Goal: Task Accomplishment & Management: Complete application form

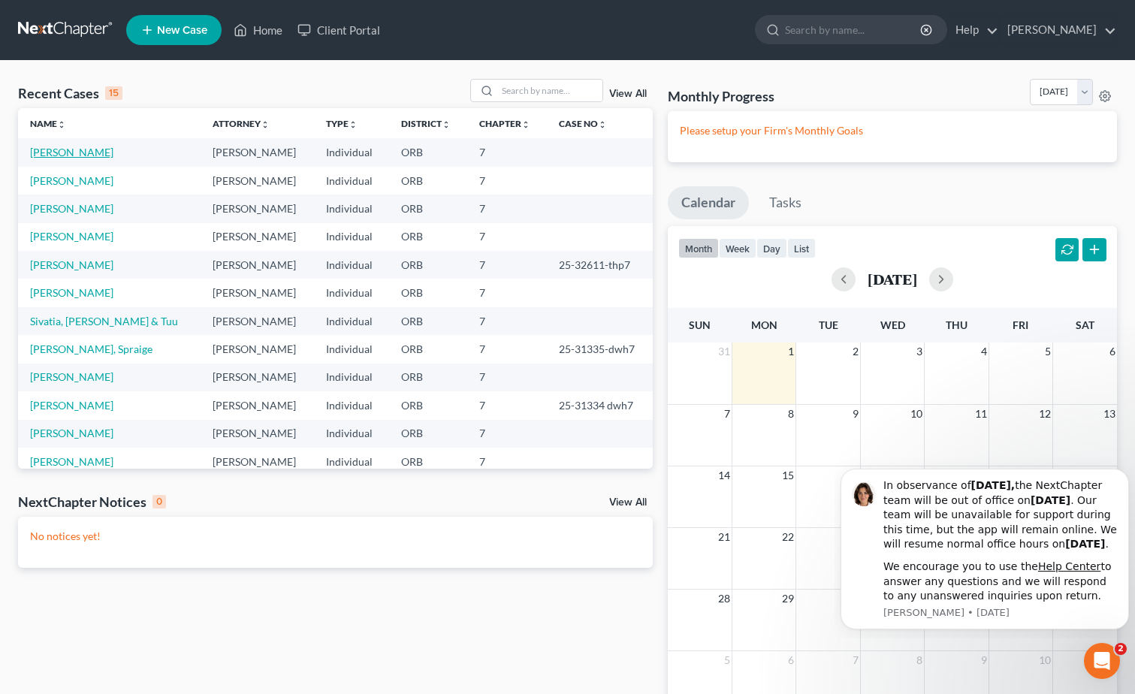
click at [50, 146] on link "[PERSON_NAME]" at bounding box center [71, 152] width 83 height 13
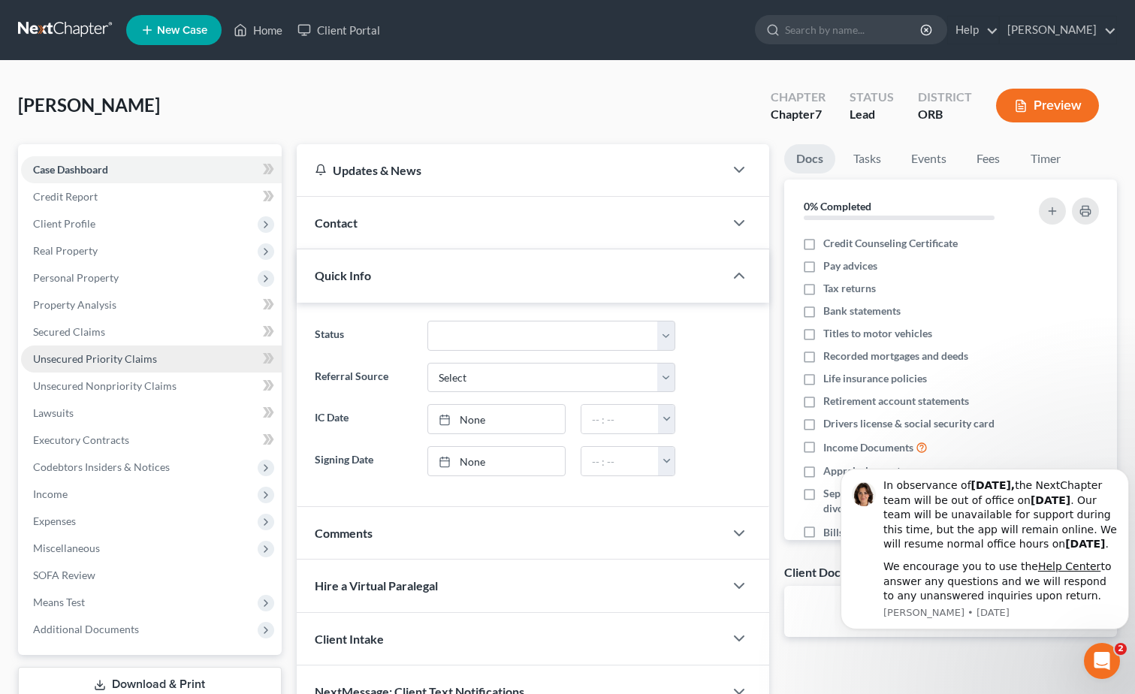
click at [153, 371] on link "Unsecured Priority Claims" at bounding box center [151, 359] width 261 height 27
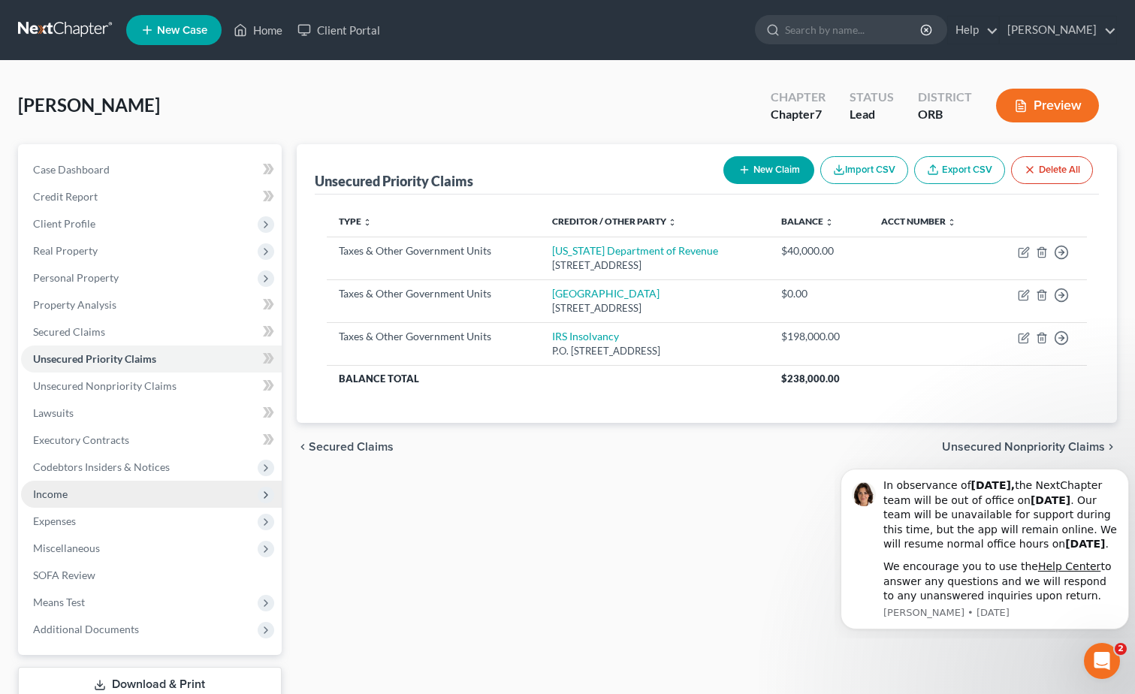
click at [172, 490] on span "Income" at bounding box center [151, 494] width 261 height 27
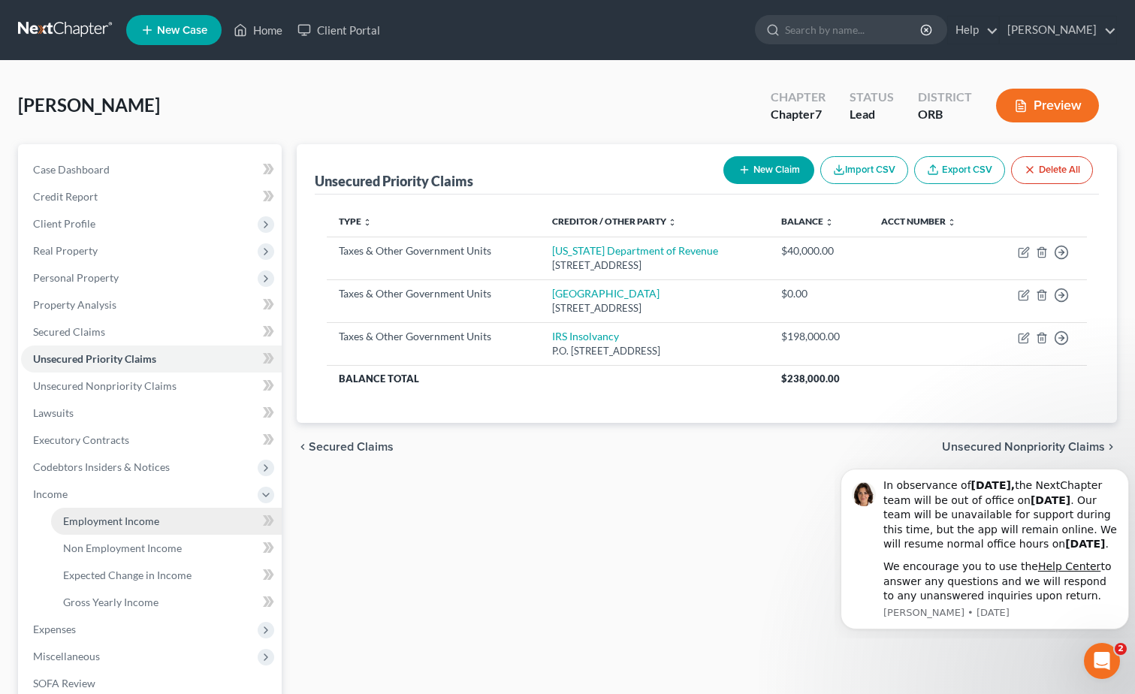
click at [181, 513] on link "Employment Income" at bounding box center [166, 521] width 231 height 27
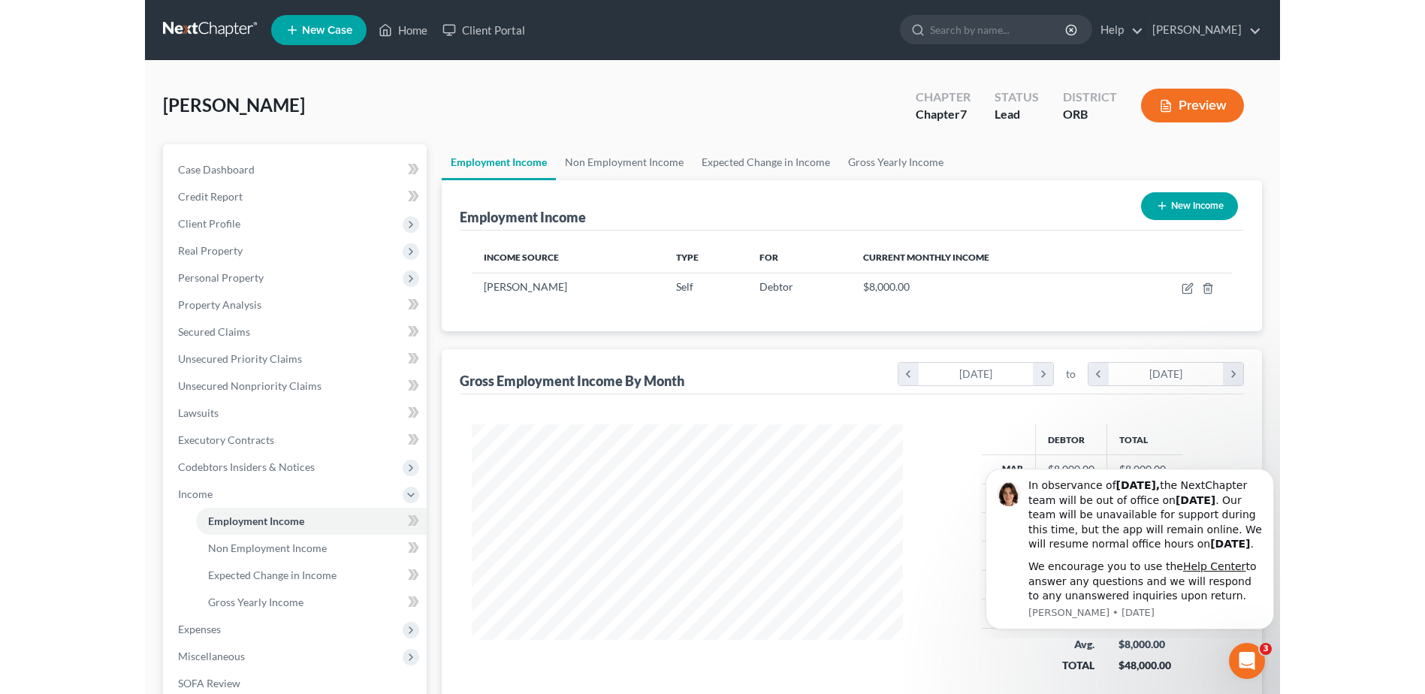
scroll to position [279, 587]
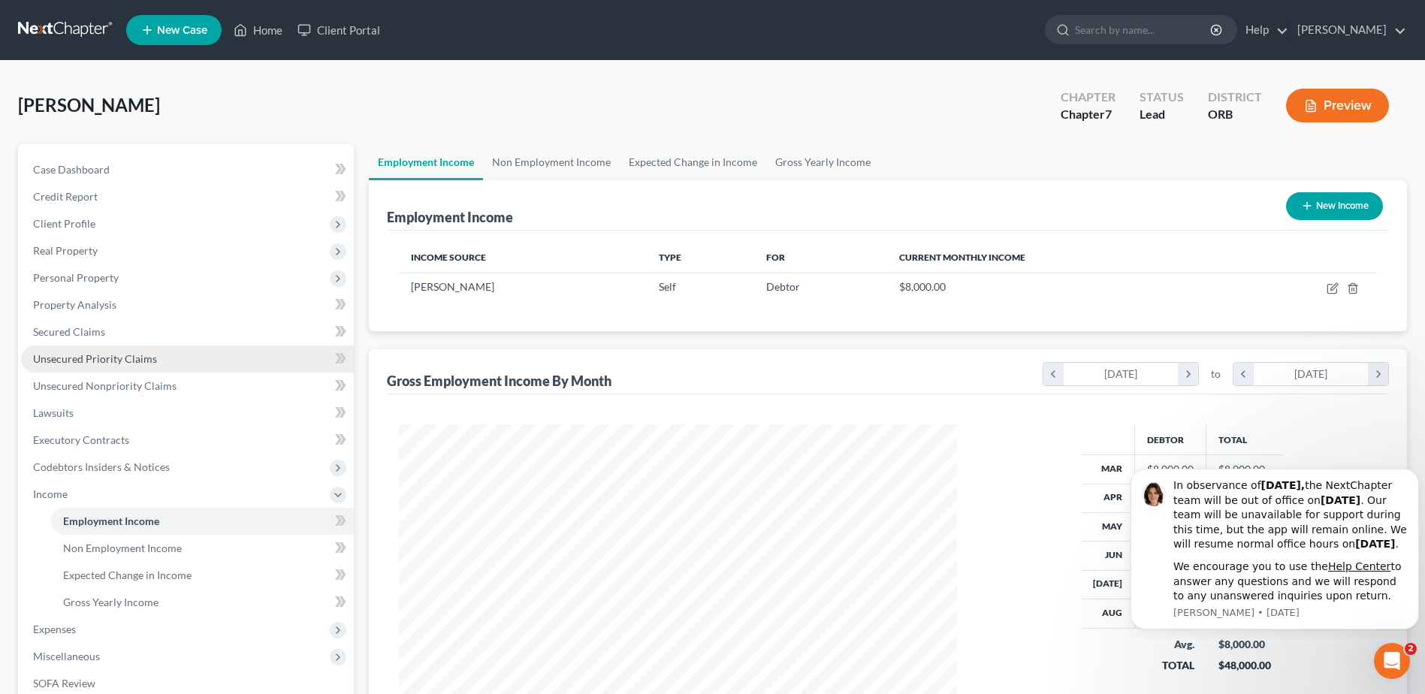
click at [175, 364] on link "Unsecured Priority Claims" at bounding box center [187, 359] width 333 height 27
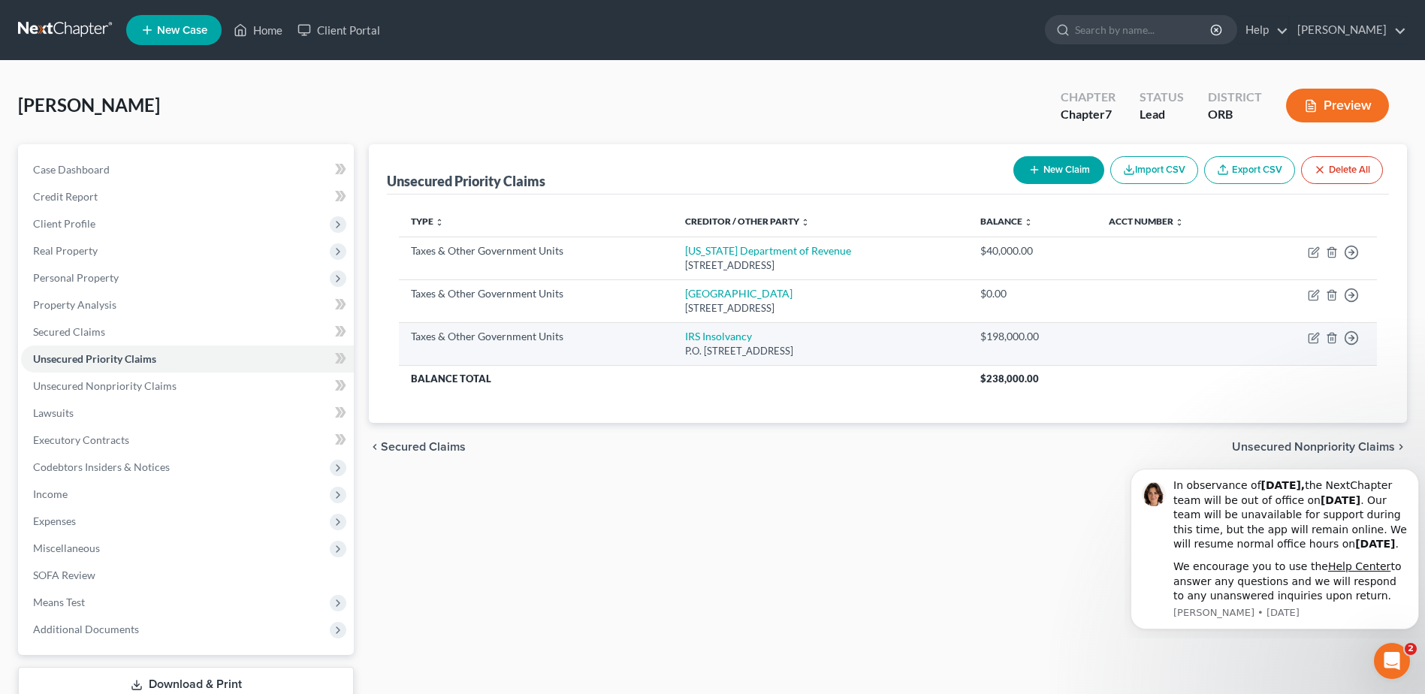
drag, startPoint x: 1296, startPoint y: 335, endPoint x: 1124, endPoint y: 326, distance: 172.2
click at [1124, 326] on td at bounding box center [1174, 343] width 154 height 43
click at [1134, 340] on icon "button" at bounding box center [1314, 338] width 12 height 12
select select "0"
select select "39"
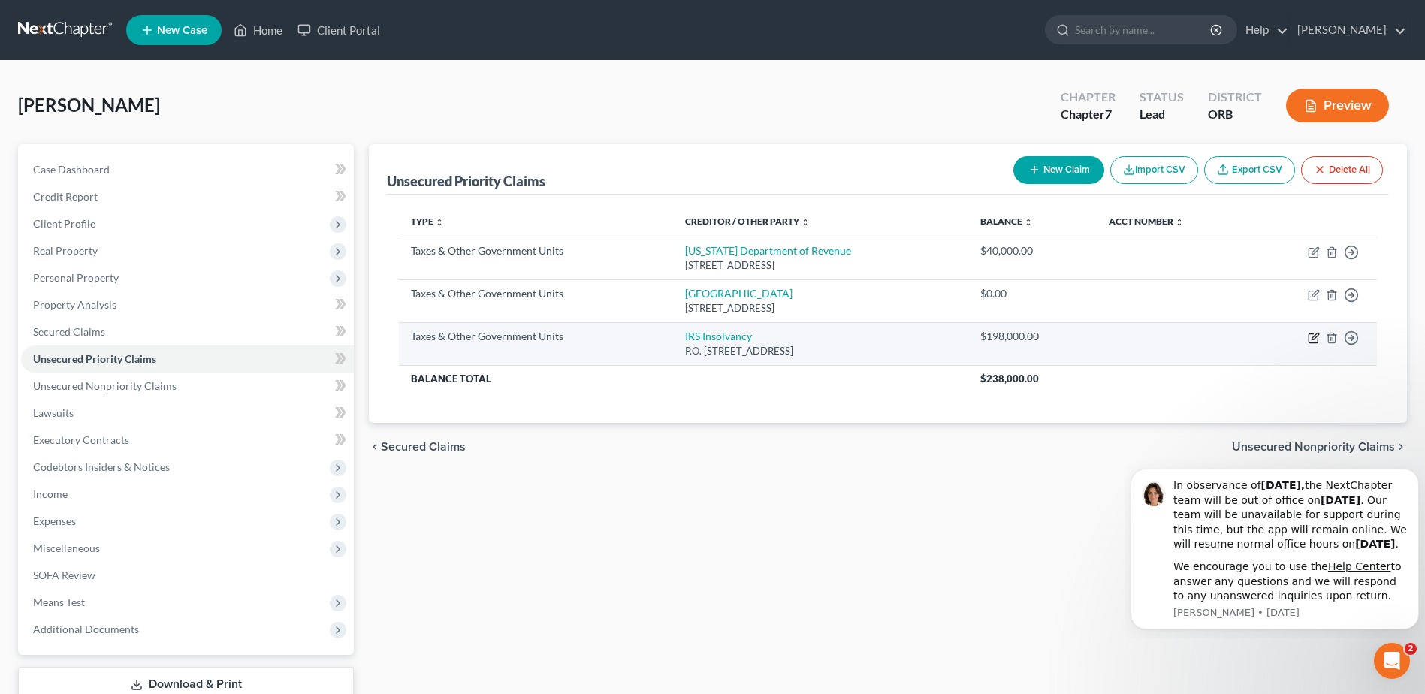
select select "0"
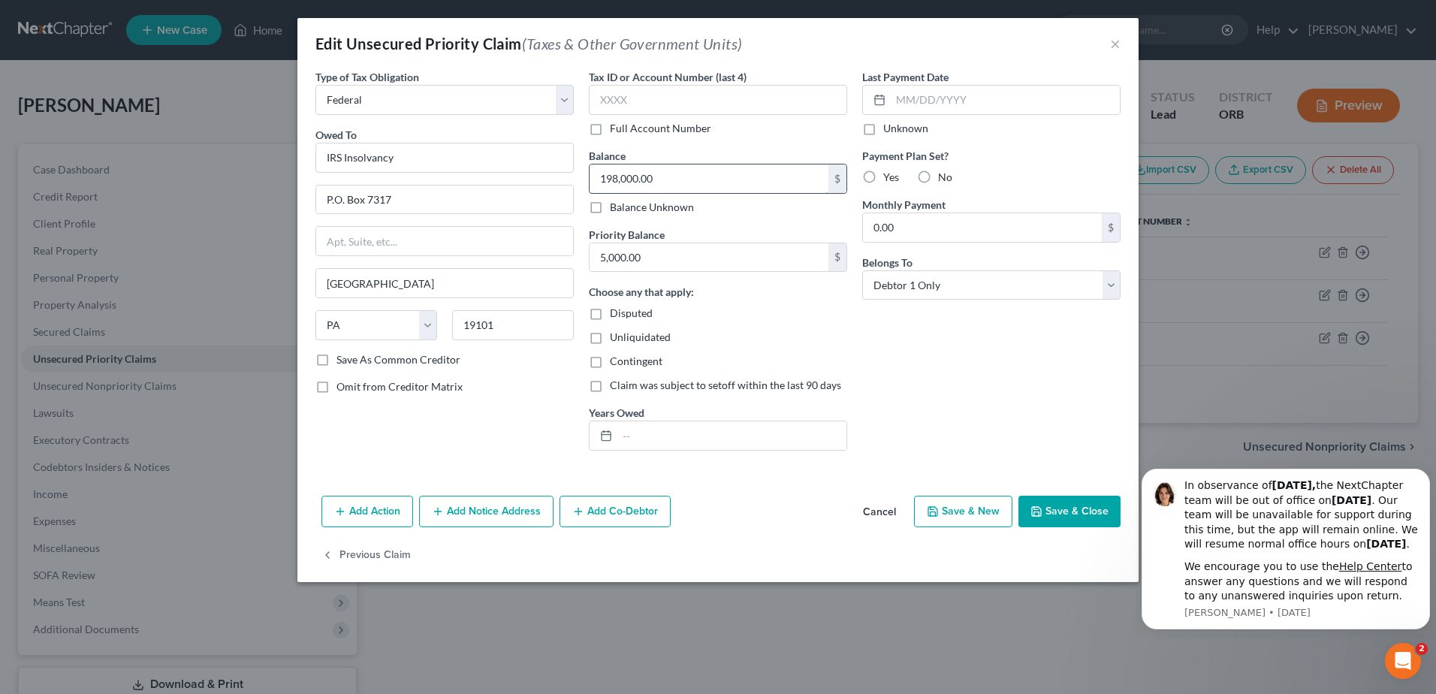
click at [759, 186] on input "198,000.00" at bounding box center [709, 178] width 239 height 29
type input "150,000.00"
click at [1038, 515] on icon "button" at bounding box center [1037, 512] width 12 height 12
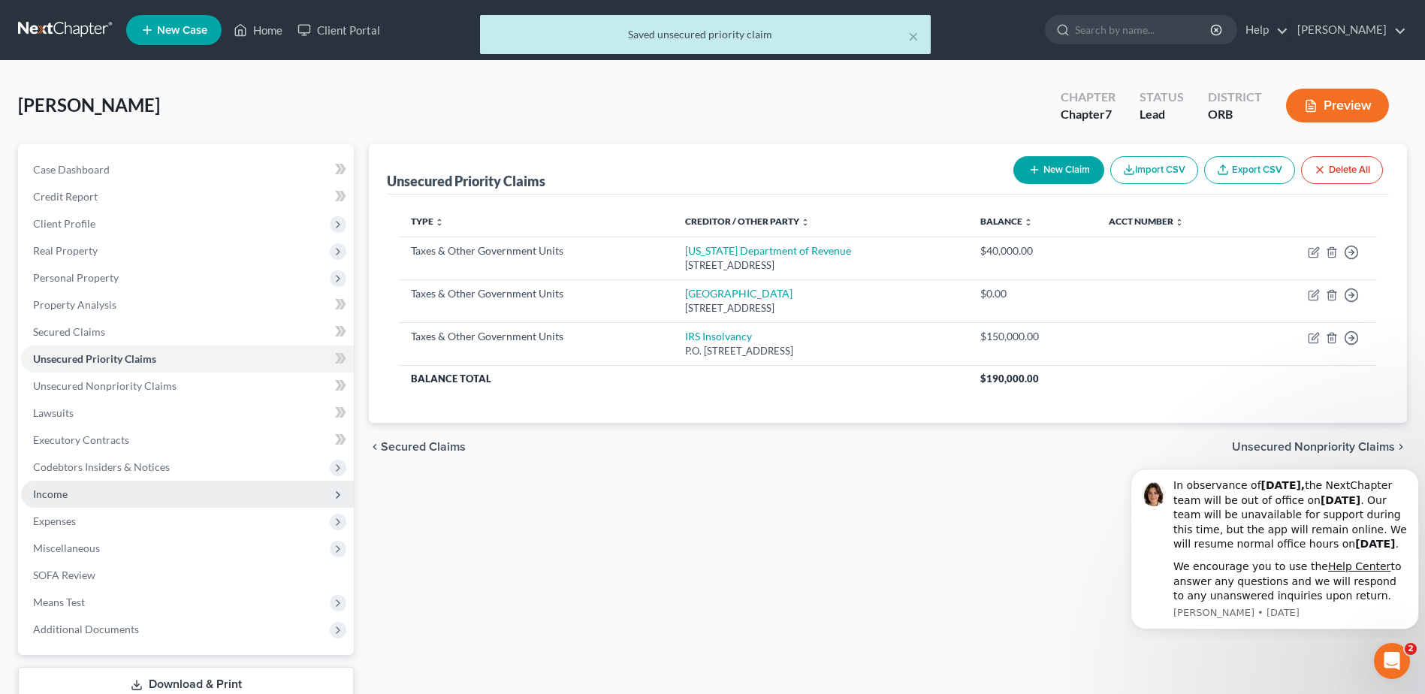
click at [155, 494] on span "Income" at bounding box center [187, 494] width 333 height 27
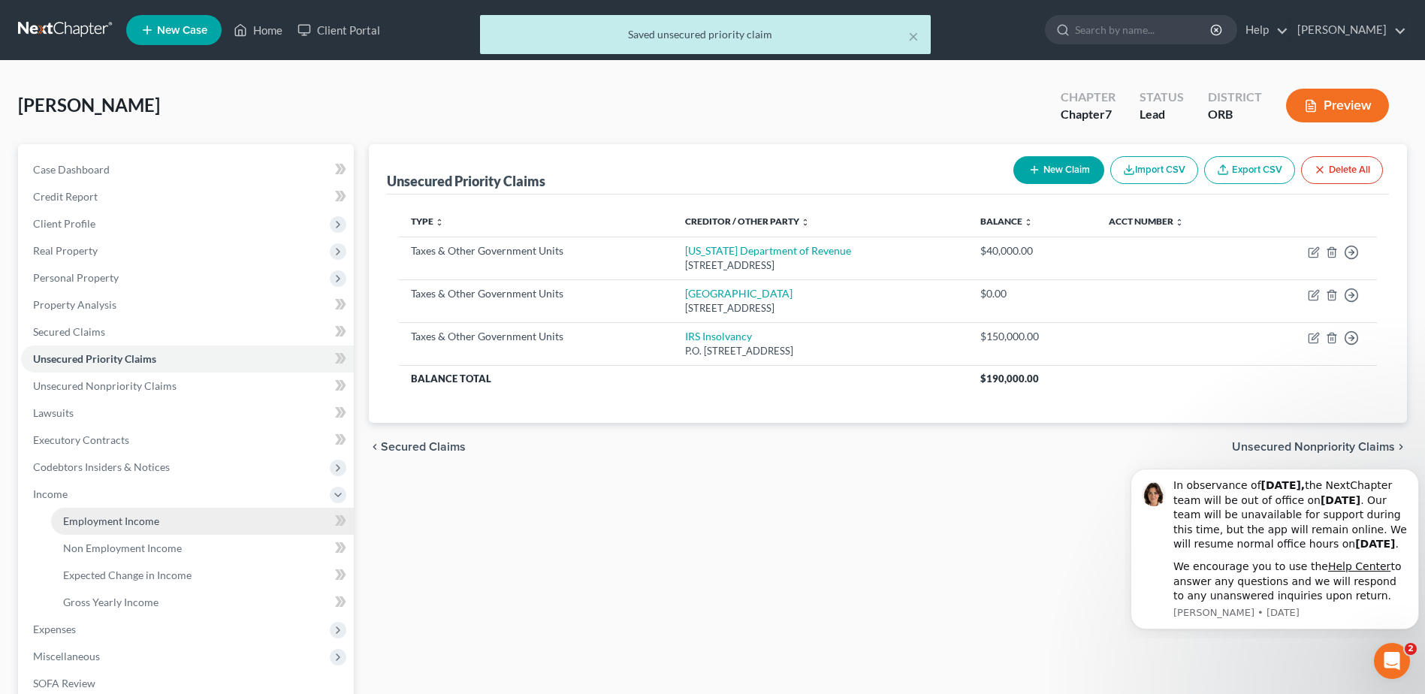
click at [158, 512] on link "Employment Income" at bounding box center [202, 521] width 303 height 27
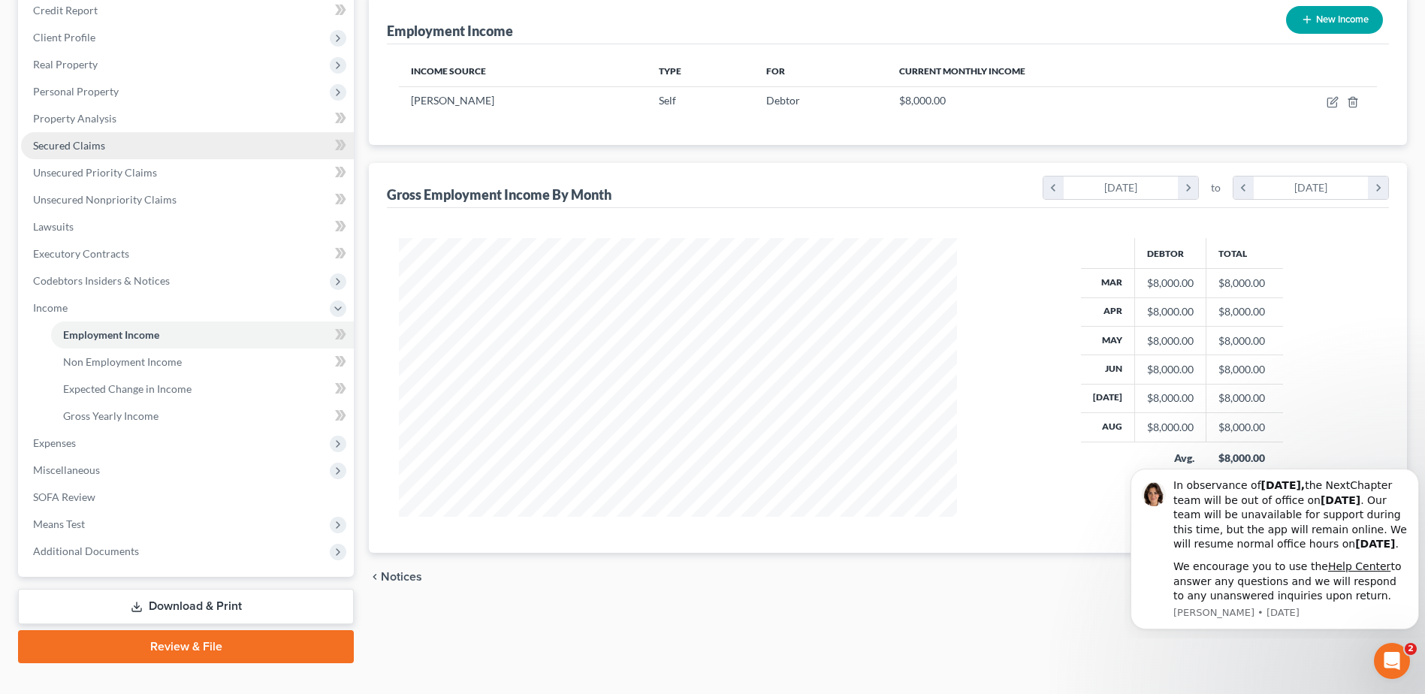
scroll to position [213, 0]
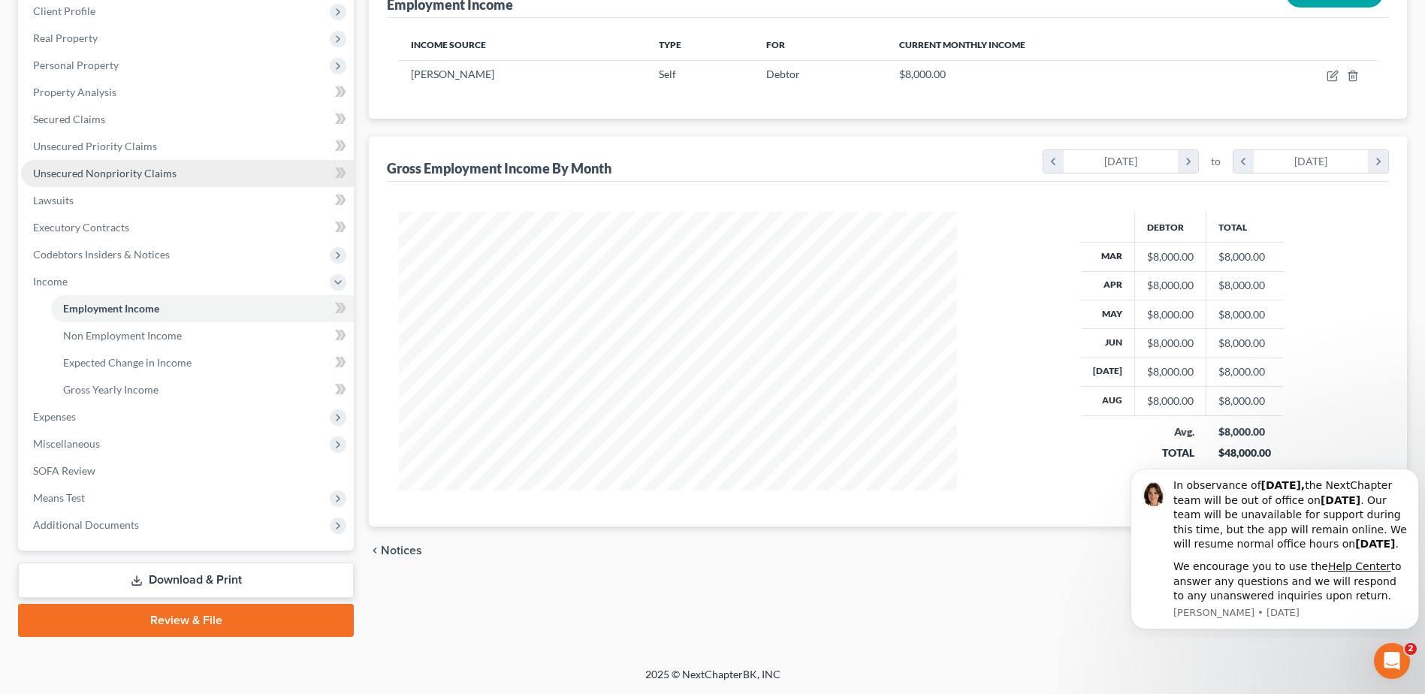
click at [154, 180] on link "Unsecured Nonpriority Claims" at bounding box center [187, 173] width 333 height 27
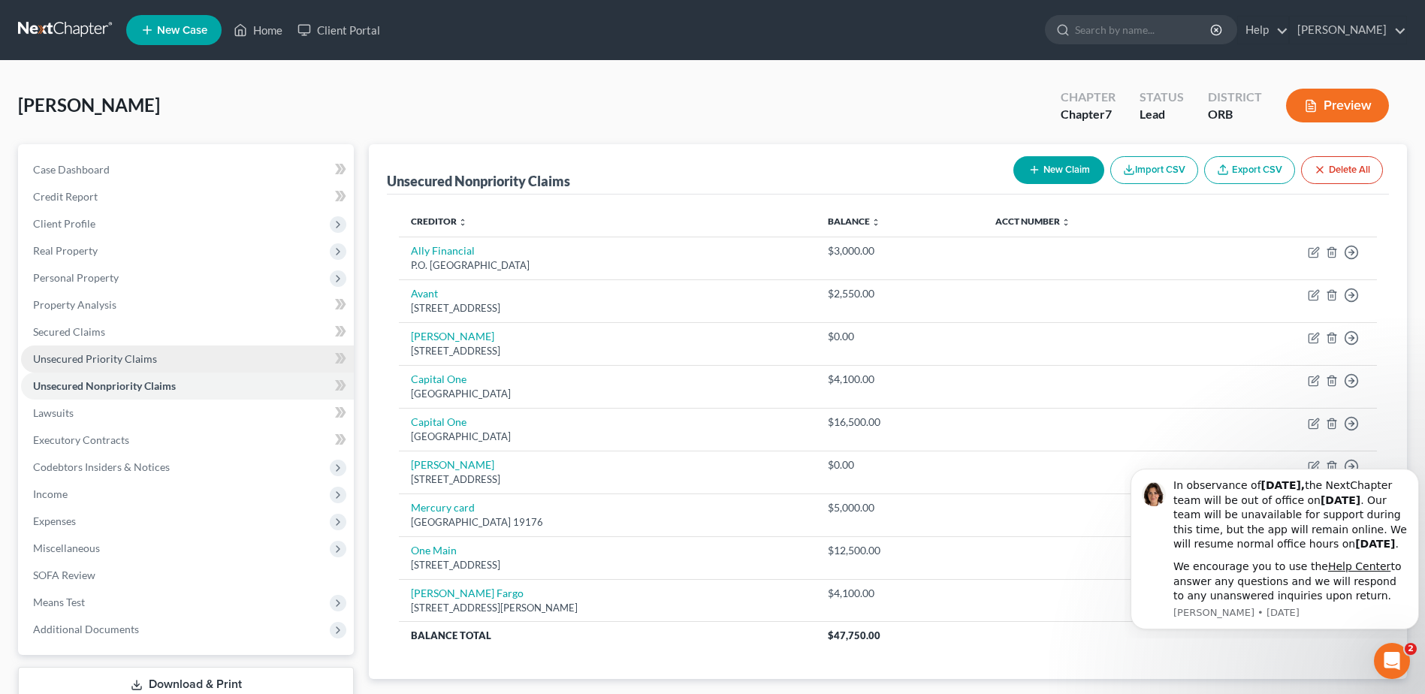
click at [264, 359] on link "Unsecured Priority Claims" at bounding box center [187, 359] width 333 height 27
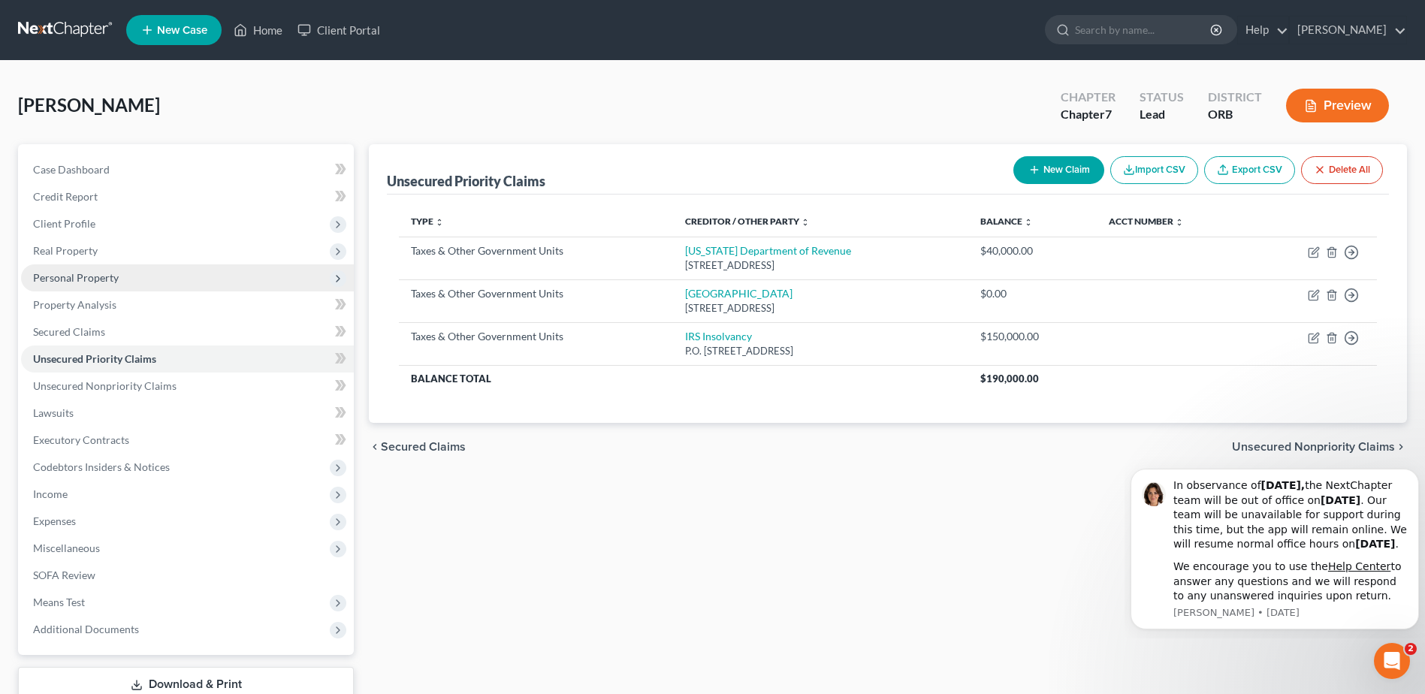
click at [234, 270] on span "Personal Property" at bounding box center [187, 277] width 333 height 27
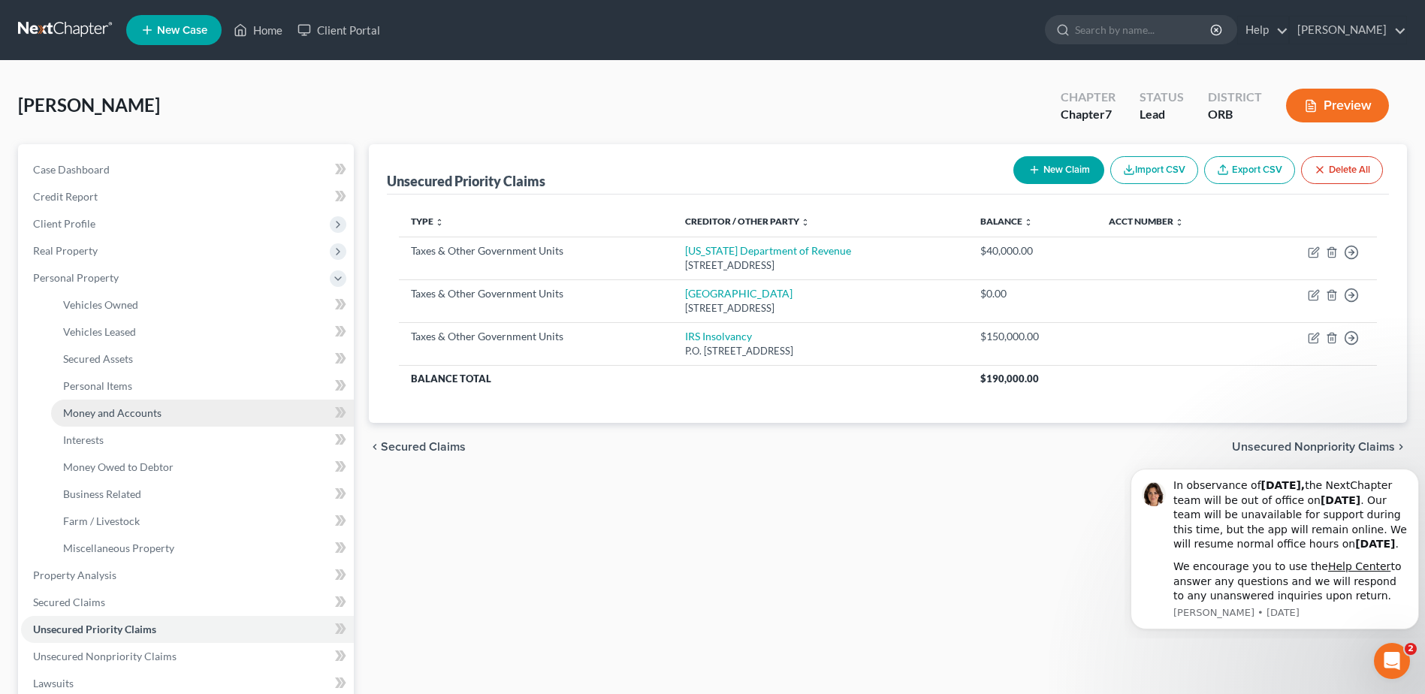
click at [183, 400] on link "Money and Accounts" at bounding box center [202, 413] width 303 height 27
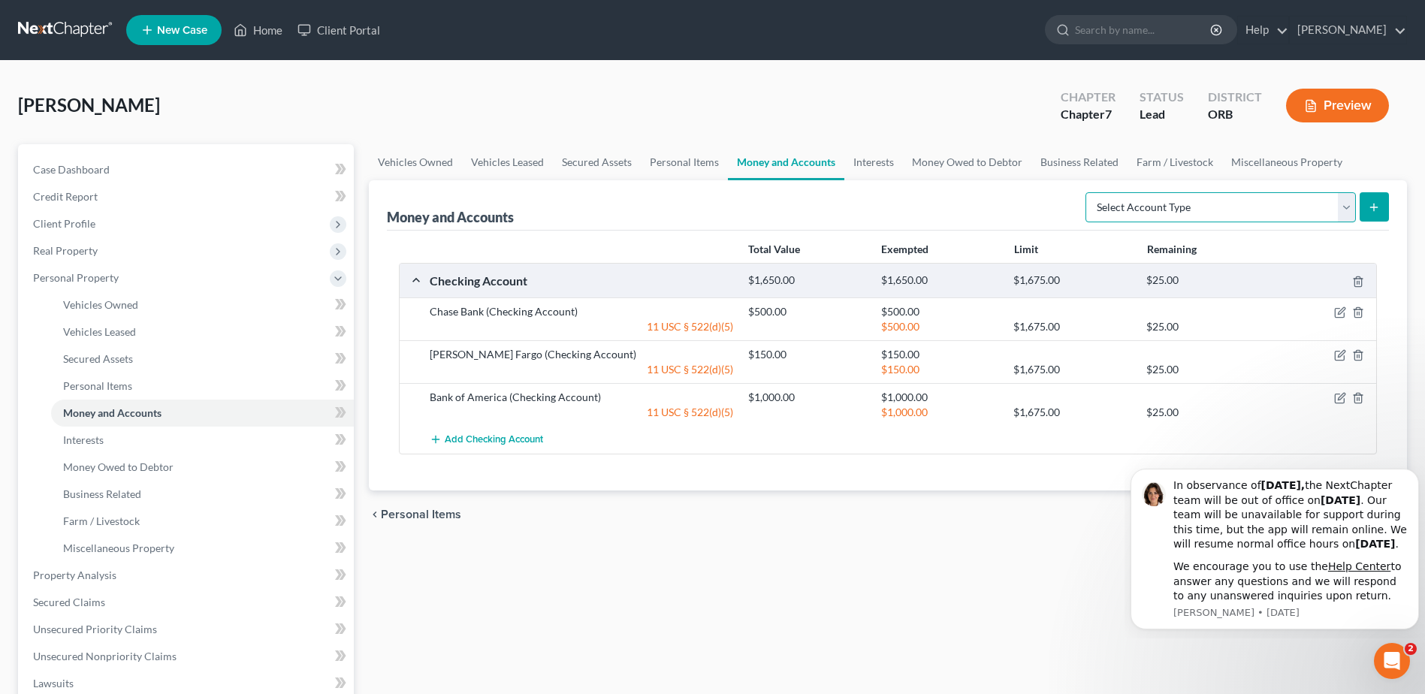
click at [1134, 211] on select "Select Account Type Brokerage Cash on Hand Certificates of Deposit Checking Acc…" at bounding box center [1220, 207] width 270 height 30
select select "checking"
click at [1088, 192] on select "Select Account Type Brokerage Cash on Hand Certificates of Deposit Checking Acc…" at bounding box center [1220, 207] width 270 height 30
click at [1134, 210] on icon "submit" at bounding box center [1374, 207] width 12 height 12
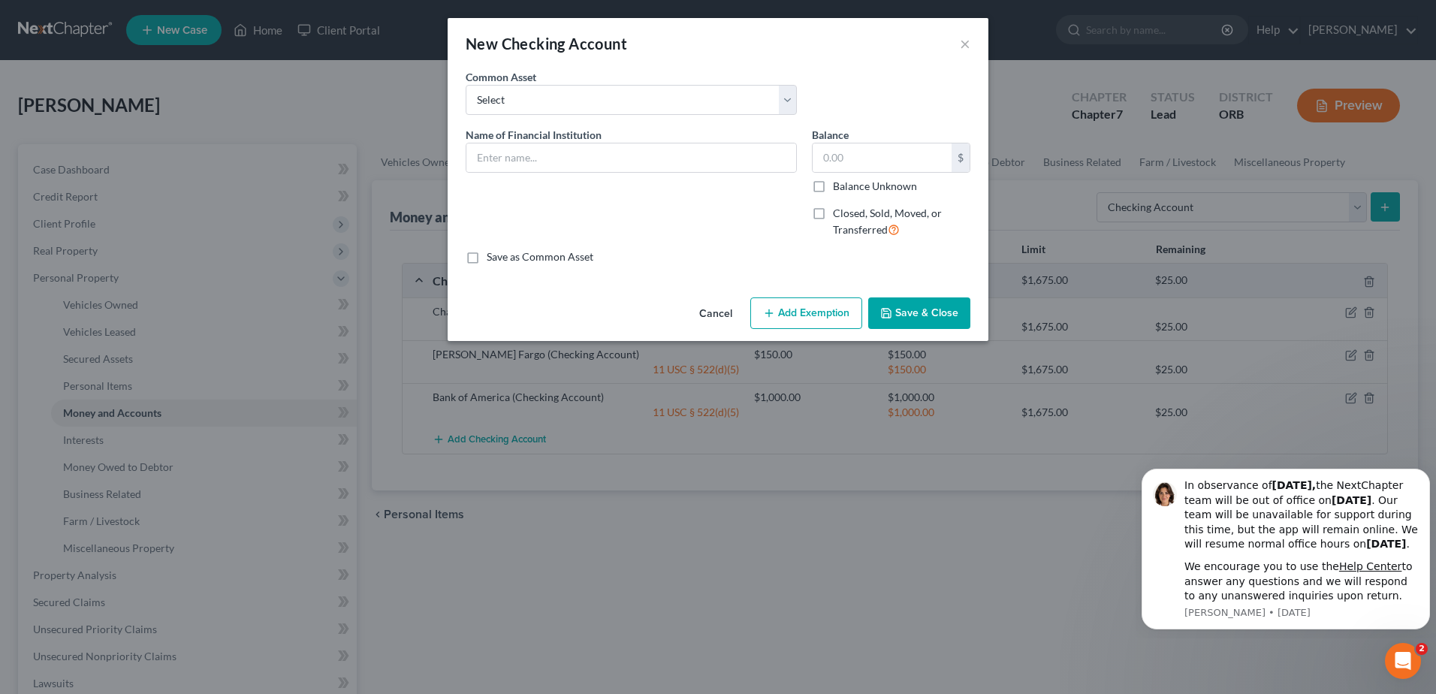
click at [833, 208] on label "Closed, Sold, Moved, or Transferred" at bounding box center [901, 222] width 137 height 32
click at [839, 208] on input "Closed, Sold, Moved, or Transferred" at bounding box center [844, 211] width 10 height 10
checkbox input "true"
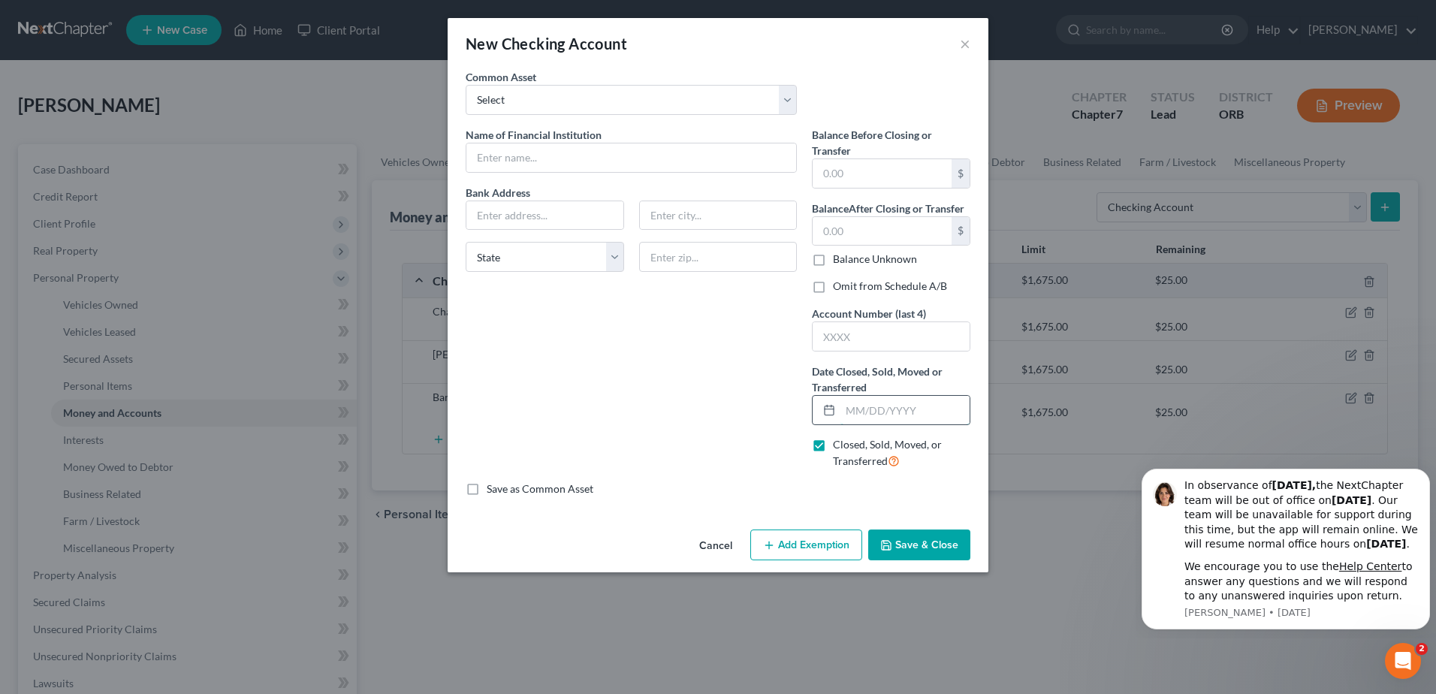
click at [853, 410] on input "text" at bounding box center [904, 410] width 129 height 29
click at [896, 421] on input "text" at bounding box center [904, 410] width 129 height 29
type input "[DATE]"
click at [612, 92] on select "Select Key Bank US Bank [PERSON_NAME] Fargo [PERSON_NAME] Bank Bank of America …" at bounding box center [631, 100] width 331 height 30
select select "2"
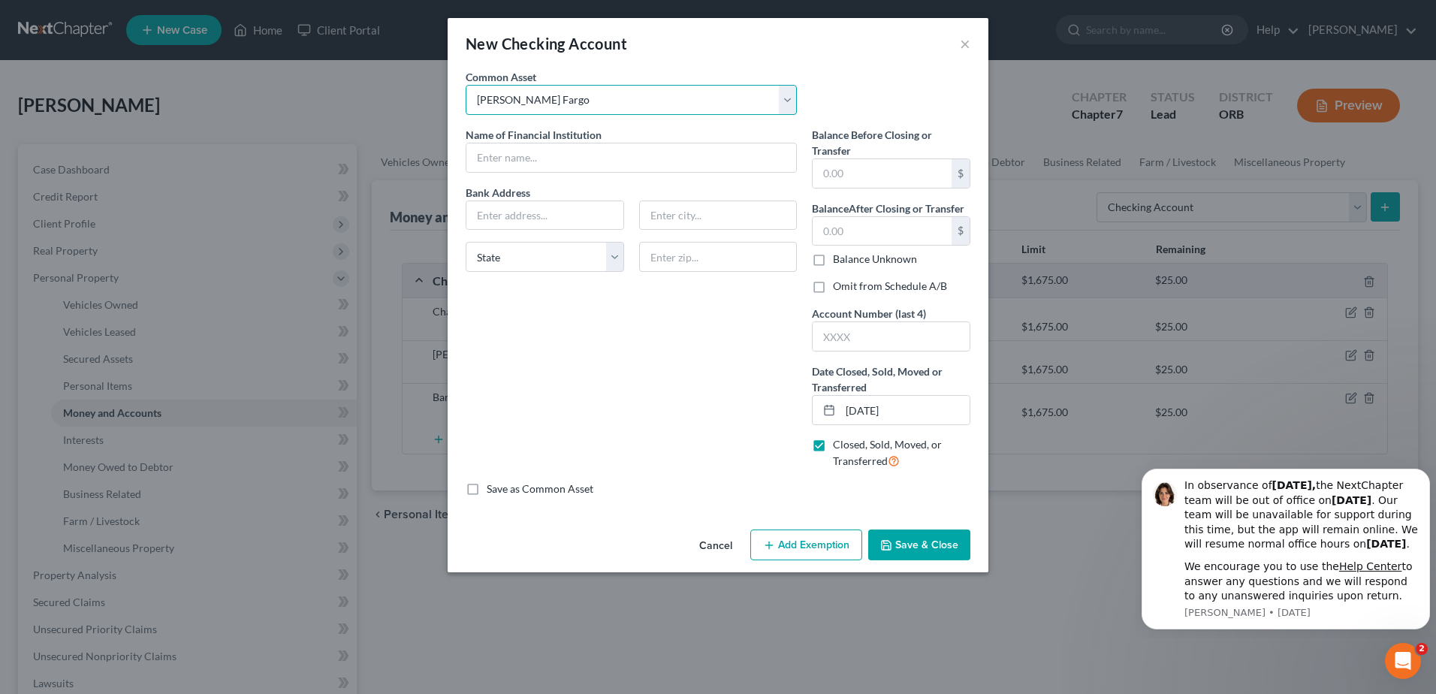
click at [466, 85] on select "Select Key Bank US Bank [PERSON_NAME] Fargo [PERSON_NAME] Bank Bank of America …" at bounding box center [631, 100] width 331 height 30
type input "[PERSON_NAME] Fargo"
type input "7.00"
click at [700, 85] on select "Select Key Bank US Bank [PERSON_NAME] Fargo [PERSON_NAME] Bank Bank of America …" at bounding box center [631, 100] width 331 height 30
select select
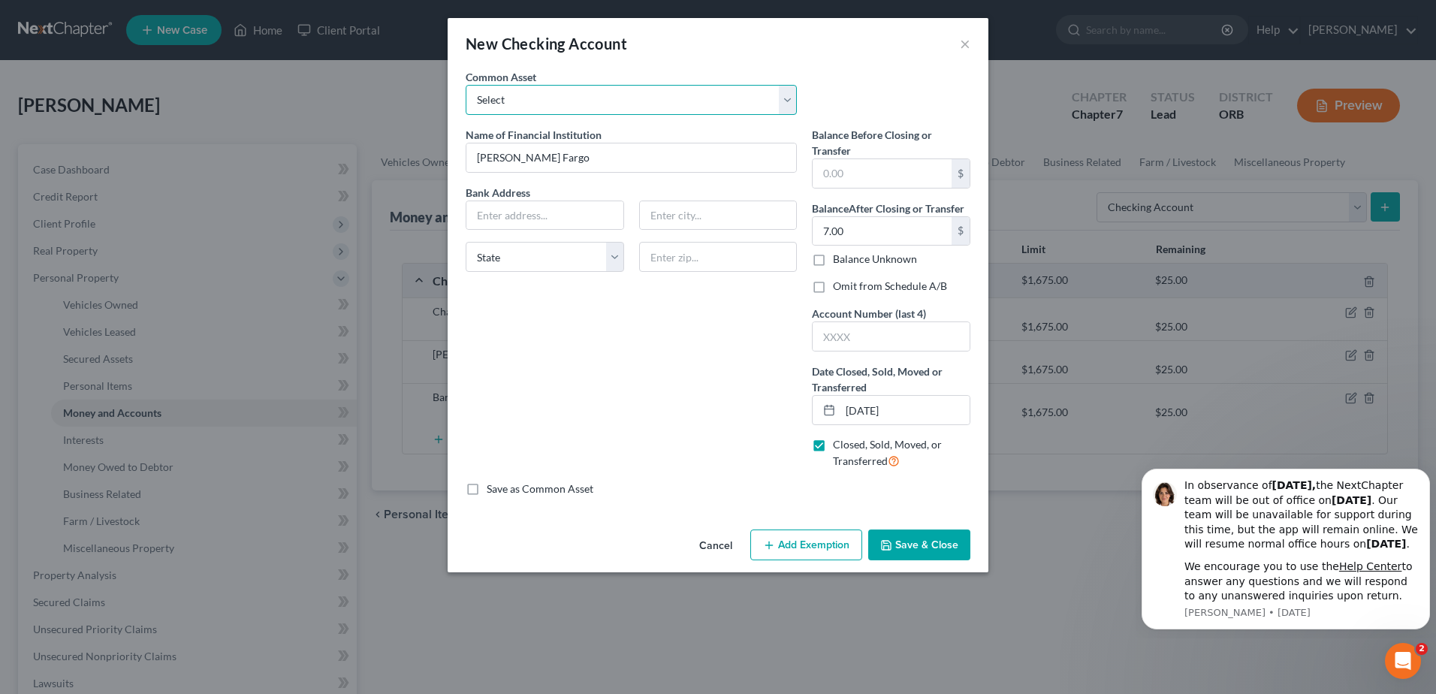
click at [466, 85] on select "Select Key Bank US Bank [PERSON_NAME] Fargo [PERSON_NAME] Bank Bank of America …" at bounding box center [631, 100] width 331 height 30
click at [655, 165] on input "text" at bounding box center [631, 157] width 330 height 29
type input "Bank of America"
click at [604, 258] on select "State [US_STATE] AK AR AZ CA CO CT DE DC [GEOGRAPHIC_DATA] [GEOGRAPHIC_DATA] GU…" at bounding box center [545, 257] width 158 height 30
select select "38"
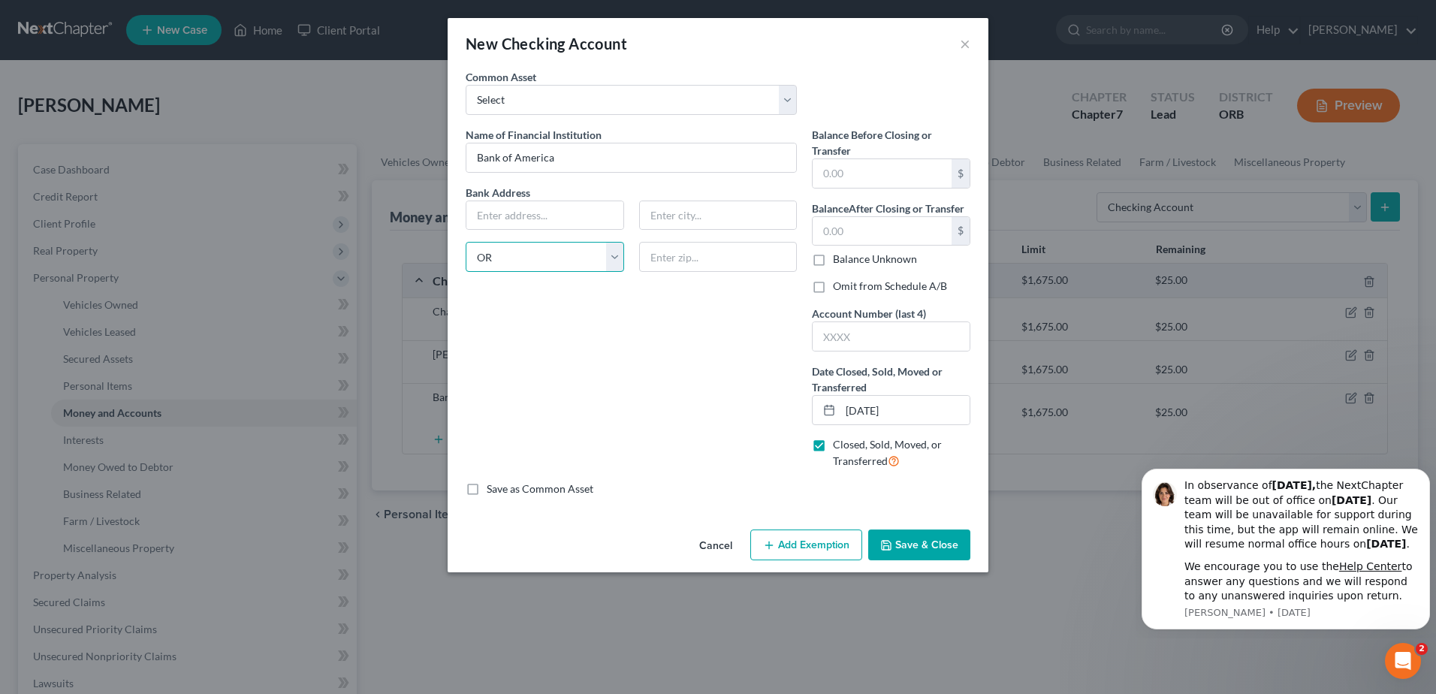
click at [466, 242] on select "State [US_STATE] AK AR AZ CA CO CT DE DC [GEOGRAPHIC_DATA] [GEOGRAPHIC_DATA] GU…" at bounding box center [545, 257] width 158 height 30
click at [913, 175] on input "text" at bounding box center [882, 173] width 139 height 29
type input "97"
type input "0"
click at [889, 333] on input "text" at bounding box center [891, 336] width 157 height 29
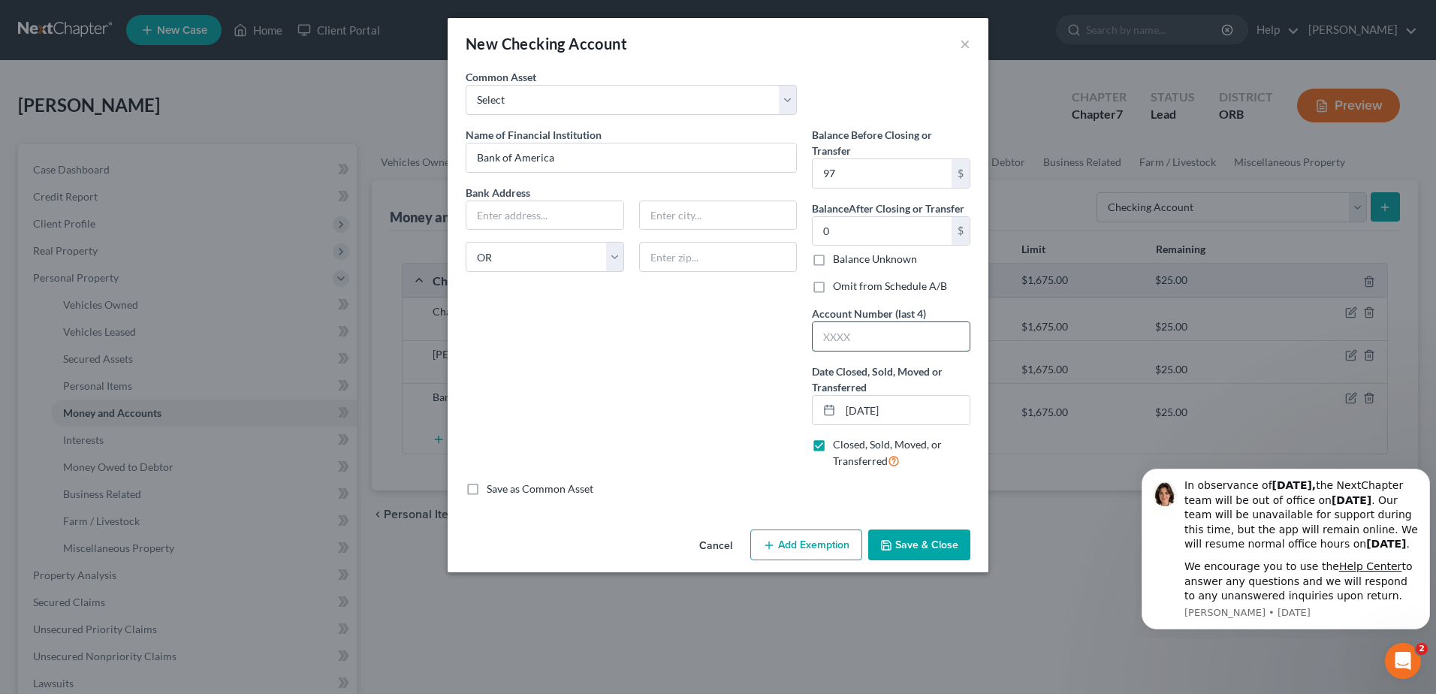
click at [874, 346] on input "text" at bounding box center [891, 336] width 157 height 29
type input "4965"
click at [908, 541] on button "Save & Close" at bounding box center [919, 546] width 102 height 32
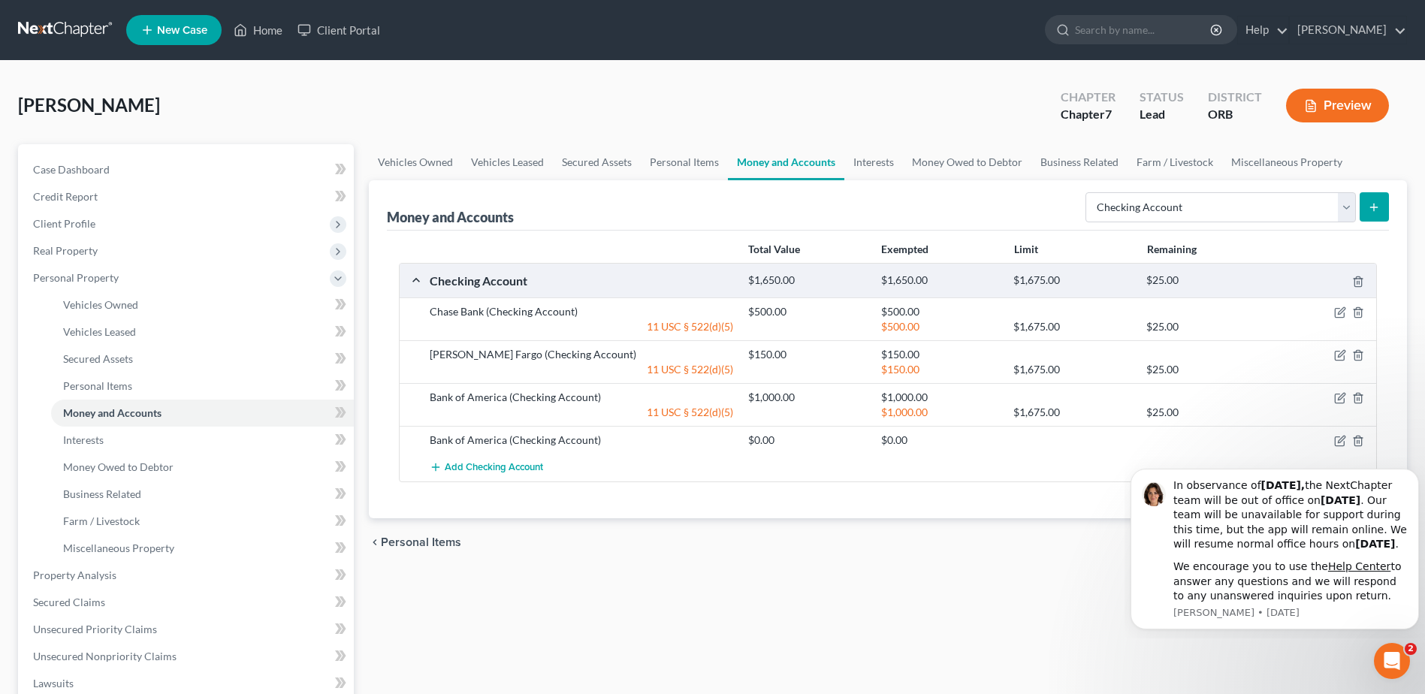
drag, startPoint x: 1025, startPoint y: 464, endPoint x: 1036, endPoint y: 475, distance: 15.9
drag, startPoint x: 1036, startPoint y: 475, endPoint x: 1000, endPoint y: 525, distance: 60.9
click at [1000, 525] on div "chevron_left Personal Items Interests chevron_right" at bounding box center [888, 542] width 1038 height 48
click at [1134, 439] on icon "button" at bounding box center [1340, 441] width 12 height 12
select select "38"
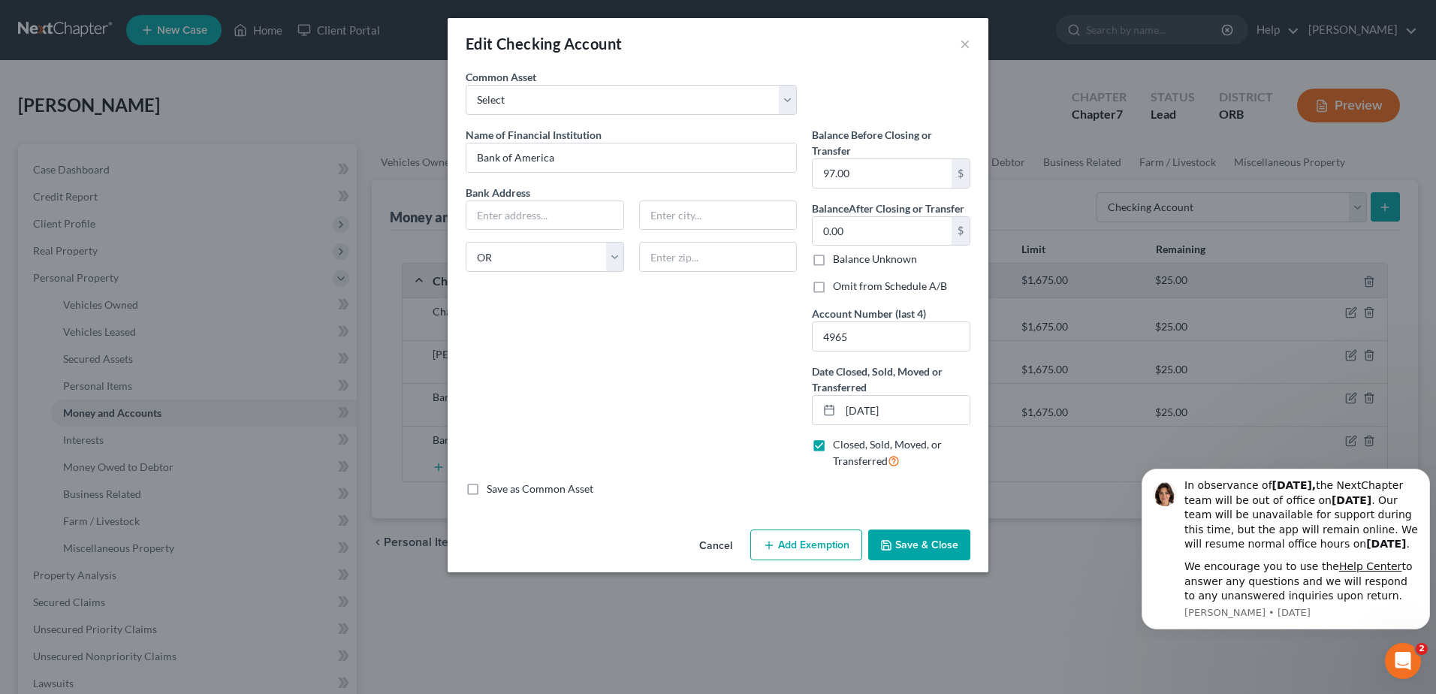
click at [833, 288] on label "Omit from Schedule A/B" at bounding box center [890, 286] width 114 height 15
click at [839, 288] on input "Omit from Schedule A/B" at bounding box center [844, 284] width 10 height 10
checkbox input "true"
click at [932, 542] on button "Save & Close" at bounding box center [919, 546] width 102 height 32
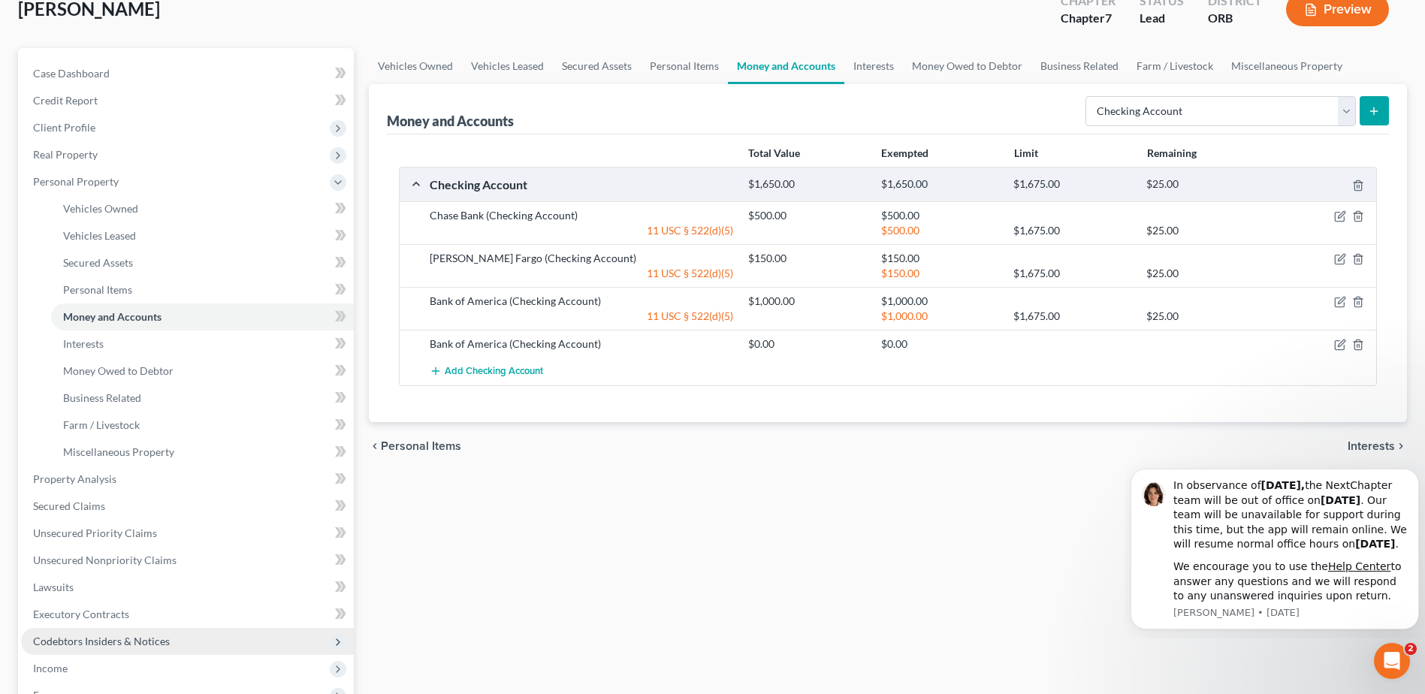
scroll to position [300, 0]
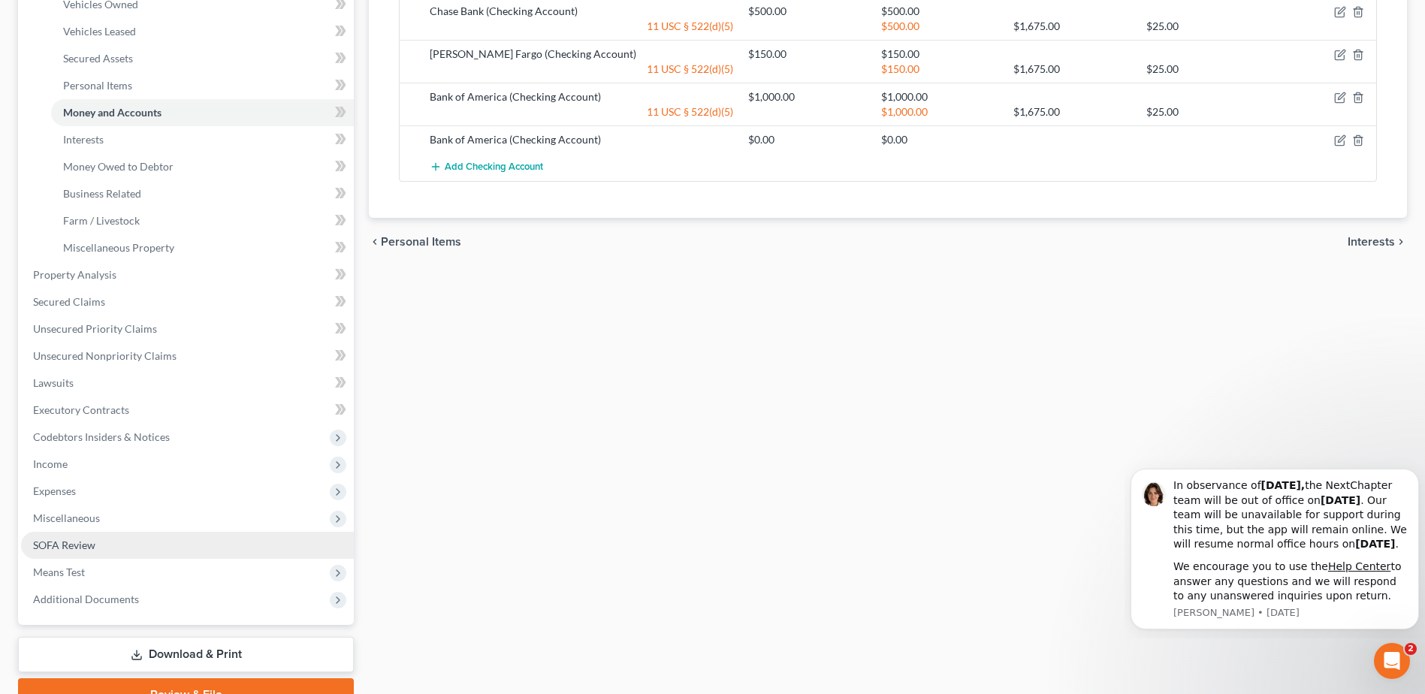
click at [207, 544] on link "SOFA Review" at bounding box center [187, 545] width 333 height 27
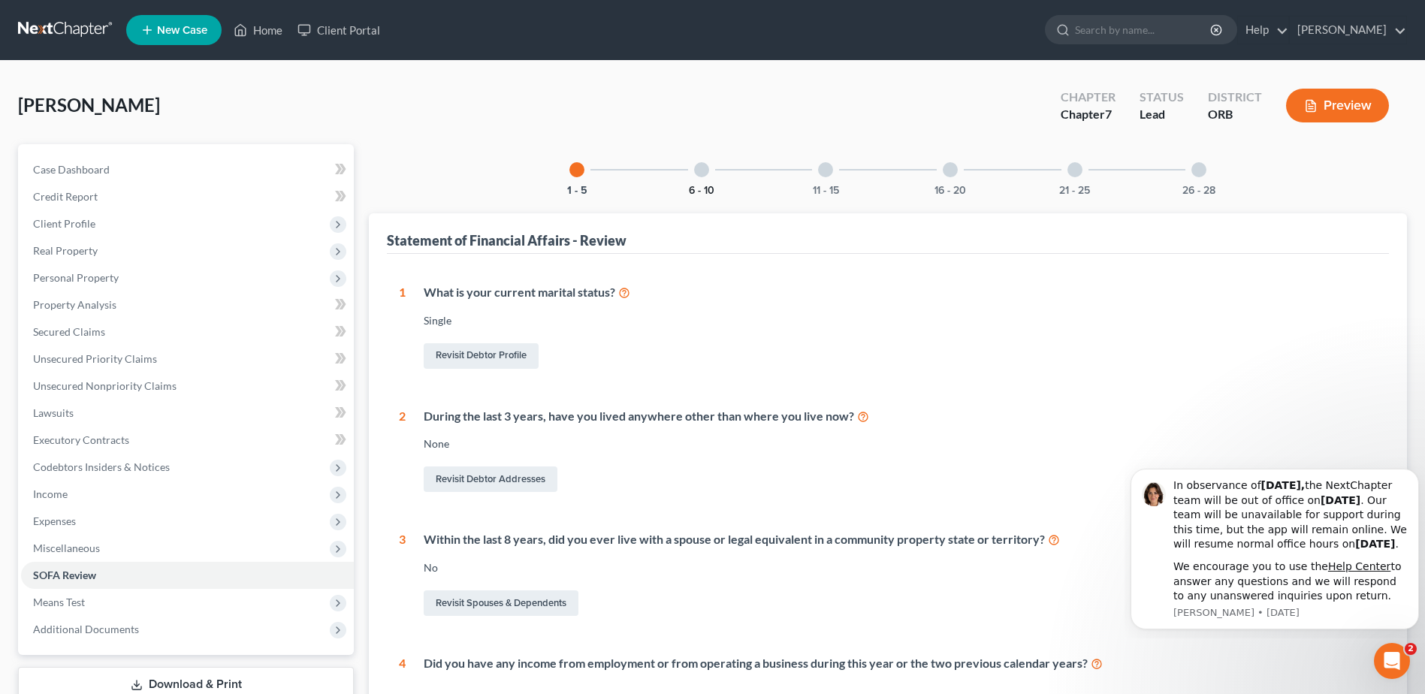
click at [689, 186] on button "6 - 10" at bounding box center [702, 191] width 26 height 11
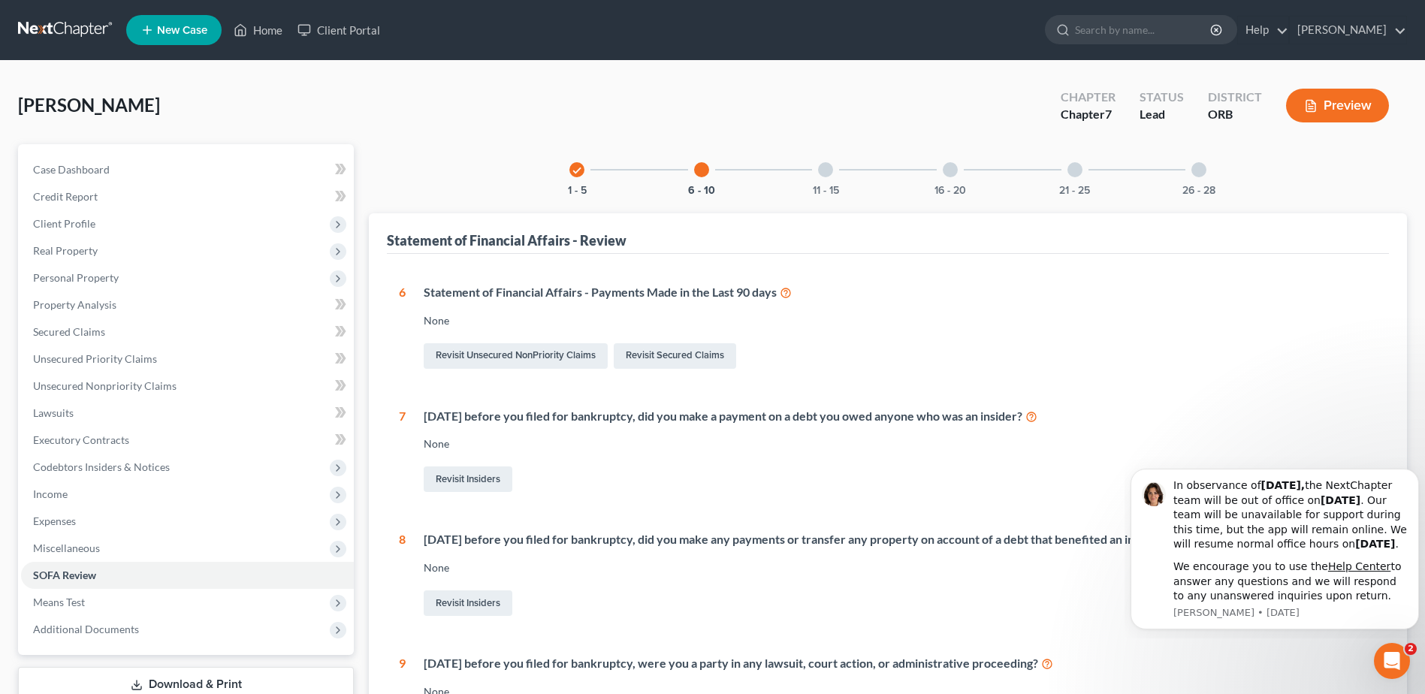
click at [838, 183] on div "11 - 15" at bounding box center [825, 169] width 51 height 51
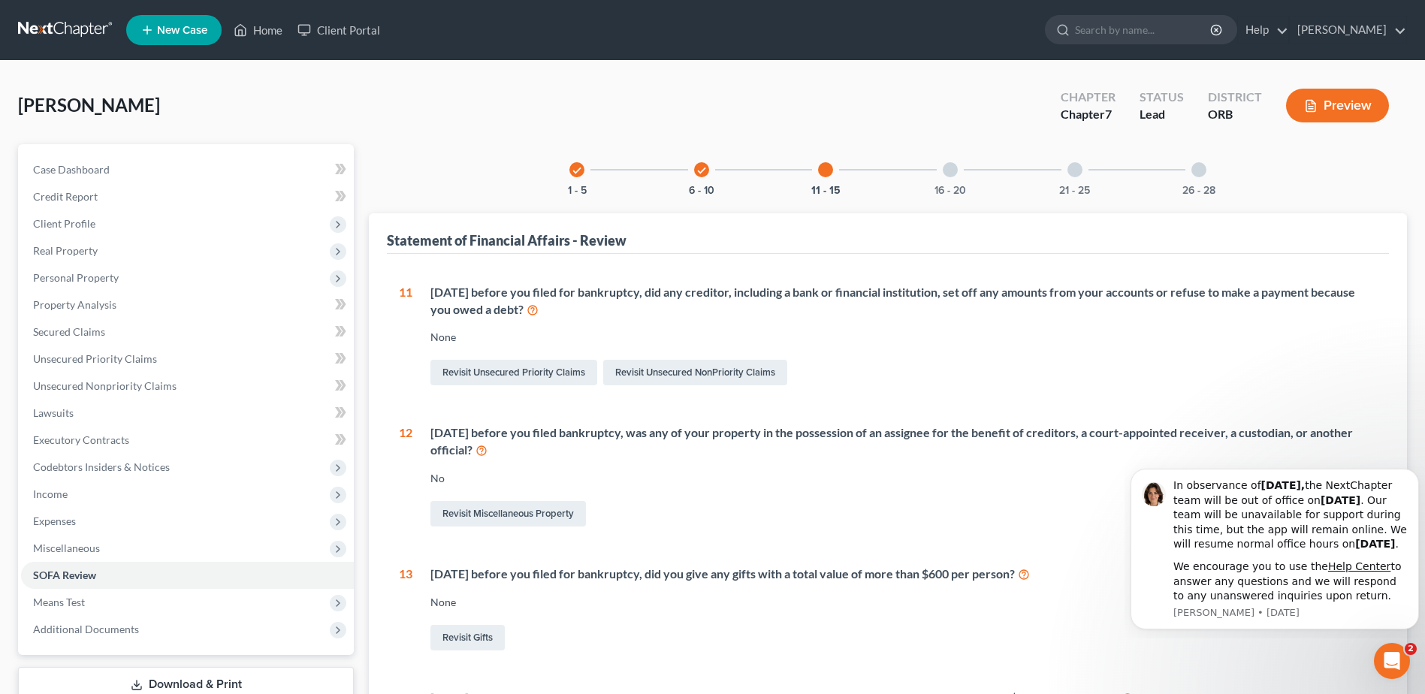
click at [945, 162] on div "16 - 20" at bounding box center [950, 169] width 51 height 51
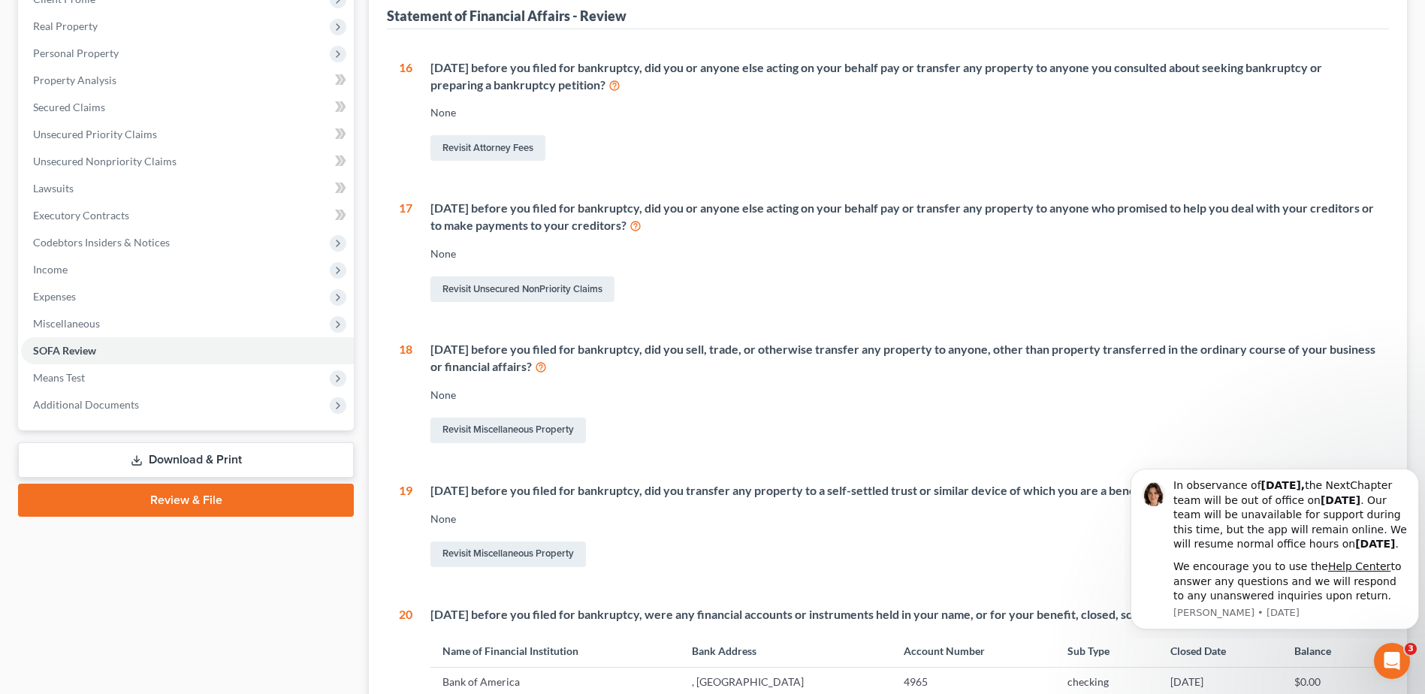
scroll to position [225, 0]
click at [815, 506] on div "[DATE] before you filed for bankruptcy, did you transfer any property to a self…" at bounding box center [894, 525] width 964 height 88
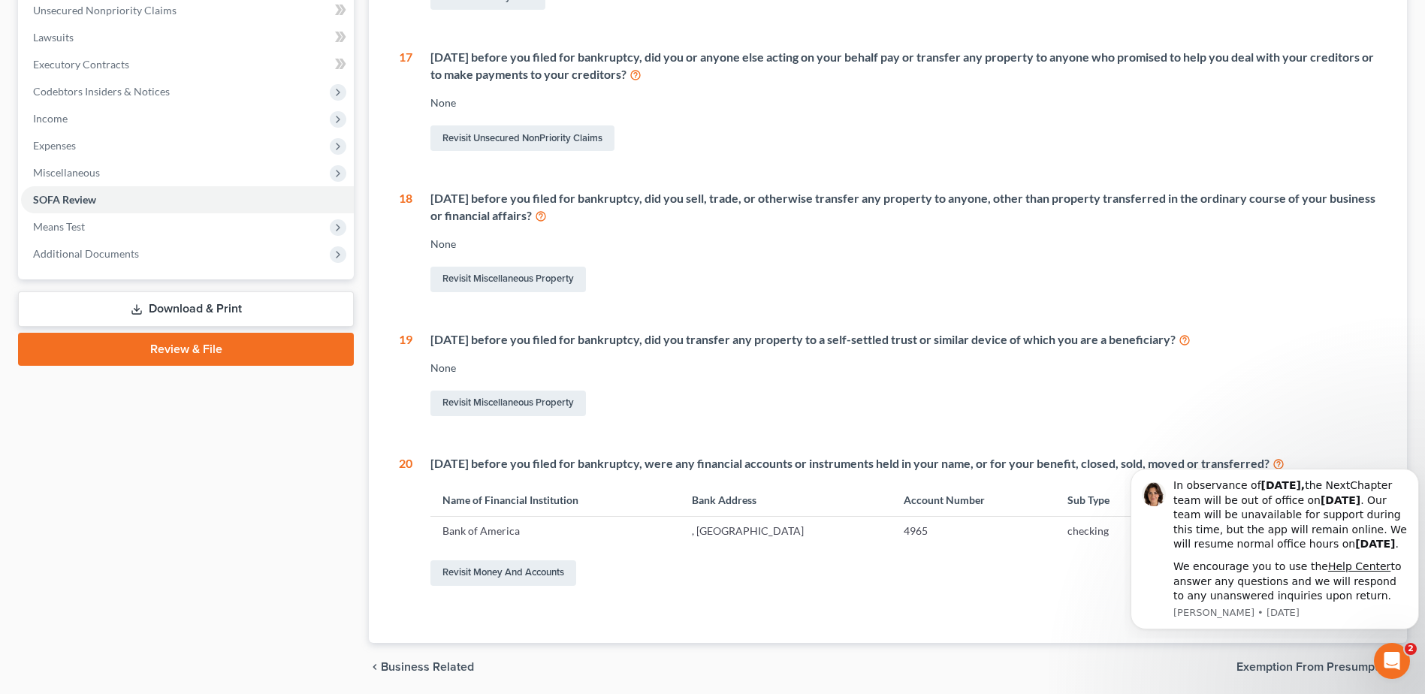
scroll to position [430, 0]
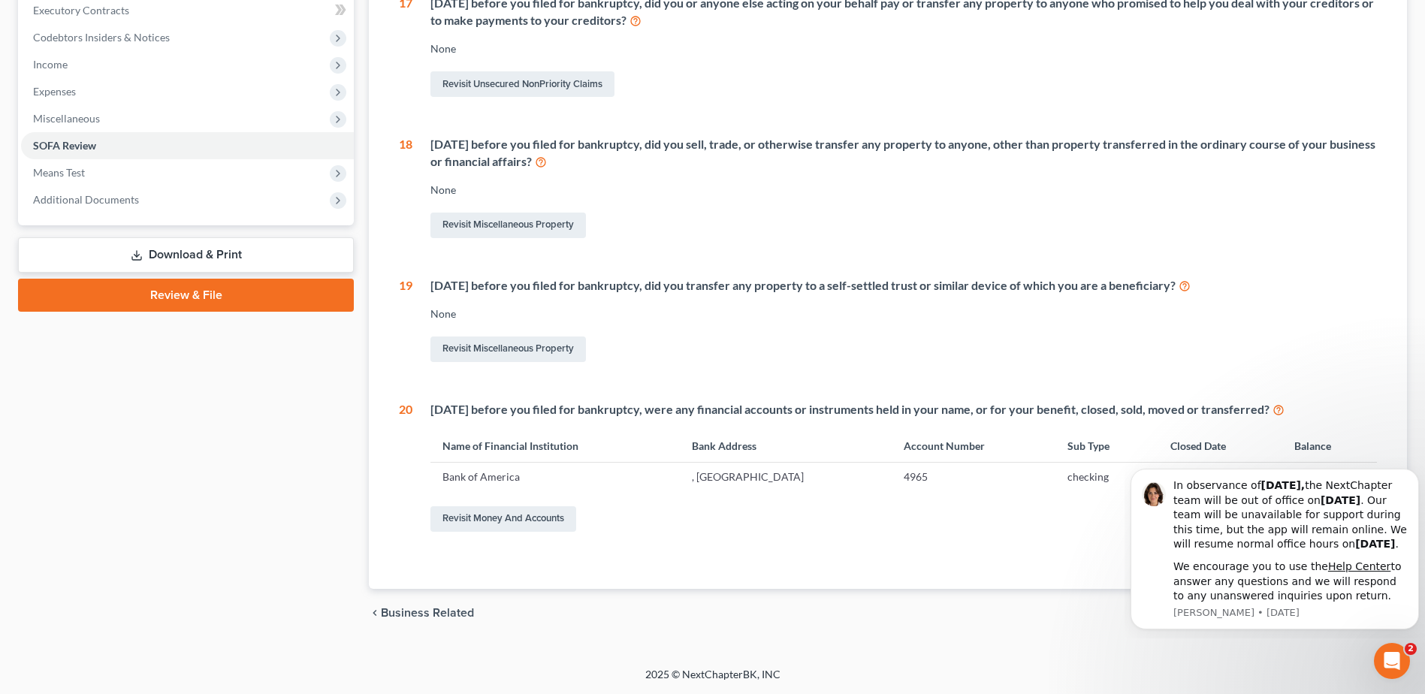
click at [689, 527] on div "Revisit Money and Accounts" at bounding box center [903, 519] width 946 height 32
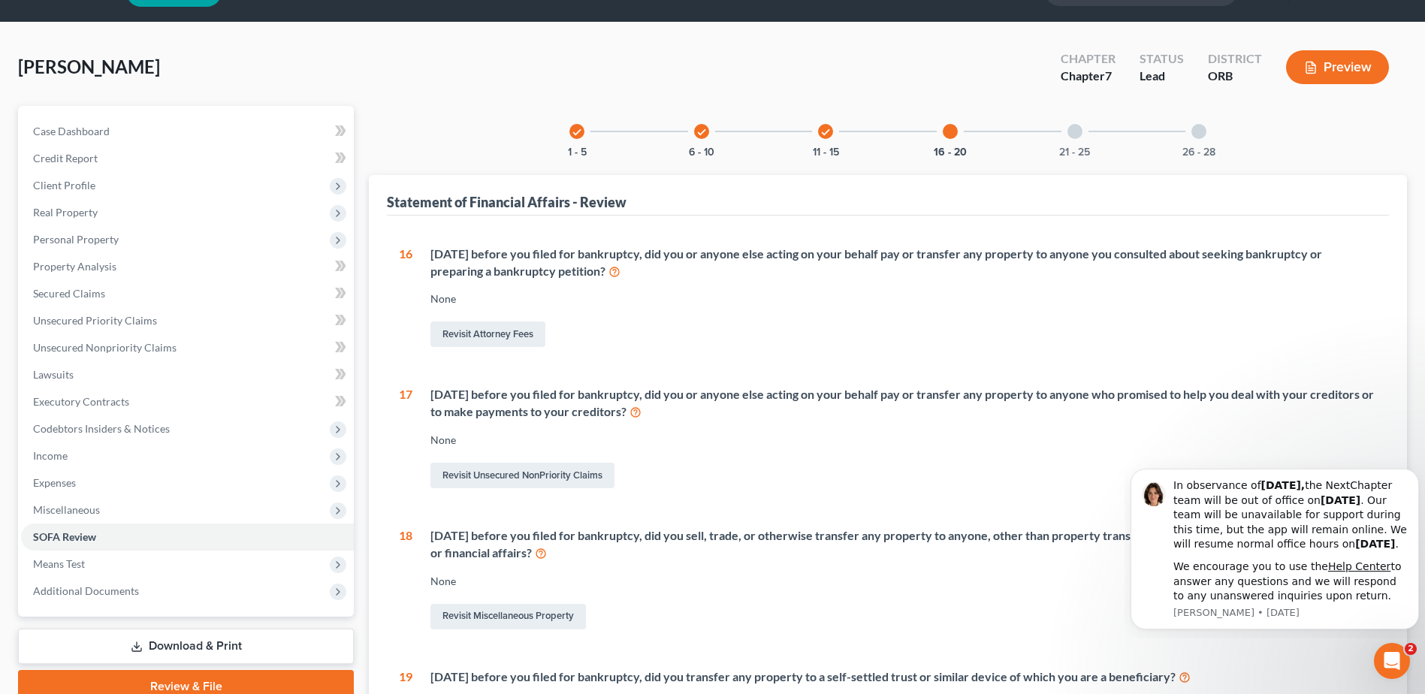
scroll to position [0, 0]
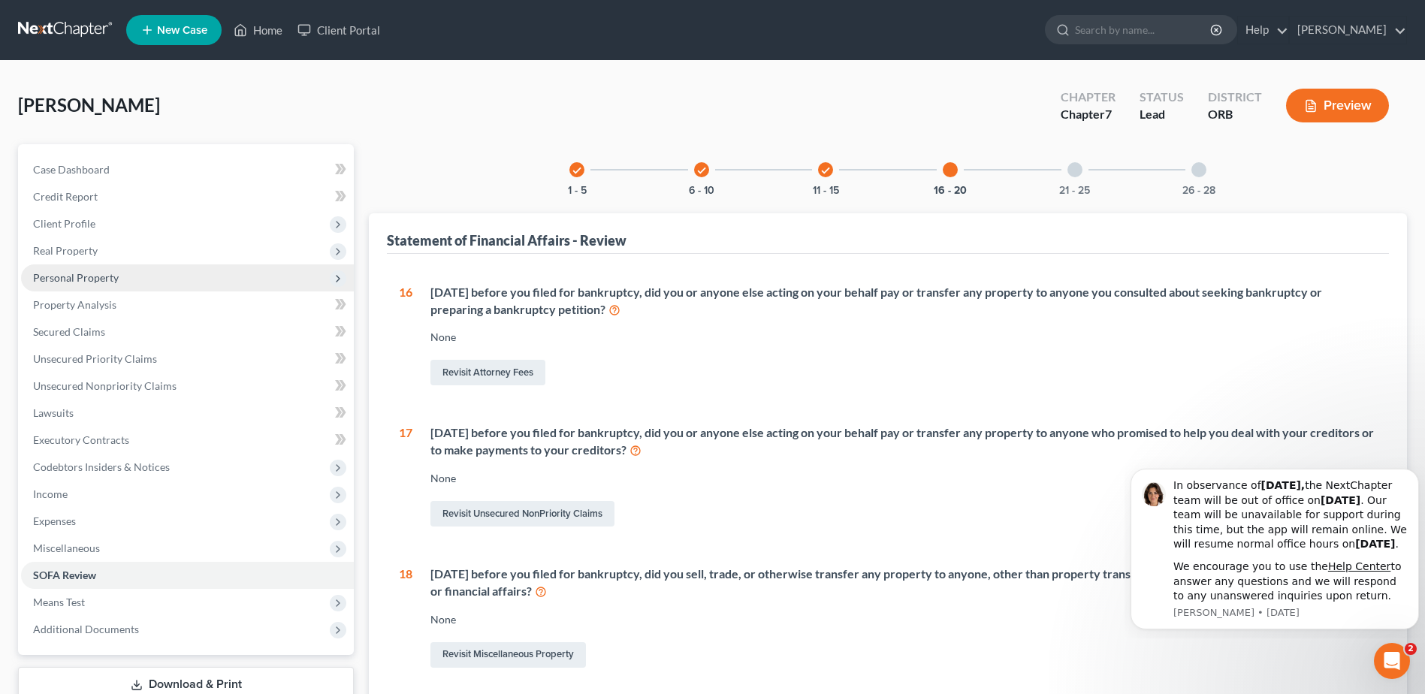
click at [144, 270] on span "Personal Property" at bounding box center [187, 277] width 333 height 27
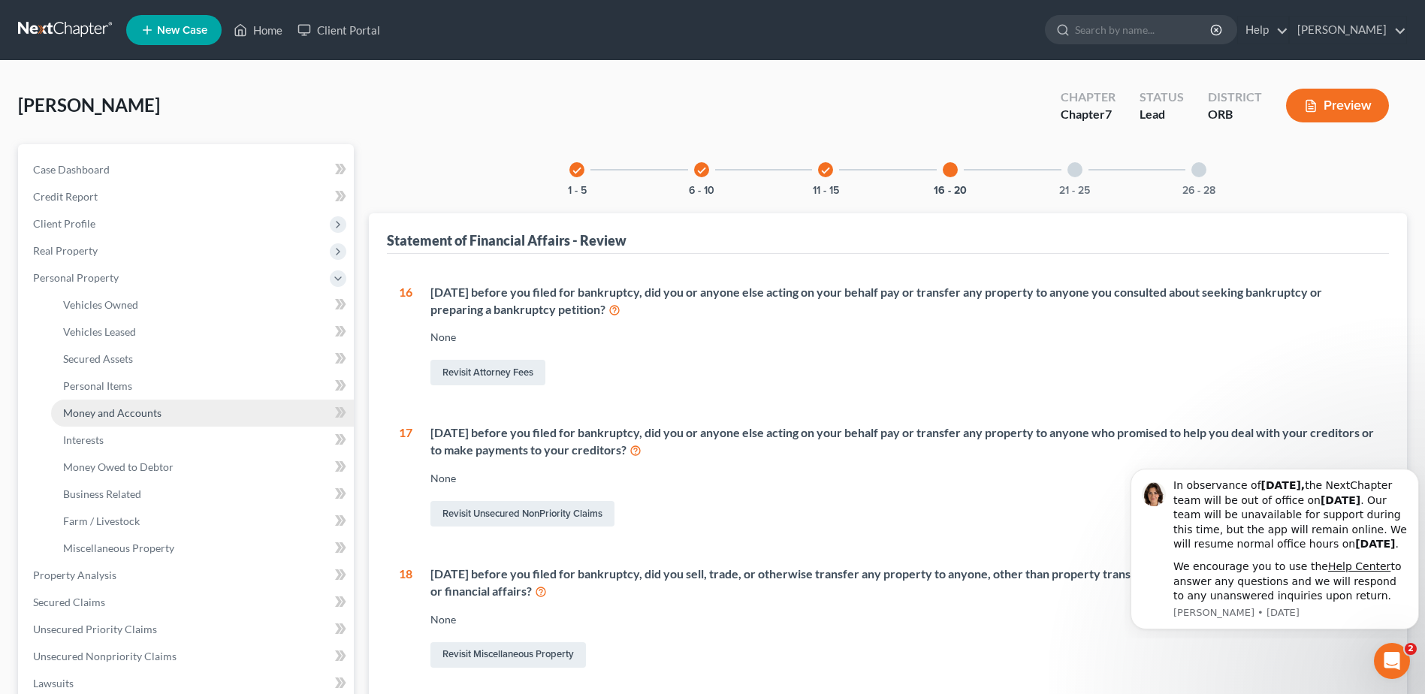
click at [257, 415] on link "Money and Accounts" at bounding box center [202, 413] width 303 height 27
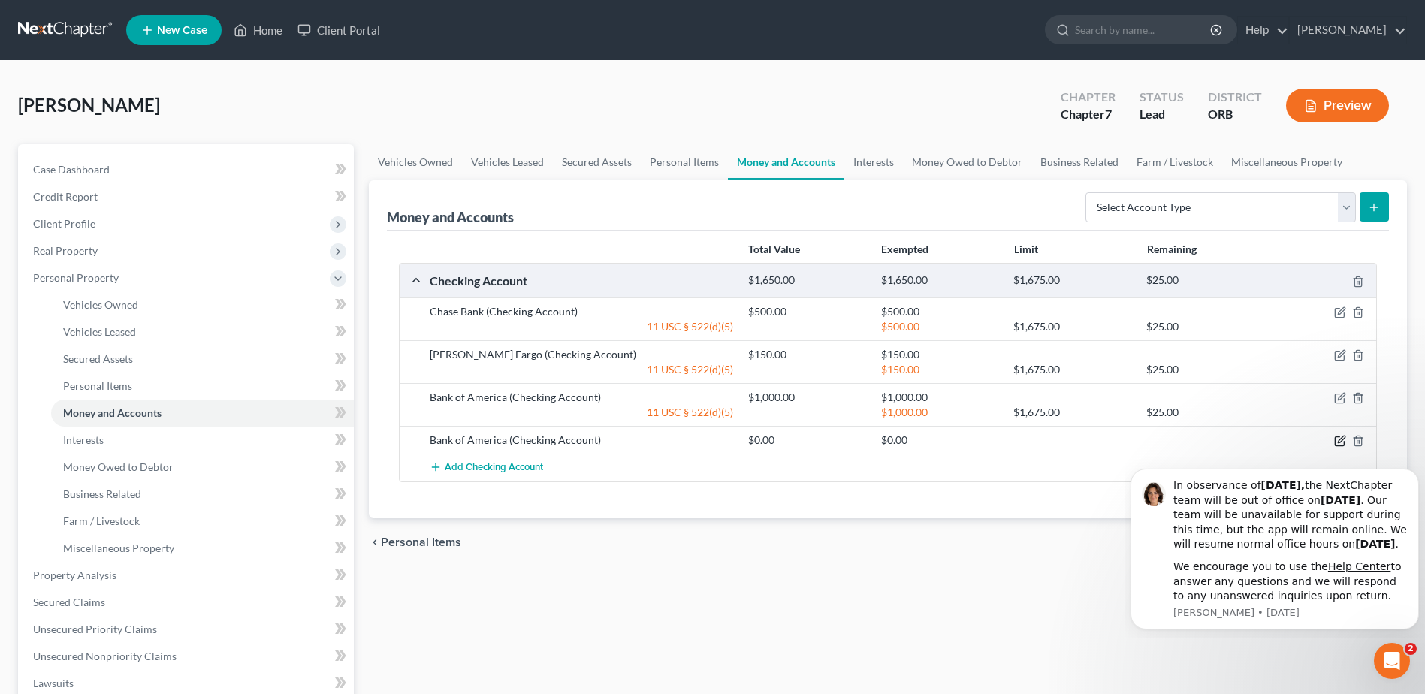
click at [1134, 439] on icon "button" at bounding box center [1340, 441] width 12 height 12
select select "38"
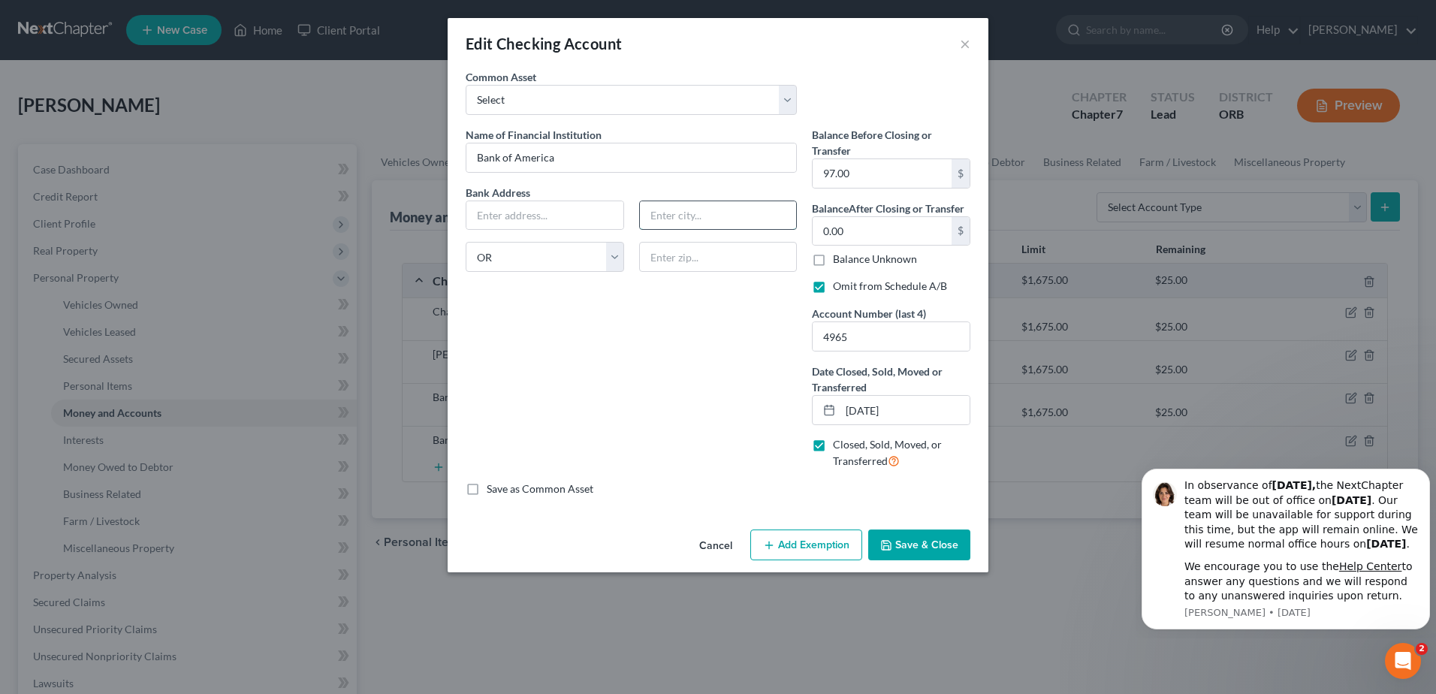
click at [717, 220] on input "text" at bounding box center [718, 215] width 157 height 29
type input "[GEOGRAPHIC_DATA]"
click at [937, 548] on button "Save & Close" at bounding box center [919, 546] width 102 height 32
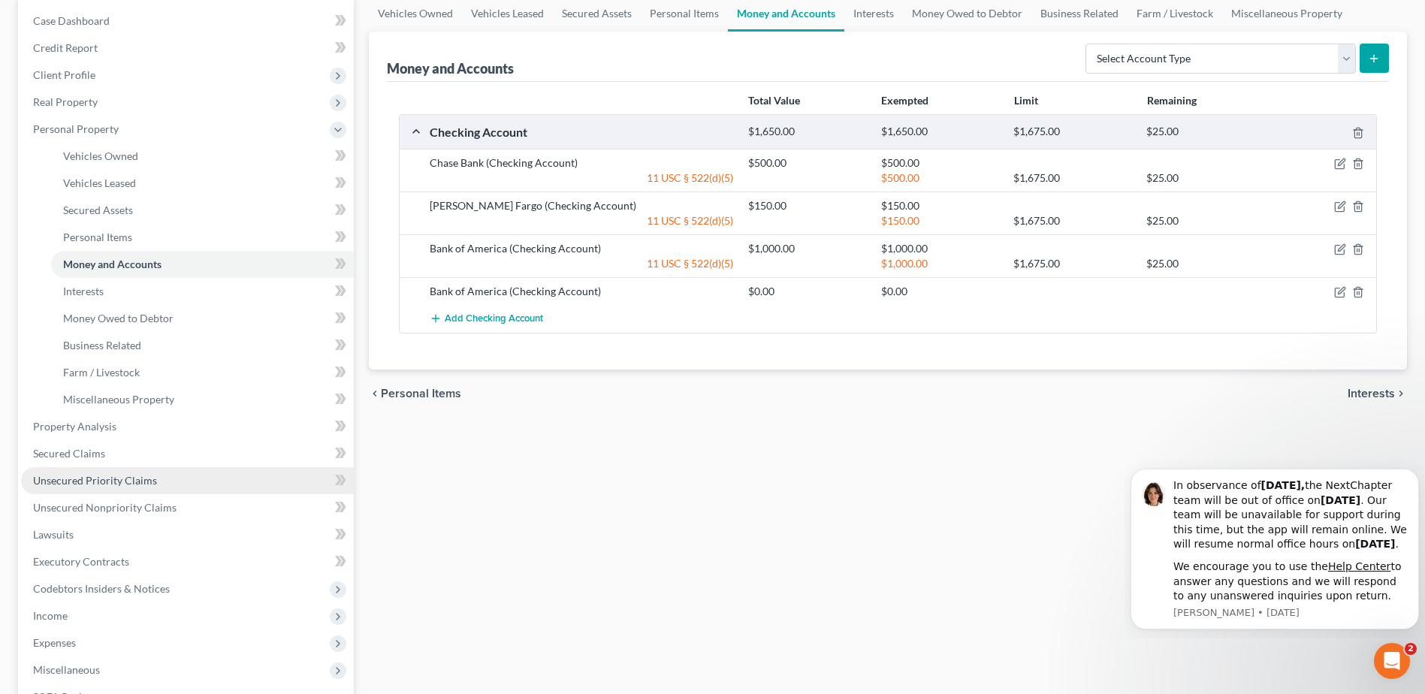
scroll to position [225, 0]
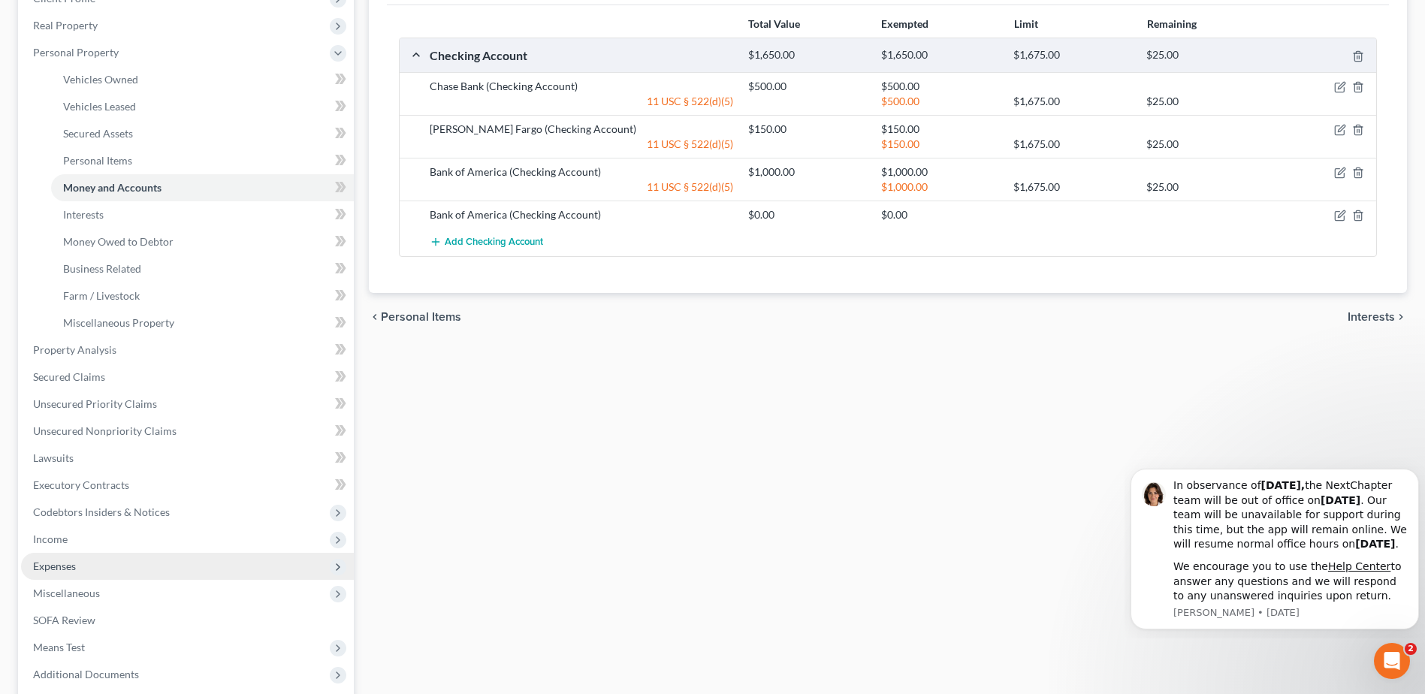
click at [239, 562] on span "Expenses" at bounding box center [187, 566] width 333 height 27
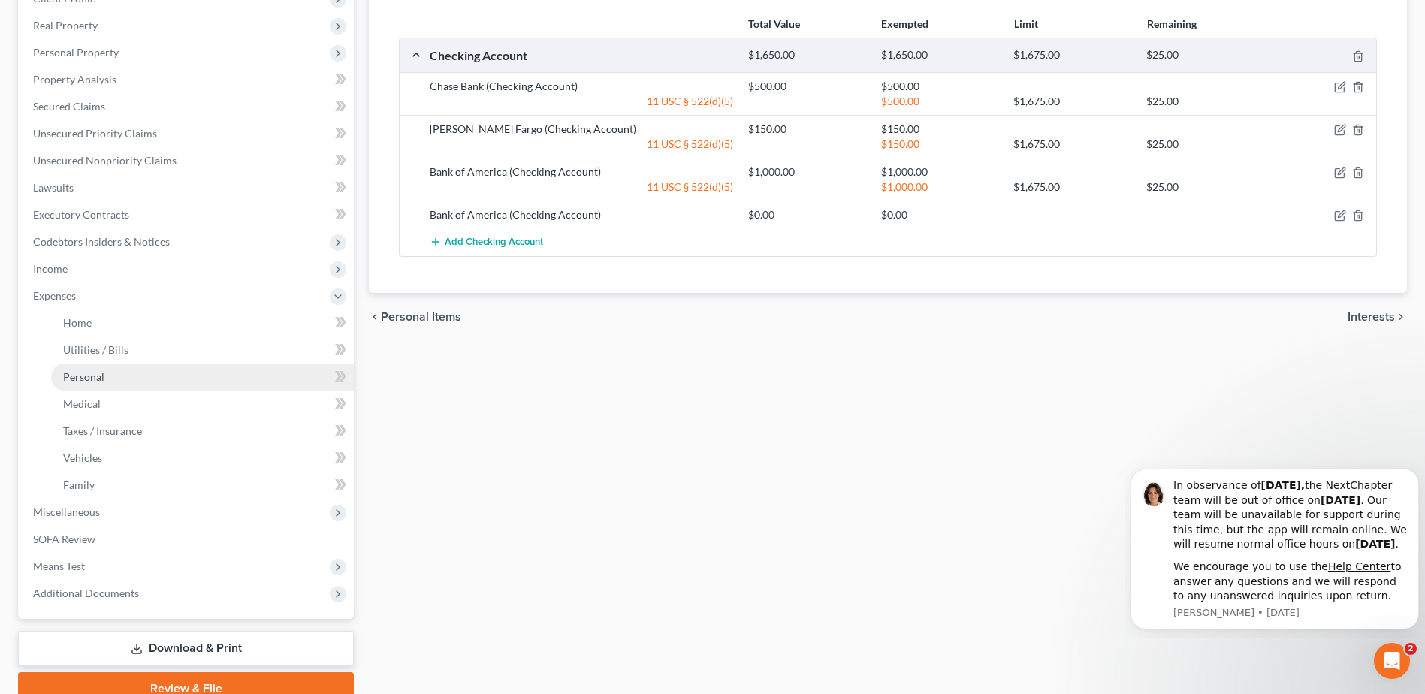
click at [203, 367] on link "Personal" at bounding box center [202, 377] width 303 height 27
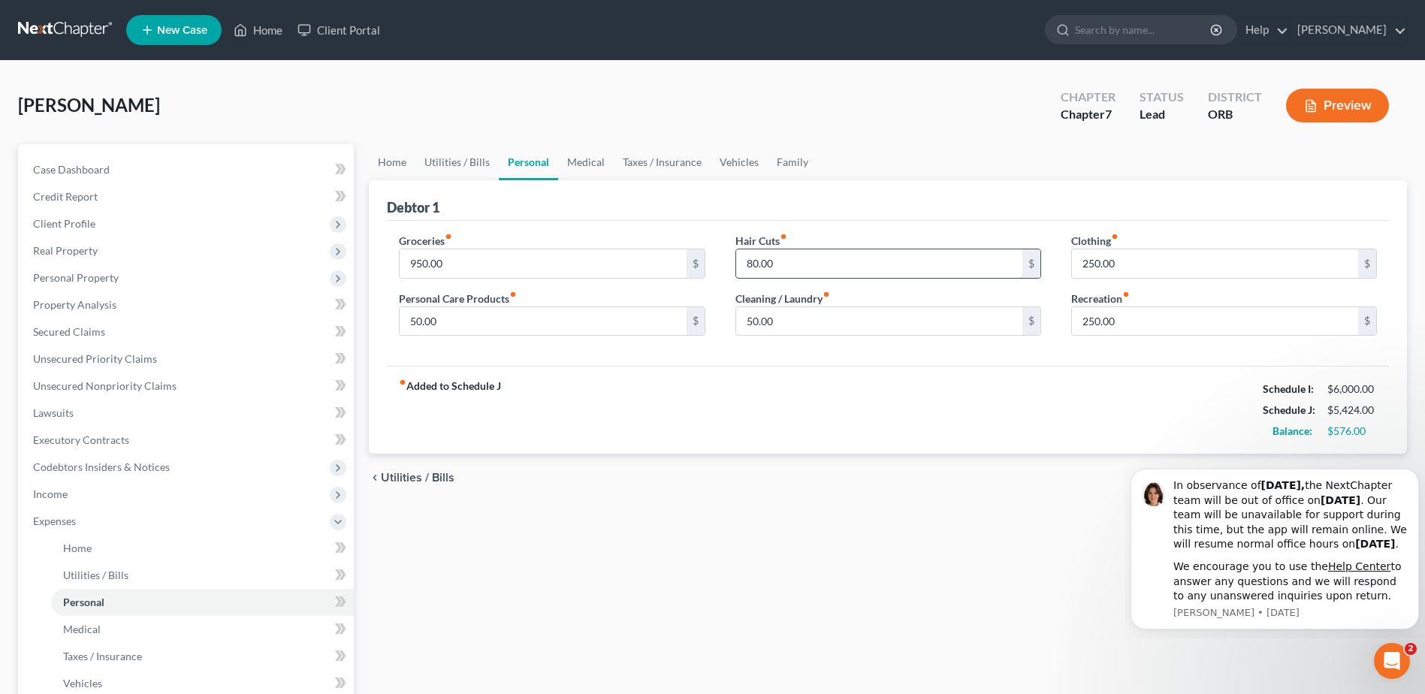
click at [787, 263] on input "80.00" at bounding box center [879, 263] width 286 height 29
type input "50"
click at [560, 382] on div "fiber_manual_record Added to Schedule J Schedule I: $6,000.00 Schedule J: $5,39…" at bounding box center [888, 410] width 1002 height 88
click at [1134, 406] on div "fiber_manual_record Added to Schedule J Schedule I: $6,000.00 Schedule J: $5,44…" at bounding box center [888, 410] width 1002 height 88
type input "1,100"
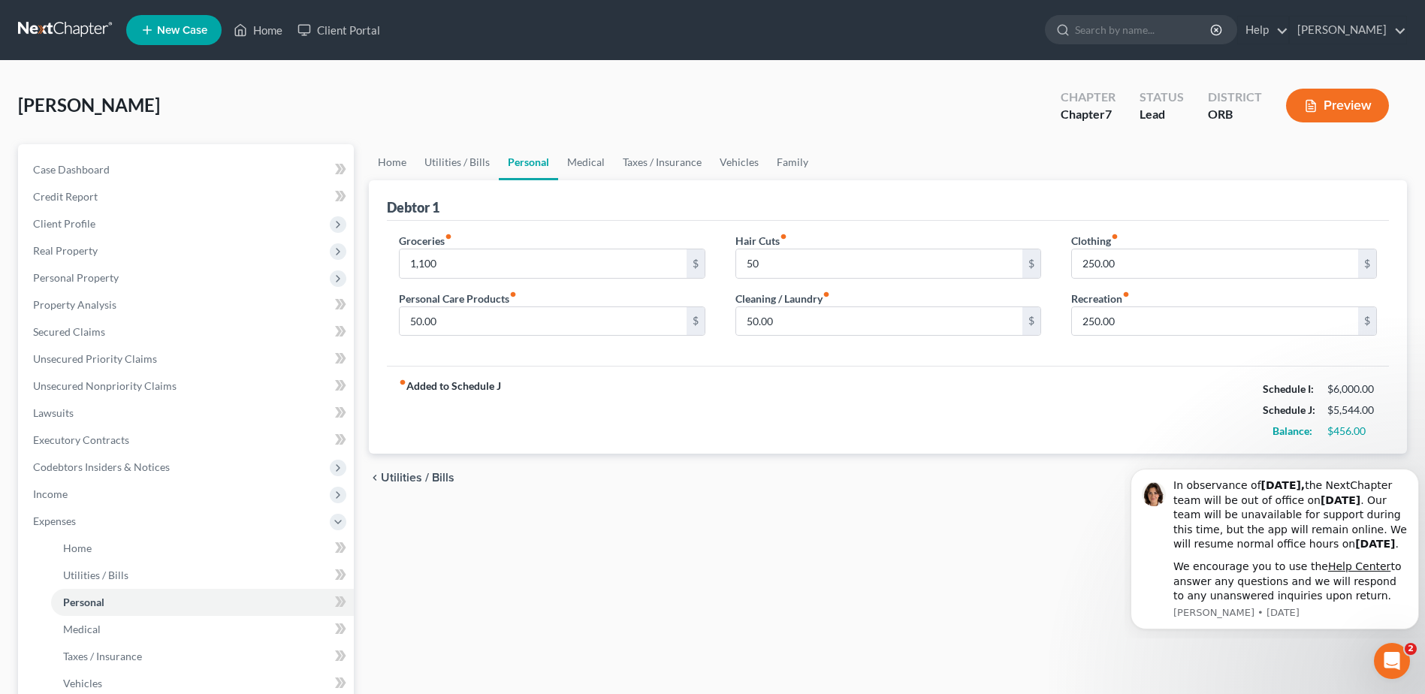
click at [831, 403] on div "fiber_manual_record Added to Schedule J Schedule I: $6,000.00 Schedule J: $5,54…" at bounding box center [888, 410] width 1002 height 88
type input "90"
click at [928, 328] on input "50.00" at bounding box center [879, 321] width 286 height 29
drag, startPoint x: 928, startPoint y: 328, endPoint x: 687, endPoint y: 161, distance: 293.6
click at [687, 161] on link "Taxes / Insurance" at bounding box center [662, 162] width 97 height 36
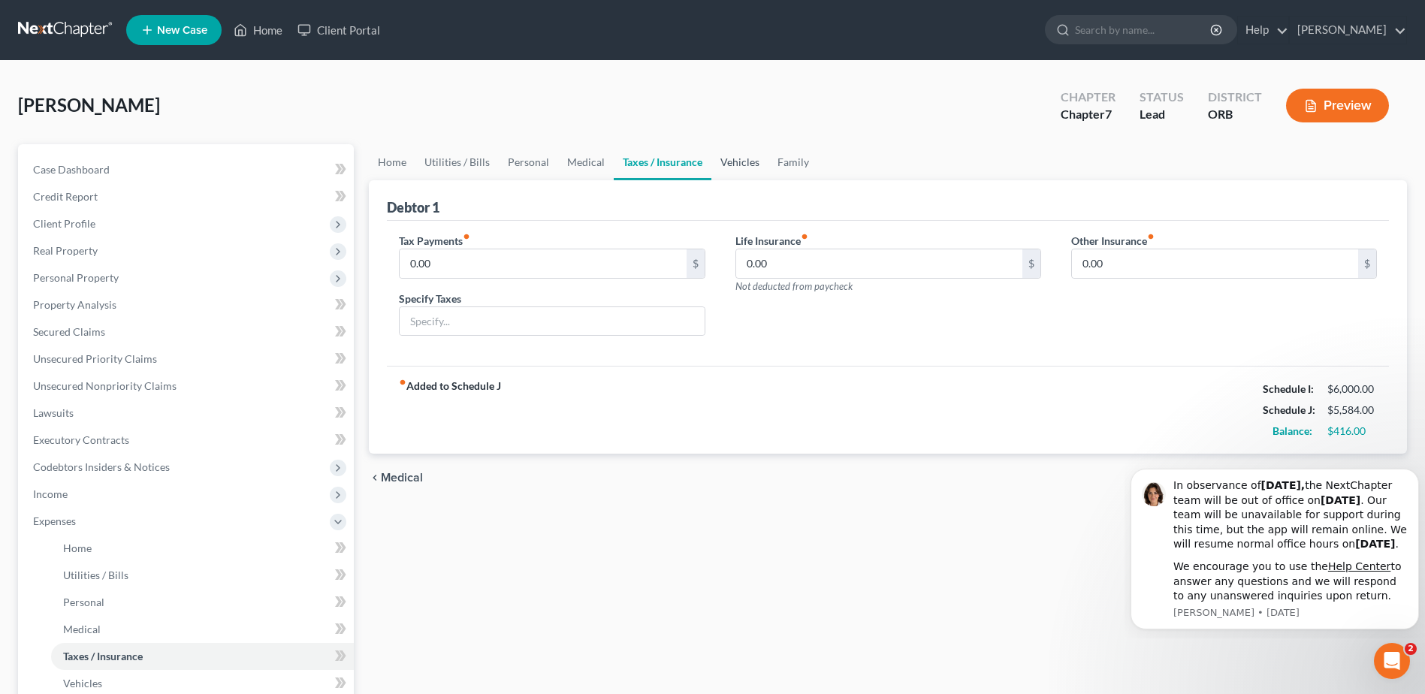
click at [732, 164] on link "Vehicles" at bounding box center [739, 162] width 57 height 36
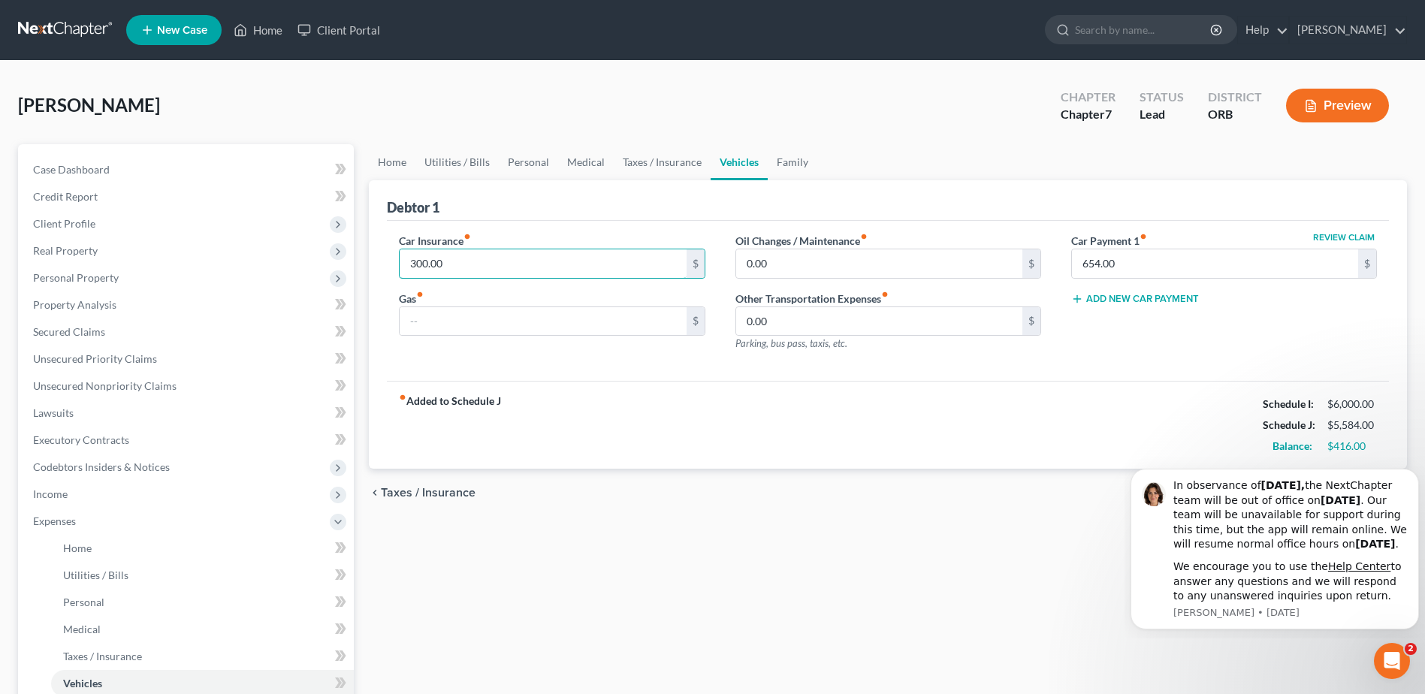
drag, startPoint x: 590, startPoint y: 330, endPoint x: 626, endPoint y: 367, distance: 51.0
drag, startPoint x: 626, startPoint y: 367, endPoint x: 1160, endPoint y: 349, distance: 535.1
click at [1134, 349] on div "Review Claim Car Payment 1 fiber_manual_record 654.00 $ Add New Car Payment" at bounding box center [1224, 298] width 336 height 131
click at [976, 373] on div "Car Insurance fiber_manual_record 300.00 $ Gas fiber_manual_record $ Oil Change…" at bounding box center [888, 301] width 1002 height 161
click at [396, 172] on link "Home" at bounding box center [392, 162] width 47 height 36
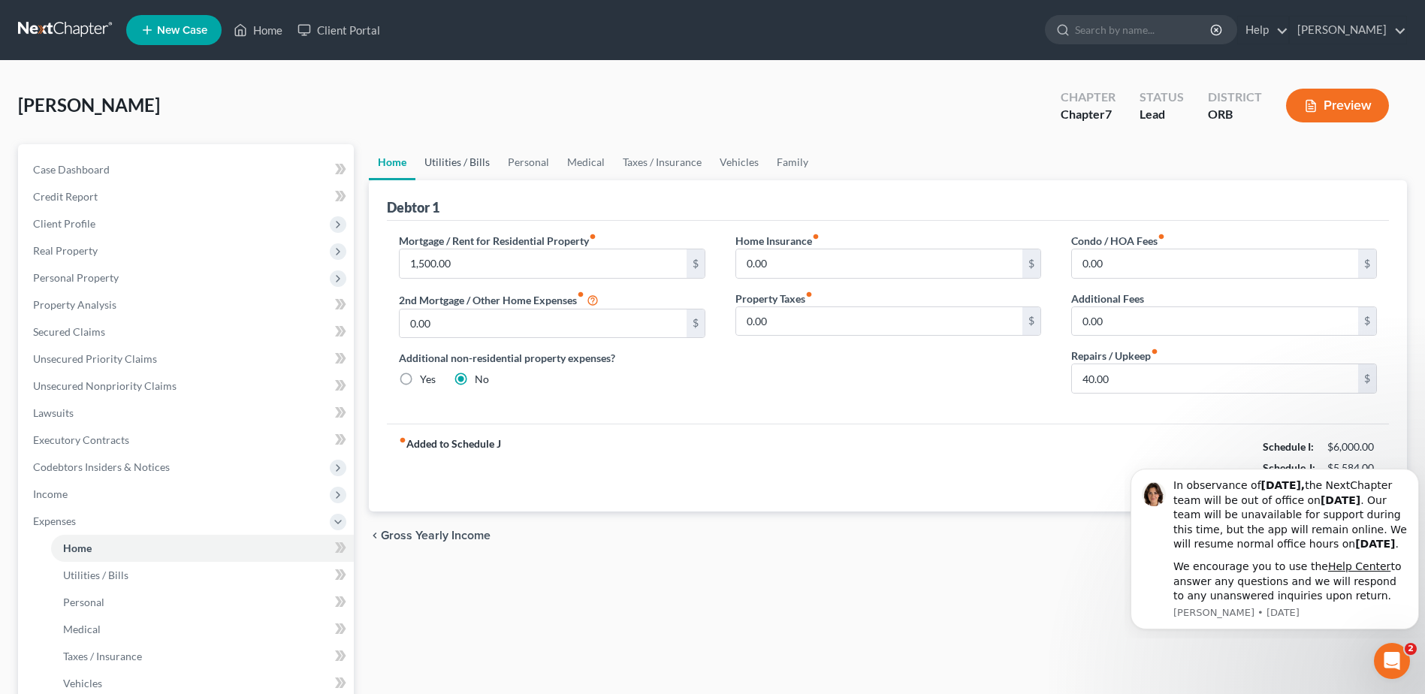
click at [433, 163] on link "Utilities / Bills" at bounding box center [456, 162] width 83 height 36
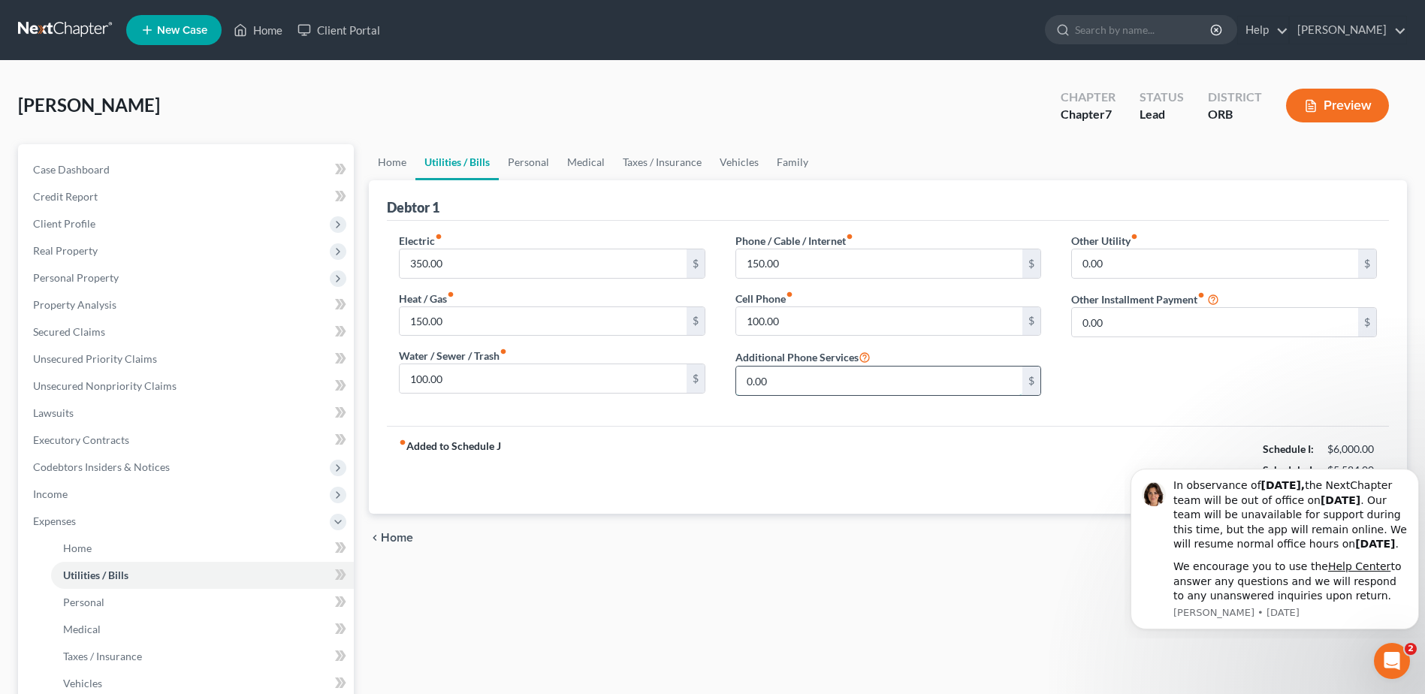
drag, startPoint x: 845, startPoint y: 392, endPoint x: 997, endPoint y: 387, distance: 152.6
click at [846, 392] on input "0.00" at bounding box center [879, 381] width 286 height 29
click at [1134, 336] on input "0.00" at bounding box center [1215, 322] width 286 height 29
click at [1134, 370] on div "Other Utility fiber_manual_record 0.00 $ Other Installment Payment fiber_manual…" at bounding box center [1224, 320] width 336 height 175
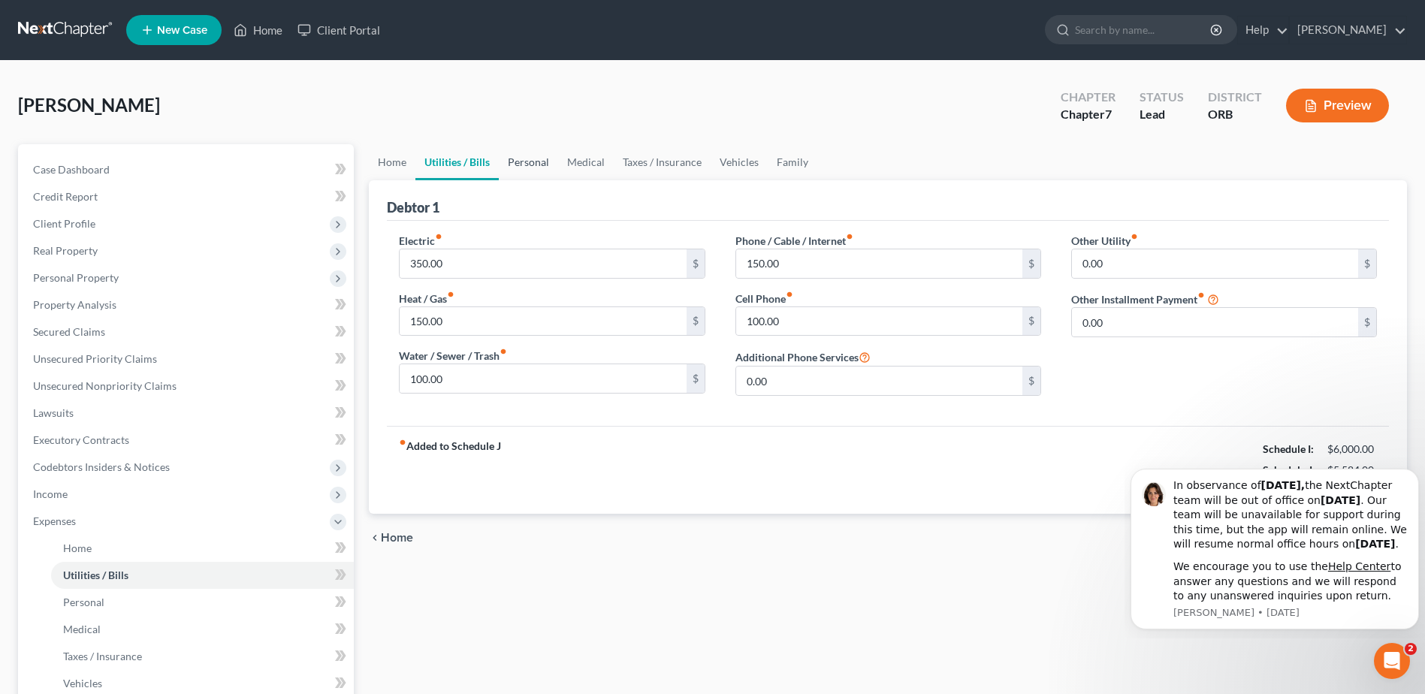
click at [518, 165] on link "Personal" at bounding box center [528, 162] width 59 height 36
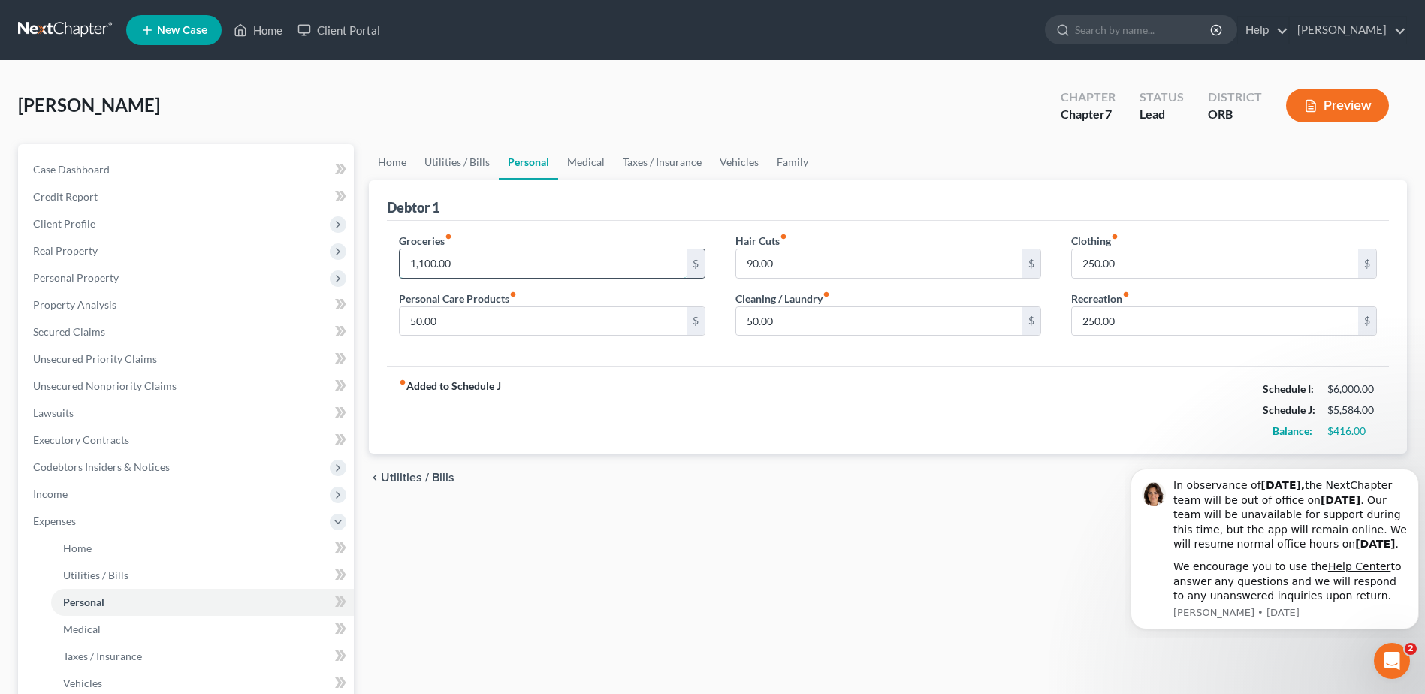
click at [505, 264] on input "1,100.00" at bounding box center [543, 263] width 286 height 29
click at [744, 168] on link "Vehicles" at bounding box center [739, 162] width 57 height 36
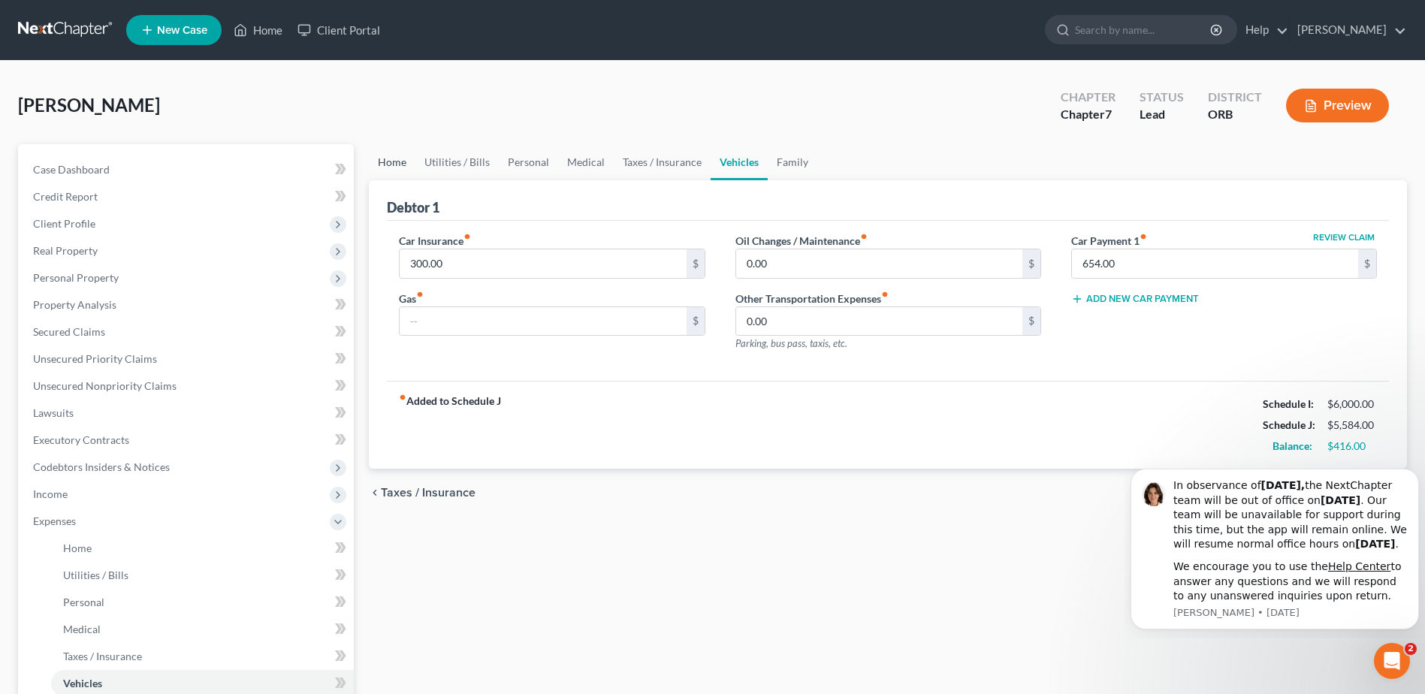
click at [387, 153] on link "Home" at bounding box center [392, 162] width 47 height 36
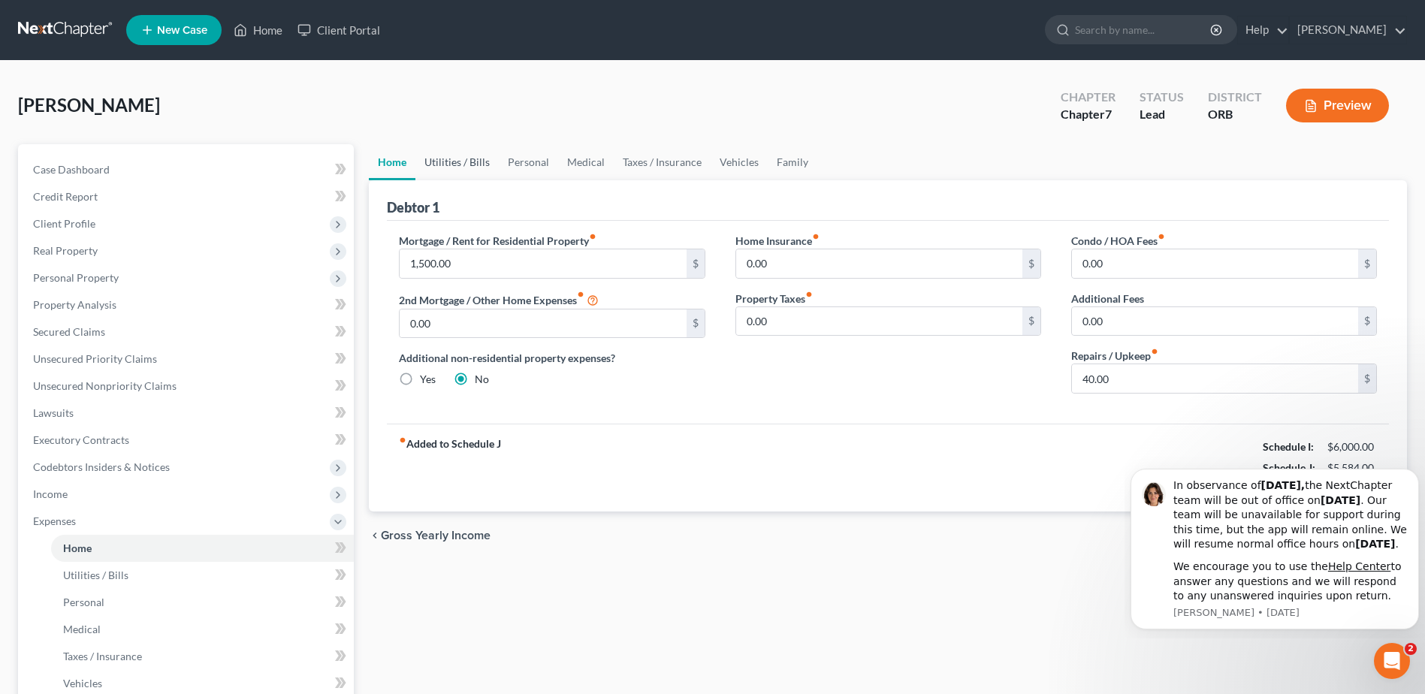
click at [426, 167] on link "Utilities / Bills" at bounding box center [456, 162] width 83 height 36
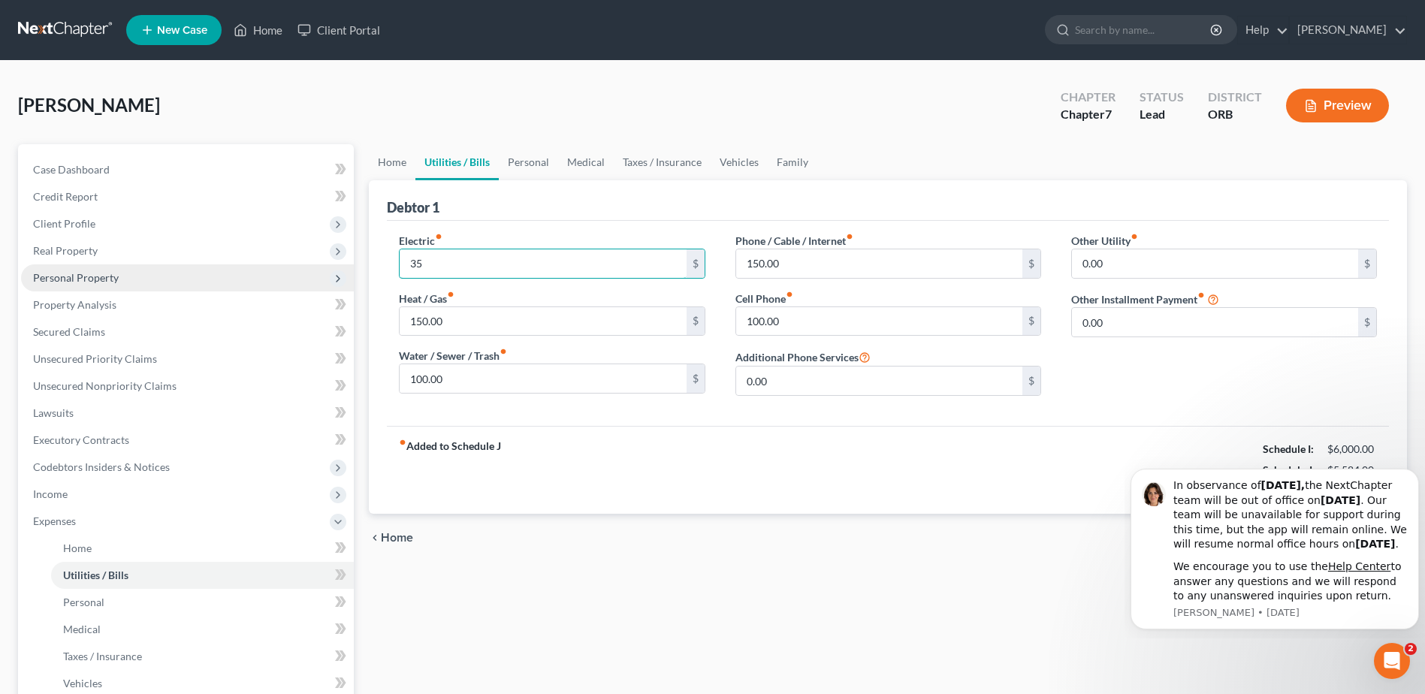
type input "3"
type input "450"
click at [901, 532] on div "chevron_left Home Personal chevron_right" at bounding box center [888, 538] width 1038 height 48
click at [1060, 438] on div "fiber_manual_record Added to Schedule J Schedule I: $6,000.00 Schedule J: $5,68…" at bounding box center [888, 470] width 1002 height 88
click at [716, 154] on link "Vehicles" at bounding box center [739, 162] width 57 height 36
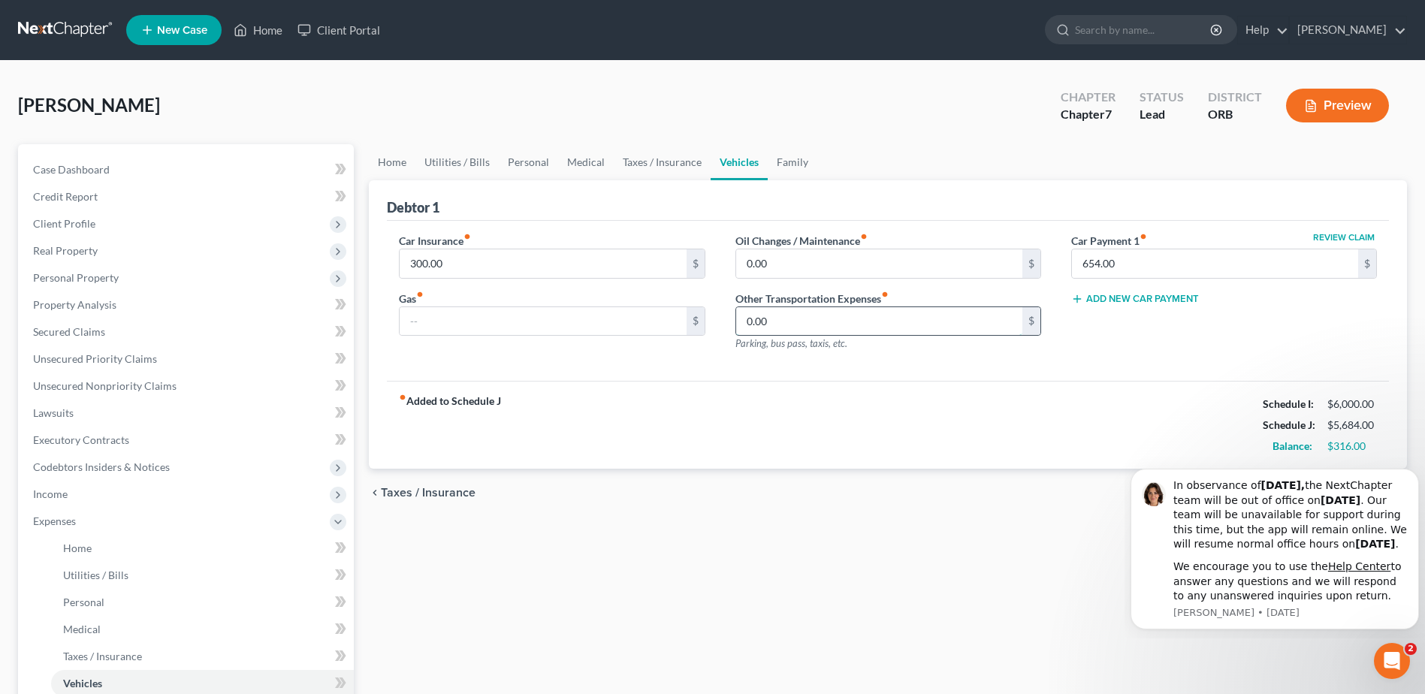
click at [967, 331] on input "0.00" at bounding box center [879, 321] width 286 height 29
type input "100"
click at [960, 374] on div "Car Insurance fiber_manual_record 300.00 $ Gas fiber_manual_record $ Oil Change…" at bounding box center [888, 301] width 1002 height 161
click at [1134, 387] on div "fiber_manual_record Added to Schedule J Schedule I: $6,000.00 Schedule J: $5,78…" at bounding box center [888, 425] width 1002 height 88
click at [823, 349] on span "Parking, bus pass, taxis, etc." at bounding box center [791, 343] width 112 height 12
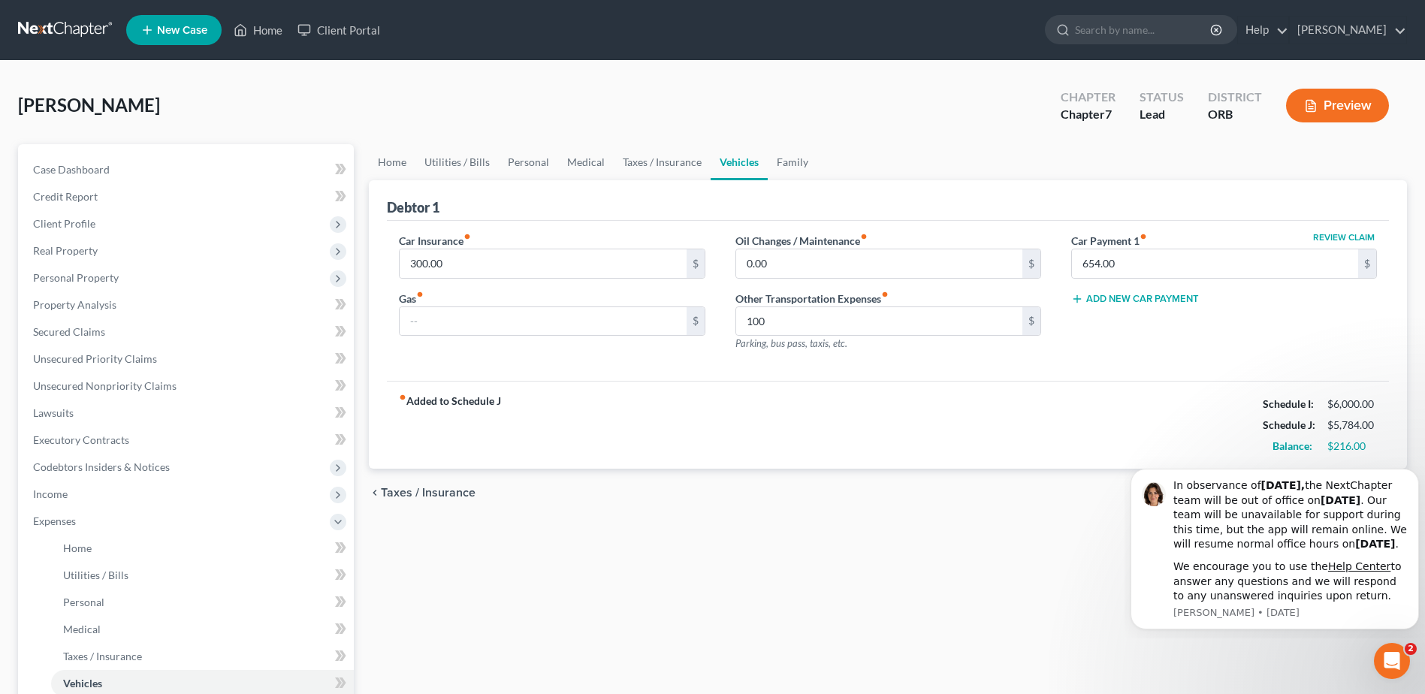
drag, startPoint x: 823, startPoint y: 349, endPoint x: 924, endPoint y: 445, distance: 139.2
click at [924, 445] on div "fiber_manual_record Added to Schedule J Schedule I: $6,000.00 Schedule J: $5,78…" at bounding box center [888, 425] width 1002 height 88
click at [405, 167] on link "Home" at bounding box center [392, 162] width 47 height 36
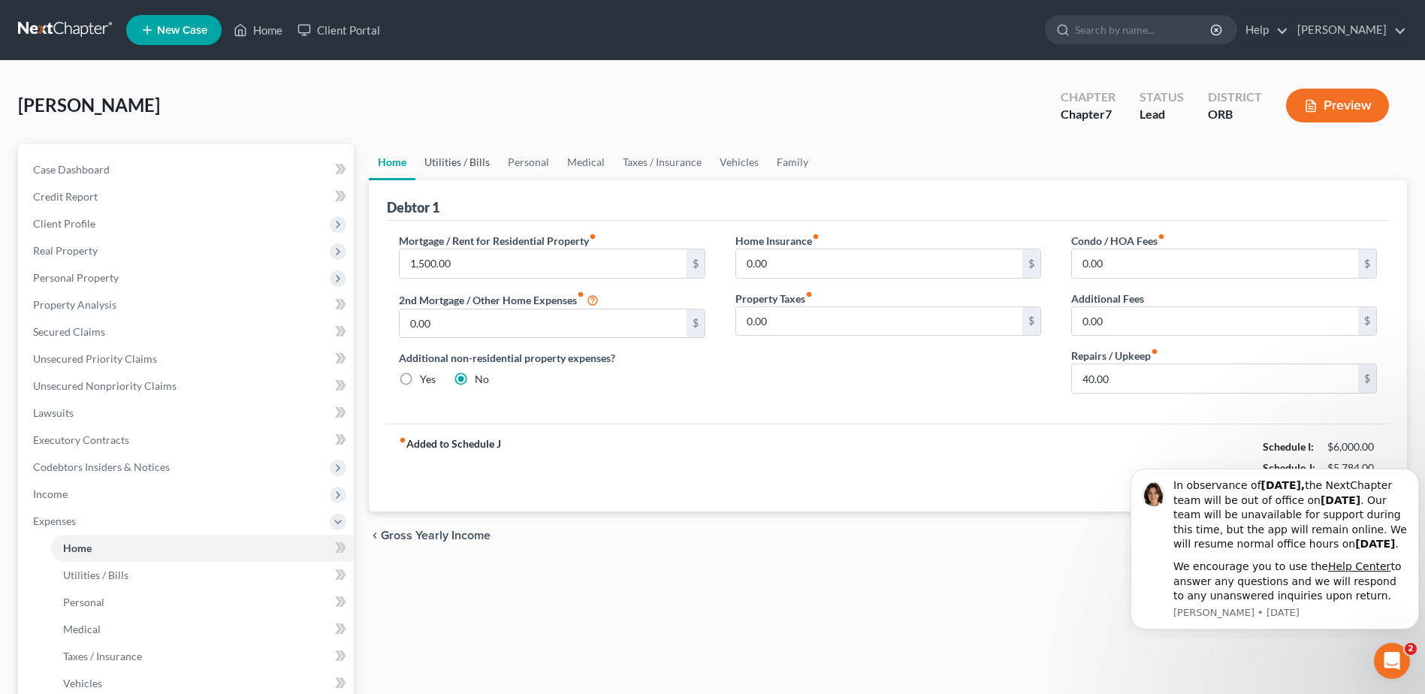
click at [482, 160] on link "Utilities / Bills" at bounding box center [456, 162] width 83 height 36
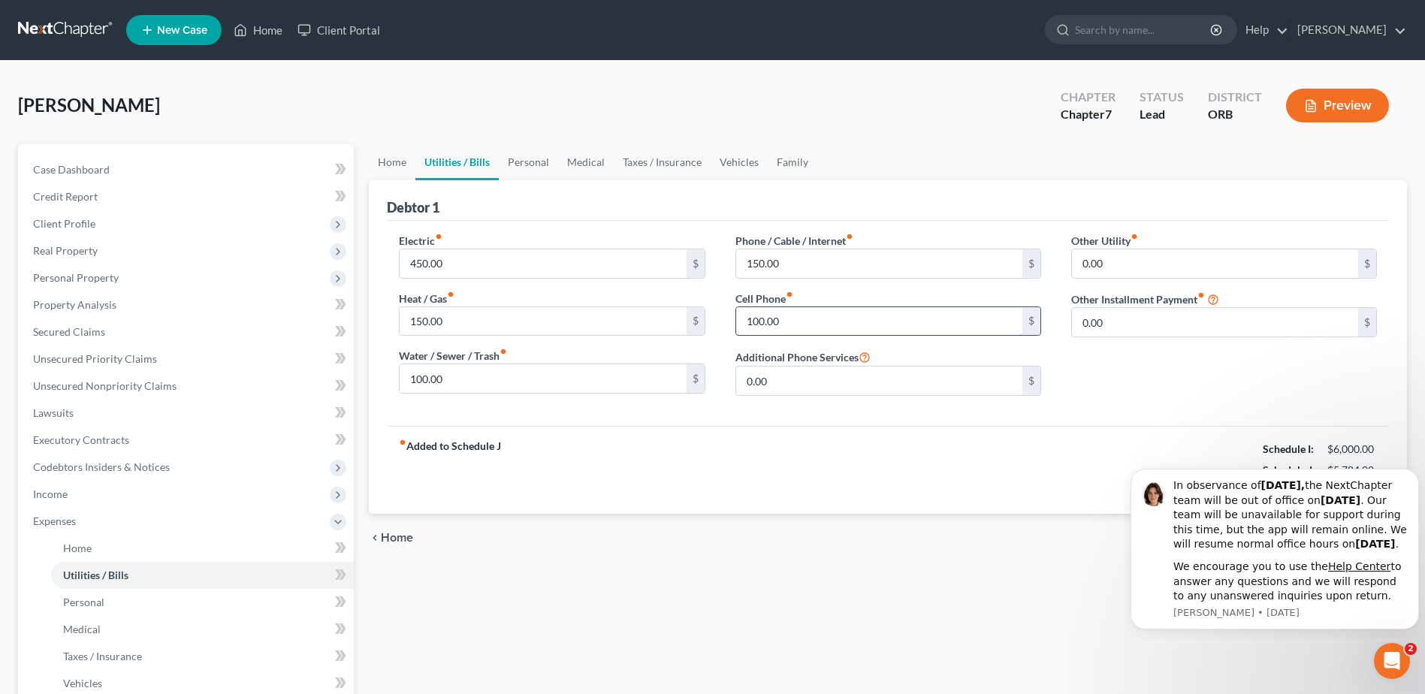
click at [837, 317] on input "100.00" at bounding box center [879, 321] width 286 height 29
click at [863, 484] on div "fiber_manual_record Added to Schedule J Schedule I: $6,000.00 Schedule J: $5,78…" at bounding box center [888, 470] width 1002 height 88
click at [534, 155] on link "Personal" at bounding box center [528, 162] width 59 height 36
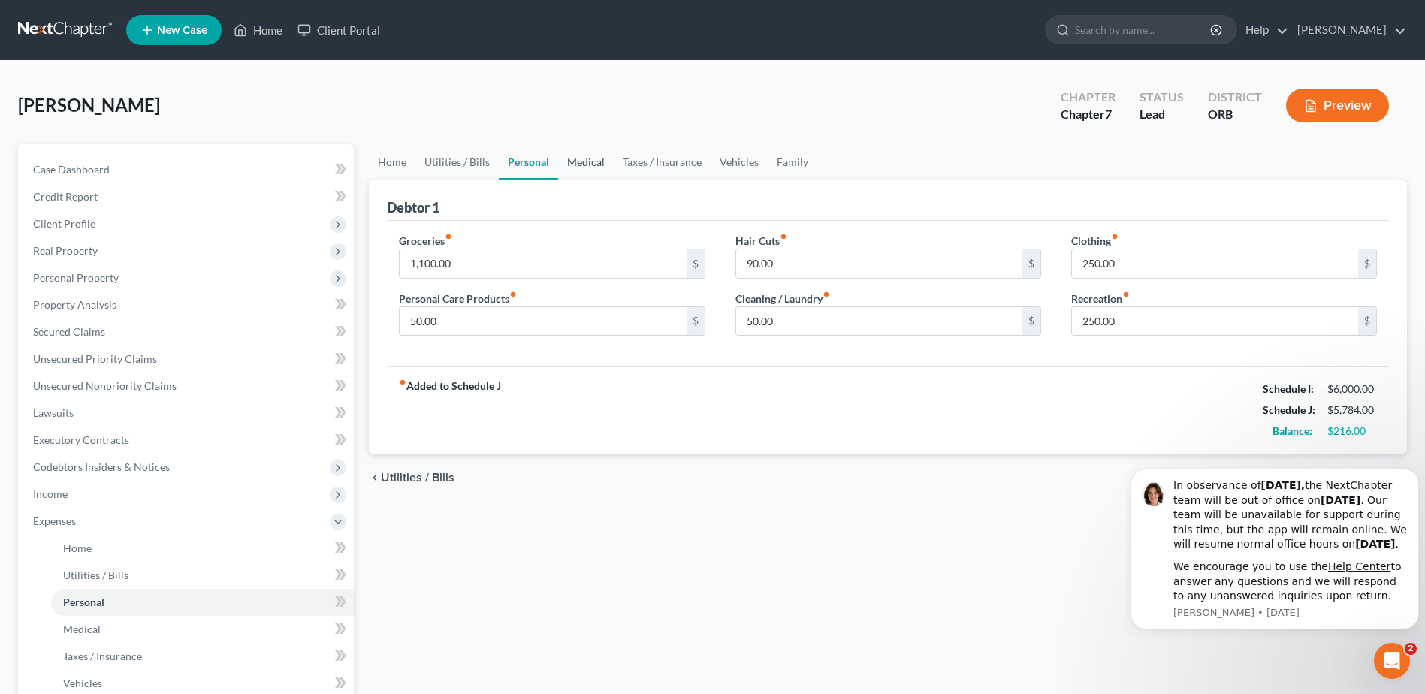
click at [585, 172] on link "Medical" at bounding box center [586, 162] width 56 height 36
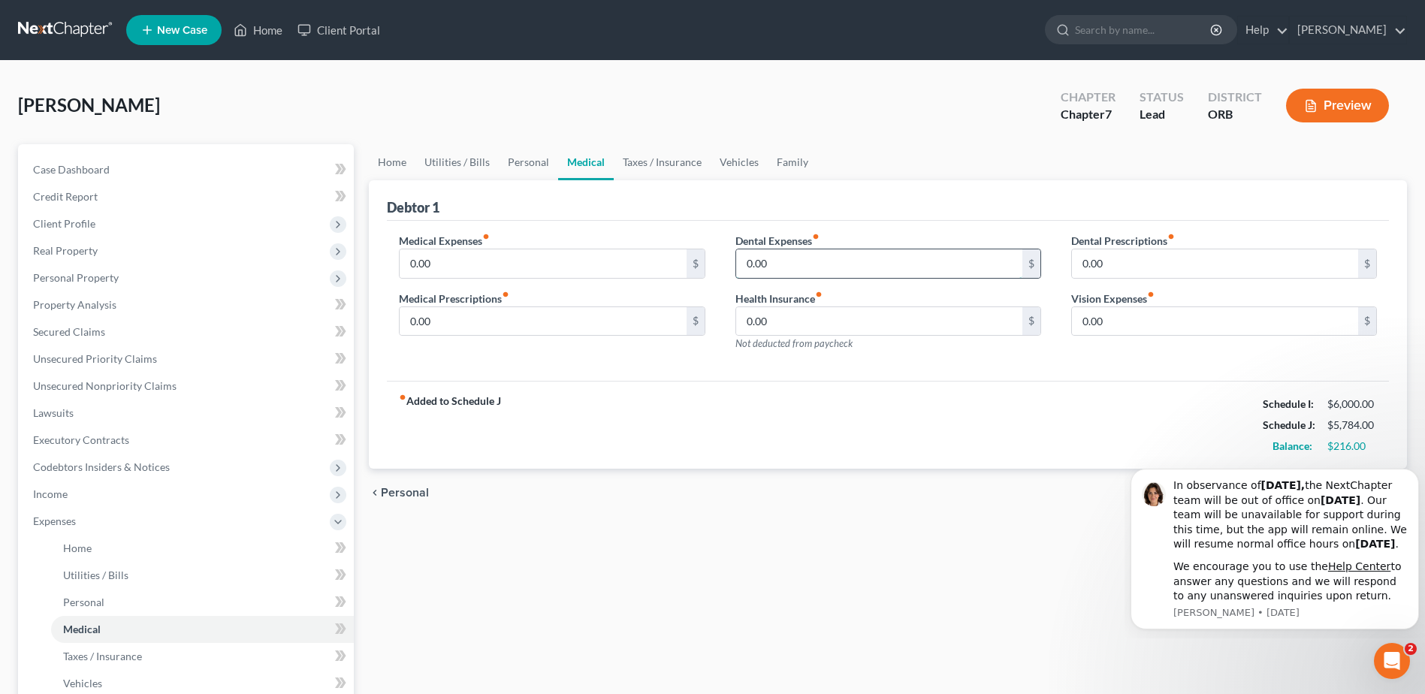
click at [851, 275] on input "0.00" at bounding box center [879, 263] width 286 height 29
click at [702, 557] on div "Home Utilities / Bills Personal Medical Taxes / Insurance Vehicles Family Debto…" at bounding box center [887, 537] width 1053 height 786
type input "1"
type input "50"
click at [792, 593] on div "Home Utilities / Bills Personal Medical Taxes / Insurance Vehicles Family Debto…" at bounding box center [887, 537] width 1053 height 786
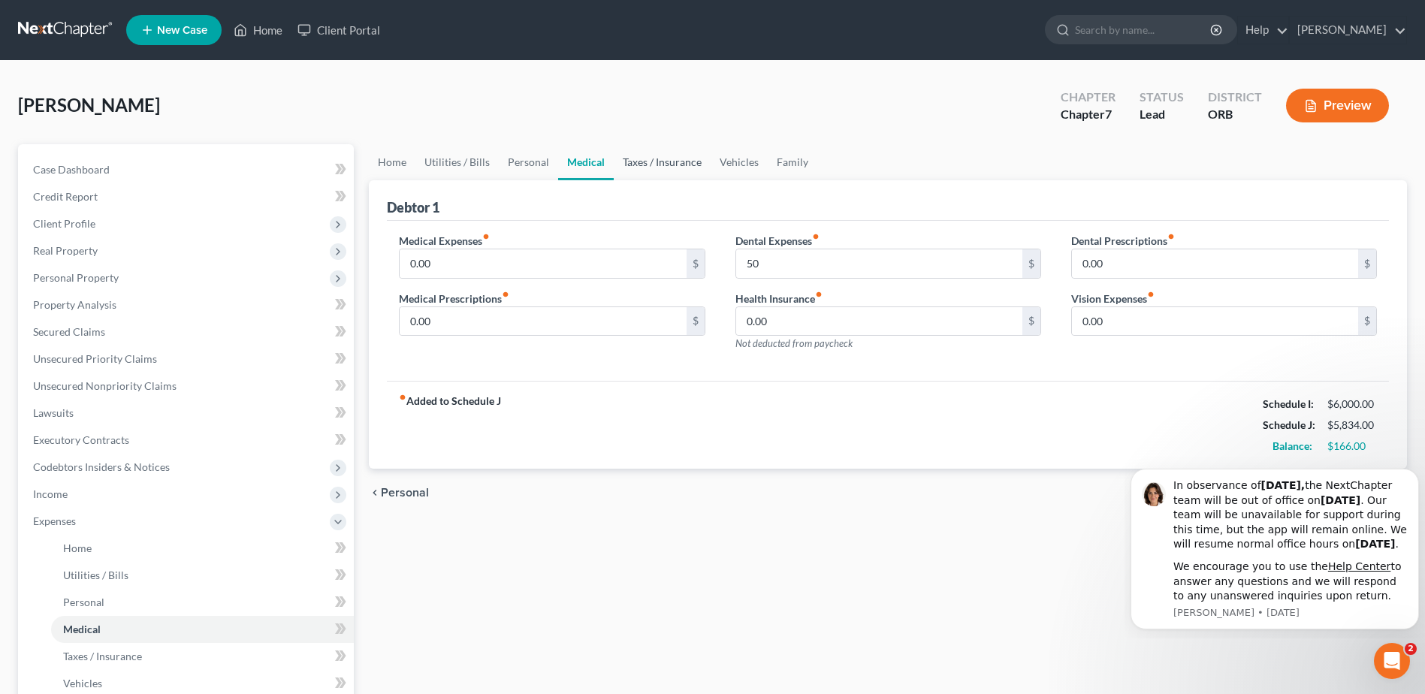
click at [680, 161] on link "Taxes / Insurance" at bounding box center [662, 162] width 97 height 36
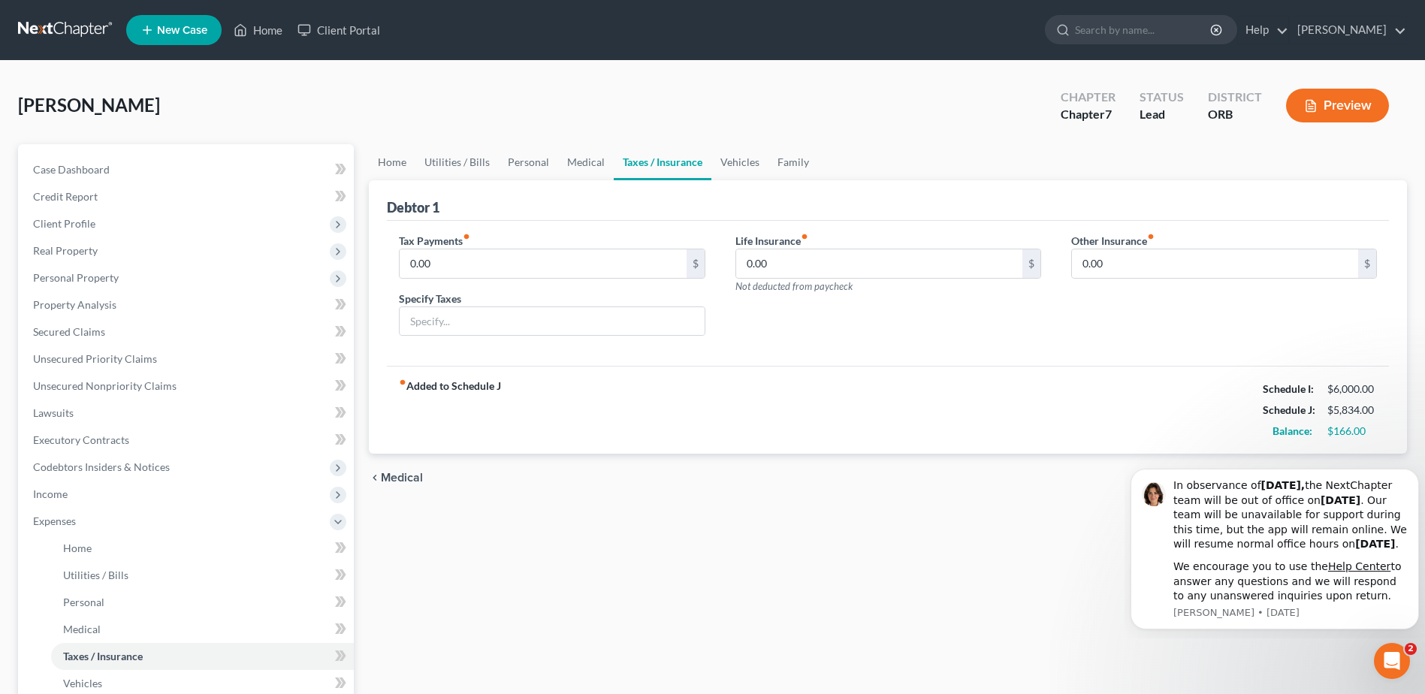
click at [1134, 333] on div "Other Insurance fiber_manual_record 0.00 $" at bounding box center [1224, 291] width 336 height 116
click at [747, 174] on link "Vehicles" at bounding box center [739, 162] width 57 height 36
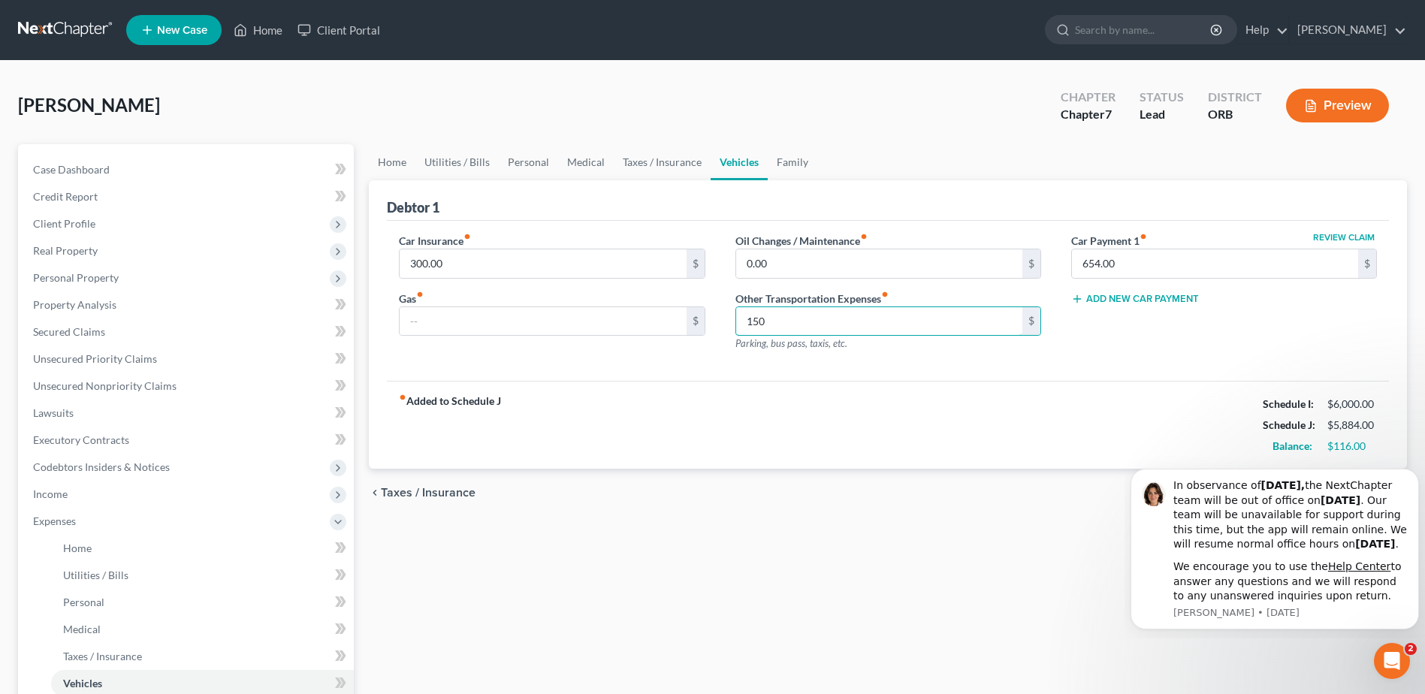
type input "150"
click at [1134, 630] on body "In observance of [DATE], the NextChapter team will be out of office [DATE][DATE…" at bounding box center [1274, 539] width 288 height 186
click at [803, 161] on link "Family" at bounding box center [793, 162] width 50 height 36
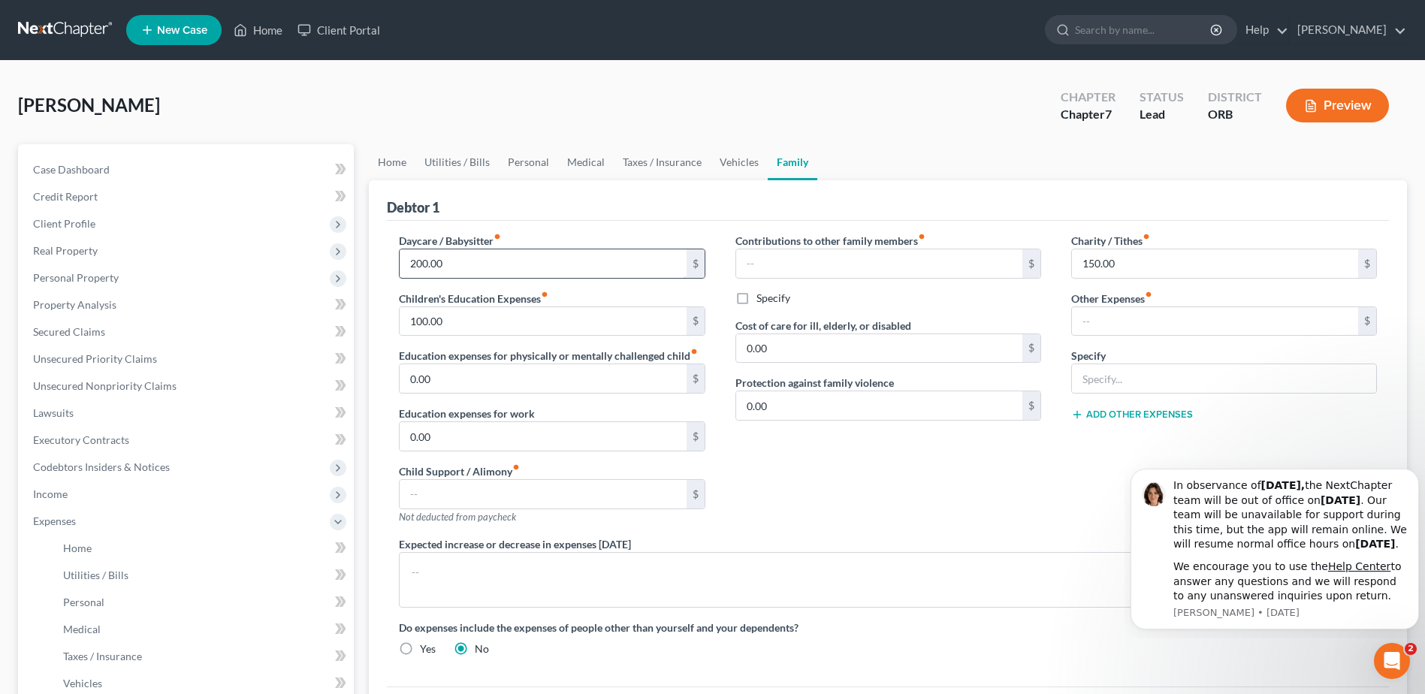
click at [529, 260] on input "200.00" at bounding box center [543, 263] width 286 height 29
click at [886, 498] on div "Contributions to other family members fiber_manual_record $ Specify Cost of car…" at bounding box center [888, 384] width 336 height 303
click at [476, 252] on input "250.00" at bounding box center [543, 263] width 286 height 29
type input "200"
click at [817, 481] on div "Contributions to other family members fiber_manual_record $ Specify Cost of car…" at bounding box center [888, 384] width 336 height 303
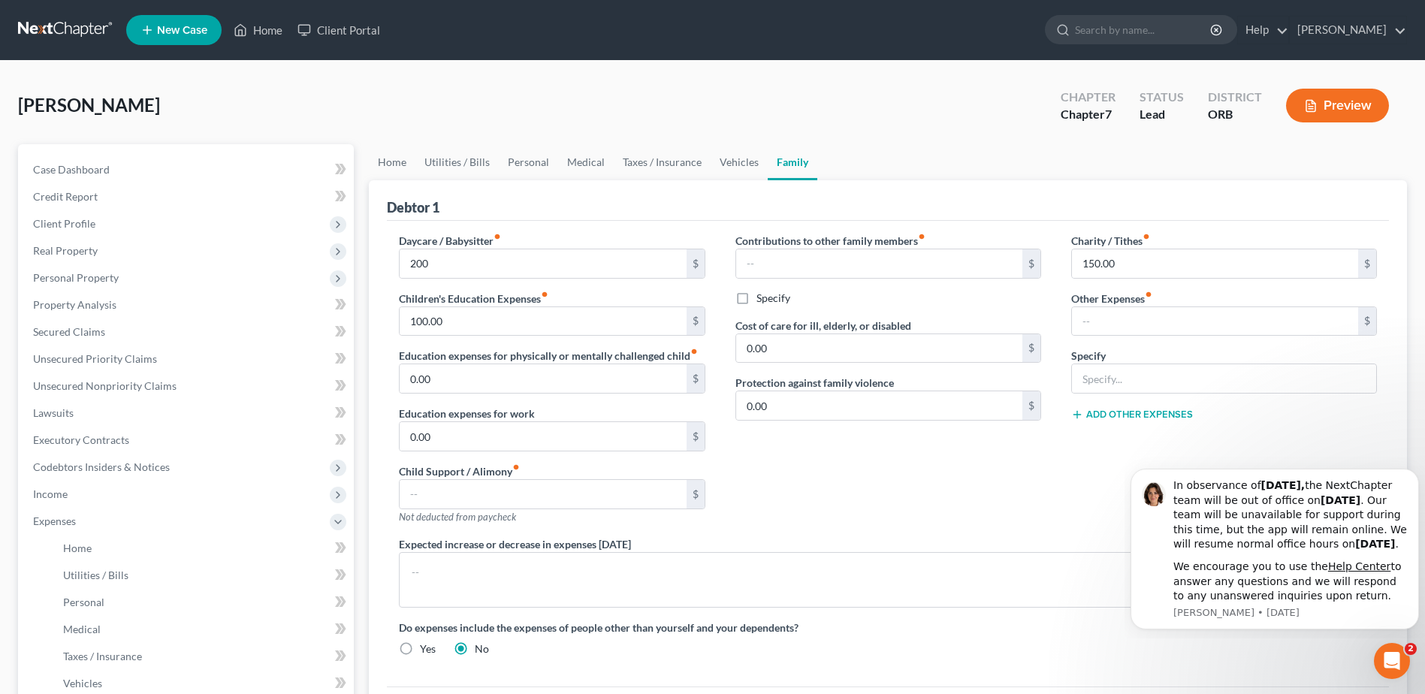
click at [1134, 410] on div "Charity / Tithes fiber_manual_record 150.00 $ Other Expenses fiber_manual_recor…" at bounding box center [1224, 384] width 336 height 303
click at [1134, 521] on div "In observance of [DATE], the NextChapter team will be out of office [DATE][DATE…" at bounding box center [1290, 515] width 234 height 74
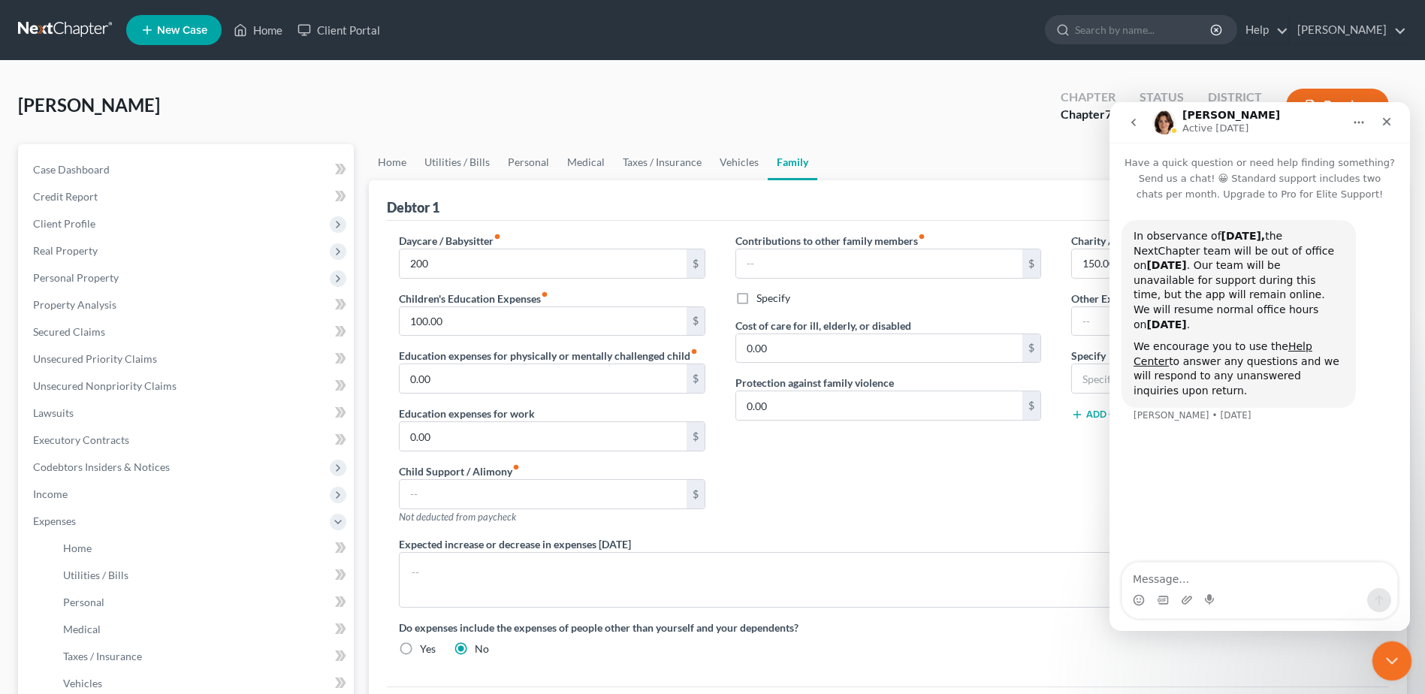
click at [1134, 650] on icon "Close Intercom Messenger" at bounding box center [1390, 659] width 18 height 18
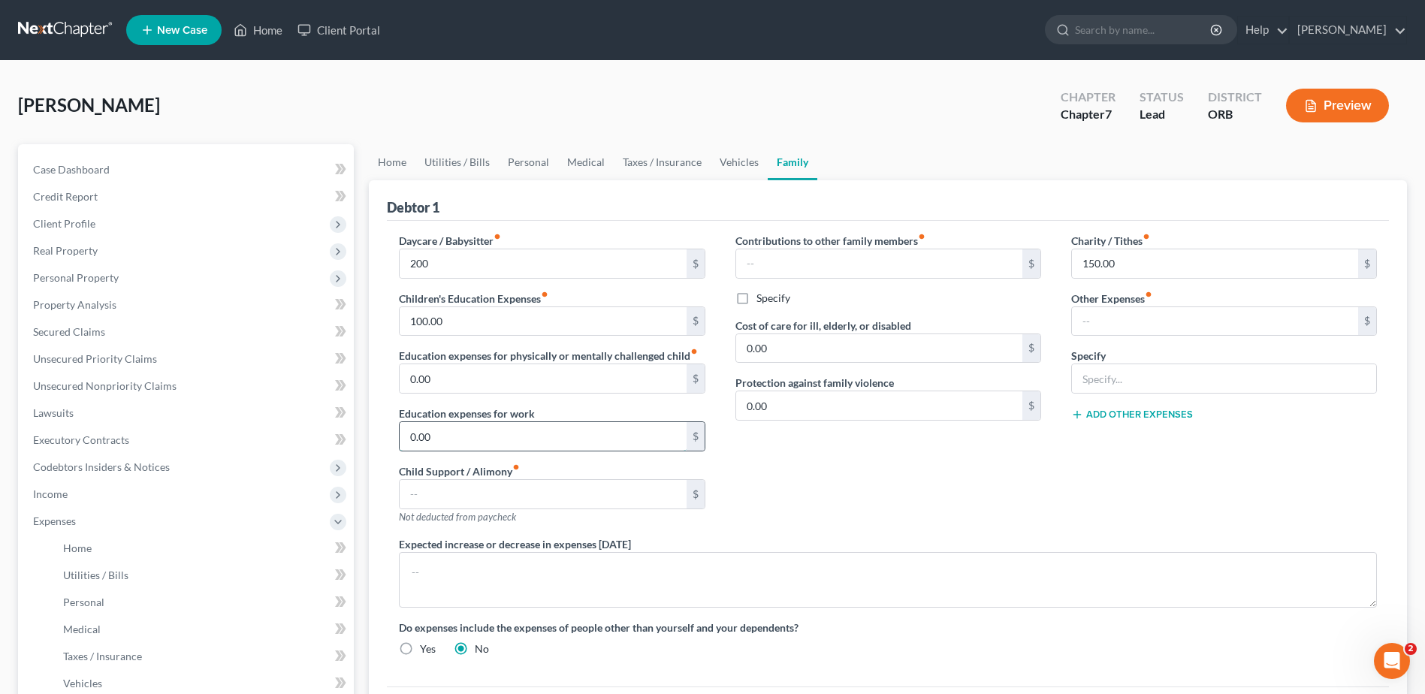
click at [458, 434] on input "0.00" at bounding box center [543, 436] width 286 height 29
type input "50"
click at [1040, 546] on div "Expected increase or decrease in expenses [DATE]" at bounding box center [888, 571] width 1008 height 71
click at [568, 496] on input "text" at bounding box center [543, 494] width 286 height 29
click at [943, 269] on input "text" at bounding box center [879, 263] width 286 height 29
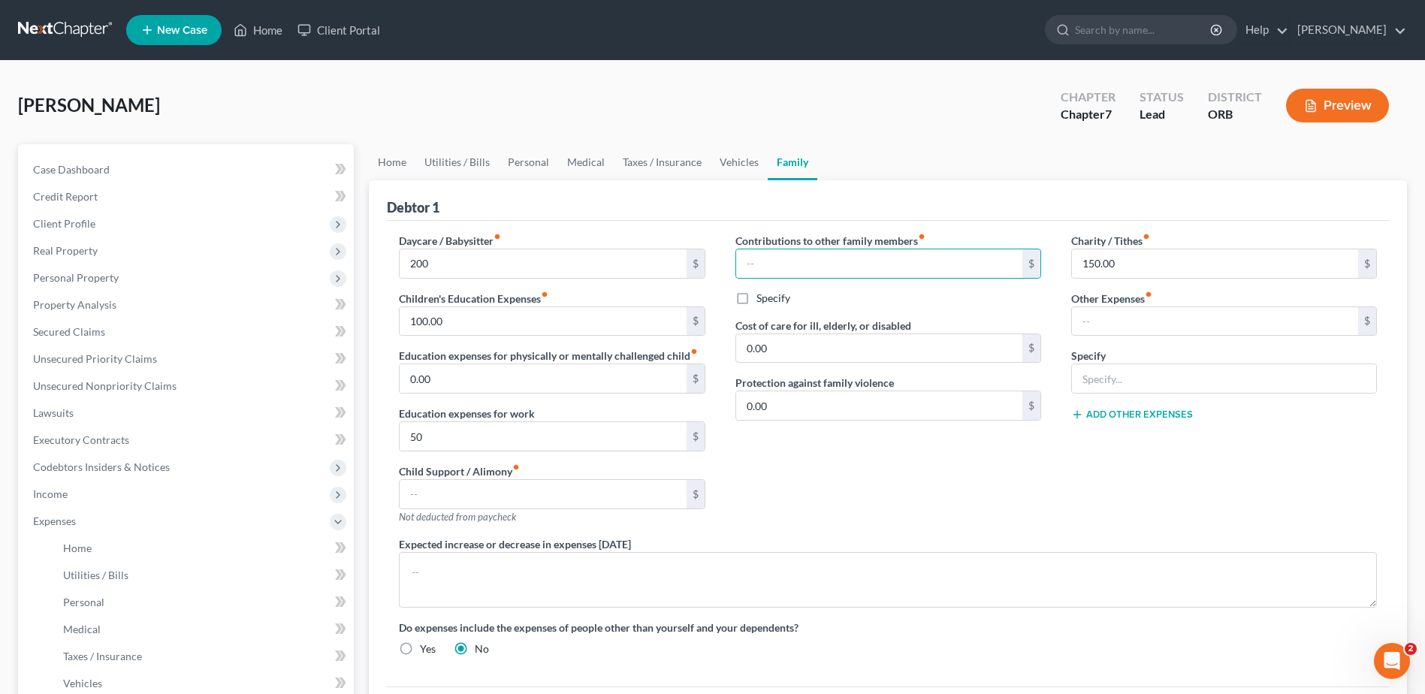
click at [695, 469] on div "Child Support / Alimony fiber_manual_record $ Not deducted from paycheck" at bounding box center [552, 493] width 306 height 61
click at [765, 466] on div "Contributions to other family members fiber_manual_record $ Specify Cost of car…" at bounding box center [888, 384] width 336 height 303
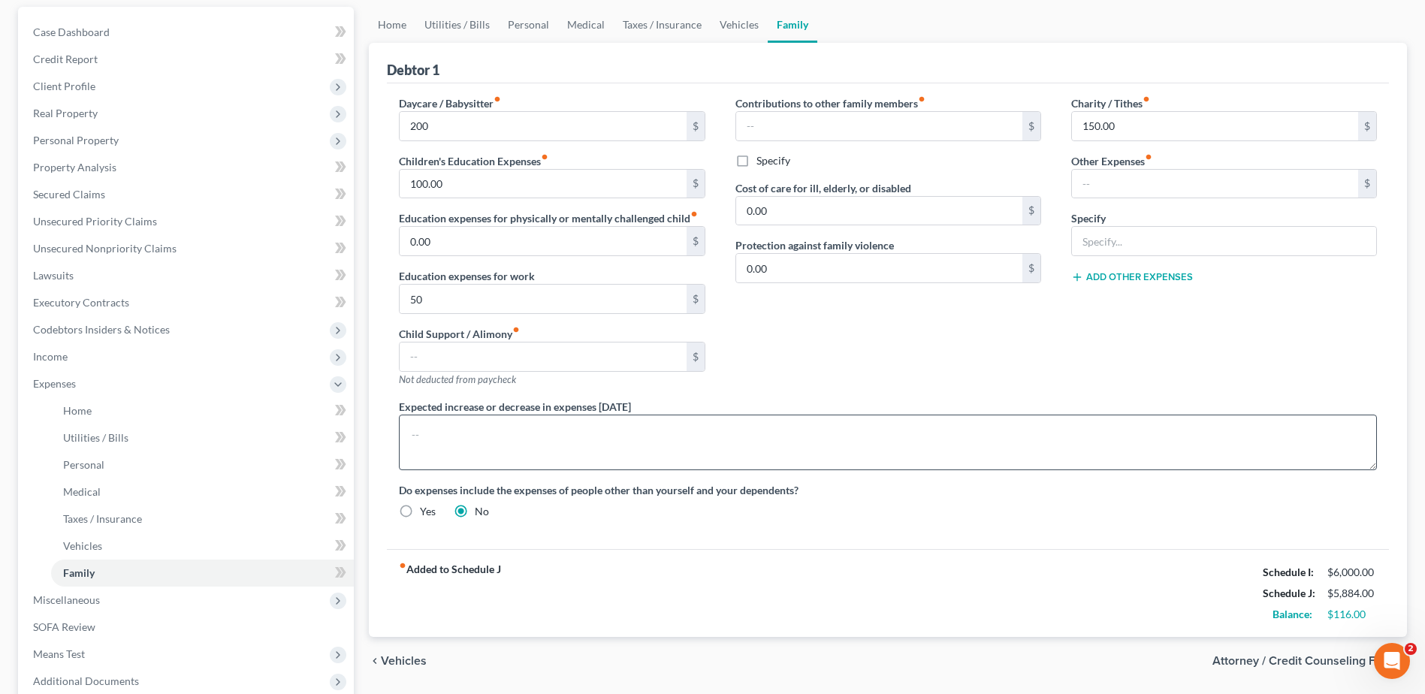
scroll to position [150, 0]
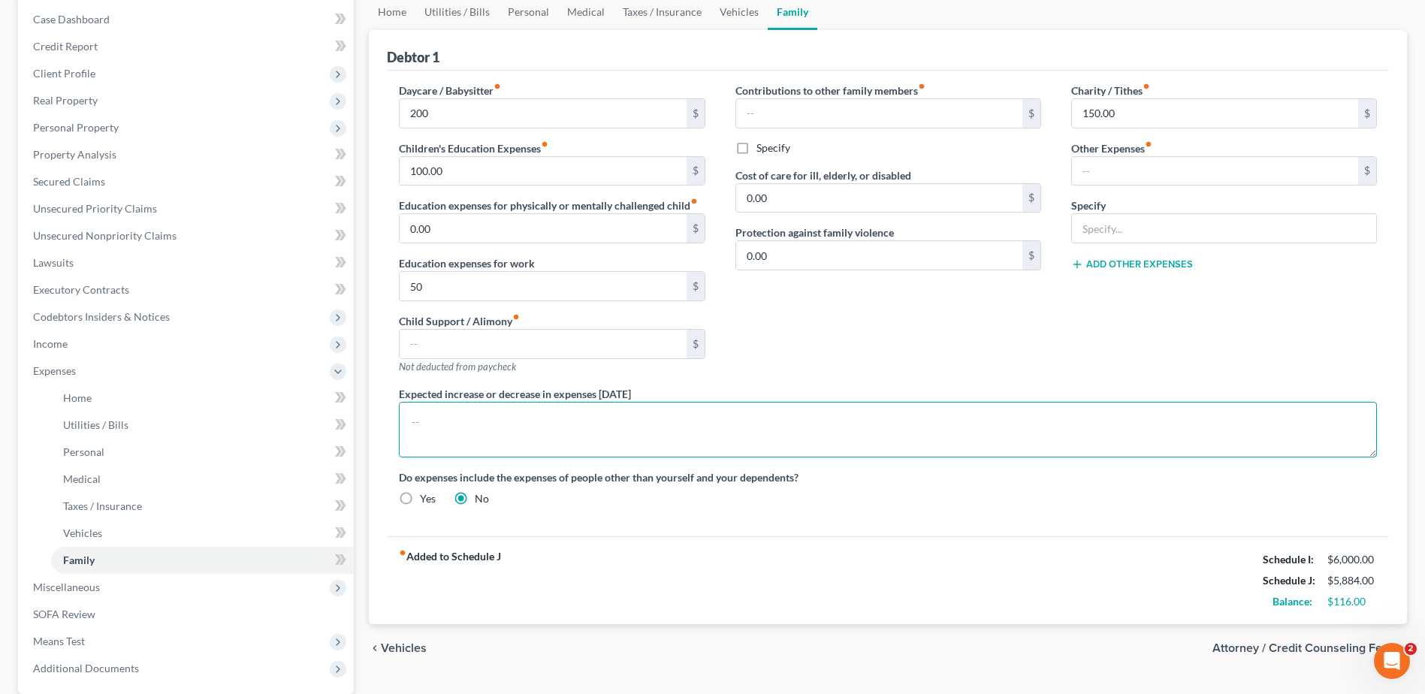
click at [625, 443] on textarea at bounding box center [888, 430] width 978 height 56
click at [607, 334] on input "text" at bounding box center [543, 344] width 286 height 29
type input "150"
click at [603, 297] on input "50" at bounding box center [543, 286] width 286 height 29
click at [1134, 263] on button "Add Other Expenses" at bounding box center [1132, 264] width 122 height 12
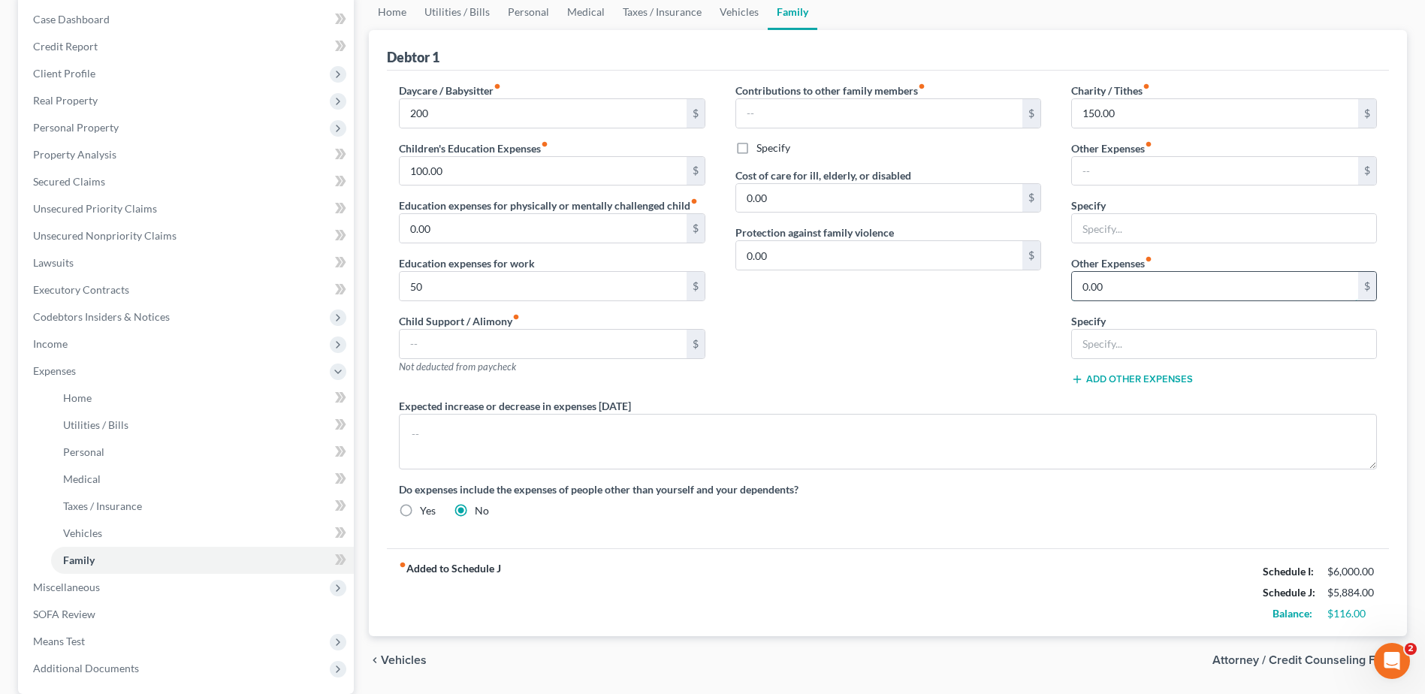
click at [1119, 289] on input "0.00" at bounding box center [1215, 286] width 286 height 29
type input "150"
type input "1"
click at [1134, 340] on input "Court ordered college fund." at bounding box center [1224, 344] width 304 height 29
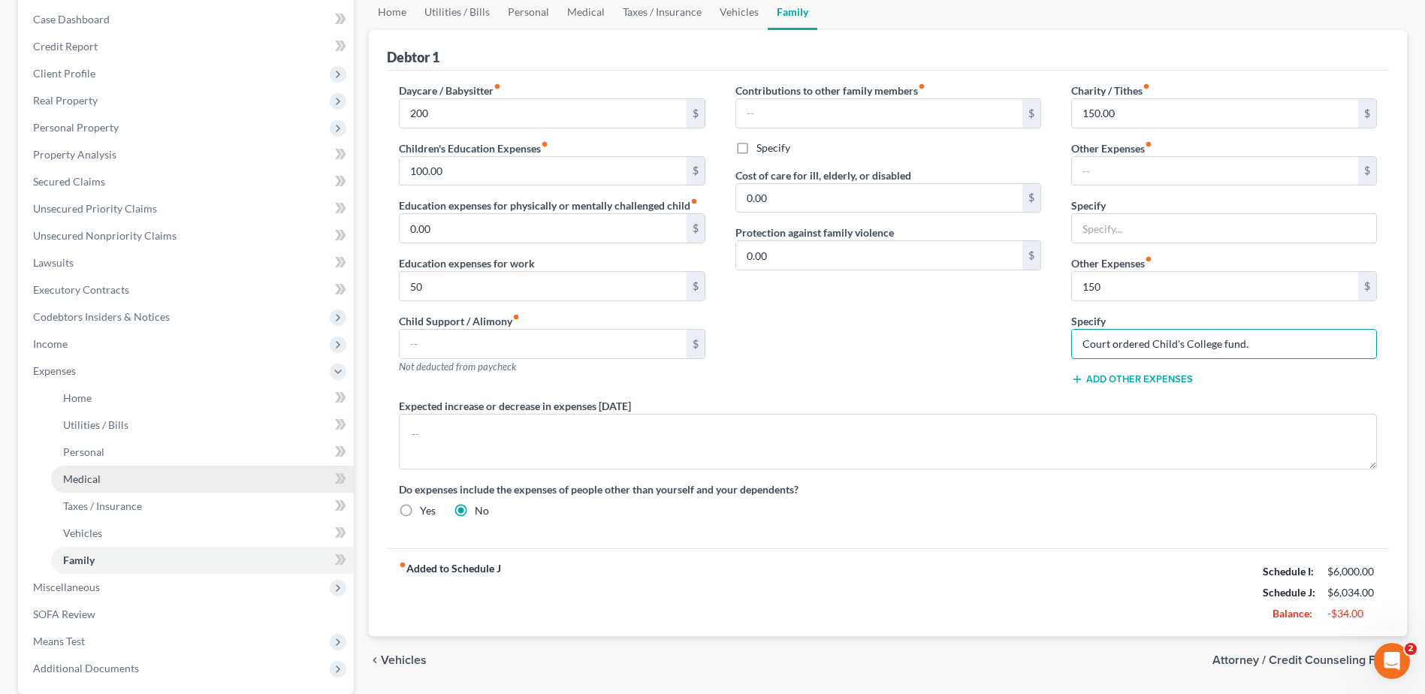
type input "Court ordered Child's College fund."
click at [155, 484] on link "Medical" at bounding box center [202, 479] width 303 height 27
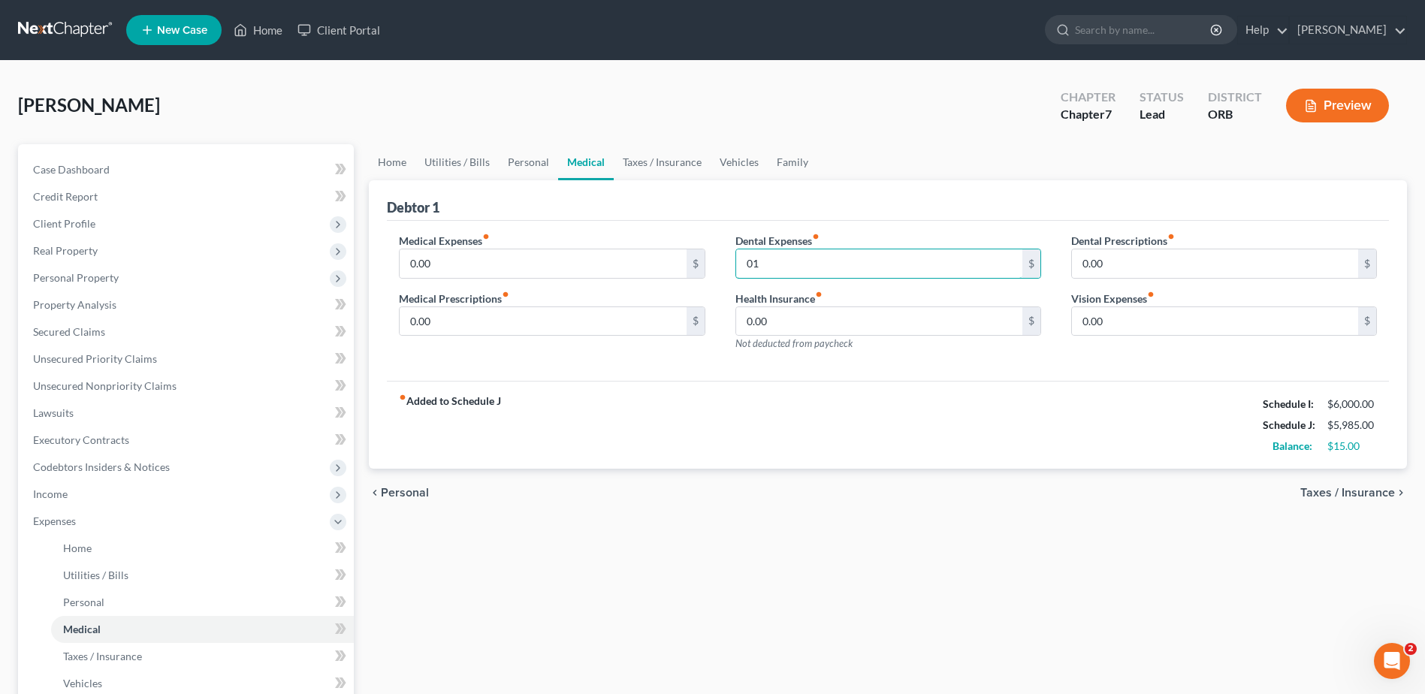
type input "0"
click at [161, 231] on span "Client Profile" at bounding box center [187, 223] width 333 height 27
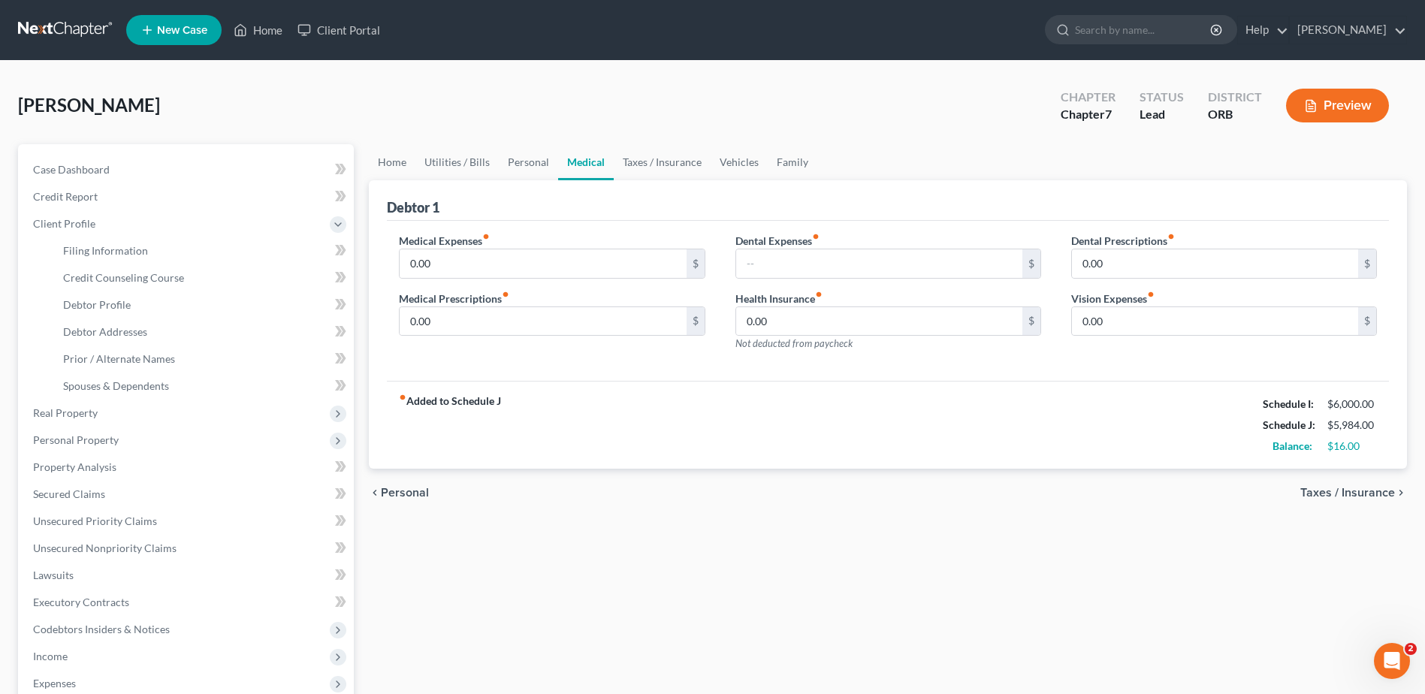
click at [785, 524] on div "Home Utilities / Bills Personal Medical Taxes / Insurance Vehicles Family Debto…" at bounding box center [887, 523] width 1053 height 759
click at [222, 436] on span "Personal Property" at bounding box center [187, 440] width 333 height 27
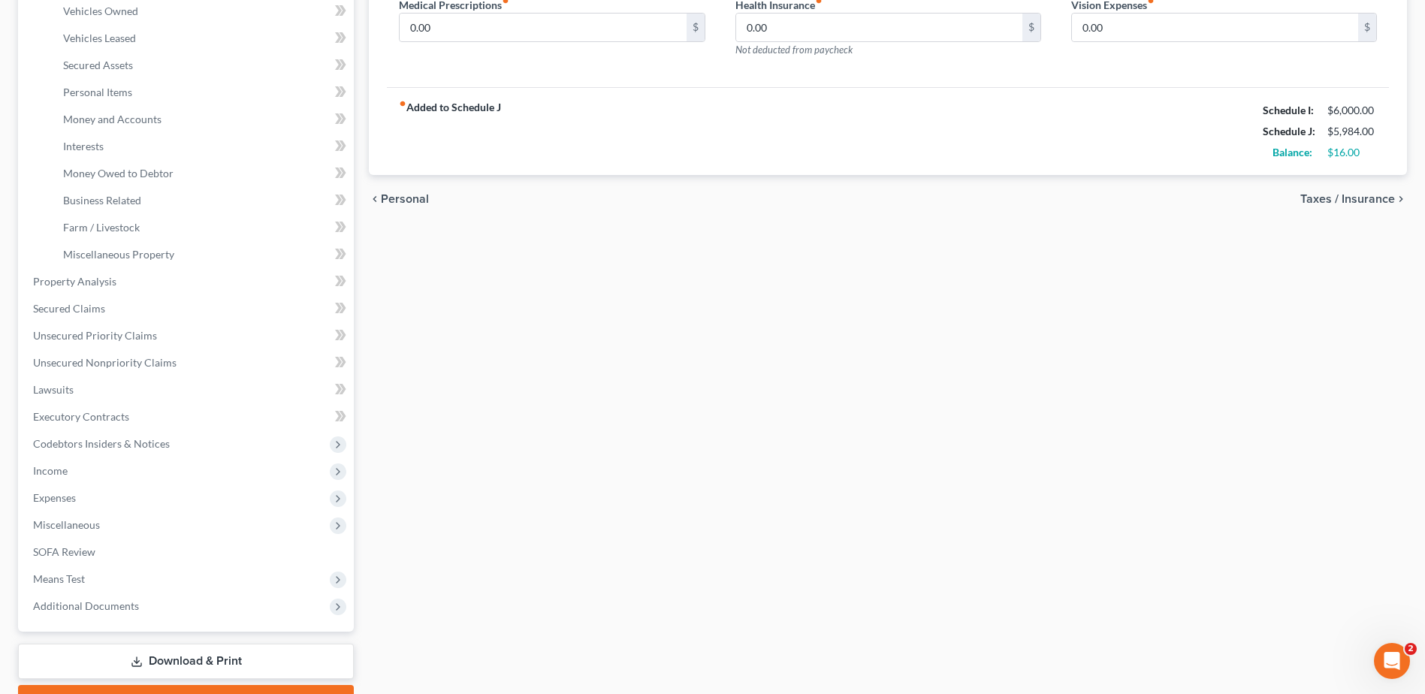
scroll to position [375, 0]
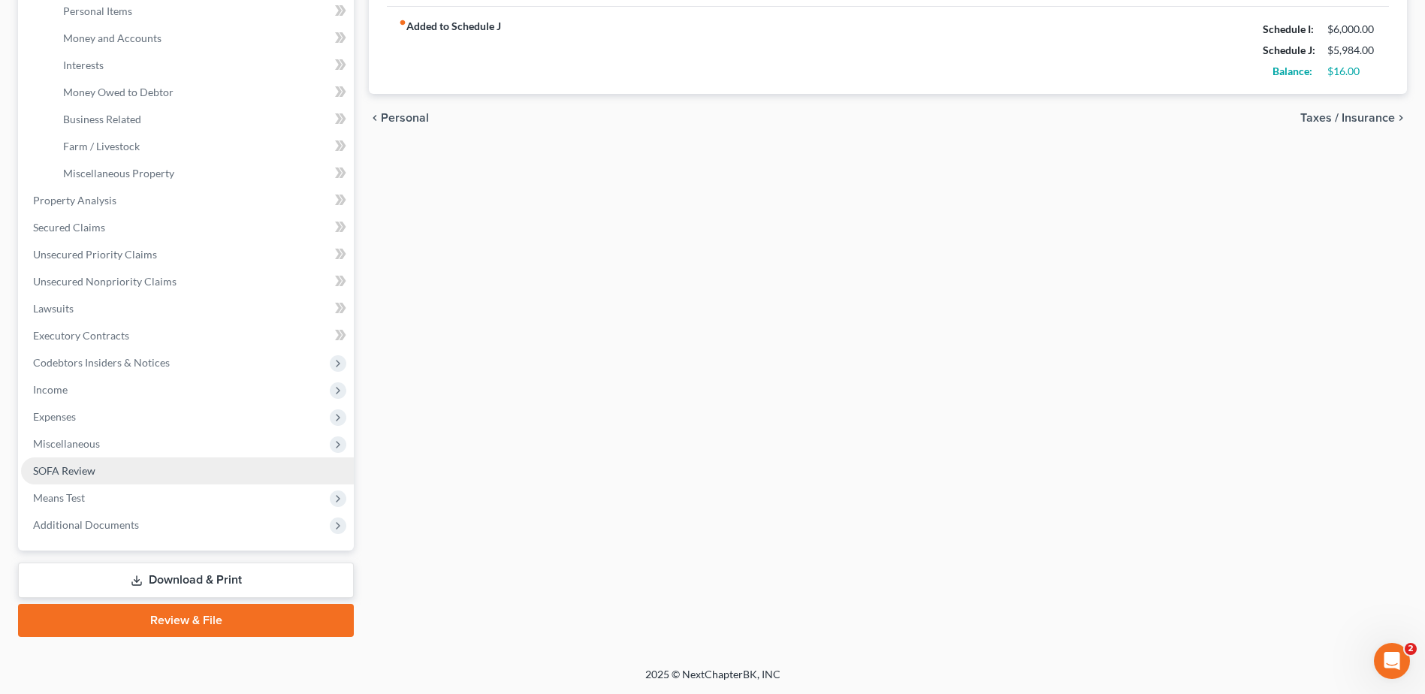
click at [51, 466] on span "SOFA Review" at bounding box center [64, 470] width 62 height 13
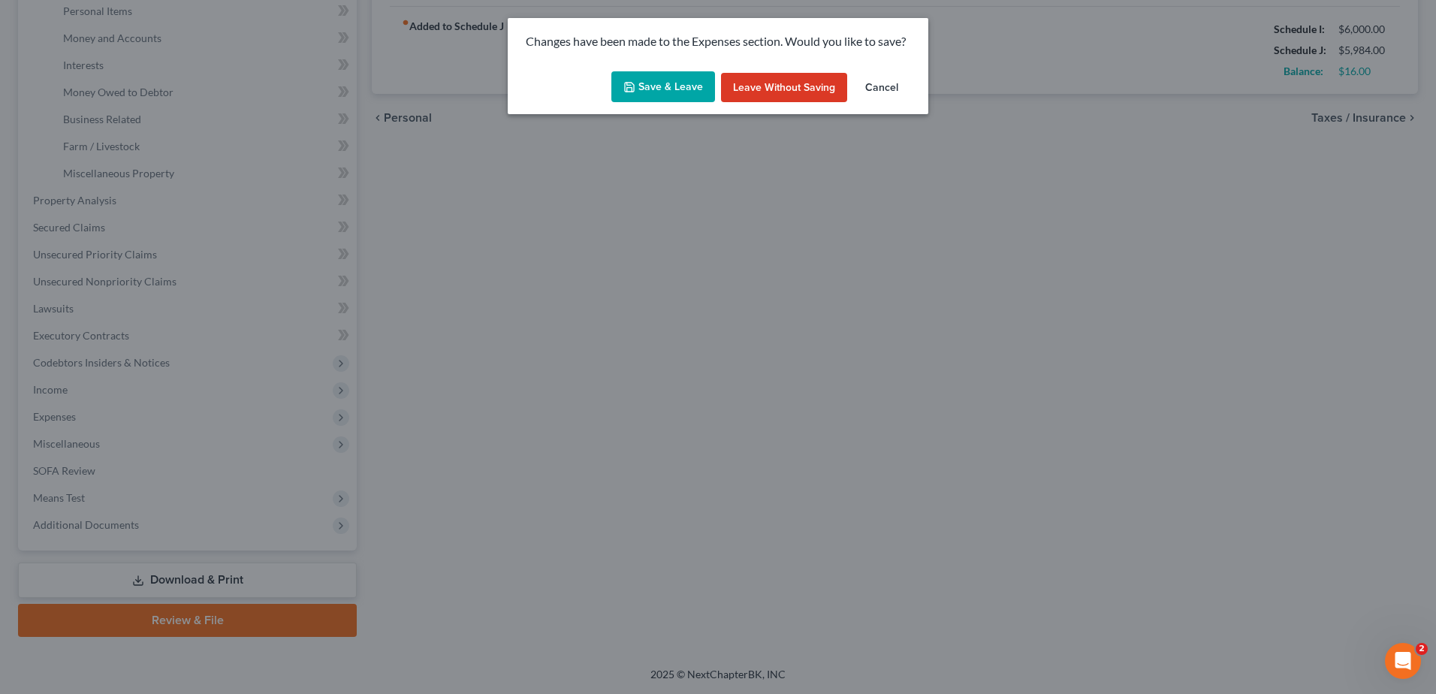
click at [647, 76] on button "Save & Leave" at bounding box center [663, 87] width 104 height 32
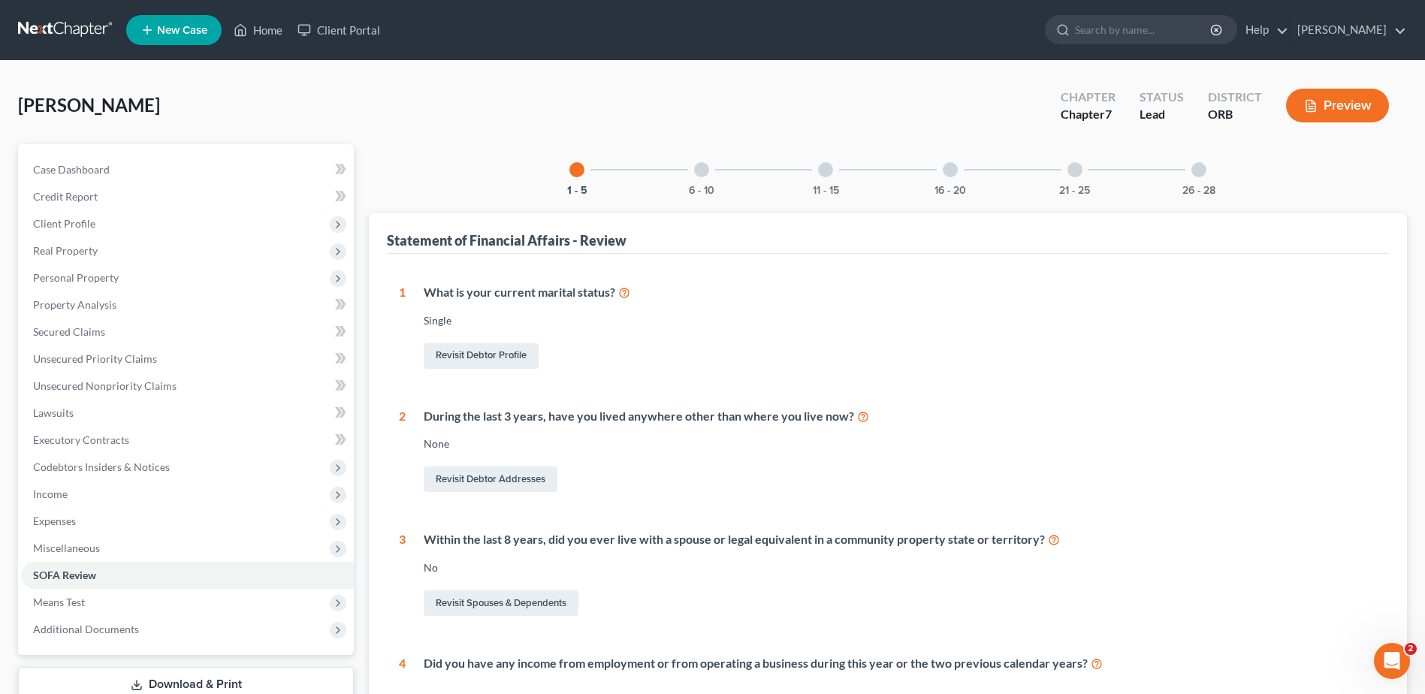
click at [703, 179] on div "6 - 10" at bounding box center [701, 169] width 51 height 51
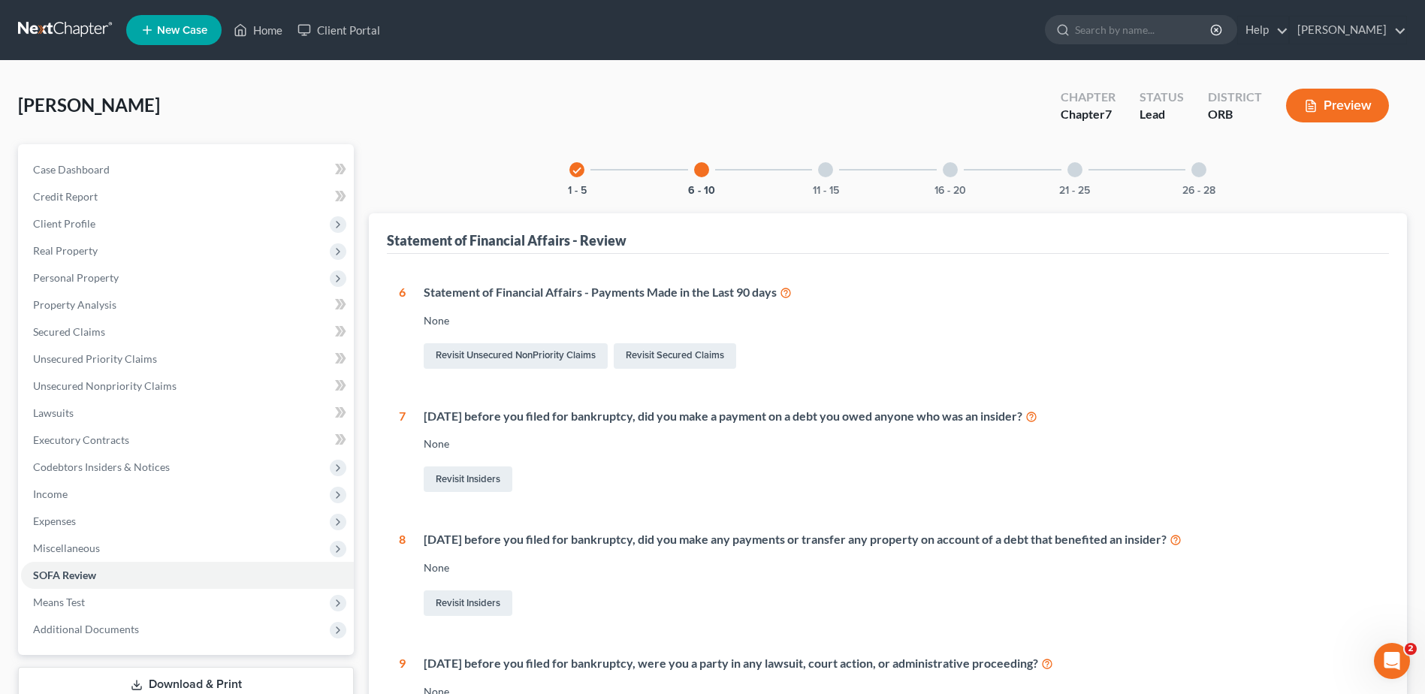
click at [817, 177] on div "11 - 15" at bounding box center [825, 169] width 51 height 51
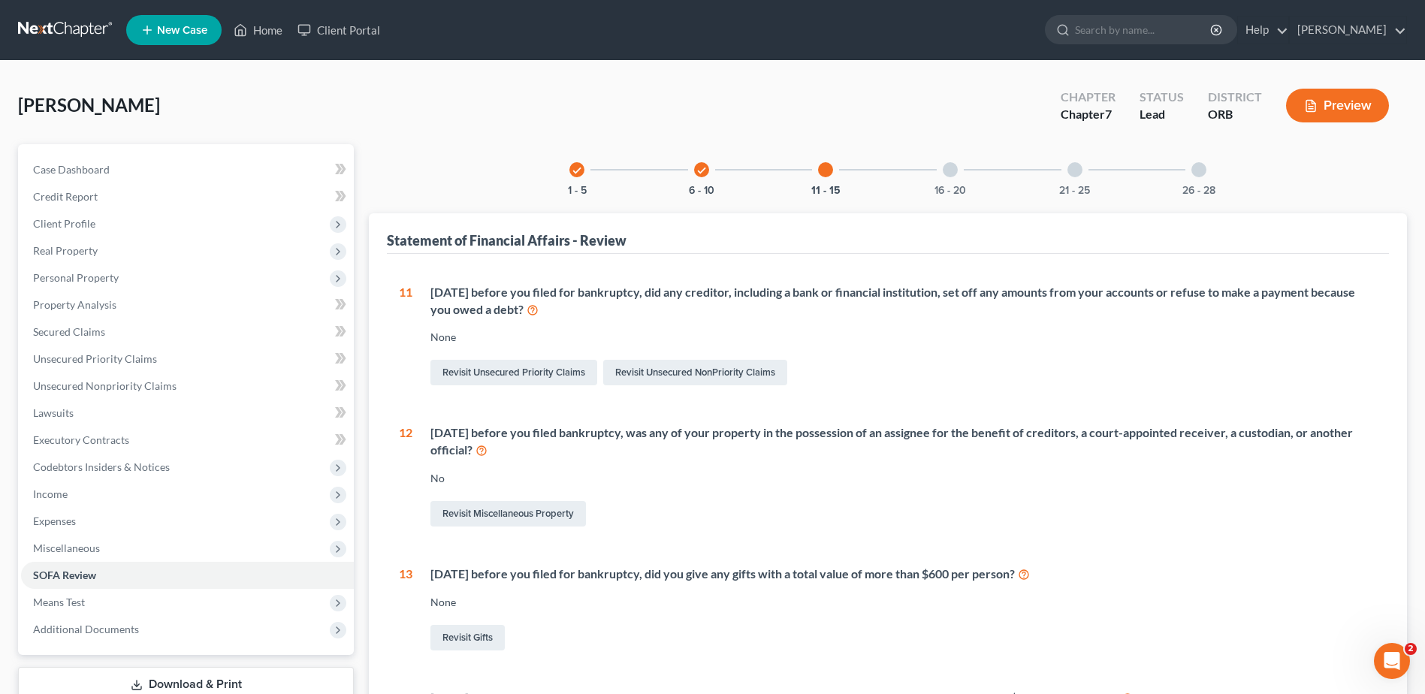
click at [958, 171] on div "16 - 20" at bounding box center [950, 169] width 51 height 51
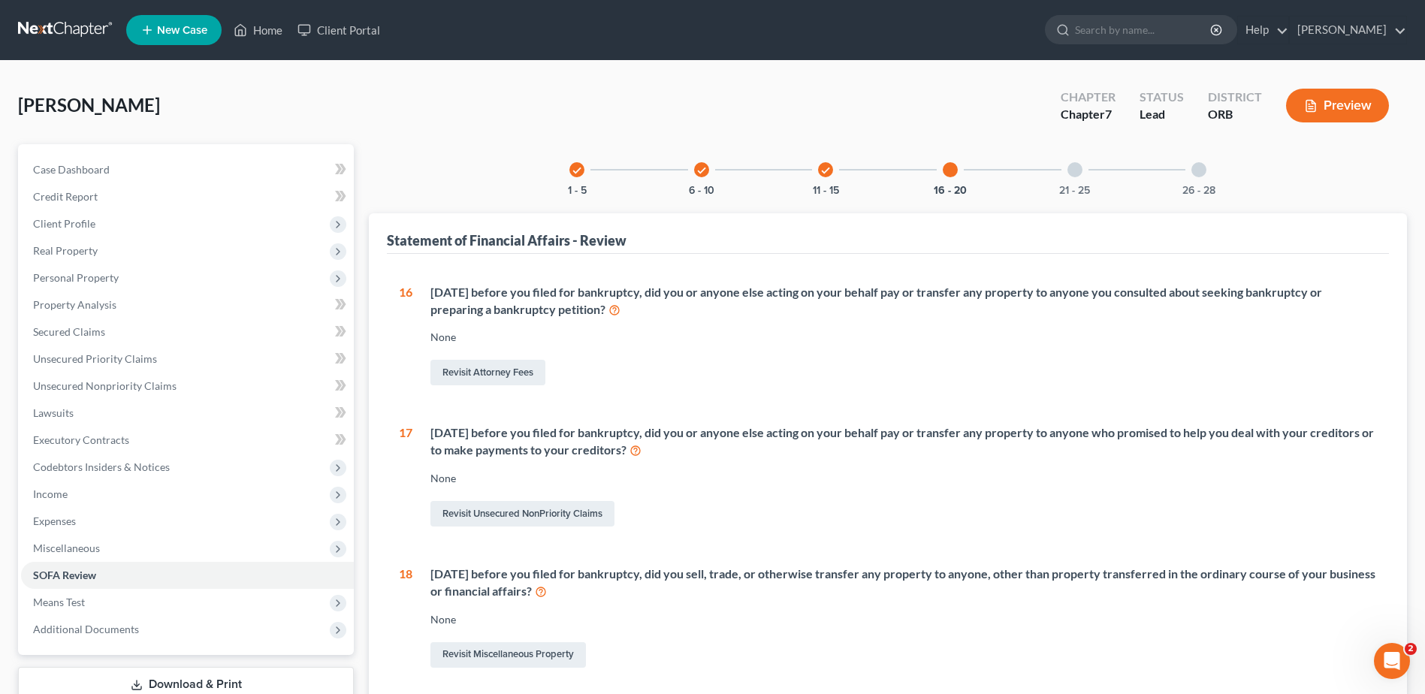
click at [1055, 188] on div "21 - 25" at bounding box center [1074, 169] width 51 height 51
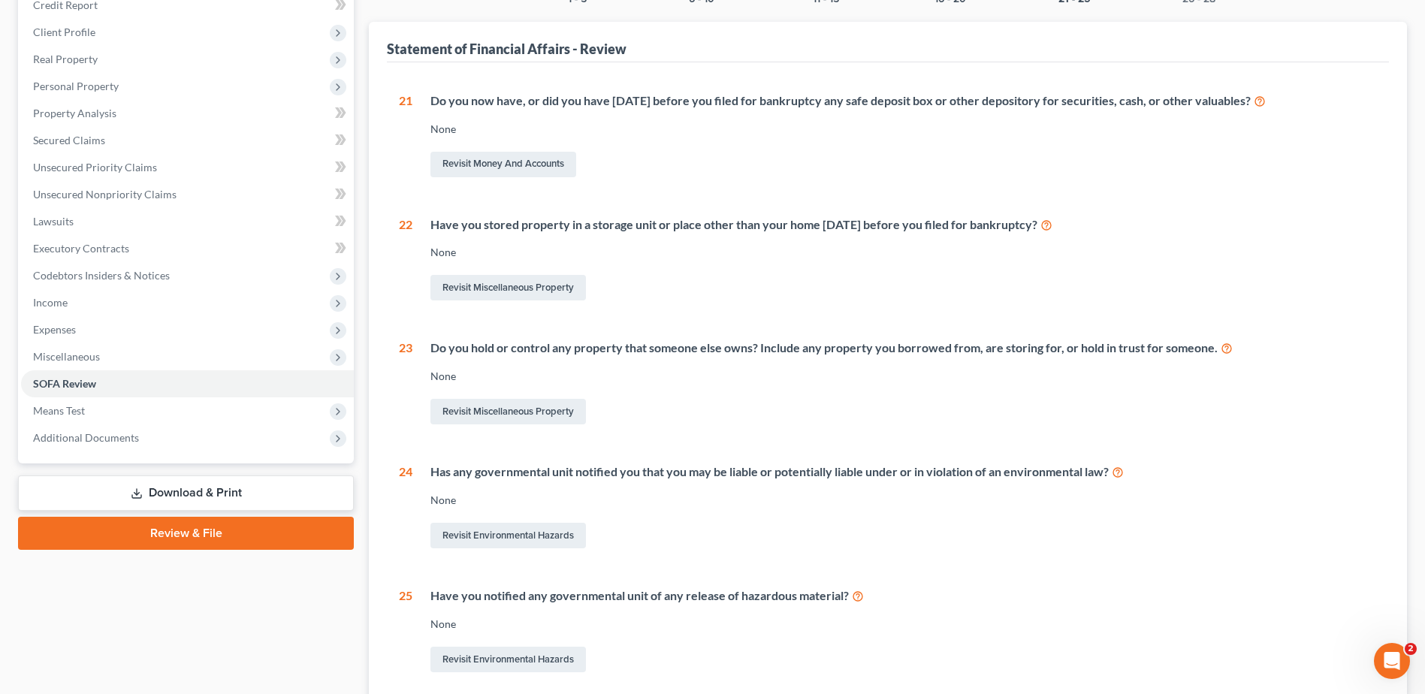
scroll to position [225, 0]
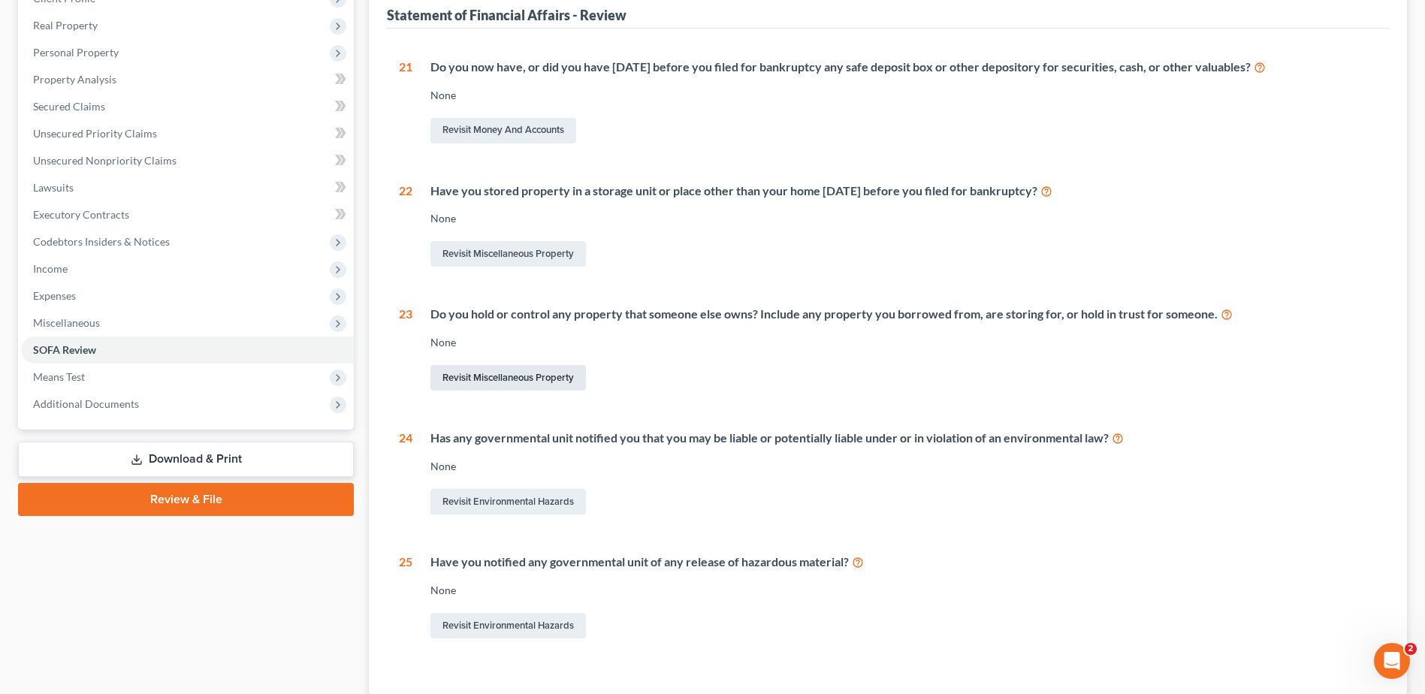
click at [475, 377] on link "Revisit Miscellaneous Property" at bounding box center [507, 378] width 155 height 26
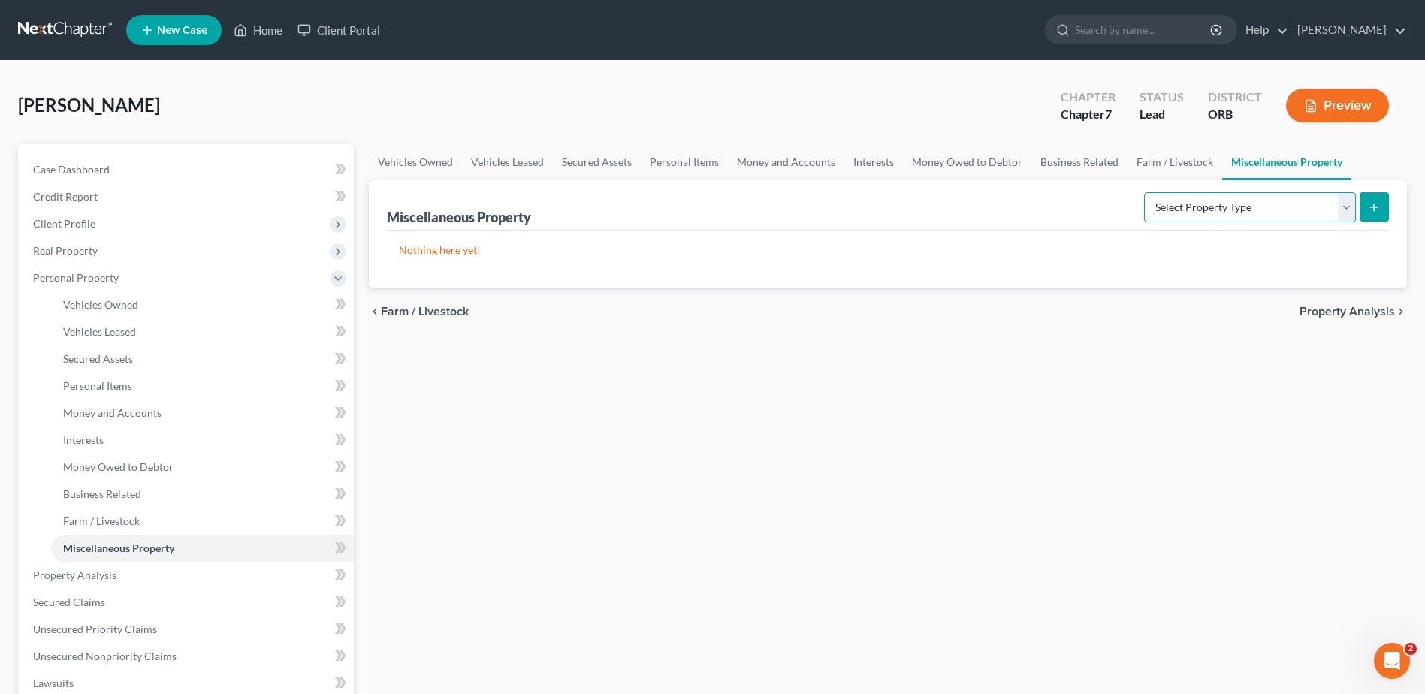
click at [1134, 213] on select "Select Property Type Assigned for Creditor Benefit [DATE] Holding for Another N…" at bounding box center [1250, 207] width 212 height 30
select select "holding_for_another"
click at [1134, 192] on select "Select Property Type Assigned for Creditor Benefit [DATE] Holding for Another N…" at bounding box center [1250, 207] width 212 height 30
click at [1134, 213] on button "submit" at bounding box center [1374, 206] width 29 height 29
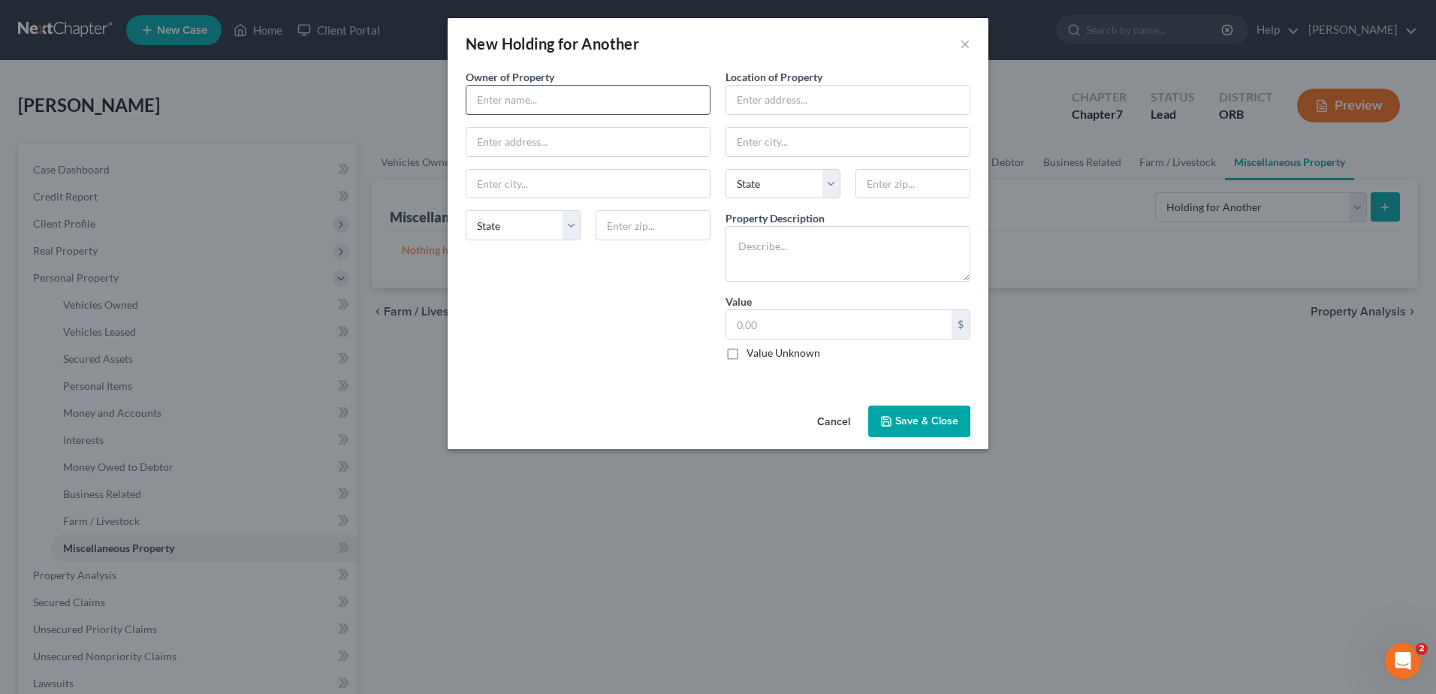
click at [527, 94] on input "text" at bounding box center [587, 100] width 243 height 29
click at [627, 104] on input "Settlement fund in Trust" at bounding box center [587, 100] width 243 height 29
type input "Settlement fund in Trust for [PERSON_NAME]"
type input "1"
click at [851, 110] on input "text" at bounding box center [847, 100] width 243 height 29
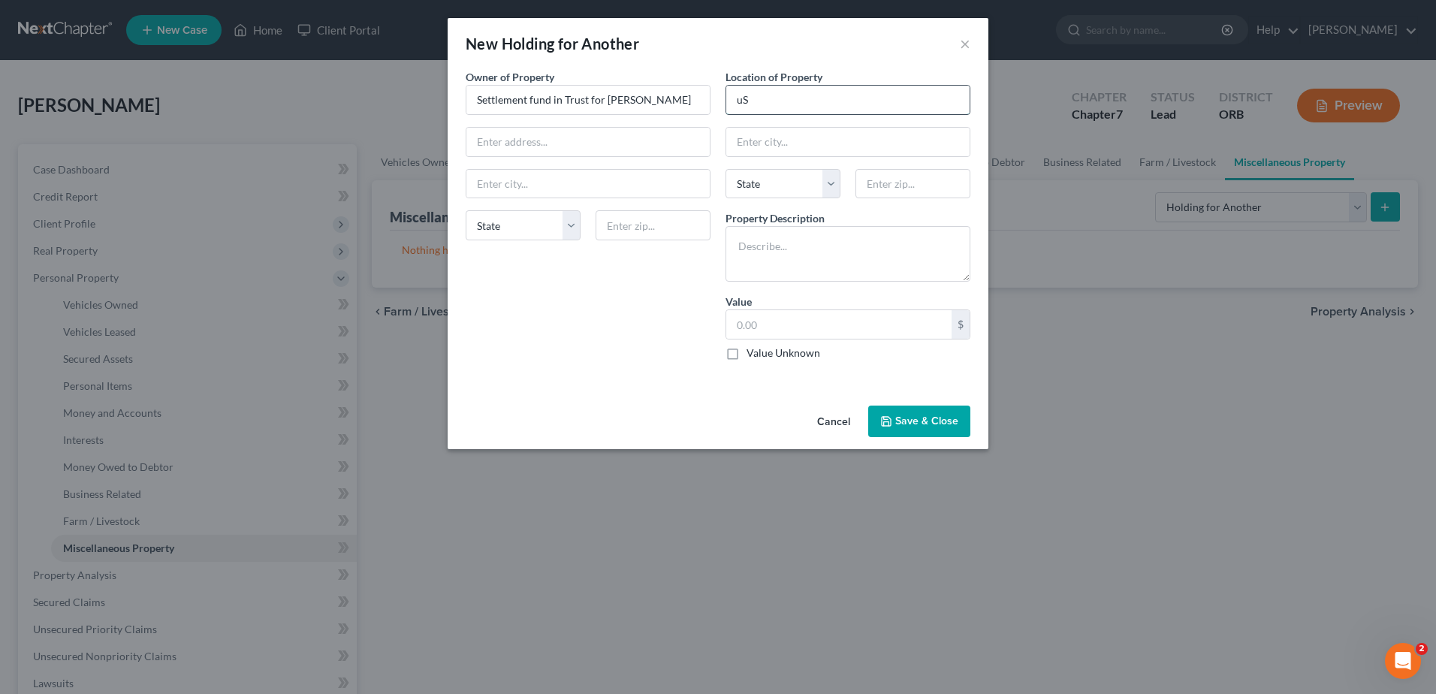
type input "u"
click at [678, 98] on input "Settlement fund in Trust for [PERSON_NAME]" at bounding box center [587, 100] width 243 height 29
type input "[PERSON_NAME]"
drag, startPoint x: 862, startPoint y: 280, endPoint x: 904, endPoint y: 406, distance: 133.0
click at [860, 280] on textarea at bounding box center [848, 254] width 245 height 56
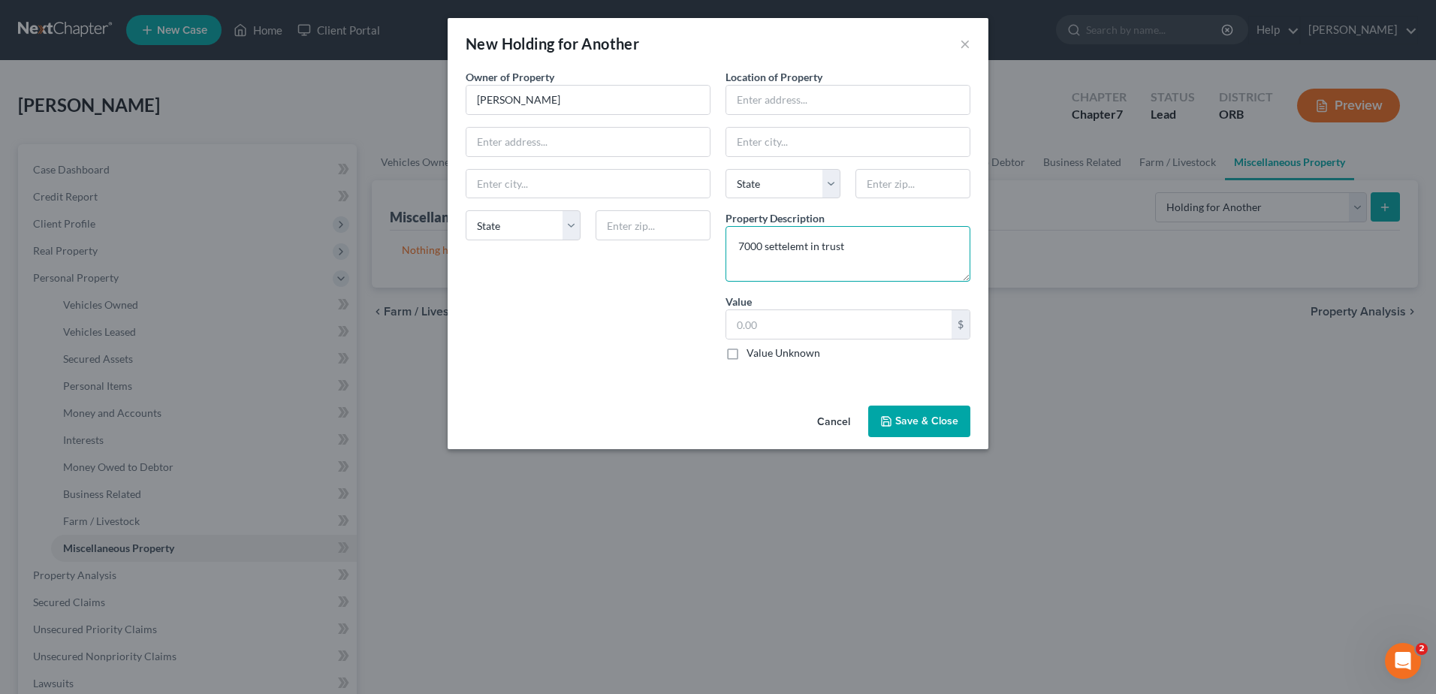
type textarea "7000 settelemt in trust"
type input "7,000"
type textarea "MVA settlement in trust"
click at [859, 104] on input "text" at bounding box center [847, 100] width 243 height 29
click at [1134, 368] on div "New Holding for Another × An exemption set must first be selected from the Fili…" at bounding box center [718, 347] width 1436 height 694
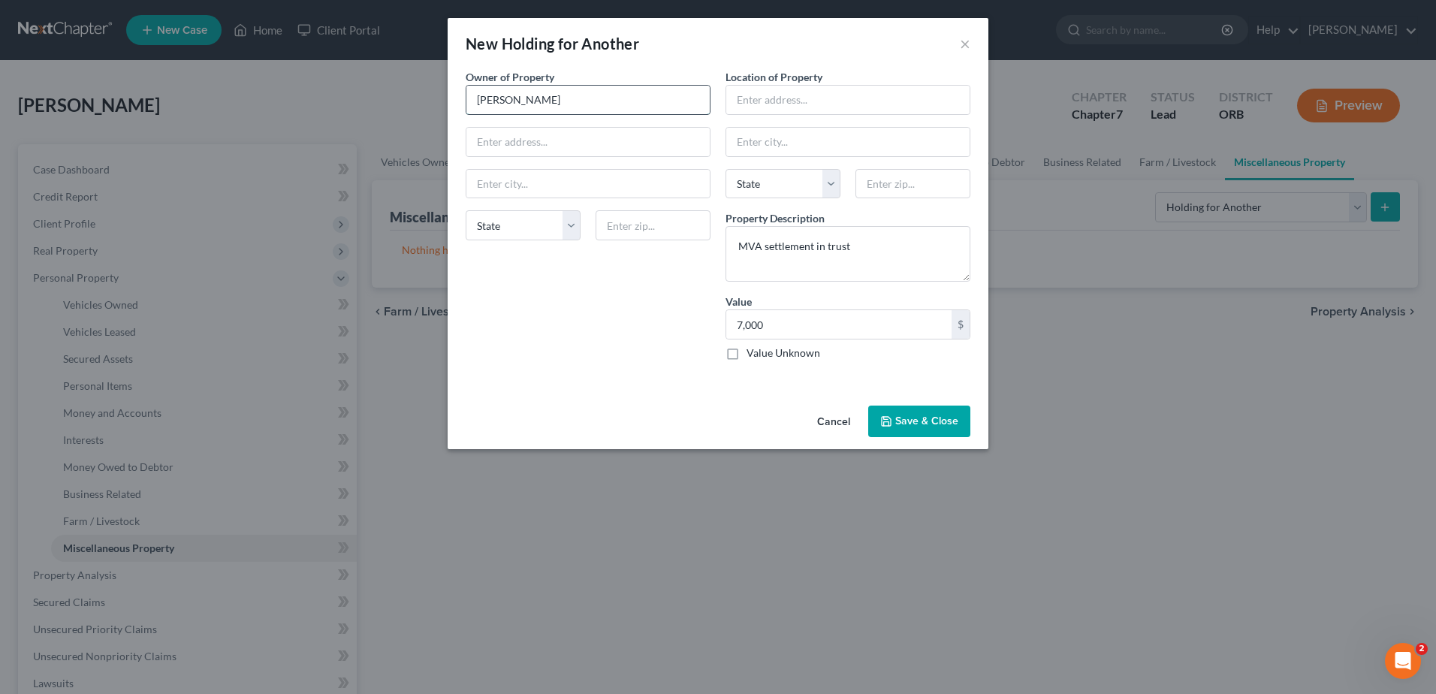
click at [554, 99] on input "[PERSON_NAME]" at bounding box center [587, 100] width 243 height 29
type input "[PERSON_NAME]"
type input "1"
click at [790, 101] on input "text" at bounding box center [847, 100] width 243 height 29
click at [621, 89] on input "[PERSON_NAME]" at bounding box center [587, 100] width 243 height 29
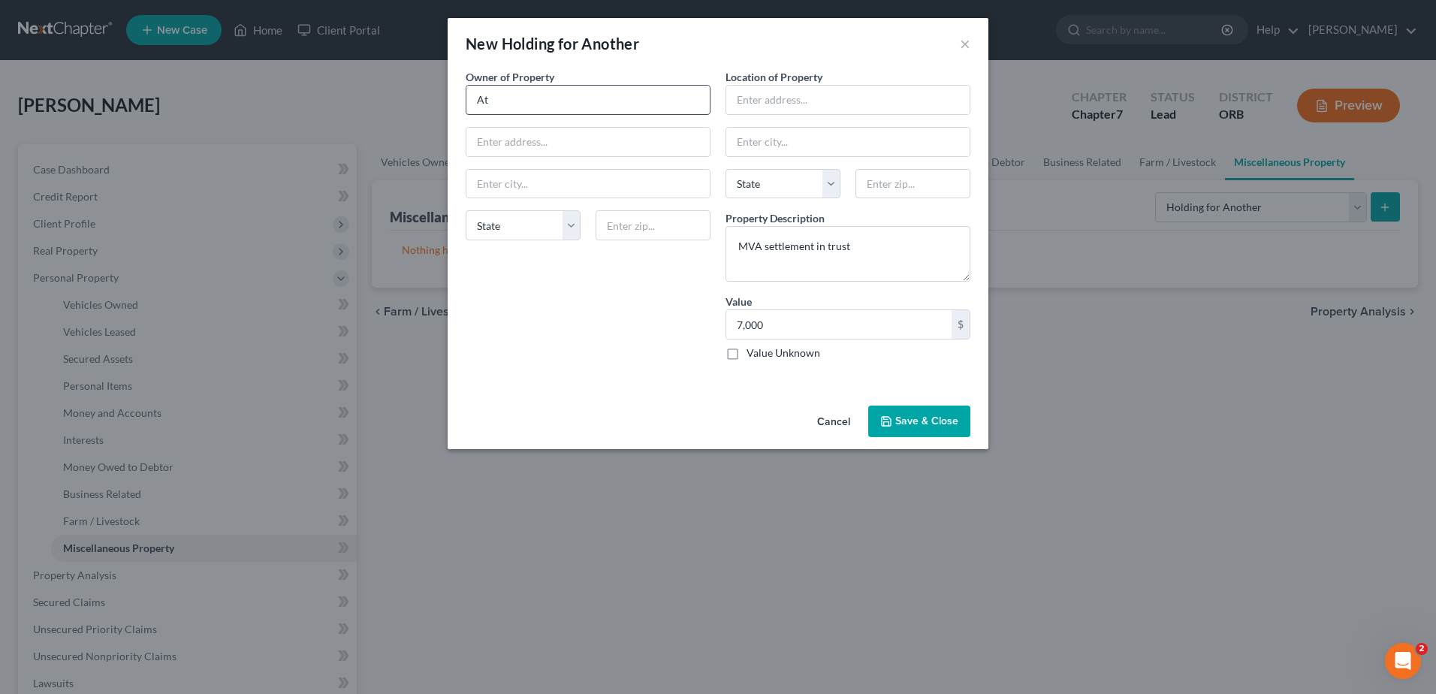
type input "A"
type input "MInor child"
click at [949, 93] on input "text" at bounding box center [847, 100] width 243 height 29
click at [919, 233] on textarea "MVA settlement in trust" at bounding box center [848, 254] width 245 height 56
click at [946, 259] on textarea "MVA settlement in trust account at US Bank" at bounding box center [848, 254] width 245 height 56
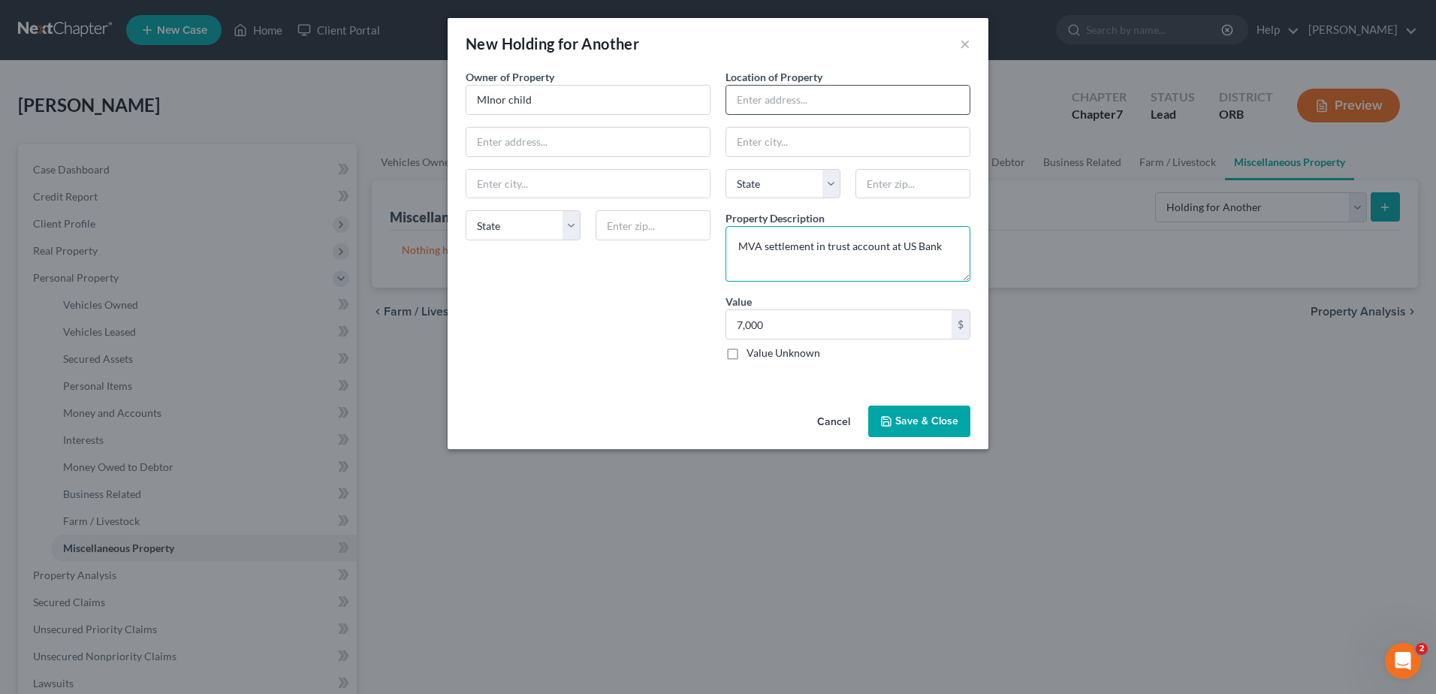
type textarea "MVA settlement in trust account at US Bank"
click at [765, 94] on input "text" at bounding box center [847, 100] width 243 height 29
drag, startPoint x: 947, startPoint y: 417, endPoint x: 1311, endPoint y: 418, distance: 364.3
click at [1134, 418] on div "New Holding for Another × An exemption set must first be selected from the Fili…" at bounding box center [718, 347] width 1436 height 694
drag, startPoint x: 898, startPoint y: 101, endPoint x: -3, endPoint y: 732, distance: 1100.7
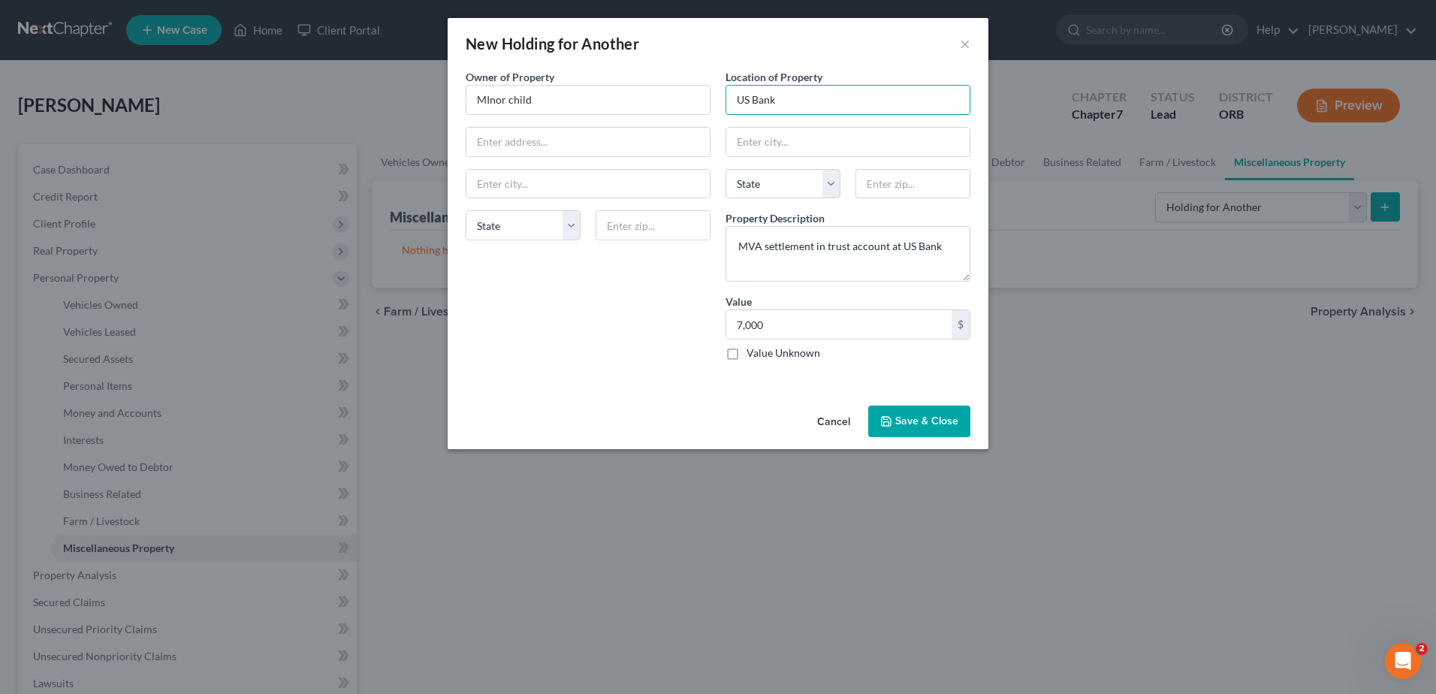
click at [0, 693] on html "Home New Case Client Portal [PERSON_NAME] [PERSON_NAME][EMAIL_ADDRESS][DOMAIN_N…" at bounding box center [718, 534] width 1436 height 1069
type input "Attorney trust account at US Bank"
click at [912, 415] on button "Save & Close" at bounding box center [919, 422] width 102 height 32
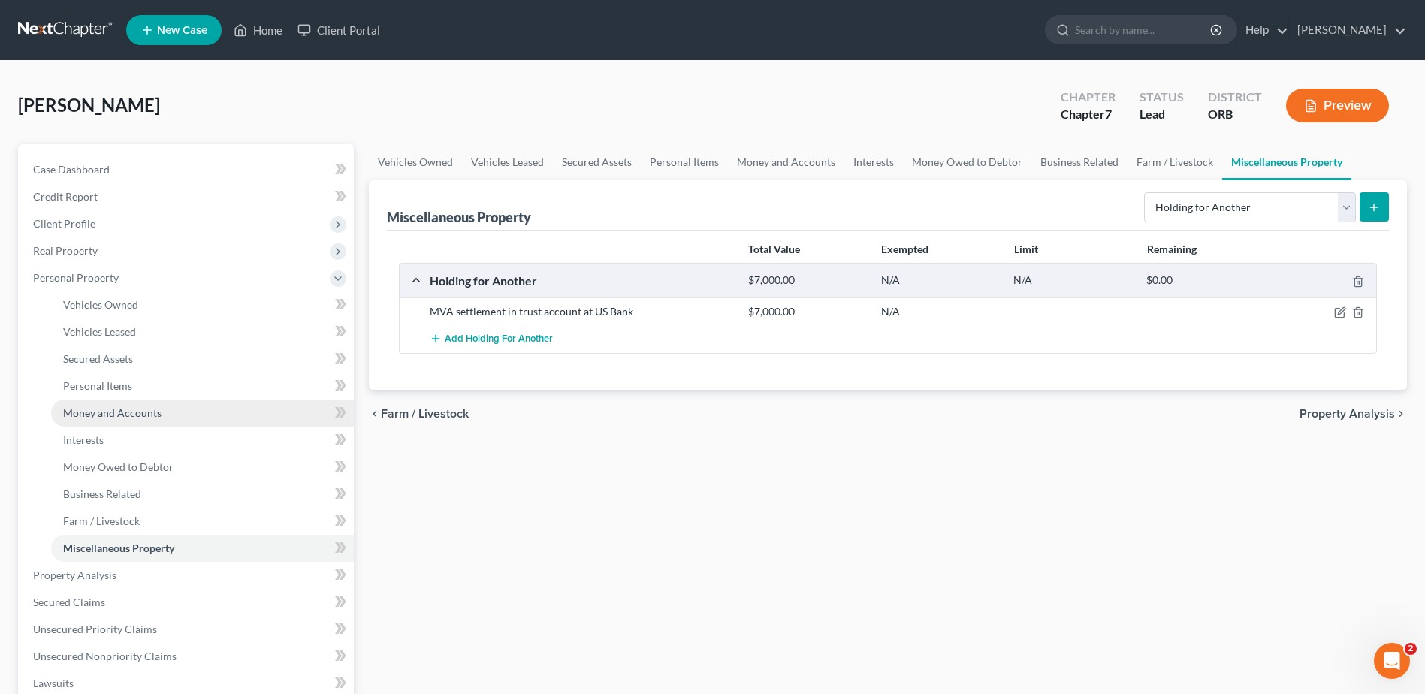
click at [210, 416] on link "Money and Accounts" at bounding box center [202, 413] width 303 height 27
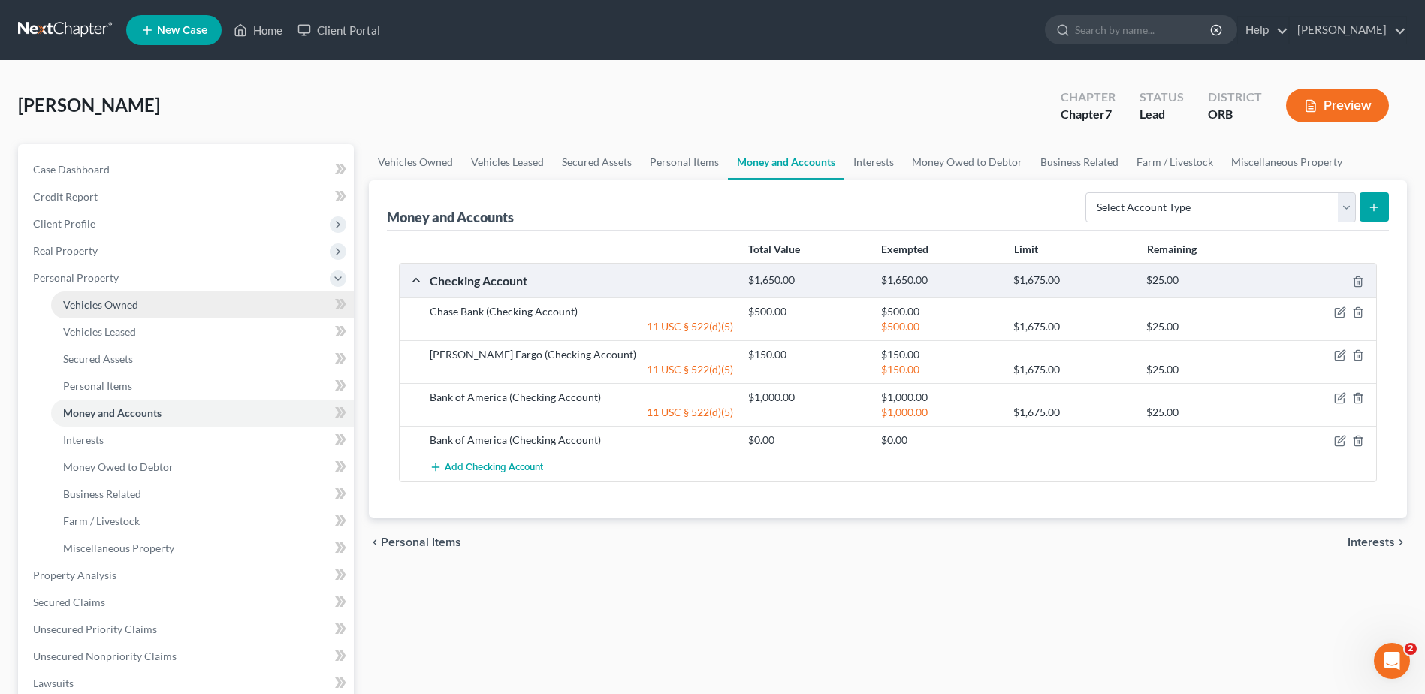
click at [237, 312] on link "Vehicles Owned" at bounding box center [202, 304] width 303 height 27
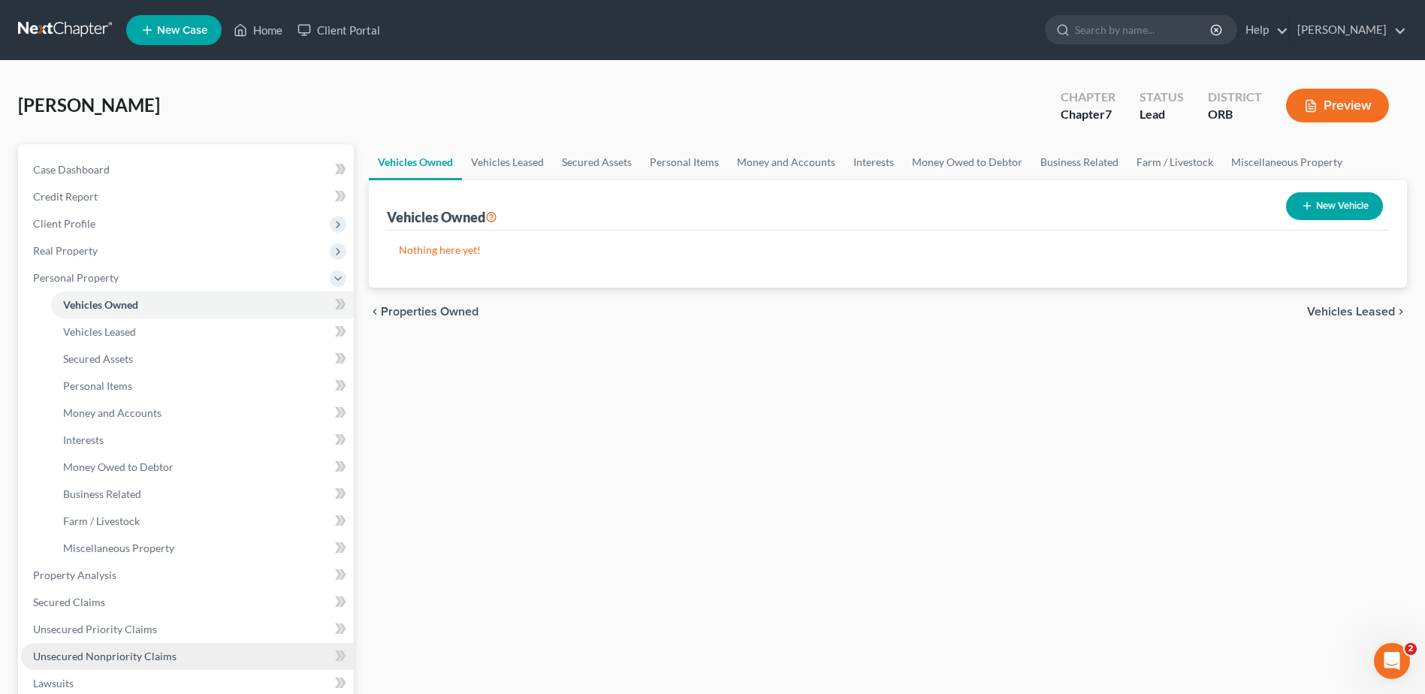
drag, startPoint x: -3, startPoint y: 560, endPoint x: 62, endPoint y: 661, distance: 120.2
drag, startPoint x: 62, startPoint y: 661, endPoint x: 258, endPoint y: 24, distance: 666.7
click at [258, 24] on link "Home" at bounding box center [258, 30] width 64 height 27
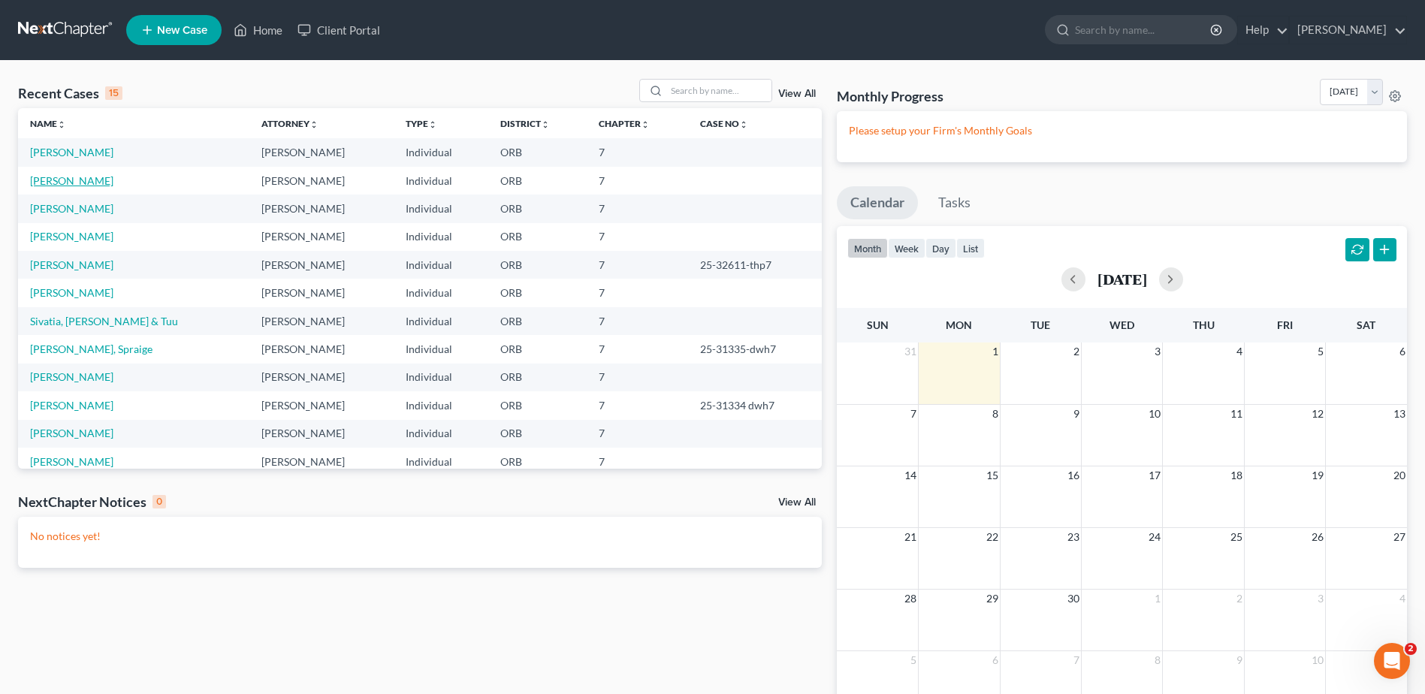
click at [92, 175] on link "[PERSON_NAME]" at bounding box center [71, 180] width 83 height 13
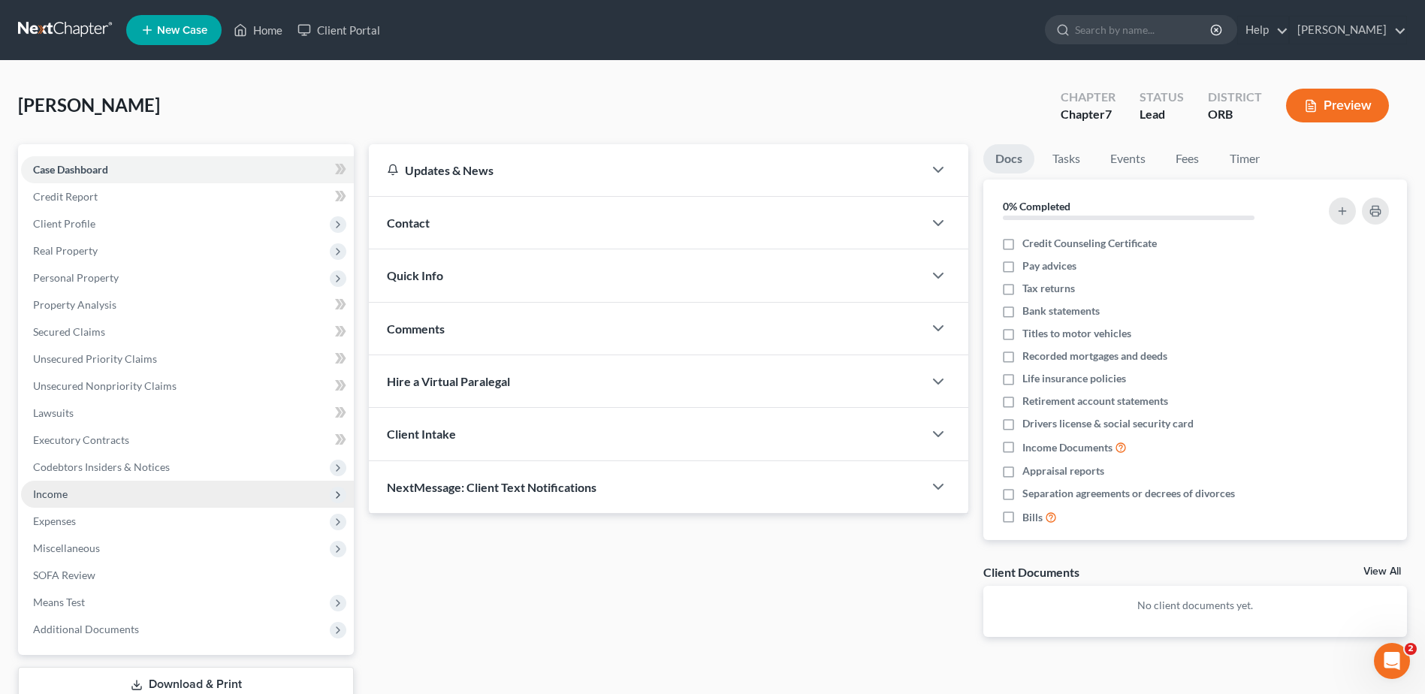
click at [258, 494] on span "Income" at bounding box center [187, 494] width 333 height 27
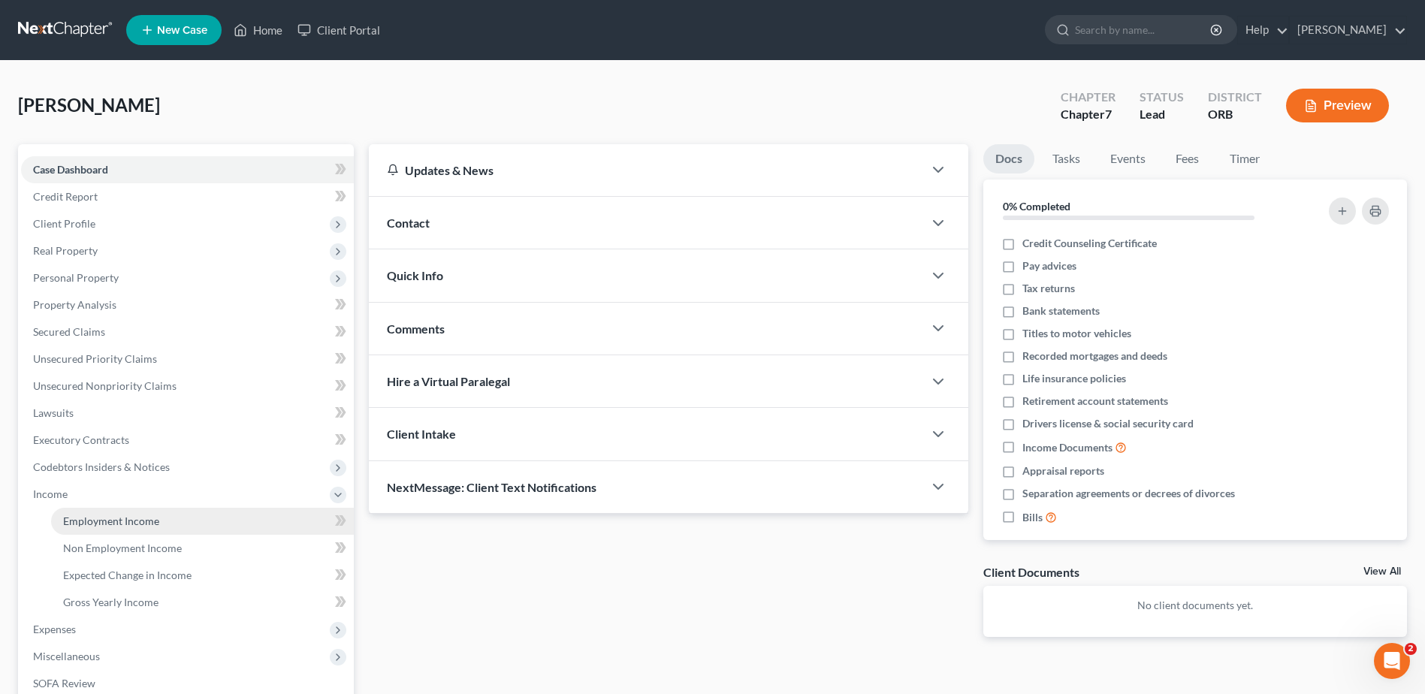
click at [282, 529] on link "Employment Income" at bounding box center [202, 521] width 303 height 27
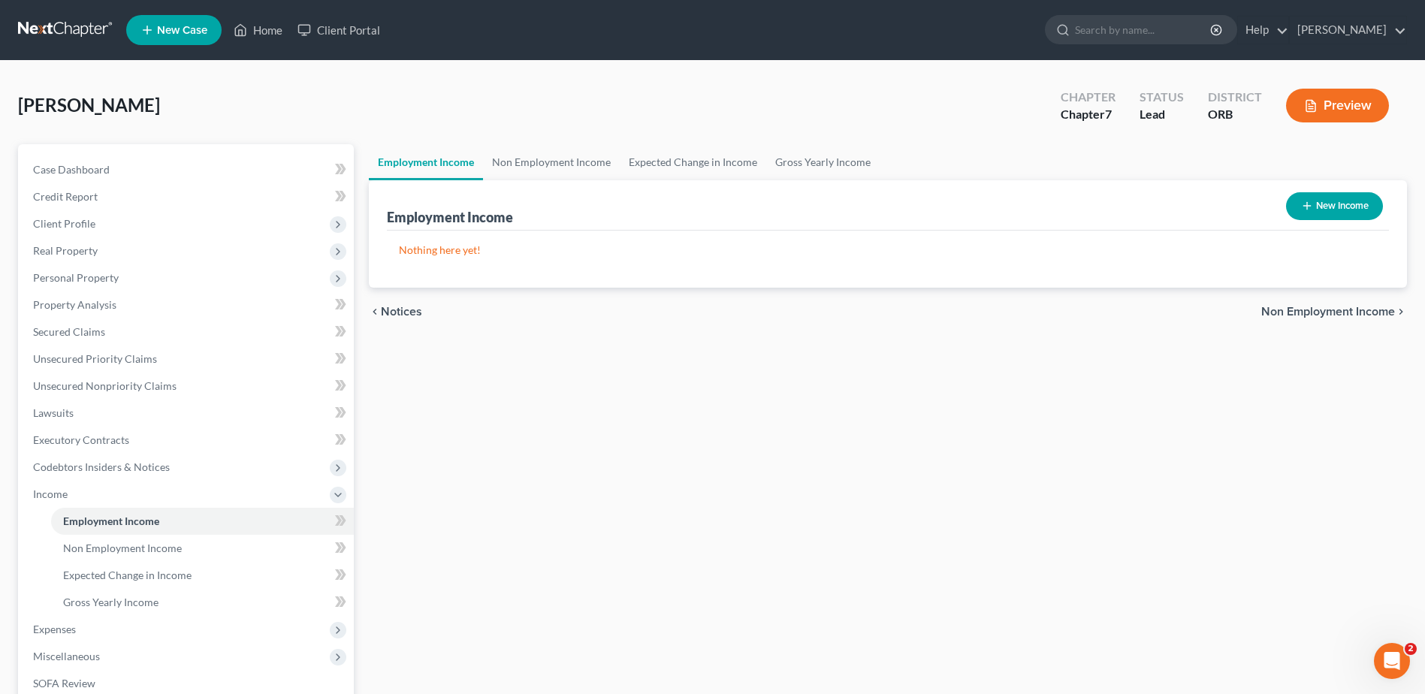
click at [1134, 216] on button "New Income" at bounding box center [1334, 206] width 97 height 28
select select "0"
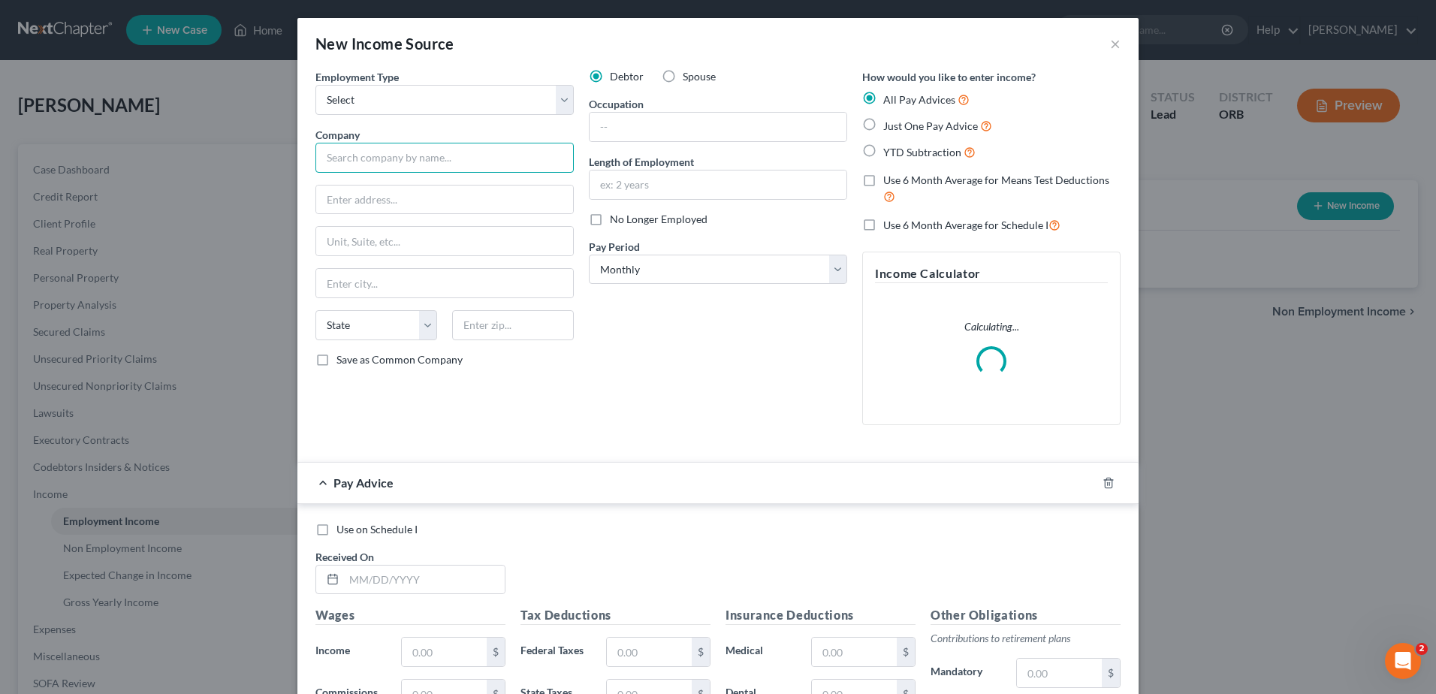
click at [466, 143] on input "text" at bounding box center [444, 158] width 258 height 30
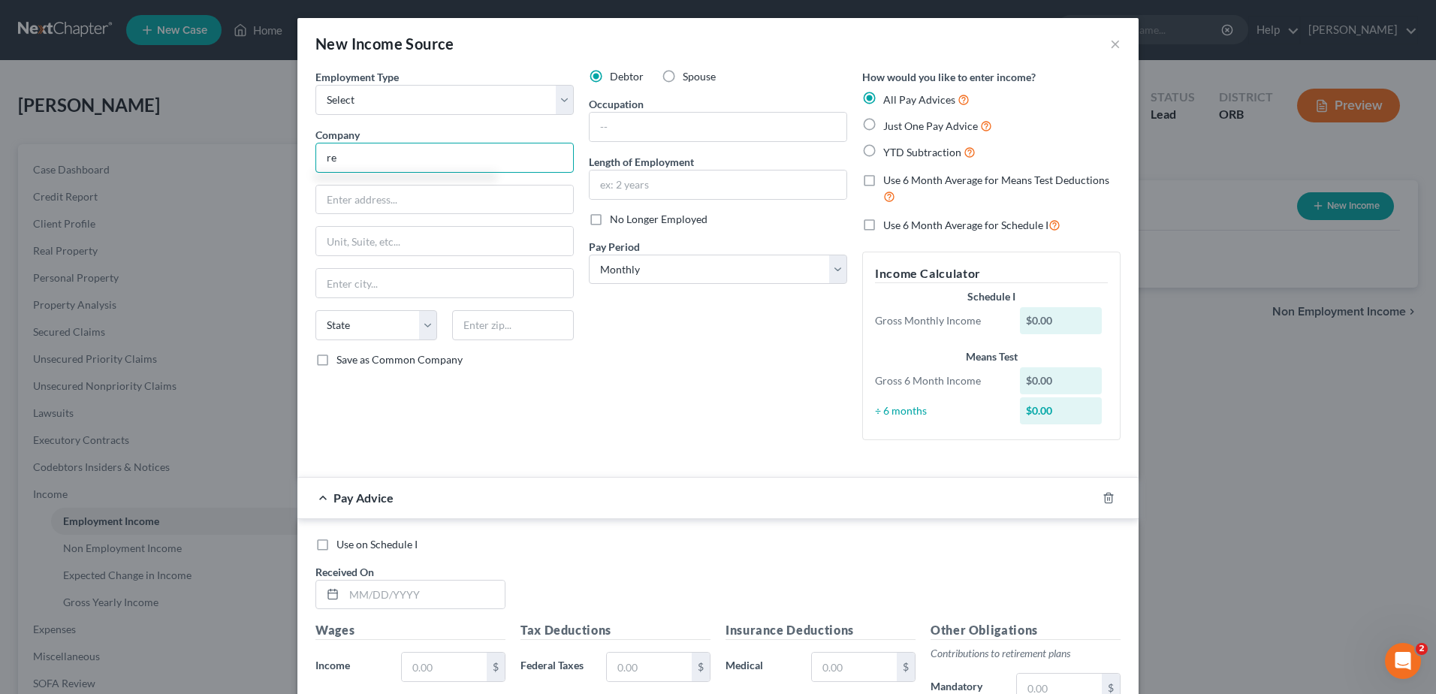
type input "r"
type input "Regant"
drag, startPoint x: 409, startPoint y: 206, endPoint x: 599, endPoint y: 306, distance: 214.7
click at [409, 206] on input "text" at bounding box center [444, 200] width 257 height 29
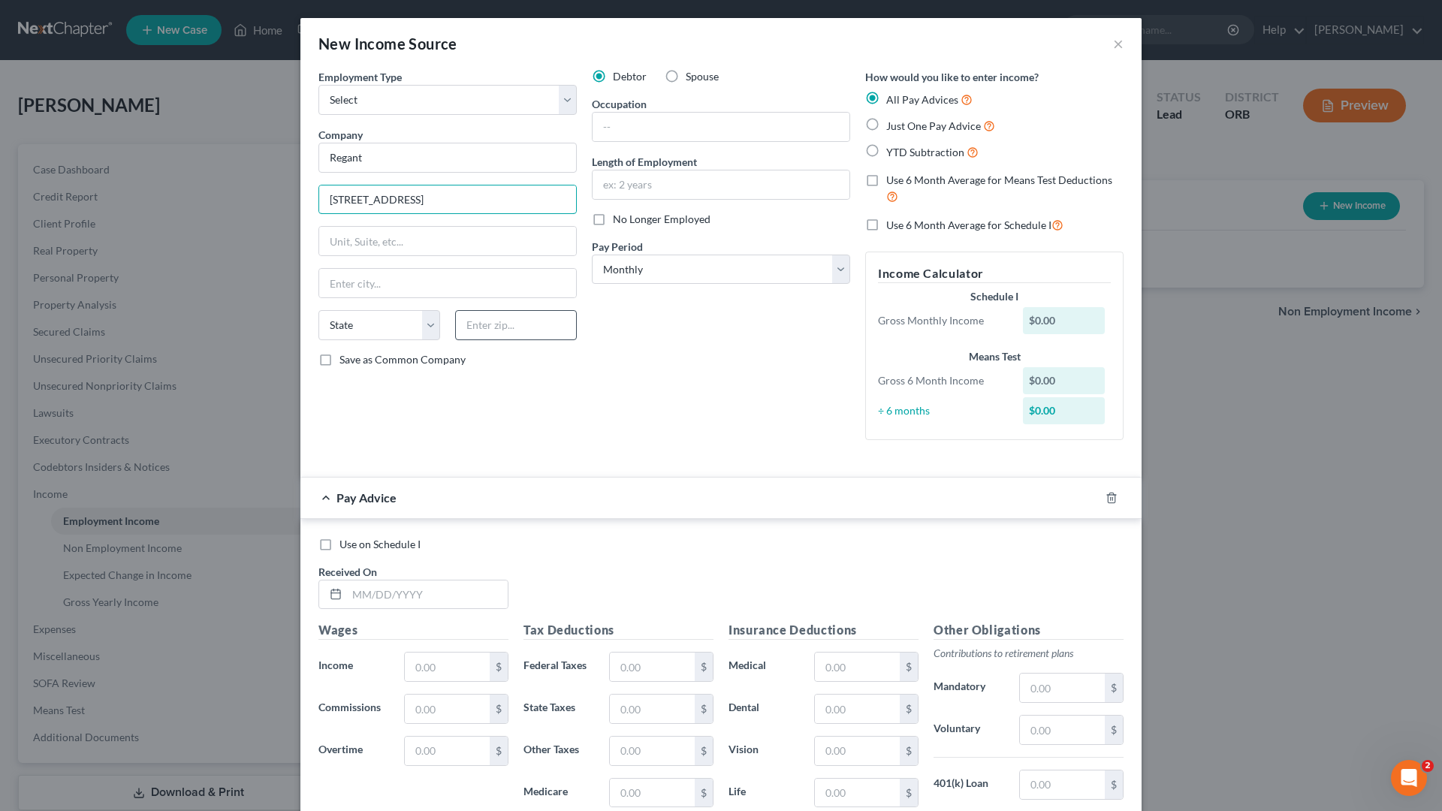
type input "[STREET_ADDRESS]"
click at [537, 315] on input "text" at bounding box center [516, 325] width 122 height 30
type input "97206"
type input "[GEOGRAPHIC_DATA]"
select select "38"
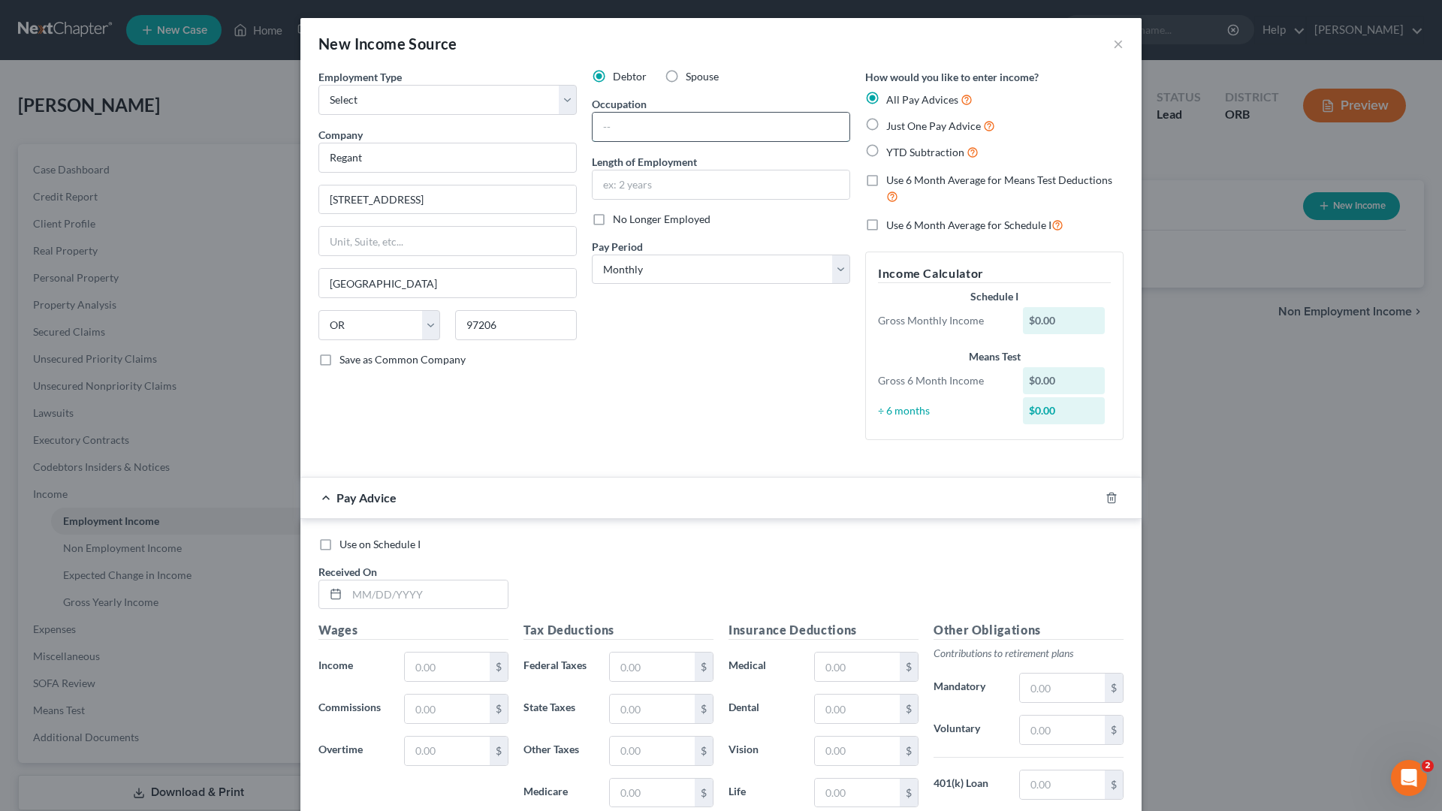
click at [699, 113] on input "text" at bounding box center [721, 127] width 257 height 29
type input "Cordinator"
type input "20 years"
click at [886, 131] on span "Just One Pay Advice" at bounding box center [933, 125] width 95 height 13
click at [892, 127] on input "Just One Pay Advice" at bounding box center [897, 122] width 10 height 10
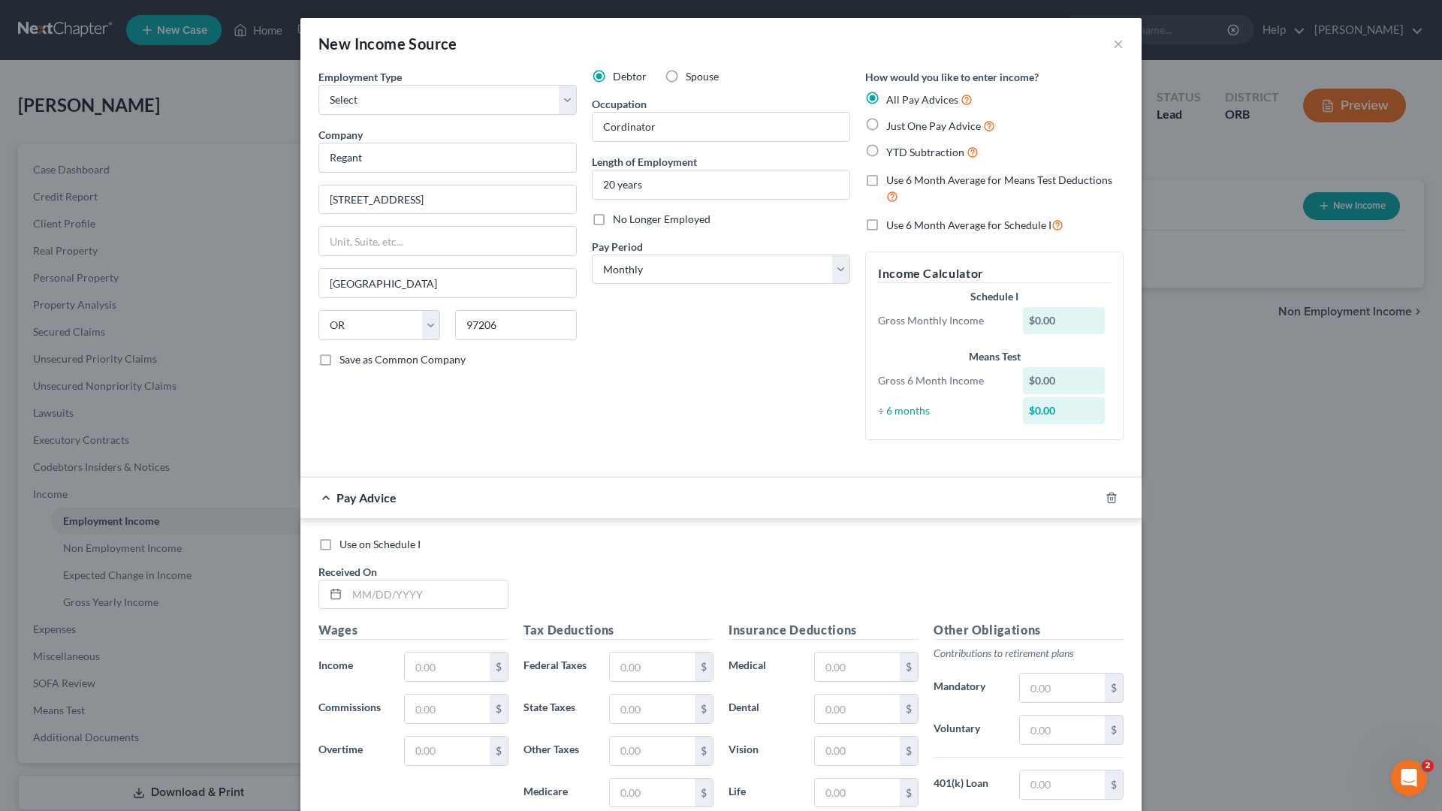
radio input "true"
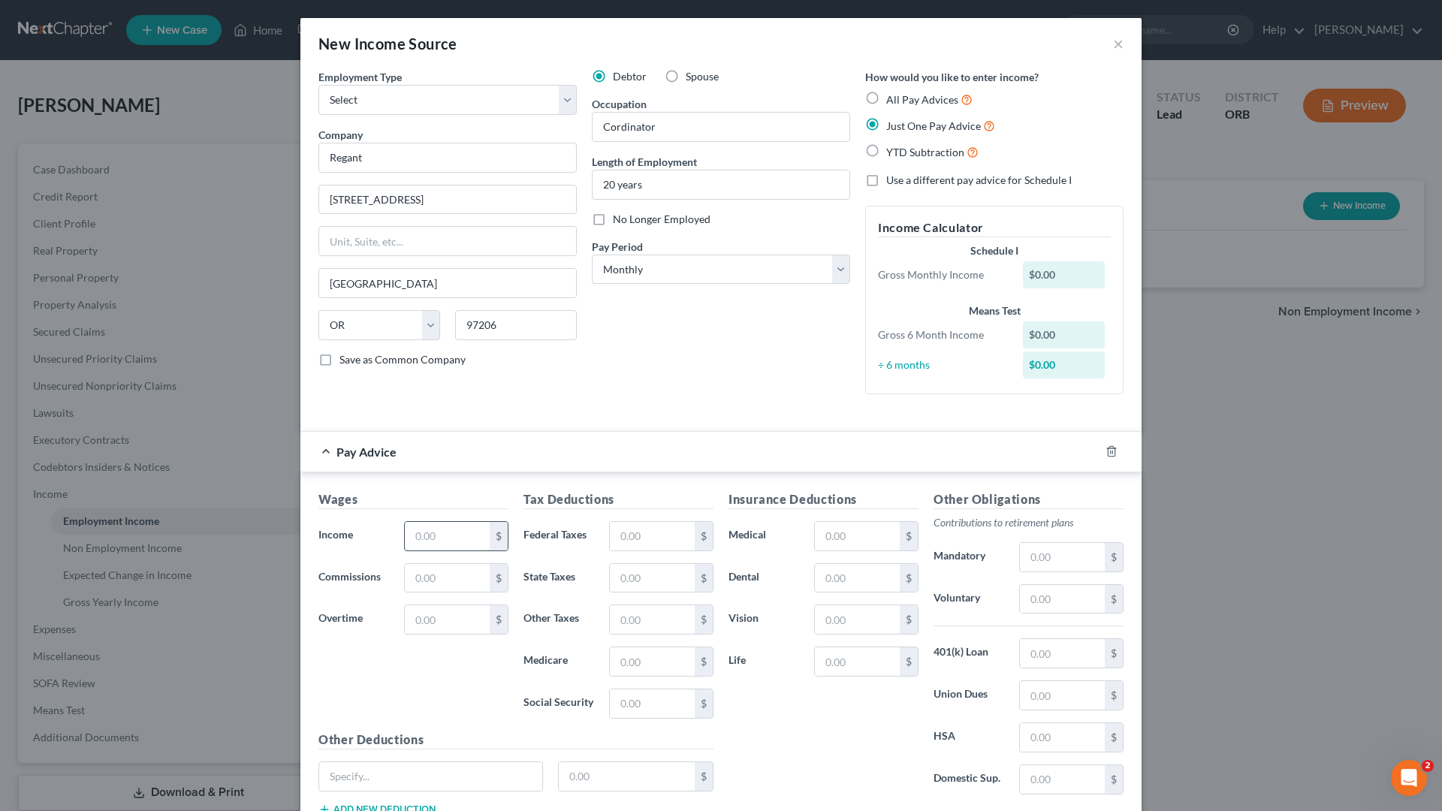
click at [455, 536] on div "Wages Income * $ Commissions $ Overtime $" at bounding box center [413, 610] width 205 height 240
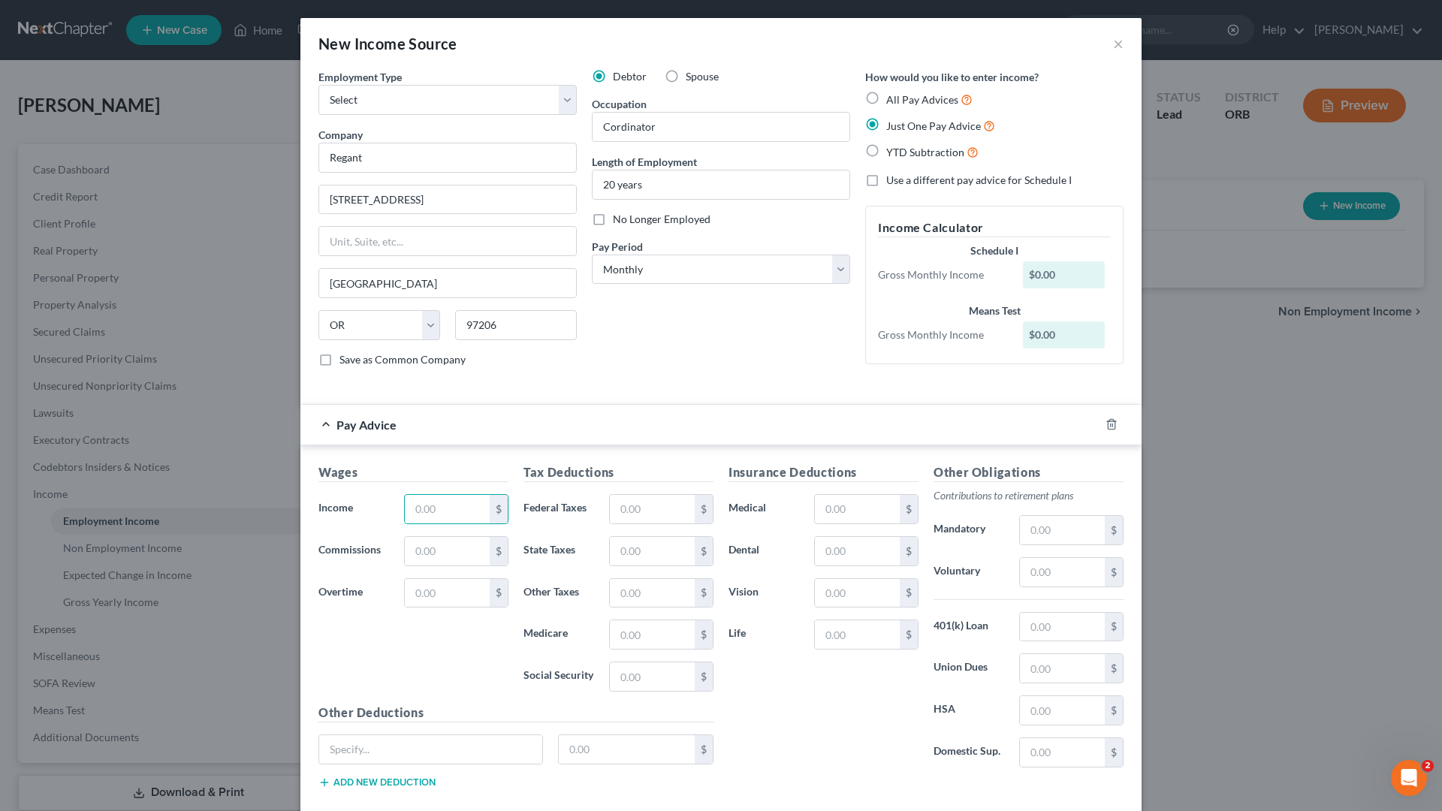
click at [1134, 396] on div "New Income Source × Employment Type * Select Full or [DEMOGRAPHIC_DATA] Employm…" at bounding box center [721, 405] width 1442 height 811
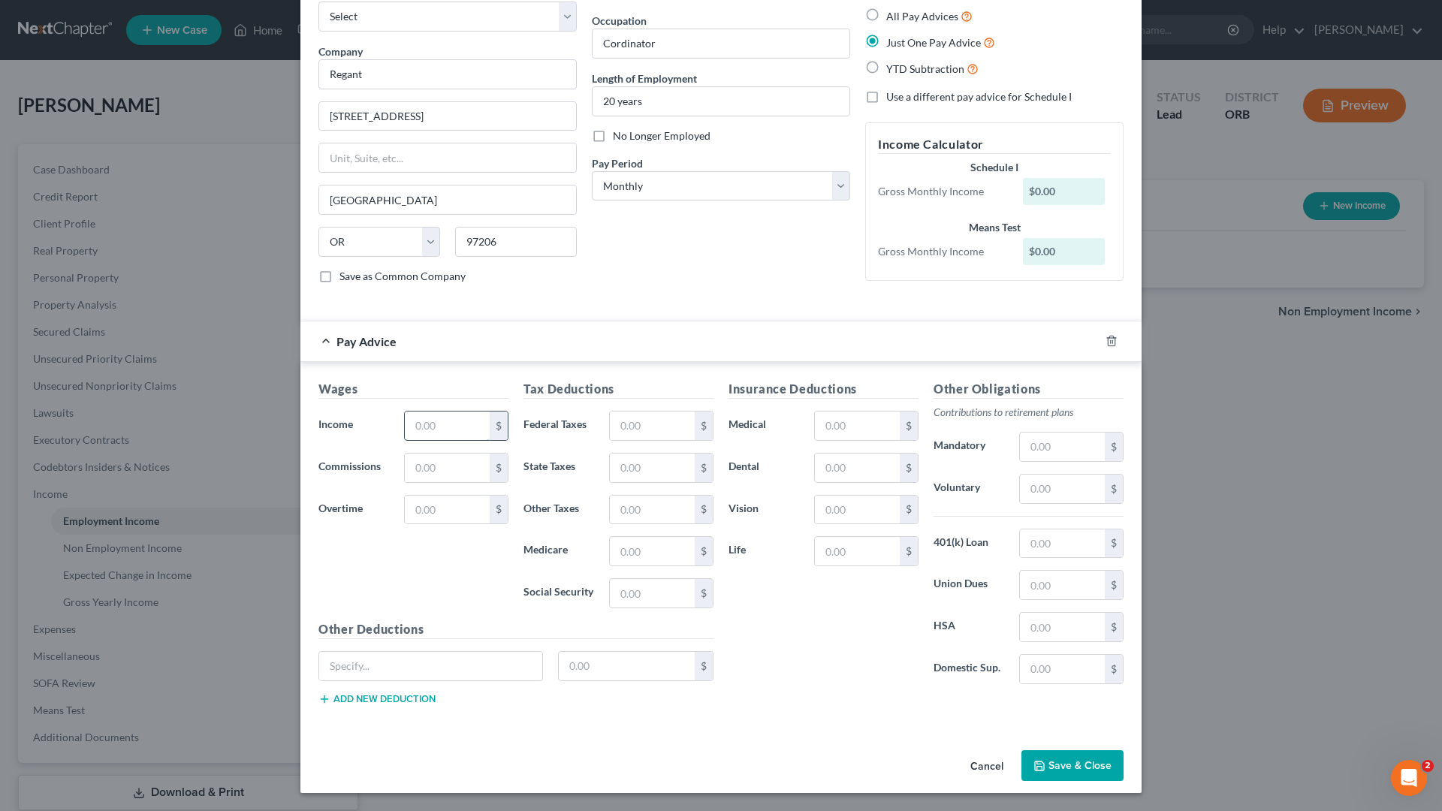
click at [460, 426] on input "text" at bounding box center [447, 426] width 85 height 29
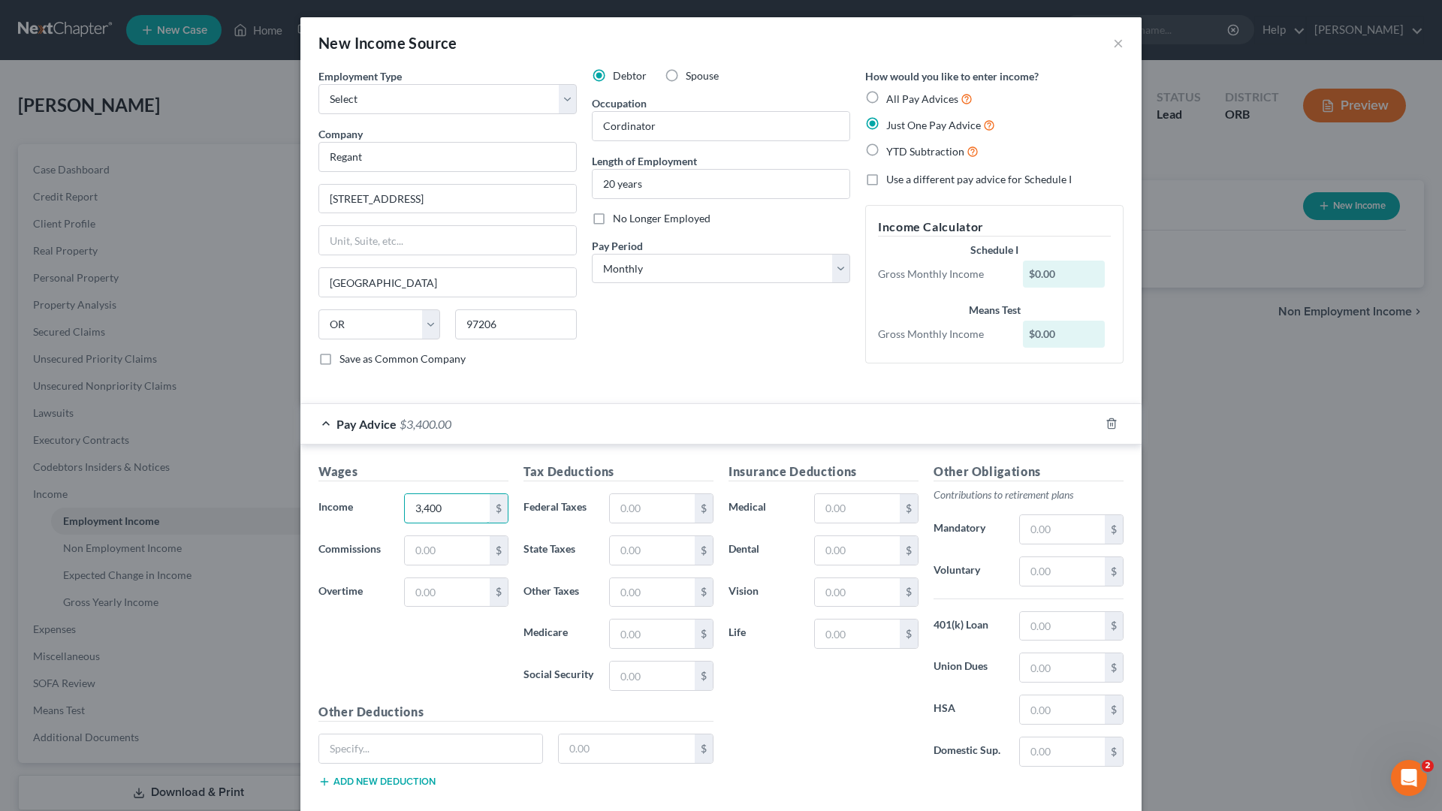
scroll to position [0, 0]
type input "3,400"
click at [641, 518] on input "text" at bounding box center [652, 509] width 85 height 29
click at [851, 368] on div "Debtor Spouse Occupation Cordinator Length of Employment 20 years No Longer Emp…" at bounding box center [720, 224] width 273 height 310
click at [682, 515] on input "text" at bounding box center [652, 509] width 85 height 29
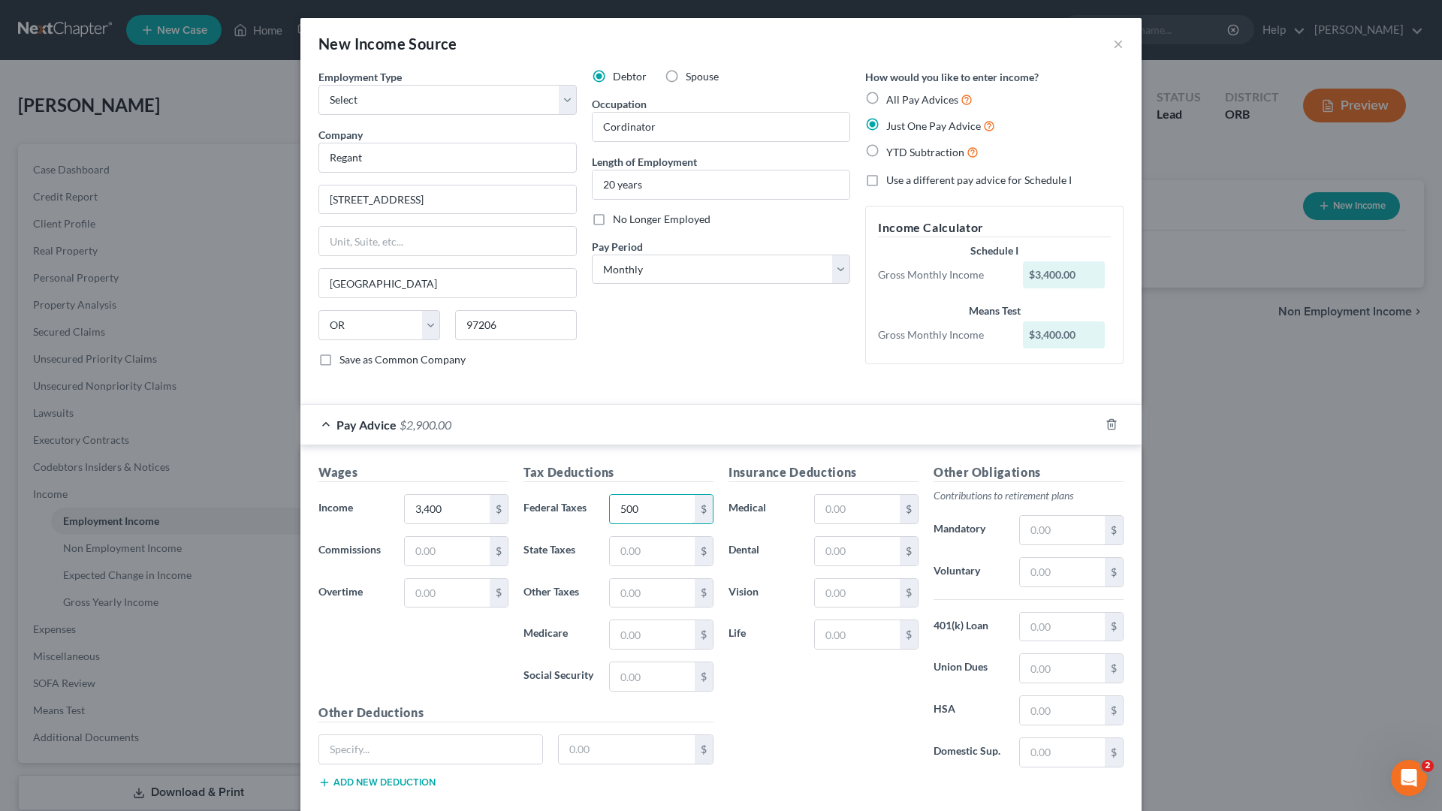
type input "500"
type input "400"
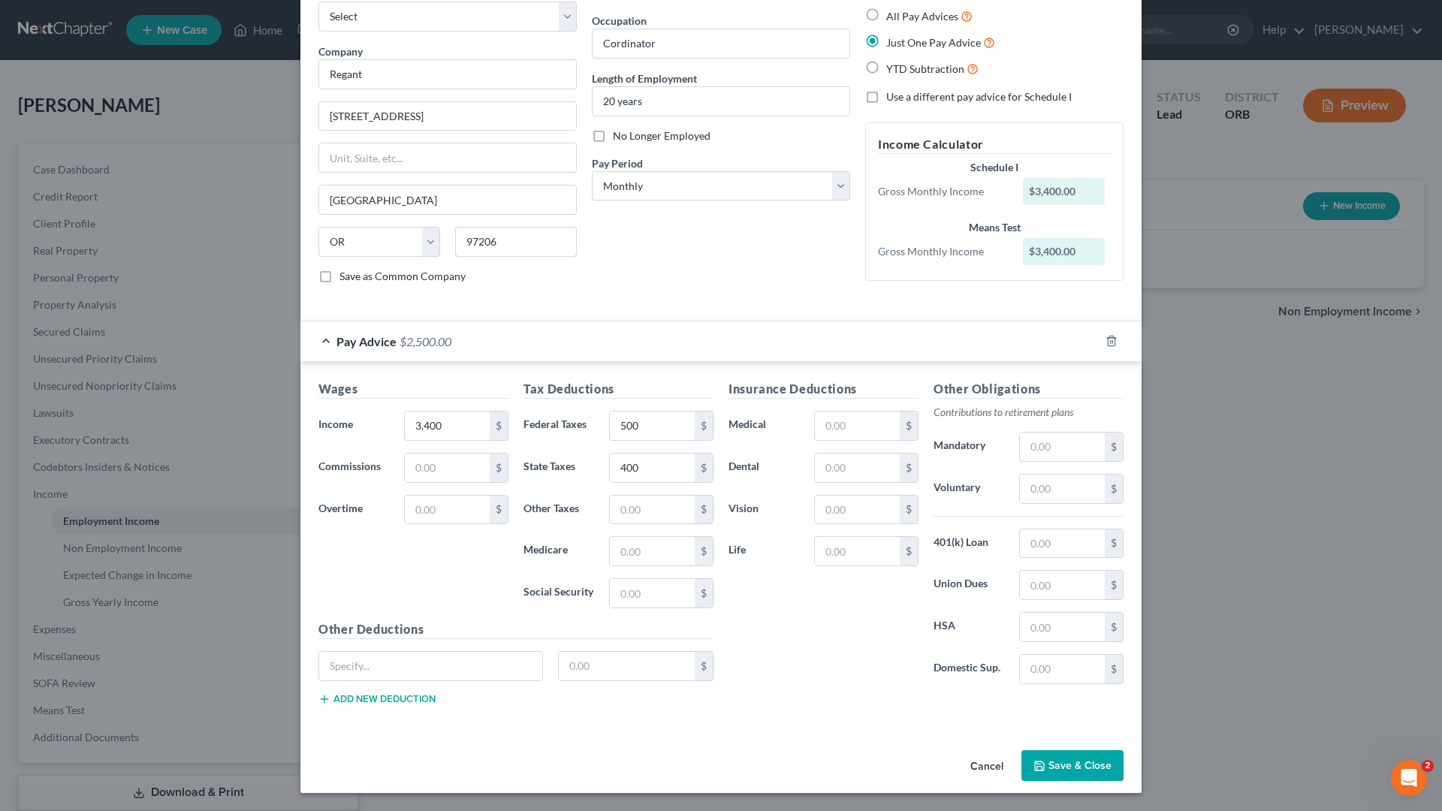
click at [1060, 693] on button "Save & Close" at bounding box center [1073, 766] width 102 height 32
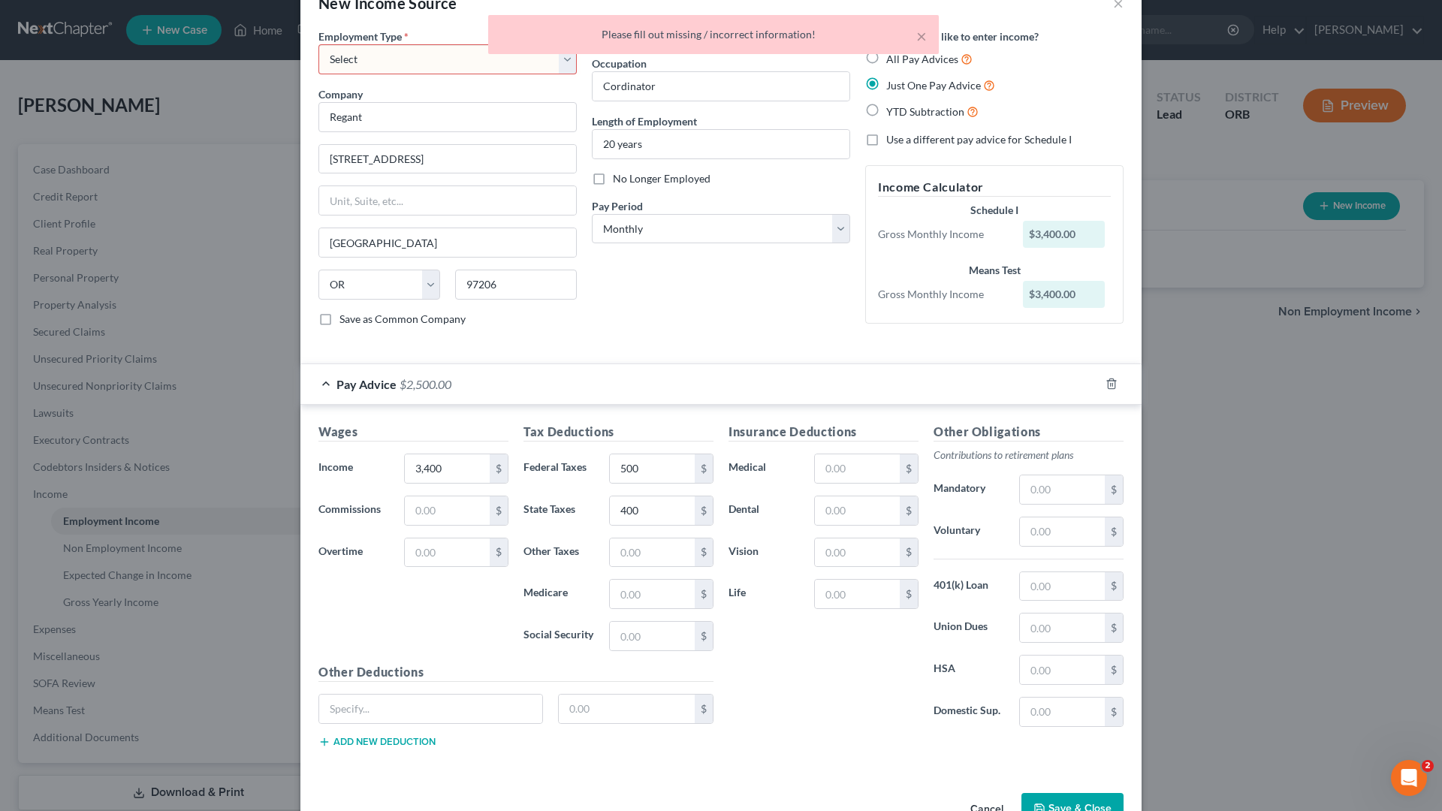
scroll to position [0, 0]
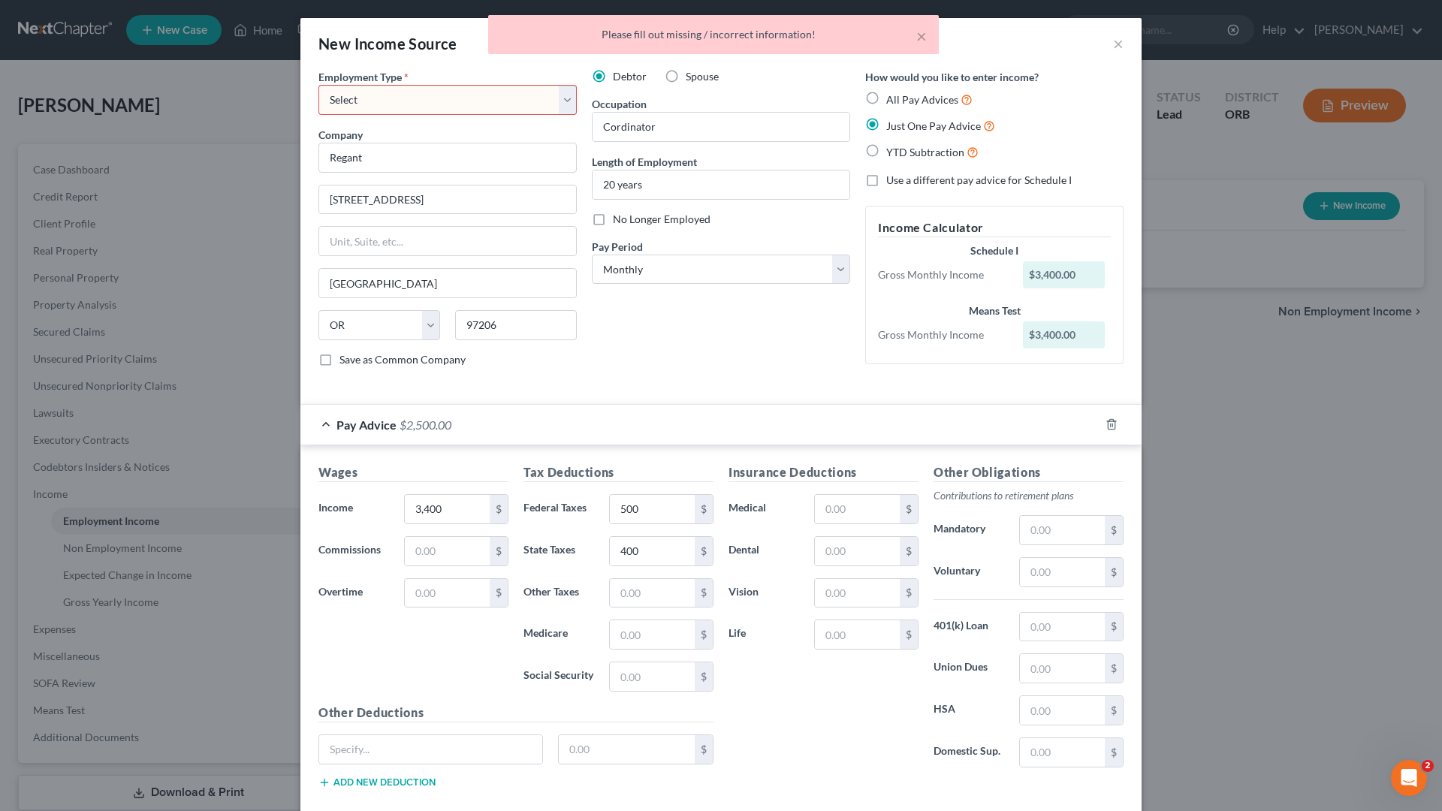
click at [454, 92] on select "Select Full or [DEMOGRAPHIC_DATA] Employment Self Employment" at bounding box center [447, 100] width 258 height 30
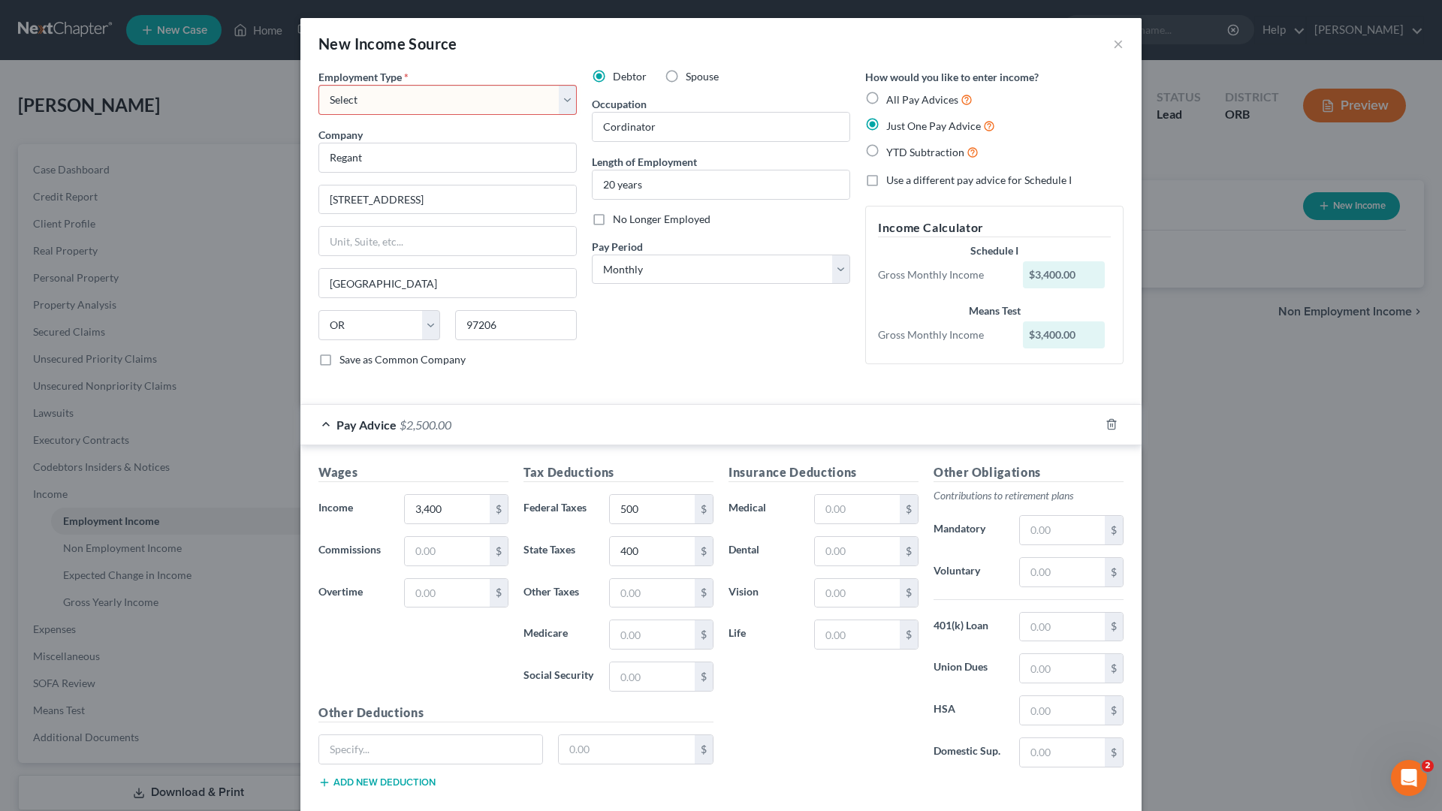
select select "0"
click at [318, 85] on select "Select Full or [DEMOGRAPHIC_DATA] Employment Self Employment" at bounding box center [447, 100] width 258 height 30
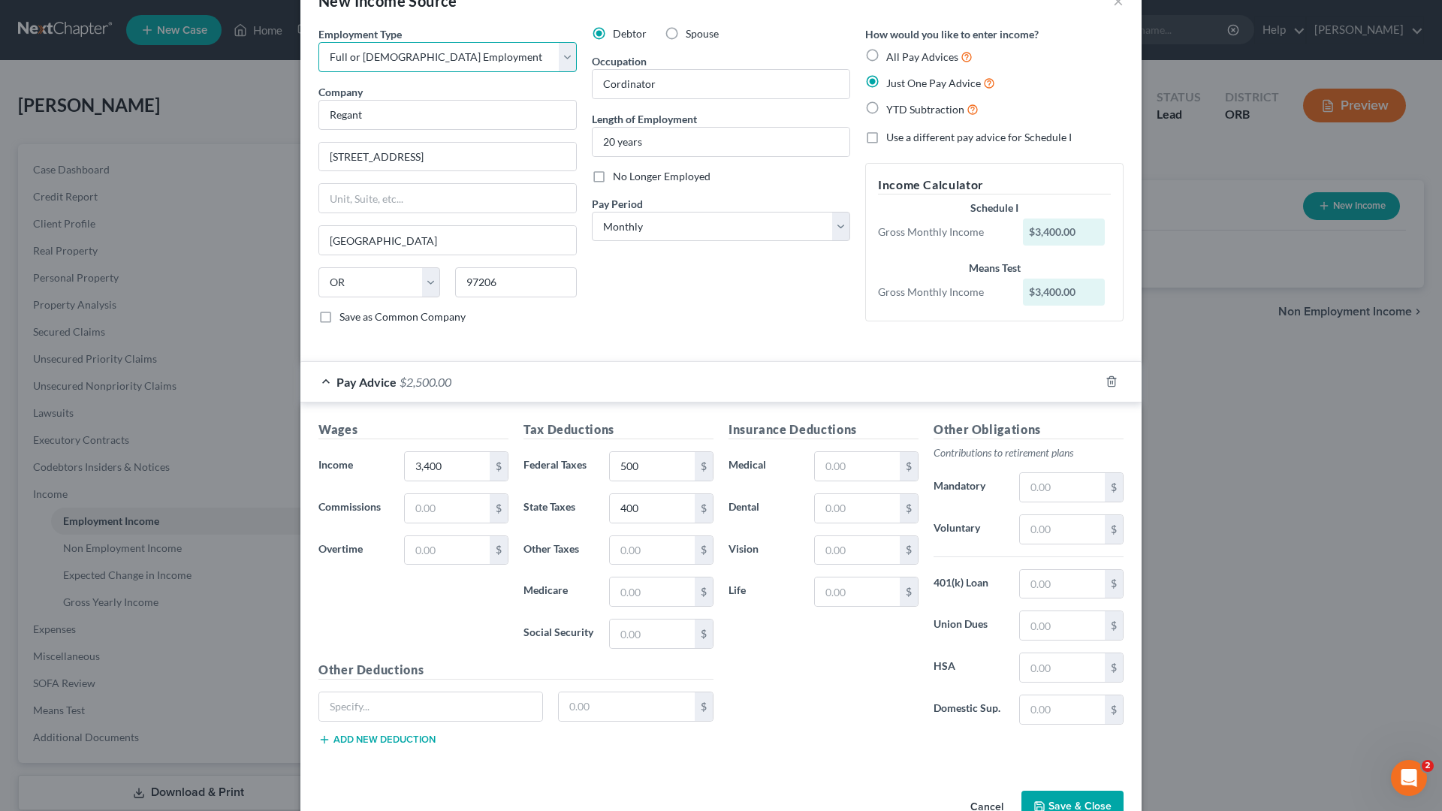
scroll to position [83, 0]
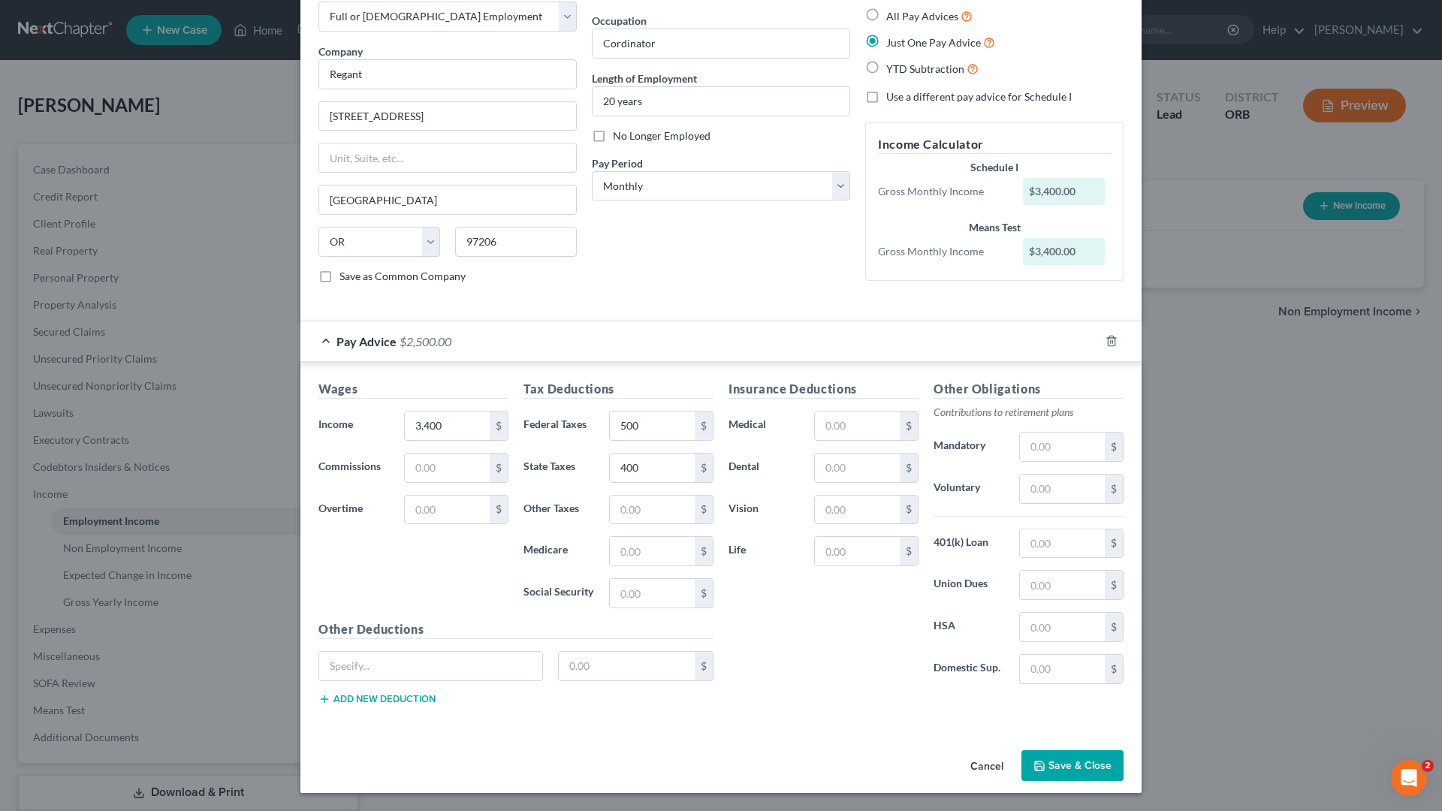
click at [1055, 693] on button "Save & Close" at bounding box center [1073, 766] width 102 height 32
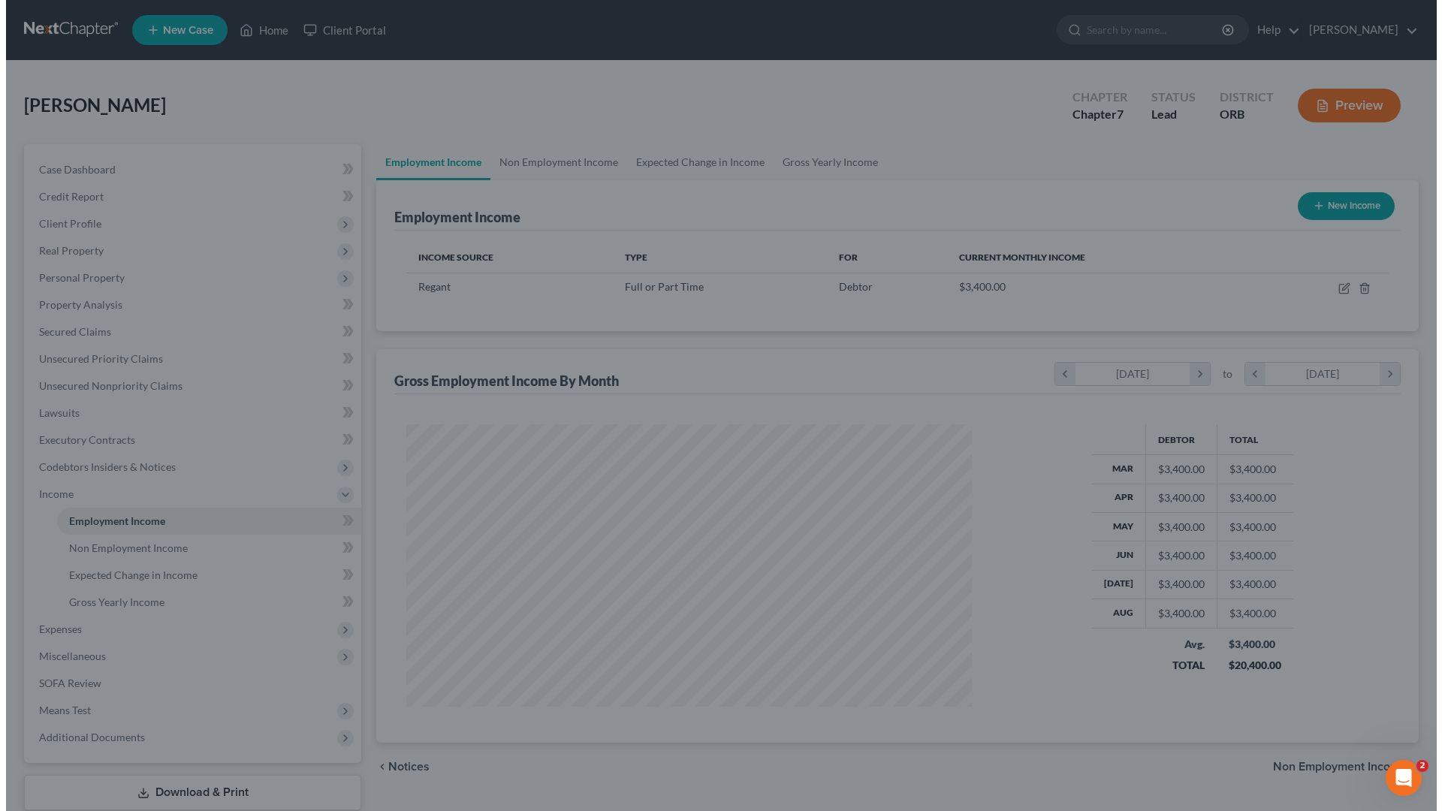
scroll to position [750834, 750524]
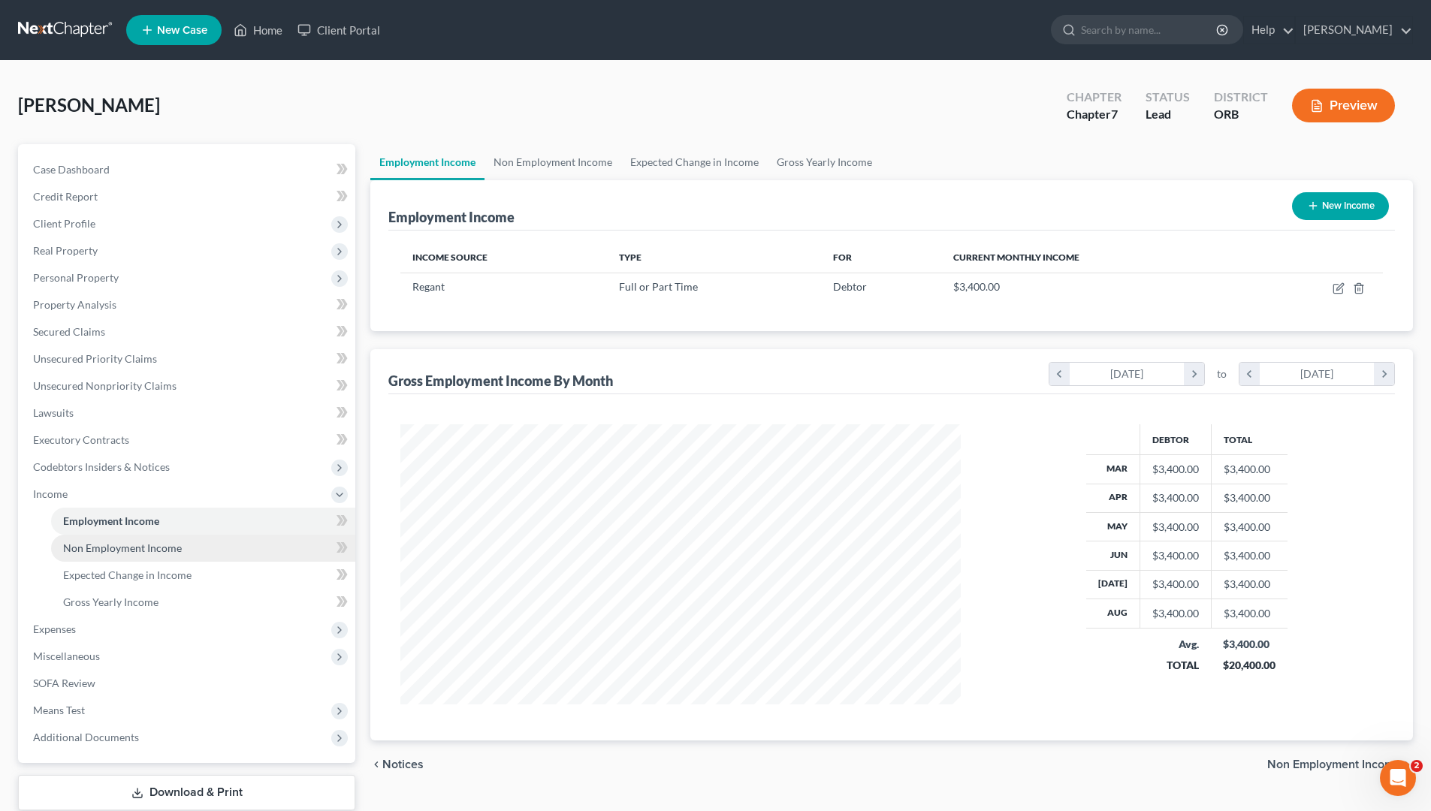
click at [161, 551] on span "Non Employment Income" at bounding box center [122, 548] width 119 height 13
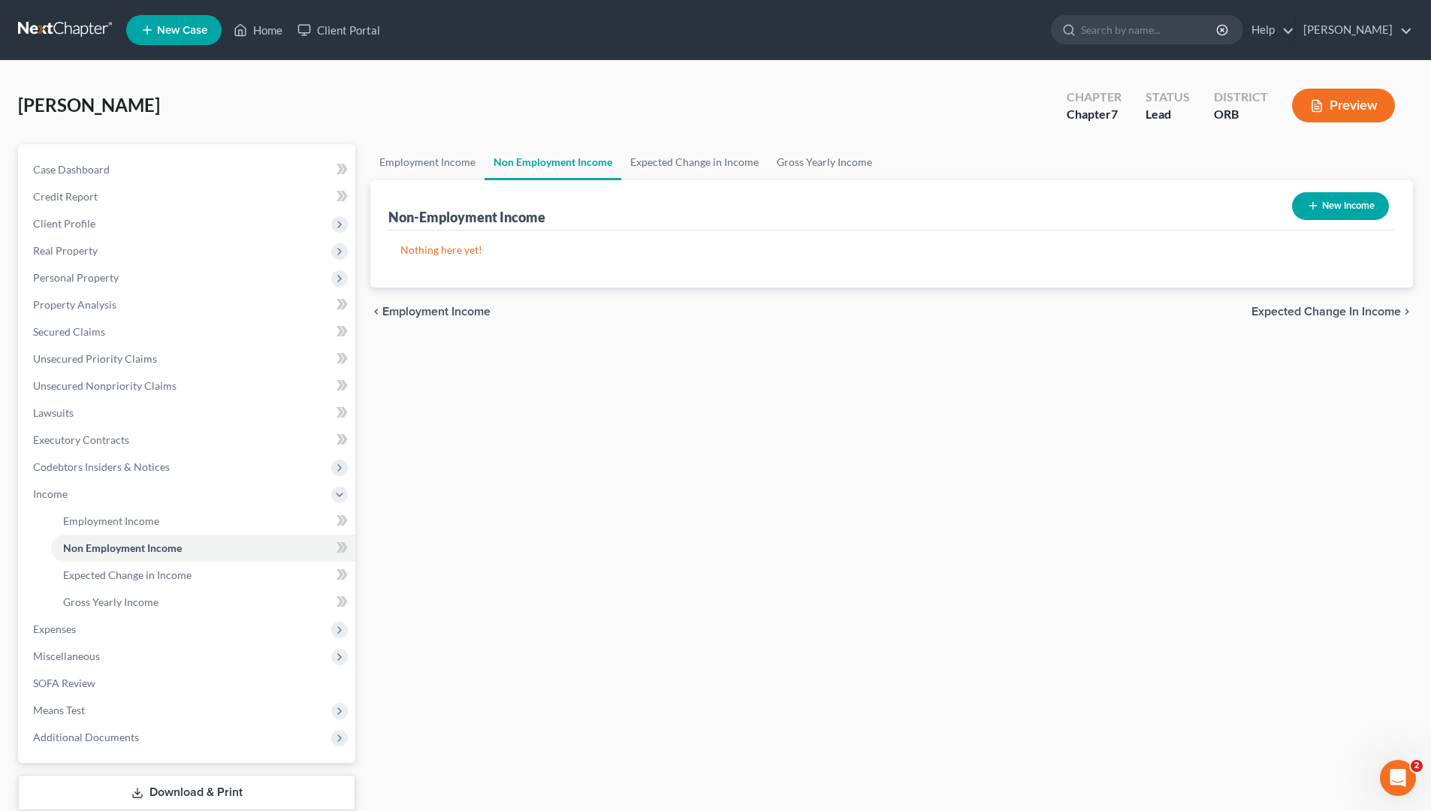
click at [1134, 197] on button "New Income" at bounding box center [1340, 206] width 97 height 28
select select "0"
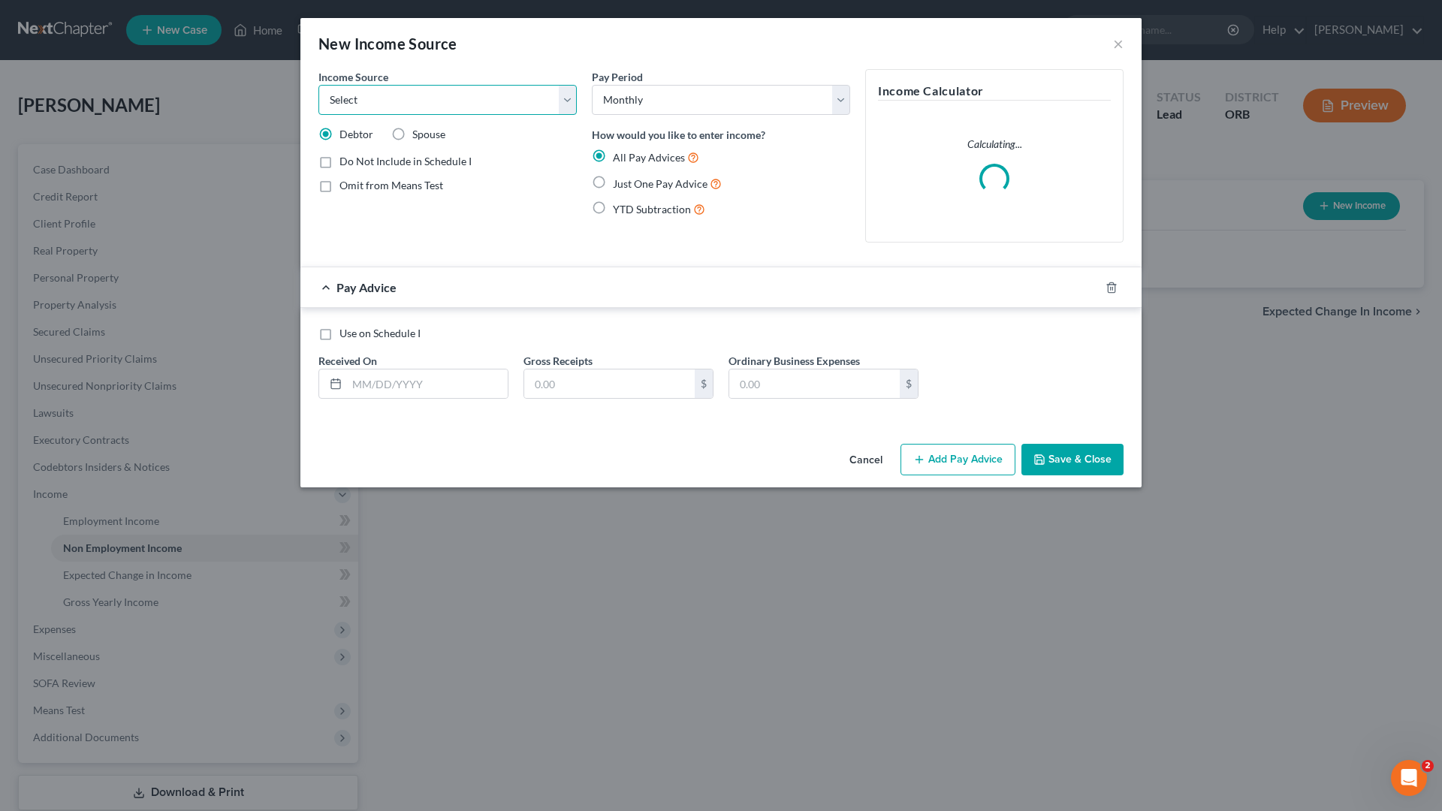
click at [502, 101] on select "Select Unemployment Disability (from employer) Pension Retirement Social Securi…" at bounding box center [447, 100] width 258 height 30
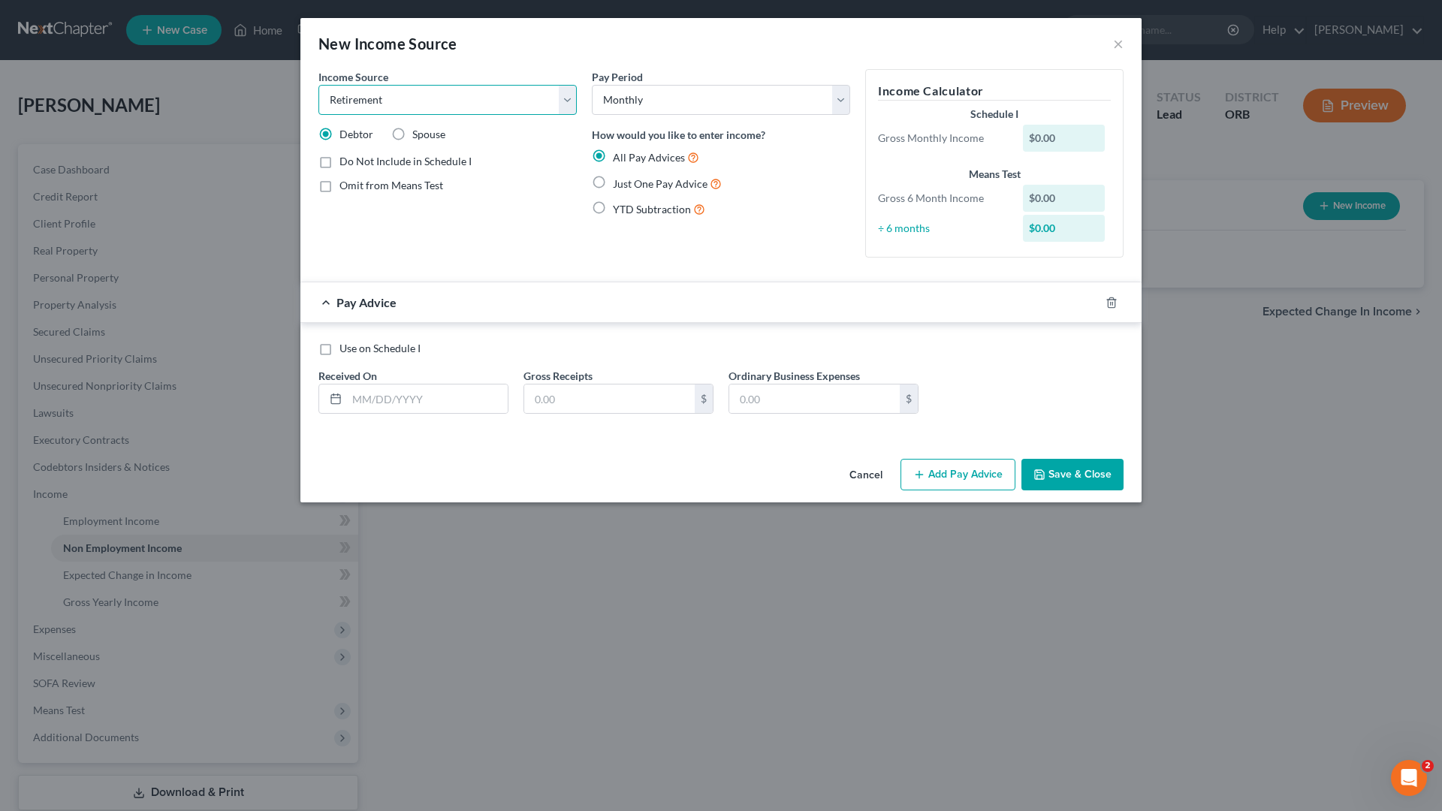
click at [318, 85] on select "Select Unemployment Disability (from employer) Pension Retirement Social Securi…" at bounding box center [447, 100] width 258 height 30
click at [460, 92] on select "Select Unemployment Disability (from employer) Pension Retirement Social Securi…" at bounding box center [447, 100] width 258 height 30
select select "2"
click at [318, 85] on select "Select Unemployment Disability (from employer) Pension Retirement Social Securi…" at bounding box center [447, 100] width 258 height 30
drag, startPoint x: 548, startPoint y: 399, endPoint x: 641, endPoint y: 401, distance: 93.2
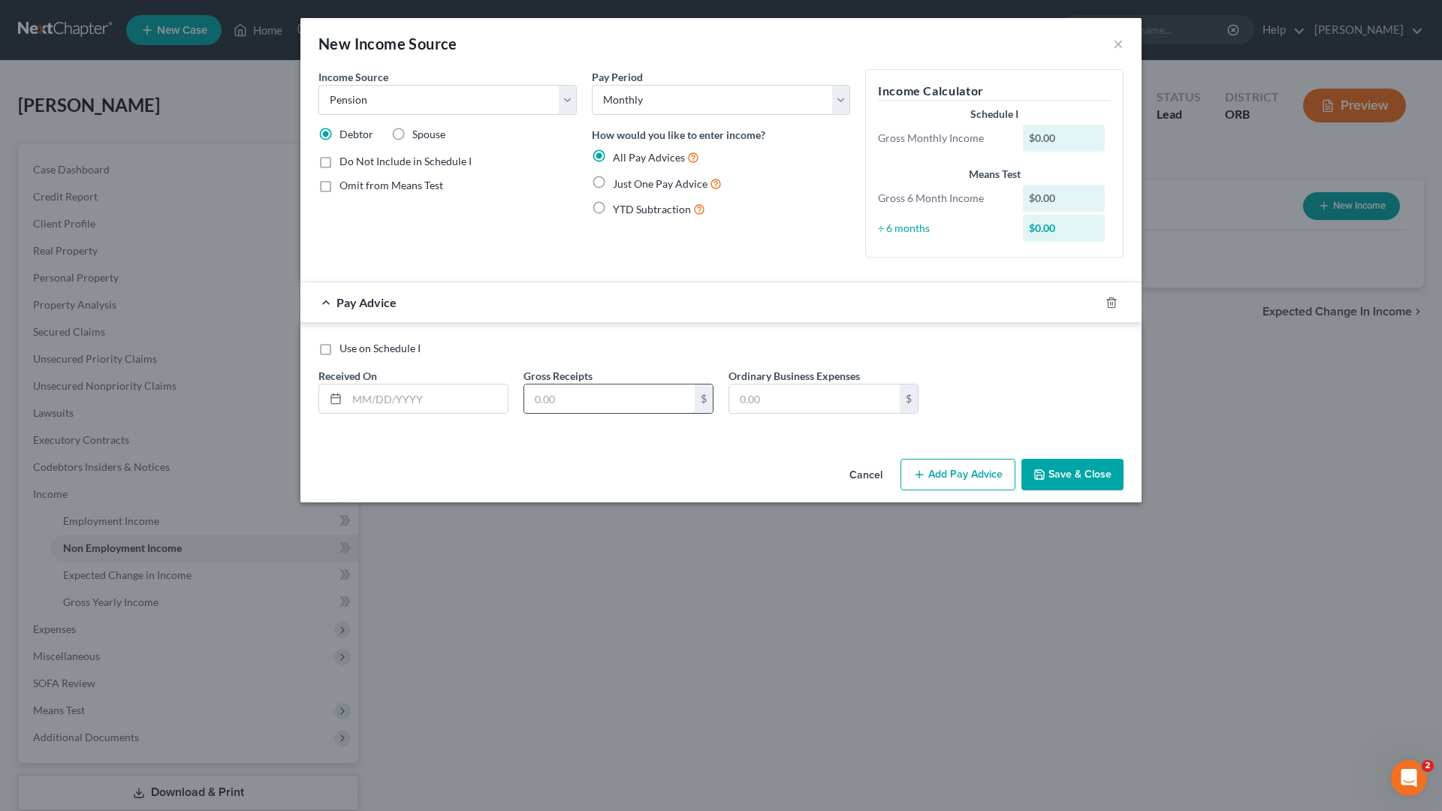
click at [548, 399] on input "text" at bounding box center [609, 399] width 171 height 29
type input "647"
click at [612, 181] on div "Just One Pay Advice" at bounding box center [721, 183] width 258 height 17
click at [613, 189] on label "Just One Pay Advice" at bounding box center [667, 183] width 109 height 17
click at [619, 185] on input "Just One Pay Advice" at bounding box center [624, 180] width 10 height 10
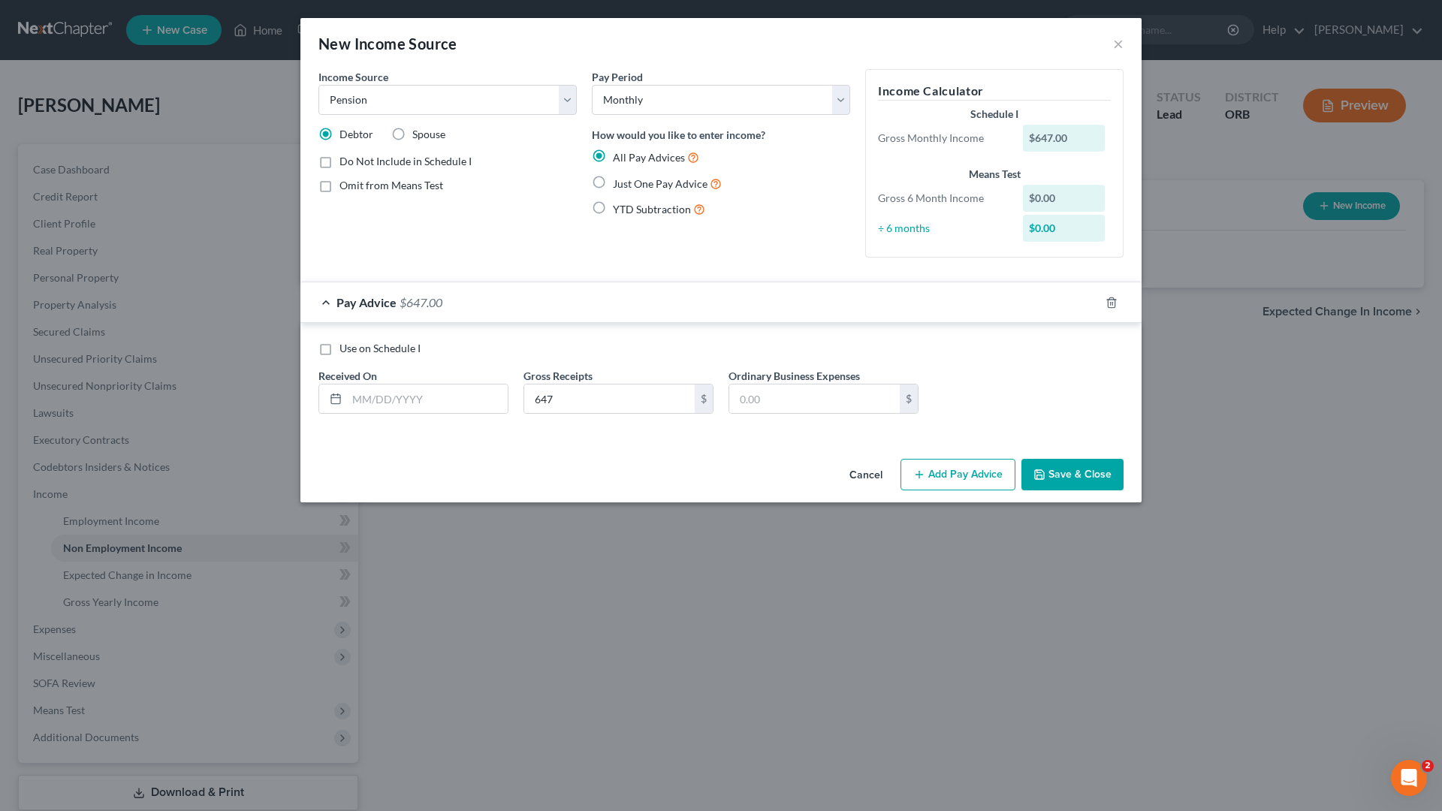
radio input "true"
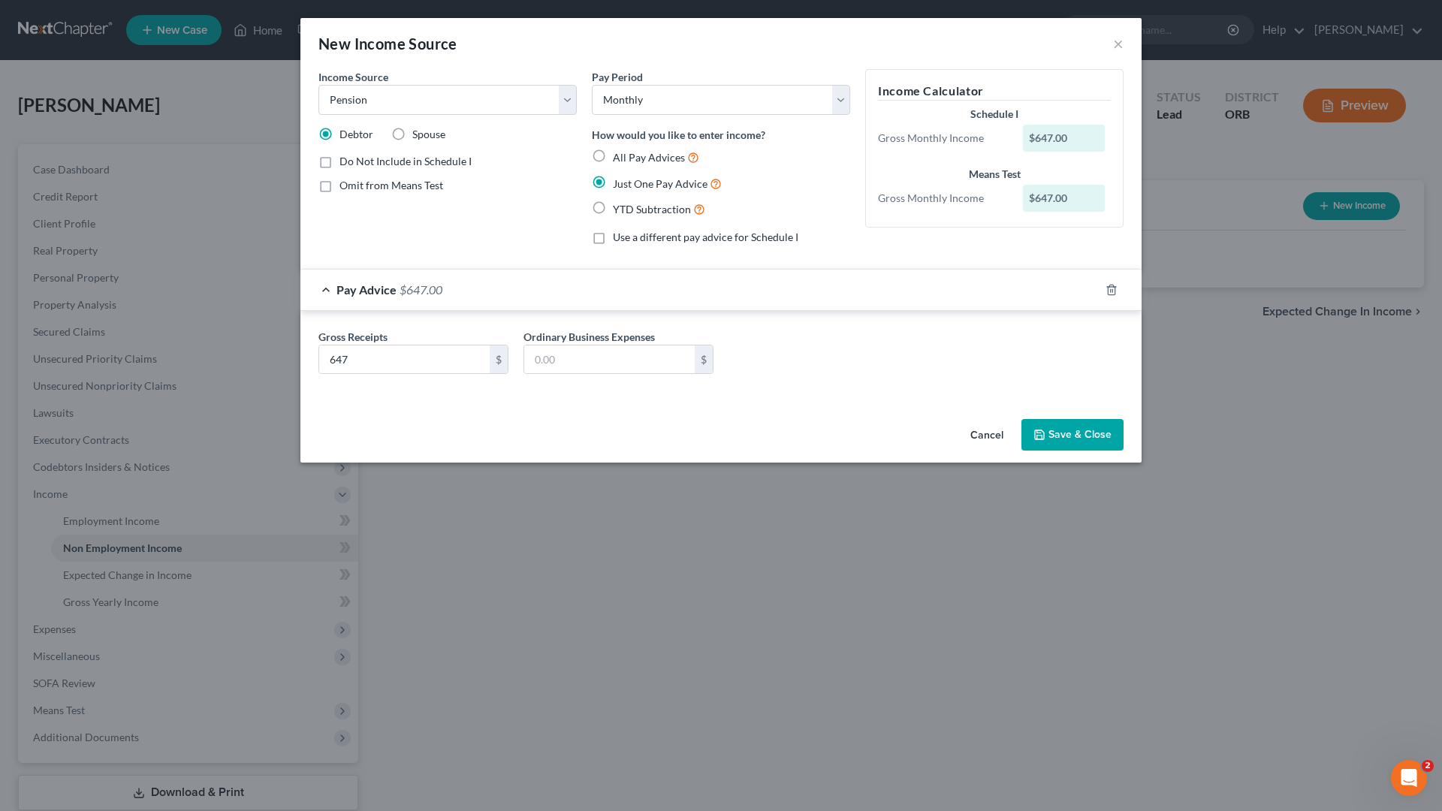
click at [1083, 439] on button "Save & Close" at bounding box center [1073, 435] width 102 height 32
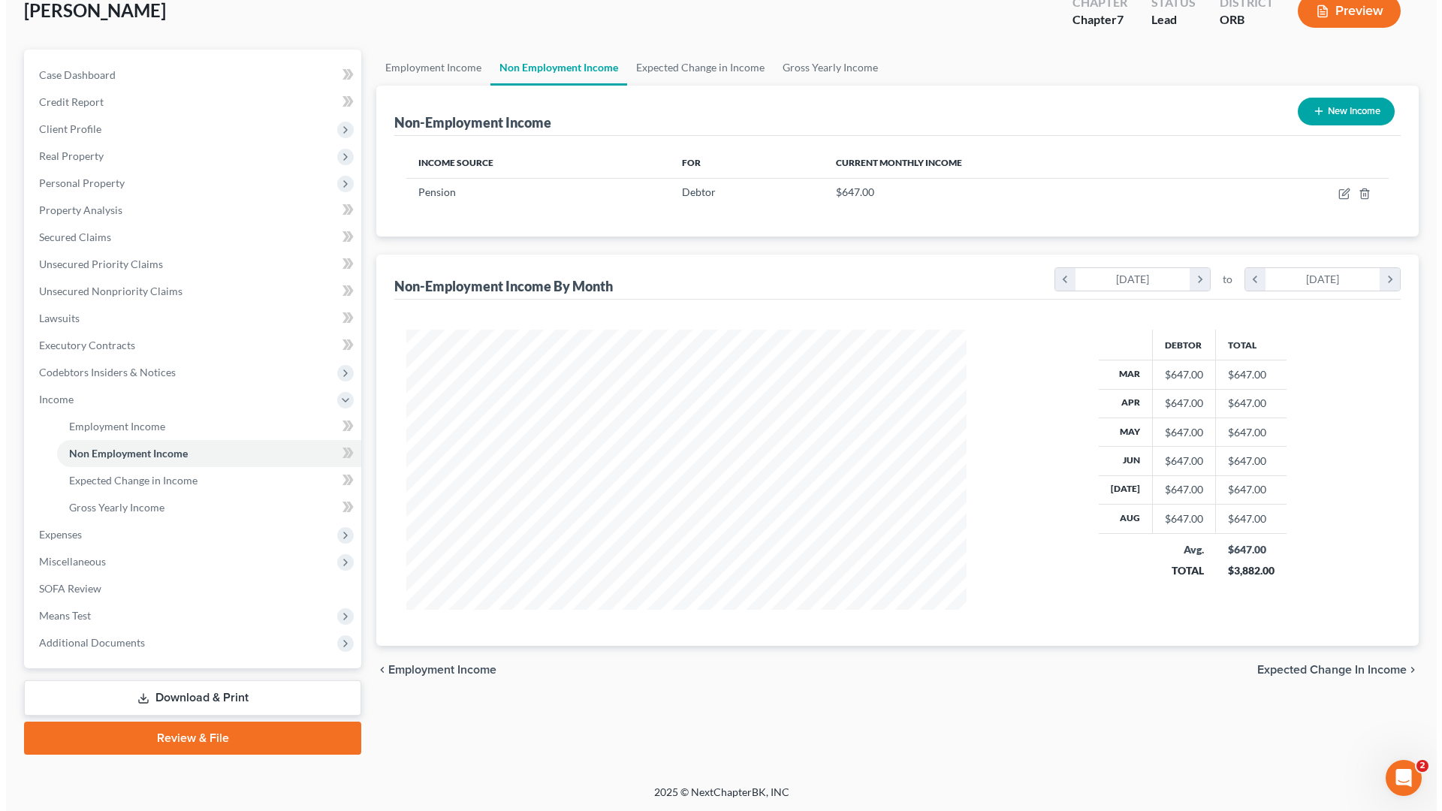
scroll to position [95, 0]
click at [207, 448] on link "Non Employment Income" at bounding box center [203, 452] width 304 height 27
click at [1134, 99] on button "New Income" at bounding box center [1340, 111] width 97 height 28
select select "0"
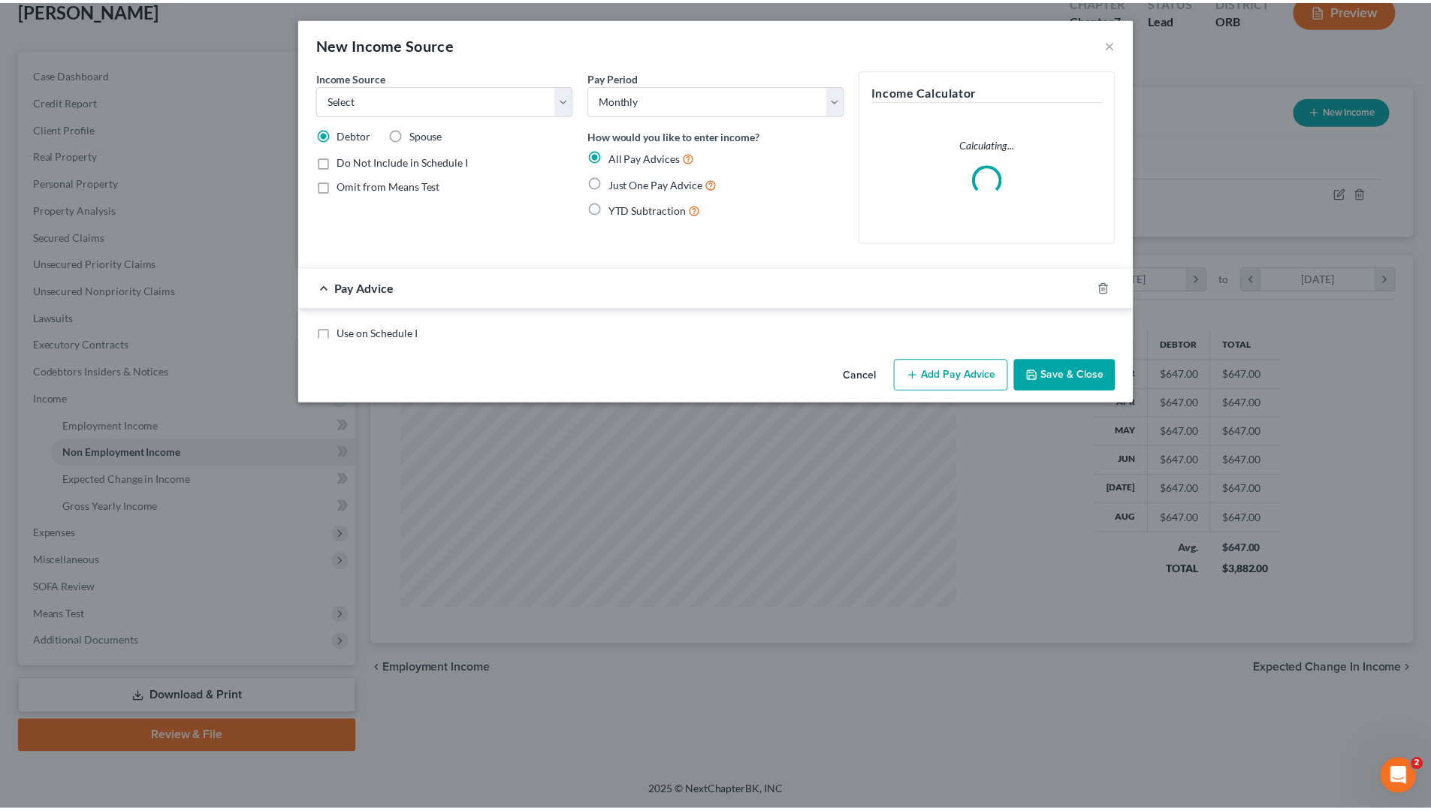
scroll to position [282, 596]
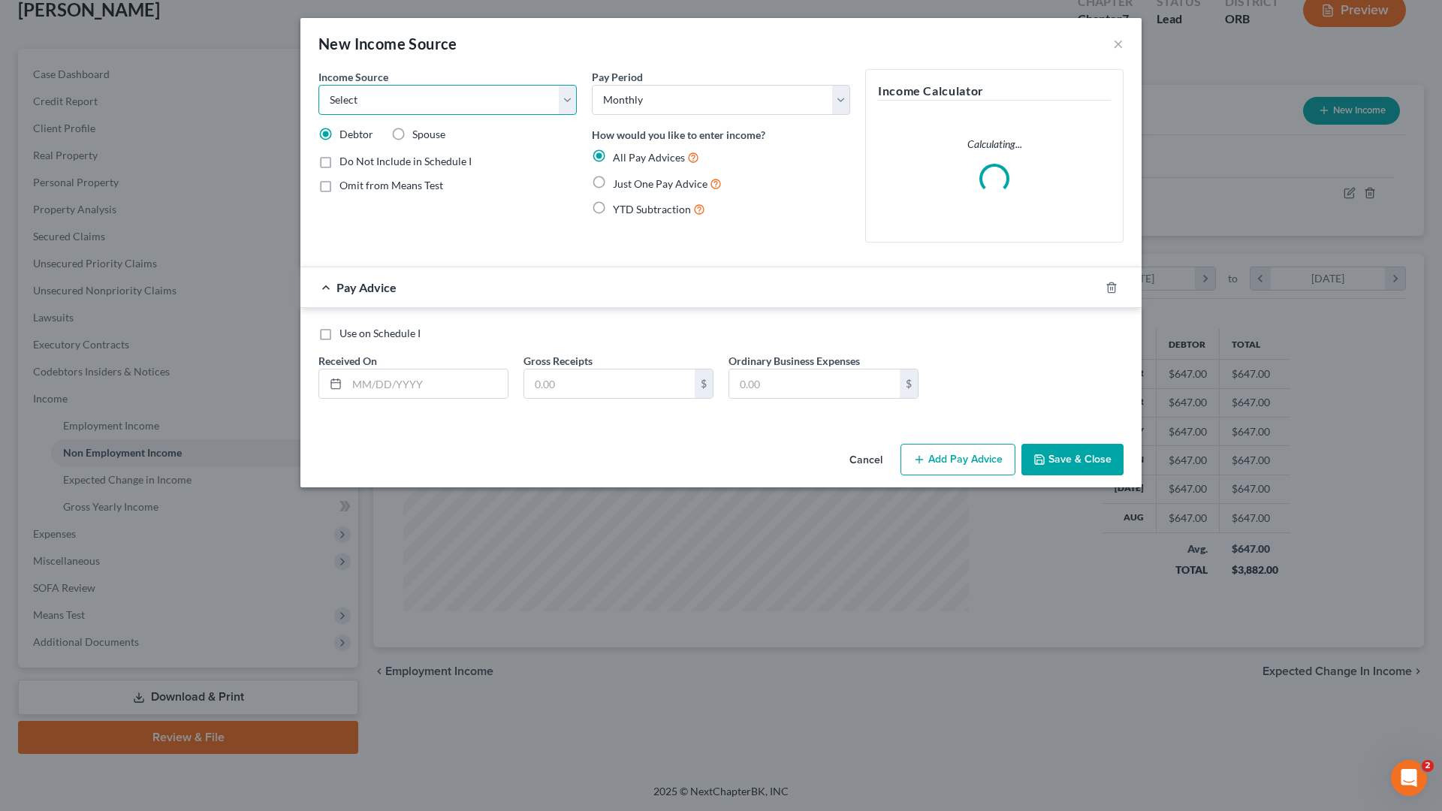
click at [509, 86] on select "Select Unemployment Disability (from employer) Pension Retirement Social Securi…" at bounding box center [447, 100] width 258 height 30
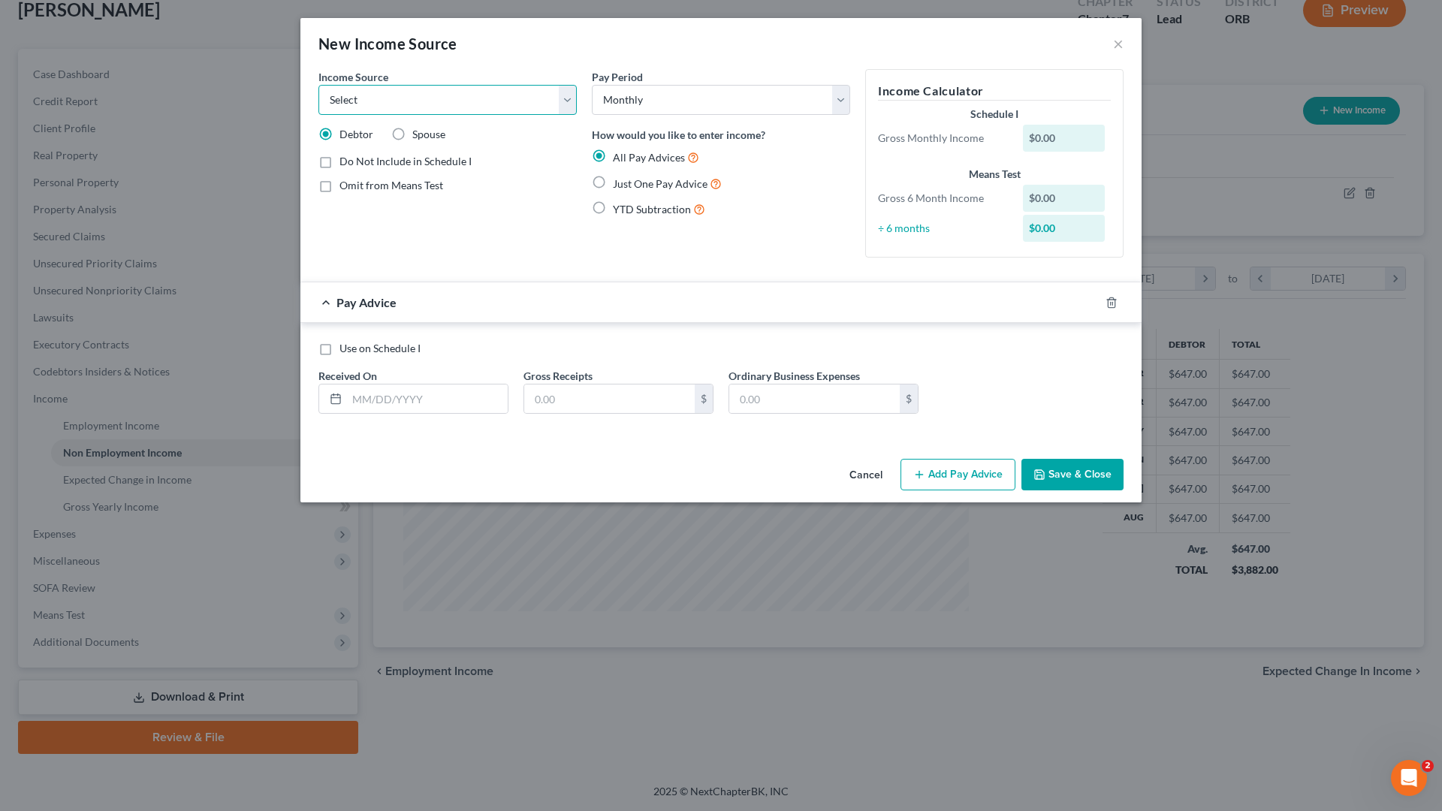
select select "4"
click at [318, 85] on select "Select Unemployment Disability (from employer) Pension Retirement Social Securi…" at bounding box center [447, 100] width 258 height 30
drag, startPoint x: 581, startPoint y: 407, endPoint x: 610, endPoint y: 361, distance: 54.6
click at [585, 388] on input "text" at bounding box center [609, 399] width 171 height 29
type input "1,857"
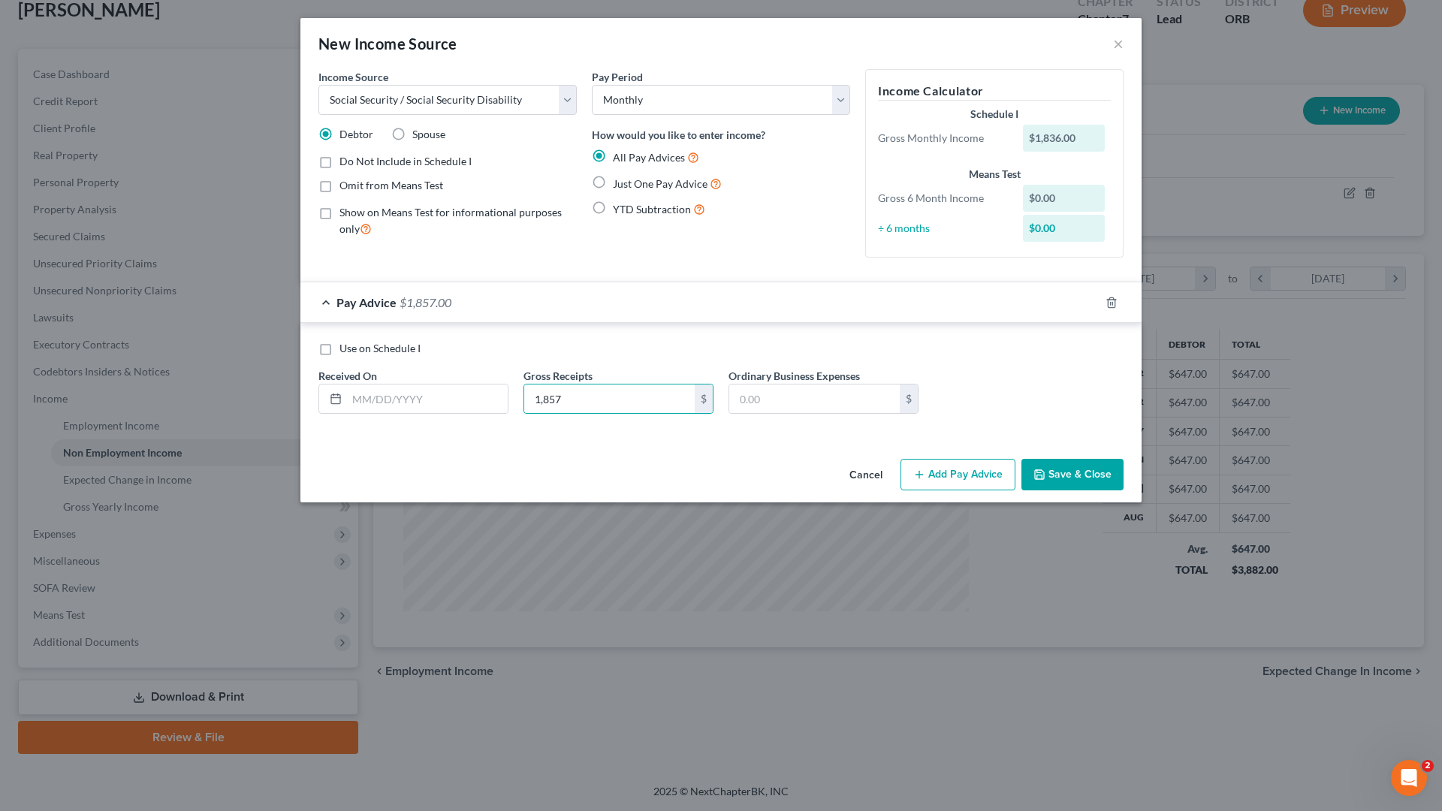
click at [1085, 478] on button "Save & Close" at bounding box center [1073, 475] width 102 height 32
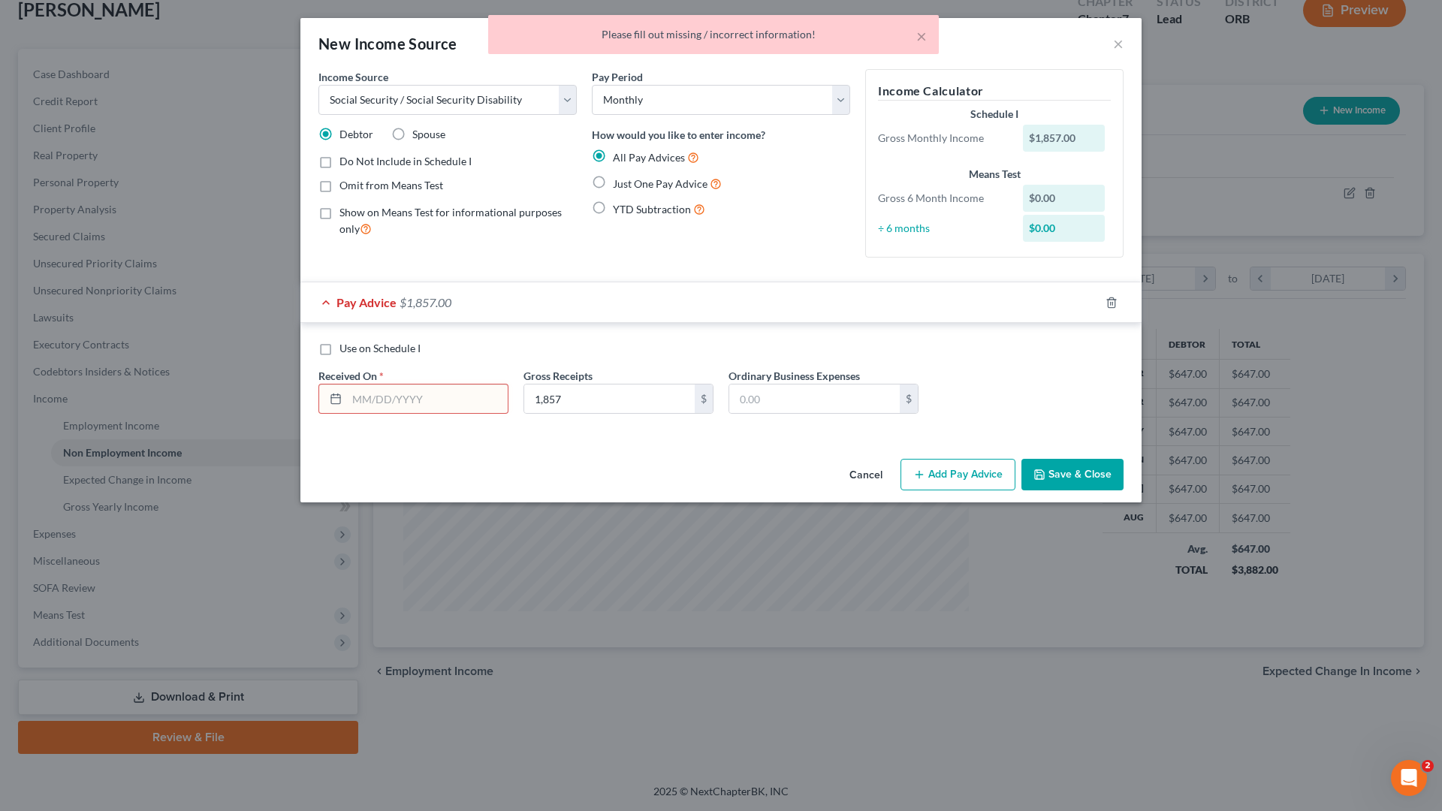
click at [613, 181] on label "Just One Pay Advice" at bounding box center [667, 183] width 109 height 17
click at [619, 181] on input "Just One Pay Advice" at bounding box center [624, 180] width 10 height 10
radio input "true"
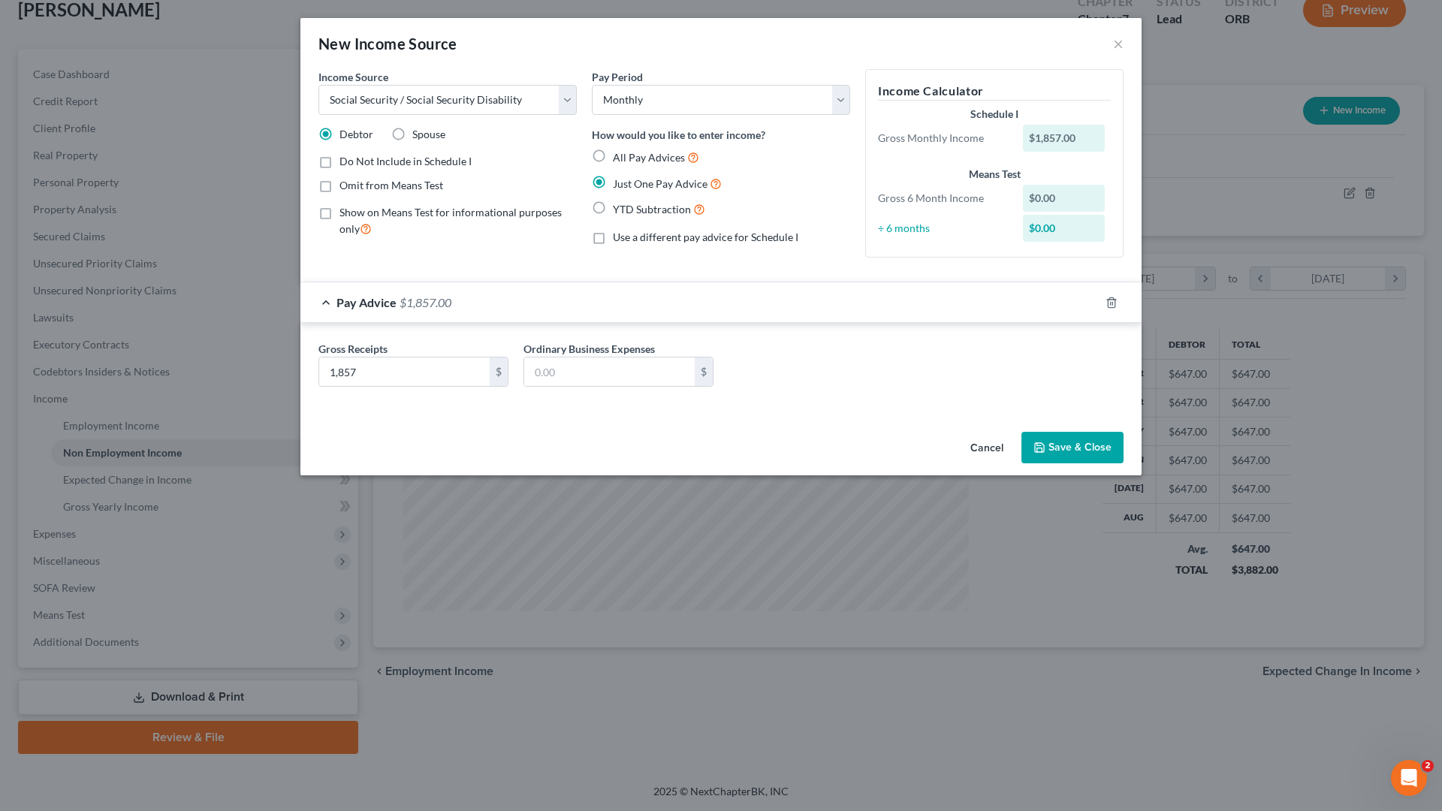
click at [1068, 442] on button "Save & Close" at bounding box center [1073, 448] width 102 height 32
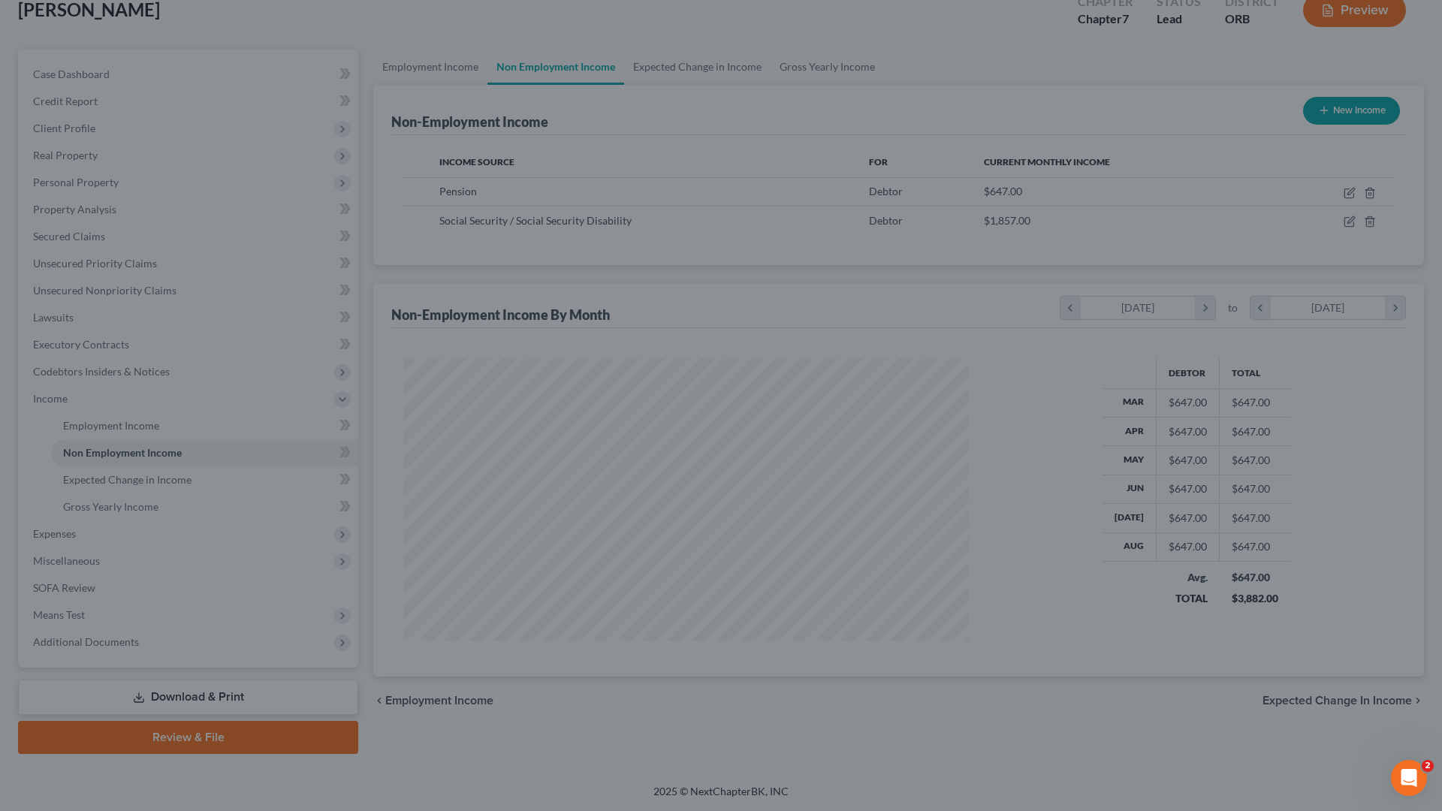
scroll to position [750834, 750524]
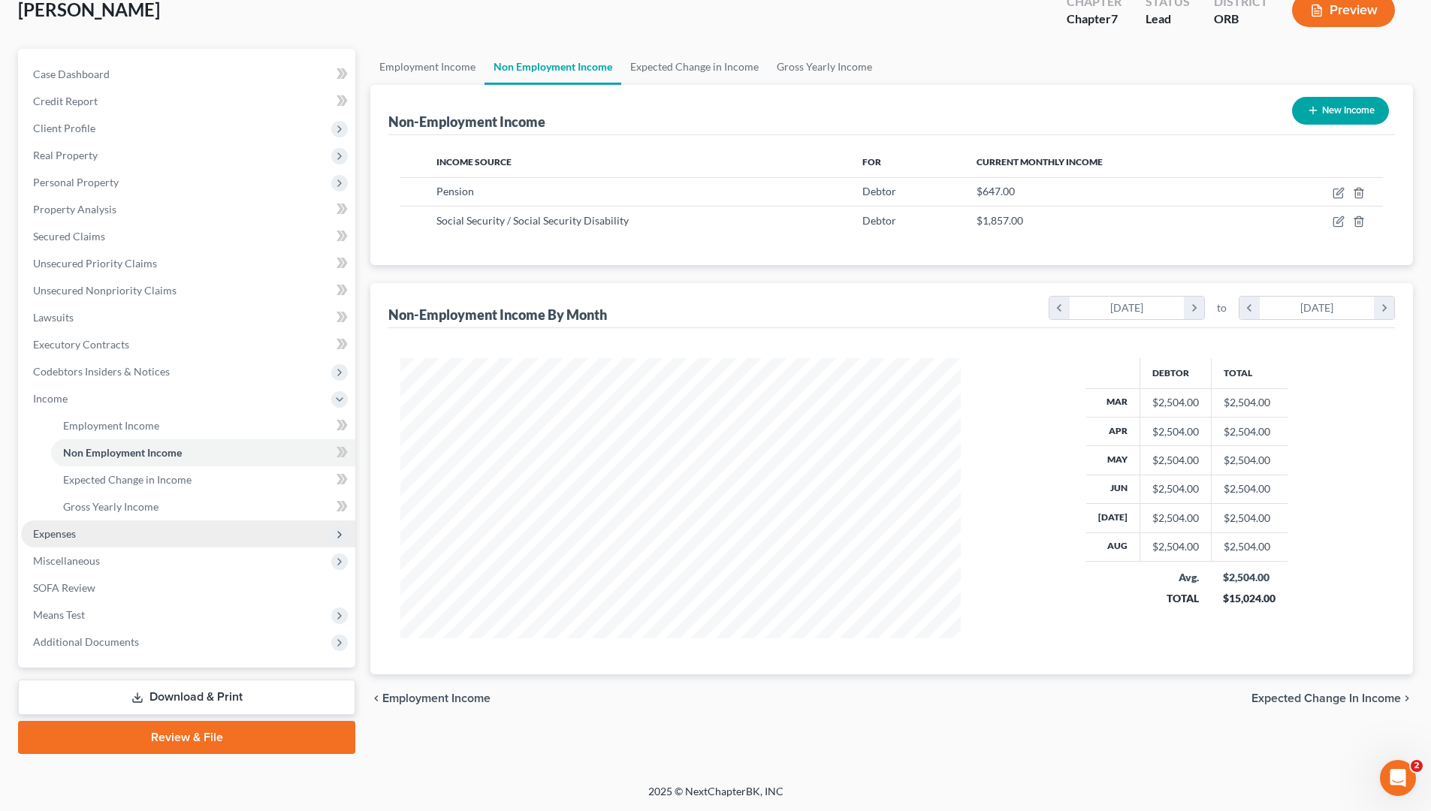
click at [173, 537] on span "Expenses" at bounding box center [188, 534] width 334 height 27
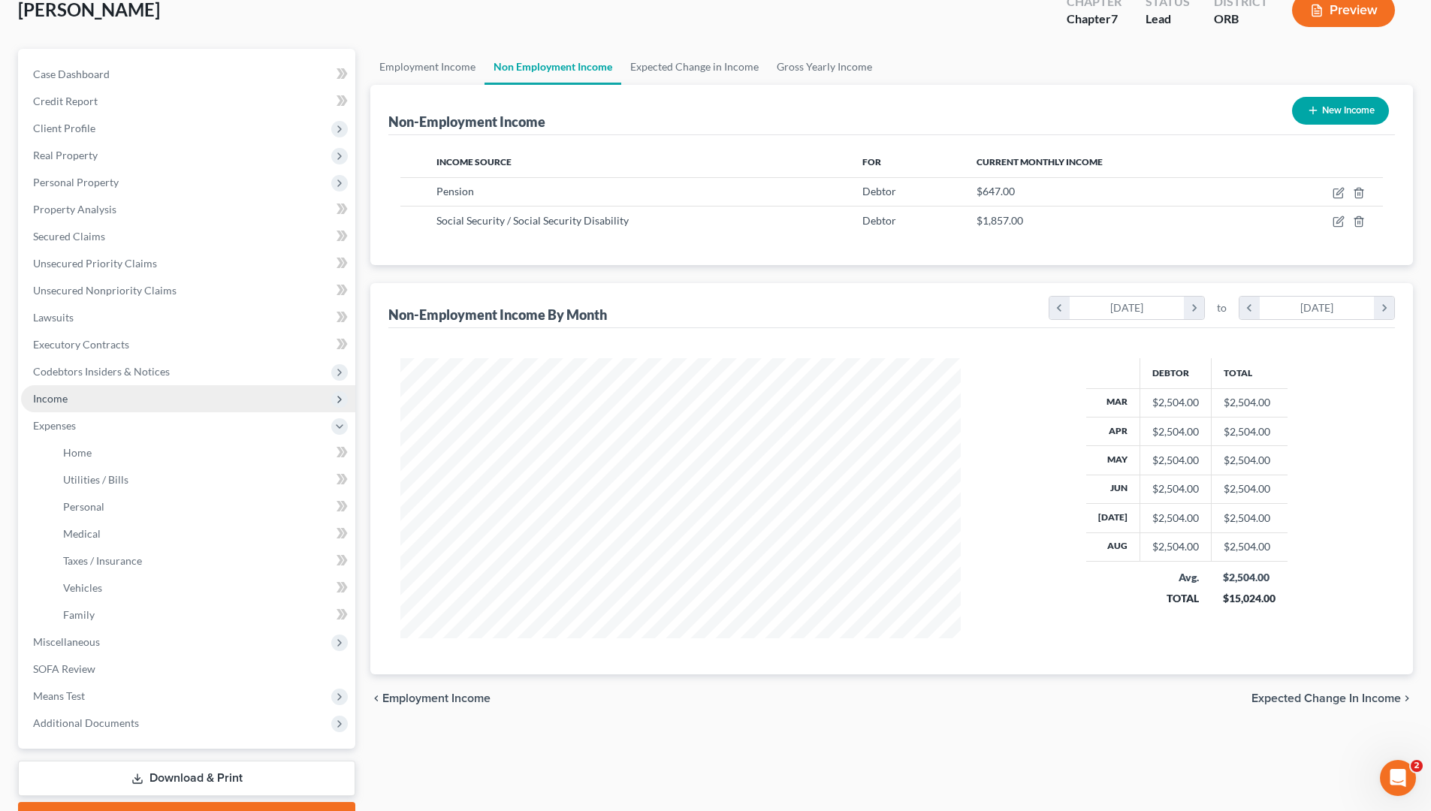
click at [146, 393] on span "Income" at bounding box center [188, 398] width 334 height 27
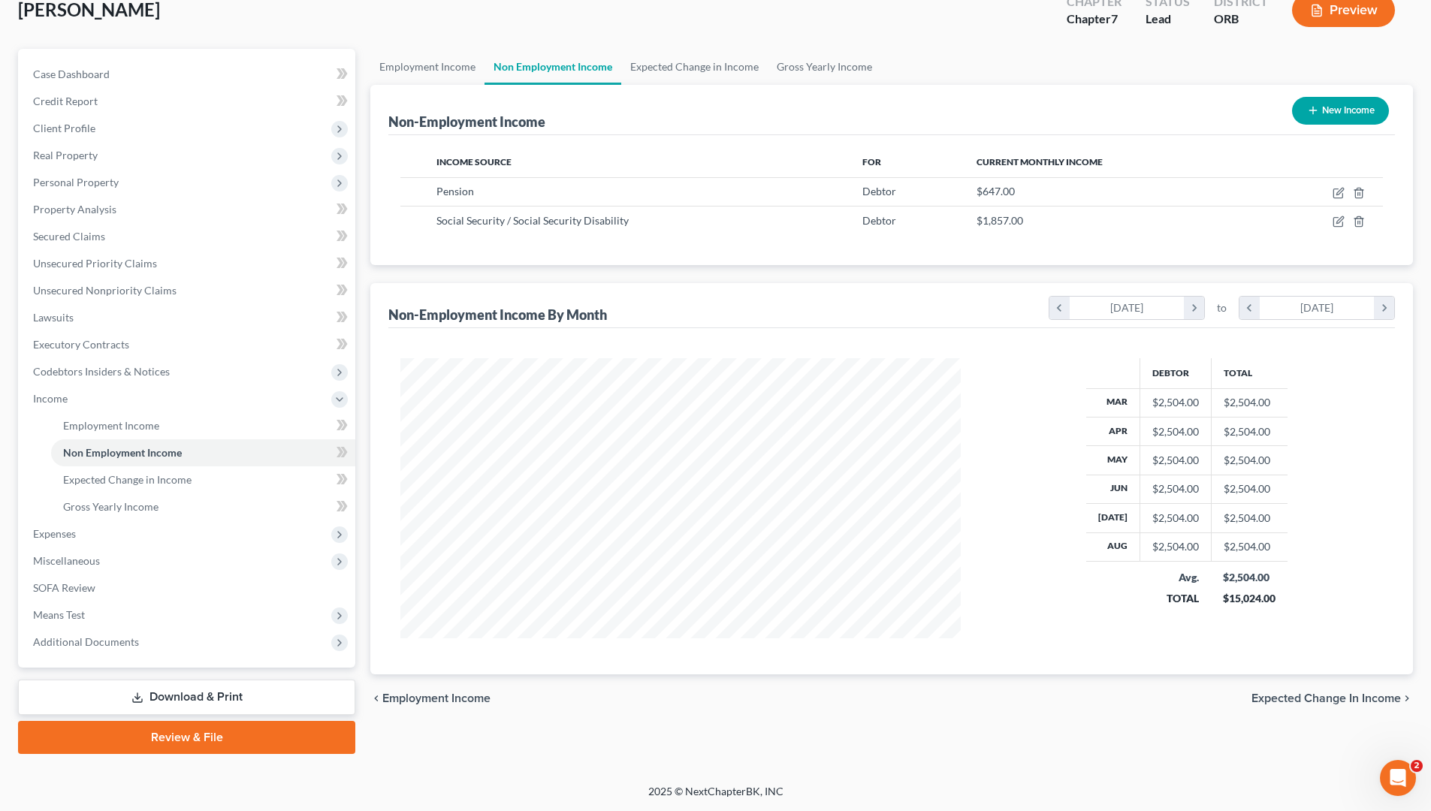
click at [1134, 109] on button "New Income" at bounding box center [1340, 111] width 97 height 28
select select "0"
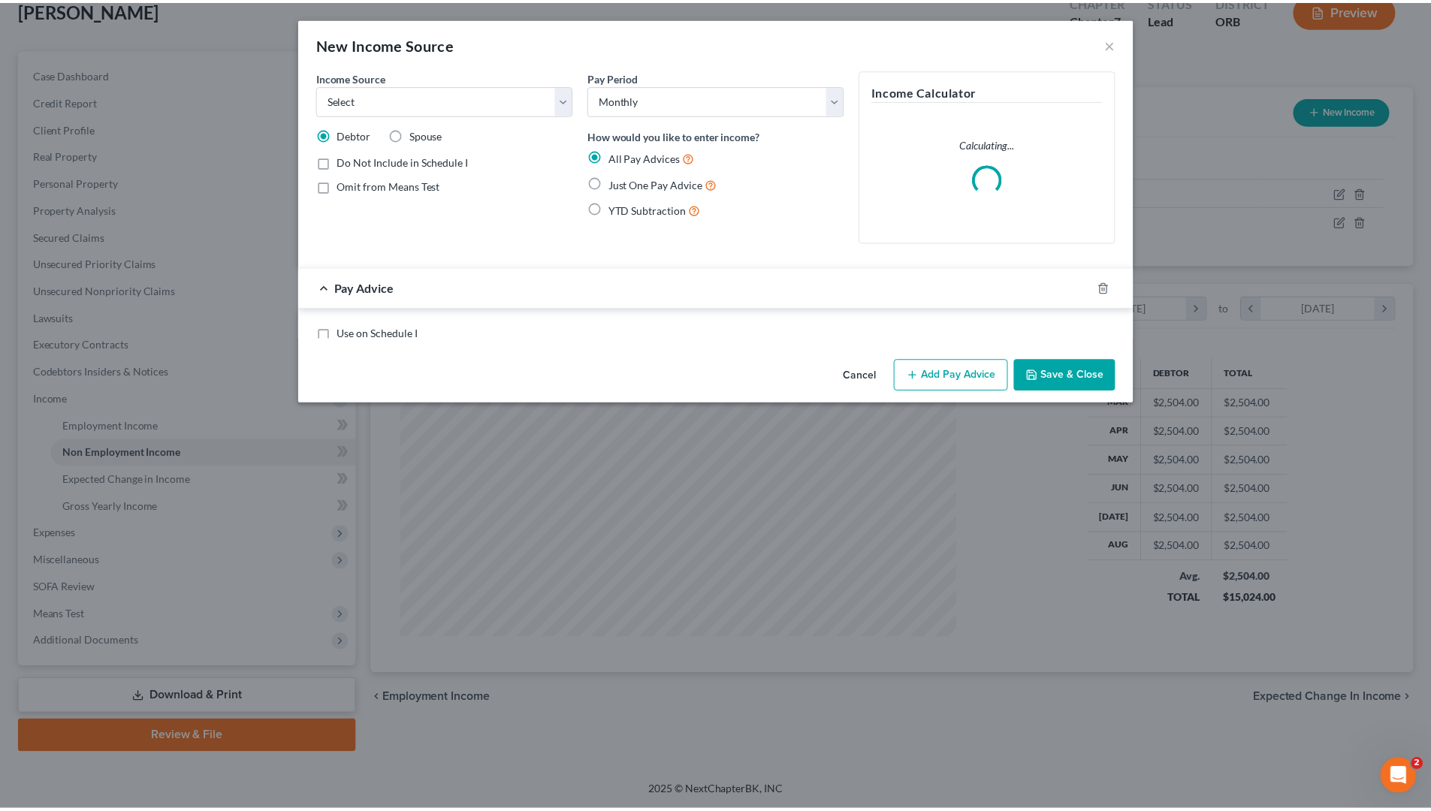
scroll to position [282, 596]
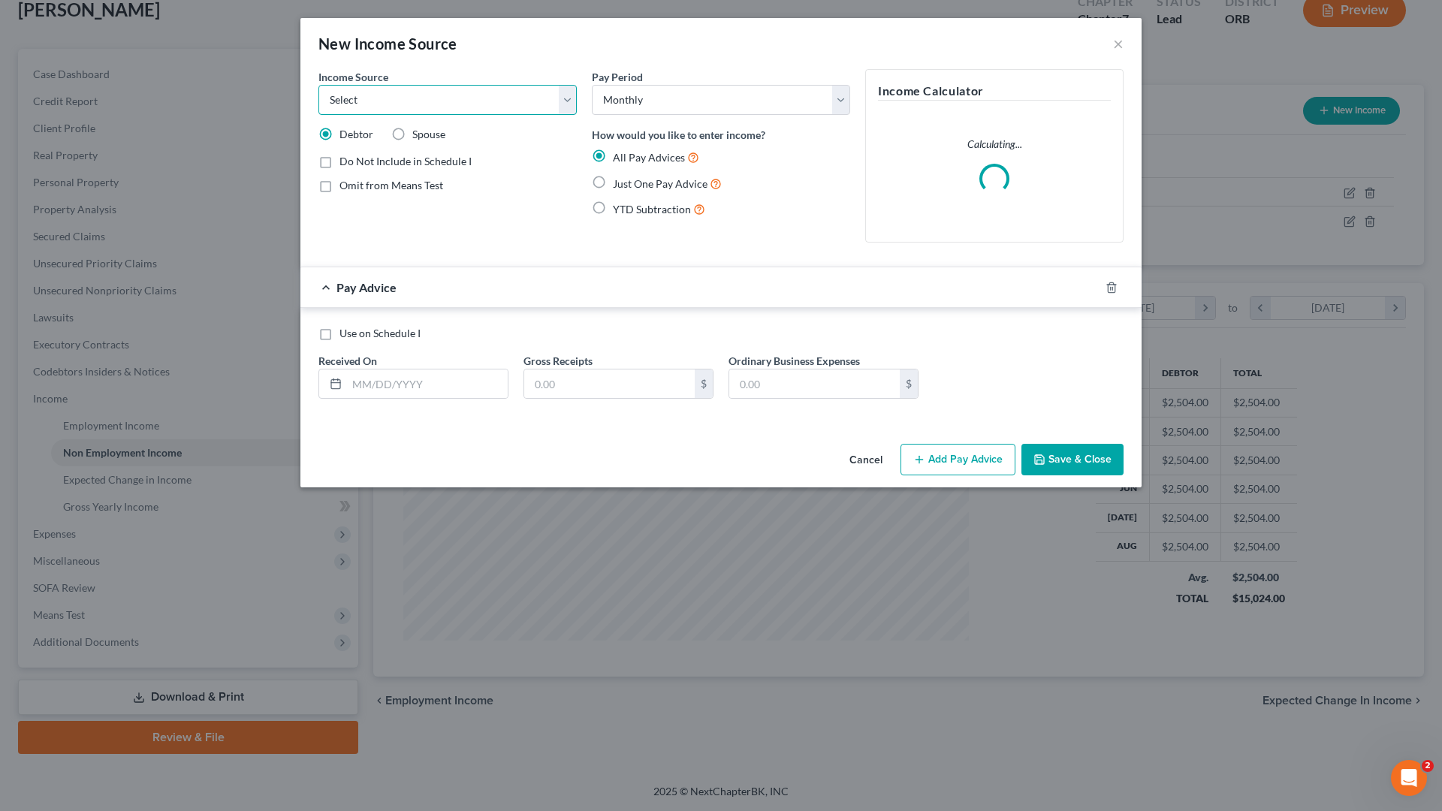
click at [403, 108] on select "Select Unemployment Disability (from employer) Pension Retirement Social Securi…" at bounding box center [447, 100] width 258 height 30
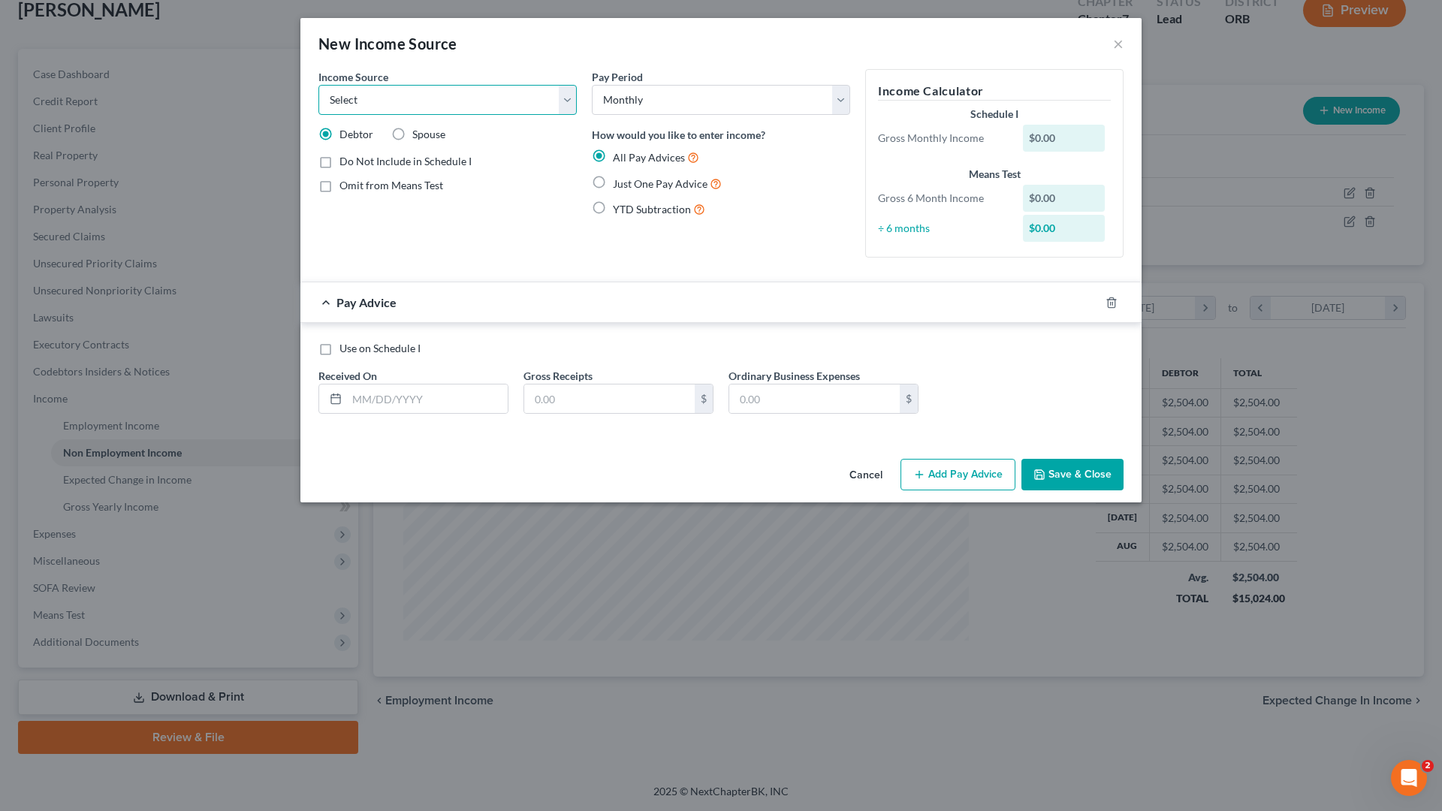
select select "3"
click at [318, 85] on select "Select Unemployment Disability (from employer) Pension Retirement Social Securi…" at bounding box center [447, 100] width 258 height 30
click at [681, 102] on select "Select Monthly Twice Monthly Every Other Week Weekly" at bounding box center [721, 100] width 258 height 30
click at [676, 315] on div "Pay Advice" at bounding box center [699, 302] width 799 height 40
click at [588, 397] on input "text" at bounding box center [609, 399] width 171 height 29
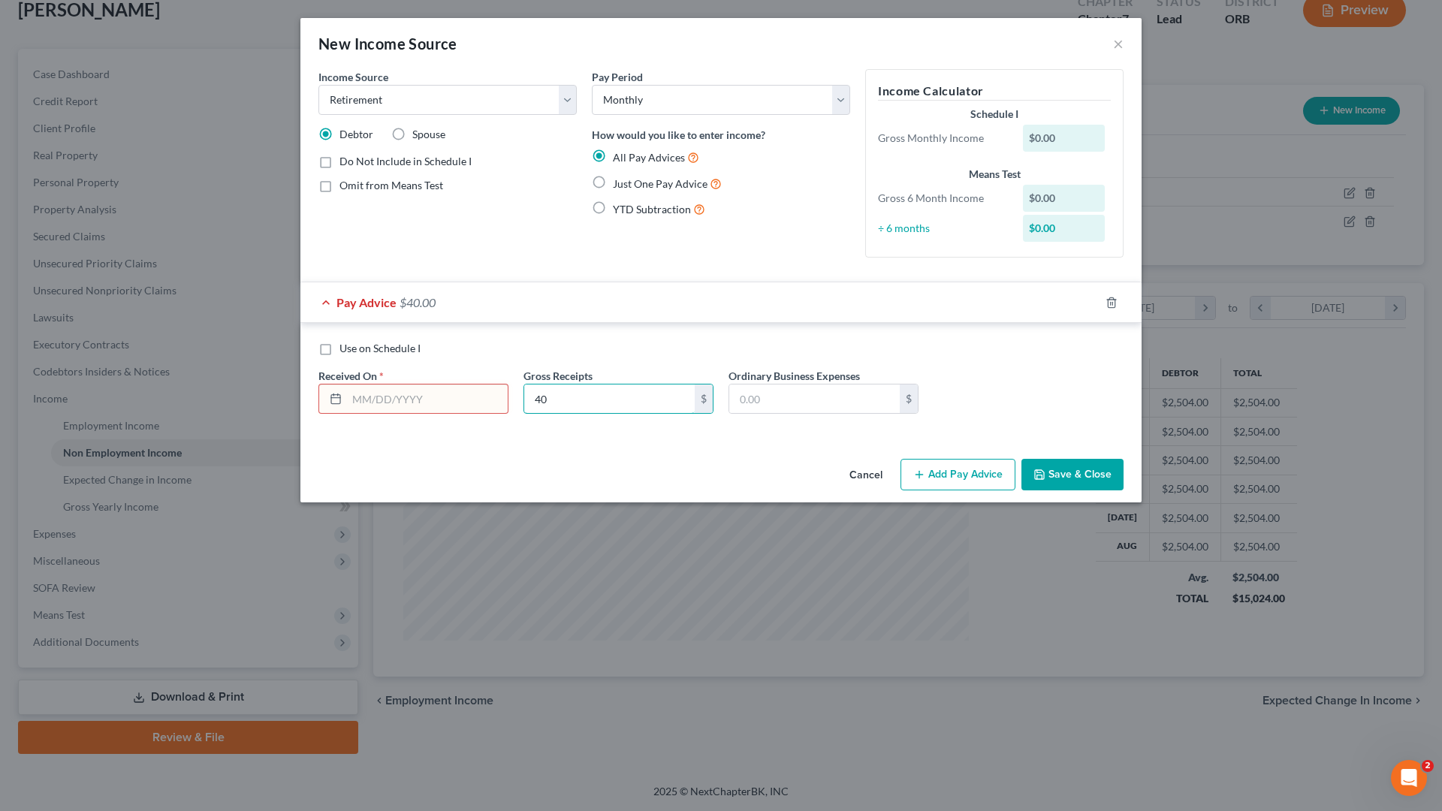
type input "4"
type input "500"
click at [661, 95] on select "Select Monthly Twice Monthly Every Other Week Weekly" at bounding box center [721, 100] width 258 height 30
click at [655, 240] on div "Pay Period Select Monthly Twice Monthly Every Other Week Weekly How would you l…" at bounding box center [720, 169] width 273 height 201
click at [634, 178] on span "Just One Pay Advice" at bounding box center [660, 183] width 95 height 13
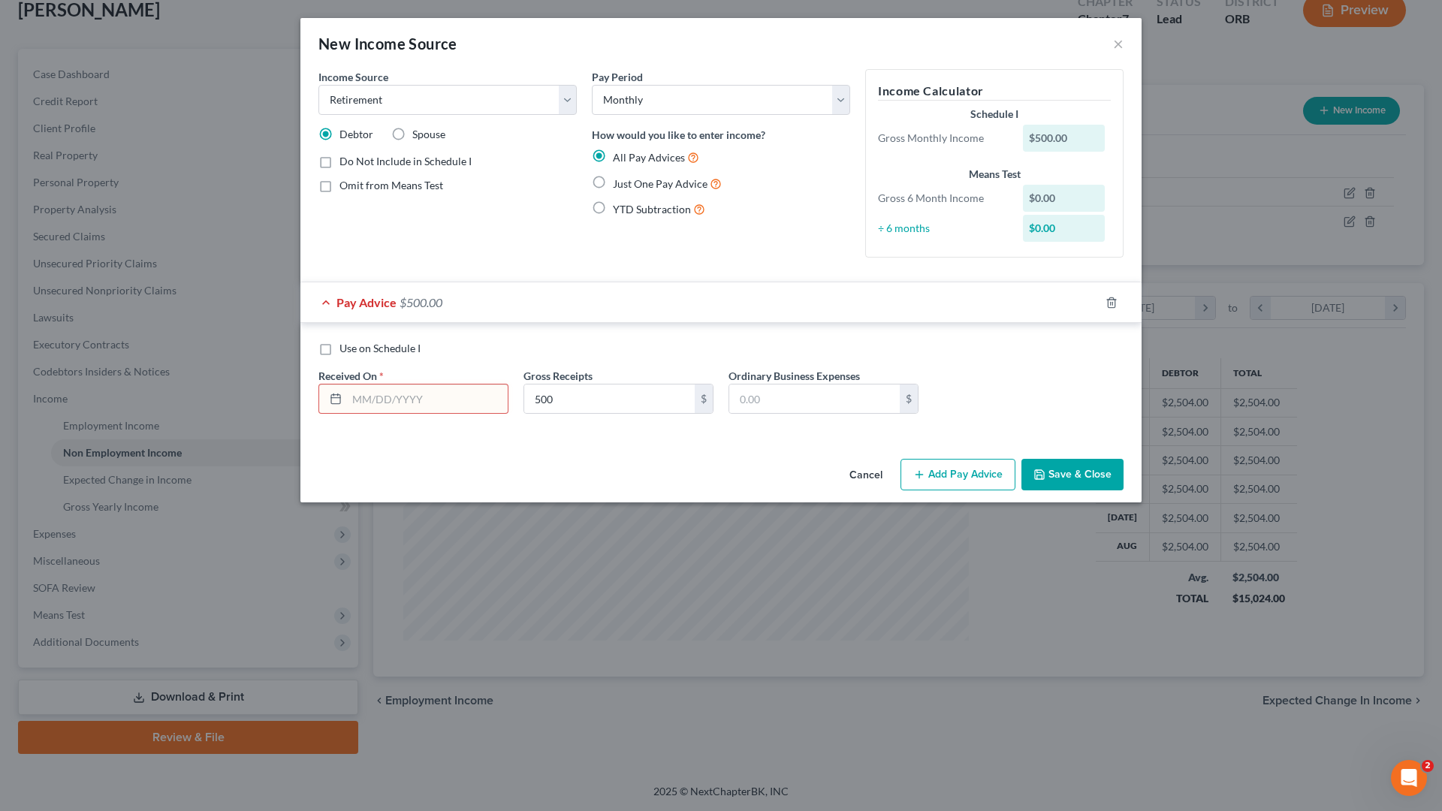
click at [629, 178] on input "Just One Pay Advice" at bounding box center [624, 180] width 10 height 10
radio input "true"
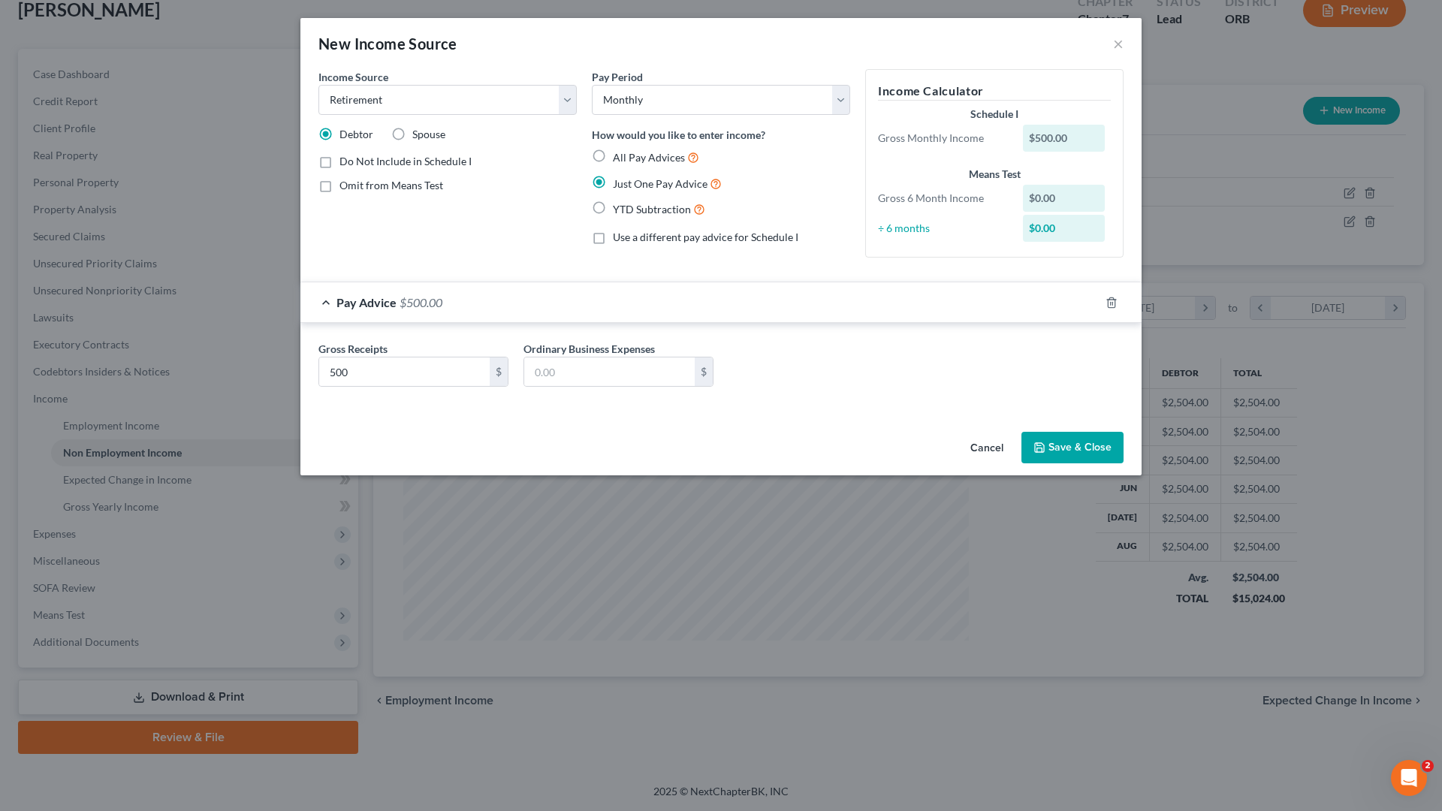
click at [1079, 441] on button "Save & Close" at bounding box center [1073, 448] width 102 height 32
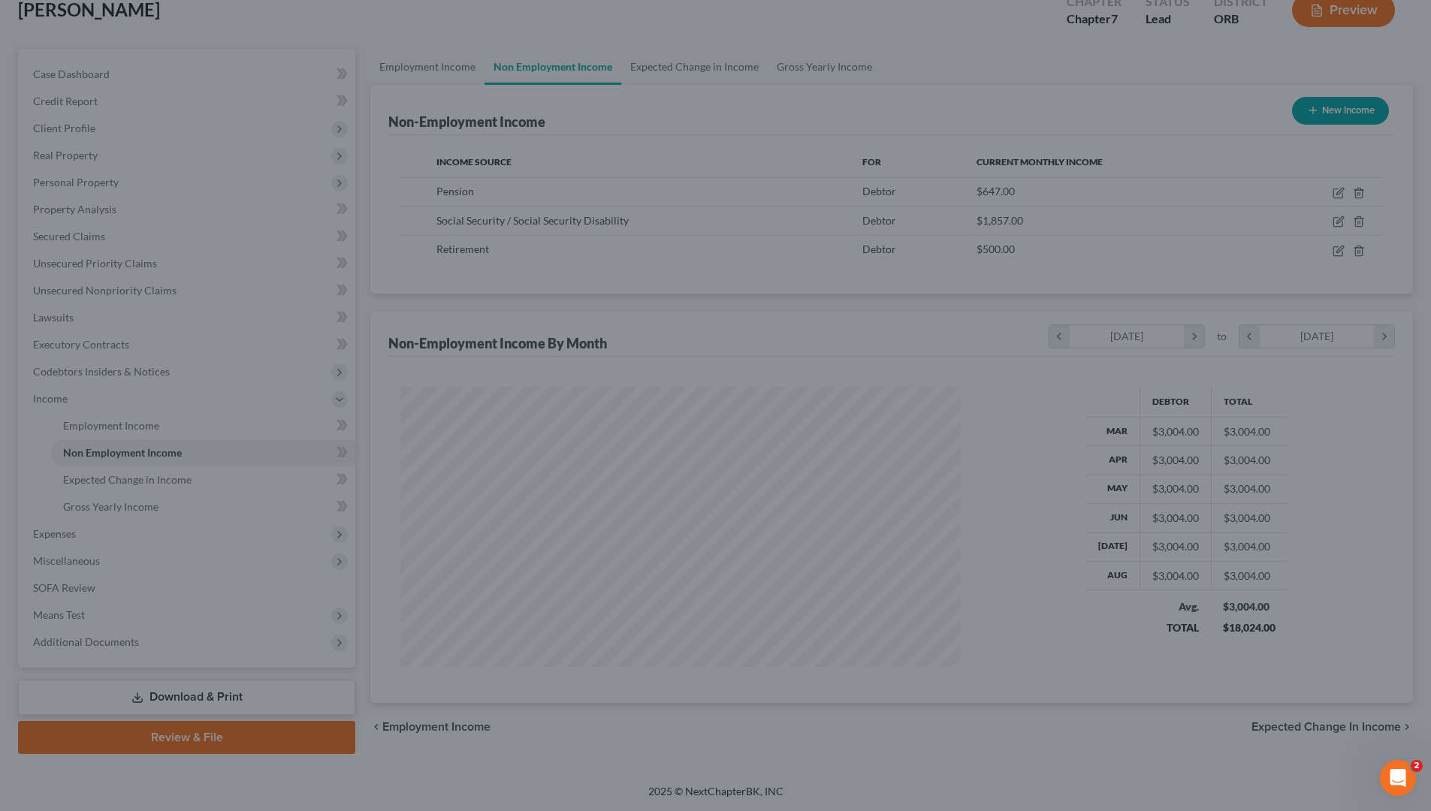
scroll to position [750834, 750524]
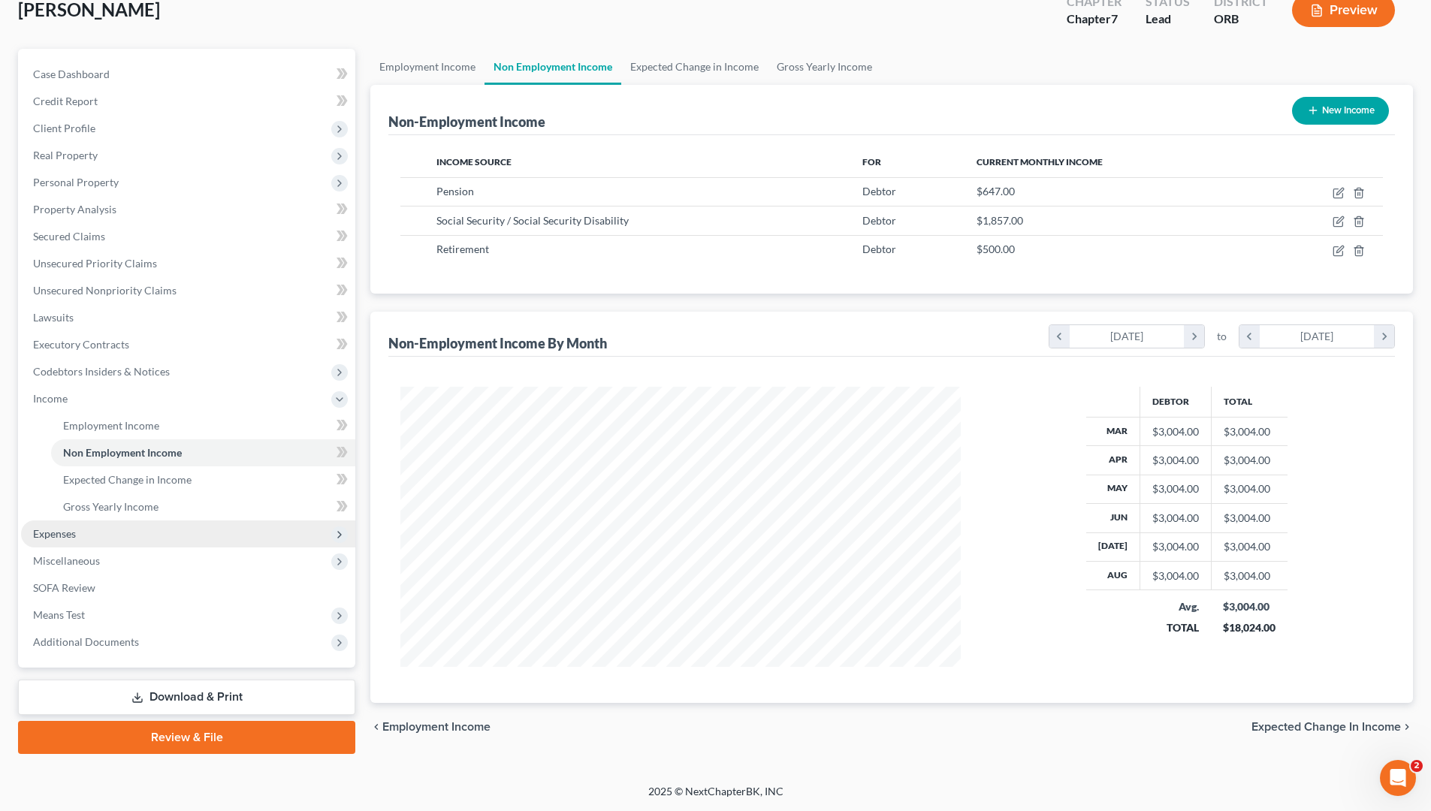
click at [101, 535] on span "Expenses" at bounding box center [188, 534] width 334 height 27
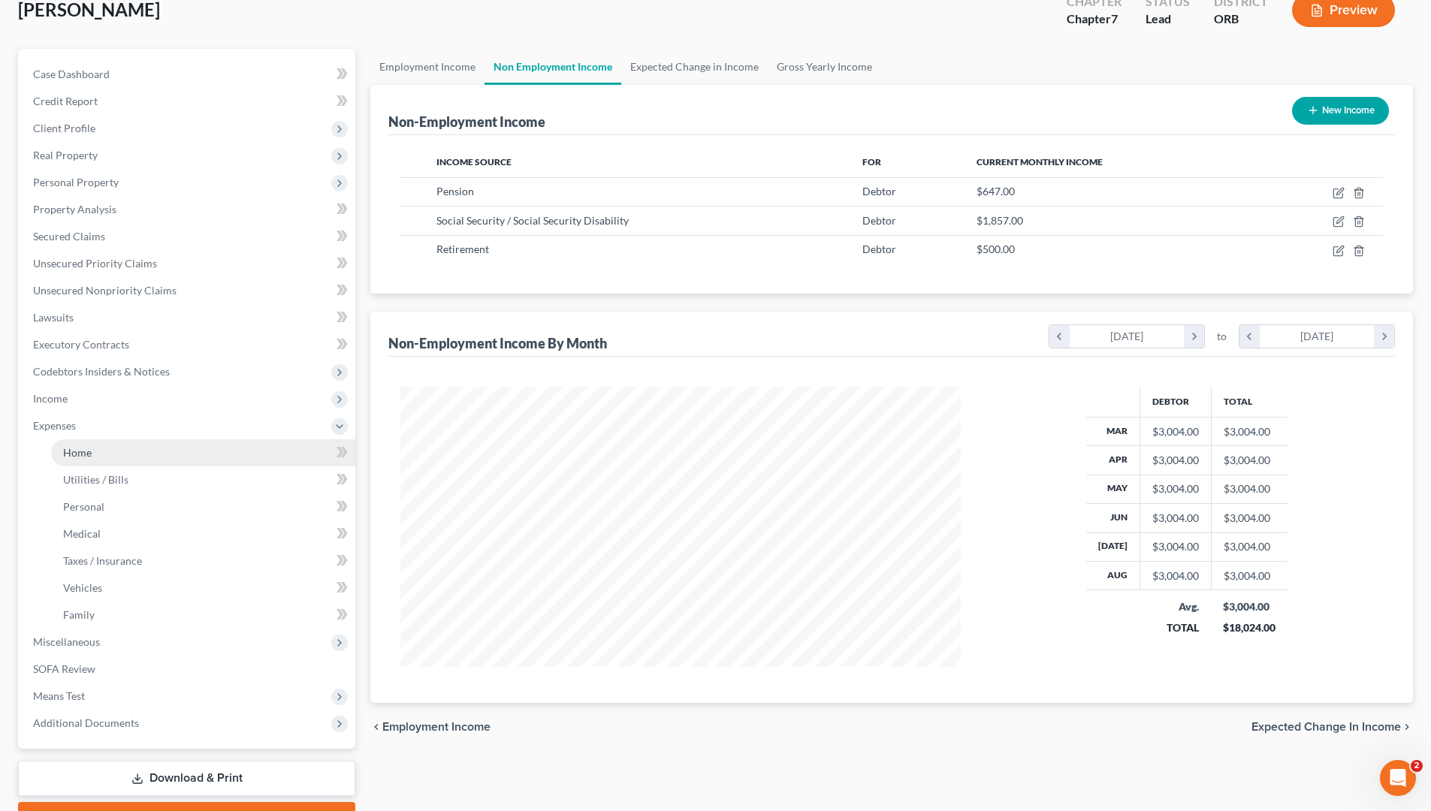
click at [146, 445] on link "Home" at bounding box center [203, 452] width 304 height 27
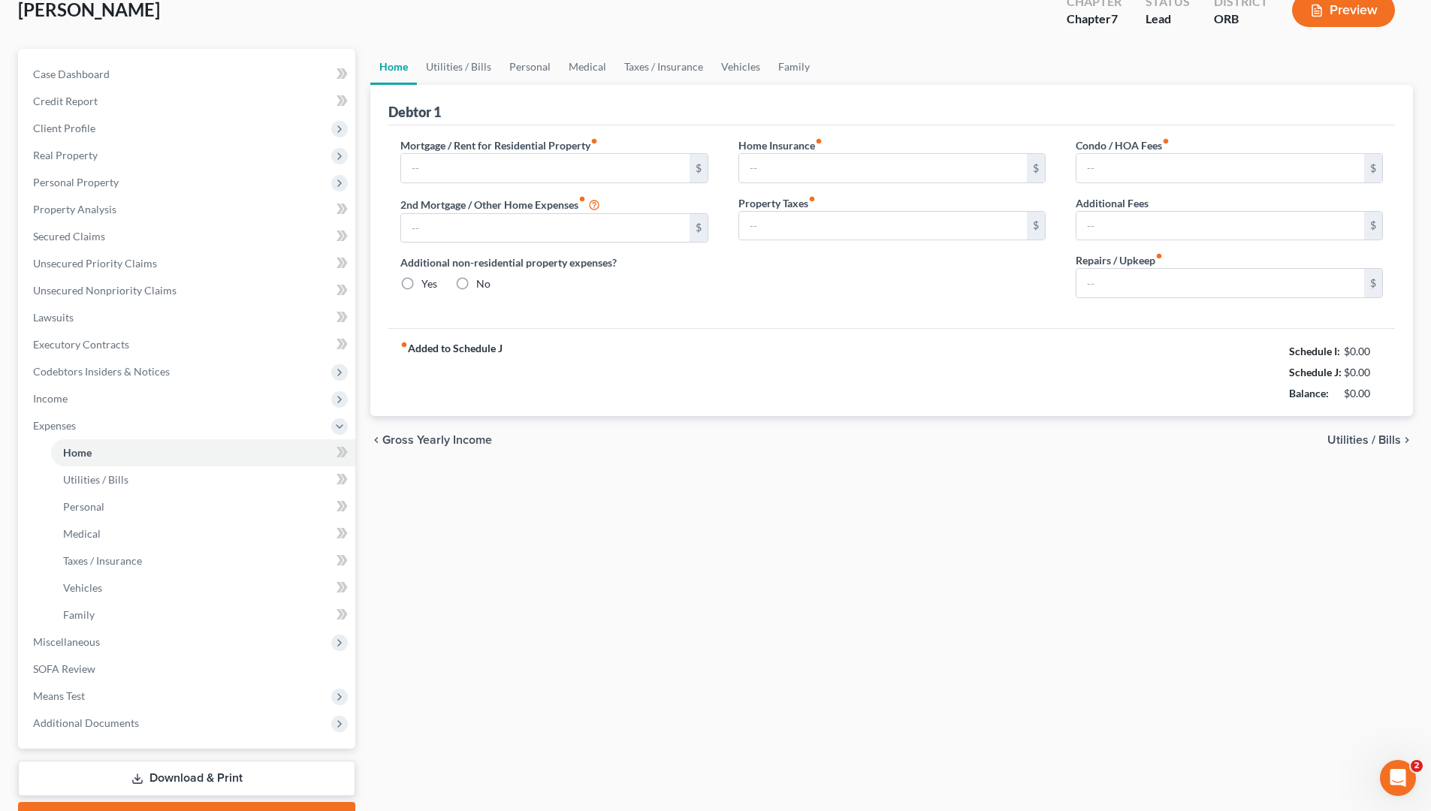
scroll to position [29, 0]
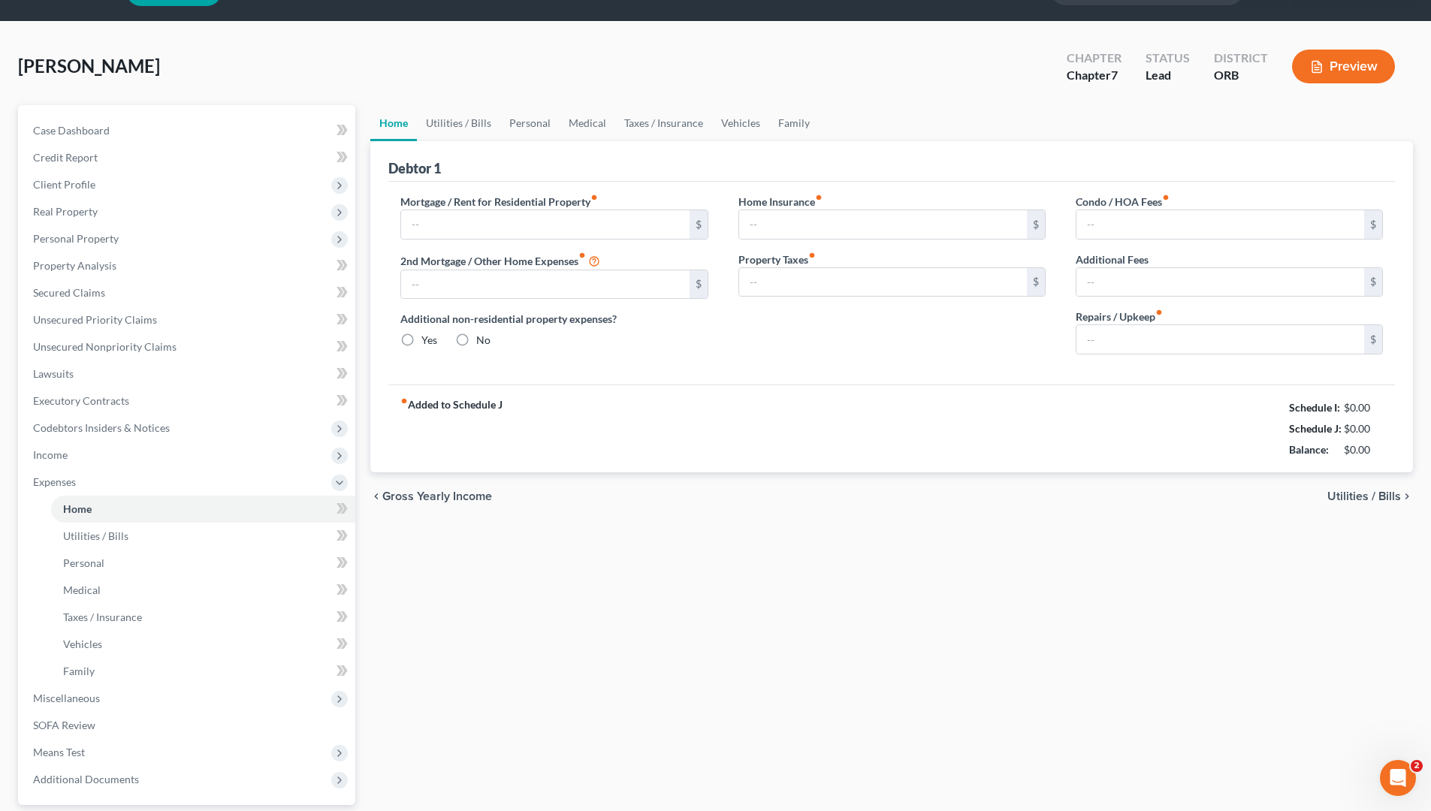
type input "0.00"
radio input "true"
type input "0.00"
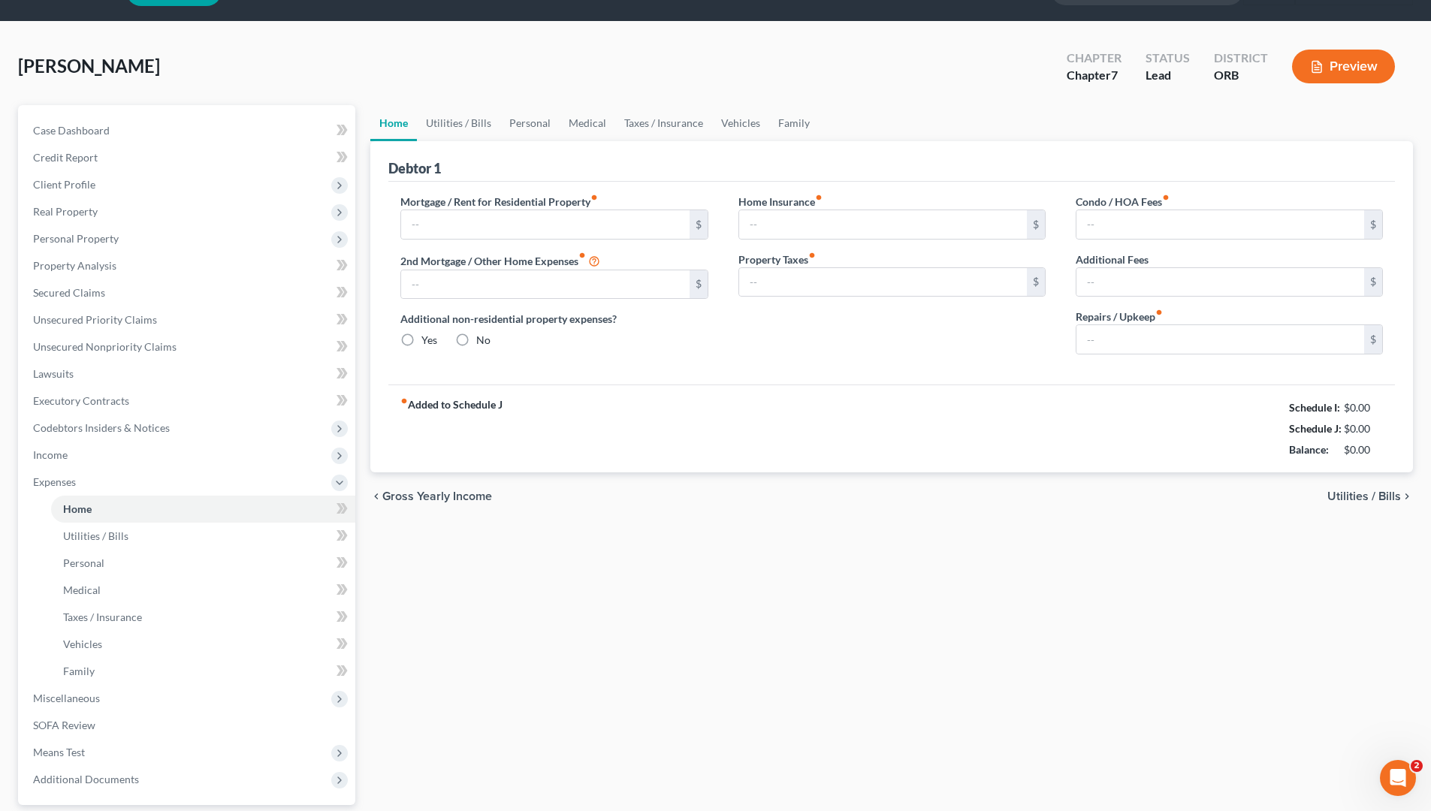
type input "0.00"
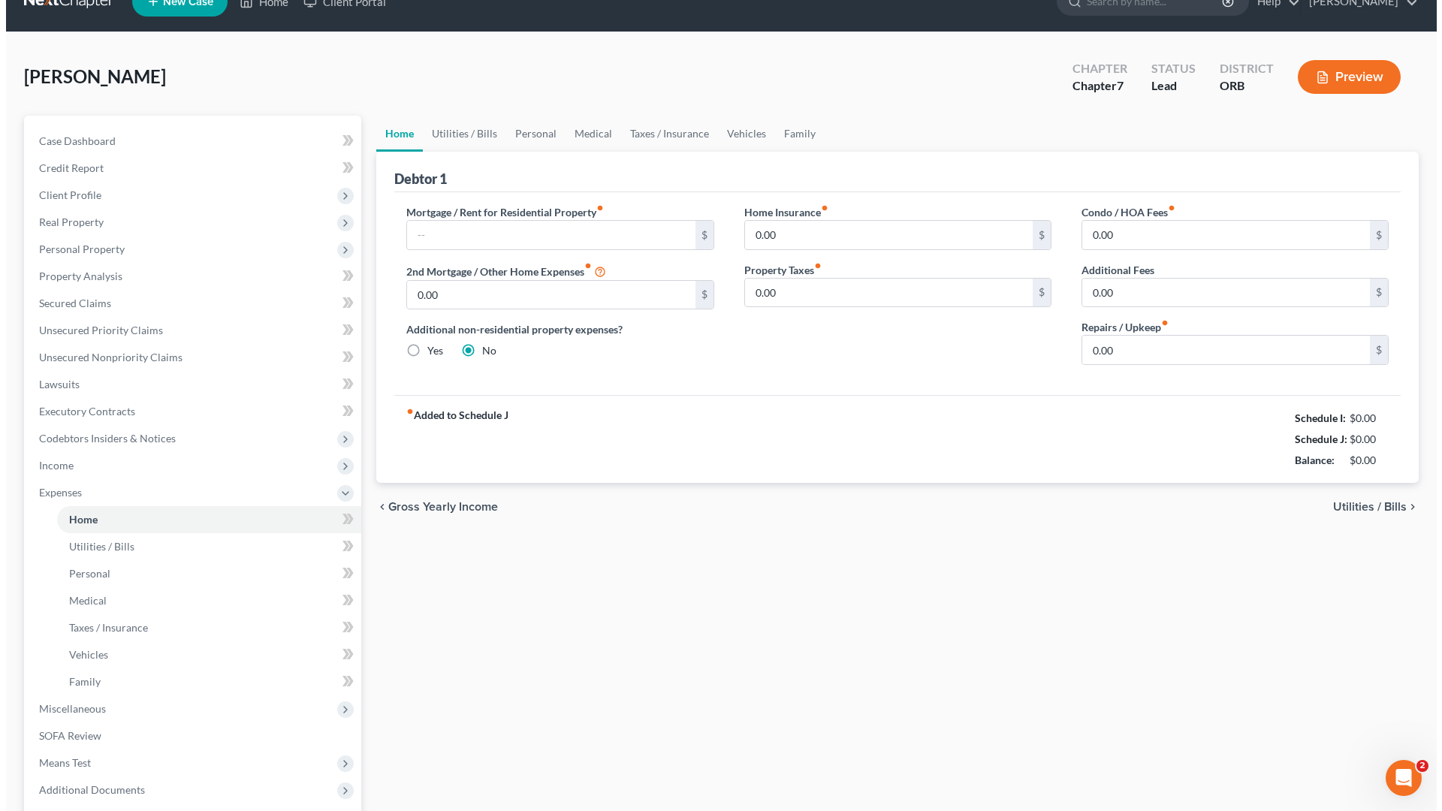
scroll to position [0, 0]
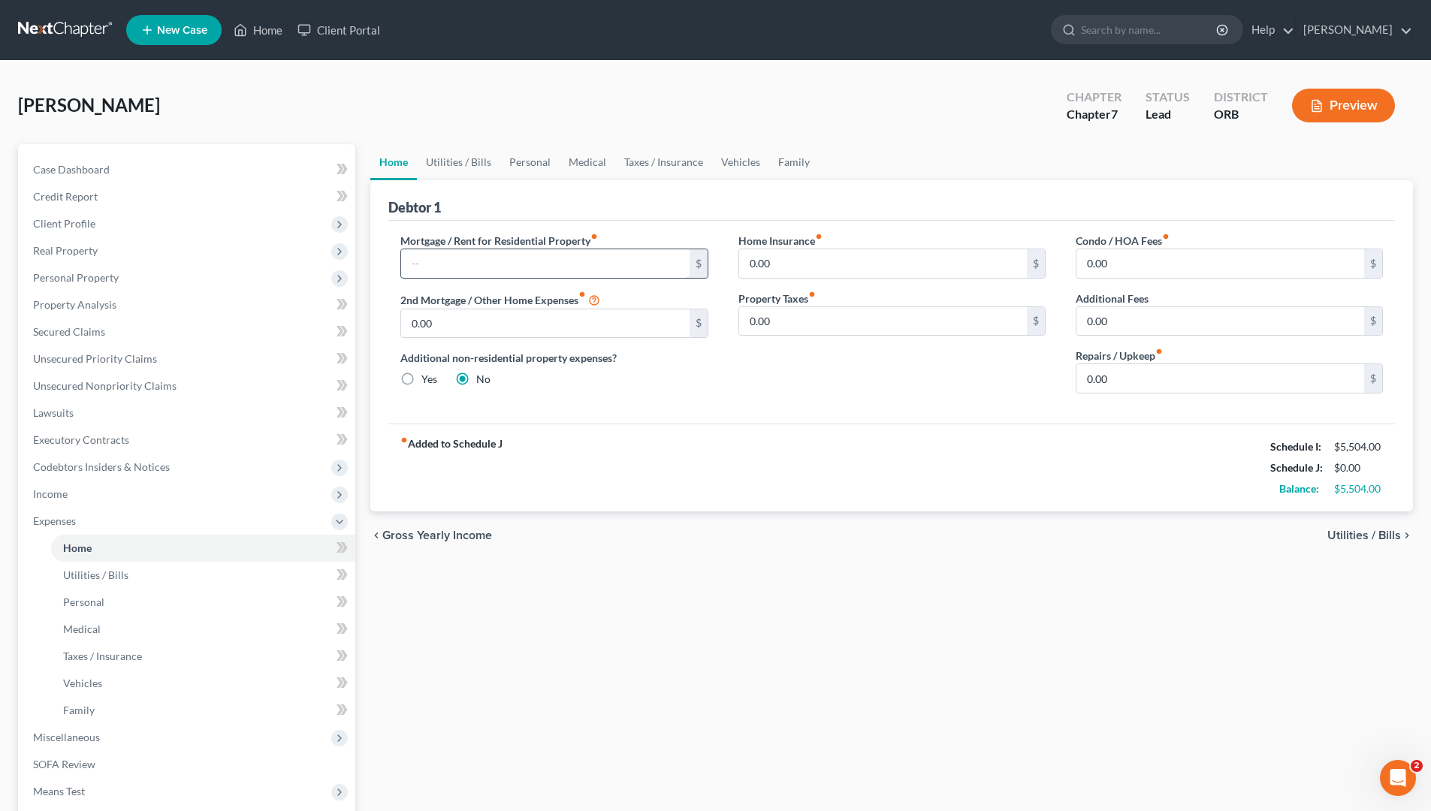
click at [608, 267] on input "text" at bounding box center [545, 263] width 288 height 29
type input "6"
type input "700"
drag, startPoint x: 1441, startPoint y: 98, endPoint x: 439, endPoint y: 159, distance: 1003.8
click at [439, 159] on link "Utilities / Bills" at bounding box center [458, 162] width 83 height 36
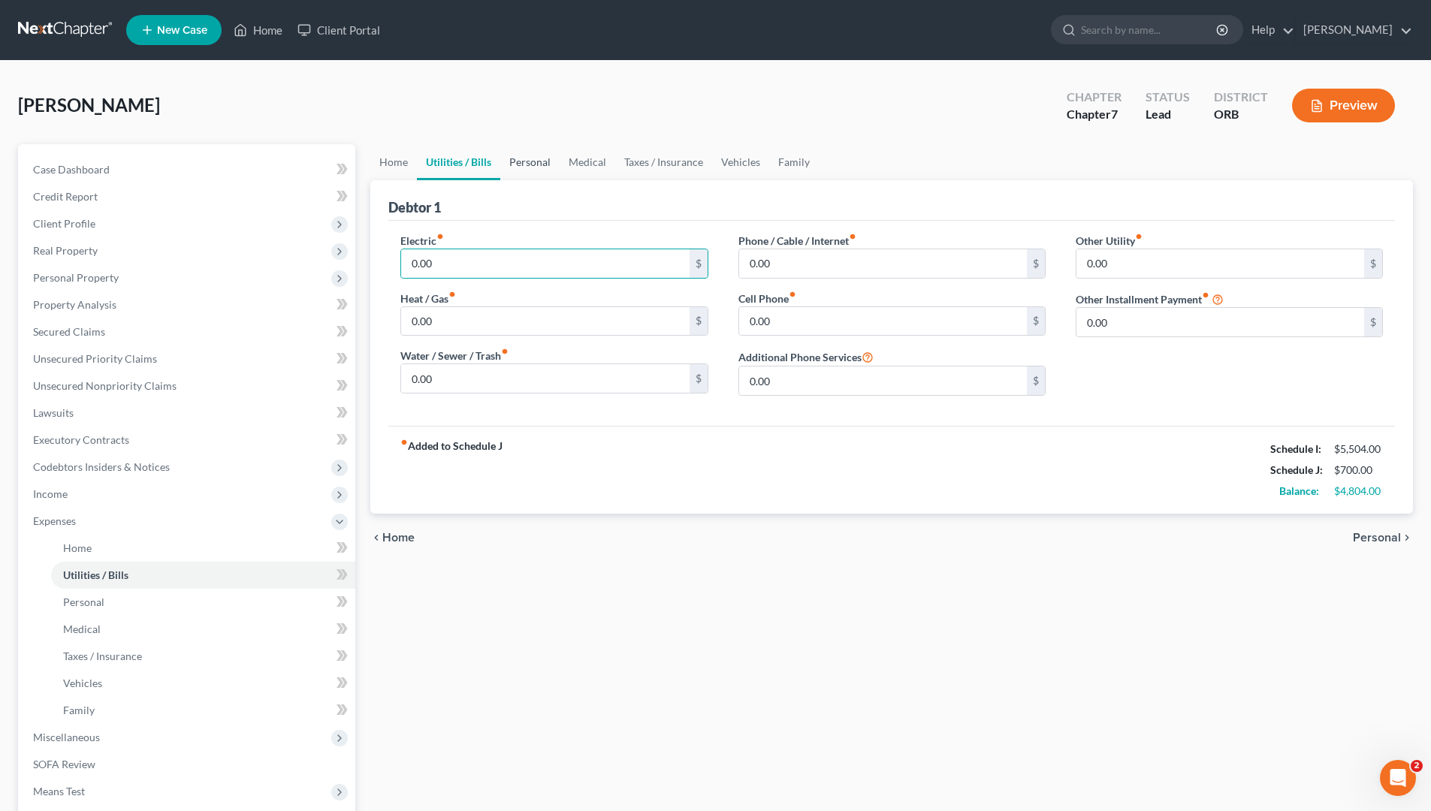
click at [514, 171] on link "Personal" at bounding box center [529, 162] width 59 height 36
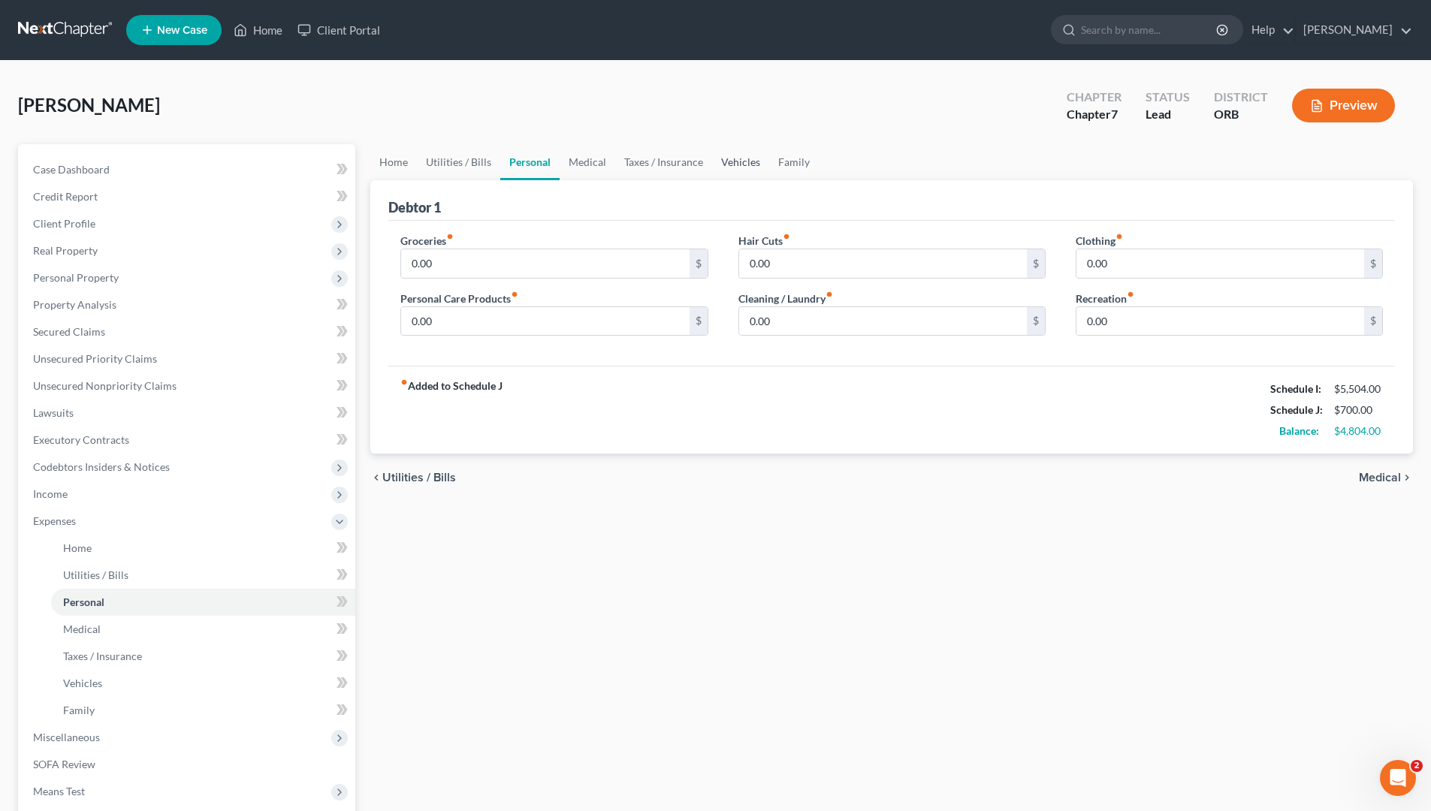
click at [755, 162] on link "Vehicles" at bounding box center [740, 162] width 57 height 36
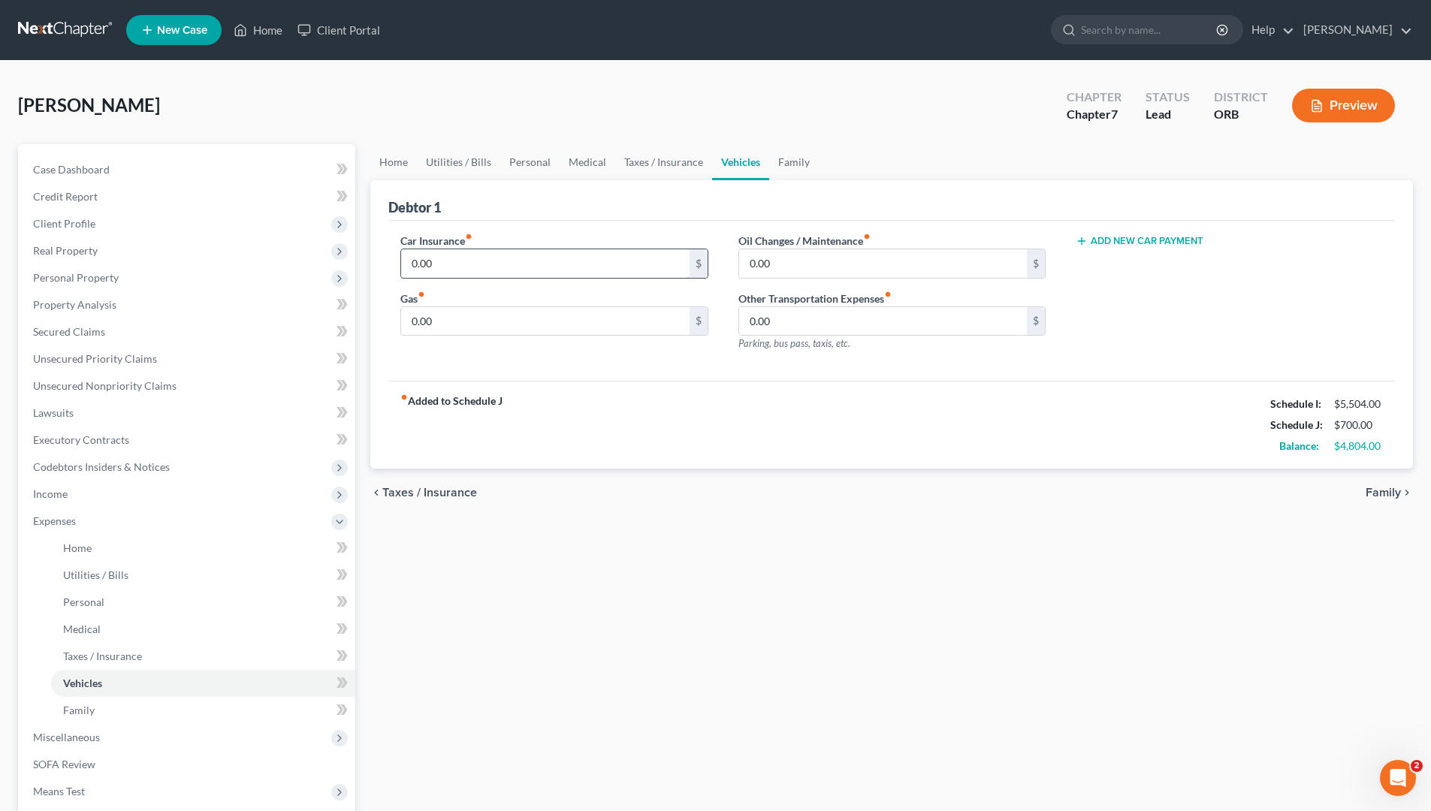
click at [601, 263] on input "0.00" at bounding box center [545, 263] width 288 height 29
type input "300"
type input "400"
type input "100"
drag, startPoint x: 802, startPoint y: 497, endPoint x: 1106, endPoint y: 349, distance: 338.6
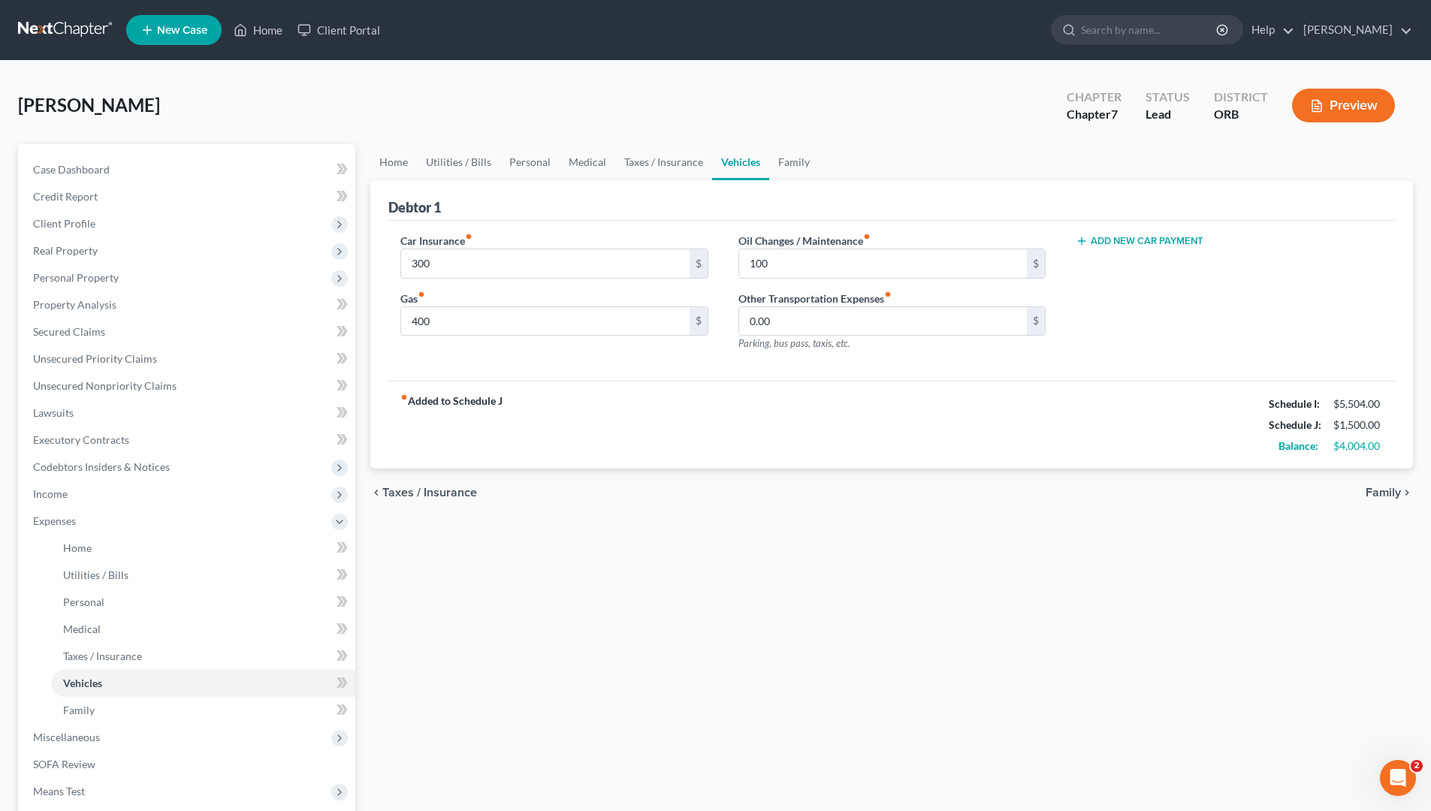
click at [807, 494] on div "chevron_left Taxes / Insurance Family chevron_right" at bounding box center [891, 493] width 1043 height 48
click at [788, 167] on link "Family" at bounding box center [794, 162] width 50 height 36
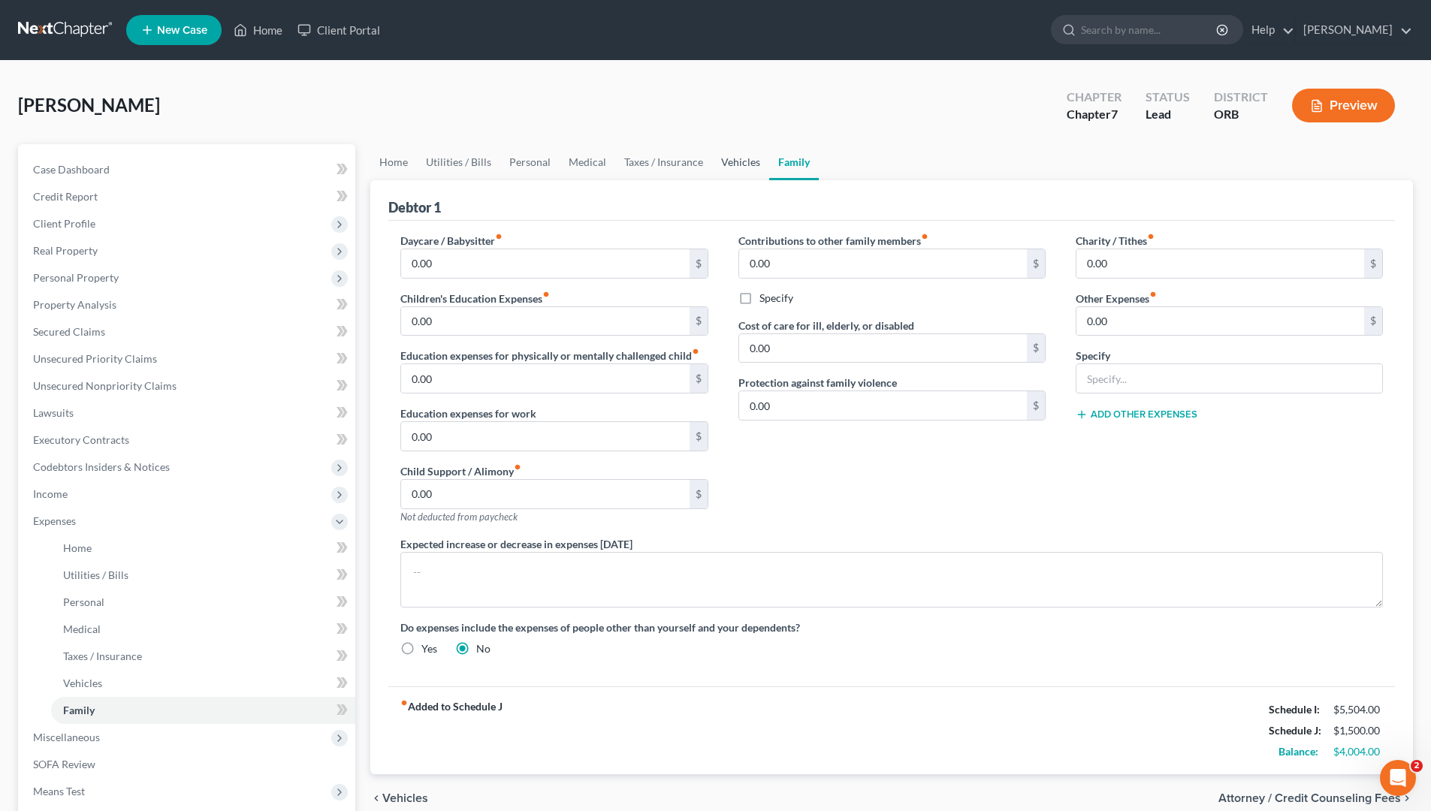
click at [727, 166] on link "Vehicles" at bounding box center [740, 162] width 57 height 36
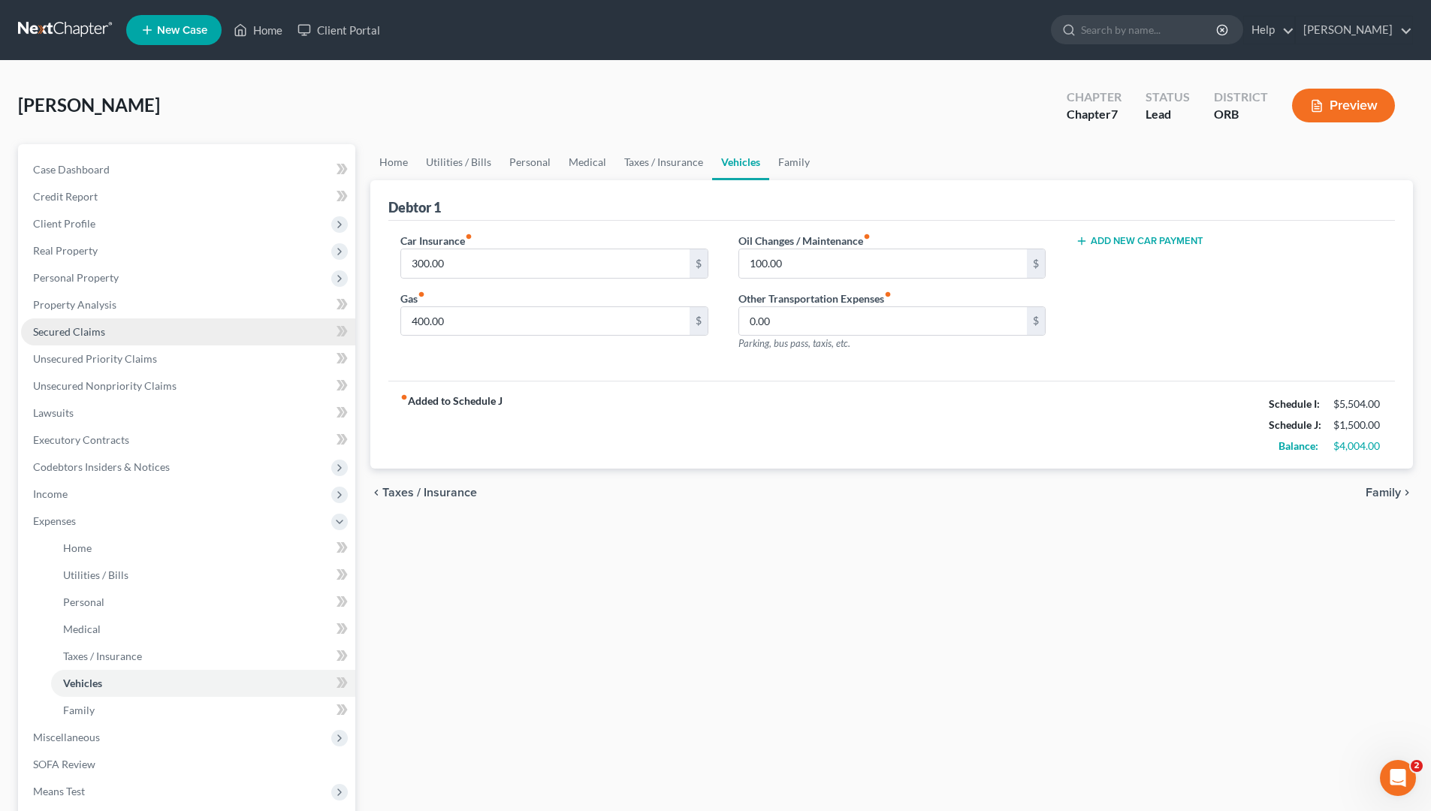
click at [98, 320] on link "Secured Claims" at bounding box center [188, 331] width 334 height 27
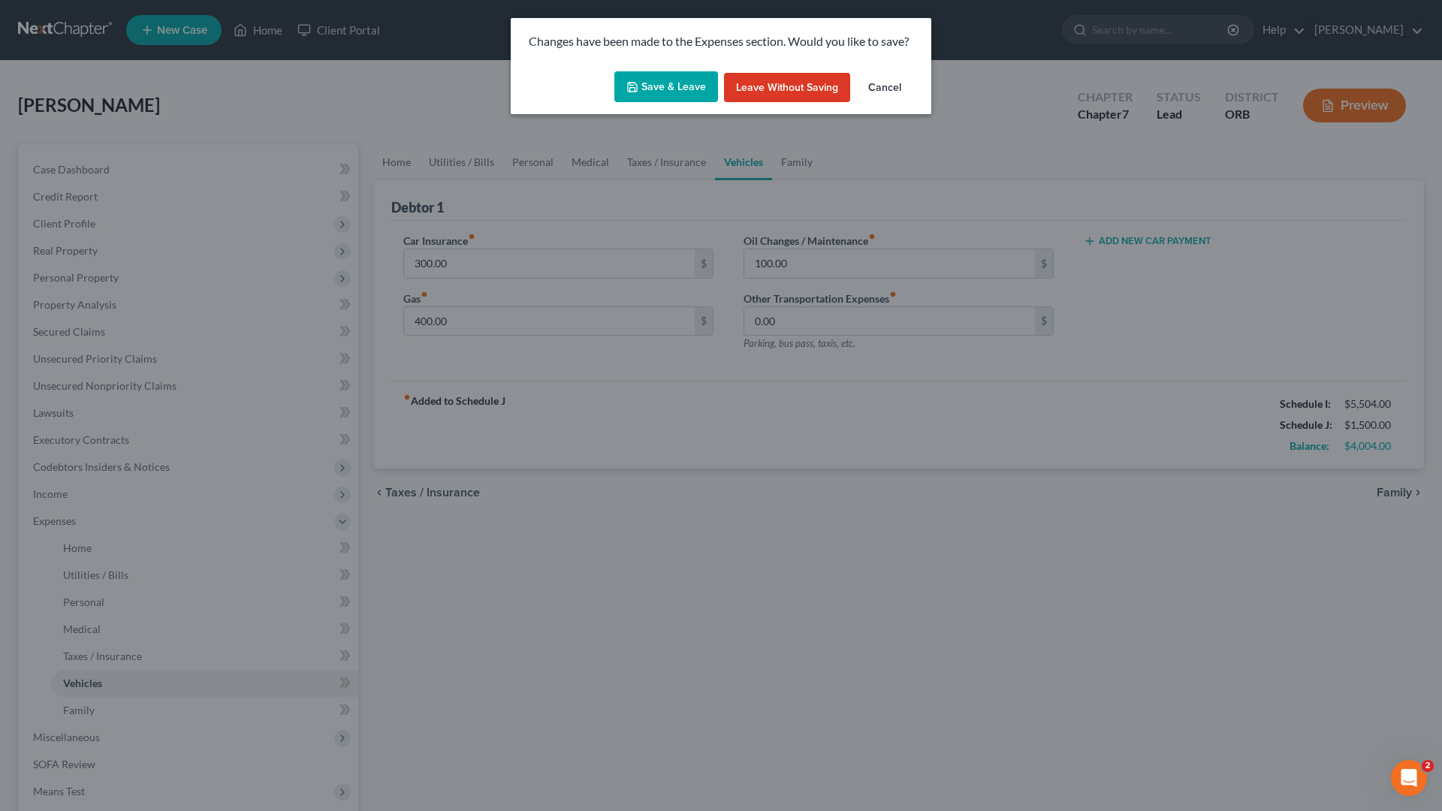
click at [640, 100] on button "Save & Leave" at bounding box center [666, 87] width 104 height 32
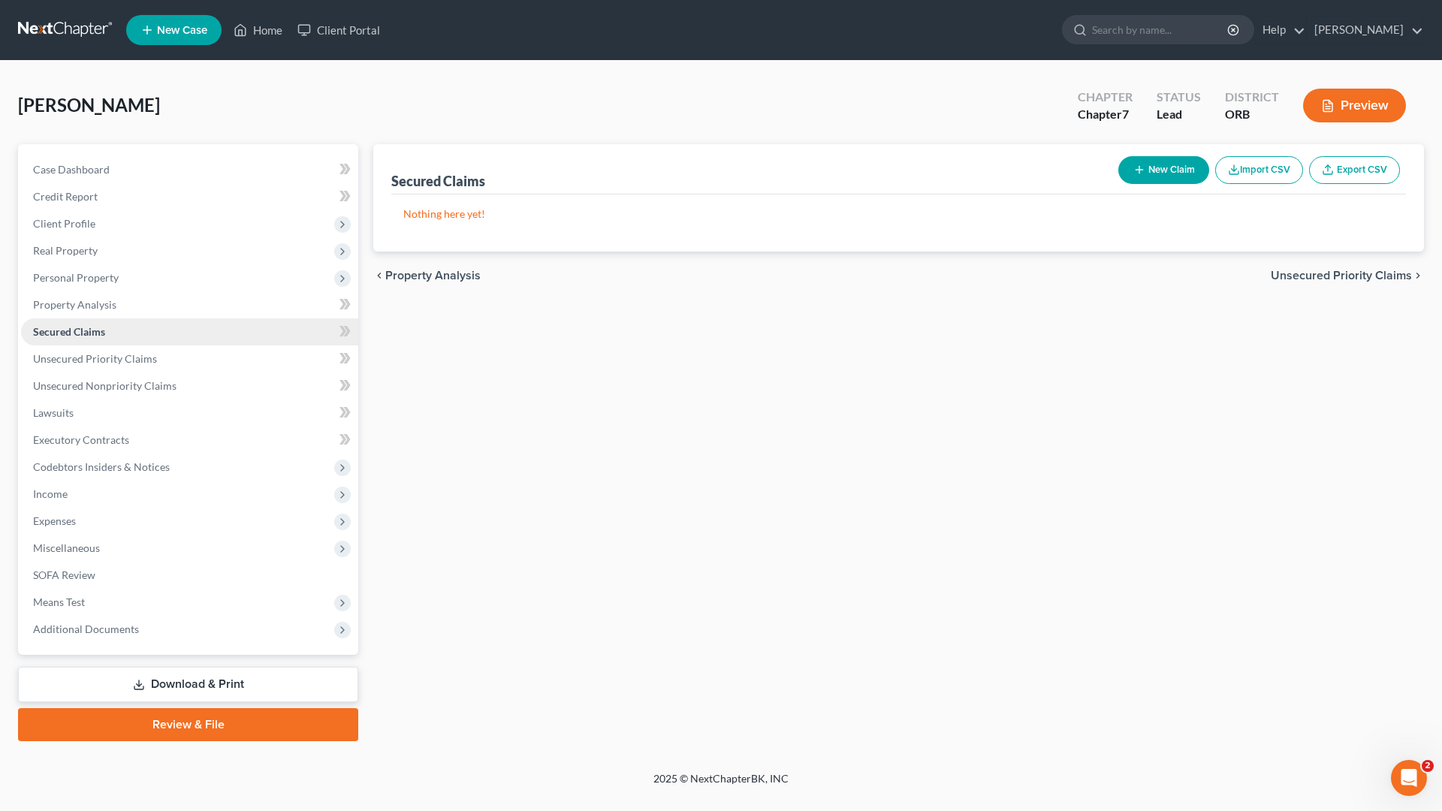
click at [104, 327] on span "Secured Claims" at bounding box center [69, 331] width 72 height 13
click at [137, 273] on span "Personal Property" at bounding box center [189, 277] width 337 height 27
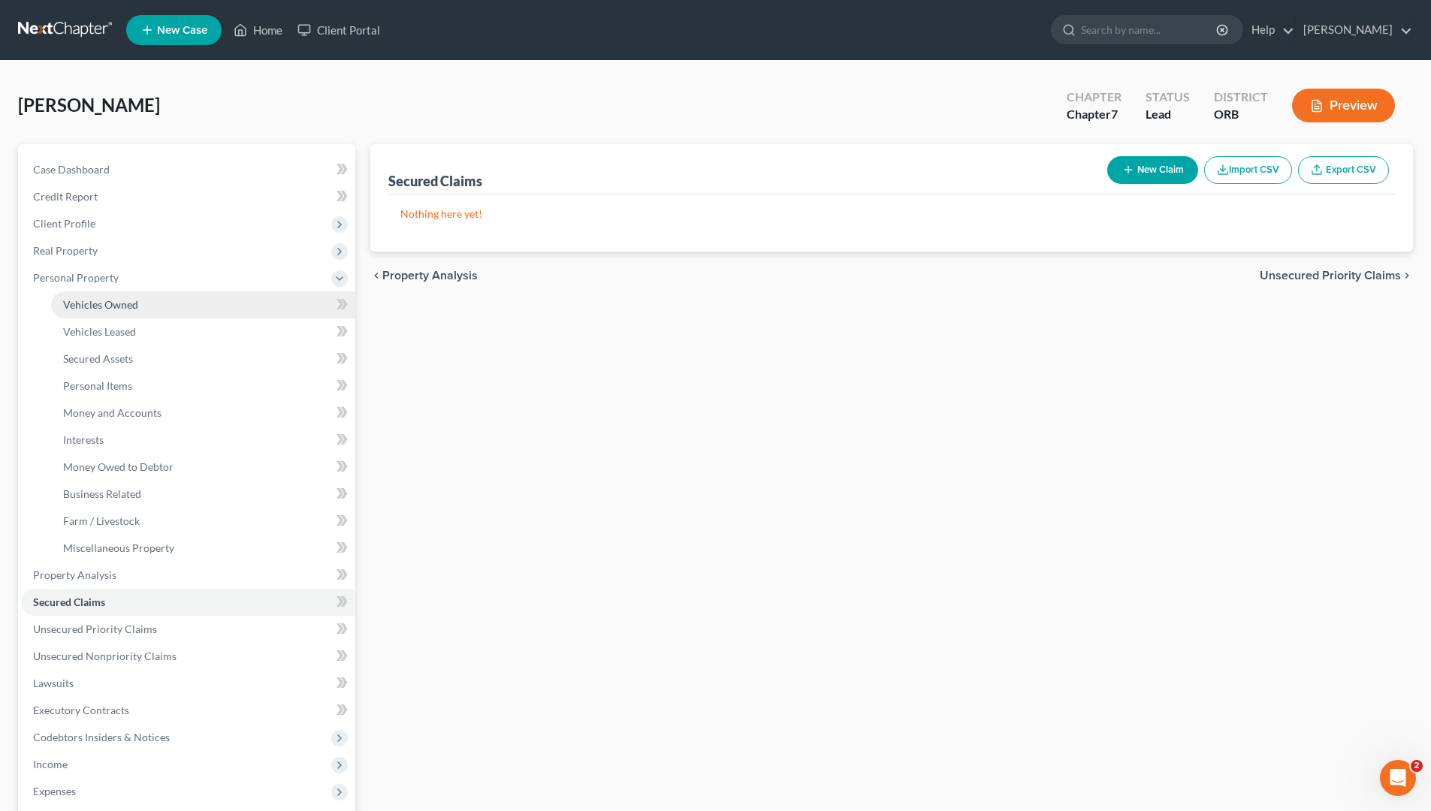
click at [154, 297] on link "Vehicles Owned" at bounding box center [203, 304] width 304 height 27
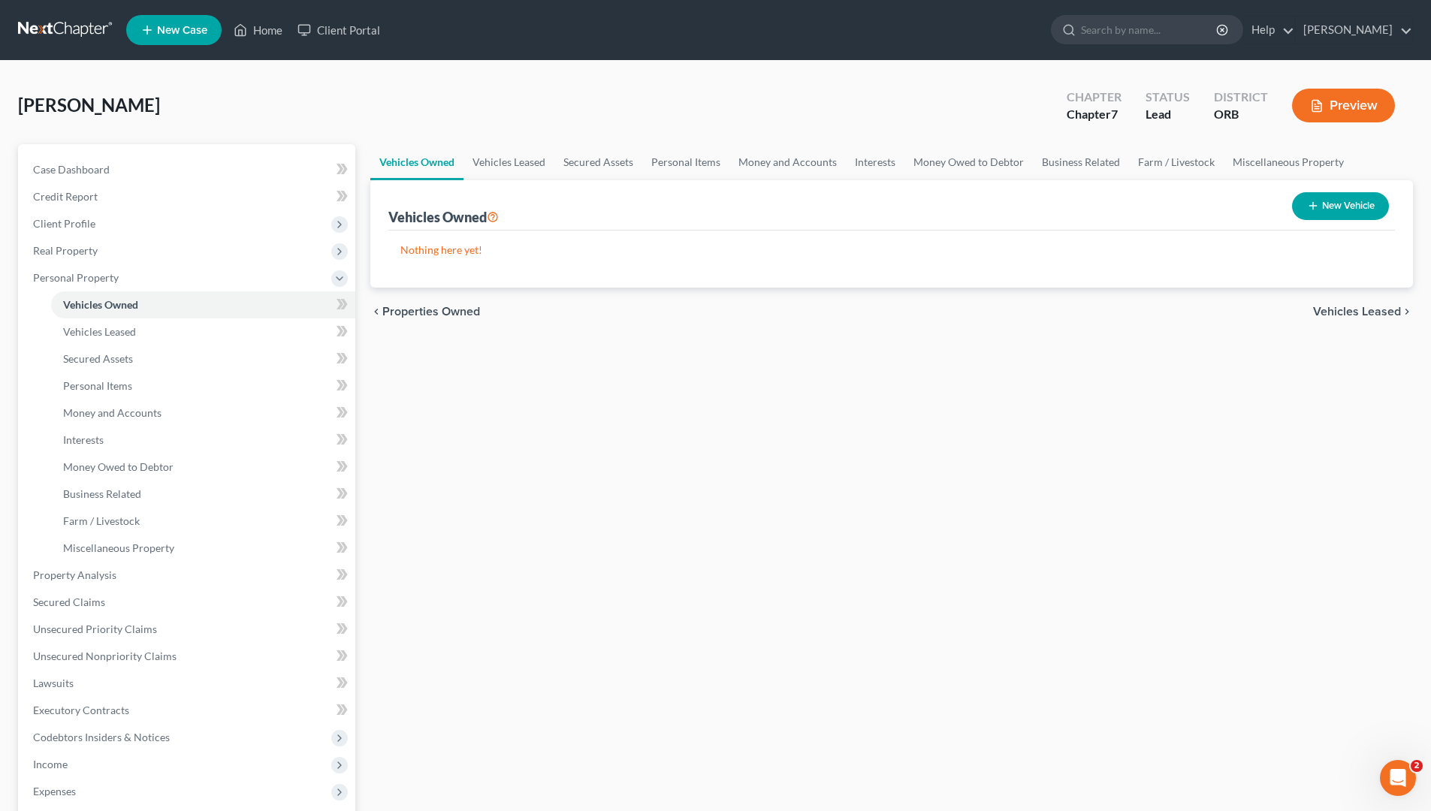
click at [1134, 198] on button "New Vehicle" at bounding box center [1340, 206] width 97 height 28
select select "0"
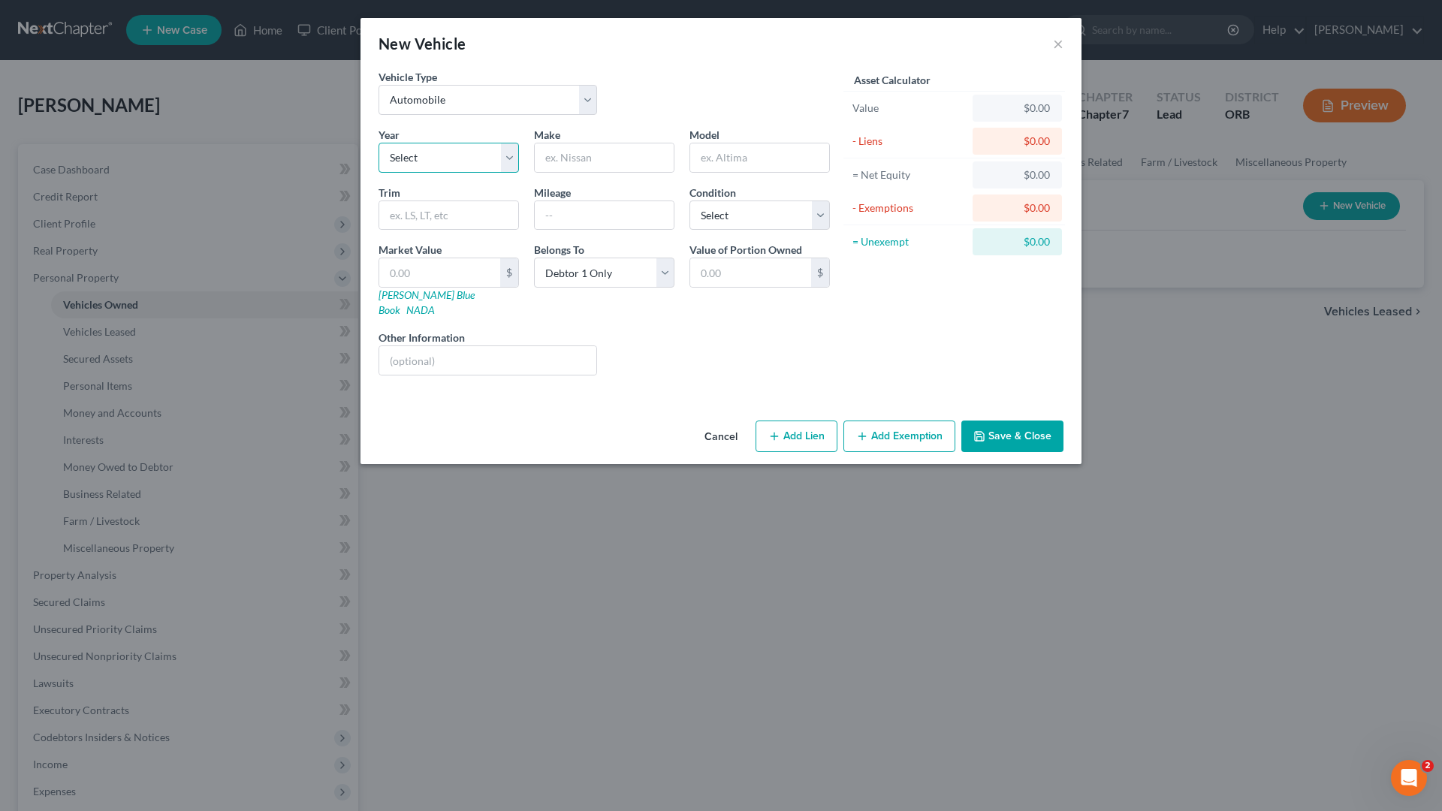
click at [502, 151] on select "Select 2026 2025 2024 2023 2022 2021 2020 2019 2018 2017 2016 2015 2014 2013 20…" at bounding box center [449, 158] width 140 height 30
select select "5"
click at [379, 143] on select "Select 2026 2025 2024 2023 2022 2021 2020 2019 2018 2017 2016 2015 2014 2013 20…" at bounding box center [449, 158] width 140 height 30
drag, startPoint x: 622, startPoint y: 159, endPoint x: 1441, endPoint y: 0, distance: 834.8
click at [626, 159] on input "text" at bounding box center [604, 157] width 139 height 29
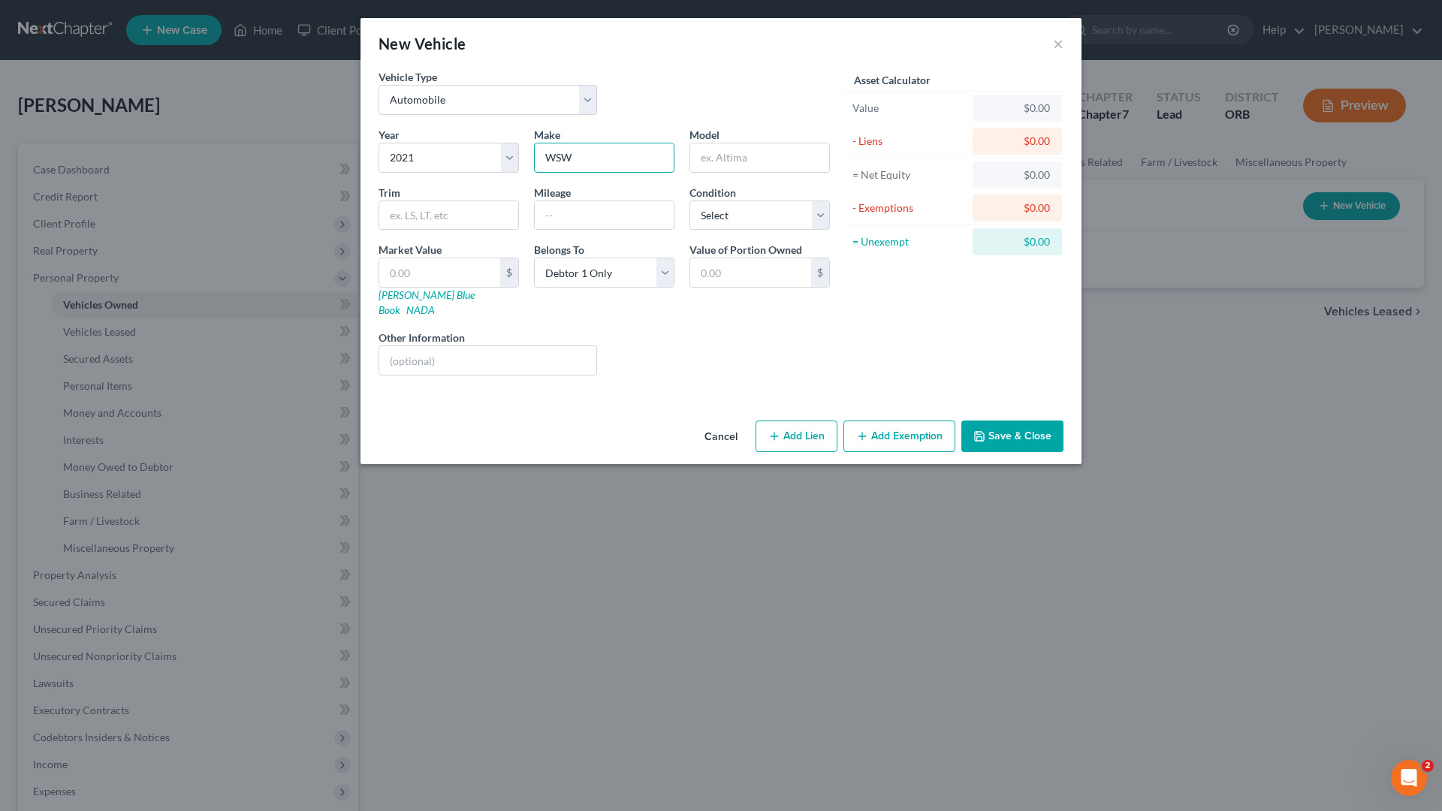
drag, startPoint x: 578, startPoint y: 159, endPoint x: 1, endPoint y: 391, distance: 622.5
click at [0, 193] on div "New Vehicle × Vehicle Type Select Automobile Truck Trailer Watercraft Aircraft …" at bounding box center [721, 405] width 1442 height 811
type input "s"
type input "A"
type input "Subarau"
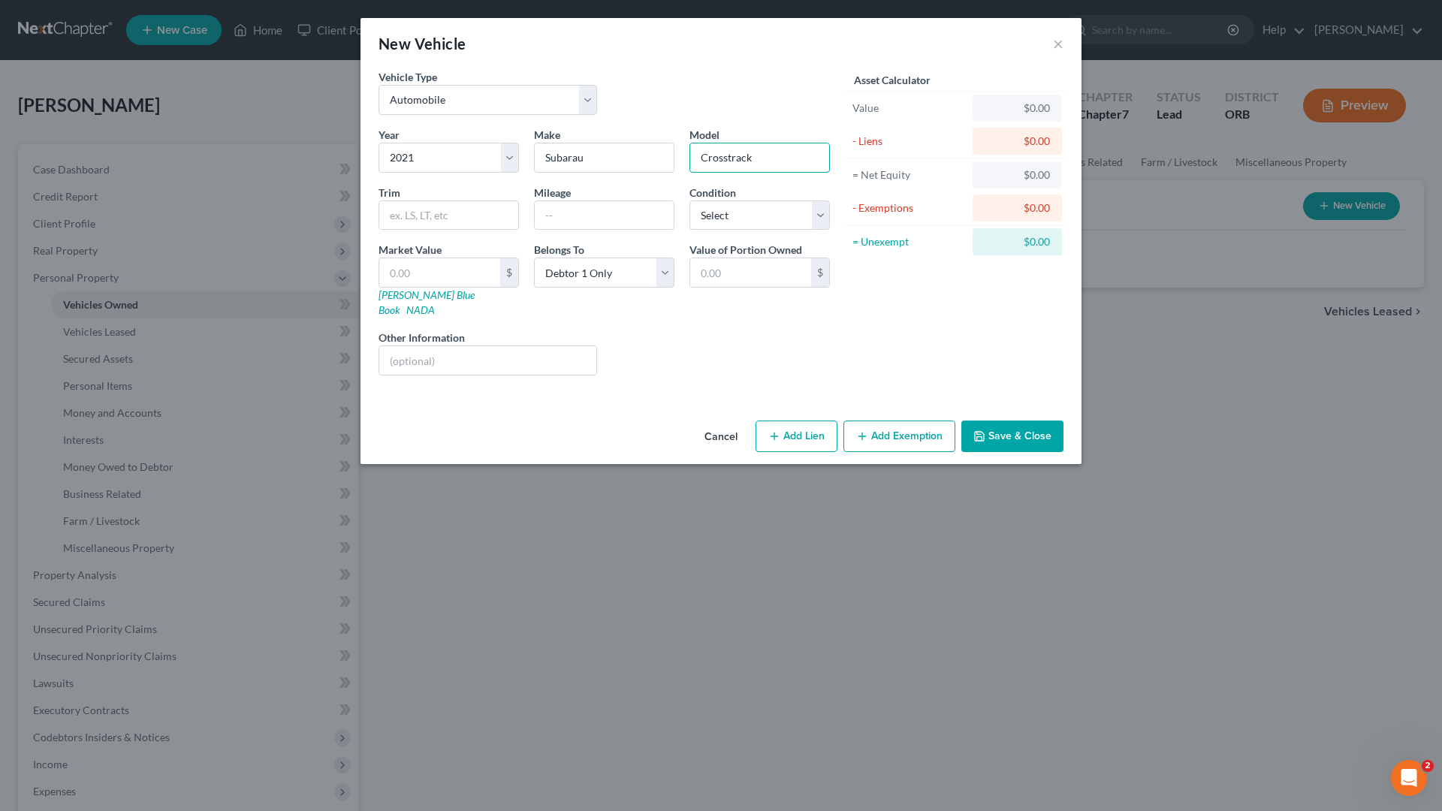
type input "Crosstrack"
click at [758, 258] on div "$" at bounding box center [760, 273] width 140 height 30
drag, startPoint x: 757, startPoint y: 262, endPoint x: 1146, endPoint y: 453, distance: 433.3
click at [763, 274] on input "text" at bounding box center [750, 272] width 121 height 29
click at [421, 276] on input "text" at bounding box center [439, 272] width 121 height 29
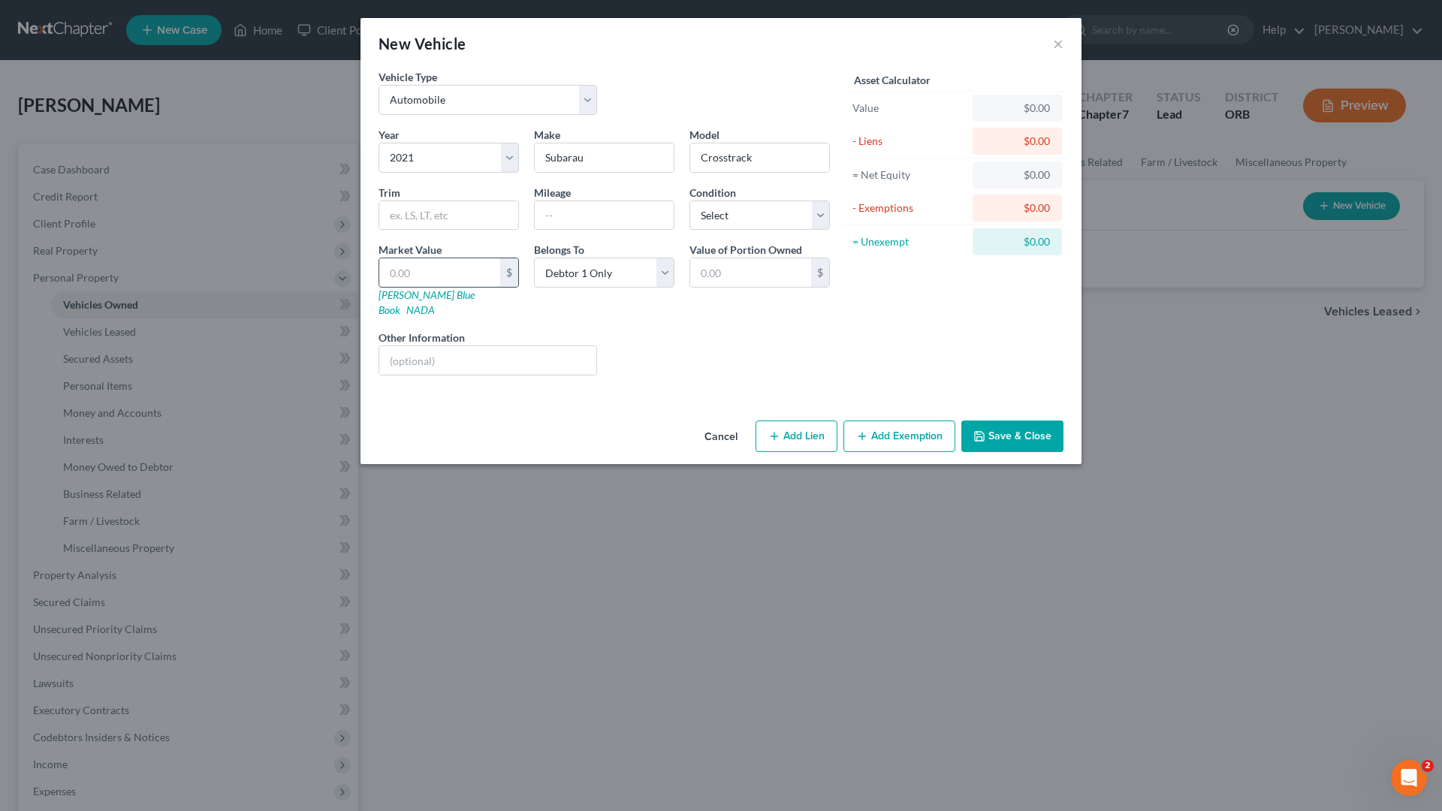
type input "1"
type input "1.00"
type input "1"
type input "1.00"
type input "15"
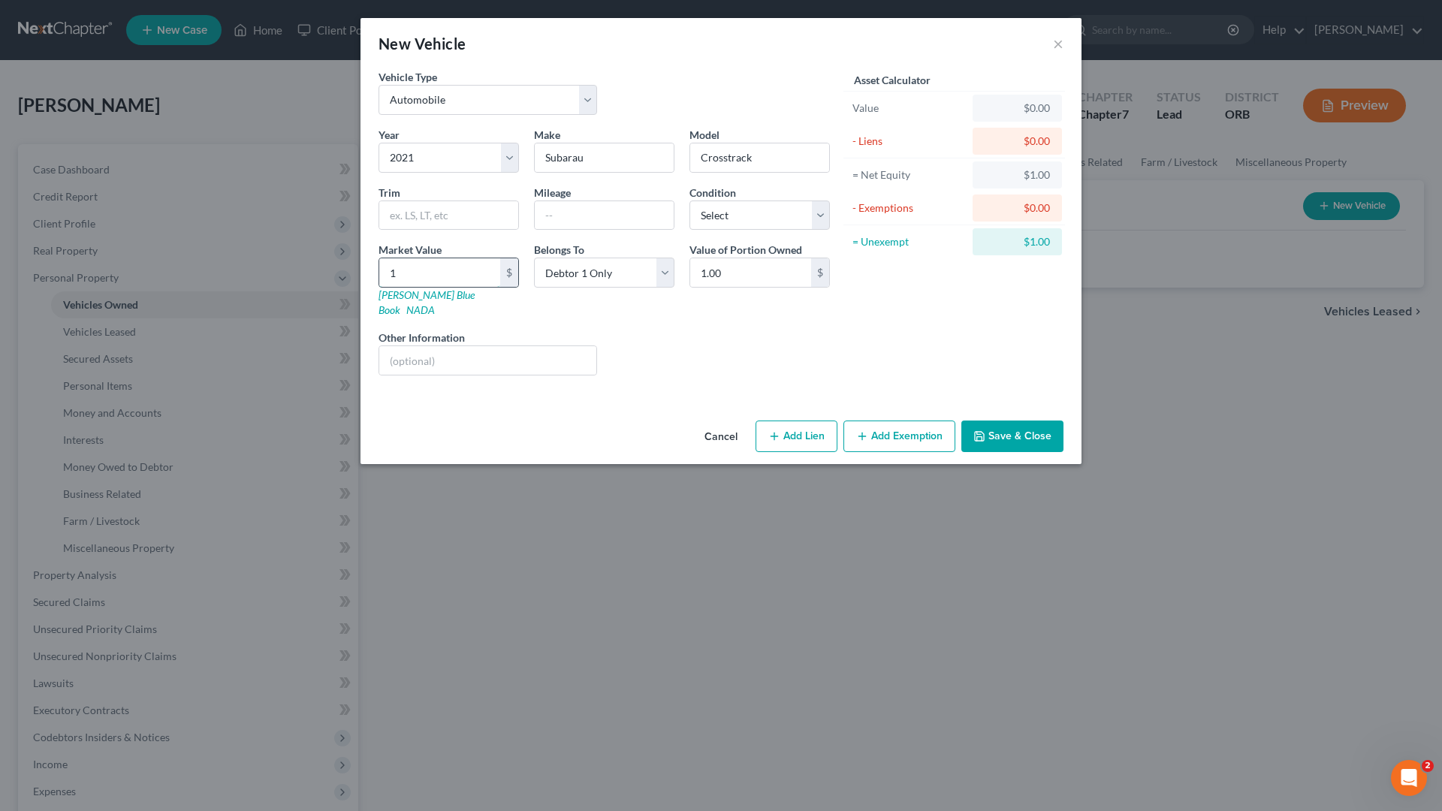
type input "15.00"
type input "150"
type input "150.00"
type input "1500"
type input "1,500.00"
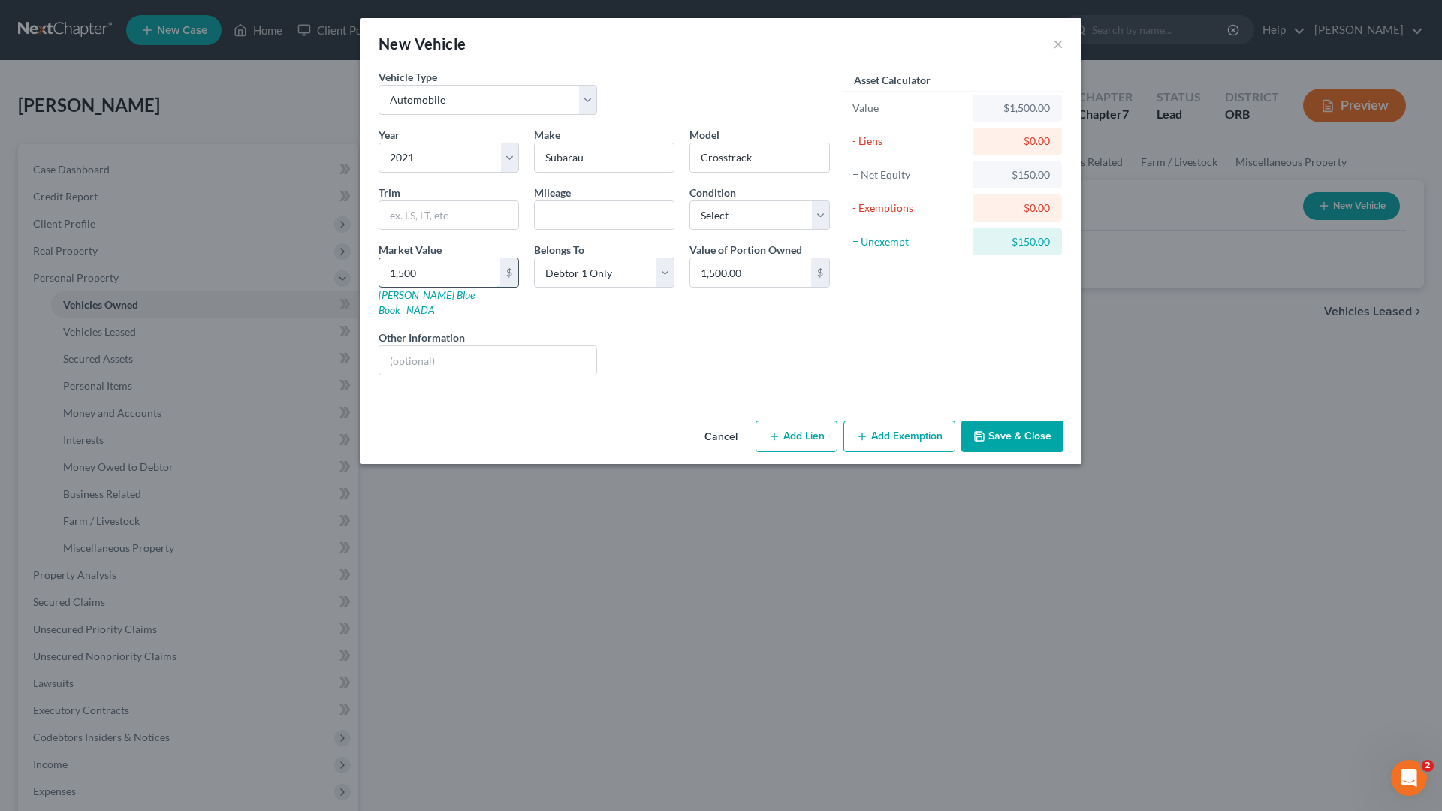
type input "1,5000"
type input "15,000.00"
type input "15,000"
click at [906, 421] on button "Add Exemption" at bounding box center [900, 437] width 112 height 32
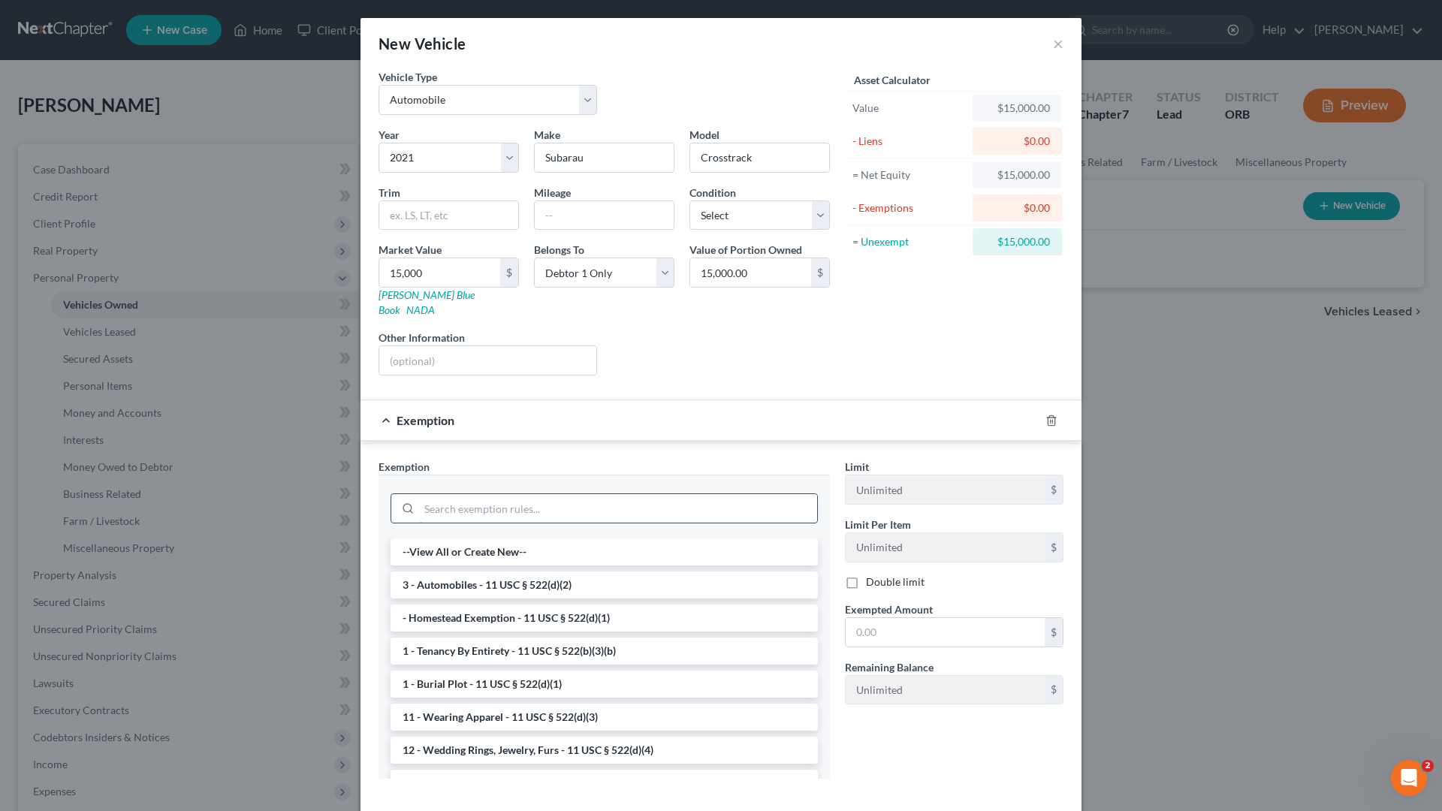
click at [582, 494] on input "search" at bounding box center [618, 508] width 398 height 29
click at [575, 582] on li "3 - Automobiles - 11 USC § 522(d)(2)" at bounding box center [604, 585] width 427 height 27
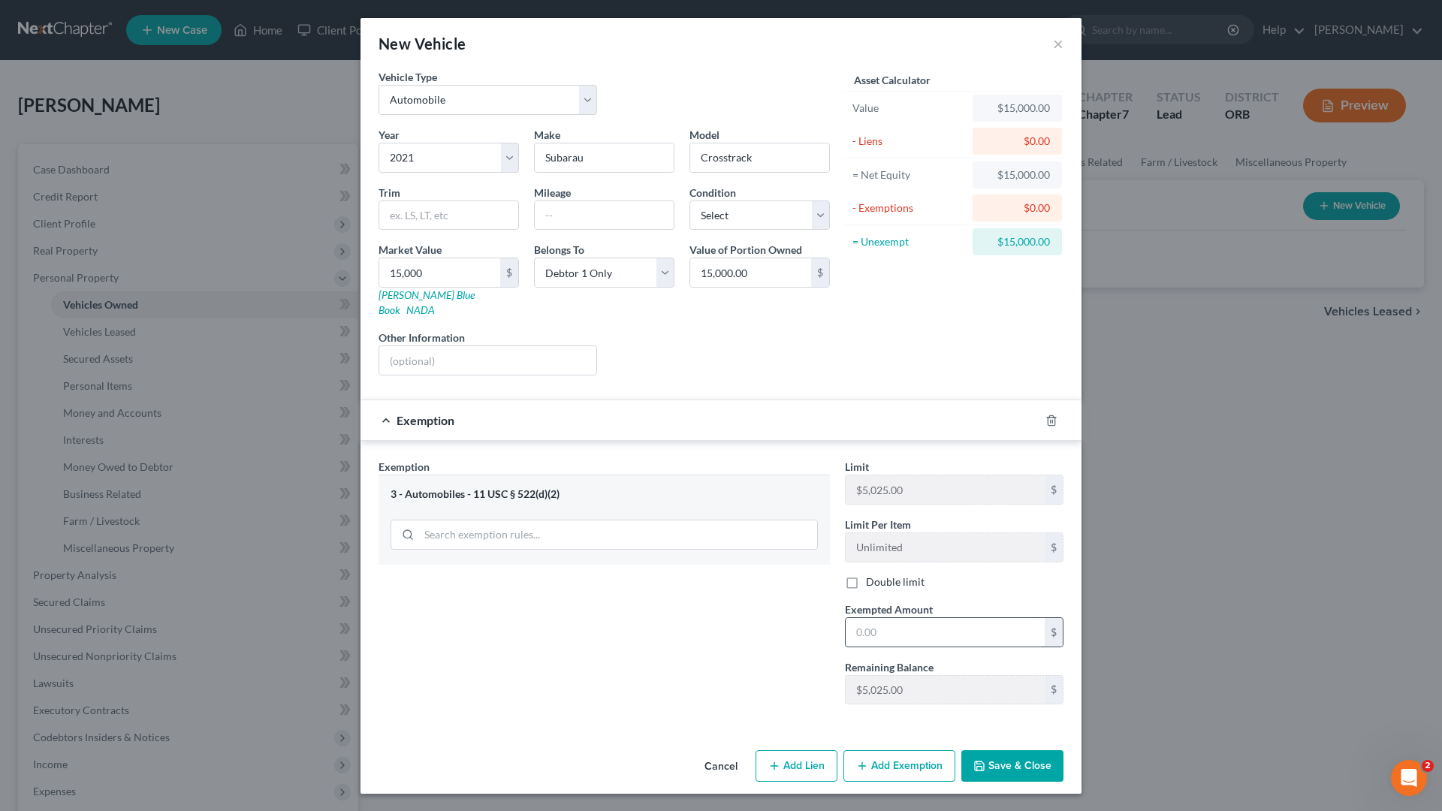
click at [867, 620] on input "text" at bounding box center [945, 632] width 199 height 29
type input "5,000"
click at [817, 693] on button "Add Lien" at bounding box center [797, 766] width 82 height 32
select select "0"
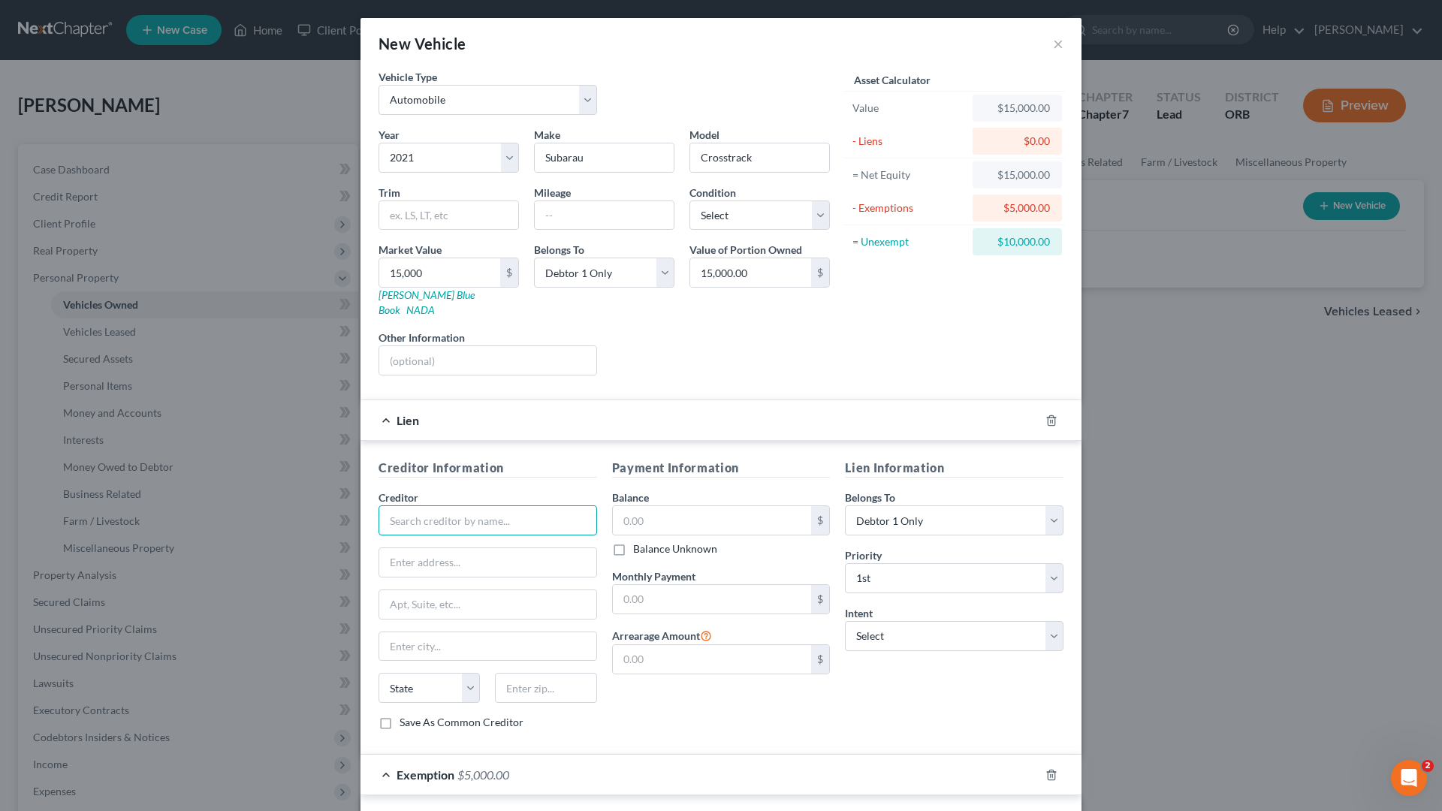
click at [546, 506] on input "text" at bounding box center [488, 521] width 219 height 30
type input "Columbia Credit"
click at [782, 506] on input "text" at bounding box center [712, 520] width 199 height 29
type input "10,000"
click at [553, 557] on input "text" at bounding box center [487, 562] width 217 height 29
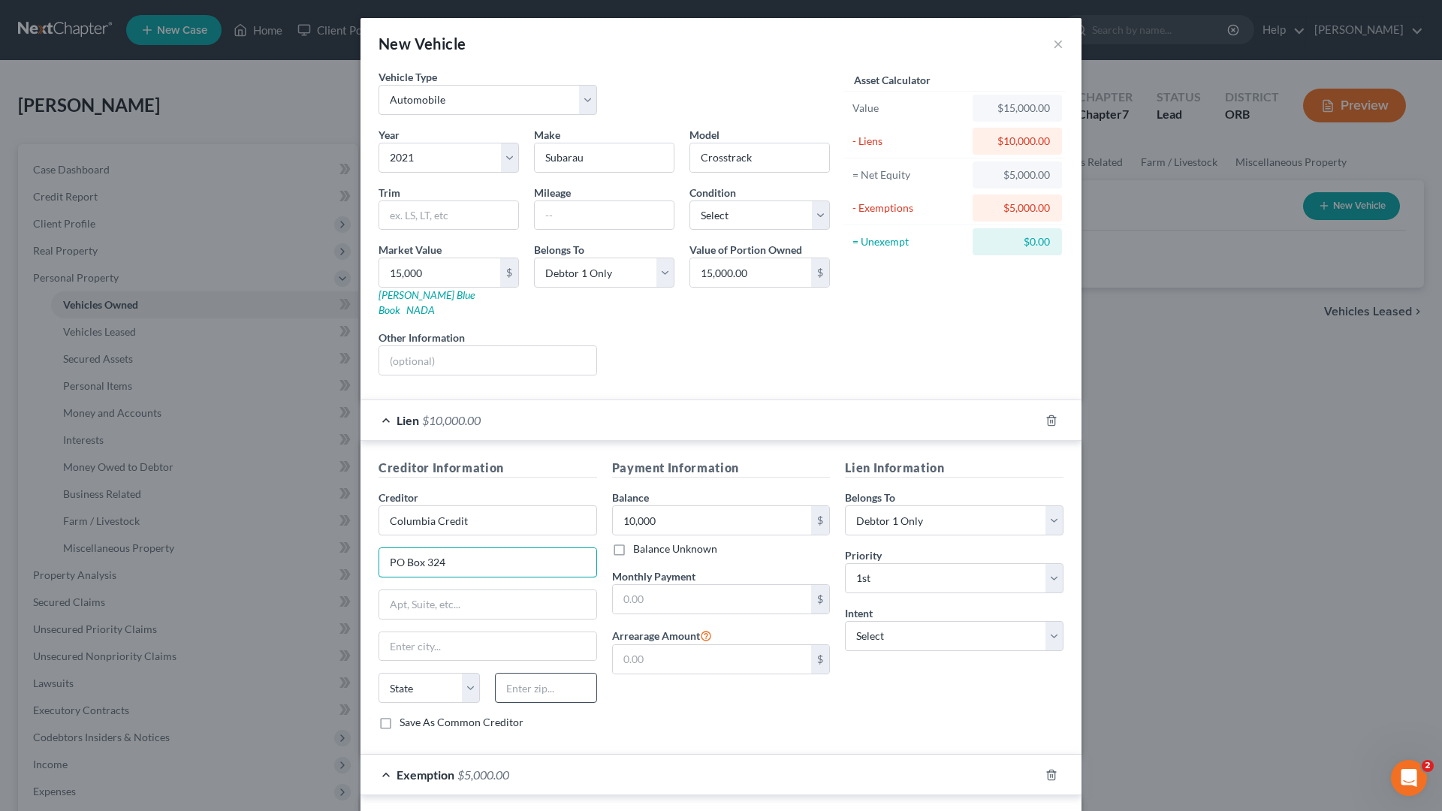
type input "PO Box 324"
drag, startPoint x: 574, startPoint y: 676, endPoint x: 565, endPoint y: 681, distance: 10.4
click at [571, 677] on input "text" at bounding box center [545, 688] width 101 height 30
type input "98666"
type input "[GEOGRAPHIC_DATA]"
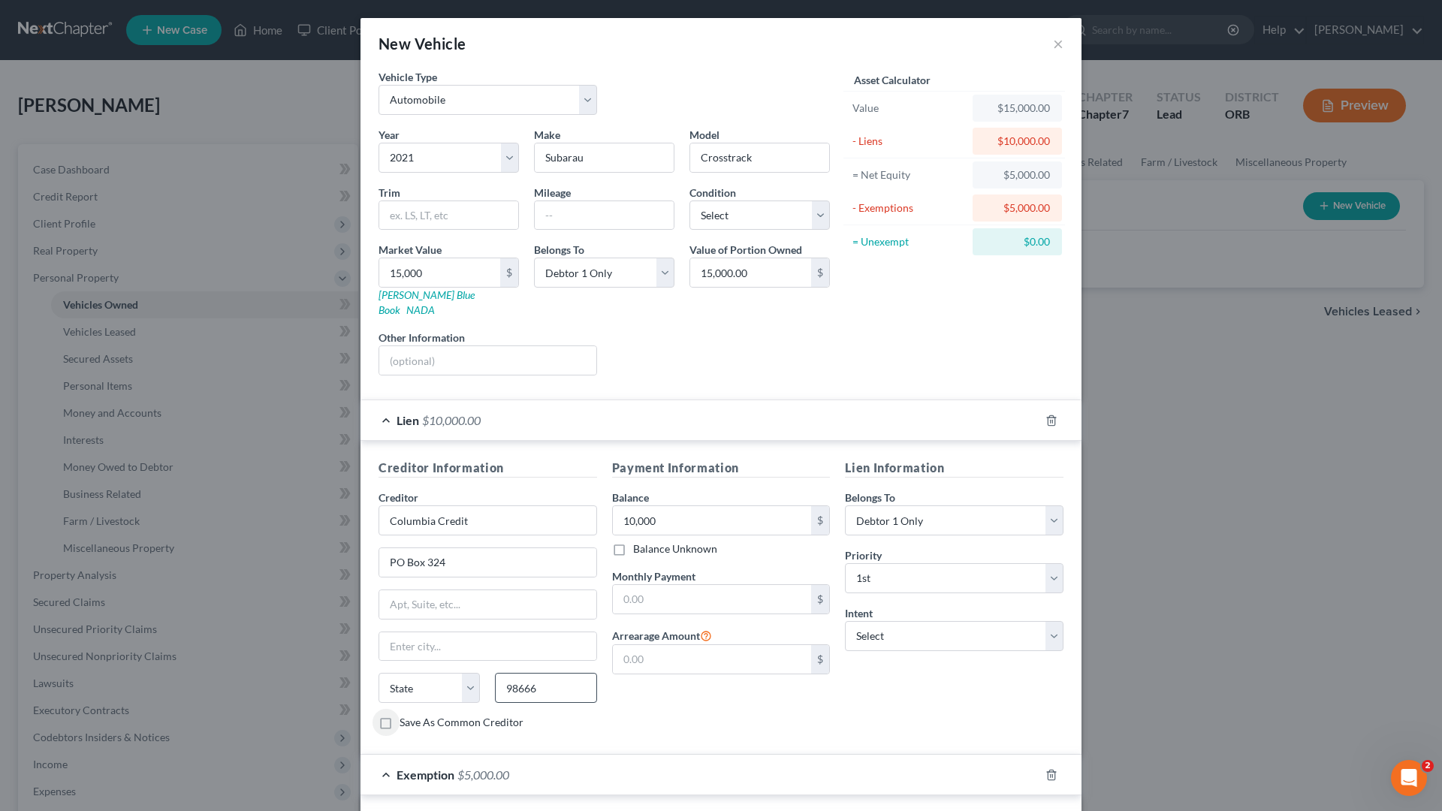
select select "50"
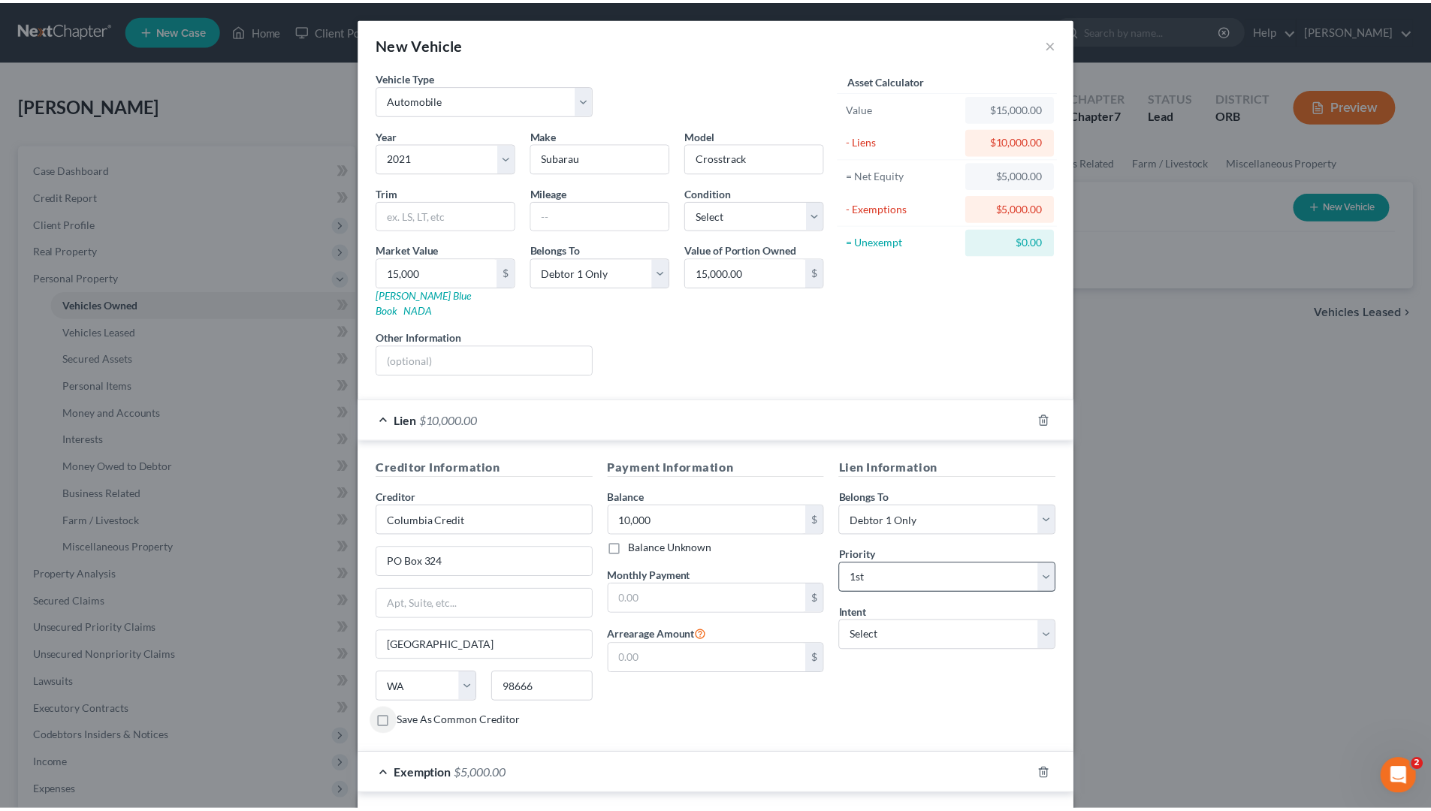
scroll to position [340, 0]
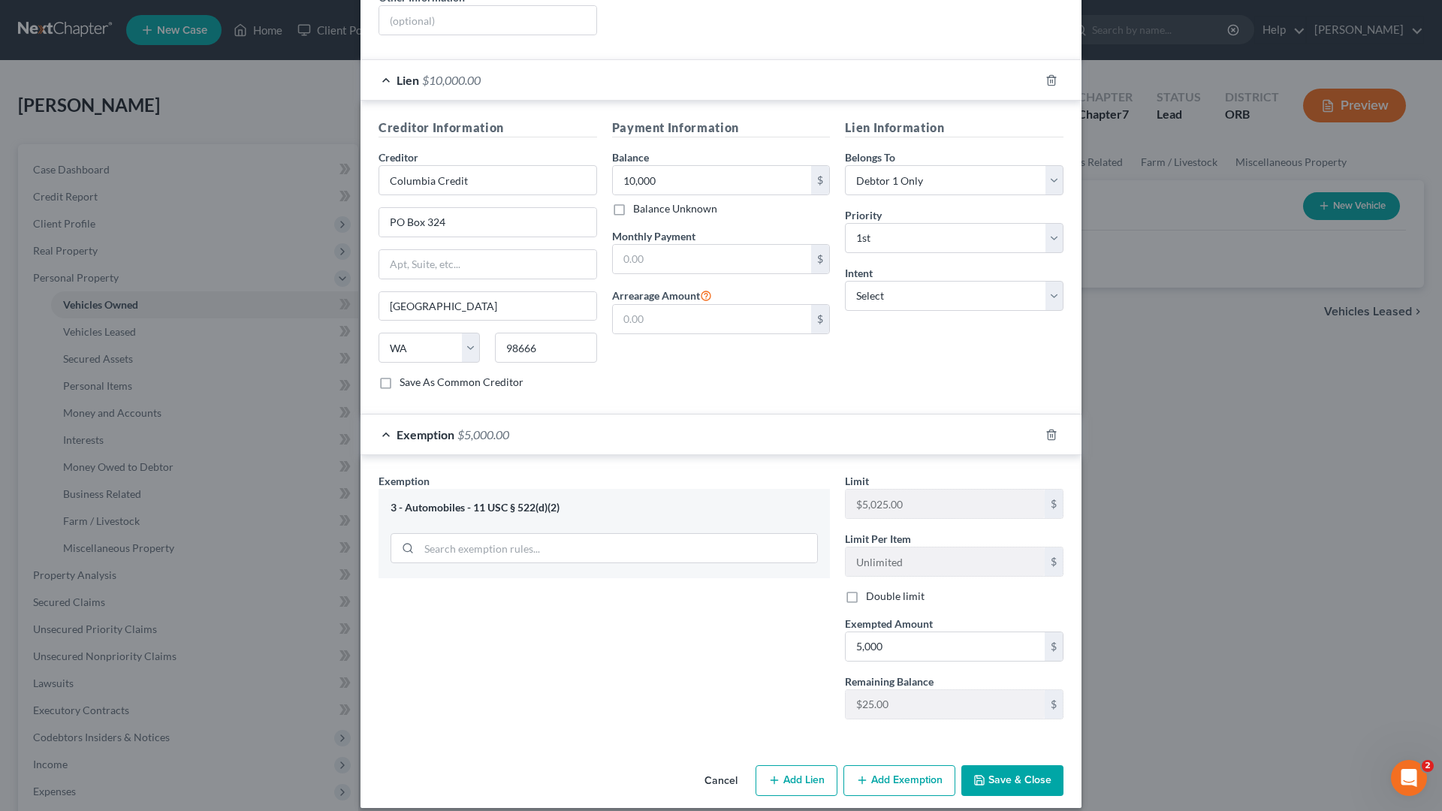
click at [979, 693] on icon "button" at bounding box center [979, 780] width 9 height 9
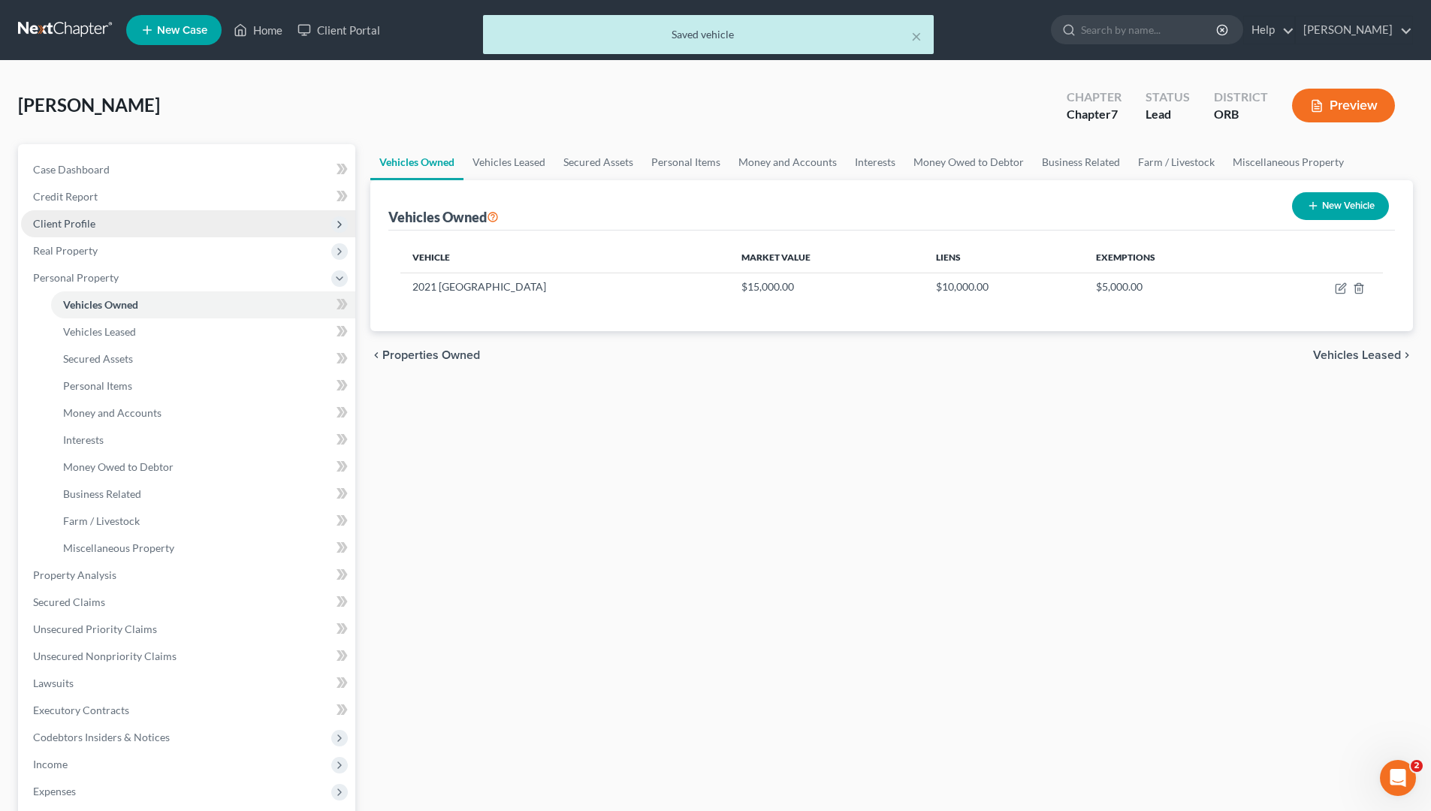
click at [266, 216] on span "Client Profile" at bounding box center [188, 223] width 334 height 27
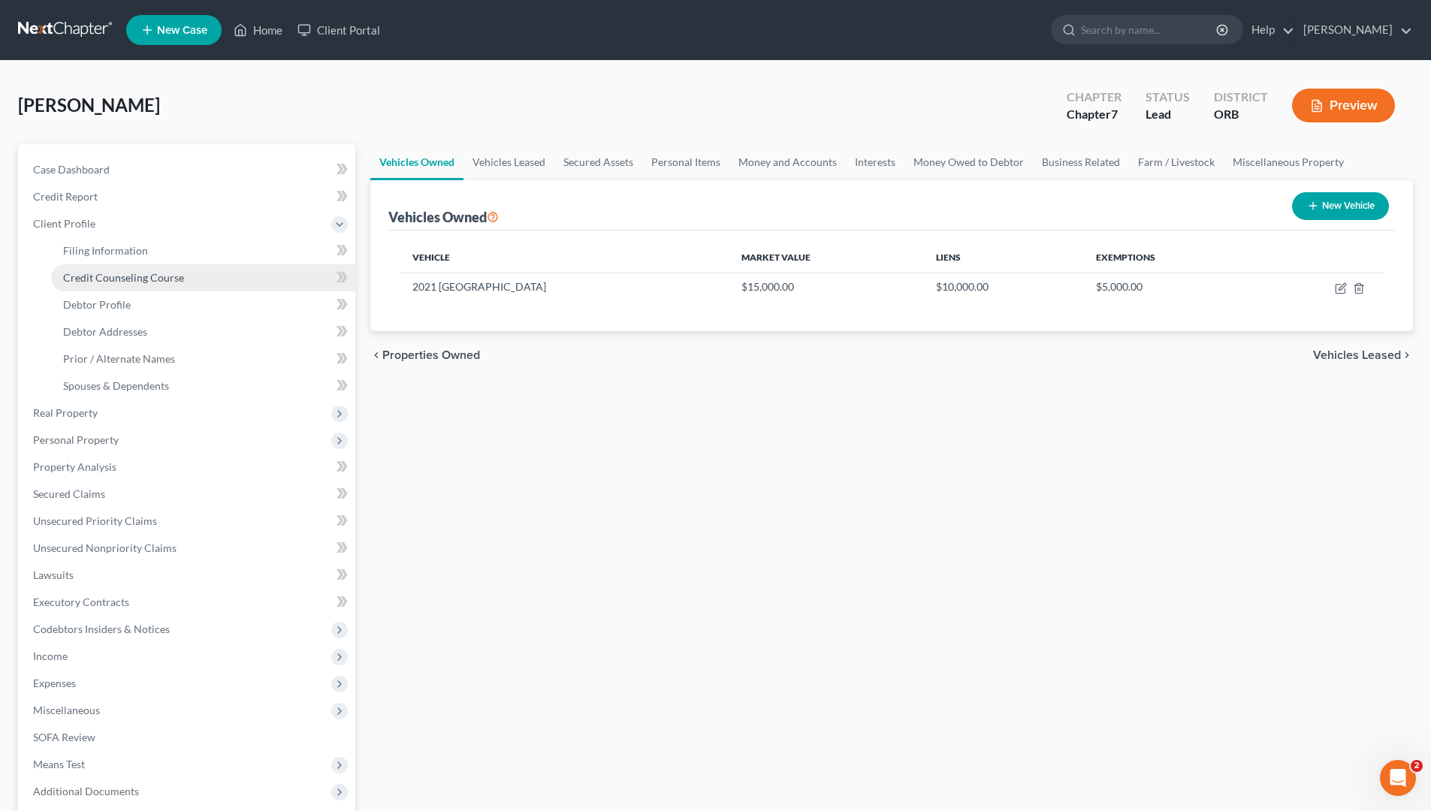
click at [260, 285] on link "Credit Counseling Course" at bounding box center [203, 277] width 304 height 27
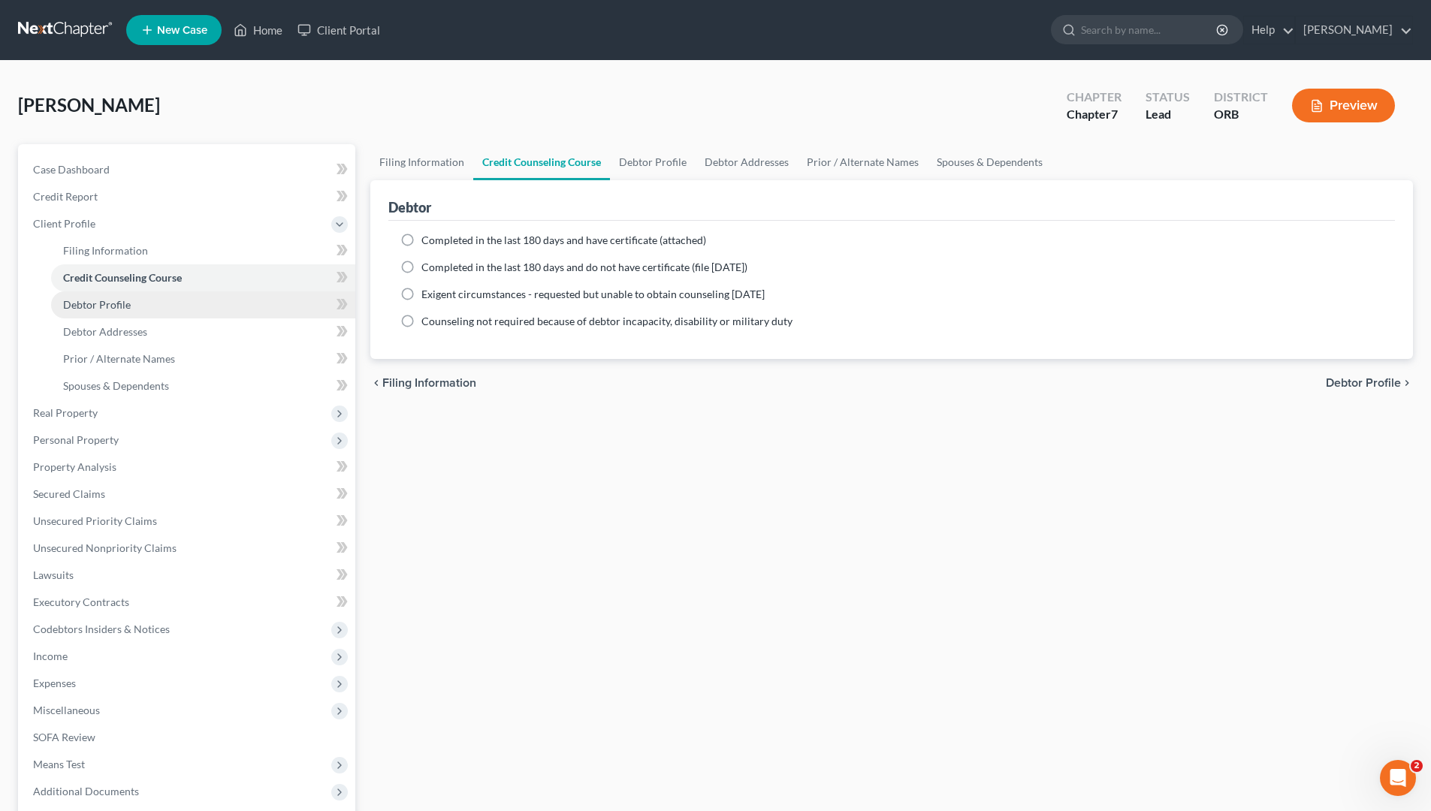
click at [255, 310] on link "Debtor Profile" at bounding box center [203, 304] width 304 height 27
select select "0"
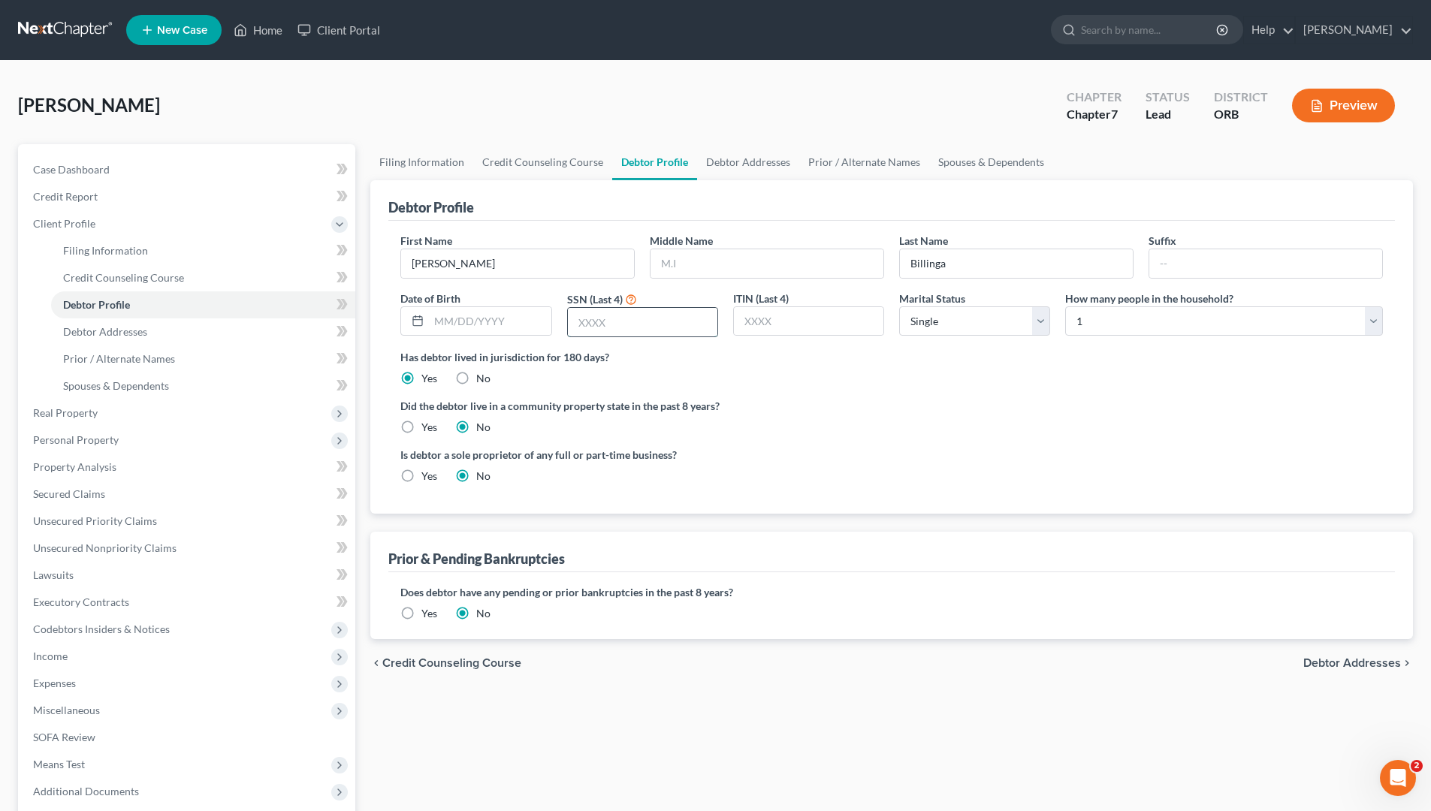
click at [608, 336] on input "text" at bounding box center [642, 322] width 149 height 29
type input "2617"
click at [158, 338] on link "Debtor Addresses" at bounding box center [203, 331] width 304 height 27
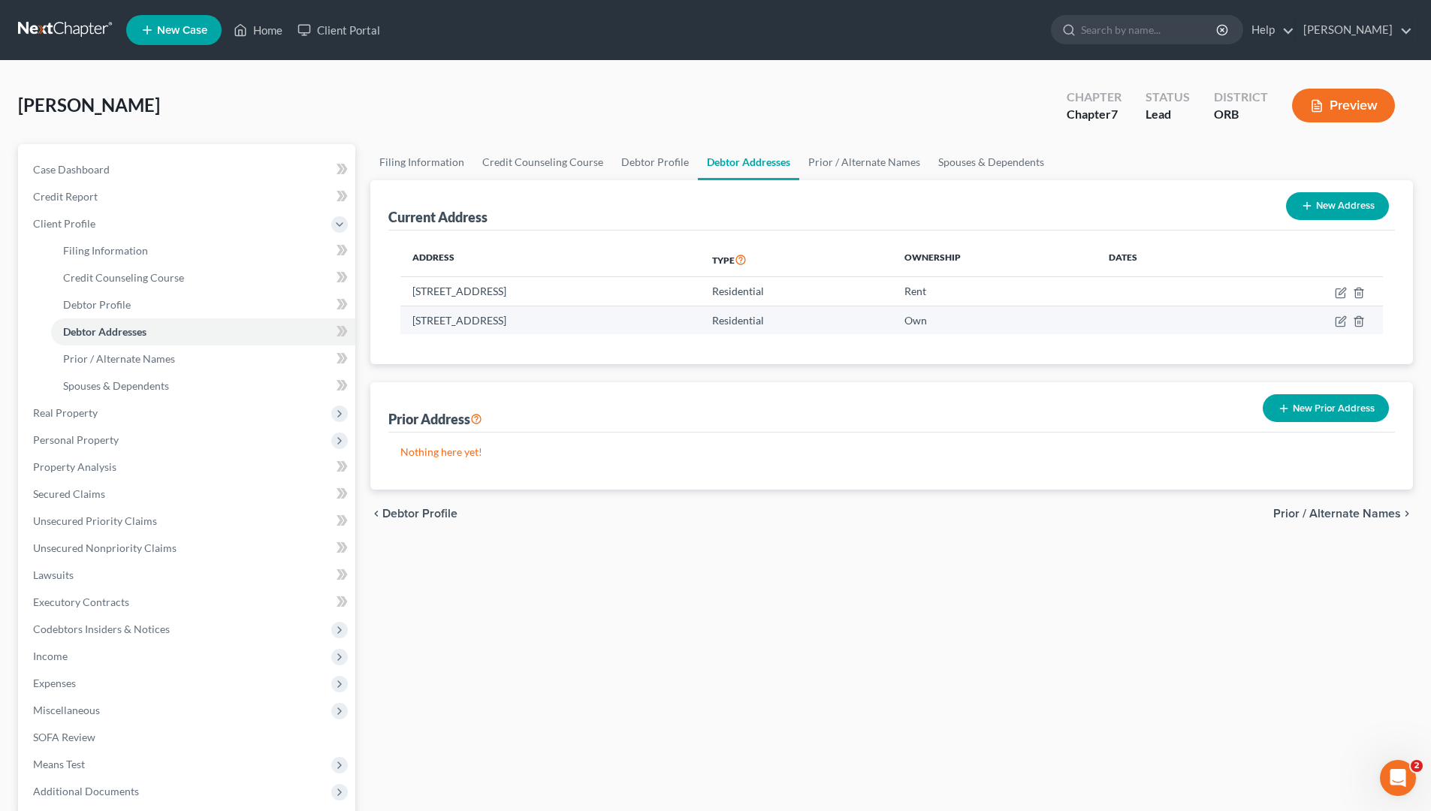
click at [1134, 313] on td at bounding box center [1306, 320] width 152 height 29
click at [1134, 322] on icon "button" at bounding box center [1358, 321] width 7 height 10
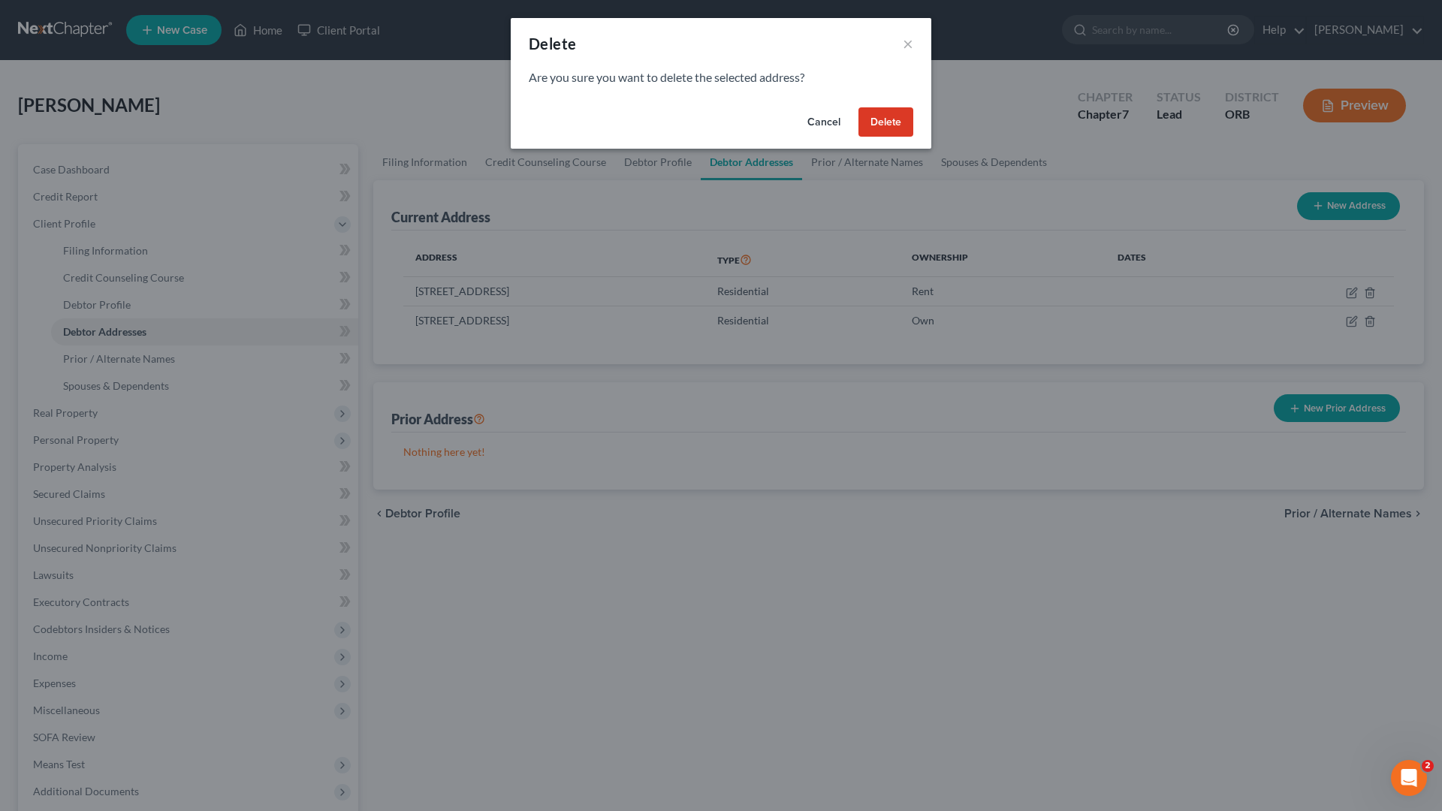
click at [884, 131] on button "Delete" at bounding box center [886, 122] width 55 height 30
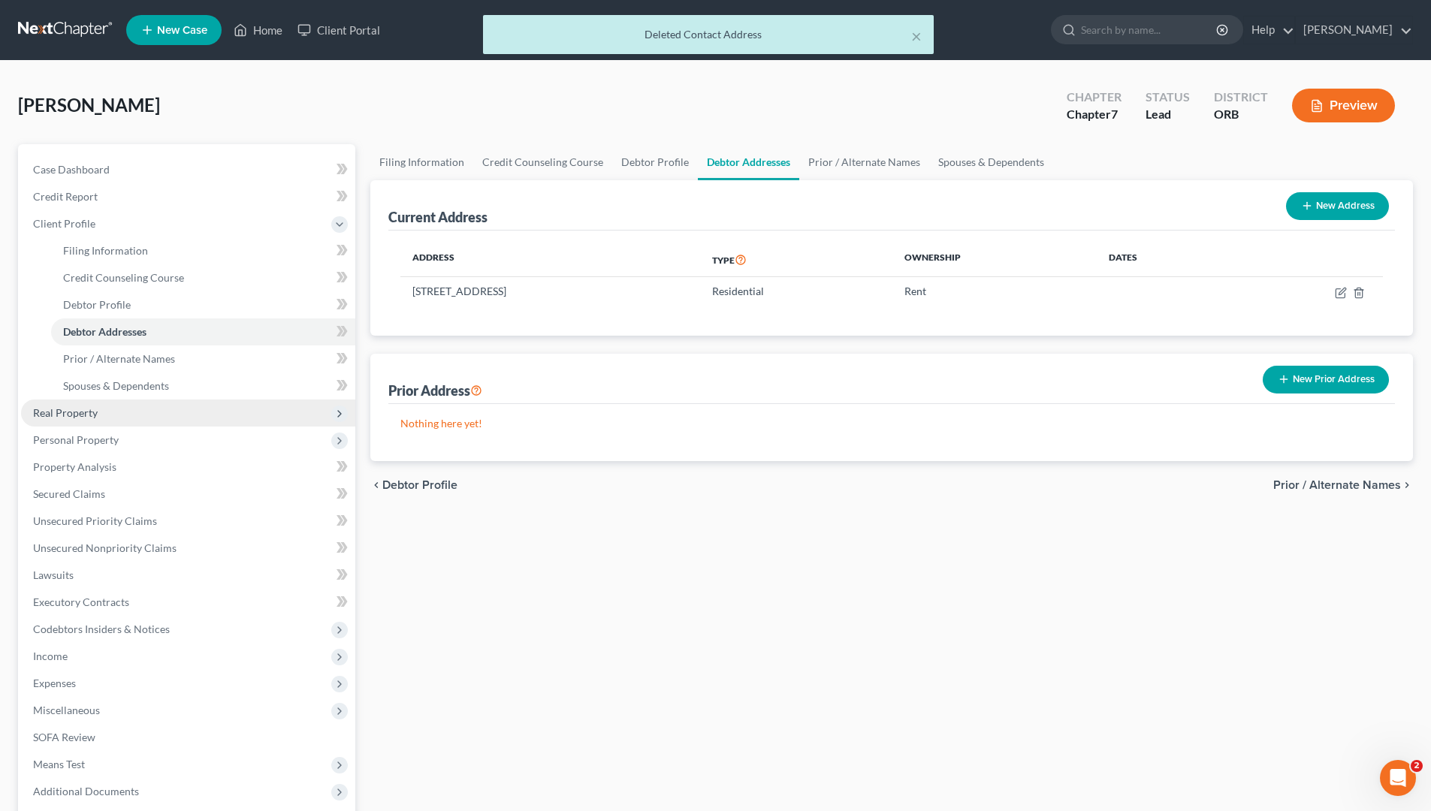
click at [191, 405] on span "Real Property" at bounding box center [188, 413] width 334 height 27
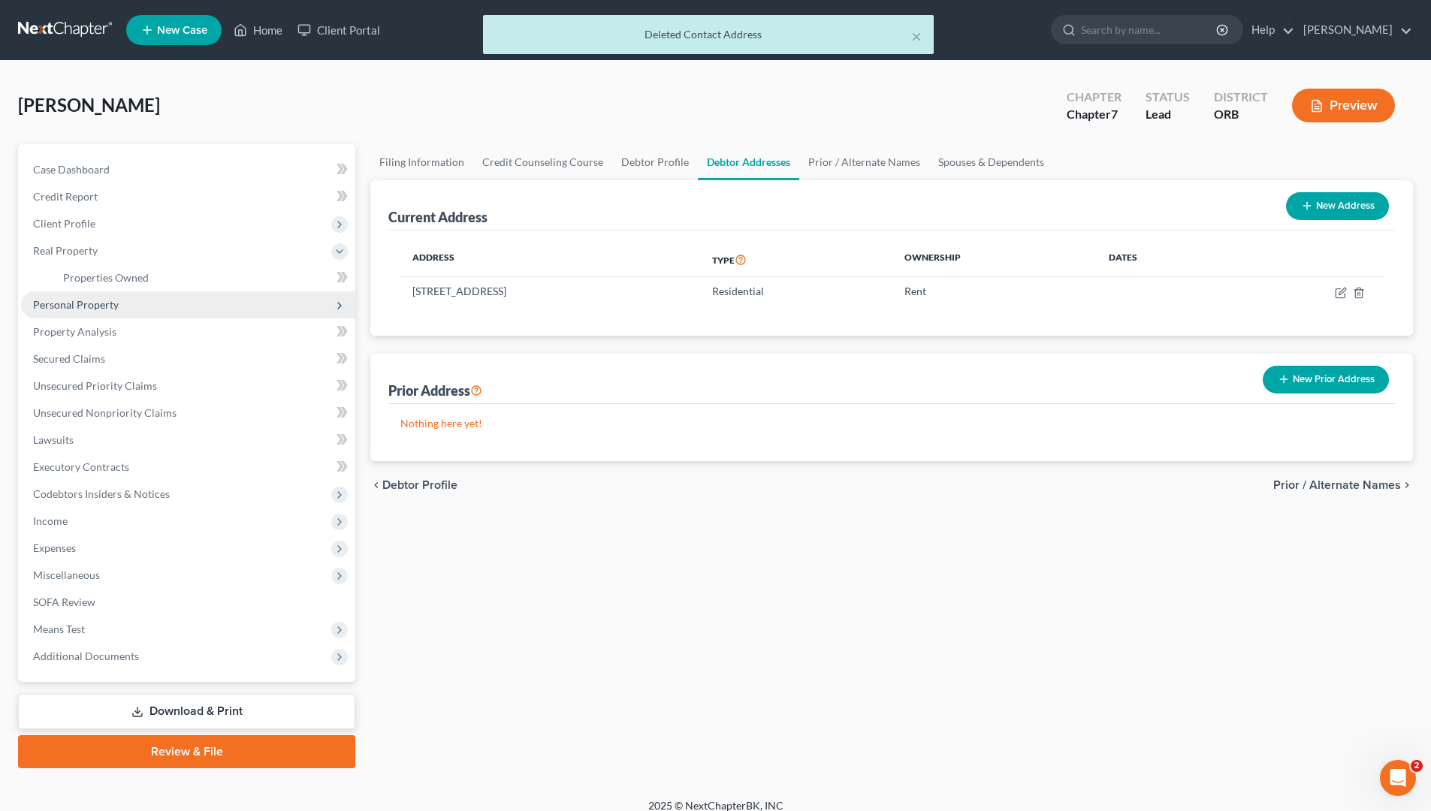
drag, startPoint x: 146, startPoint y: 296, endPoint x: 151, endPoint y: 305, distance: 10.1
click at [146, 296] on span "Personal Property" at bounding box center [188, 304] width 334 height 27
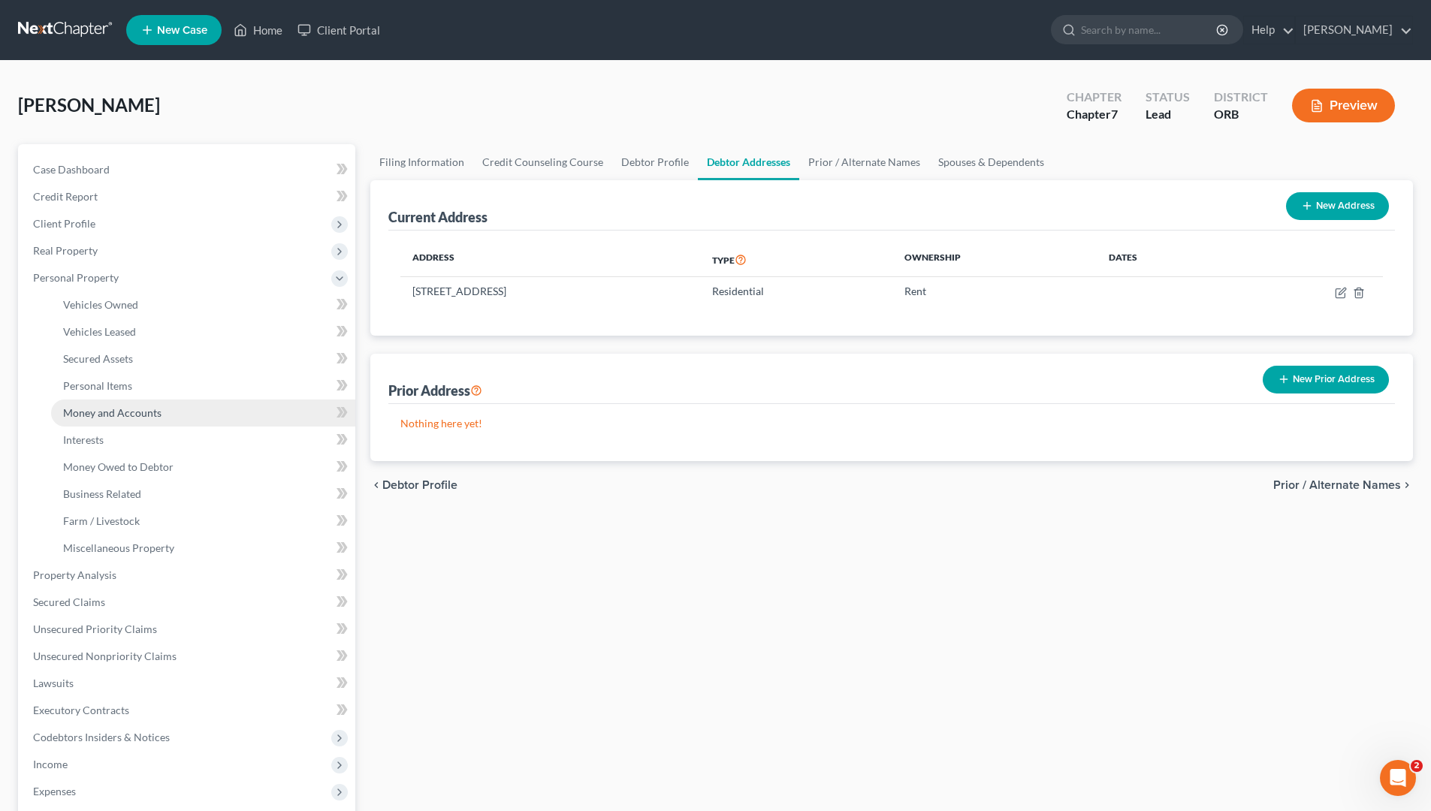
click at [253, 402] on link "Money and Accounts" at bounding box center [203, 413] width 304 height 27
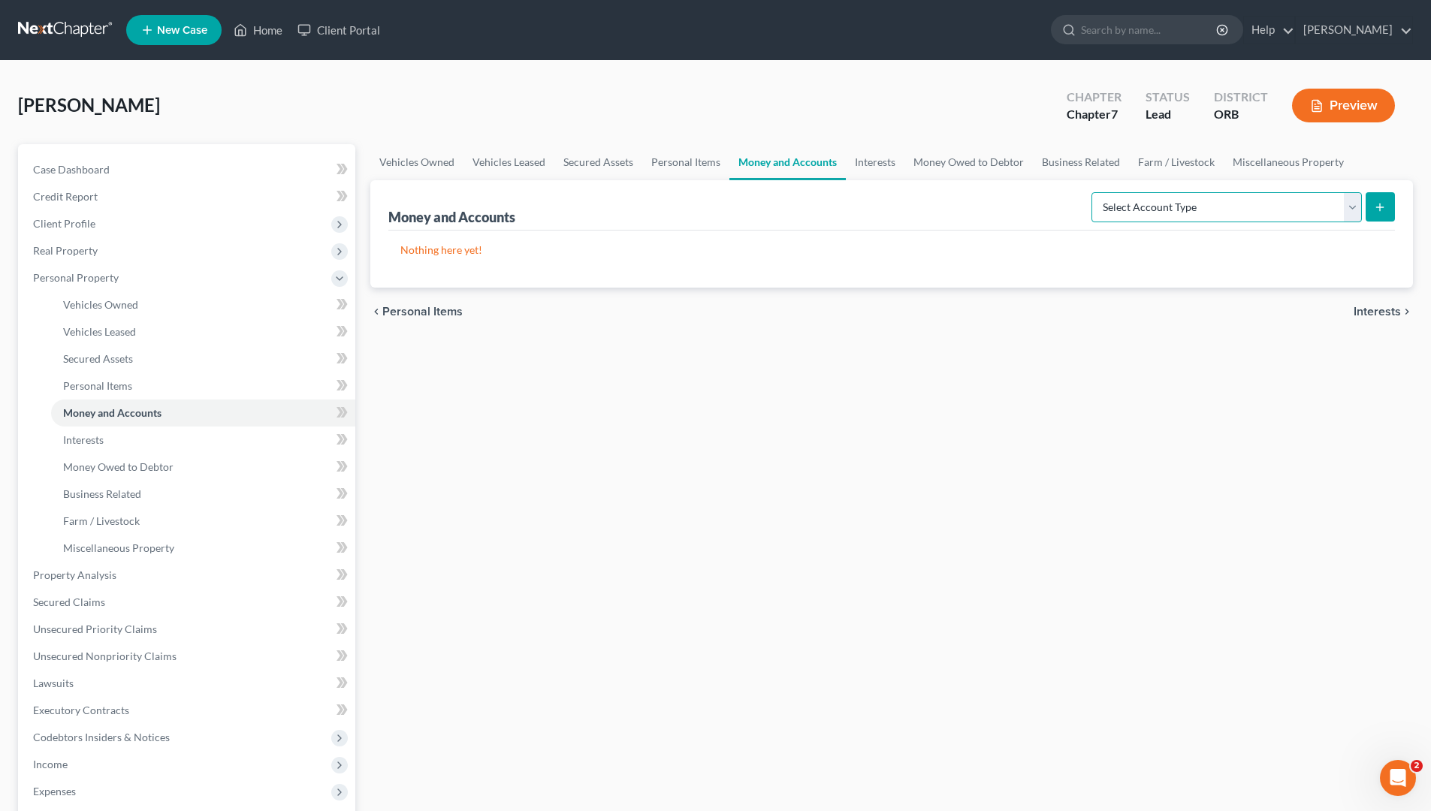
click at [1134, 216] on select "Select Account Type Brokerage Cash on Hand Certificates of Deposit Checking Acc…" at bounding box center [1226, 207] width 270 height 30
select select "checking"
click at [1094, 192] on select "Select Account Type Brokerage Cash on Hand Certificates of Deposit Checking Acc…" at bounding box center [1226, 207] width 270 height 30
click at [1134, 211] on icon "submit" at bounding box center [1380, 207] width 12 height 12
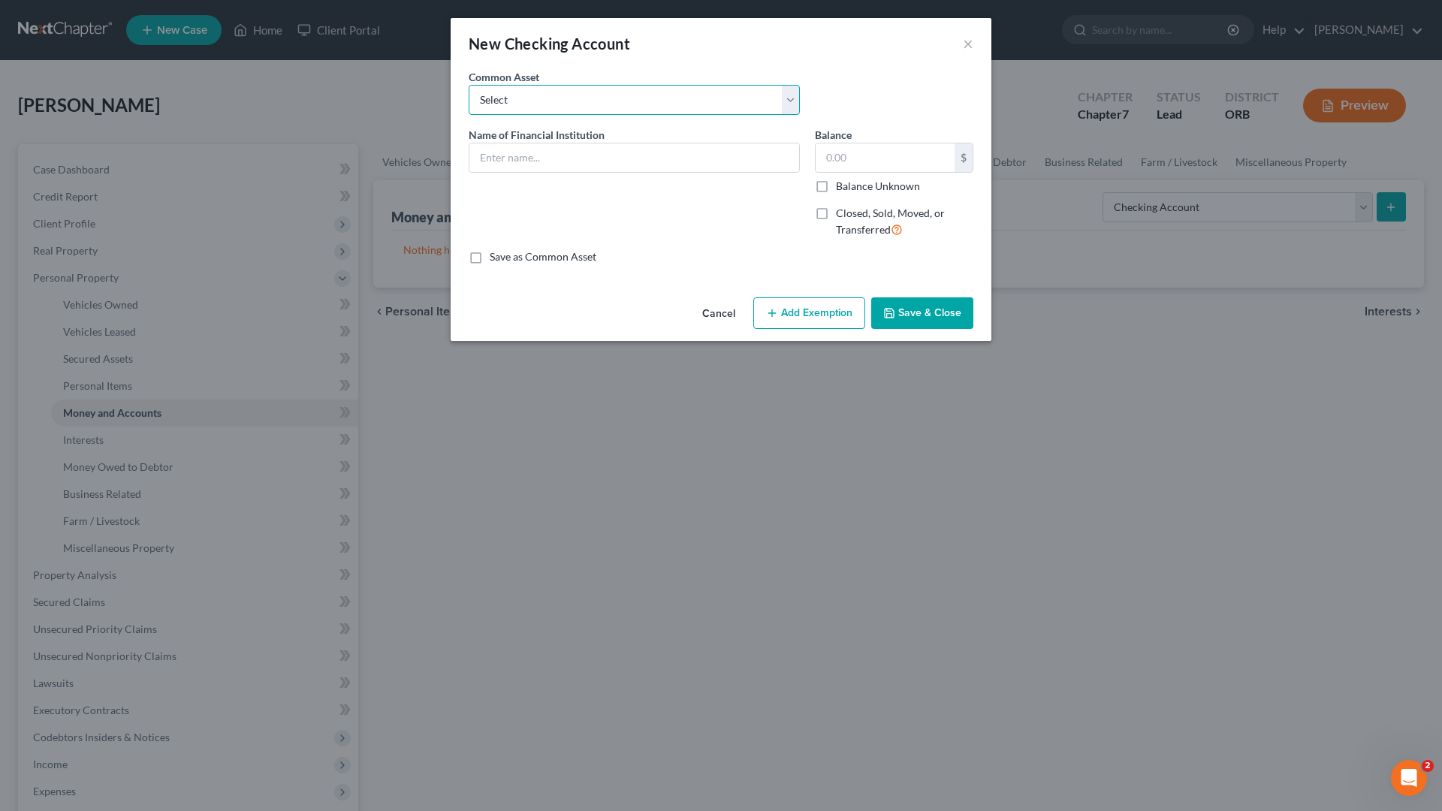
click at [695, 103] on select "Select Key Bank US Bank [PERSON_NAME] Fargo [PERSON_NAME] Bank Bank of America …" at bounding box center [634, 100] width 331 height 30
select select "5"
click at [469, 85] on select "Select Key Bank US Bank [PERSON_NAME] Fargo [PERSON_NAME] Bank Bank of America …" at bounding box center [634, 100] width 331 height 30
type input "On Point Community Credit Union"
click at [670, 166] on input "On Point Community Credit Union" at bounding box center [634, 157] width 330 height 29
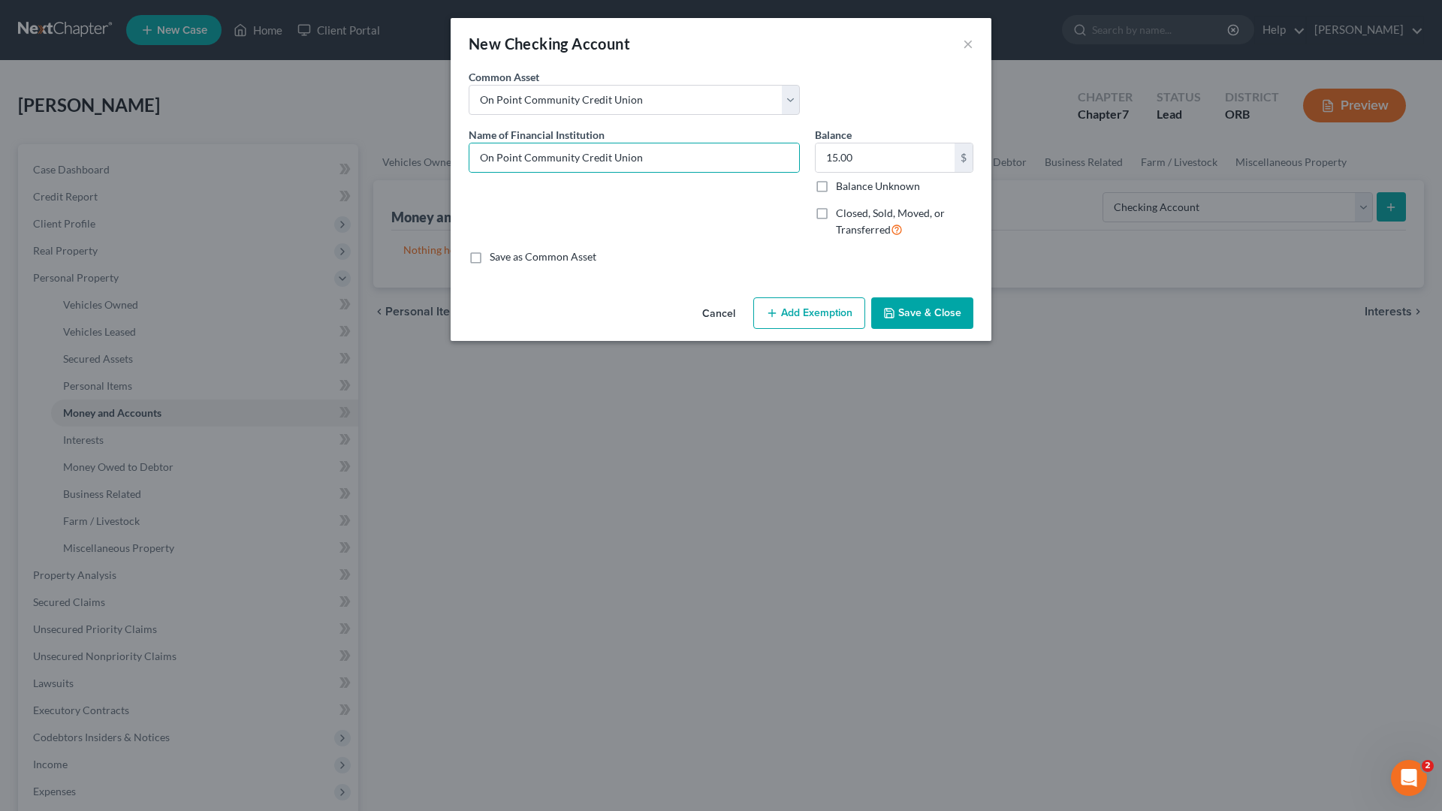
click at [688, 243] on div "Name of Financial Institution * On Point Community Credit Union" at bounding box center [634, 188] width 346 height 123
click at [828, 315] on button "Add Exemption" at bounding box center [809, 313] width 112 height 32
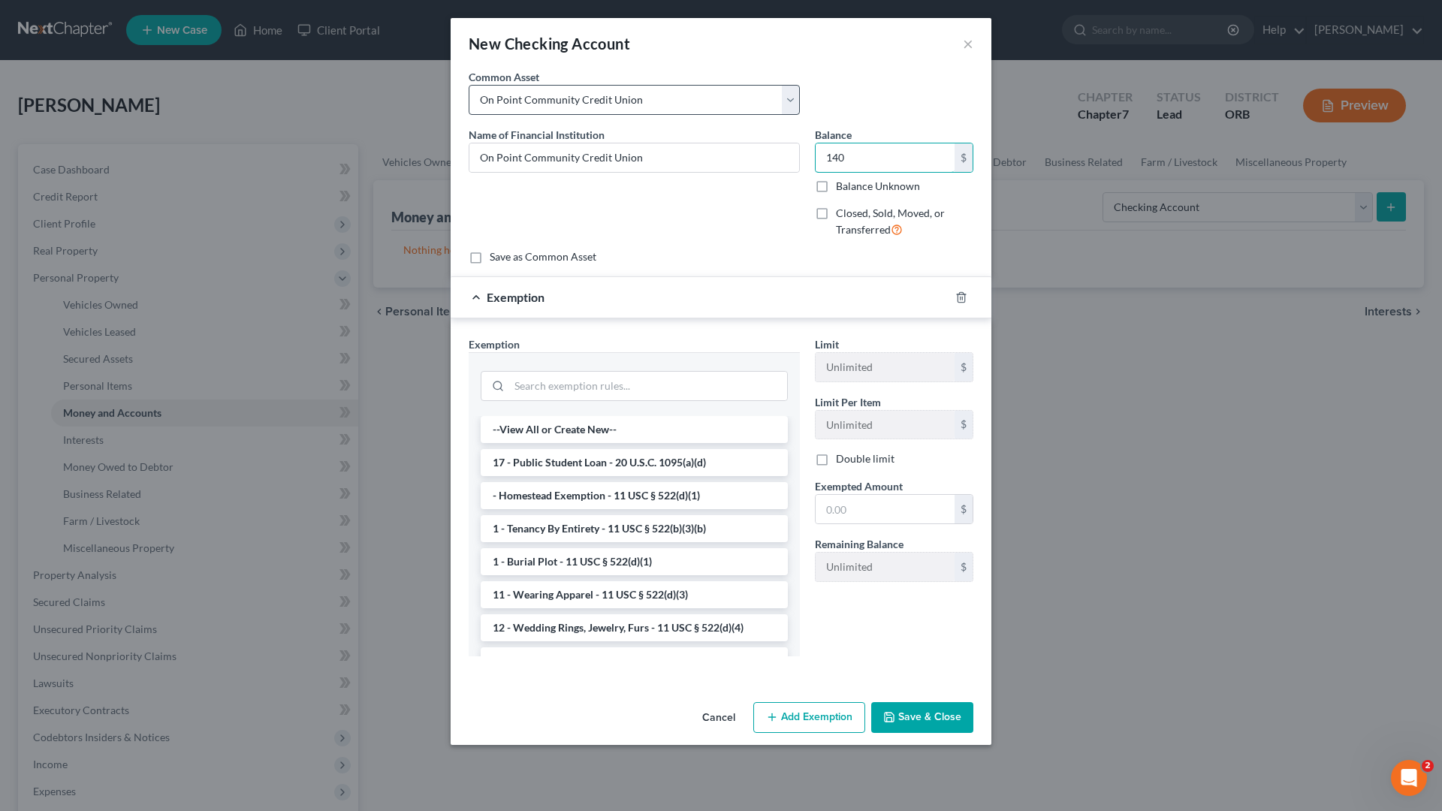
type input "140"
click at [699, 387] on input "search" at bounding box center [648, 386] width 278 height 29
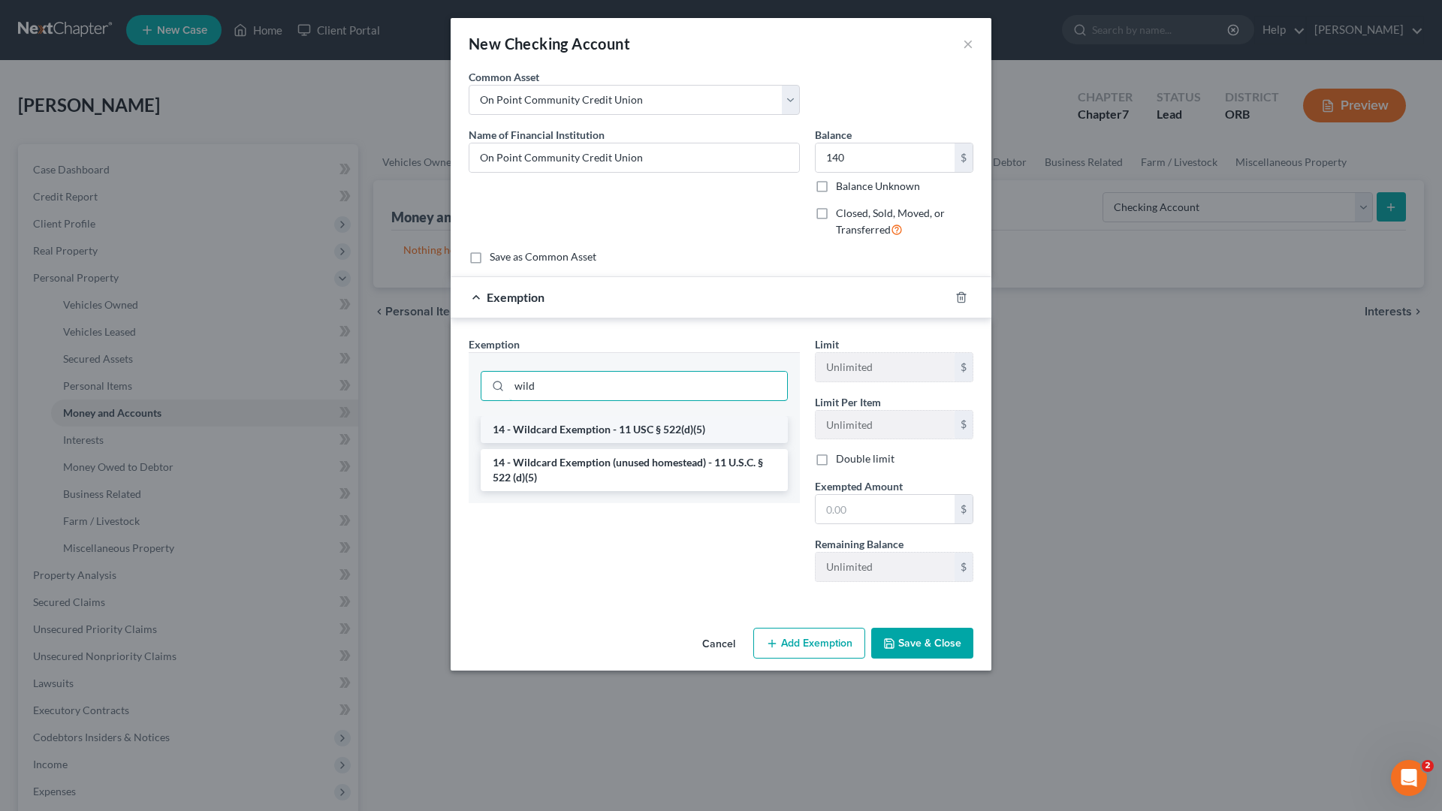
type input "wild"
click at [702, 432] on li "14 - Wildcard Exemption - 11 USC § 522(d)(5)" at bounding box center [634, 429] width 307 height 27
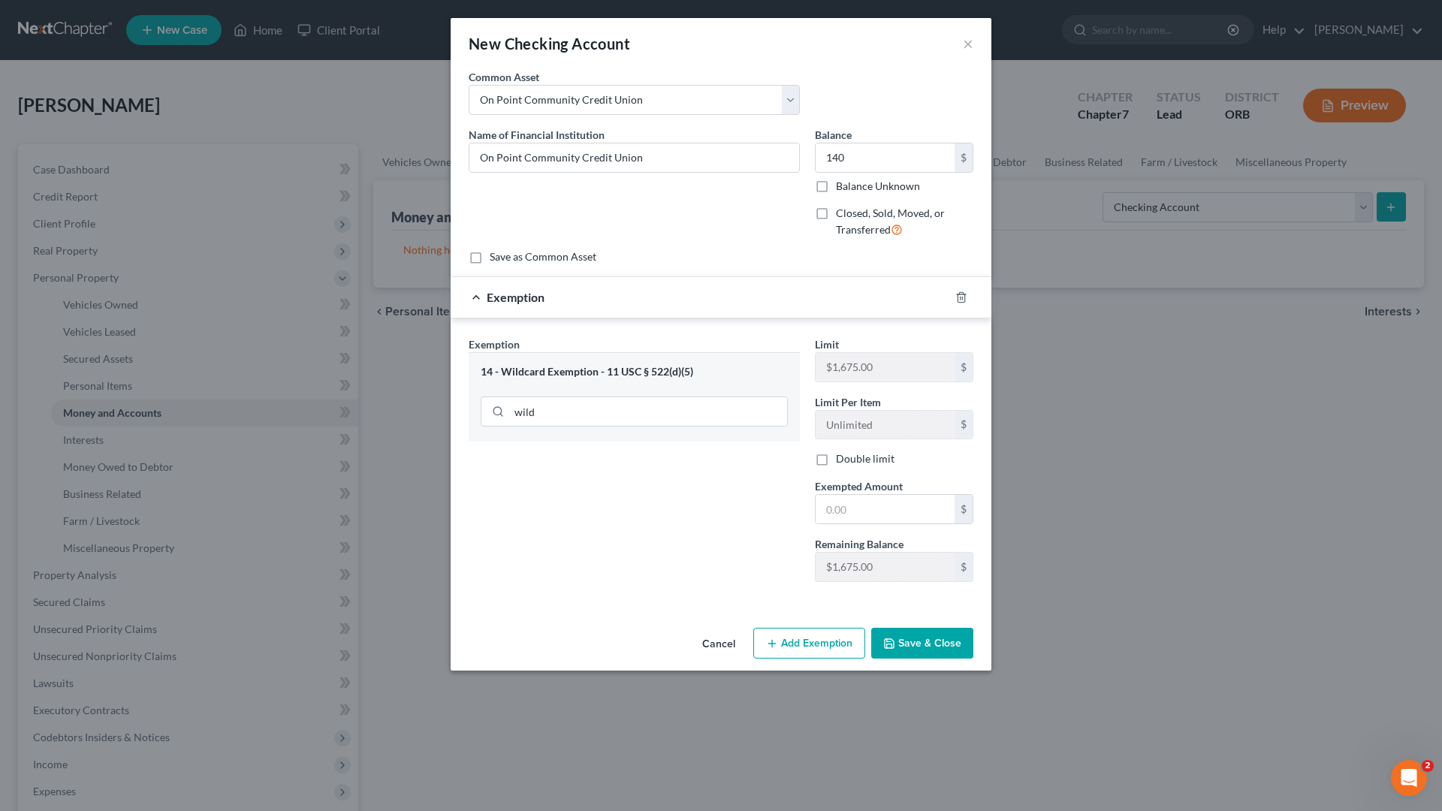
click at [943, 645] on button "Save & Close" at bounding box center [922, 644] width 102 height 32
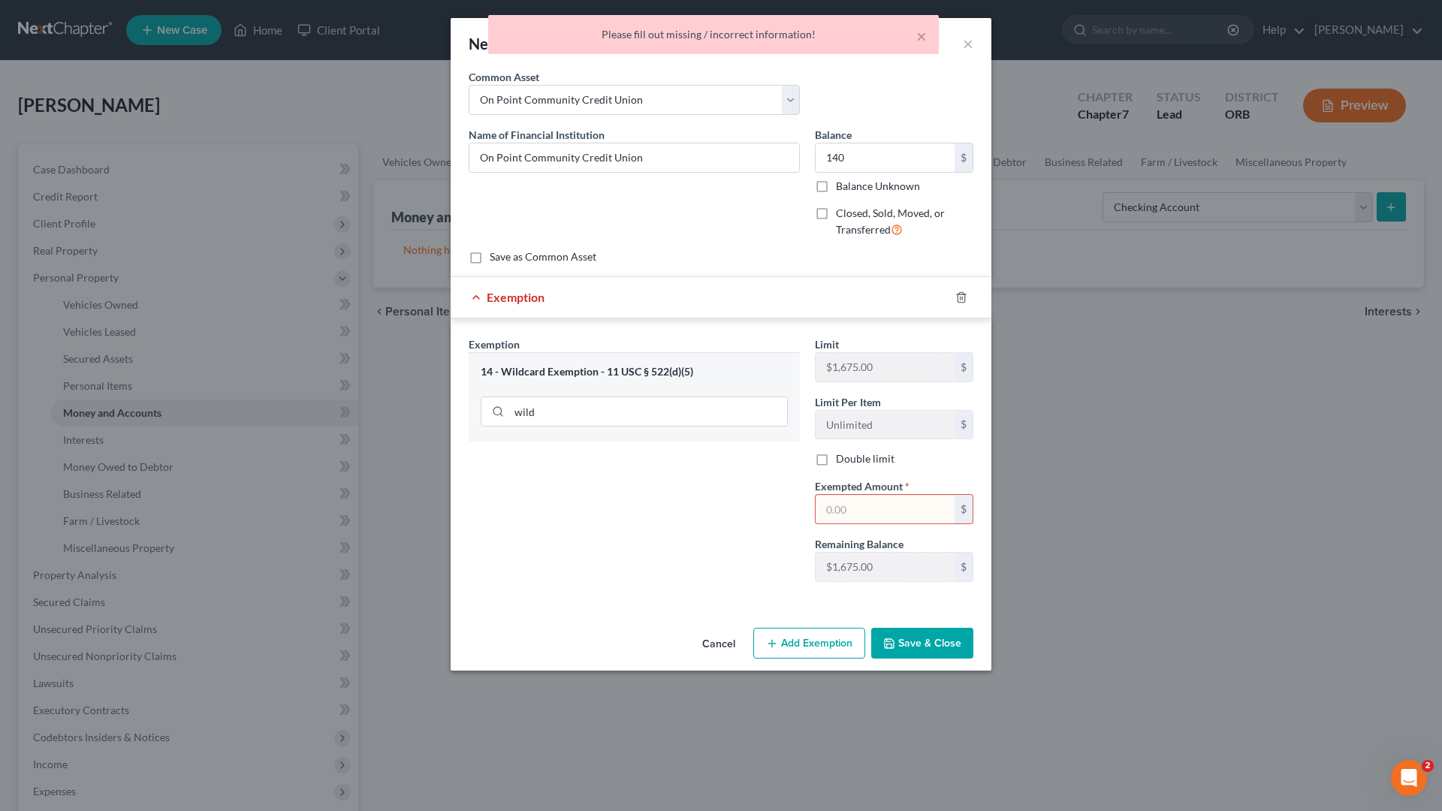
click at [605, 379] on div "14 - Wildcard Exemption - 11 USC § 522(d)(5) wild" at bounding box center [634, 396] width 331 height 89
click at [605, 378] on div "14 - Wildcard Exemption - 11 USC § 522(d)(5)" at bounding box center [634, 372] width 307 height 14
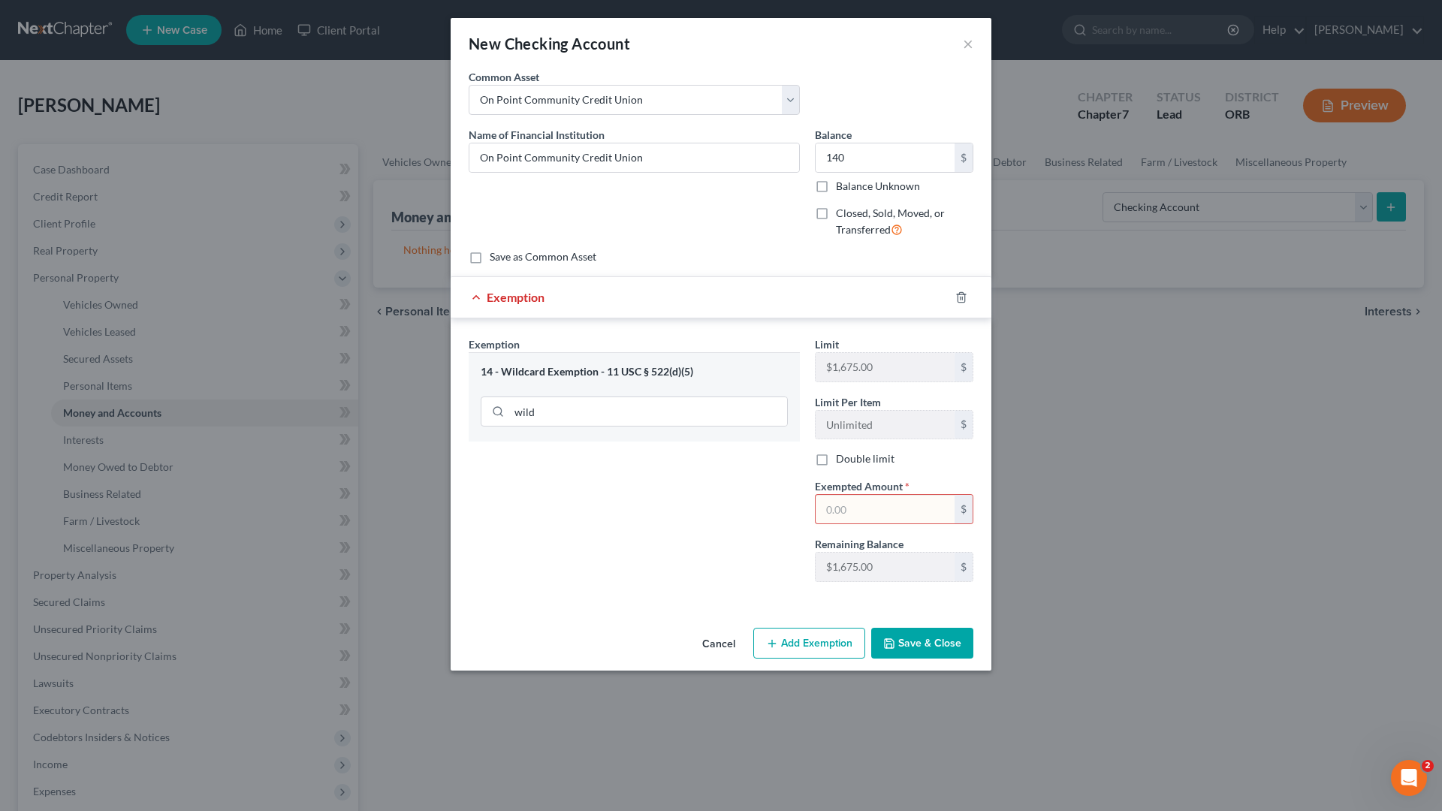
click at [872, 509] on input "text" at bounding box center [885, 509] width 139 height 29
type input "140"
click at [951, 643] on button "Save & Close" at bounding box center [922, 644] width 102 height 32
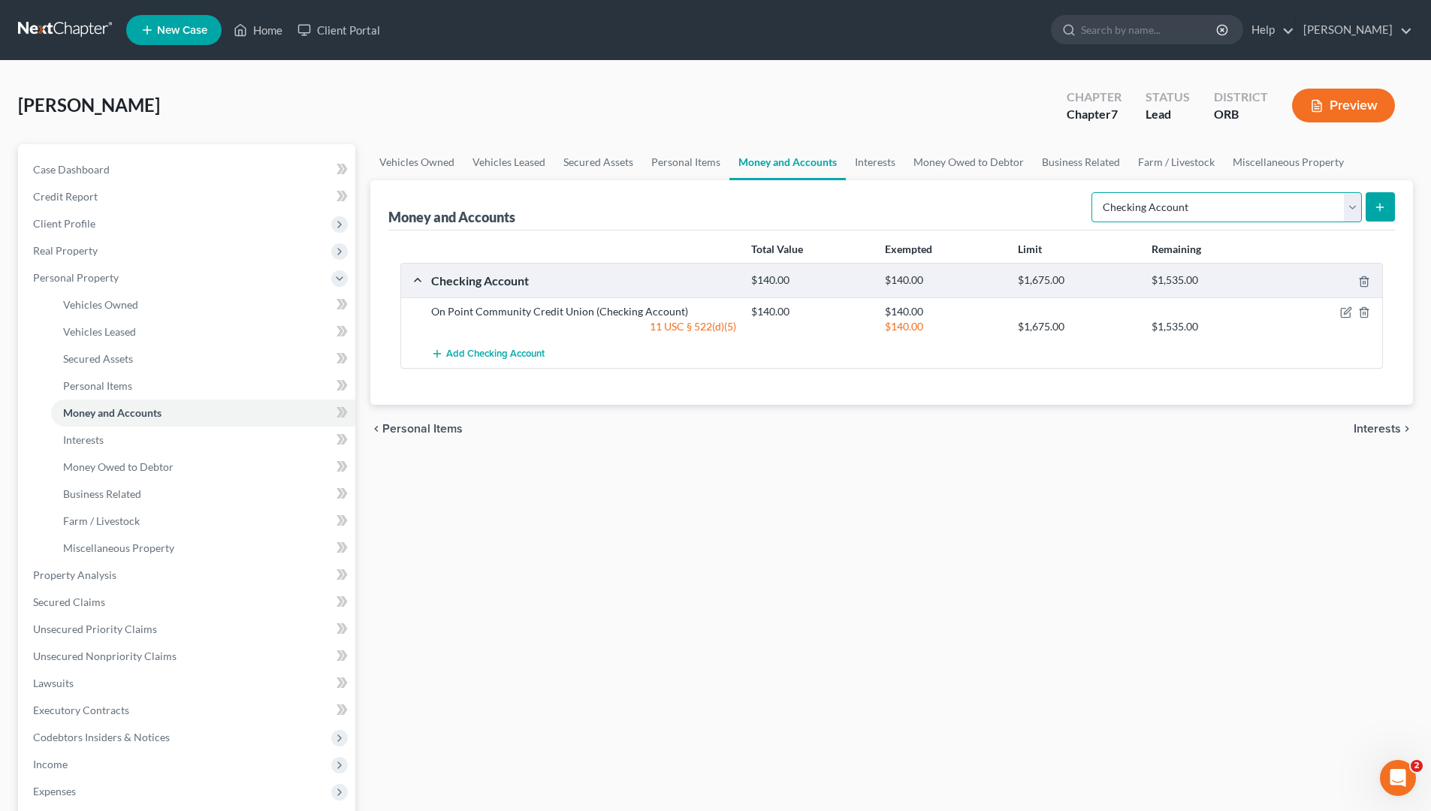
click at [1134, 203] on select "Select Account Type Brokerage Cash on Hand Certificates of Deposit Checking Acc…" at bounding box center [1226, 207] width 270 height 30
click at [1094, 192] on select "Select Account Type Brokerage Cash on Hand Certificates of Deposit Checking Acc…" at bounding box center [1226, 207] width 270 height 30
click at [1078, 502] on div "Vehicles Owned Vehicles Leased Secured Assets Personal Items Money and Accounts…" at bounding box center [892, 578] width 1058 height 868
click at [1134, 193] on select "Select Account Type Brokerage Cash on Hand Certificates of Deposit Checking Acc…" at bounding box center [1226, 207] width 270 height 30
select select "savings"
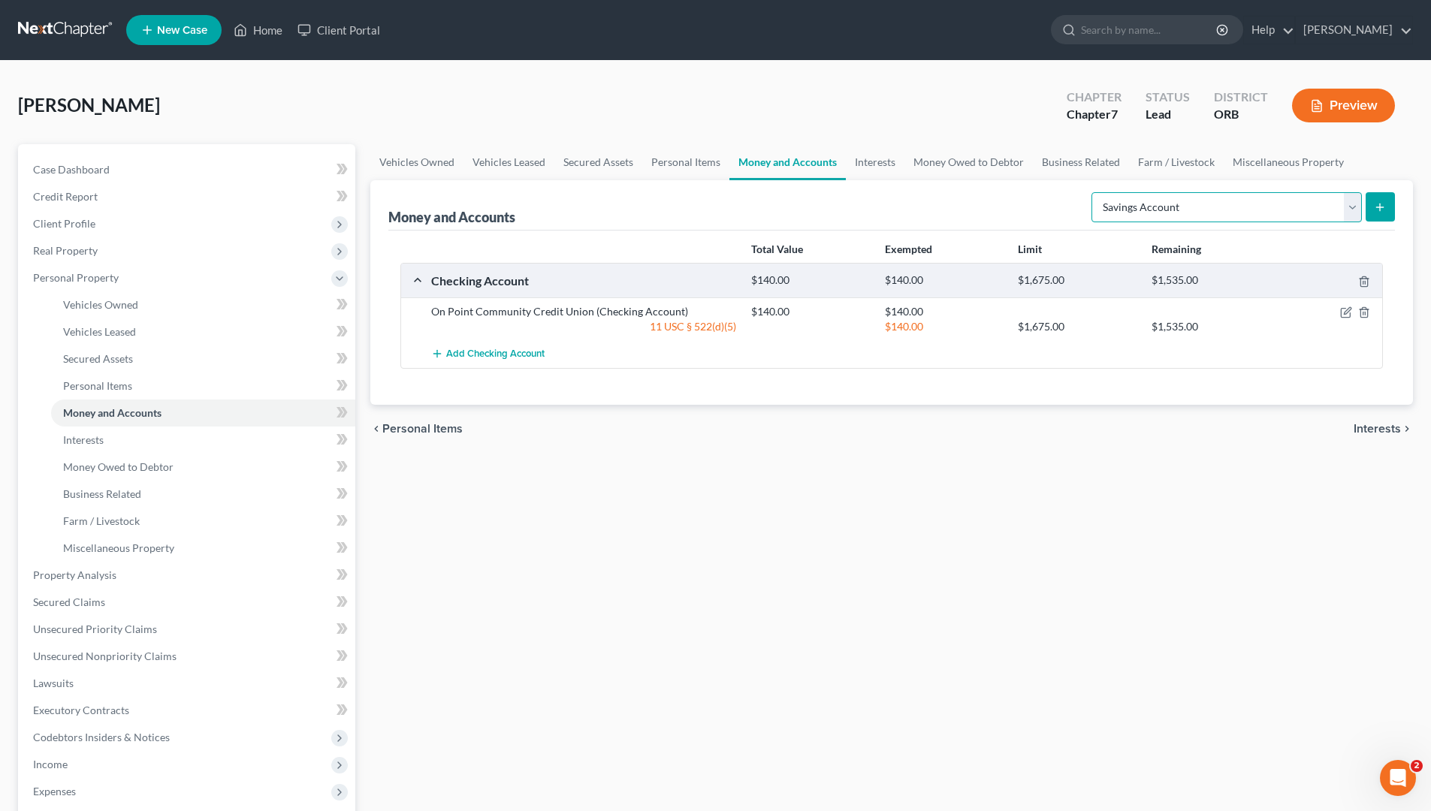
click at [1094, 192] on select "Select Account Type Brokerage Cash on Hand Certificates of Deposit Checking Acc…" at bounding box center [1226, 207] width 270 height 30
click at [1134, 204] on icon "submit" at bounding box center [1380, 207] width 12 height 12
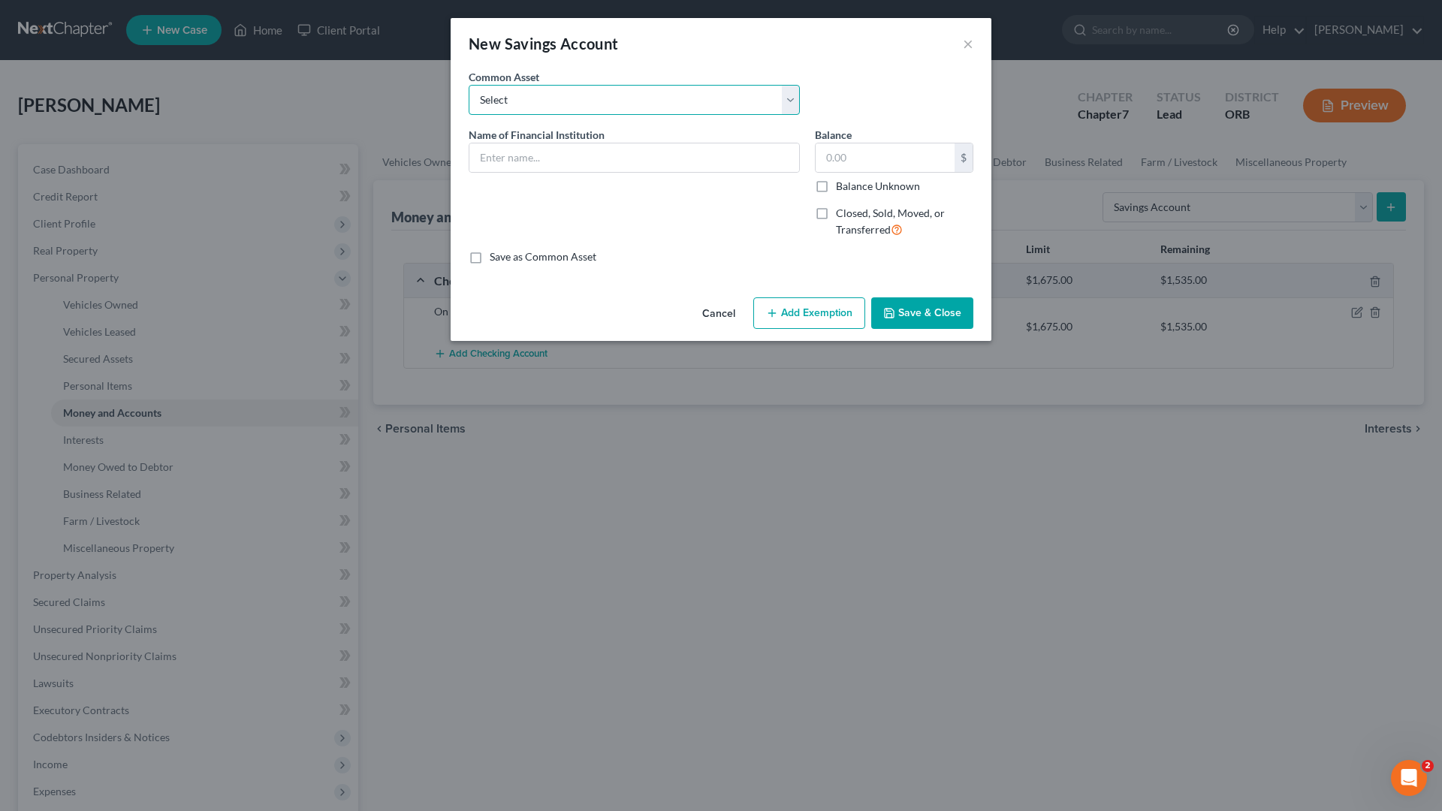
click at [505, 94] on select "Select Cascade Bank [US_STATE] State Credit Union [PERSON_NAME] Fargo [PERSON_N…" at bounding box center [634, 100] width 331 height 30
select select "4"
click at [469, 85] on select "Select Cascade Bank [US_STATE] State Credit Union [PERSON_NAME] Fargo [PERSON_N…" at bounding box center [634, 100] width 331 height 30
type input "On Point Credit Union"
click at [922, 152] on input "8.00" at bounding box center [885, 157] width 139 height 29
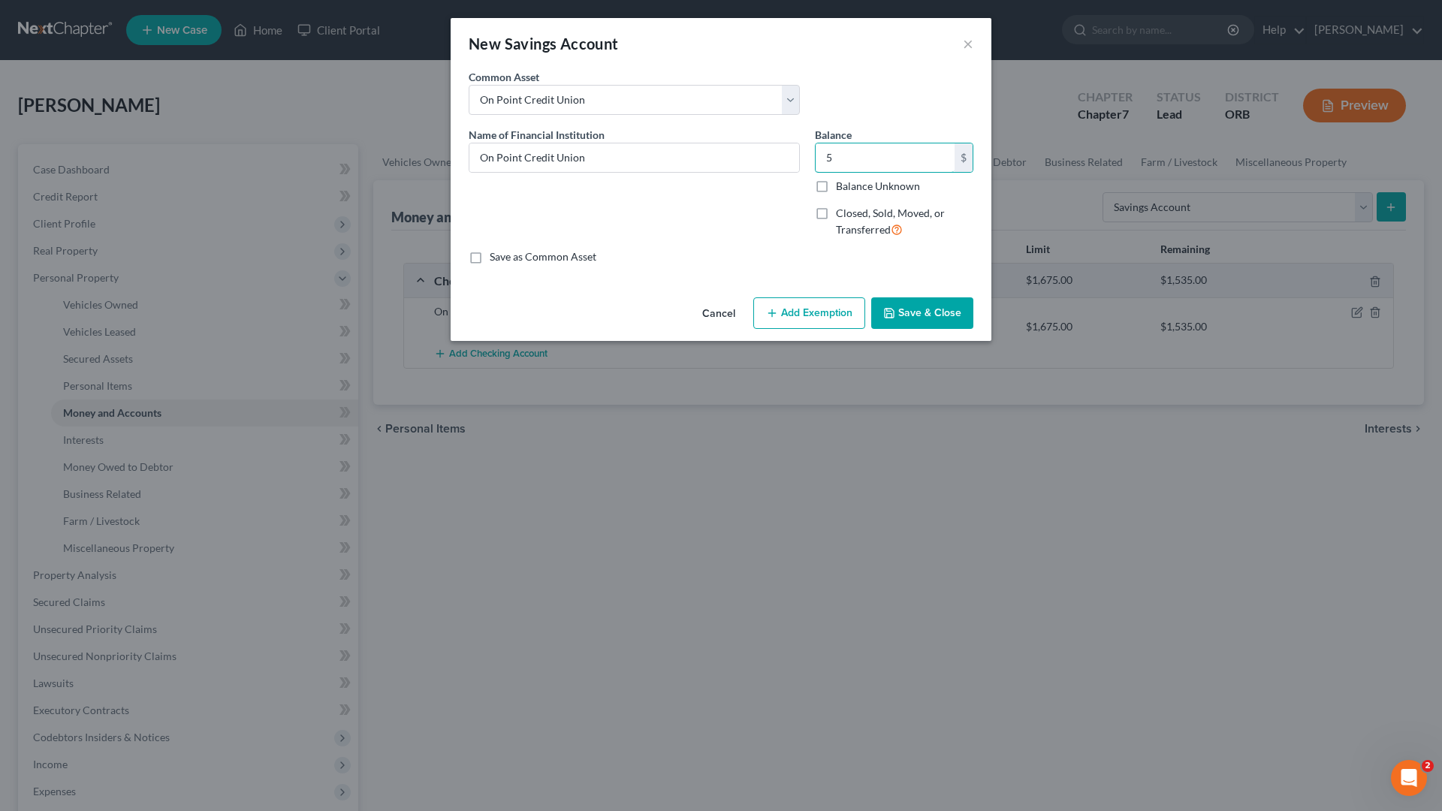
type input "5"
click at [842, 306] on button "Add Exemption" at bounding box center [809, 313] width 112 height 32
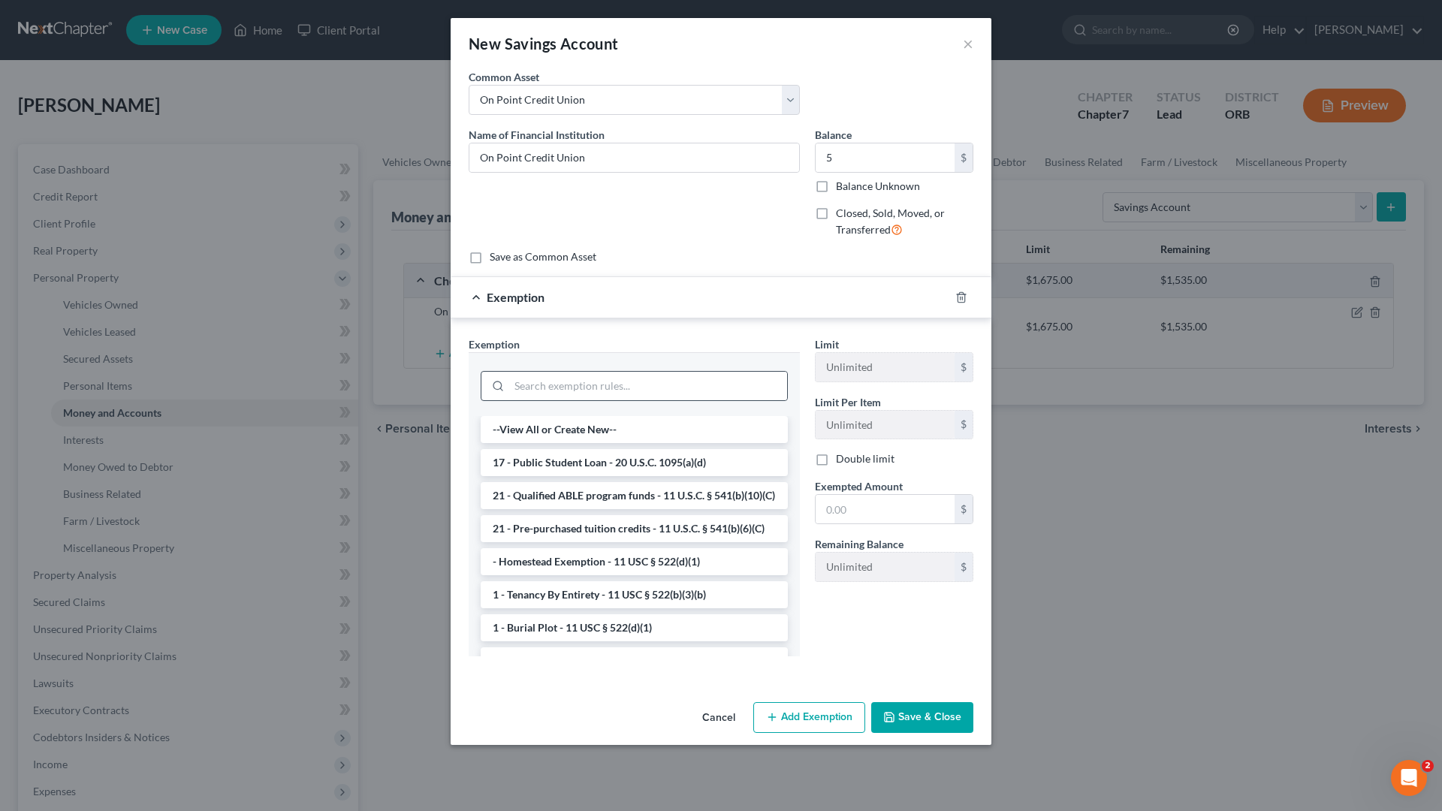
click at [708, 371] on div at bounding box center [634, 386] width 307 height 30
click at [708, 372] on input "search" at bounding box center [648, 386] width 278 height 29
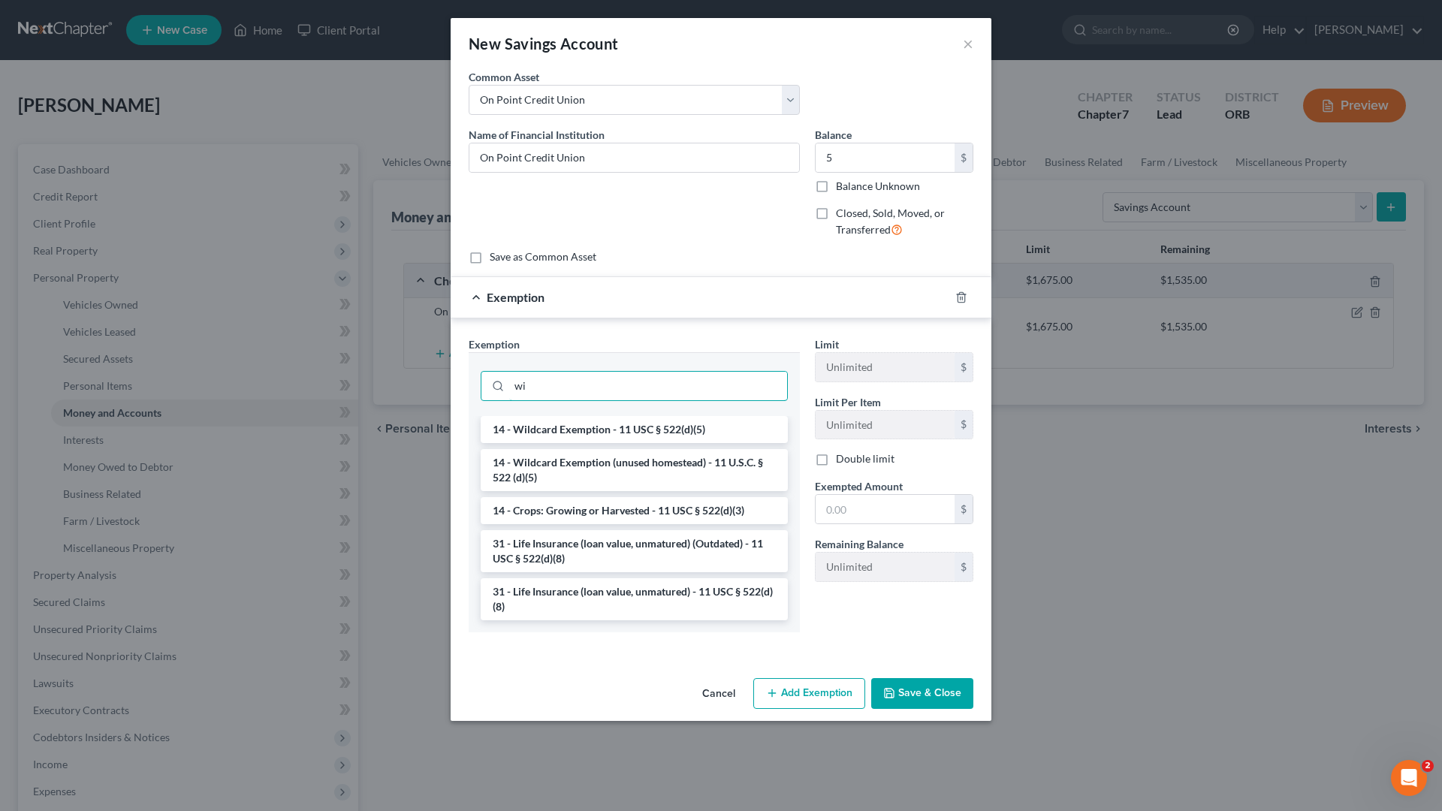
type input "w"
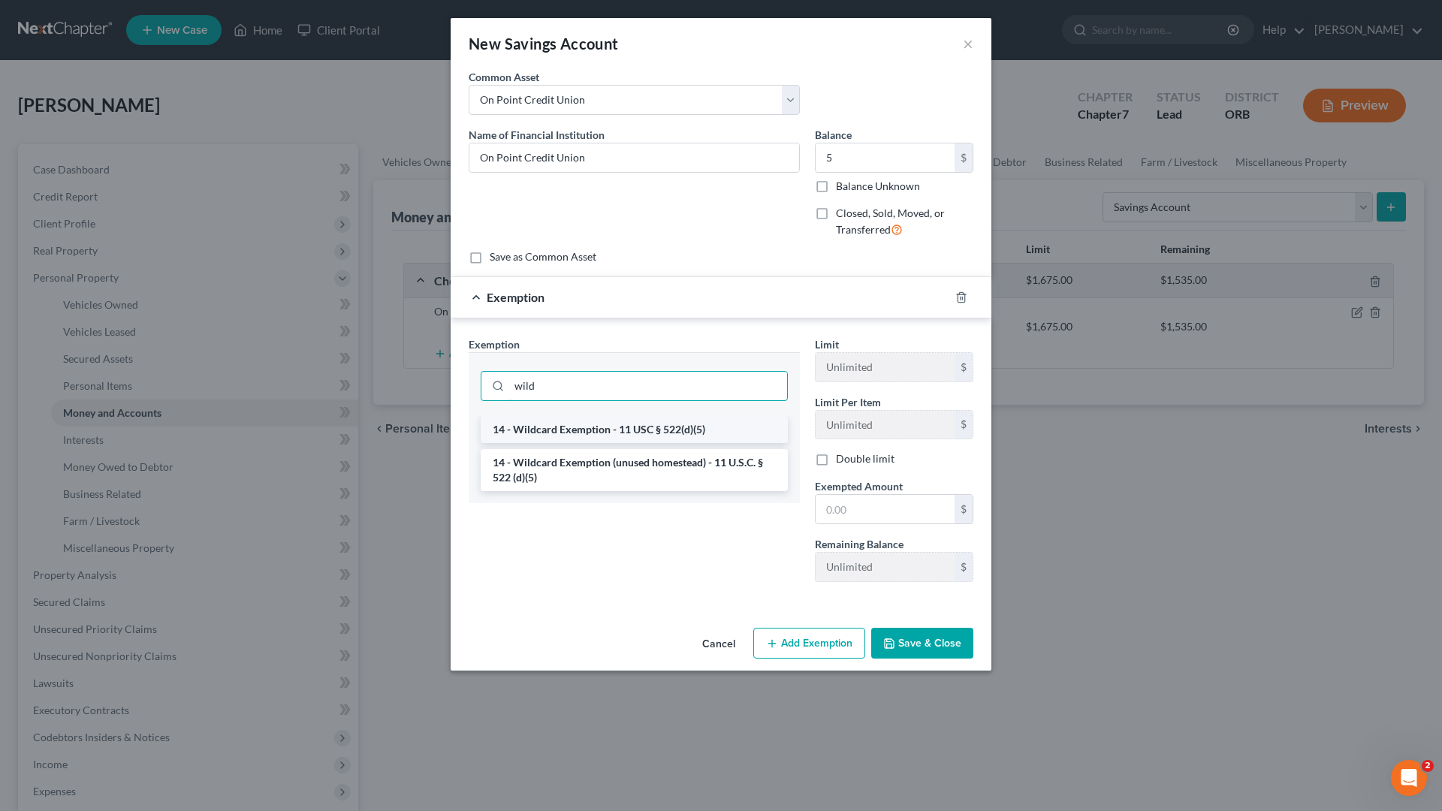
type input "wild"
click at [723, 433] on li "14 - Wildcard Exemption - 11 USC § 522(d)(5)" at bounding box center [634, 429] width 307 height 27
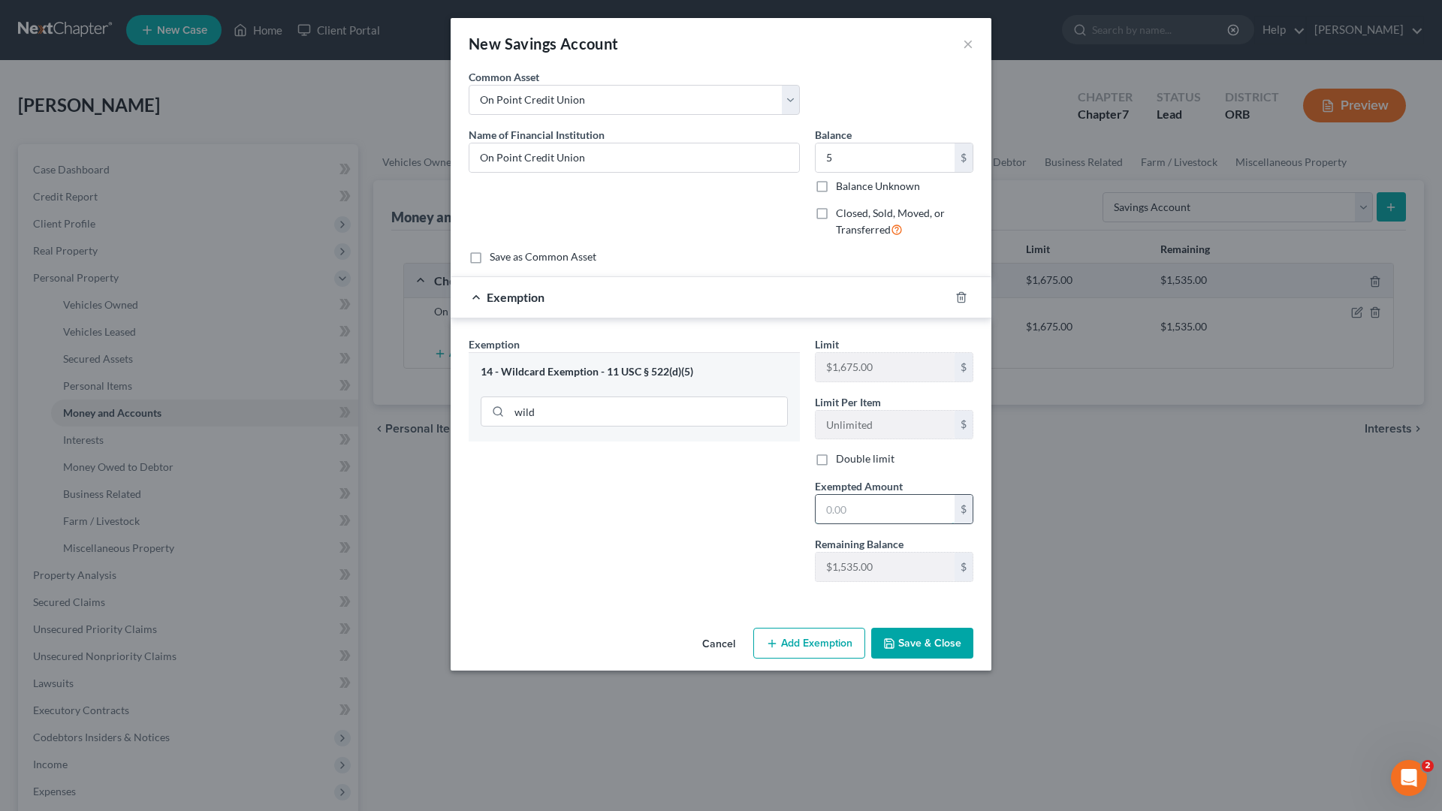
click at [856, 498] on input "text" at bounding box center [885, 509] width 139 height 29
type input "5"
click at [946, 656] on button "Save & Close" at bounding box center [922, 644] width 102 height 32
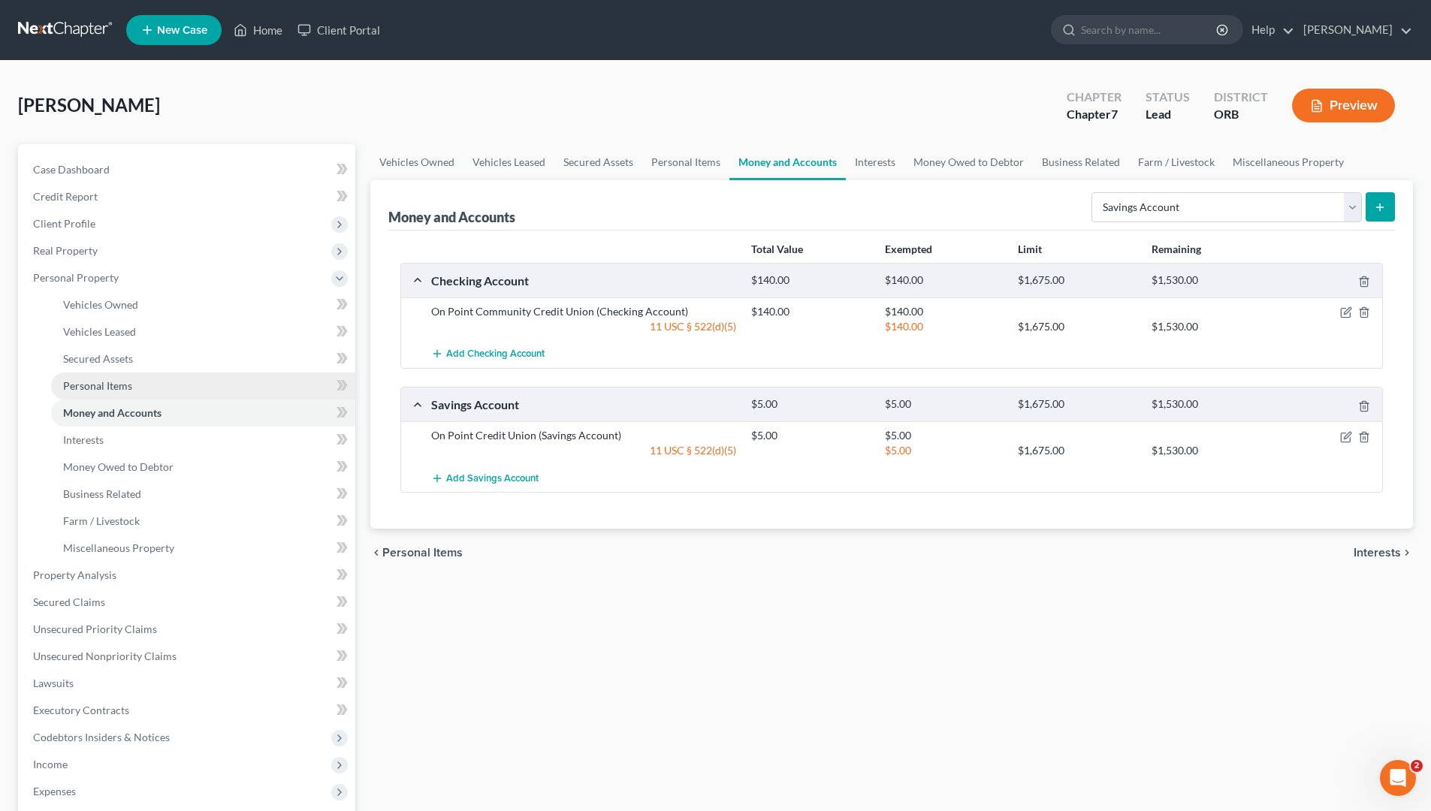
click at [232, 378] on link "Personal Items" at bounding box center [203, 386] width 304 height 27
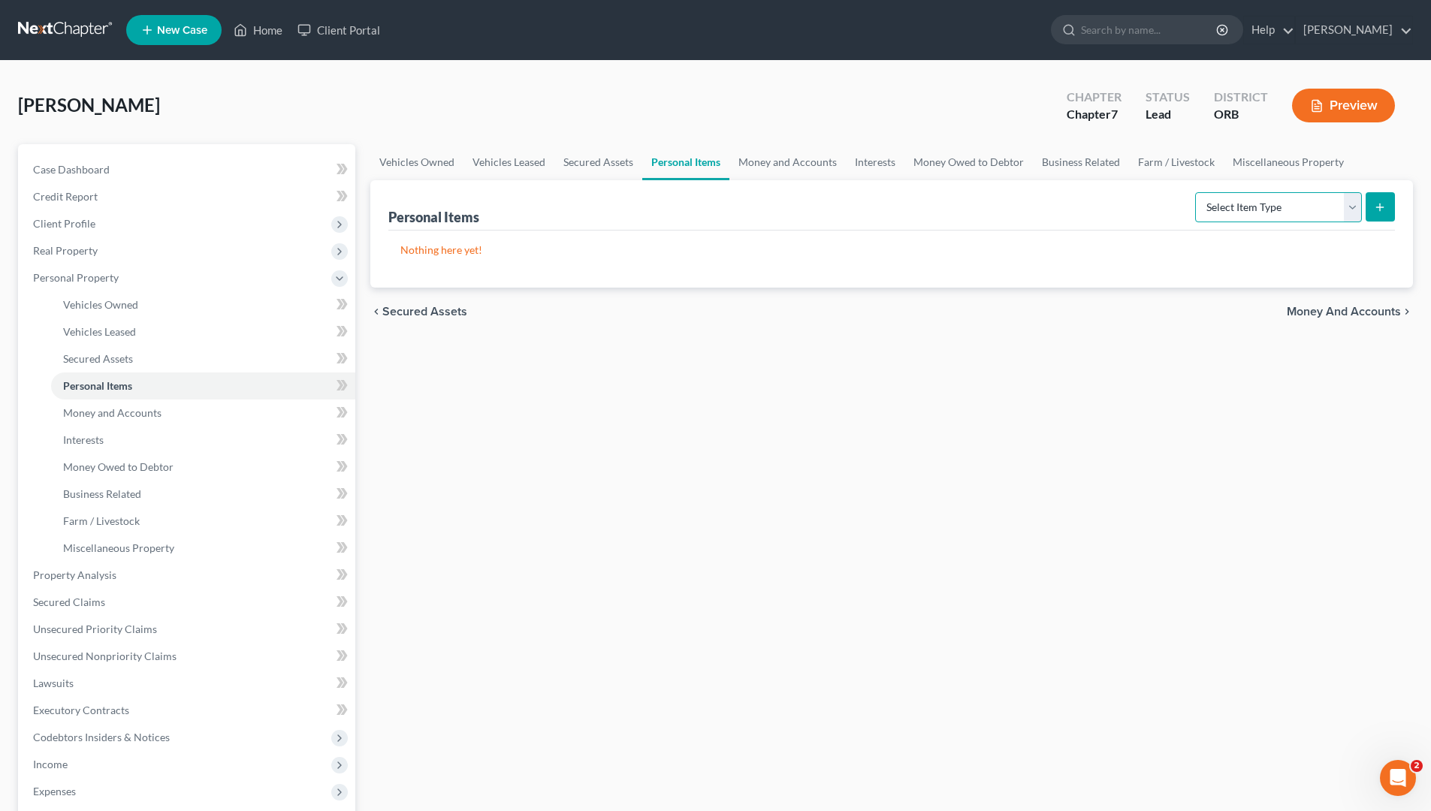
click at [1134, 192] on select "Select Item Type Clothing Collectibles Of Value Electronics Firearms Household …" at bounding box center [1278, 207] width 167 height 30
select select "clothing"
click at [1134, 192] on select "Select Item Type Clothing Collectibles Of Value Electronics Firearms Household …" at bounding box center [1278, 207] width 167 height 30
click at [1134, 210] on button "submit" at bounding box center [1380, 206] width 29 height 29
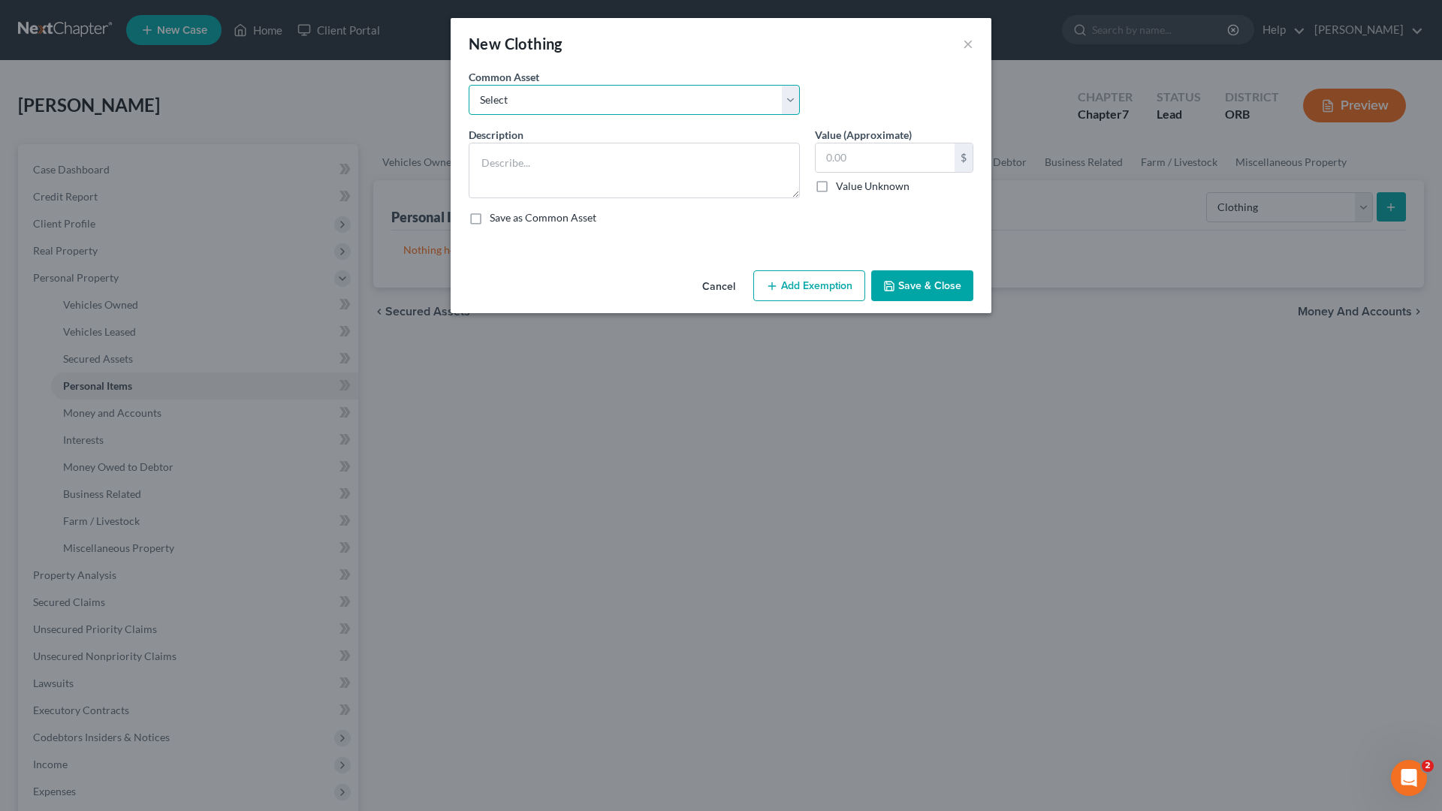
click at [665, 98] on select "Select Clothes Clothing" at bounding box center [634, 100] width 331 height 30
select select "0"
click at [469, 85] on select "Select Clothes Clothing" at bounding box center [634, 100] width 331 height 30
type textarea "Clothes"
type input "200.00"
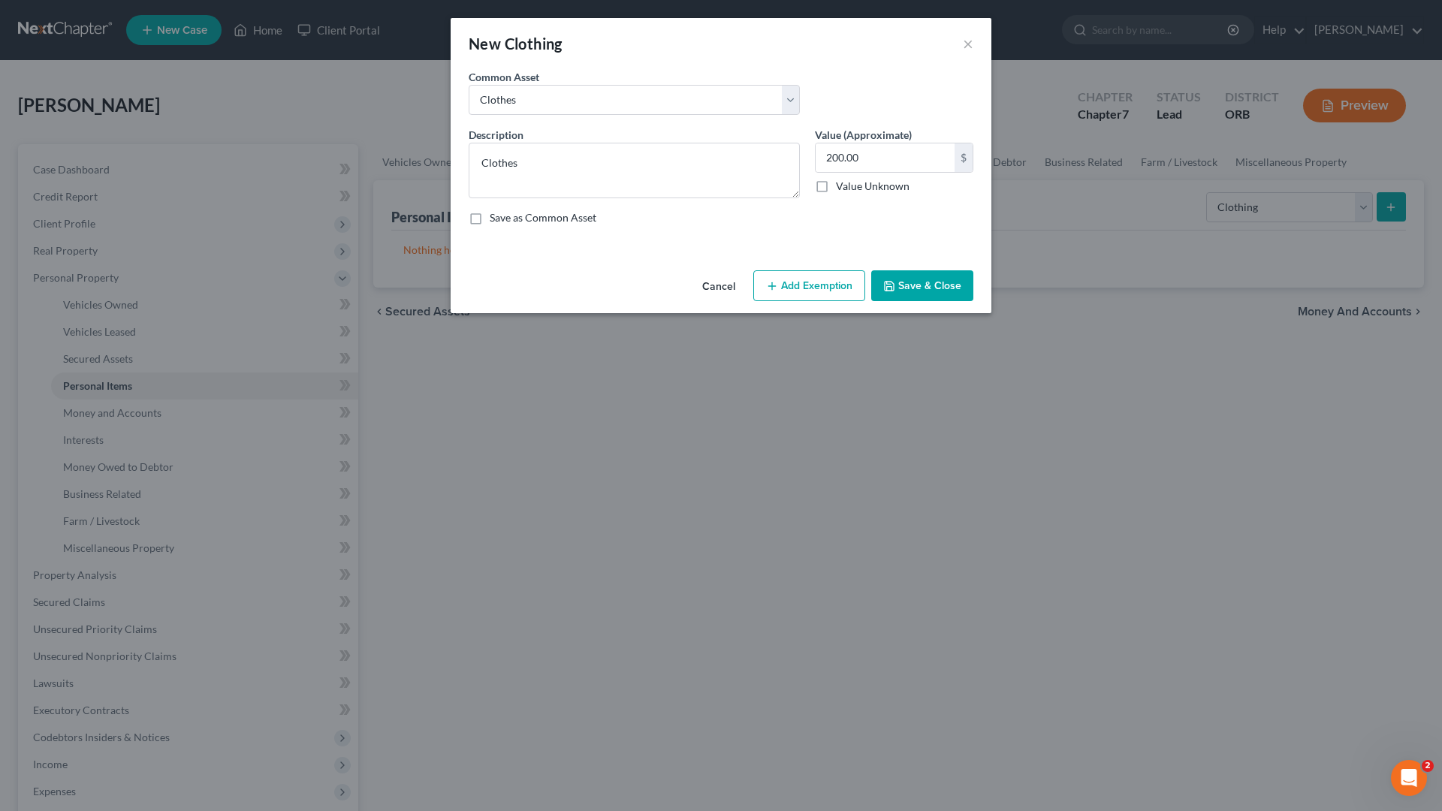
click at [825, 282] on button "Add Exemption" at bounding box center [809, 286] width 112 height 32
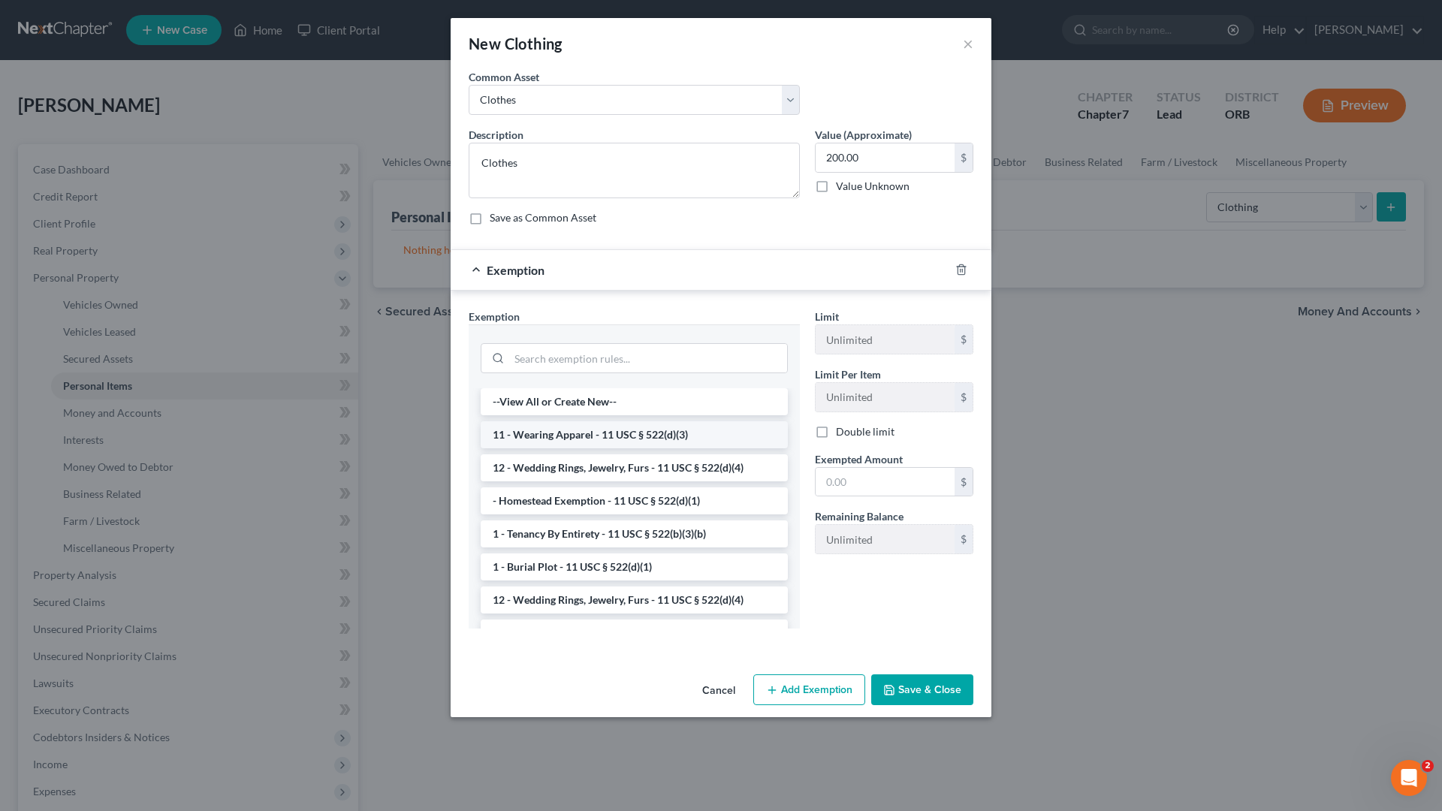
click at [695, 431] on li "11 - Wearing Apparel - 11 USC § 522(d)(3)" at bounding box center [634, 434] width 307 height 27
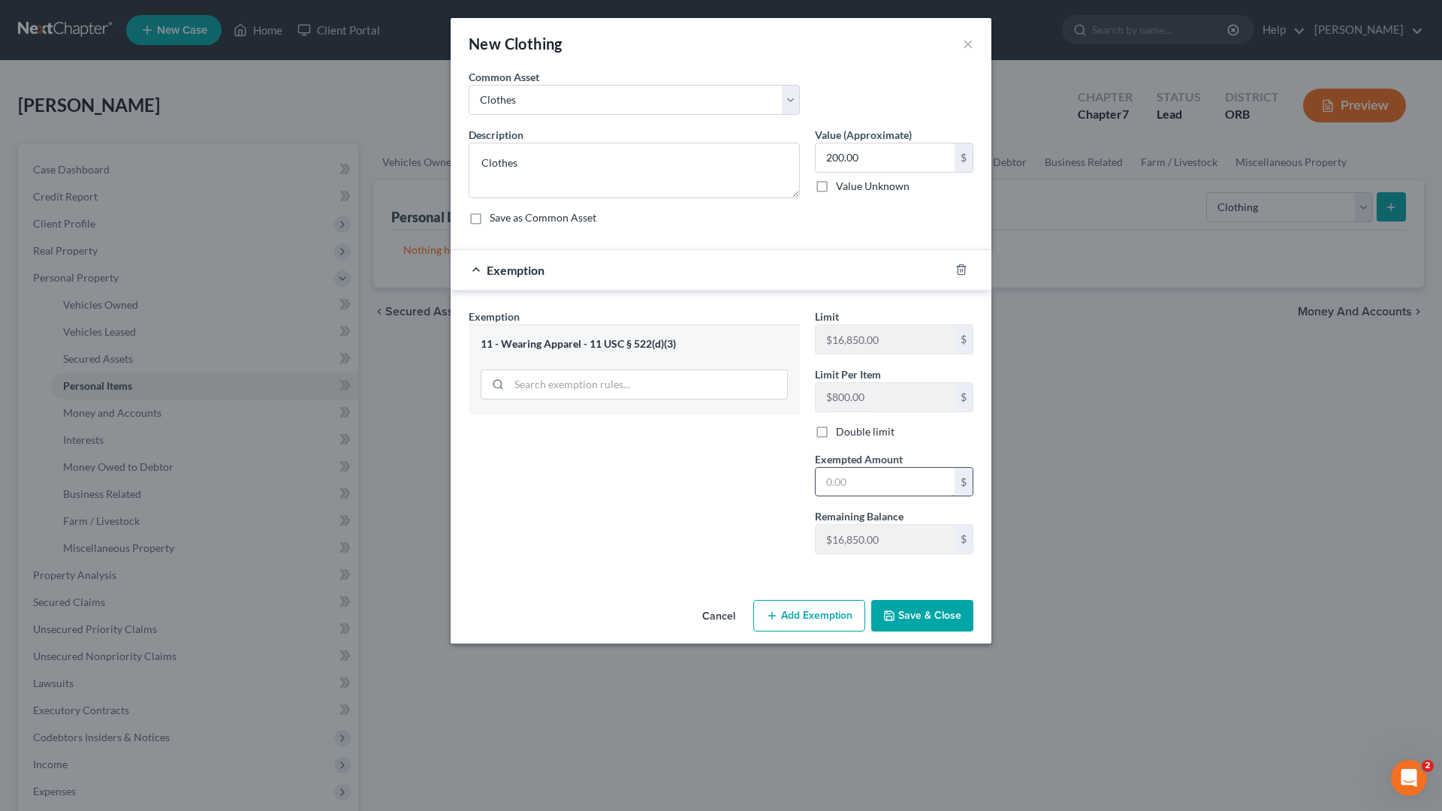
click at [904, 484] on input "text" at bounding box center [885, 482] width 139 height 29
type input "200"
click at [929, 603] on button "Save & Close" at bounding box center [922, 616] width 102 height 32
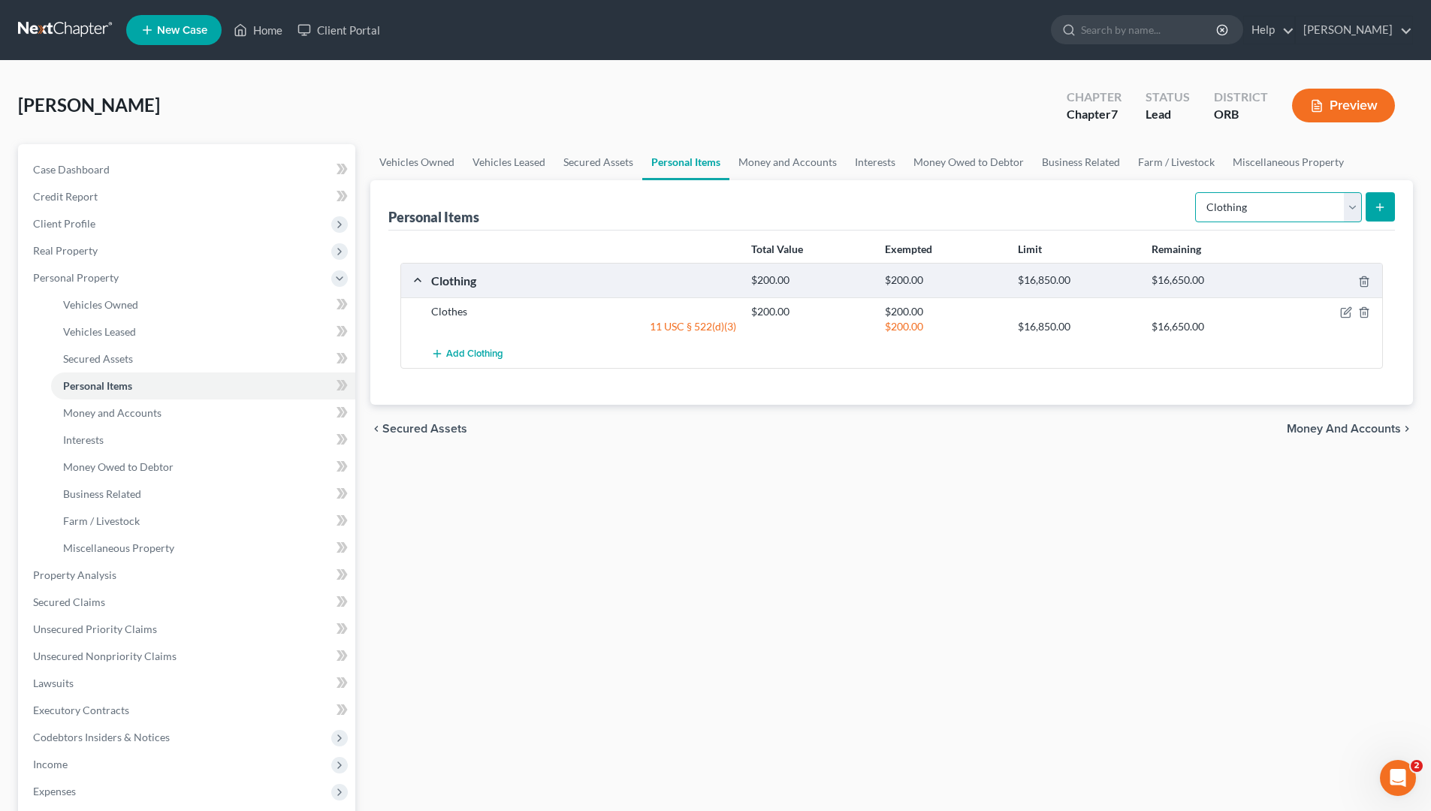
click at [1134, 204] on select "Select Item Type Clothing Collectibles Of Value Electronics Firearms Household …" at bounding box center [1278, 207] width 167 height 30
select select "household_goods"
click at [1134, 192] on select "Select Item Type Clothing Collectibles Of Value Electronics Firearms Household …" at bounding box center [1278, 207] width 167 height 30
click at [1134, 213] on button "submit" at bounding box center [1380, 206] width 29 height 29
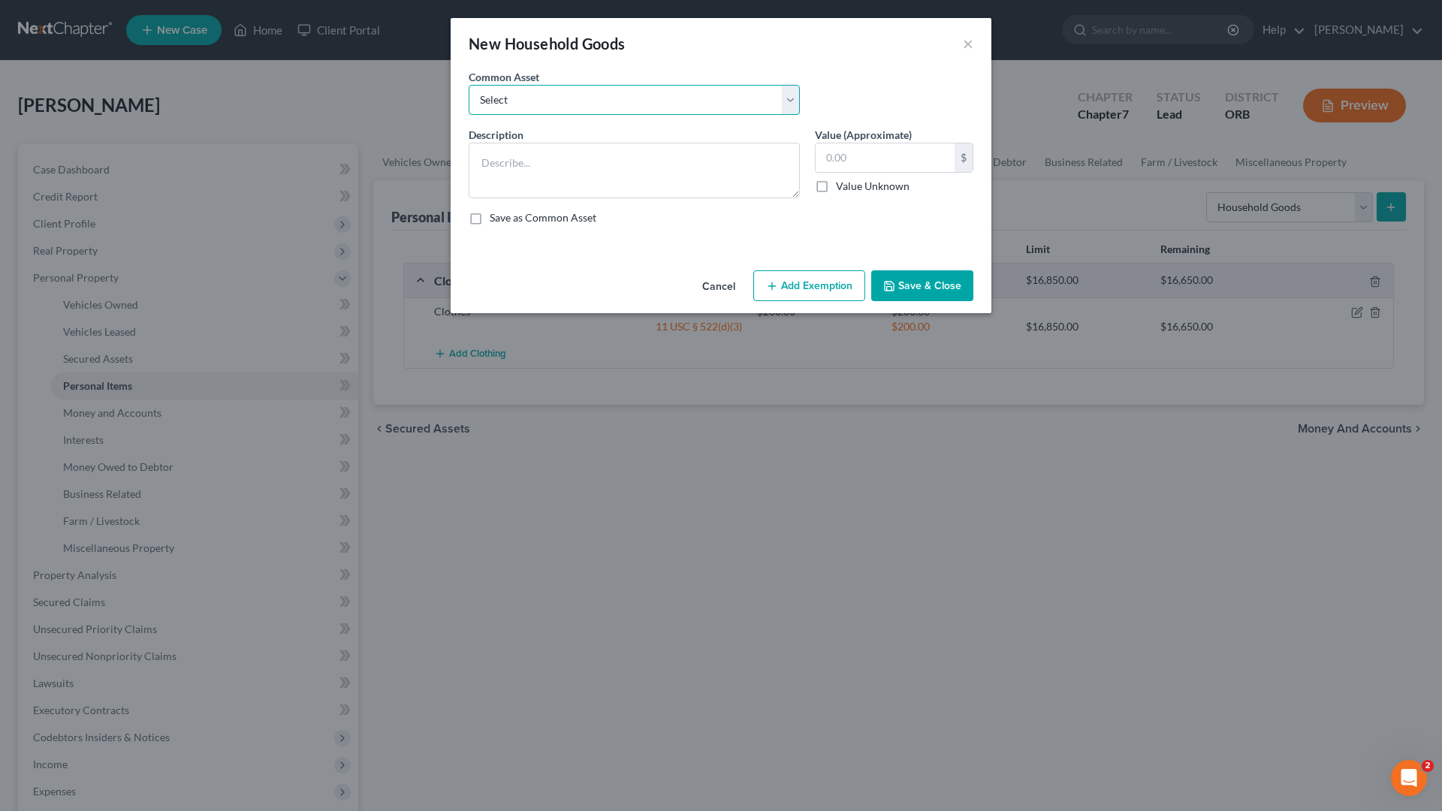
click at [533, 91] on select "Select Household Goods" at bounding box center [634, 100] width 331 height 30
select select "0"
click at [469, 85] on select "Select Household Goods" at bounding box center [634, 100] width 331 height 30
type textarea "Household Goods"
type input "800.00"
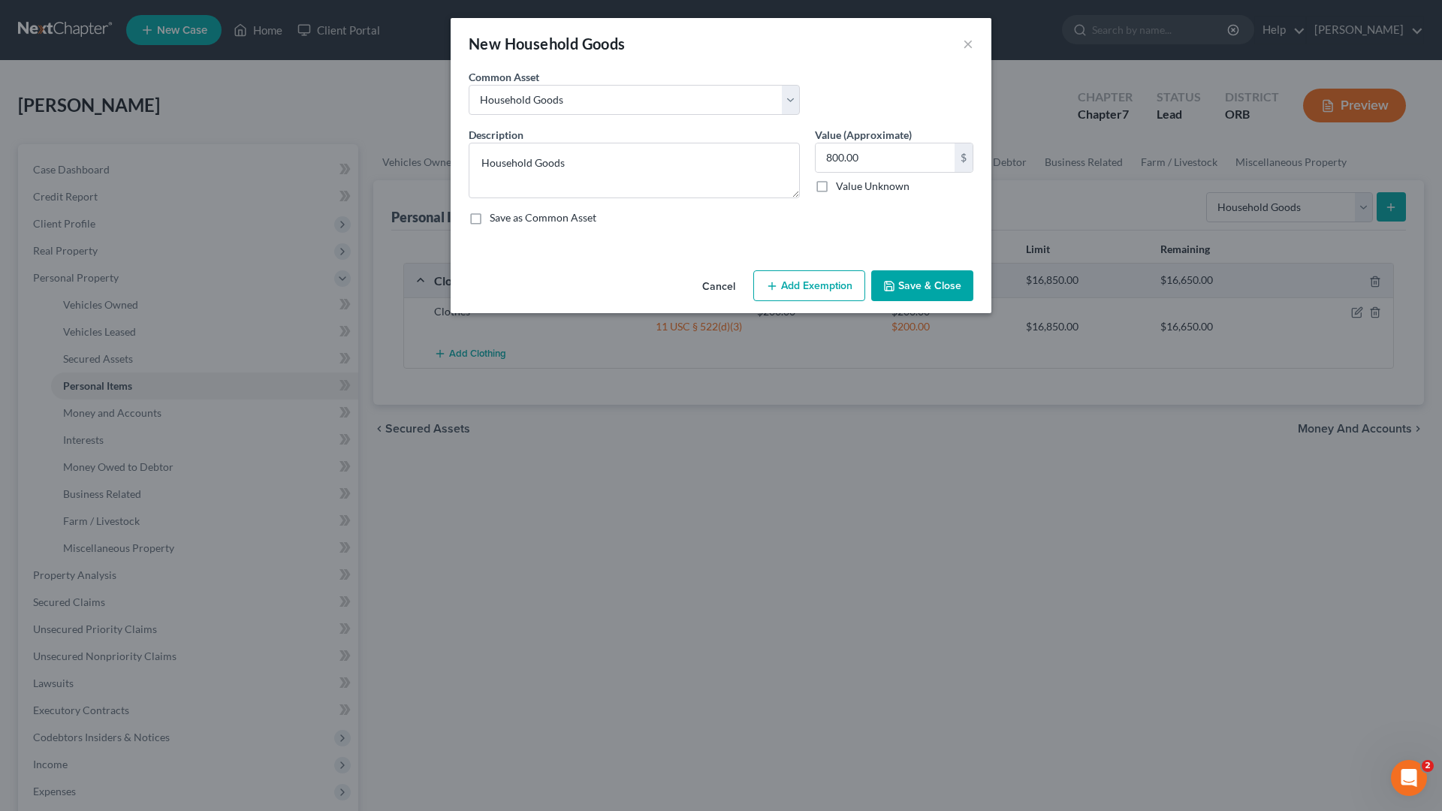
click at [843, 293] on button "Add Exemption" at bounding box center [809, 286] width 112 height 32
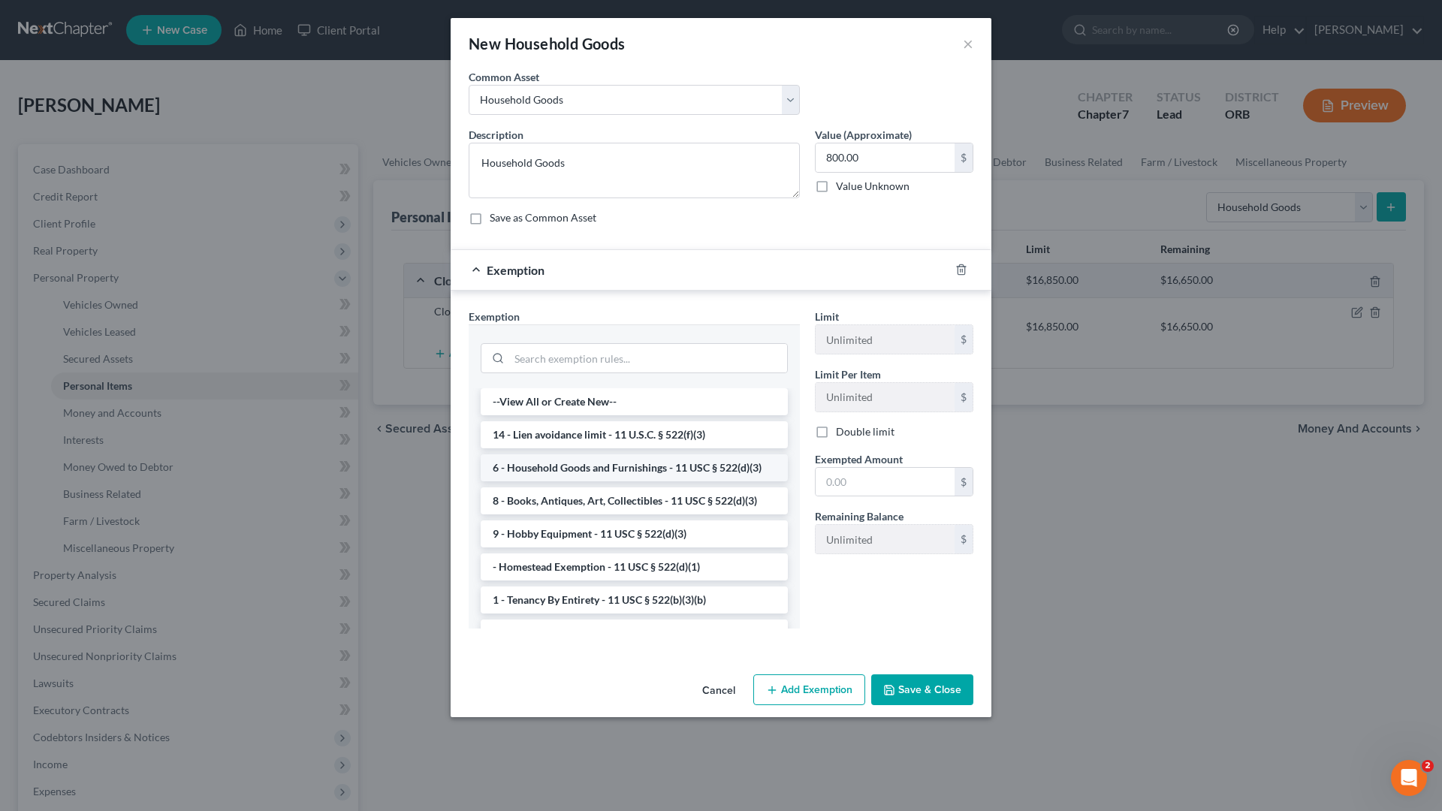
click at [664, 477] on li "6 - Household Goods and Furnishings - 11 USC § 522(d)(3)" at bounding box center [634, 467] width 307 height 27
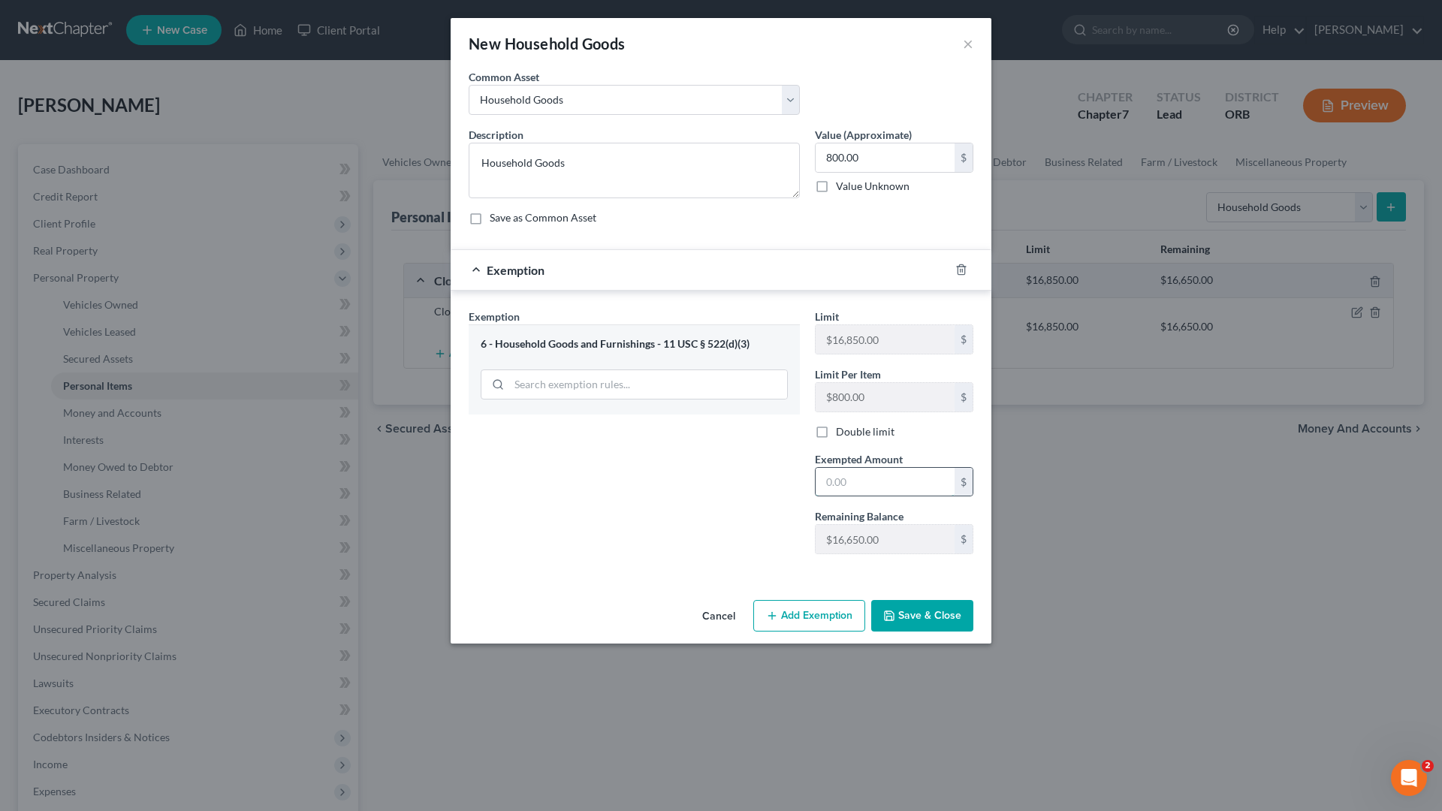
click at [901, 491] on input "text" at bounding box center [885, 482] width 139 height 29
type input "800"
click at [926, 611] on button "Save & Close" at bounding box center [922, 616] width 102 height 32
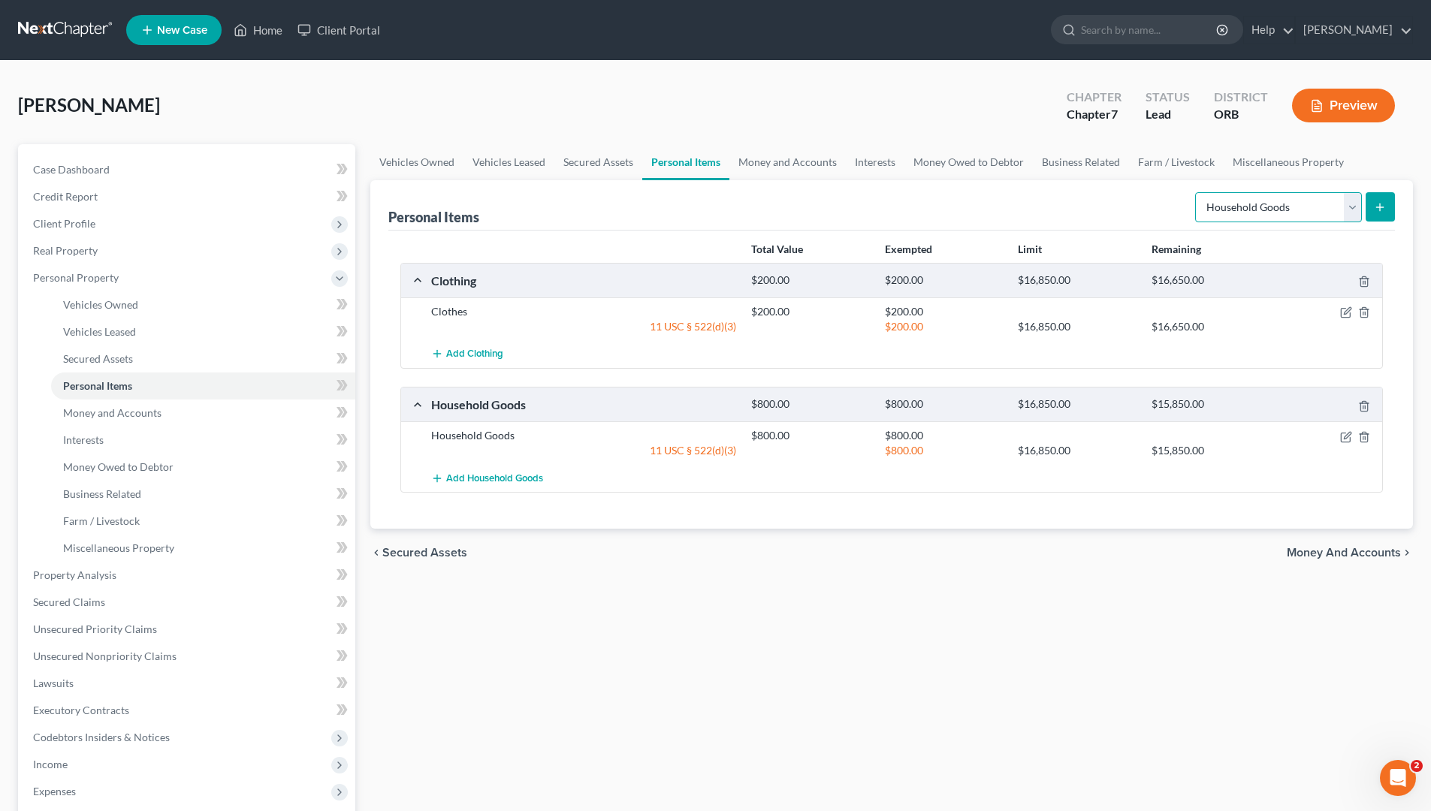
click at [1134, 214] on select "Select Item Type Clothing Collectibles Of Value Electronics Firearms Household …" at bounding box center [1278, 207] width 167 height 30
select select "jewelry"
click at [1134, 192] on select "Select Item Type Clothing Collectibles Of Value Electronics Firearms Household …" at bounding box center [1278, 207] width 167 height 30
click at [1134, 211] on icon "submit" at bounding box center [1380, 207] width 12 height 12
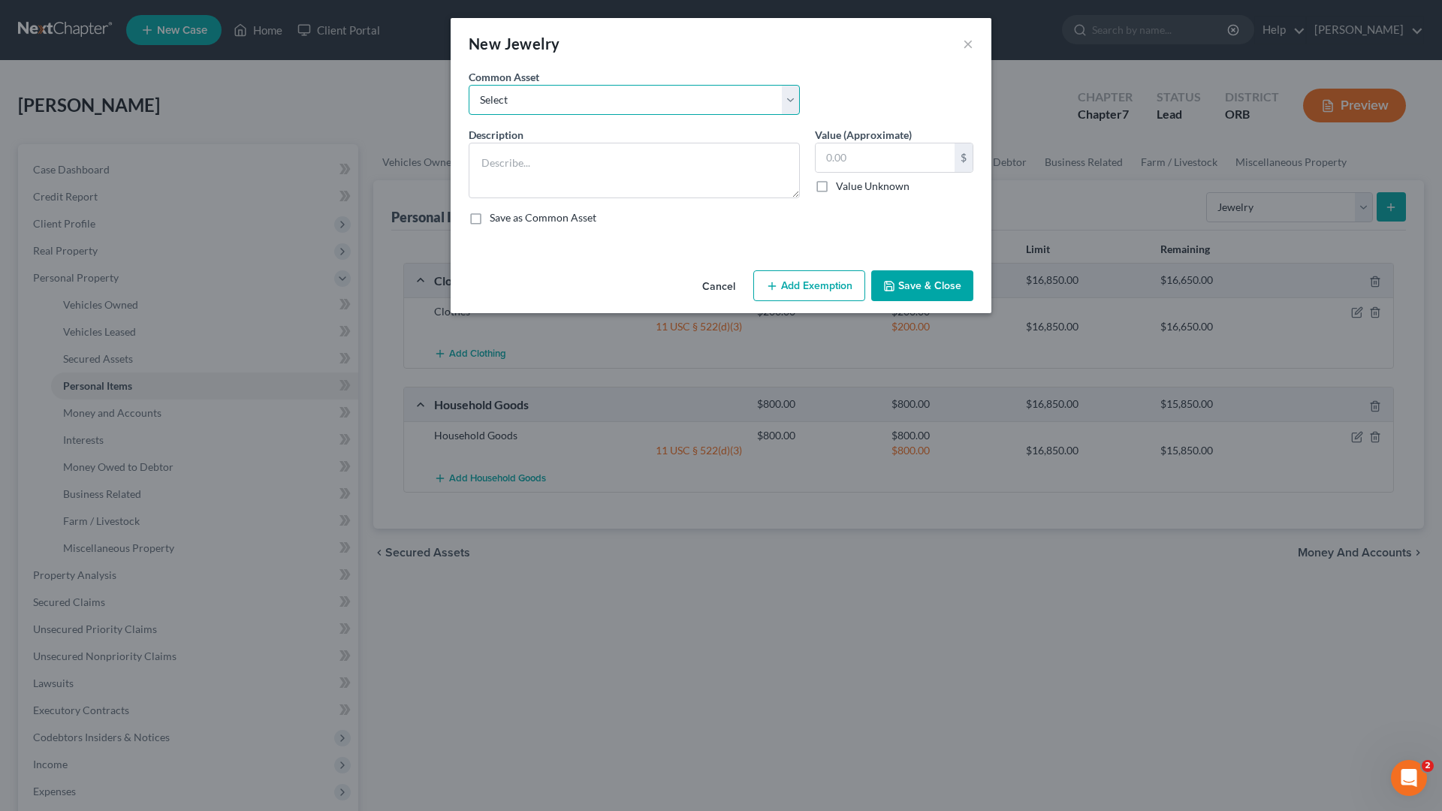
click at [634, 91] on select "Select Jewelry" at bounding box center [634, 100] width 331 height 30
click at [659, 159] on textarea at bounding box center [634, 171] width 331 height 56
drag, startPoint x: 639, startPoint y: 101, endPoint x: 646, endPoint y: 116, distance: 15.8
click at [641, 106] on select "Select Jewelry" at bounding box center [634, 100] width 331 height 30
select select "0"
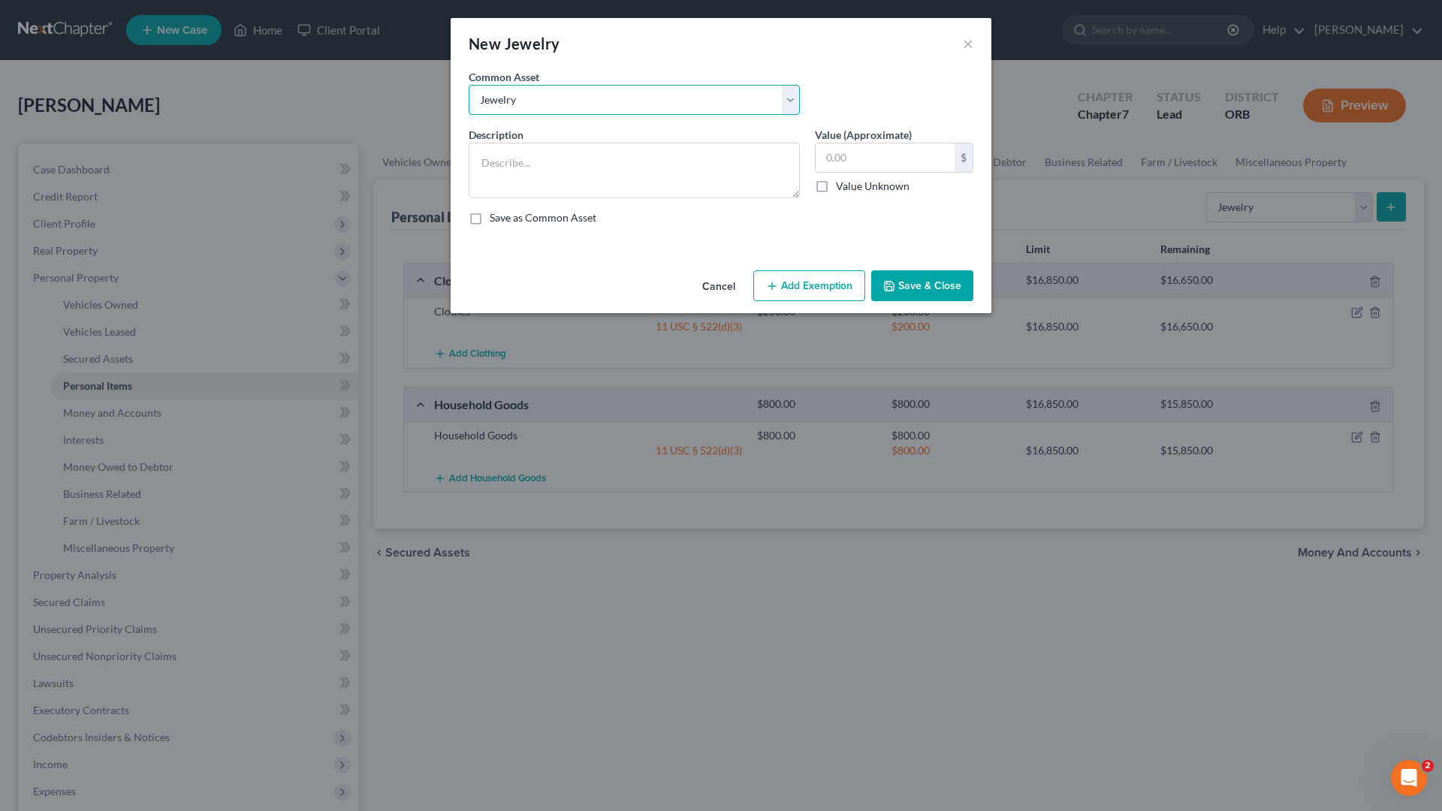
click at [469, 85] on select "Select Jewelry" at bounding box center [634, 100] width 331 height 30
type textarea "Jewelry"
type input "50.00"
click at [645, 171] on textarea "Jewelry50.00" at bounding box center [634, 171] width 331 height 56
type textarea "Jewelry"
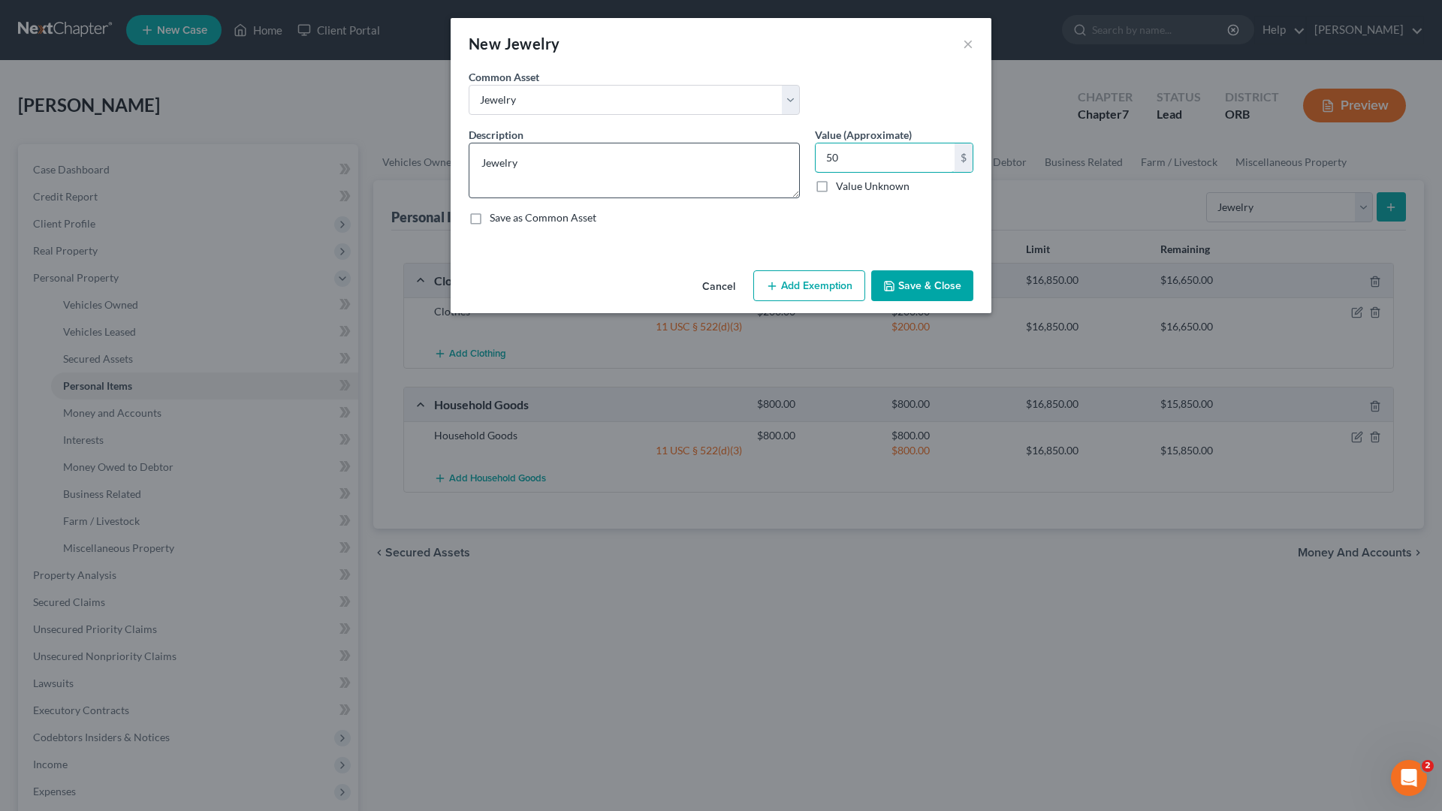
type input "50"
click at [840, 279] on button "Add Exemption" at bounding box center [809, 286] width 112 height 32
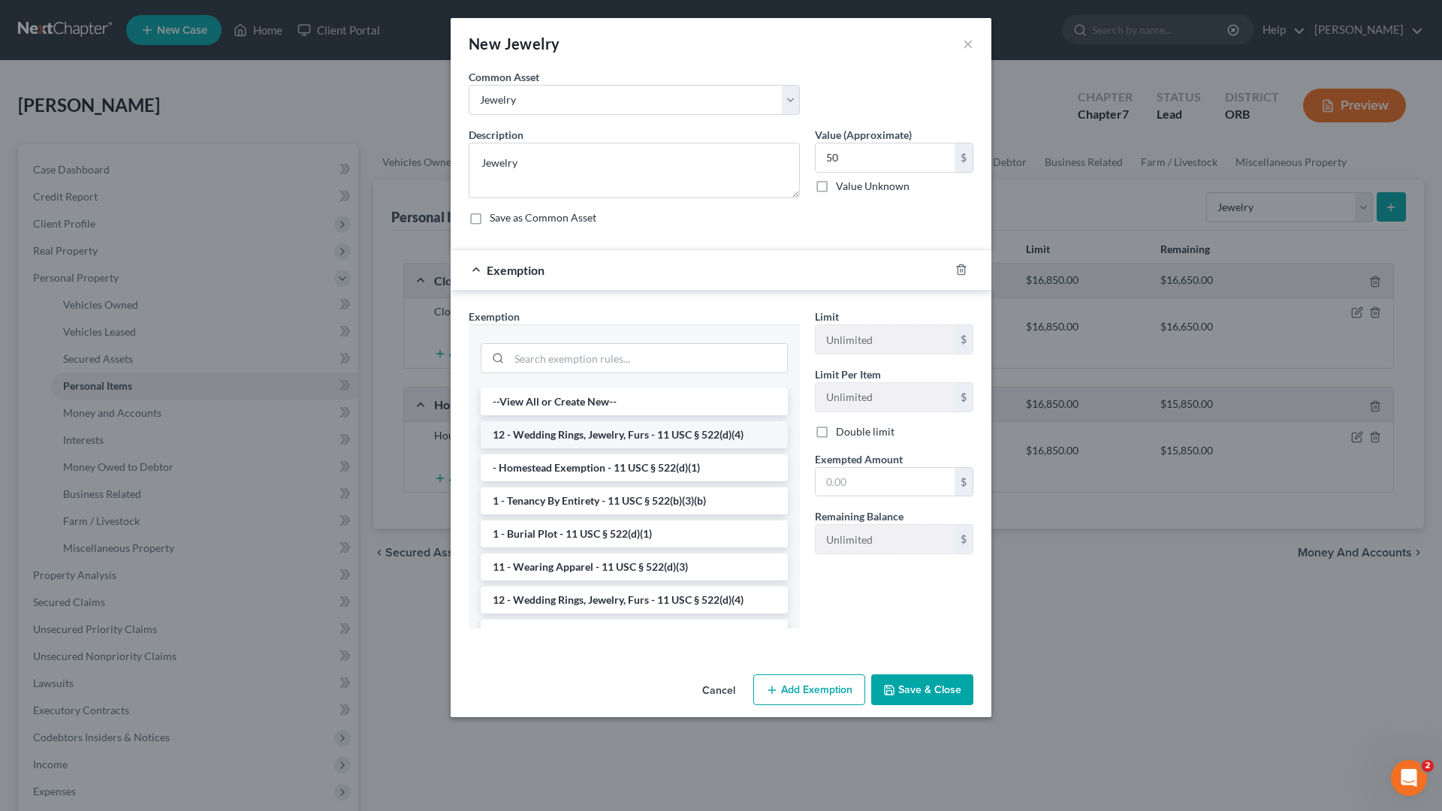
click at [530, 430] on li "12 - Wedding Rings, Jewelry, Furs - 11 USC § 522(d)(4)" at bounding box center [634, 434] width 307 height 27
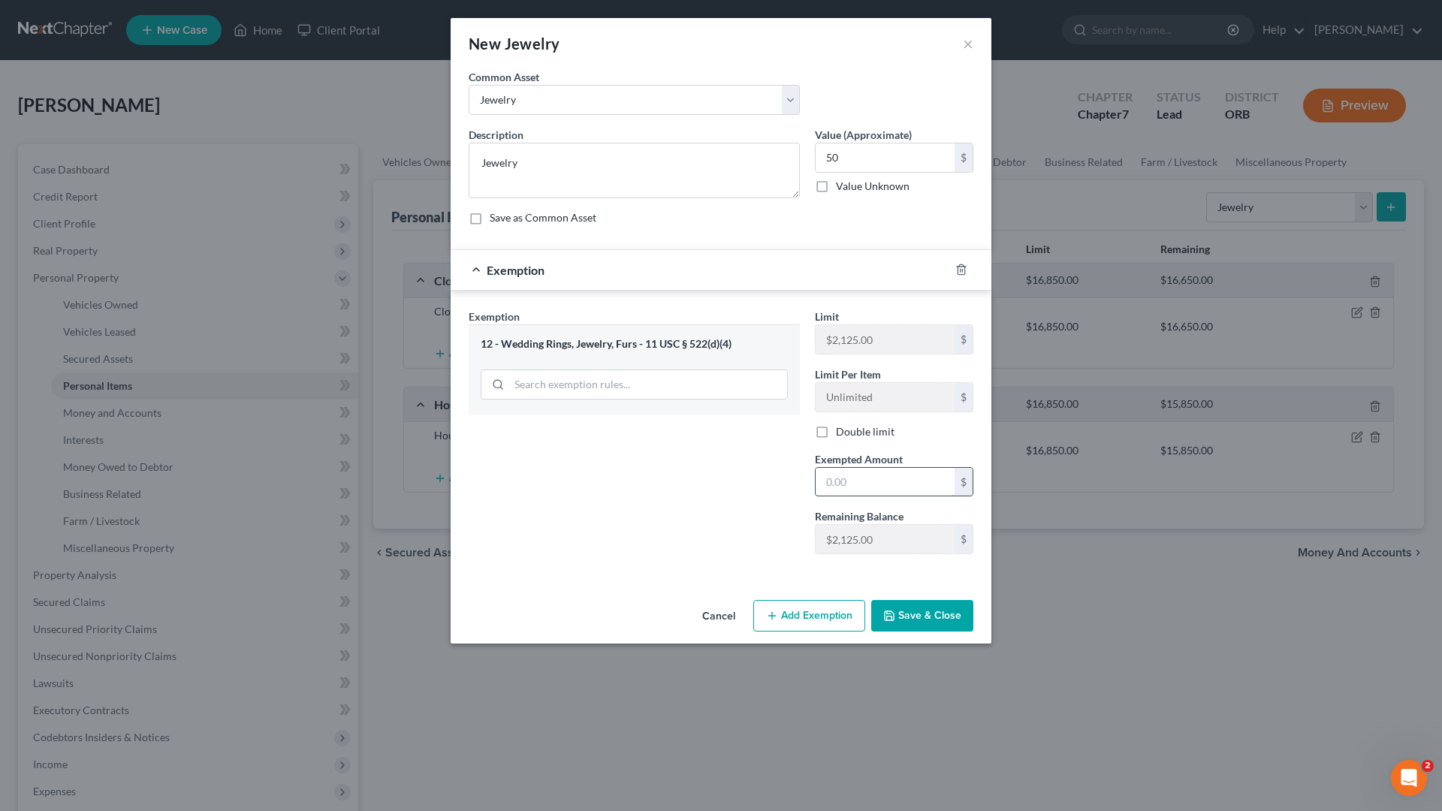
click at [892, 475] on input "text" at bounding box center [885, 482] width 139 height 29
type input "50"
click at [889, 604] on button "Save & Close" at bounding box center [922, 616] width 102 height 32
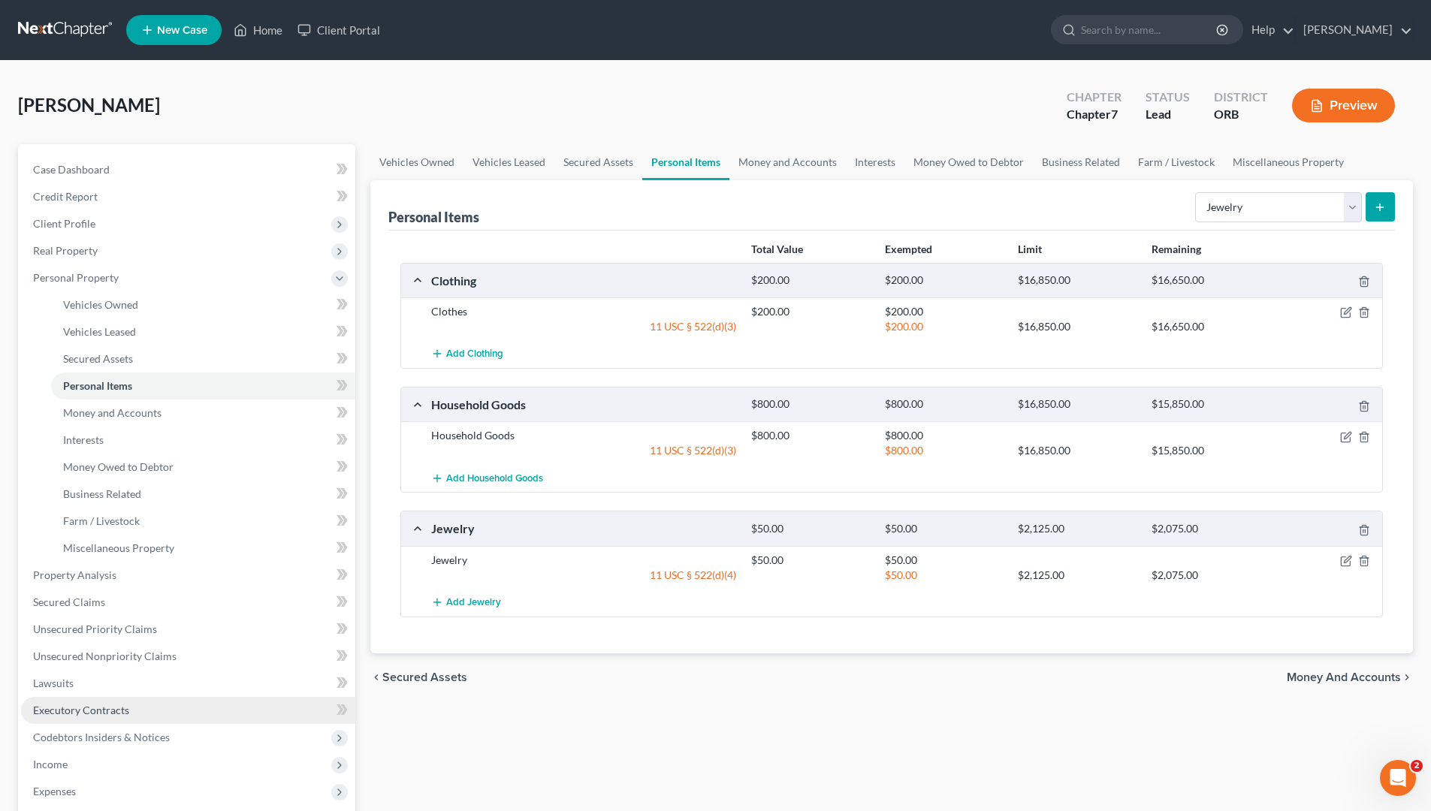
drag, startPoint x: 249, startPoint y: 738, endPoint x: 246, endPoint y: 714, distance: 24.2
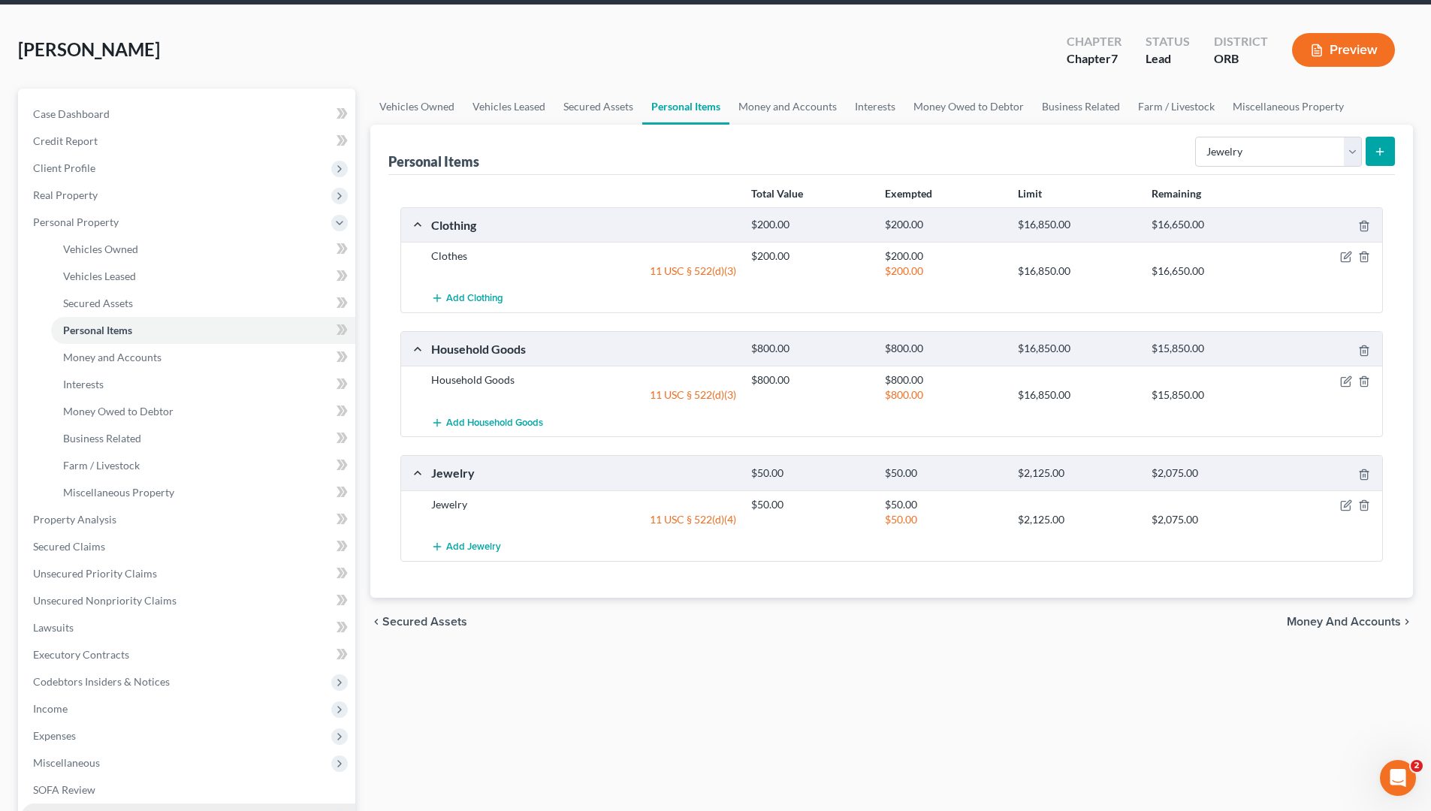
scroll to position [225, 0]
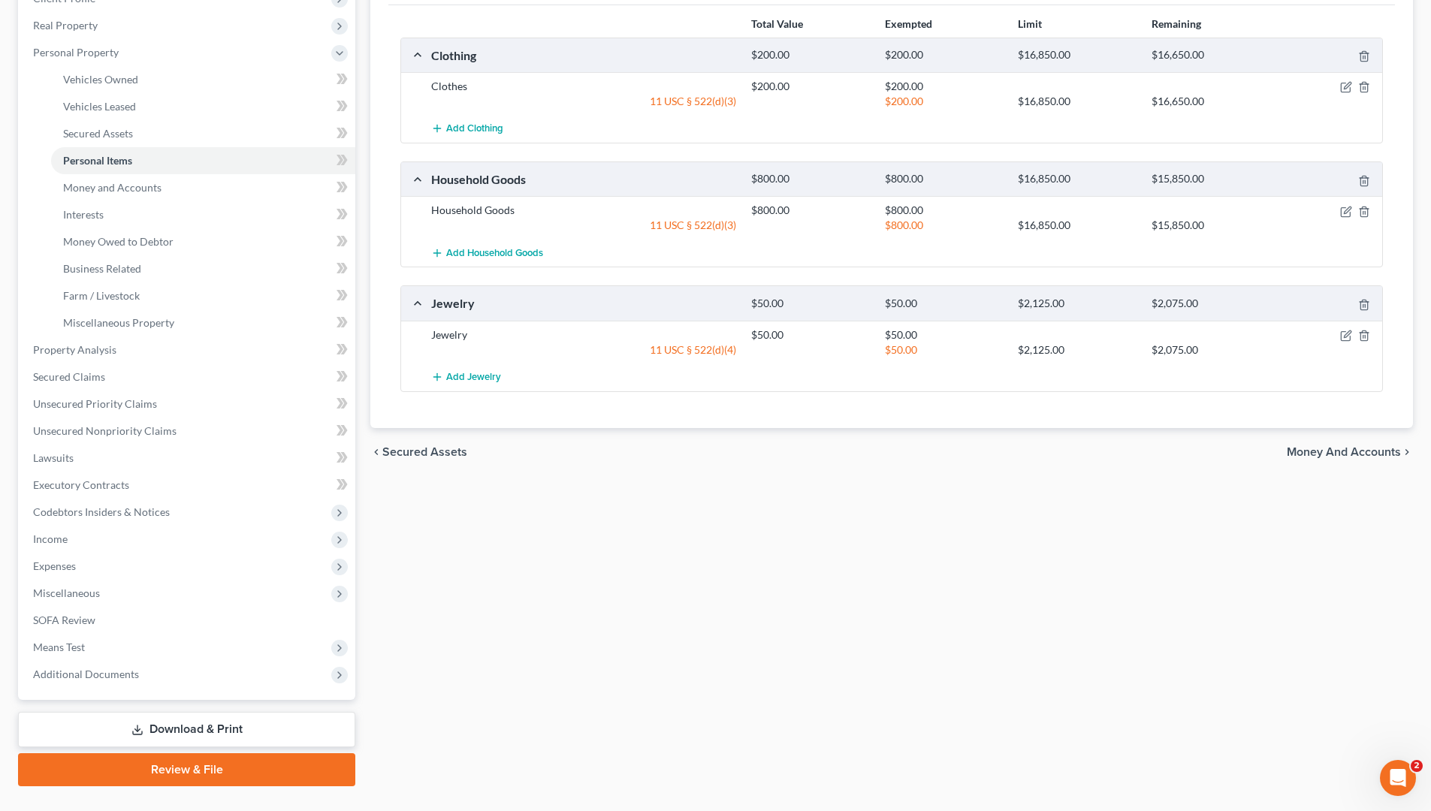
drag, startPoint x: 149, startPoint y: 549, endPoint x: 865, endPoint y: 590, distance: 716.2
click at [865, 590] on div "Vehicles Owned Vehicles Leased Secured Assets Personal Items Money and Accounts…" at bounding box center [892, 353] width 1058 height 868
click at [53, 539] on span "Income" at bounding box center [50, 539] width 35 height 13
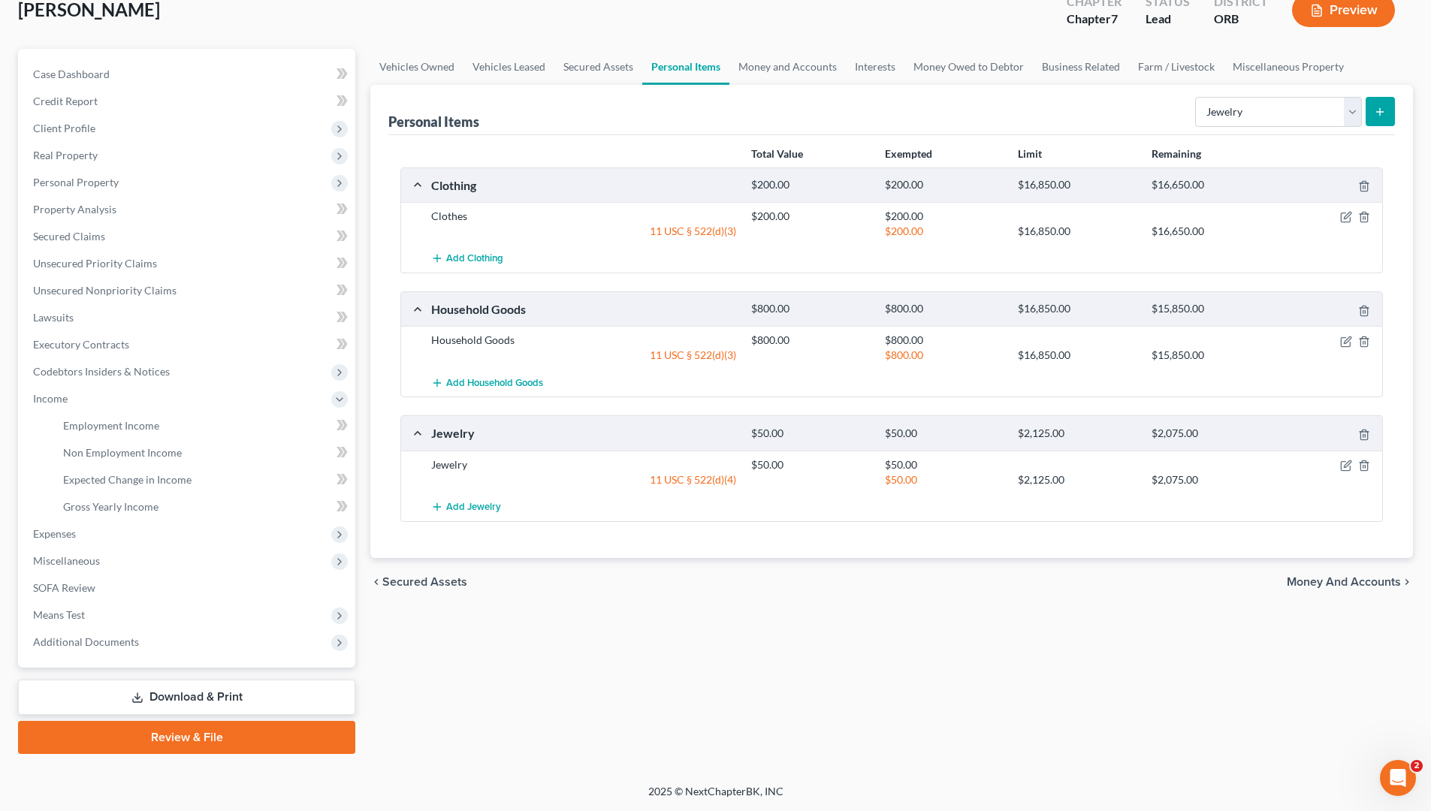
scroll to position [95, 0]
drag, startPoint x: 801, startPoint y: 703, endPoint x: 175, endPoint y: 555, distance: 642.9
click at [175, 555] on span "Miscellaneous" at bounding box center [188, 561] width 334 height 27
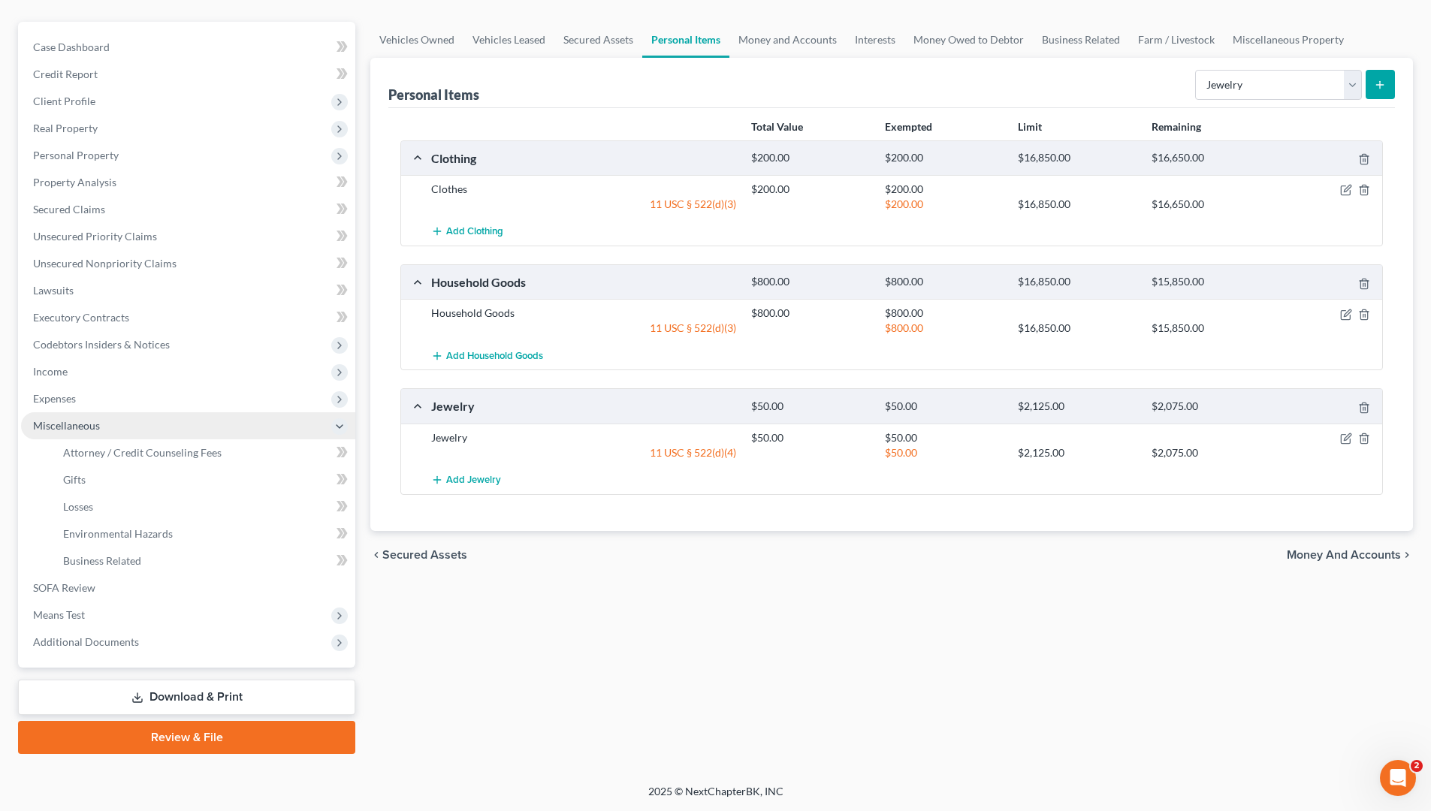
scroll to position [122, 0]
drag, startPoint x: 616, startPoint y: 601, endPoint x: 168, endPoint y: 398, distance: 491.5
click at [168, 398] on span "Expenses" at bounding box center [188, 398] width 334 height 27
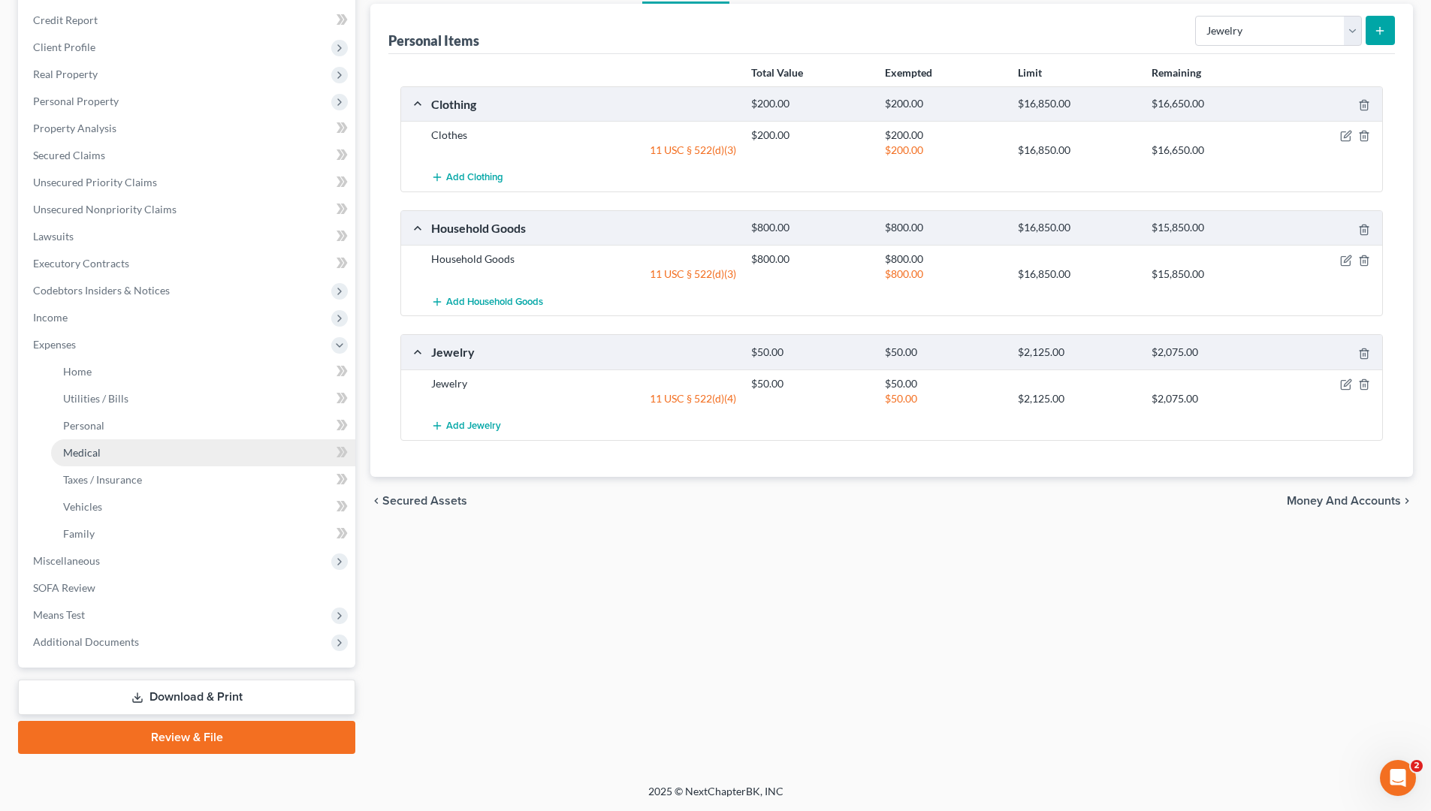
scroll to position [177, 0]
drag, startPoint x: 225, startPoint y: 604, endPoint x: 536, endPoint y: 681, distance: 320.4
click at [536, 681] on div "Vehicles Owned Vehicles Leased Secured Assets Personal Items Money and Accounts…" at bounding box center [892, 361] width 1058 height 786
drag, startPoint x: 536, startPoint y: 681, endPoint x: 490, endPoint y: 556, distance: 133.5
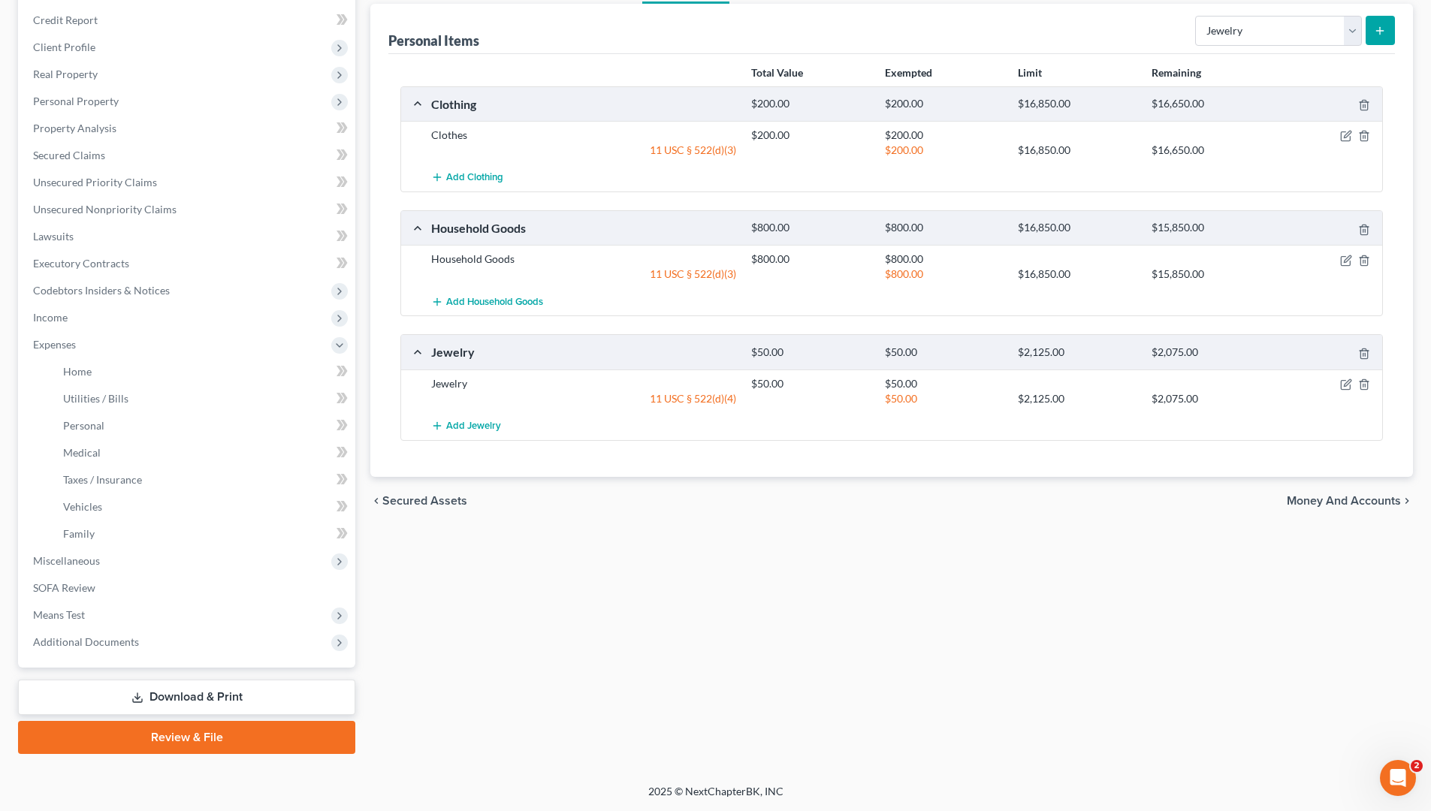
click at [490, 556] on div "Vehicles Owned Vehicles Leased Secured Assets Personal Items Money and Accounts…" at bounding box center [892, 361] width 1058 height 786
click at [158, 329] on span "Income" at bounding box center [188, 317] width 334 height 27
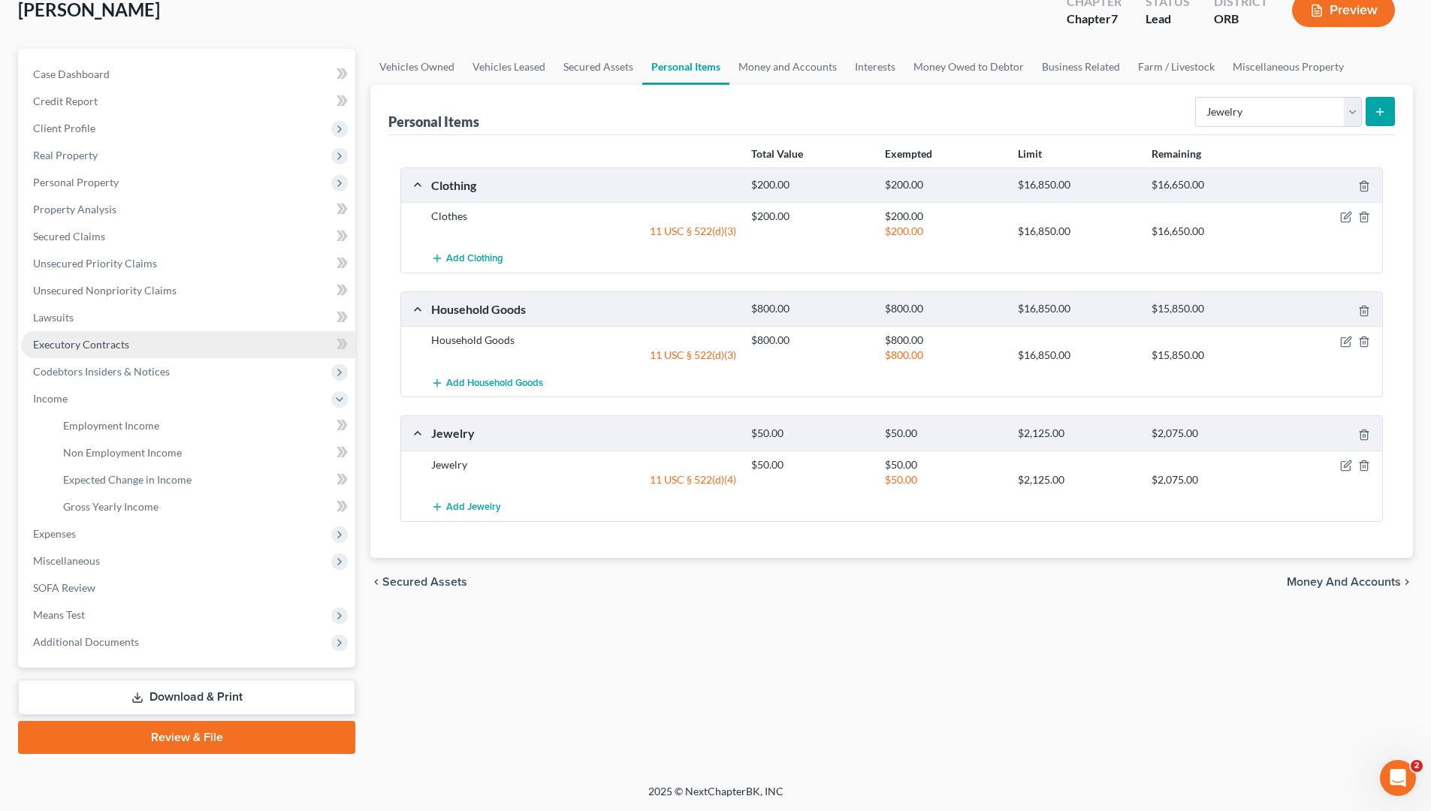
scroll to position [95, 0]
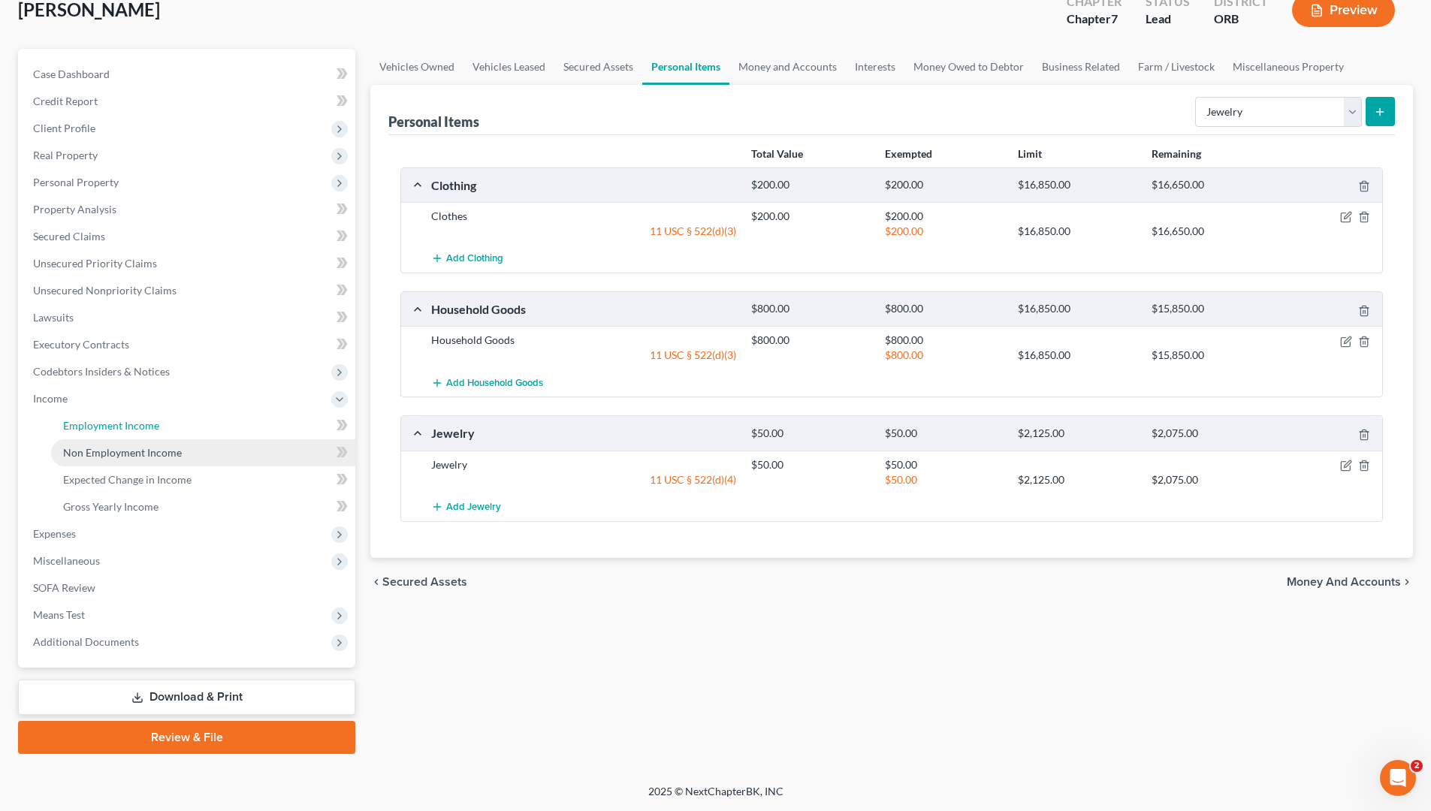
click at [231, 439] on ul "Employment Income Non Employment Income Expected Change in Income Gross Yearly …" at bounding box center [188, 466] width 334 height 108
click at [237, 445] on link "Non Employment Income" at bounding box center [203, 452] width 304 height 27
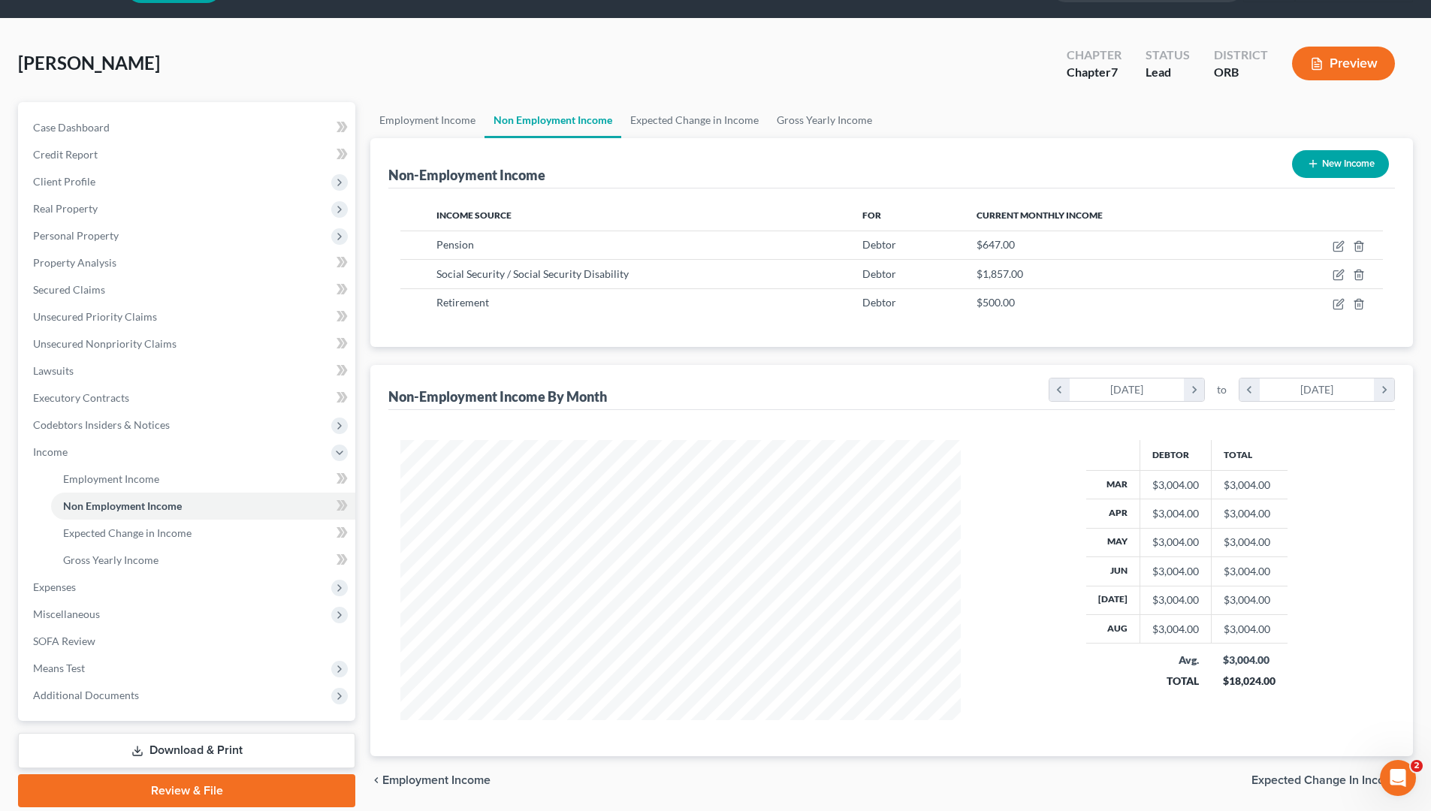
scroll to position [95, 0]
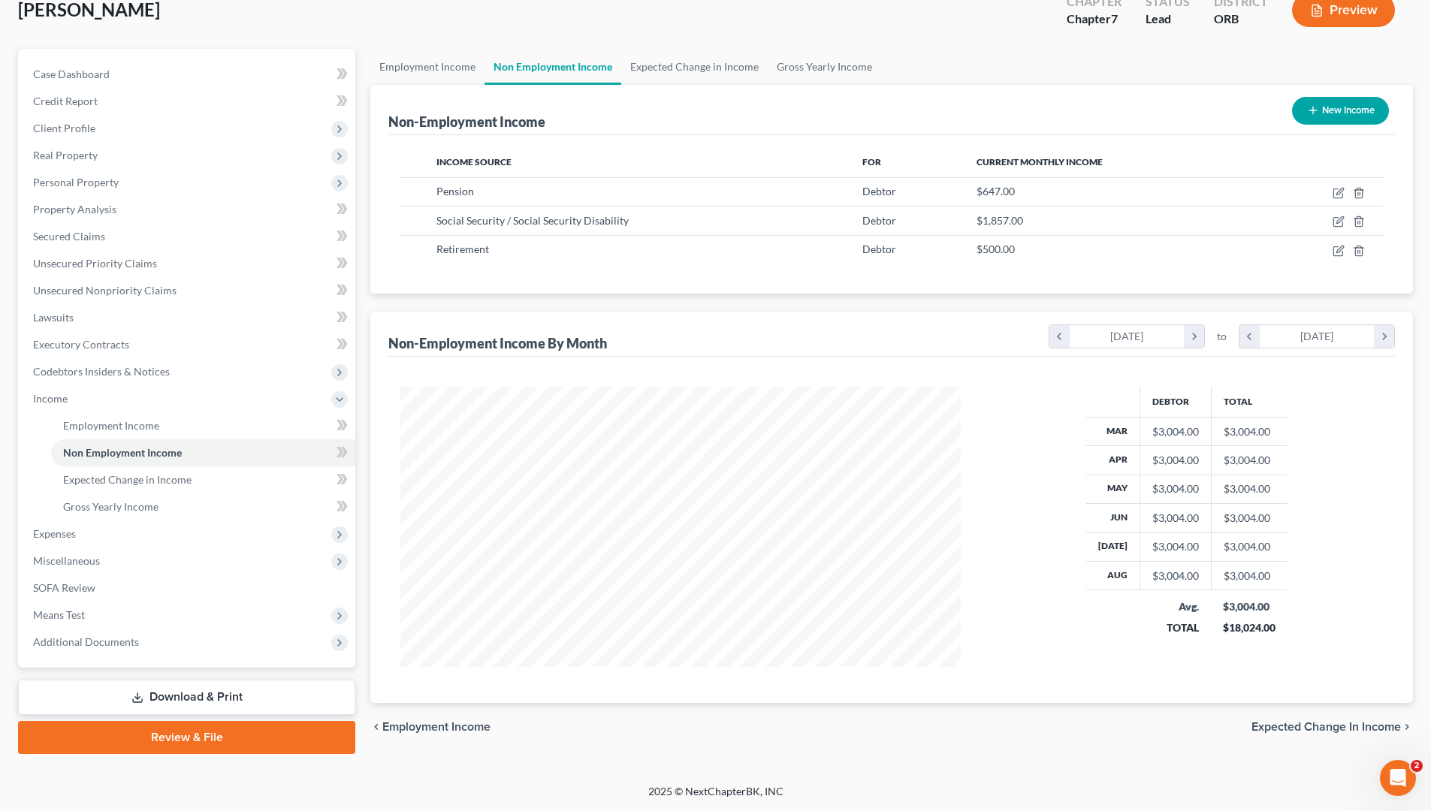
click at [481, 96] on div "Non-Employment Income New Income" at bounding box center [891, 110] width 1006 height 50
click at [454, 70] on link "Employment Income" at bounding box center [427, 67] width 114 height 36
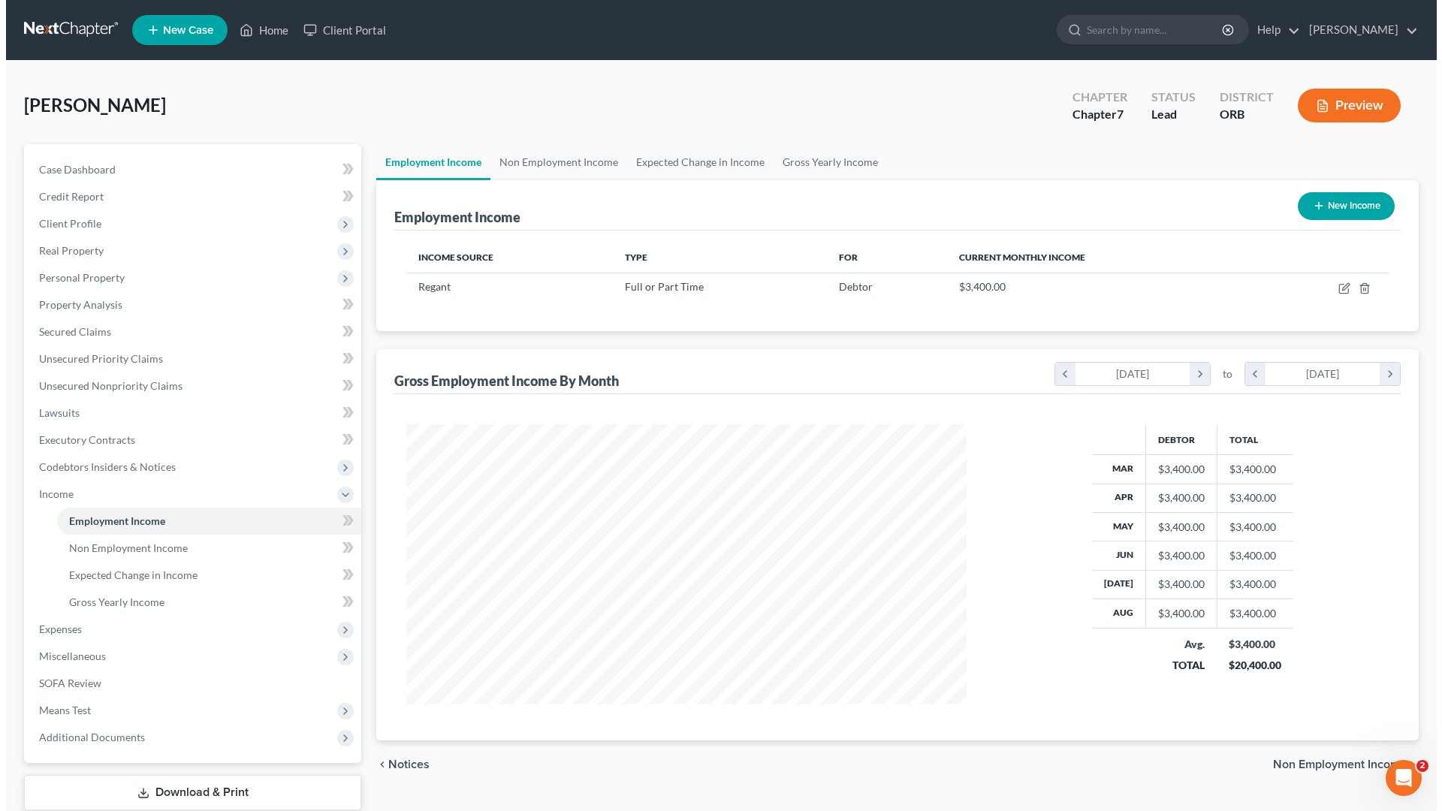
scroll to position [280, 590]
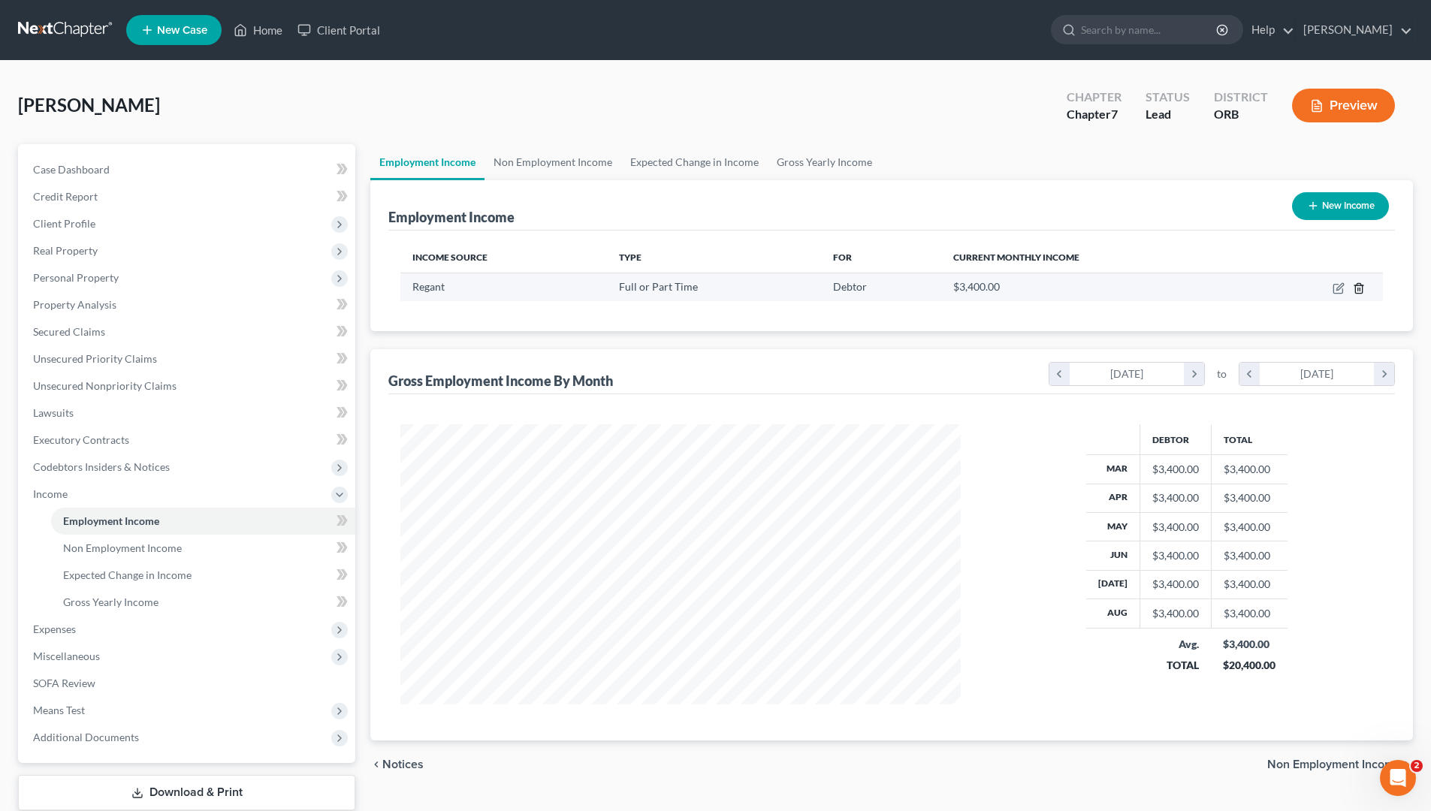
click at [1134, 285] on icon "button" at bounding box center [1359, 288] width 12 height 12
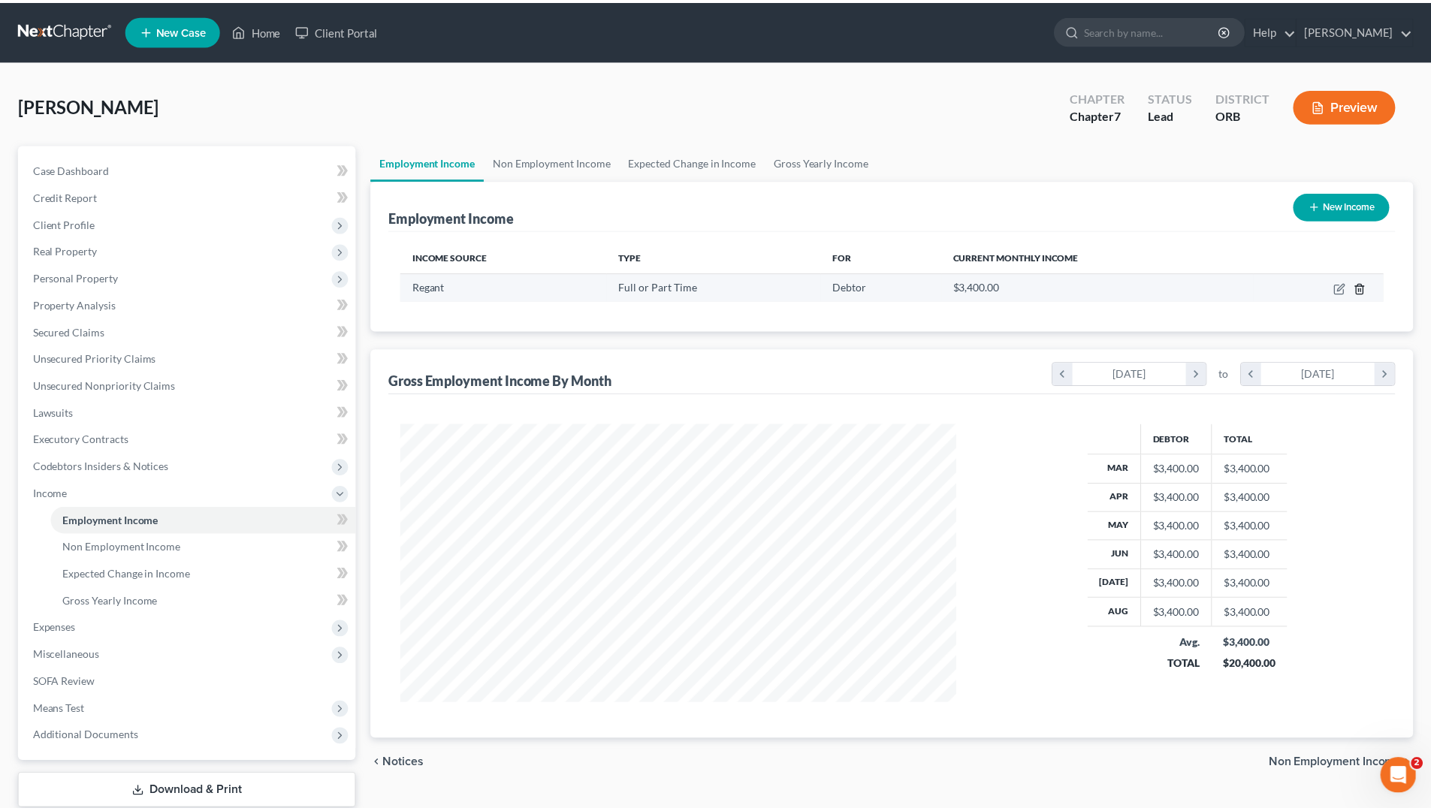
scroll to position [282, 596]
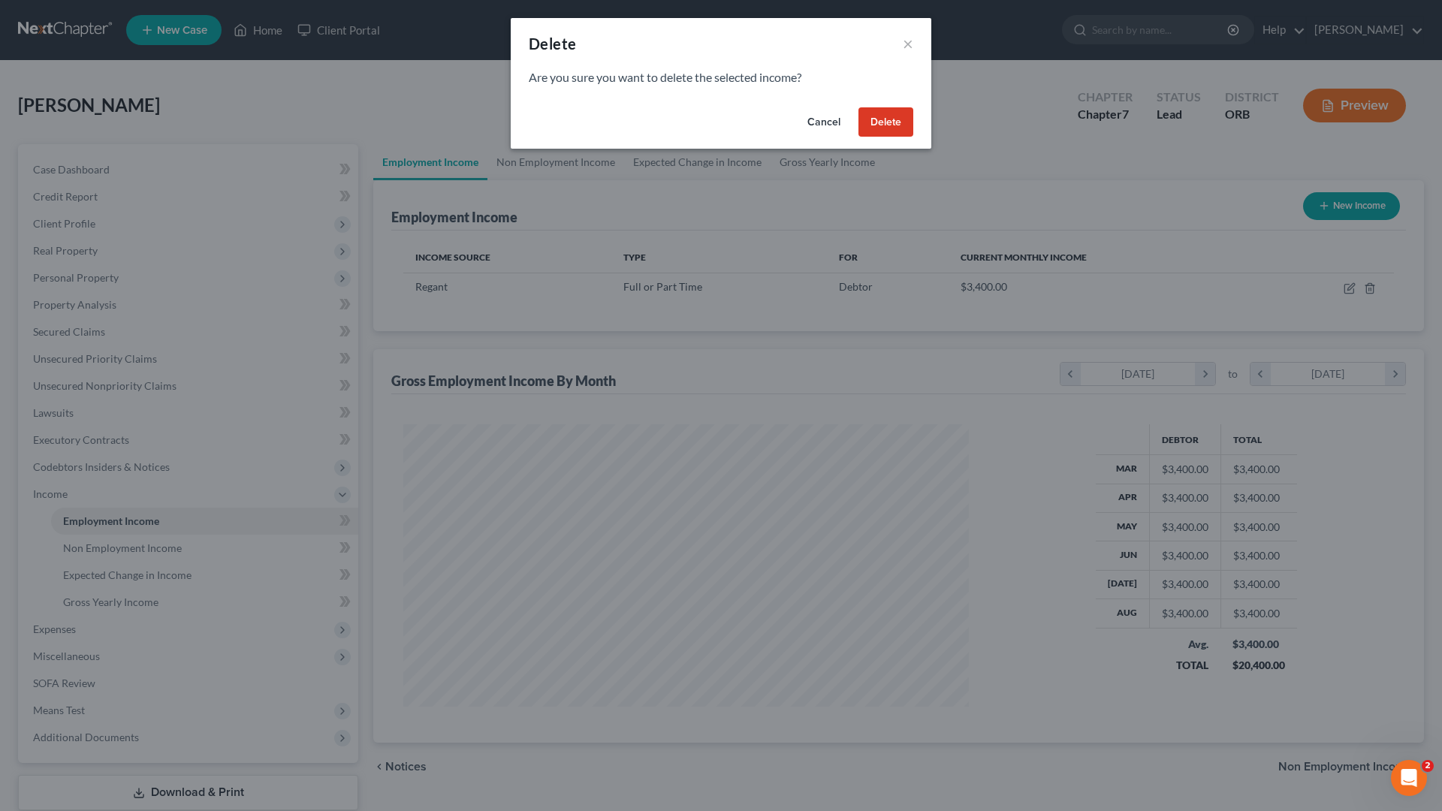
click at [906, 124] on button "Delete" at bounding box center [886, 122] width 55 height 30
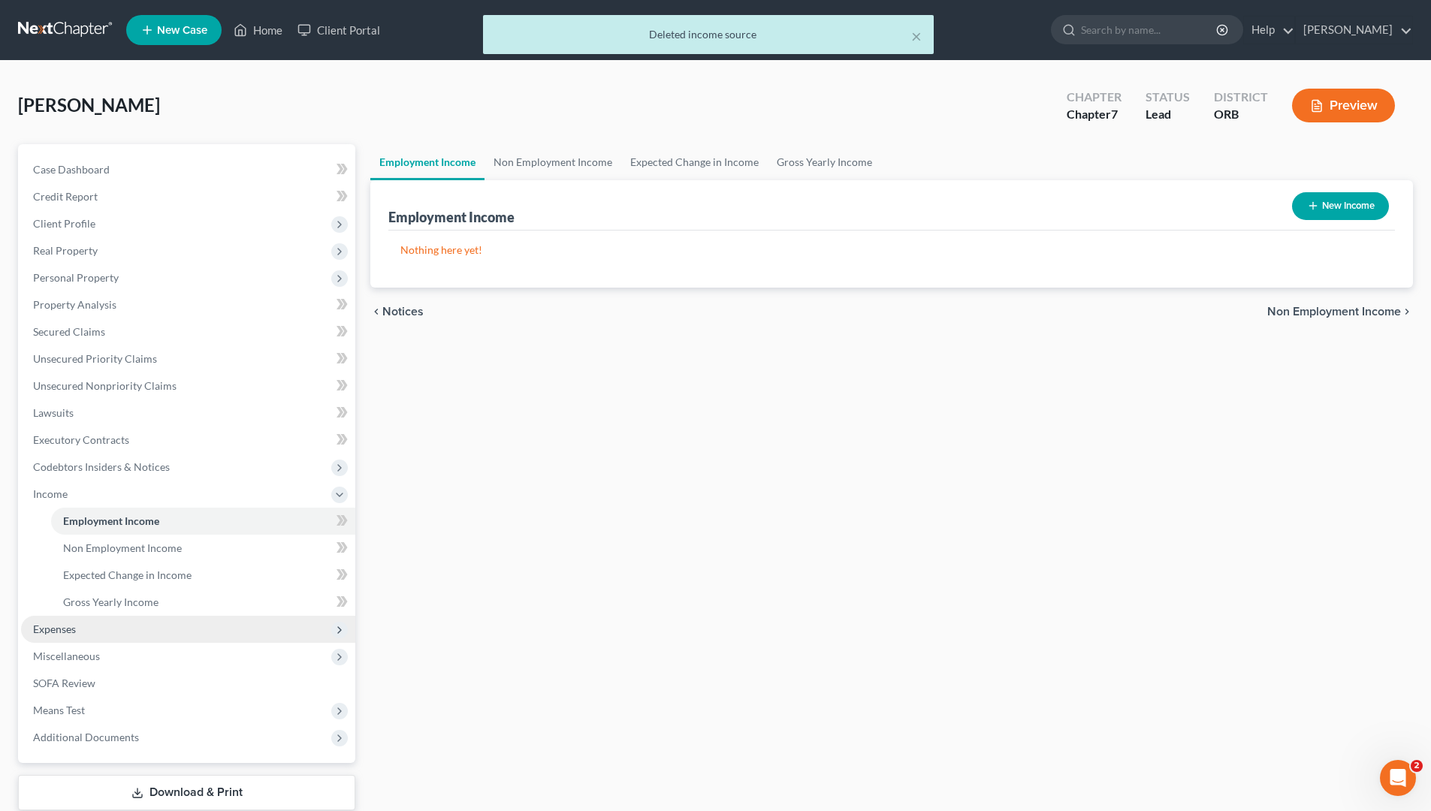
click at [137, 637] on span "Expenses" at bounding box center [188, 629] width 334 height 27
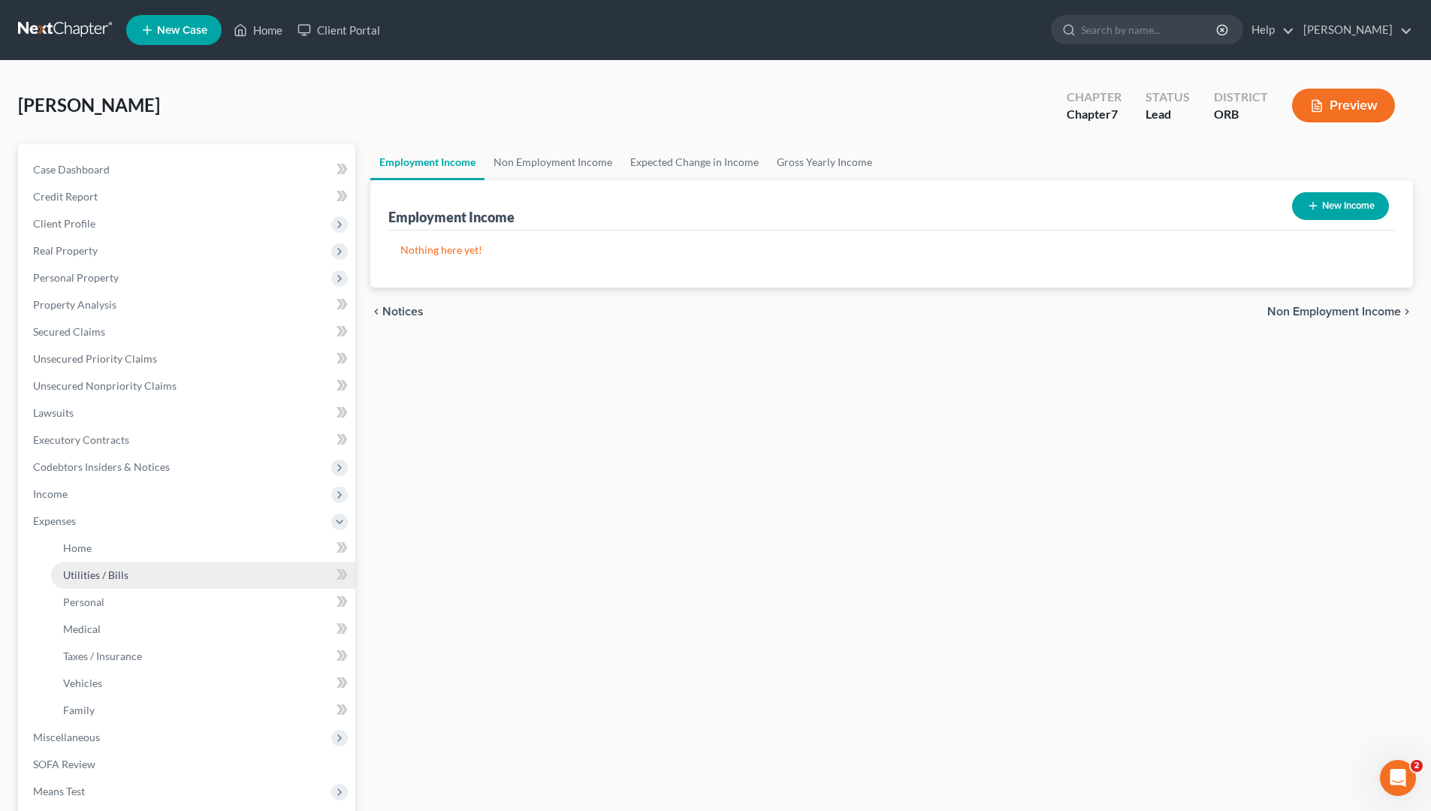
click at [84, 575] on span "Utilities / Bills" at bounding box center [95, 575] width 65 height 13
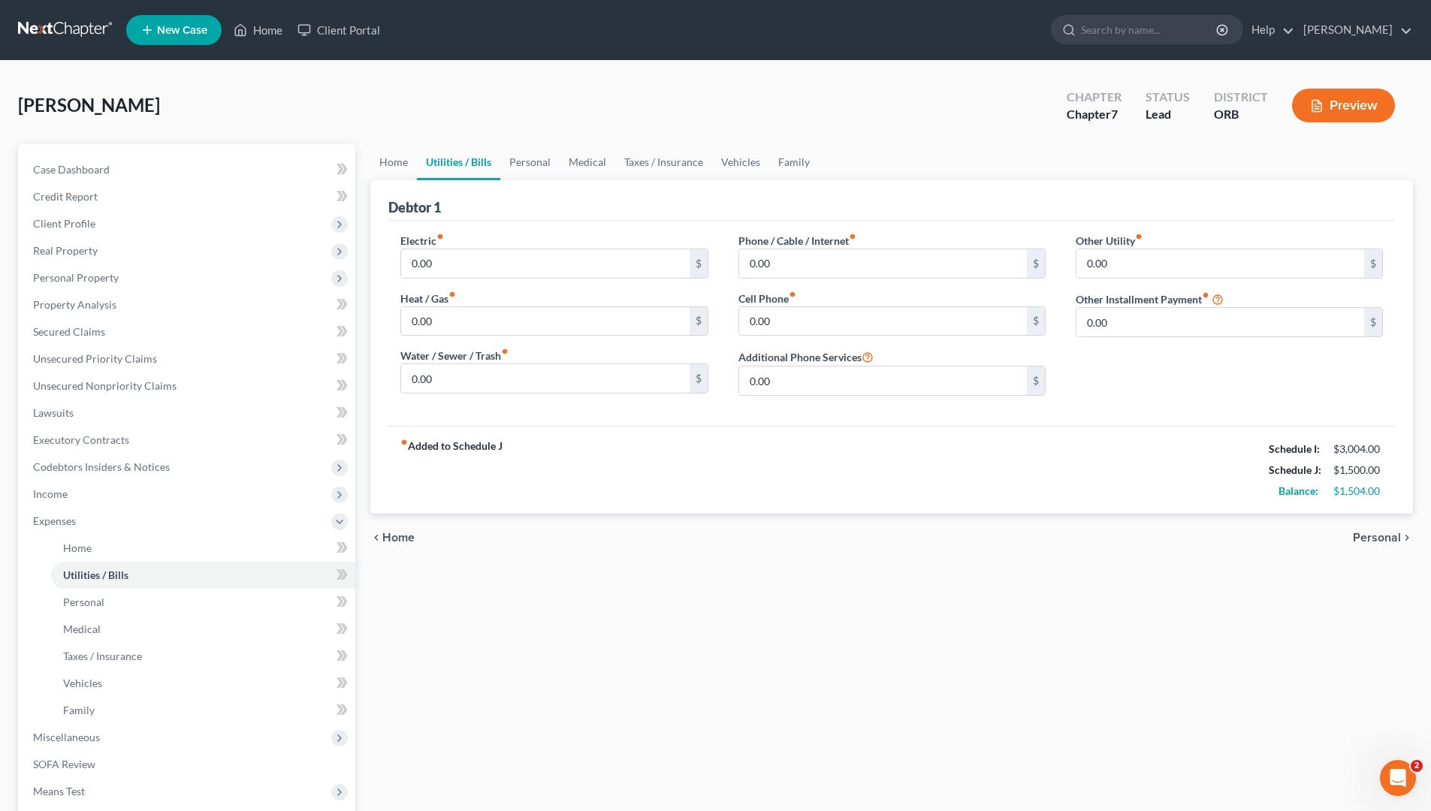
click at [644, 671] on div "Home Utilities / Bills Personal Medical Taxes / Insurance Vehicles Family Debto…" at bounding box center [892, 537] width 1058 height 786
click at [529, 157] on link "Personal" at bounding box center [529, 162] width 59 height 36
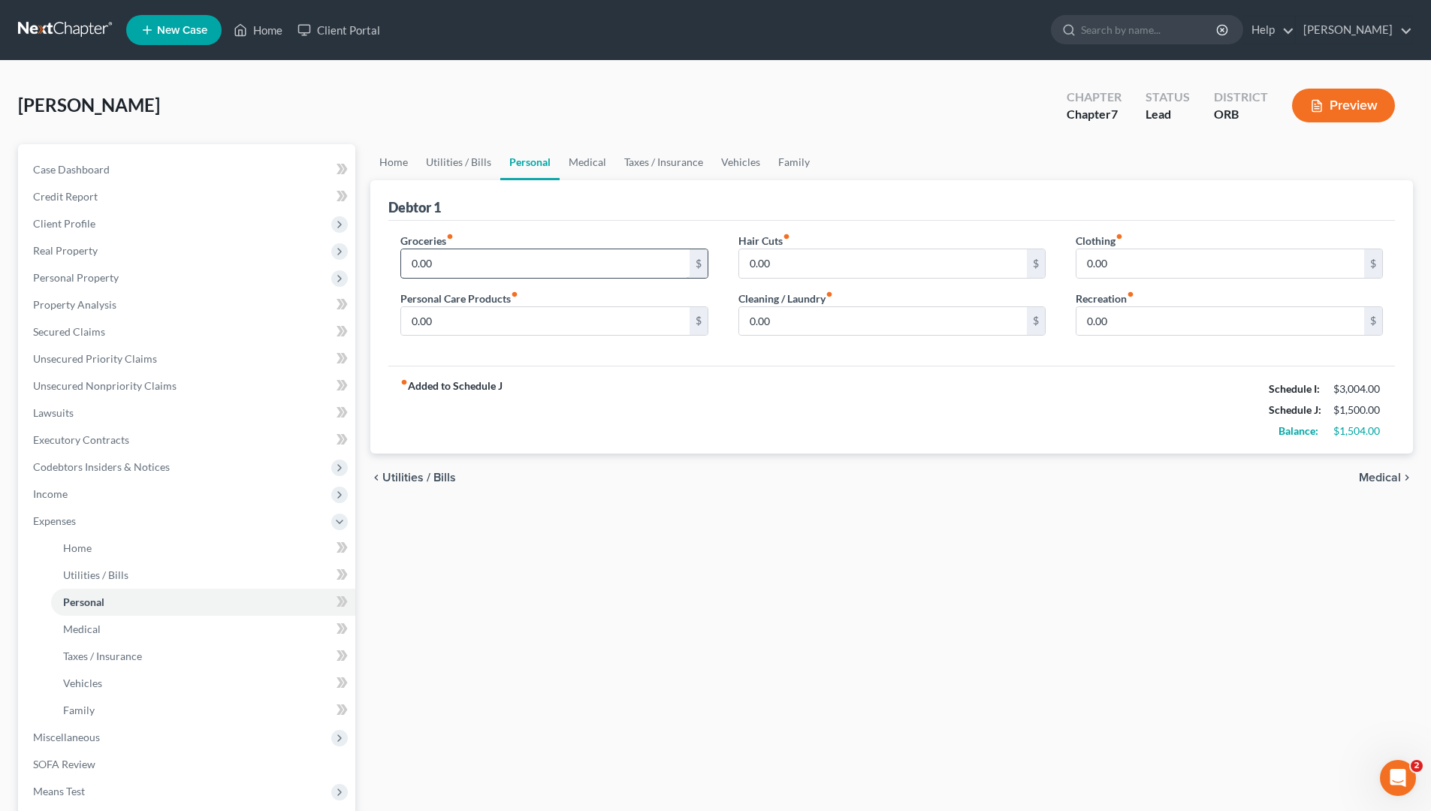
click at [545, 255] on input "0.00" at bounding box center [545, 263] width 288 height 29
type input "800"
type input "1"
type input "50"
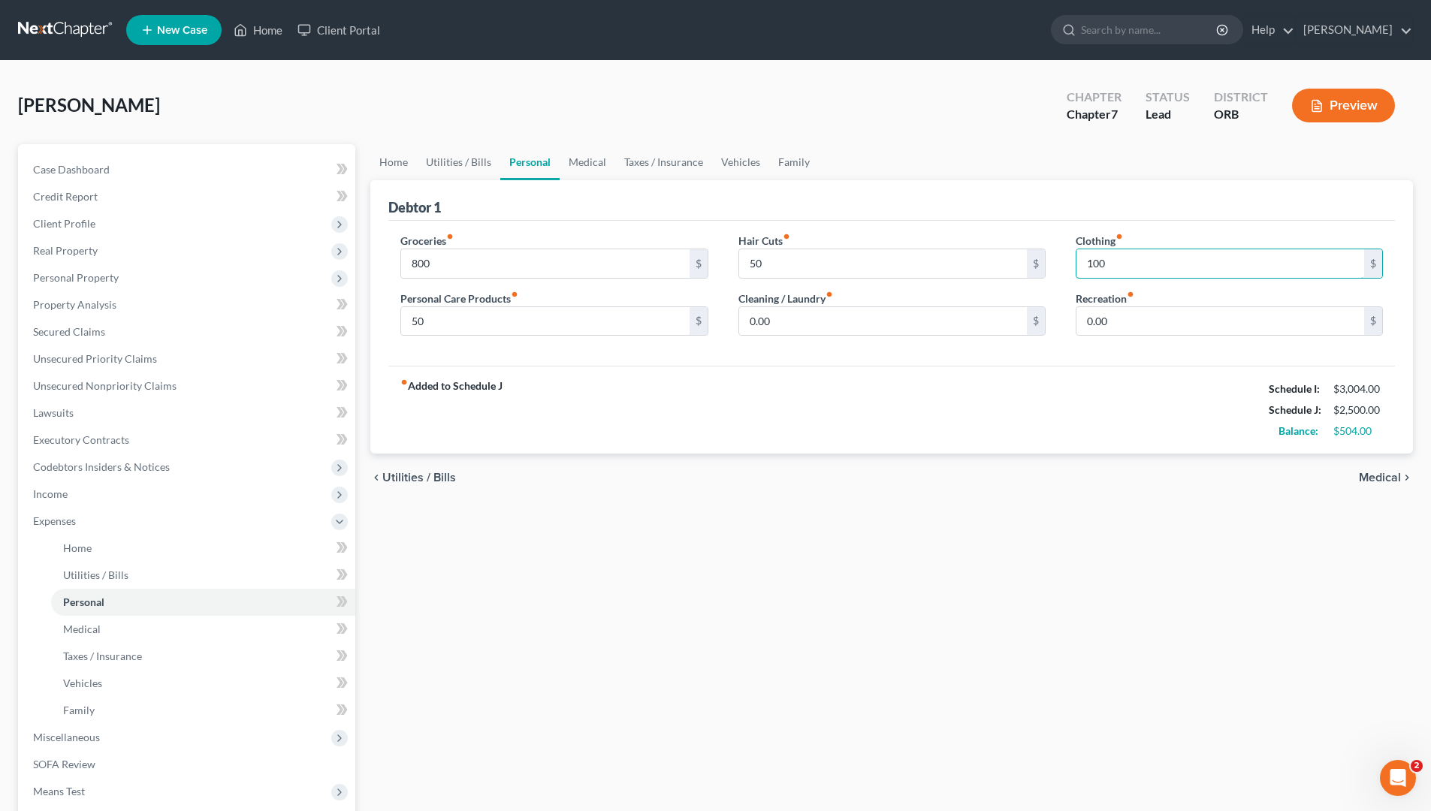
type input "100"
click at [713, 158] on link "Vehicles" at bounding box center [740, 162] width 57 height 36
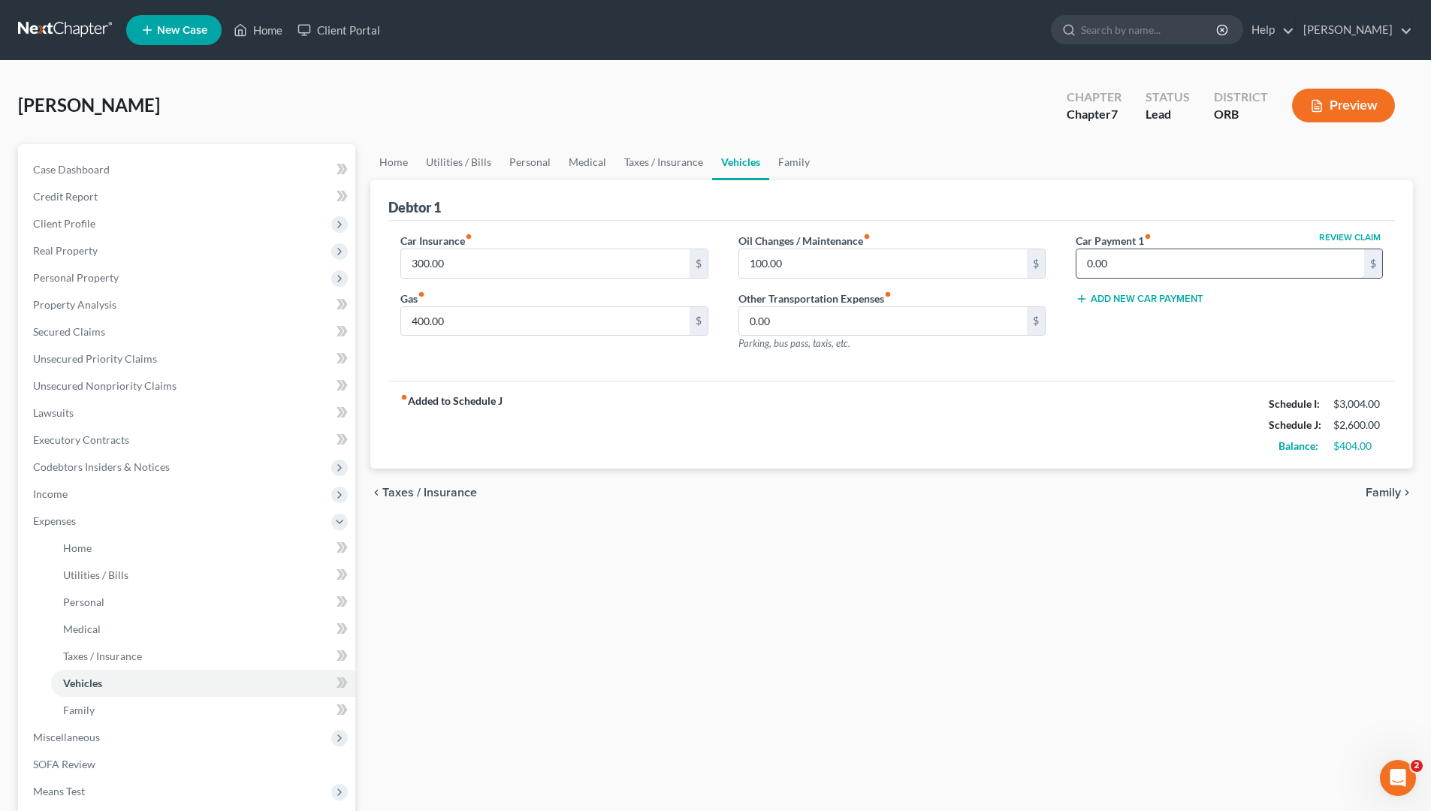
click at [1134, 270] on input "0.00" at bounding box center [1220, 263] width 288 height 29
type input "600"
click at [582, 173] on link "Medical" at bounding box center [588, 162] width 56 height 36
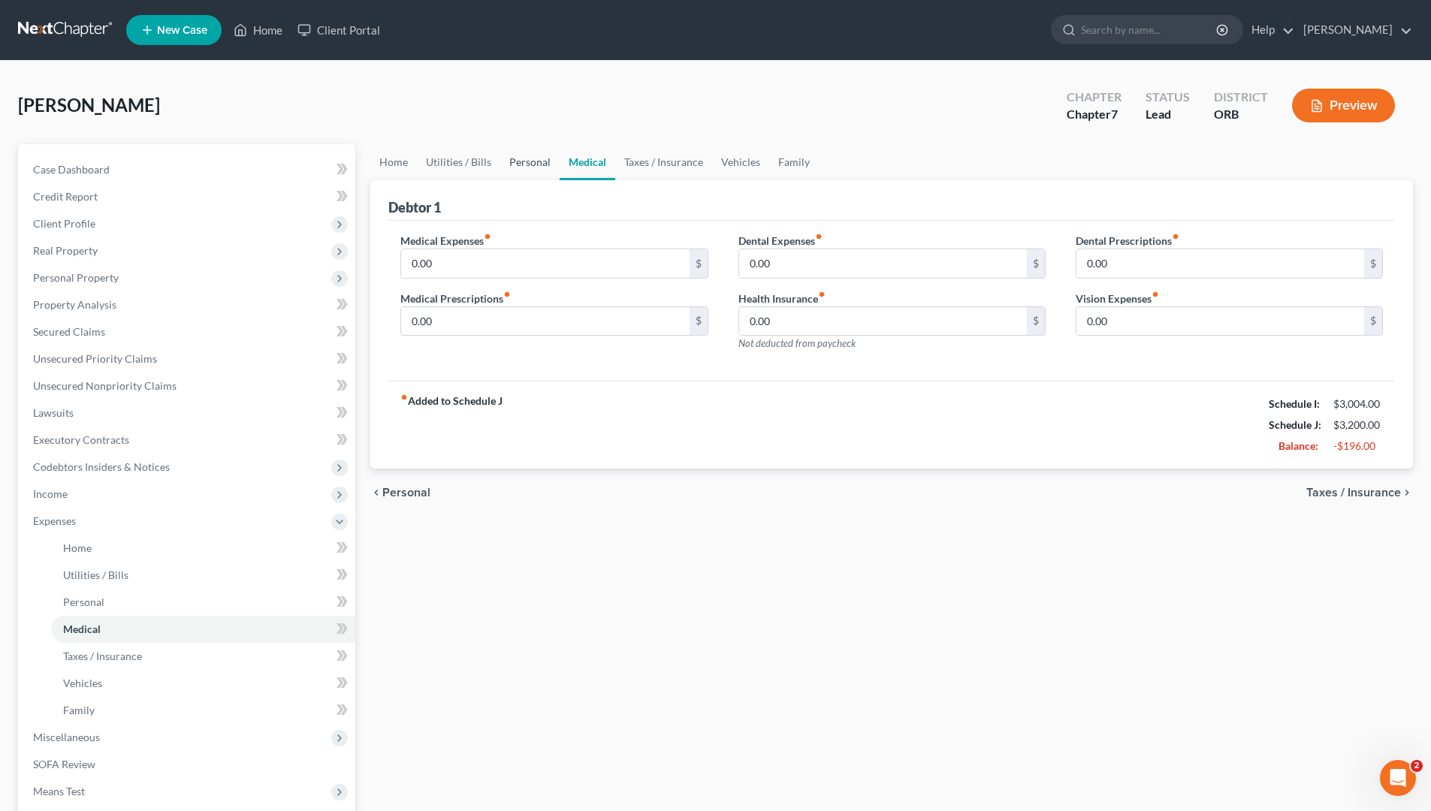
click at [530, 152] on link "Personal" at bounding box center [529, 162] width 59 height 36
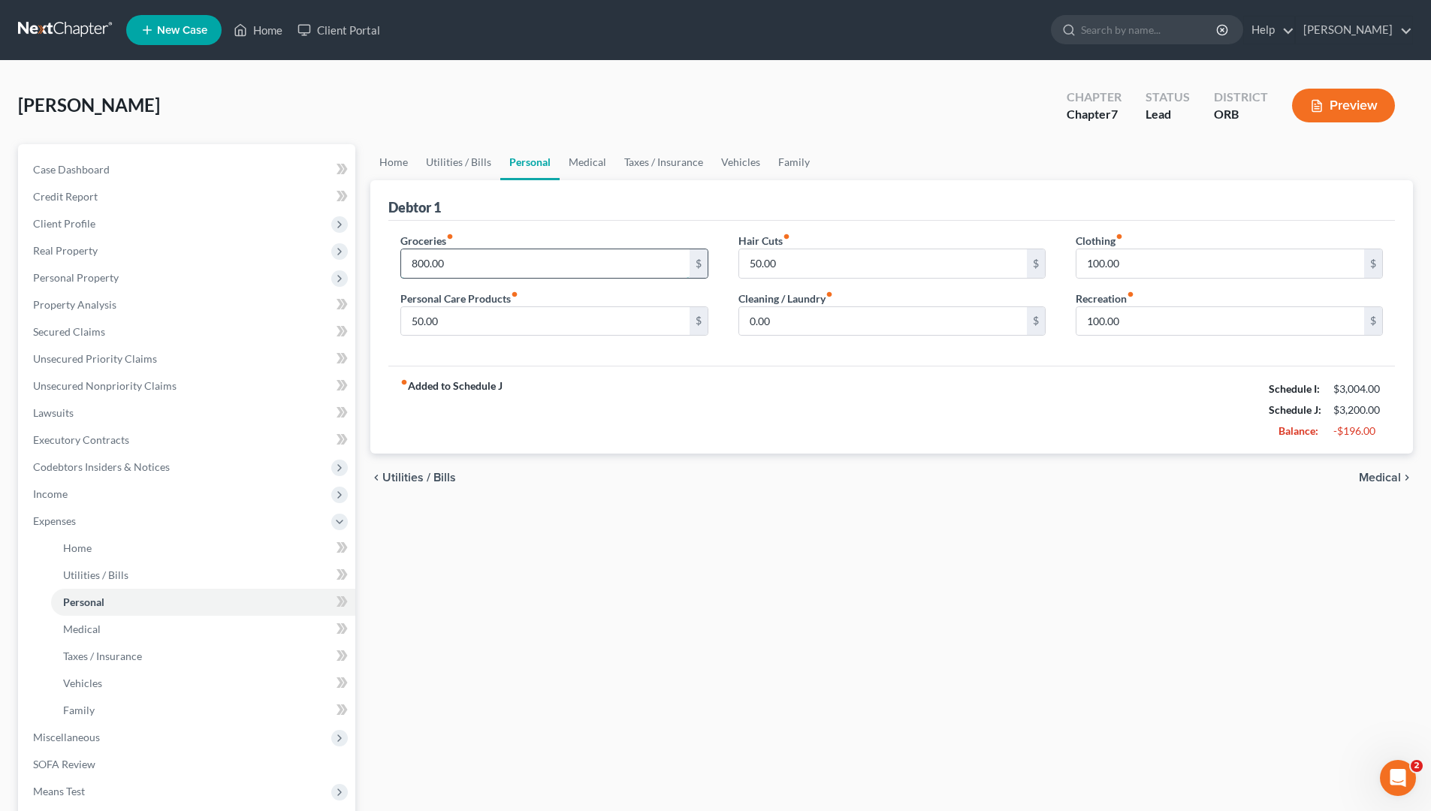
drag, startPoint x: 499, startPoint y: 275, endPoint x: 487, endPoint y: 275, distance: 12.8
click at [498, 275] on input "800.00" at bounding box center [545, 263] width 288 height 29
type input "700"
click at [750, 162] on link "Vehicles" at bounding box center [740, 162] width 57 height 36
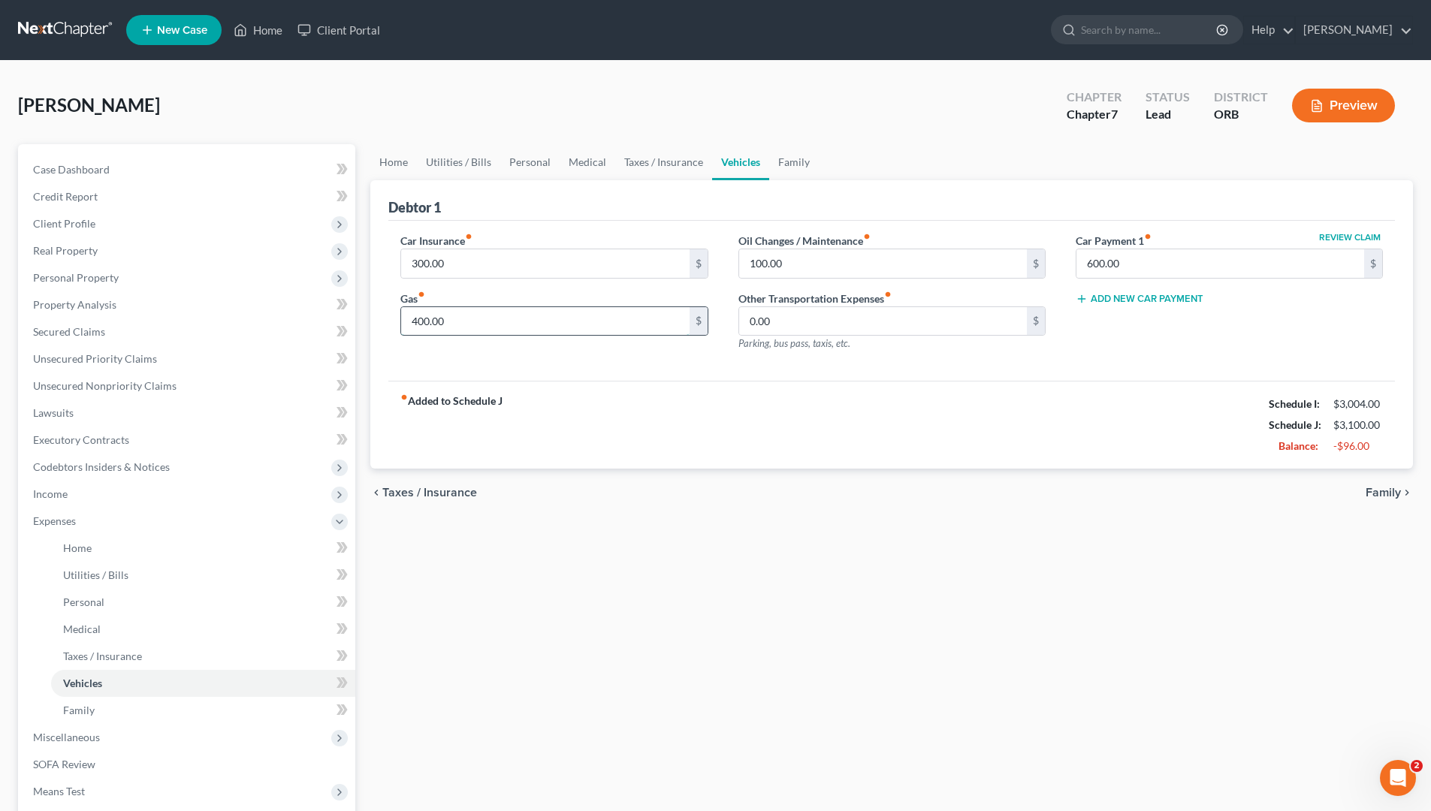
click at [581, 324] on input "400.00" at bounding box center [545, 321] width 288 height 29
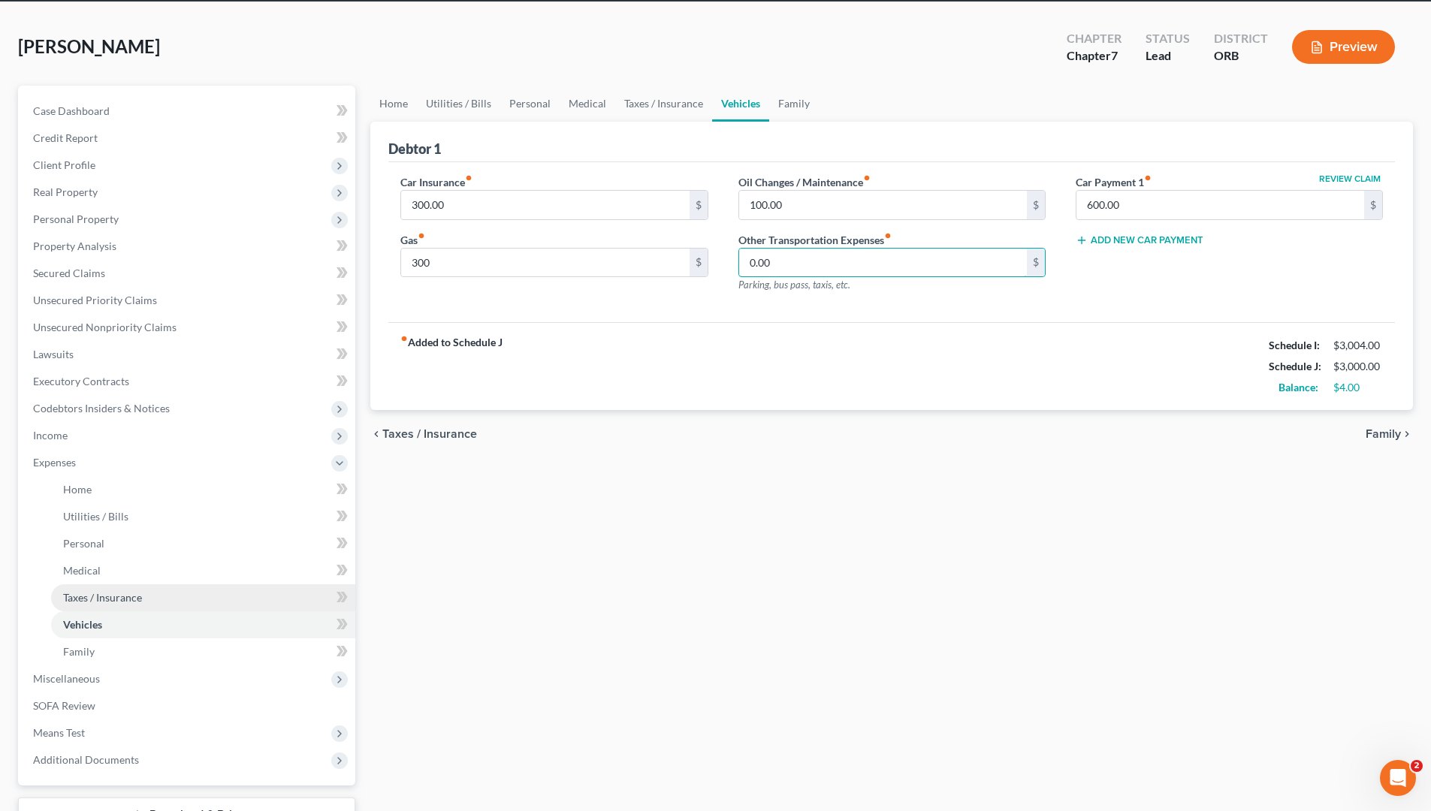
scroll to position [177, 0]
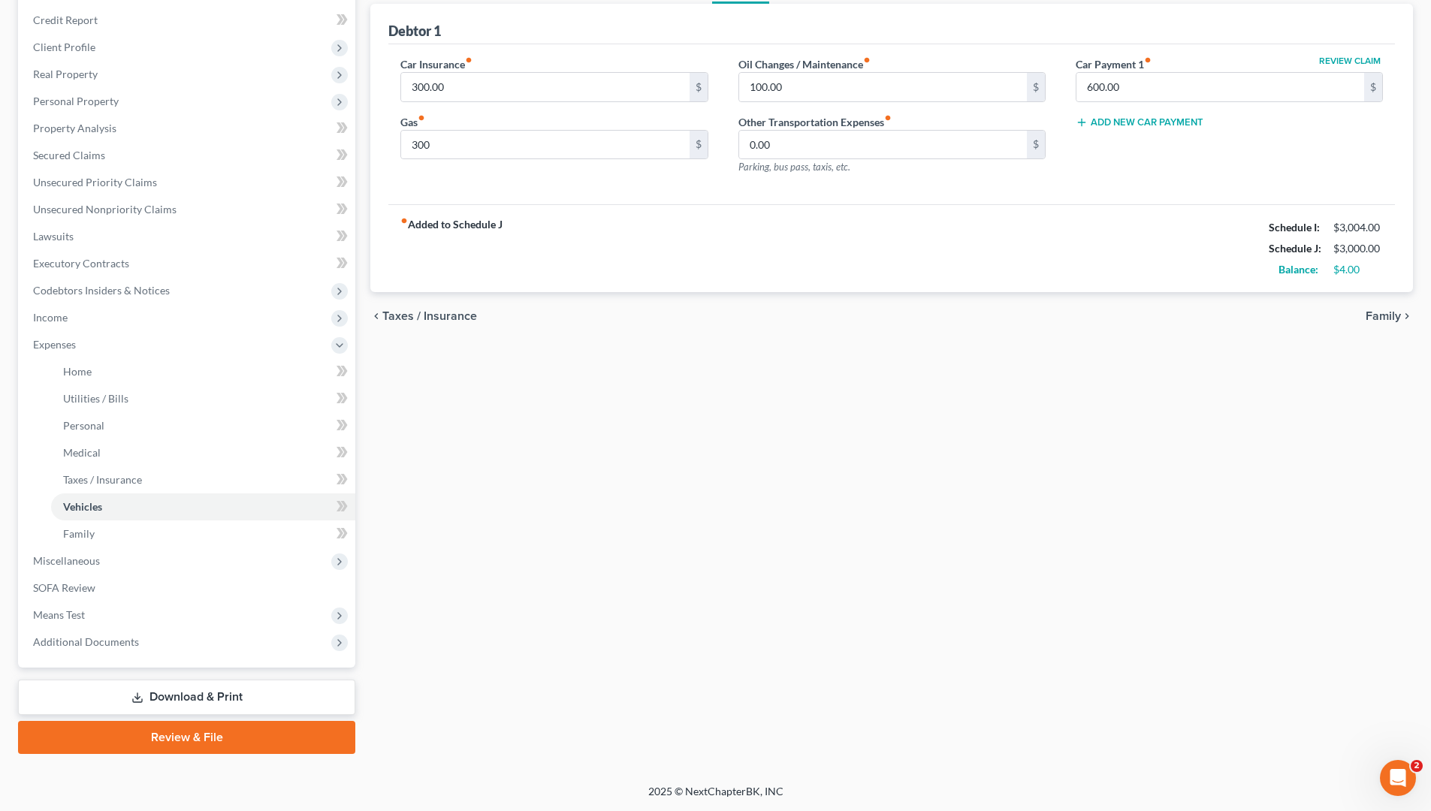
click at [901, 530] on div "Home Utilities / Bills Personal Medical Taxes / Insurance Vehicles Family Debto…" at bounding box center [892, 361] width 1058 height 786
drag, startPoint x: 605, startPoint y: 699, endPoint x: 394, endPoint y: 577, distance: 244.3
click at [596, 691] on div "Home Utilities / Bills Personal Medical Taxes / Insurance Vehicles Family Debto…" at bounding box center [892, 361] width 1058 height 786
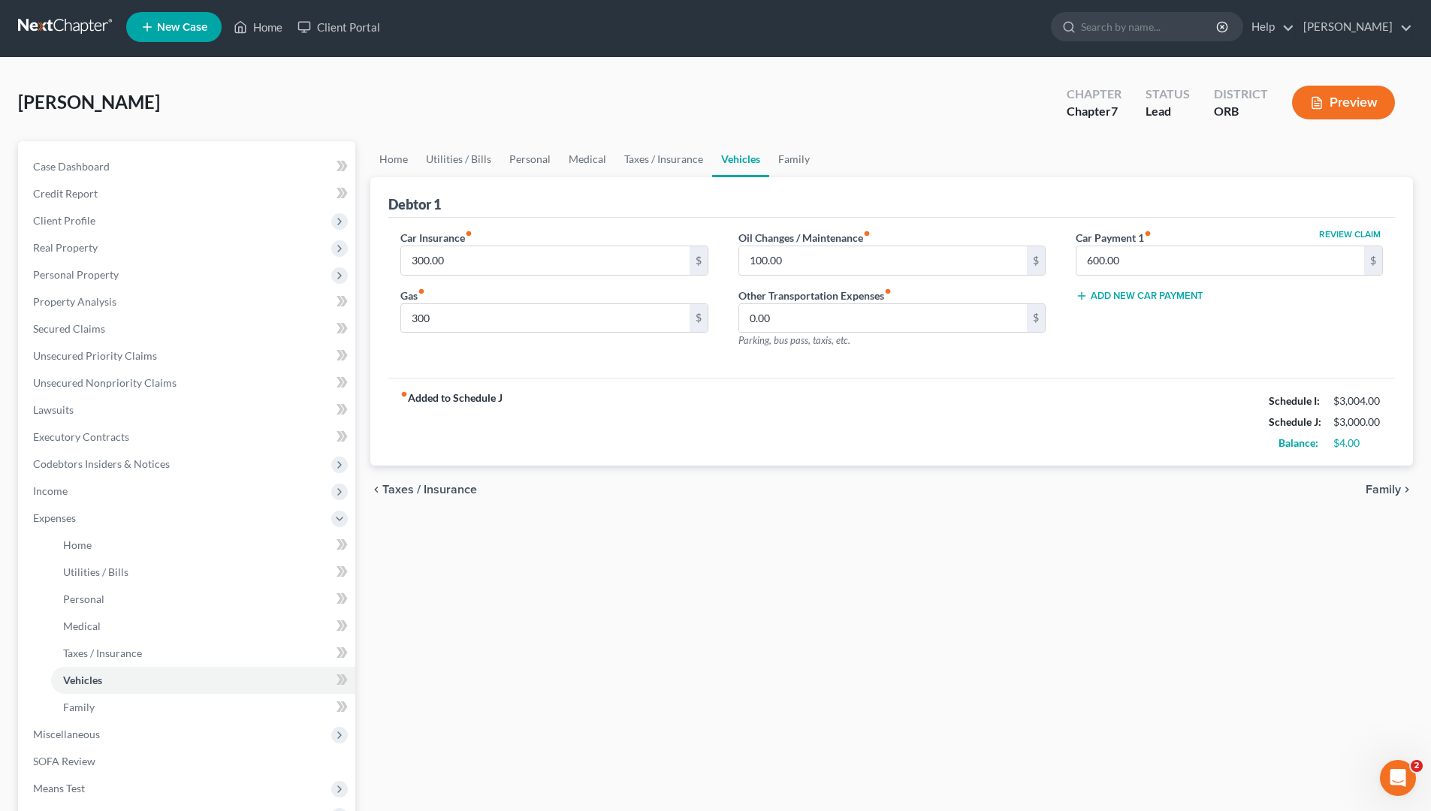
scroll to position [0, 0]
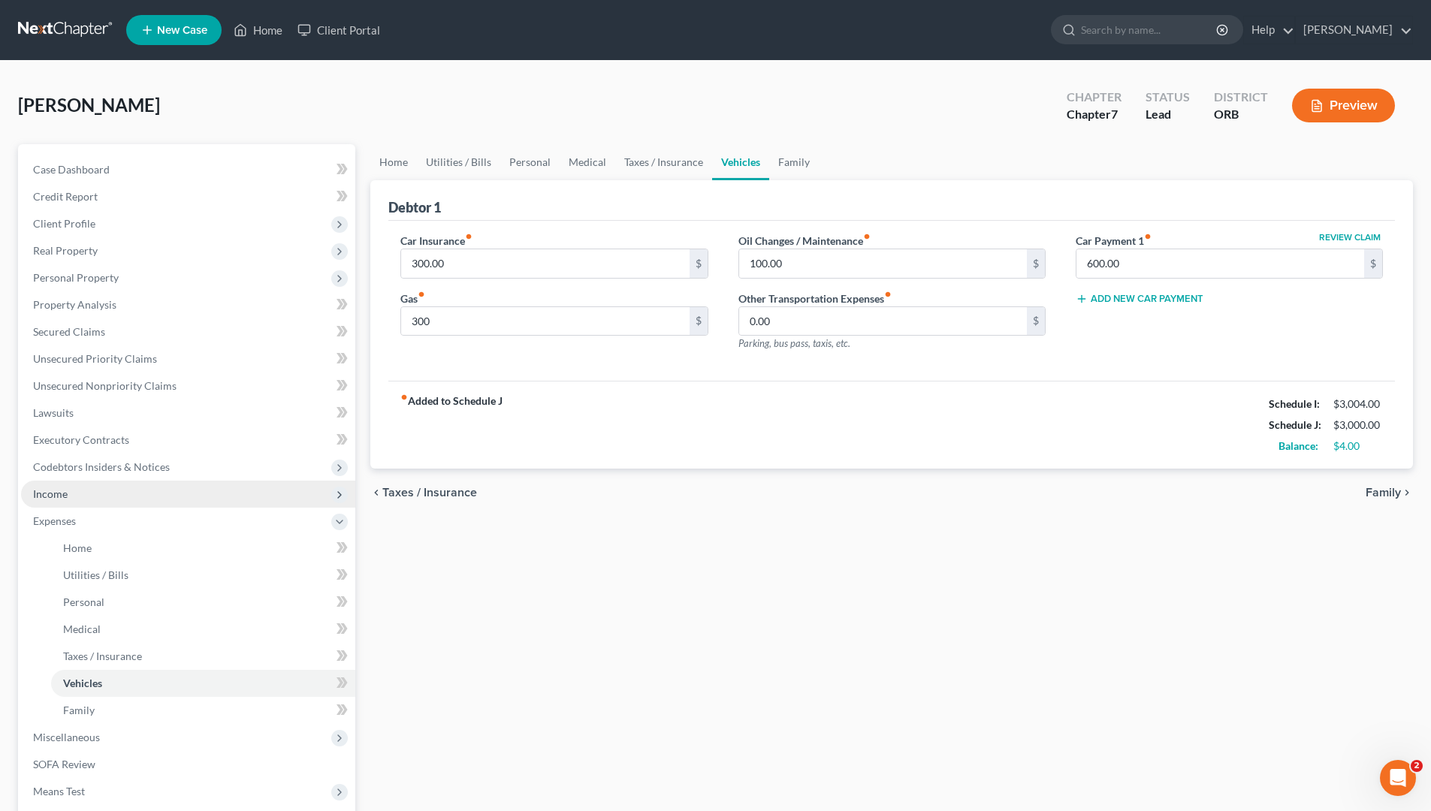
click at [231, 481] on span "Income" at bounding box center [188, 494] width 334 height 27
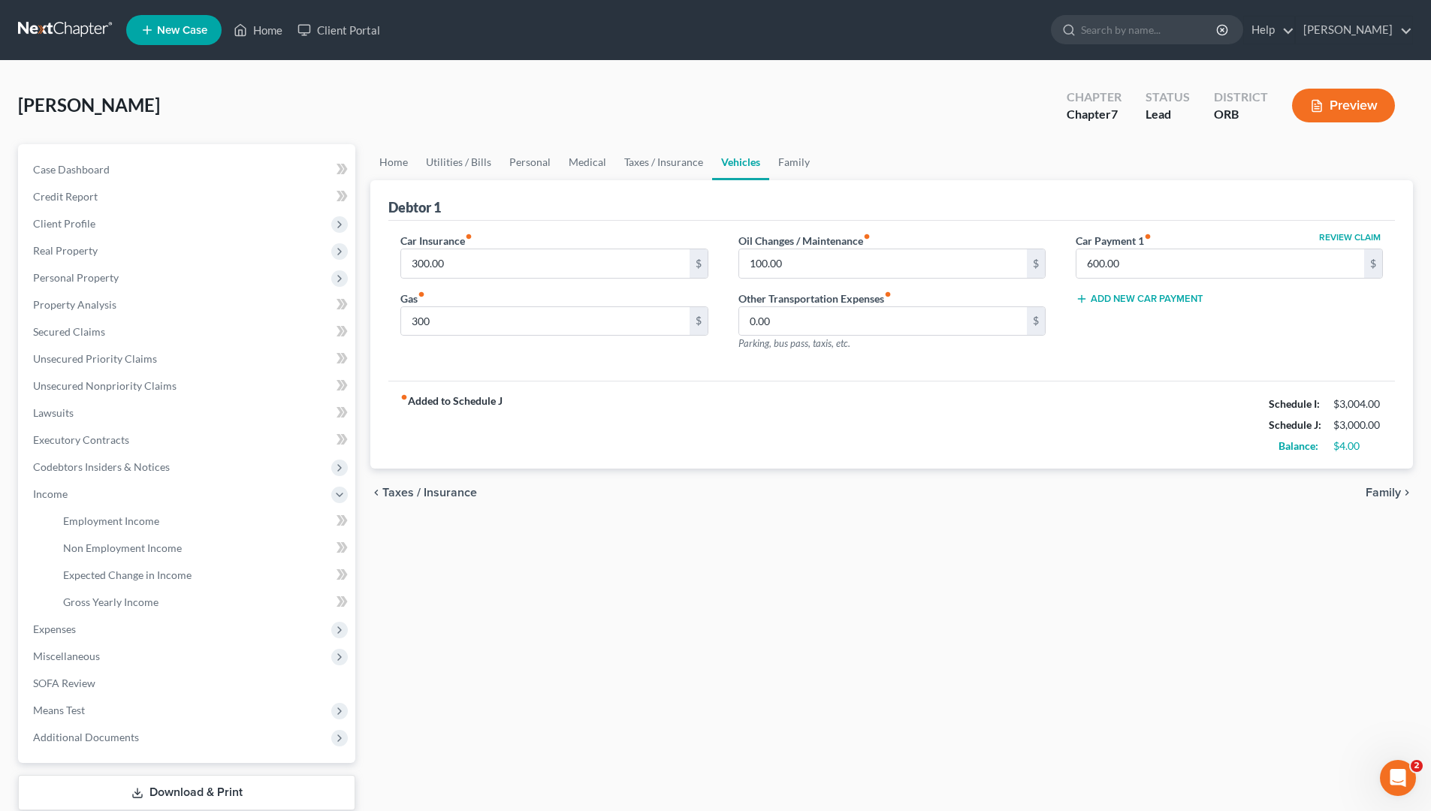
click at [815, 693] on div "Home Utilities / Bills Personal Medical Taxes / Insurance Vehicles Family Debto…" at bounding box center [892, 496] width 1058 height 705
drag, startPoint x: 732, startPoint y: 659, endPoint x: 641, endPoint y: 591, distance: 113.3
drag, startPoint x: 641, startPoint y: 591, endPoint x: 539, endPoint y: 648, distance: 117.0
click at [539, 648] on div "Home Utilities / Bills Personal Medical Taxes / Insurance Vehicles Family Debto…" at bounding box center [892, 496] width 1058 height 705
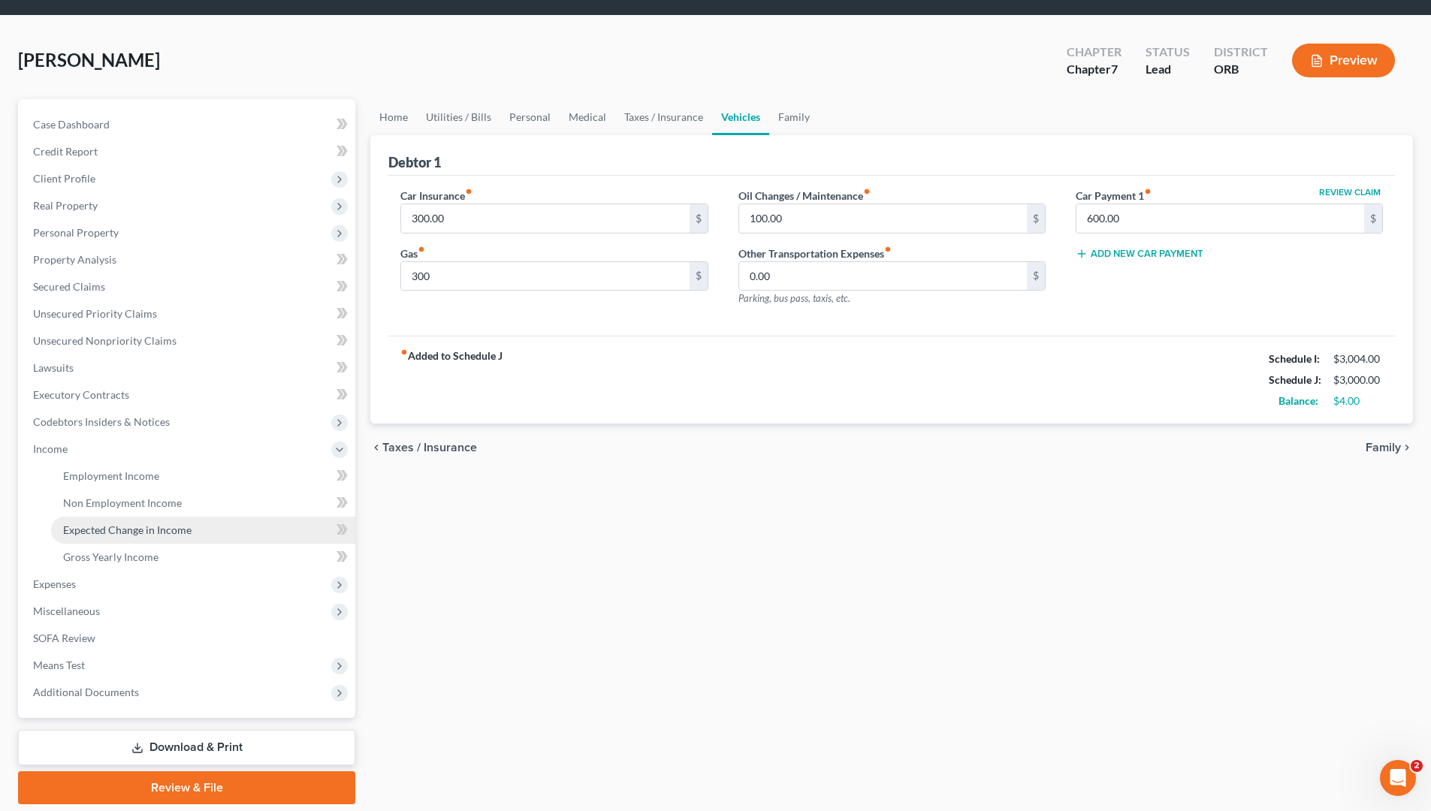
scroll to position [95, 0]
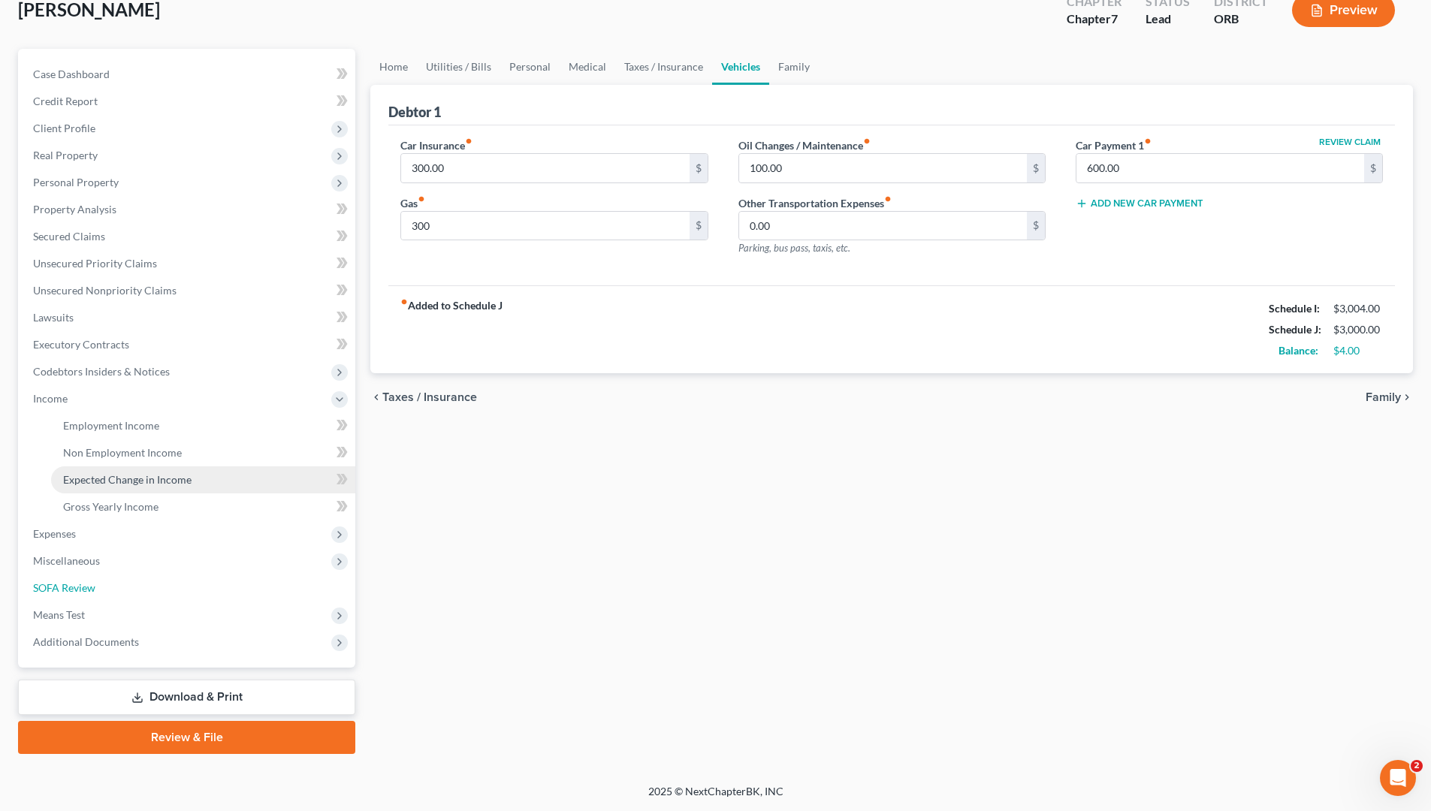
click at [161, 578] on link "SOFA Review" at bounding box center [188, 588] width 334 height 27
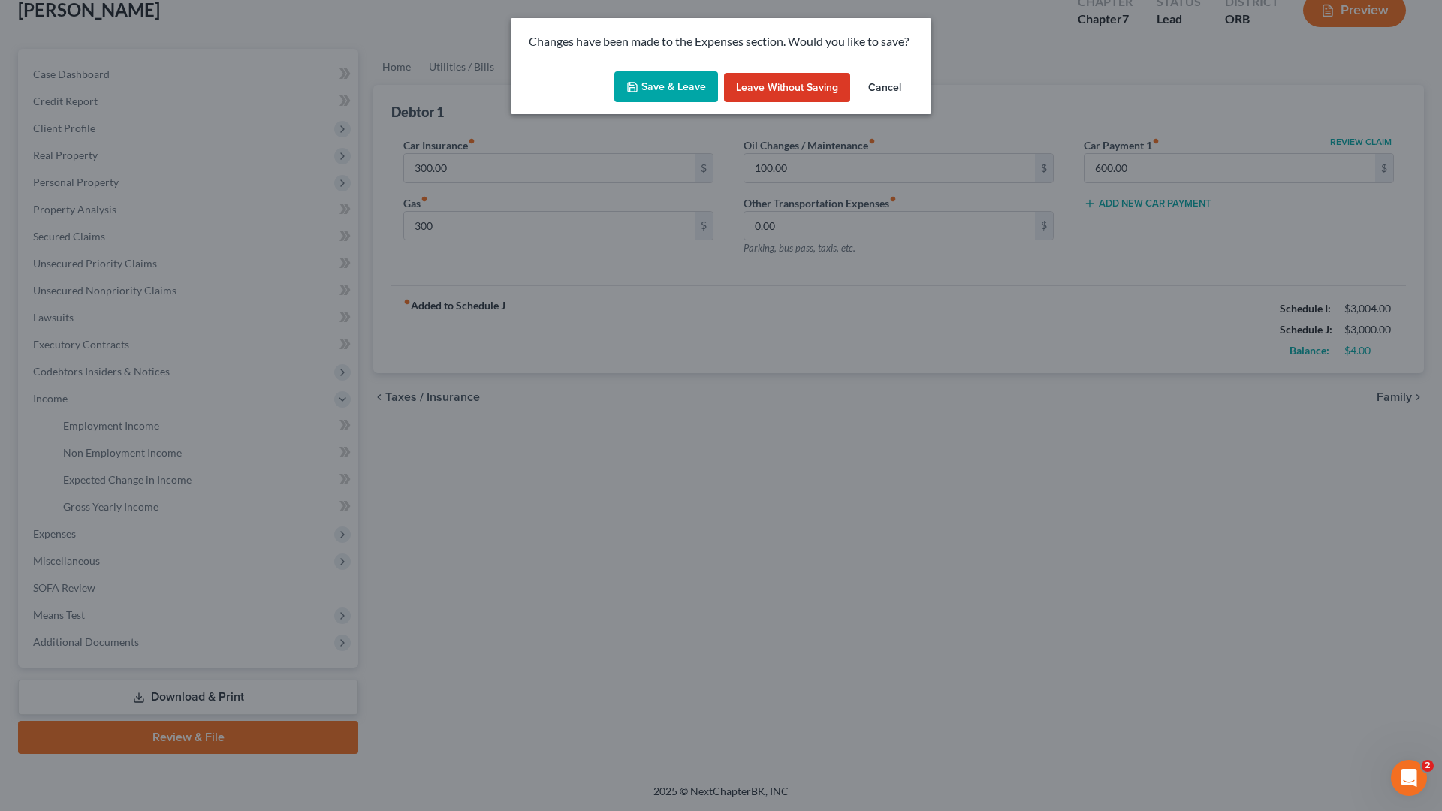
click at [692, 73] on button "Save & Leave" at bounding box center [666, 87] width 104 height 32
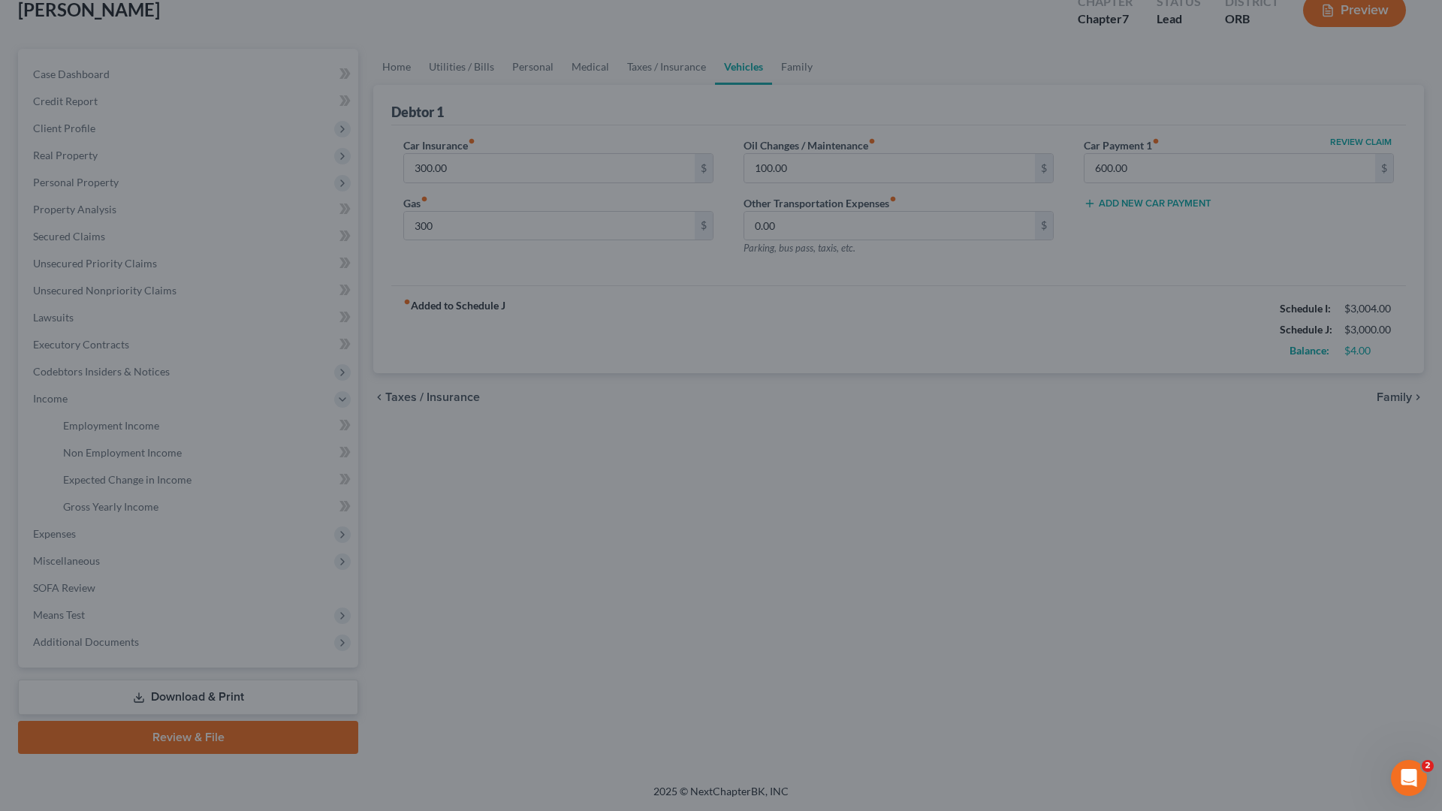
type input "300.00"
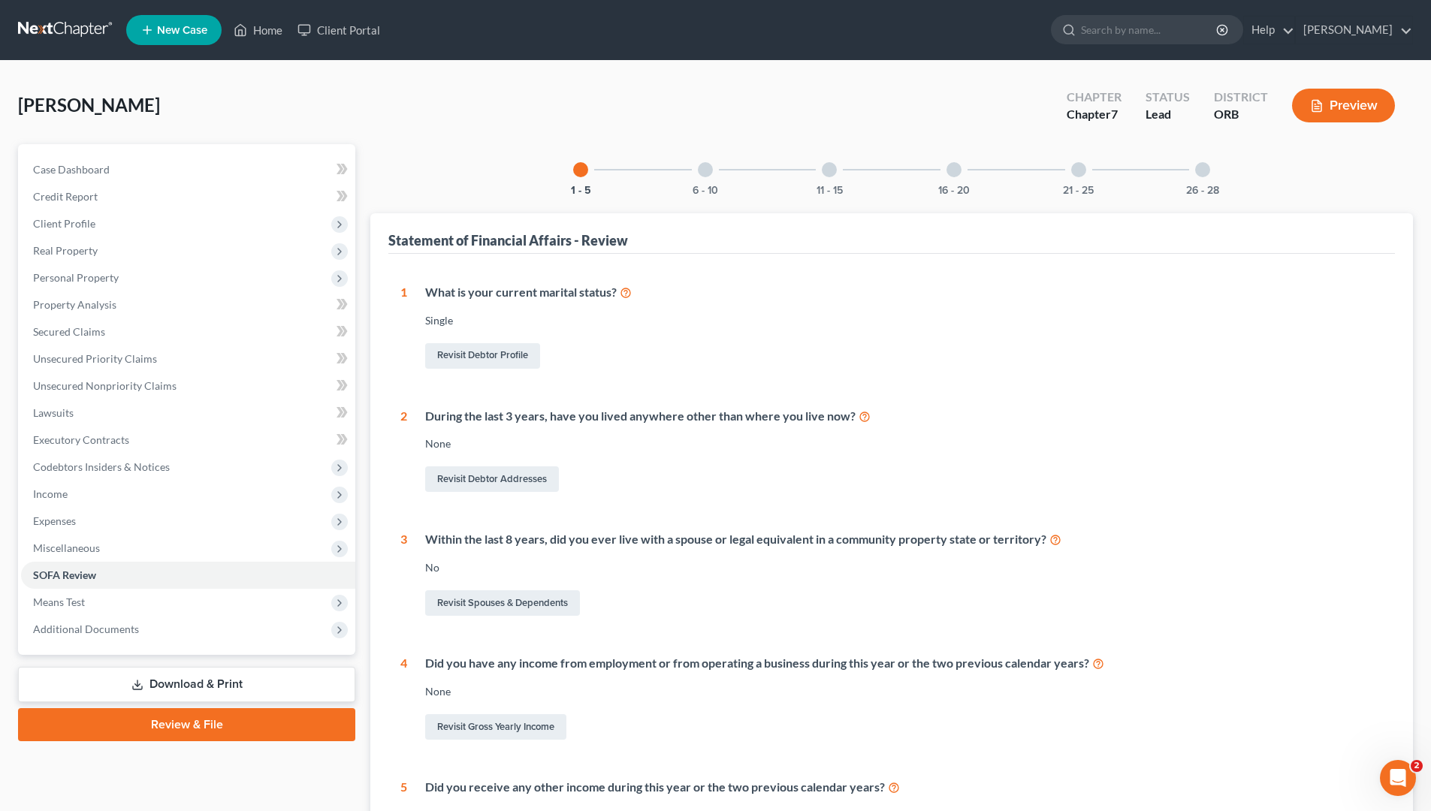
click at [704, 171] on div at bounding box center [705, 169] width 15 height 15
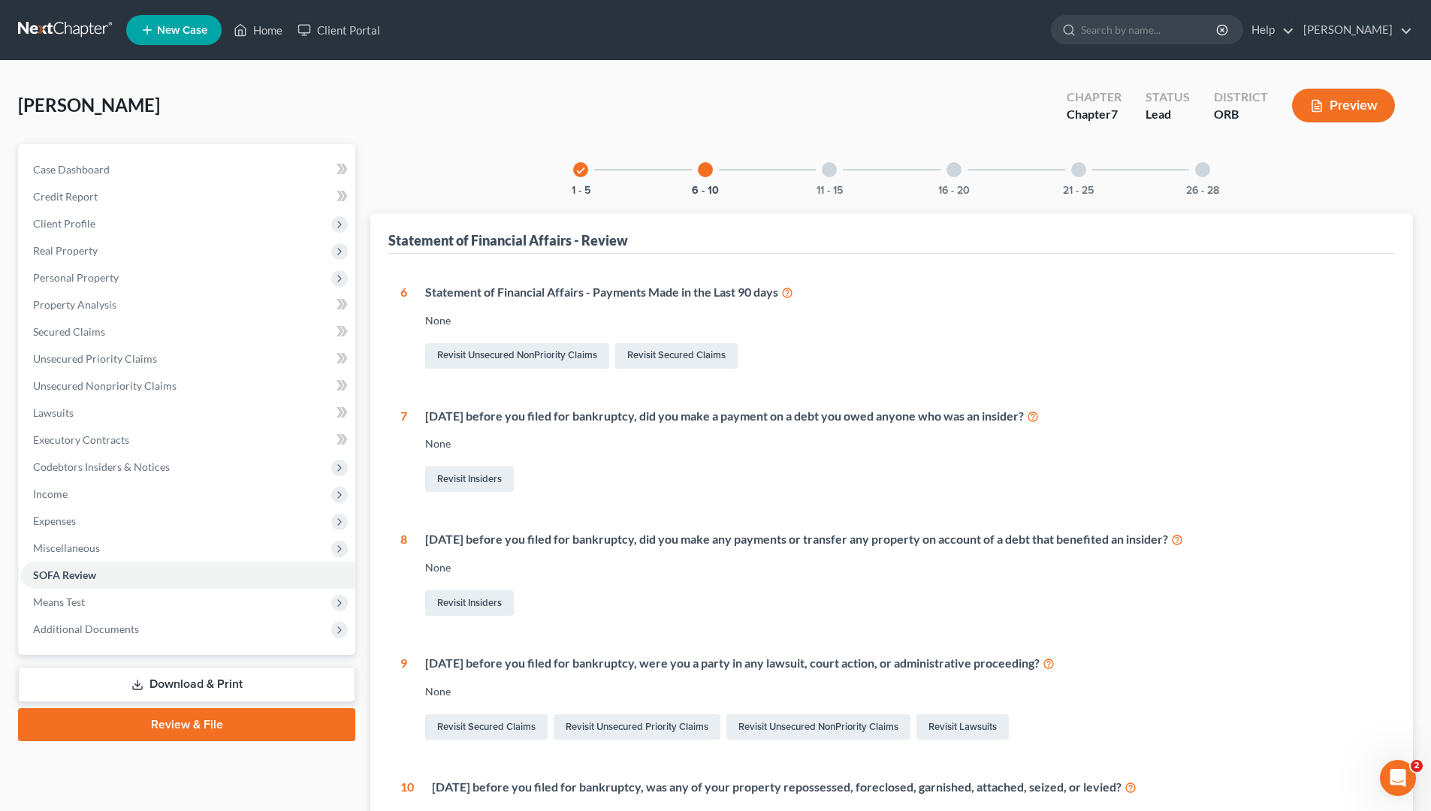
click at [584, 181] on div "check 1 - 5" at bounding box center [580, 169] width 51 height 51
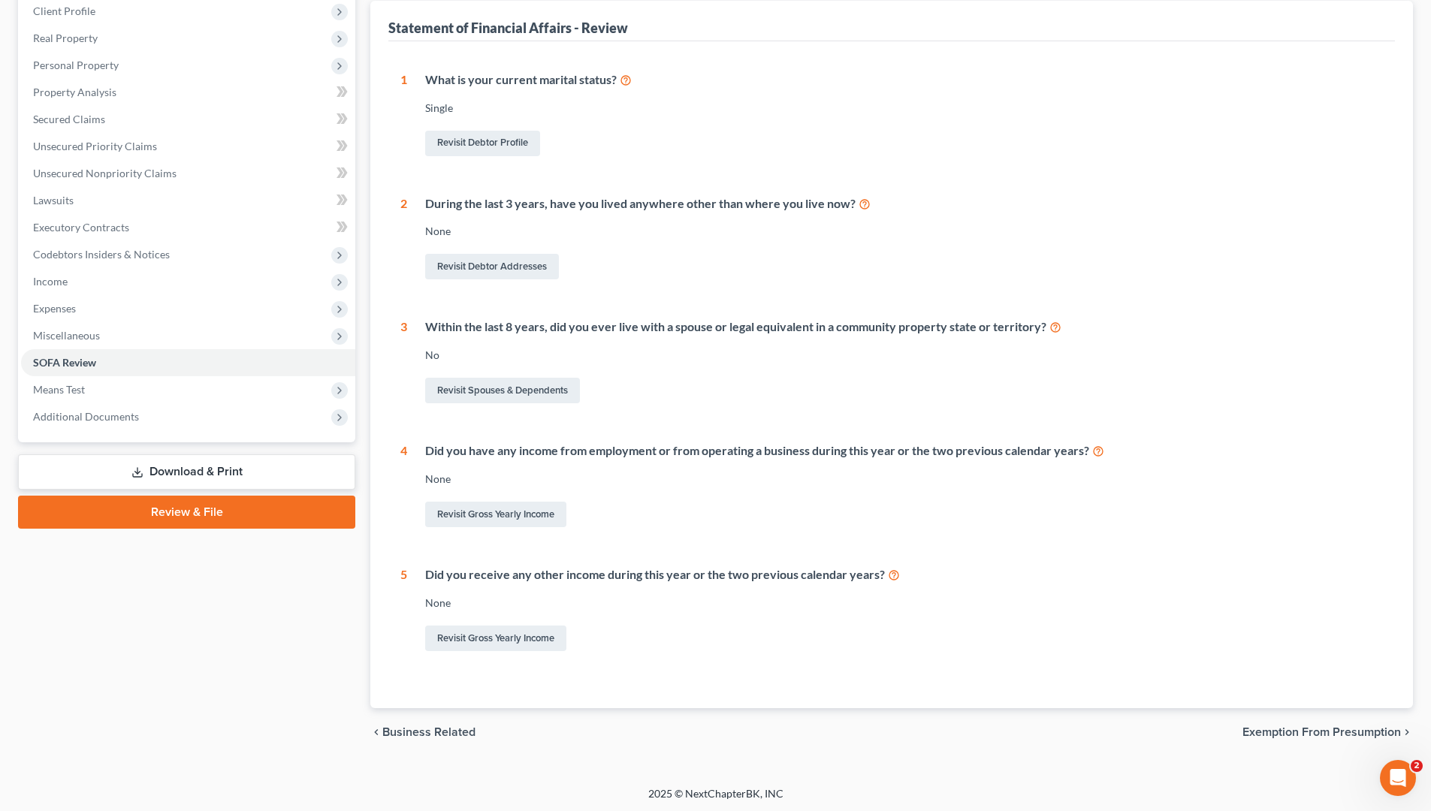
scroll to position [215, 0]
drag, startPoint x: 643, startPoint y: 611, endPoint x: 614, endPoint y: 611, distance: 28.5
click at [614, 611] on div "Did you receive any other income during this year or the two previous calendar …" at bounding box center [895, 608] width 976 height 88
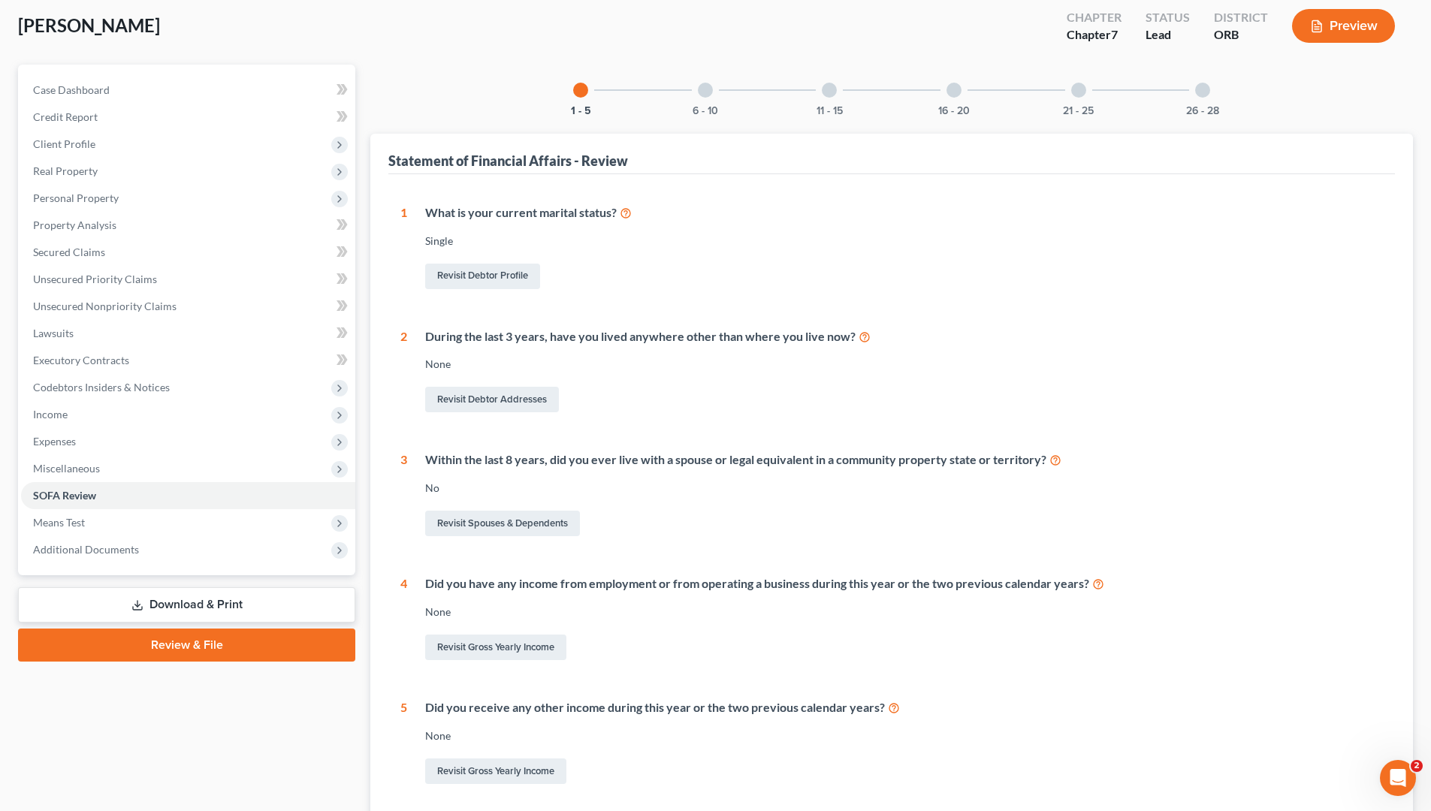
scroll to position [0, 0]
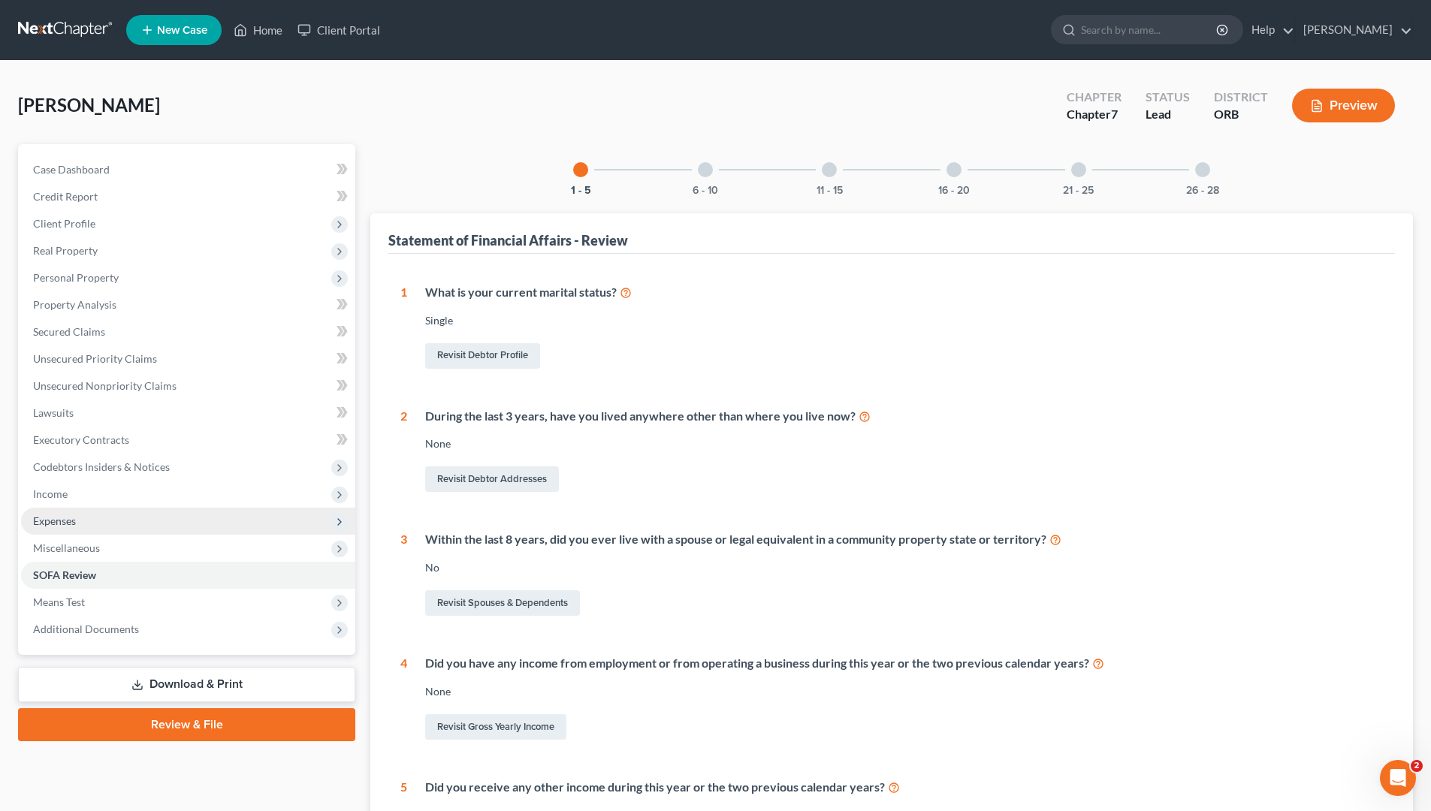
click at [222, 512] on span "Expenses" at bounding box center [188, 521] width 334 height 27
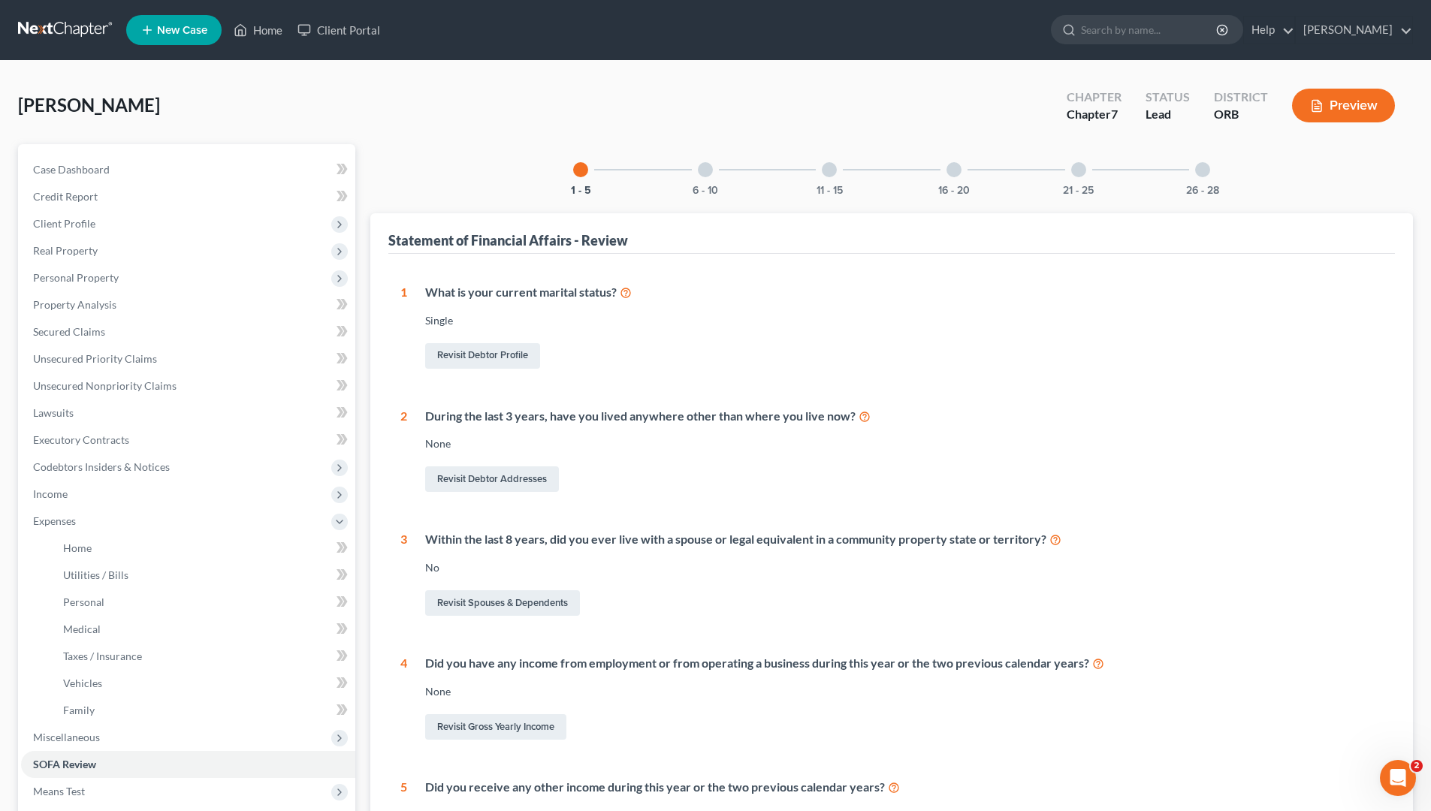
drag, startPoint x: 179, startPoint y: 718, endPoint x: 1376, endPoint y: 577, distance: 1205.6
click at [1134, 577] on div "Within the last 8 years, did you ever live with a spouse or legal equivalent in…" at bounding box center [895, 575] width 976 height 88
click at [186, 490] on span "Income" at bounding box center [188, 494] width 334 height 27
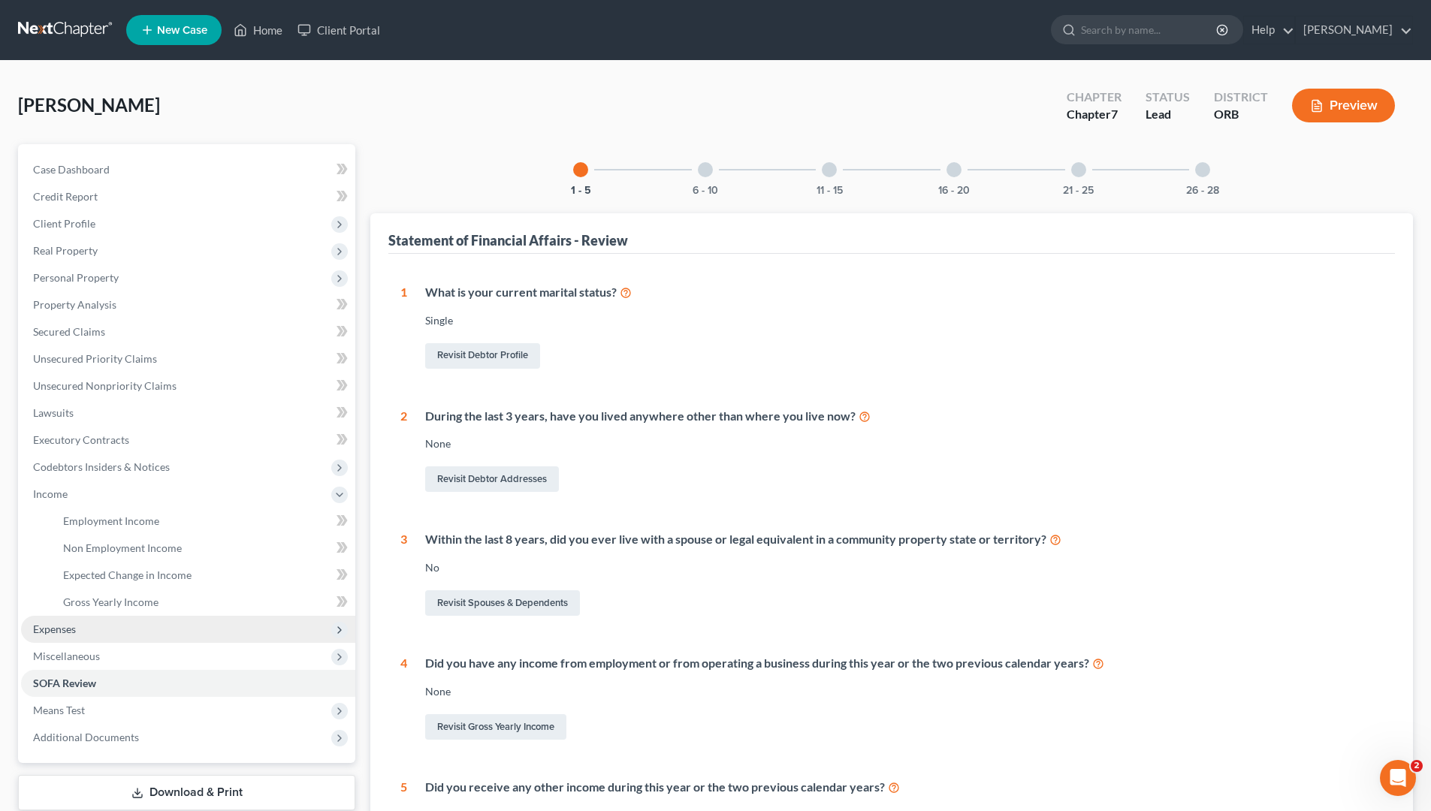
click at [252, 622] on span "Expenses" at bounding box center [188, 629] width 334 height 27
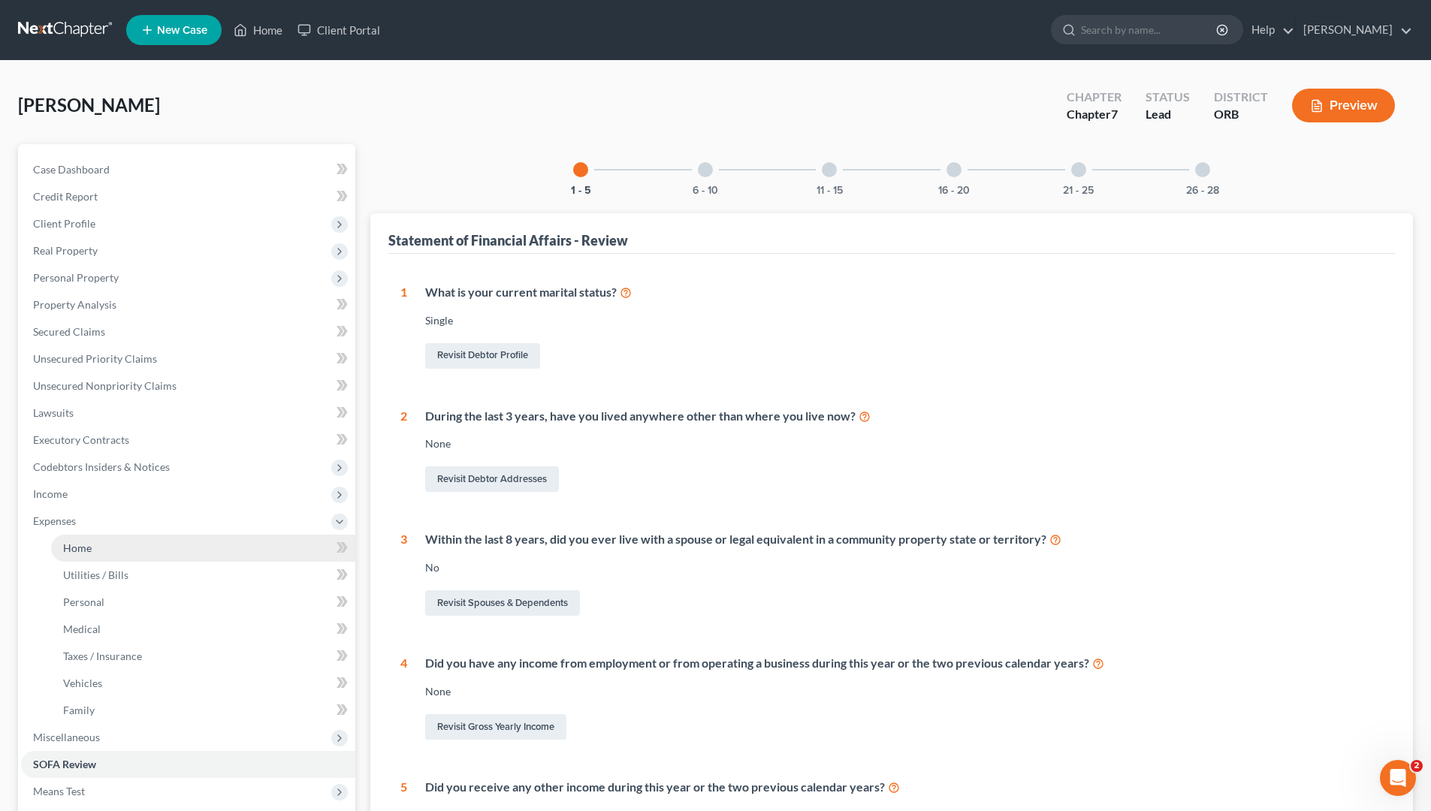
click at [234, 556] on link "Home" at bounding box center [203, 548] width 304 height 27
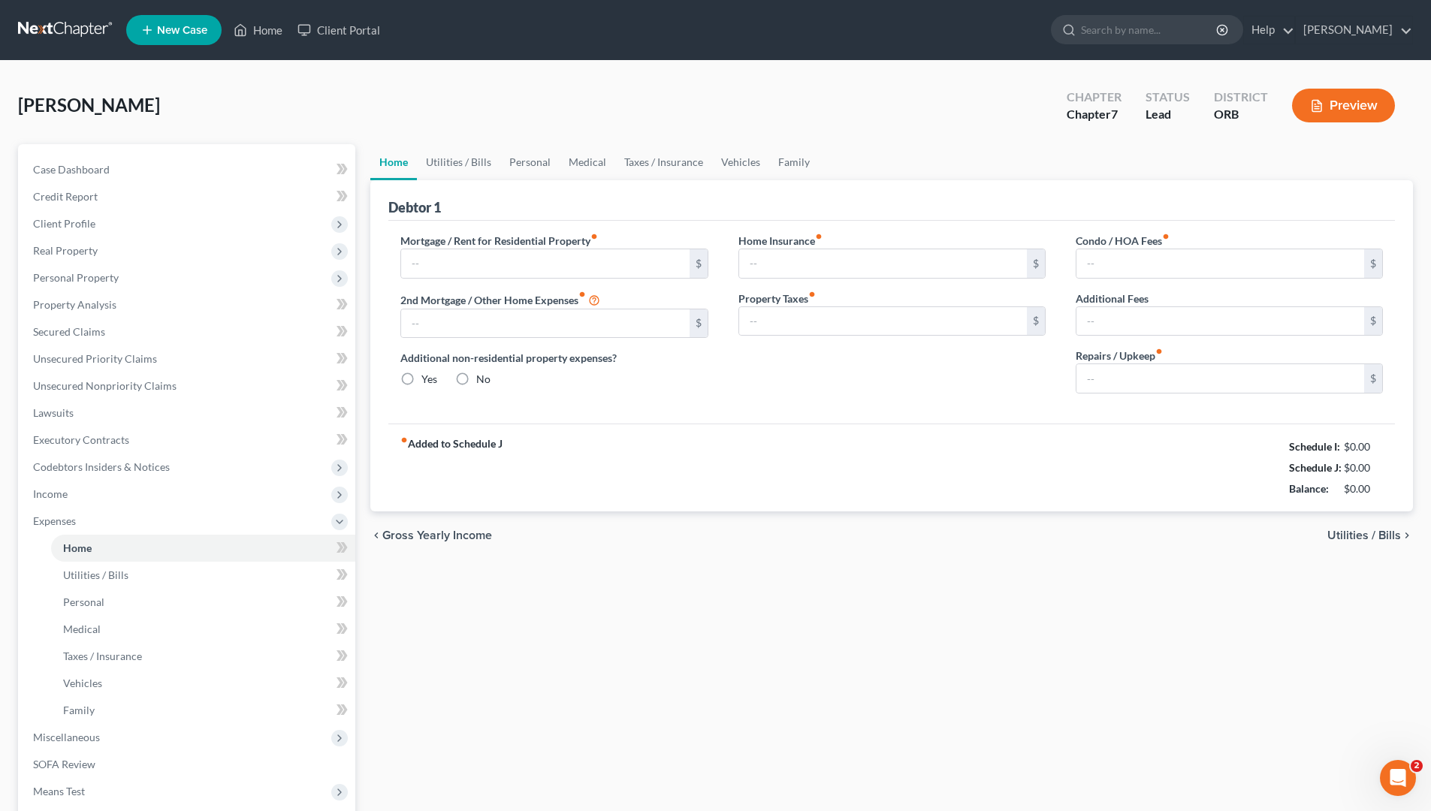
type input "700.00"
type input "0.00"
radio input "true"
type input "0.00"
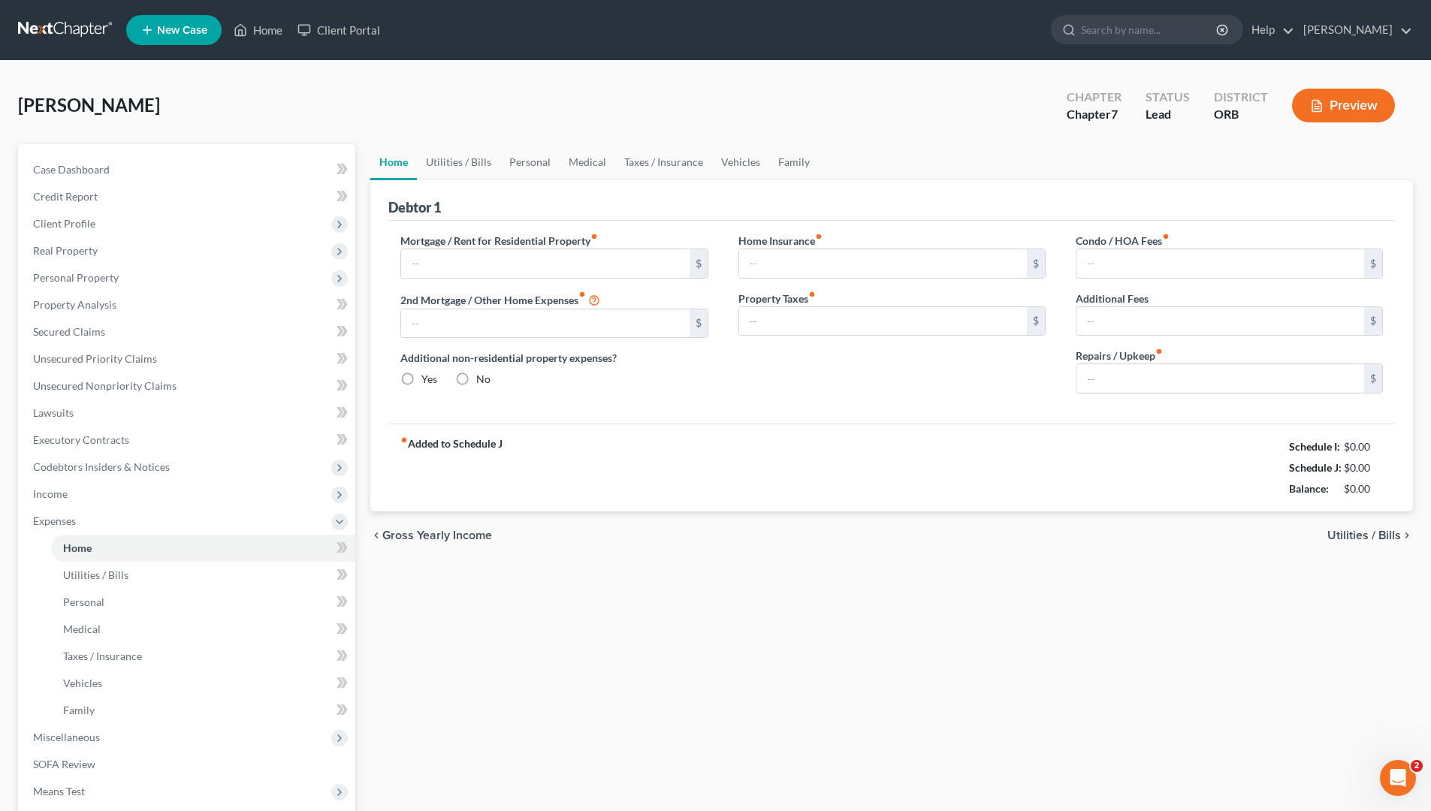
type input "0.00"
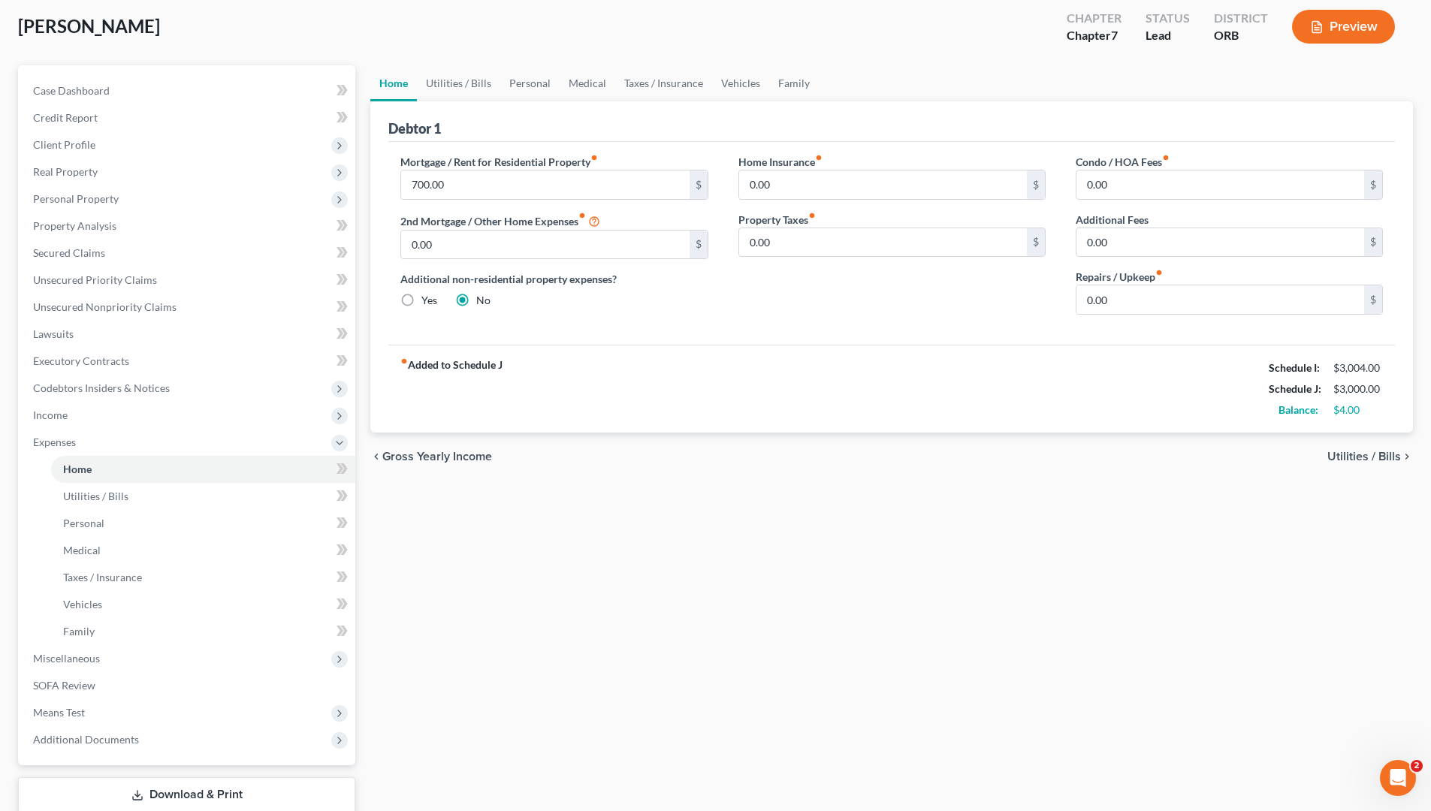
scroll to position [177, 0]
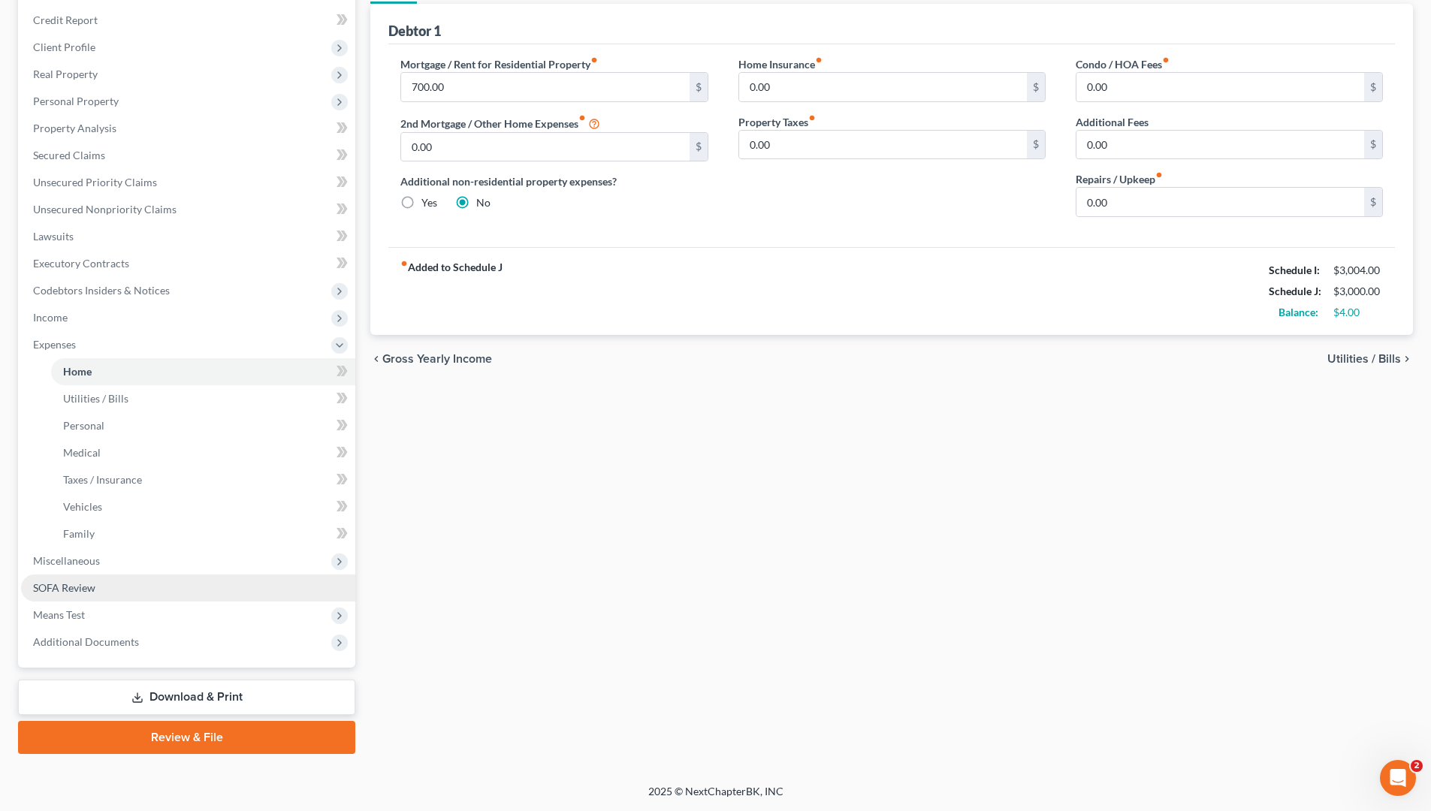
click at [99, 581] on link "SOFA Review" at bounding box center [188, 588] width 334 height 27
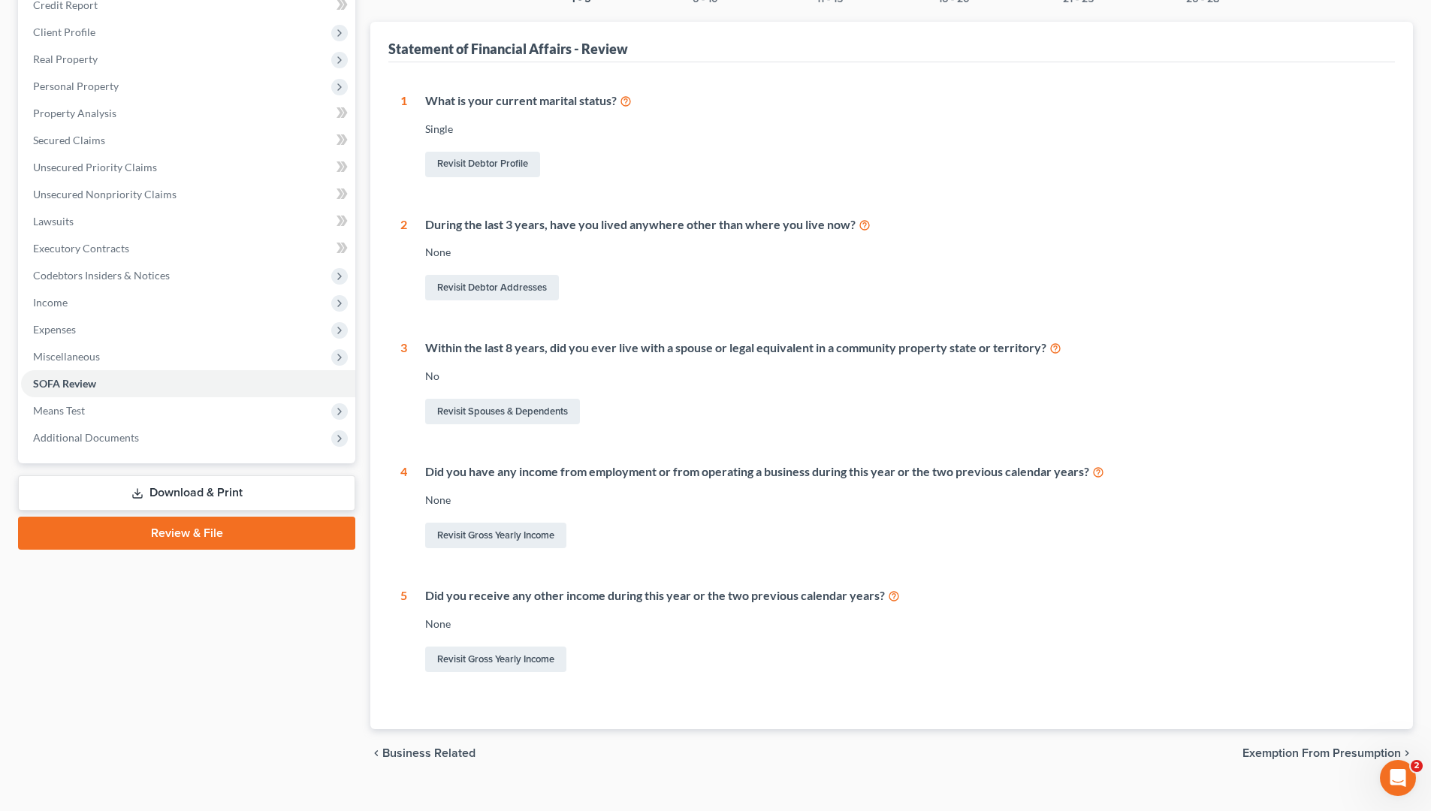
scroll to position [215, 0]
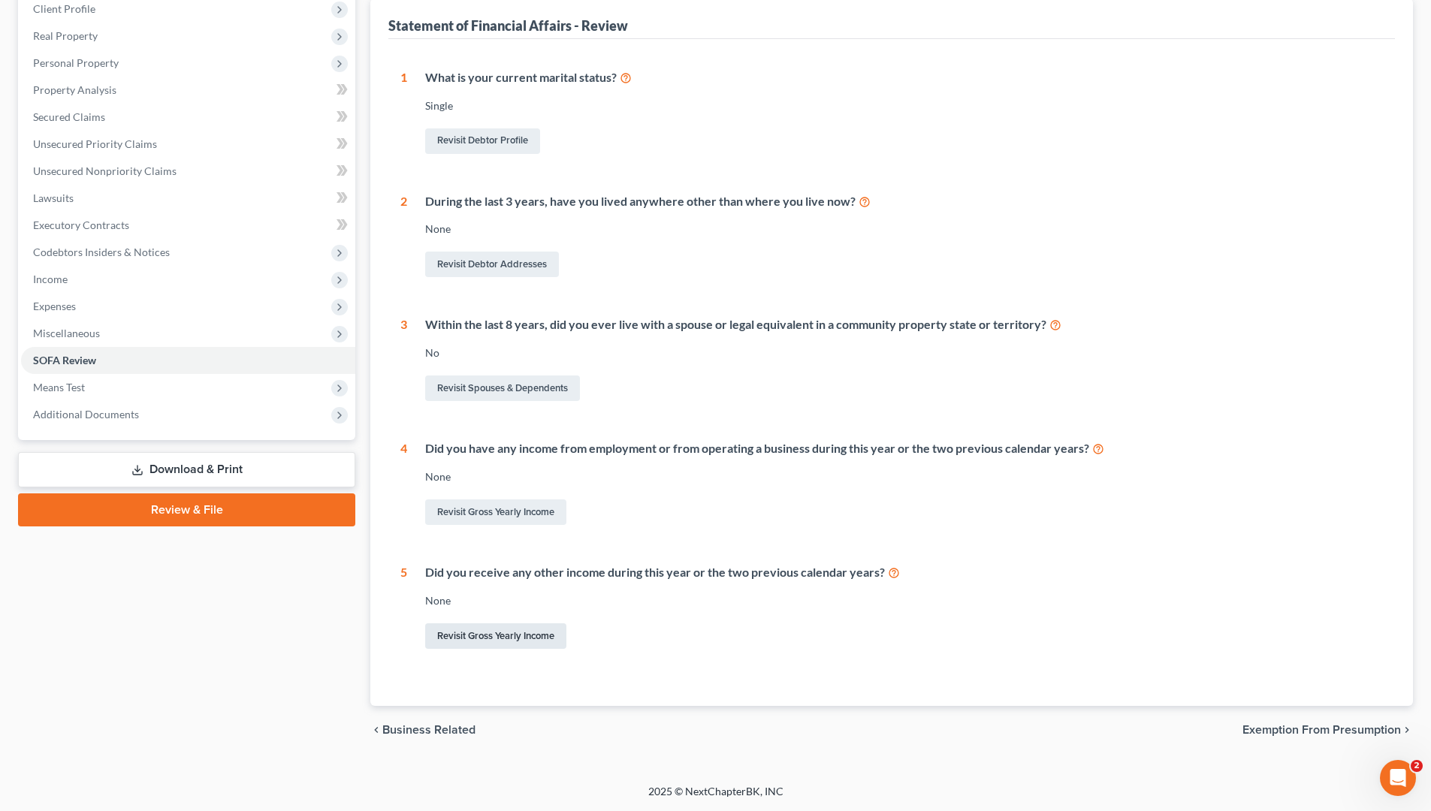
click at [524, 637] on link "Revisit Gross Yearly Income" at bounding box center [495, 636] width 141 height 26
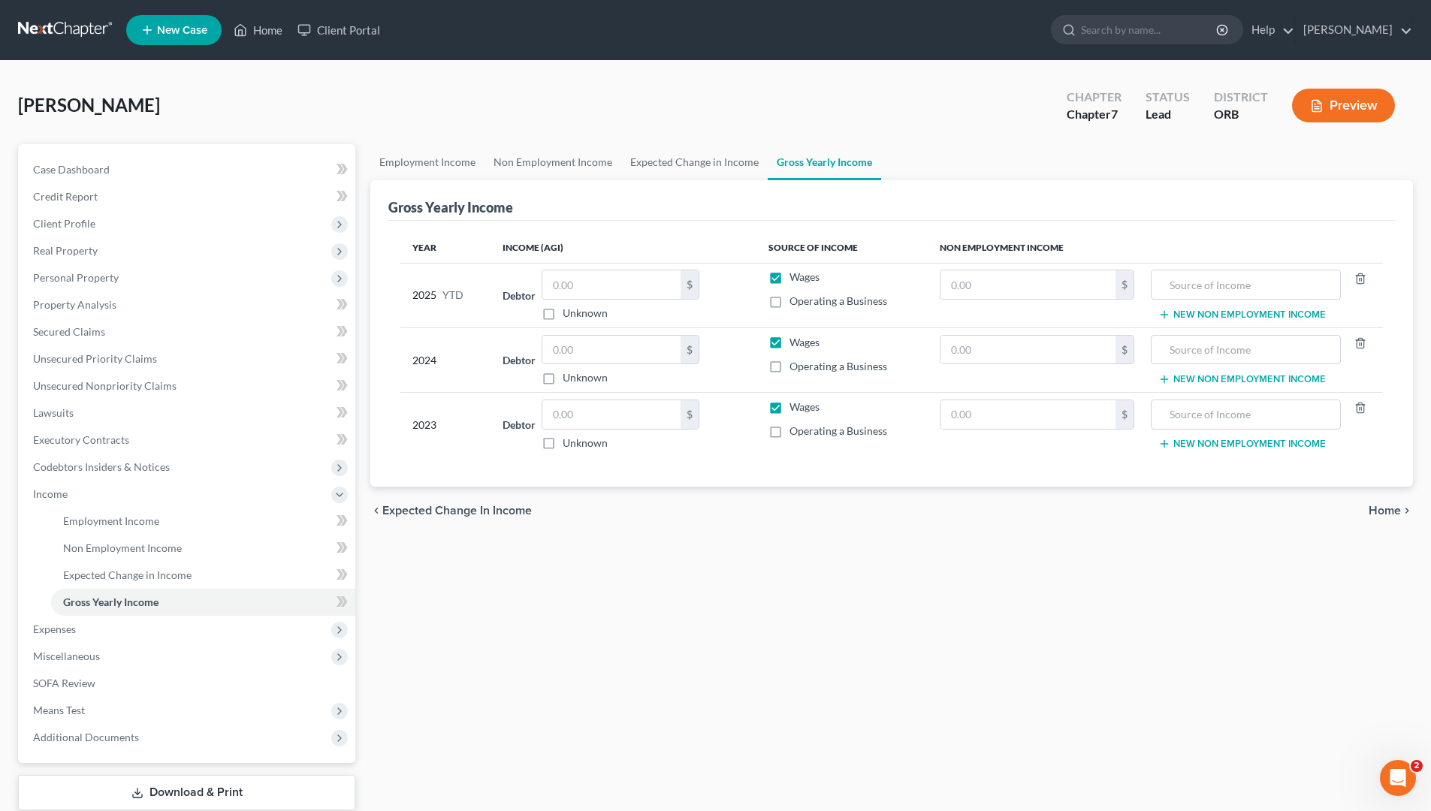
click at [615, 266] on td "Debtor $ Unknown Balance Undetermined $ Unknown" at bounding box center [622, 295] width 265 height 65
drag, startPoint x: 615, startPoint y: 273, endPoint x: 1441, endPoint y: 33, distance: 860.5
click at [642, 264] on td "Debtor $ Unknown Balance Undetermined $ Unknown" at bounding box center [622, 295] width 265 height 65
type input "3"
type input "27,000"
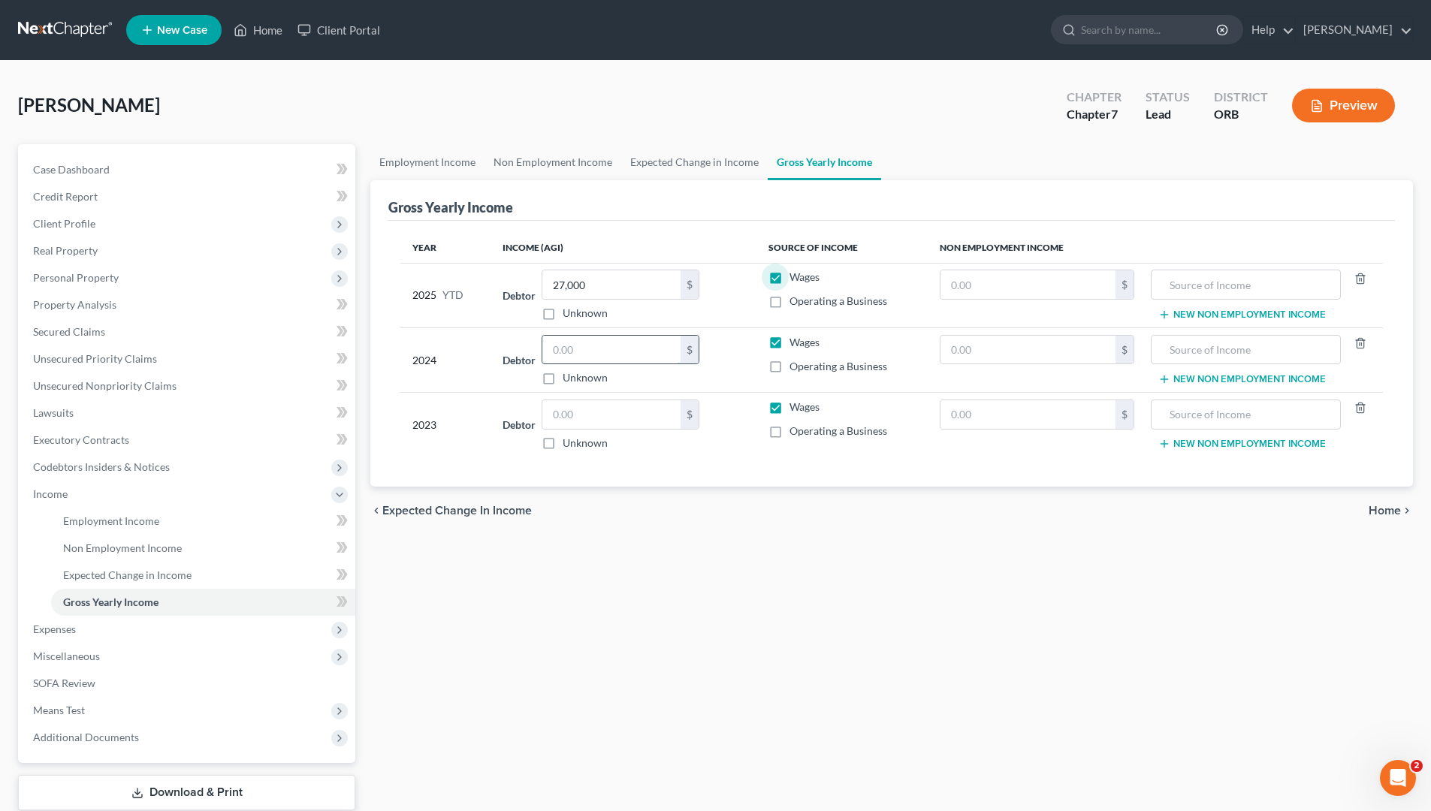
click at [625, 357] on input "text" at bounding box center [611, 350] width 138 height 29
click at [623, 347] on input "text" at bounding box center [611, 350] width 138 height 29
type input "3,000"
click at [645, 427] on input "text" at bounding box center [611, 414] width 138 height 29
click at [647, 408] on input "text" at bounding box center [611, 414] width 138 height 29
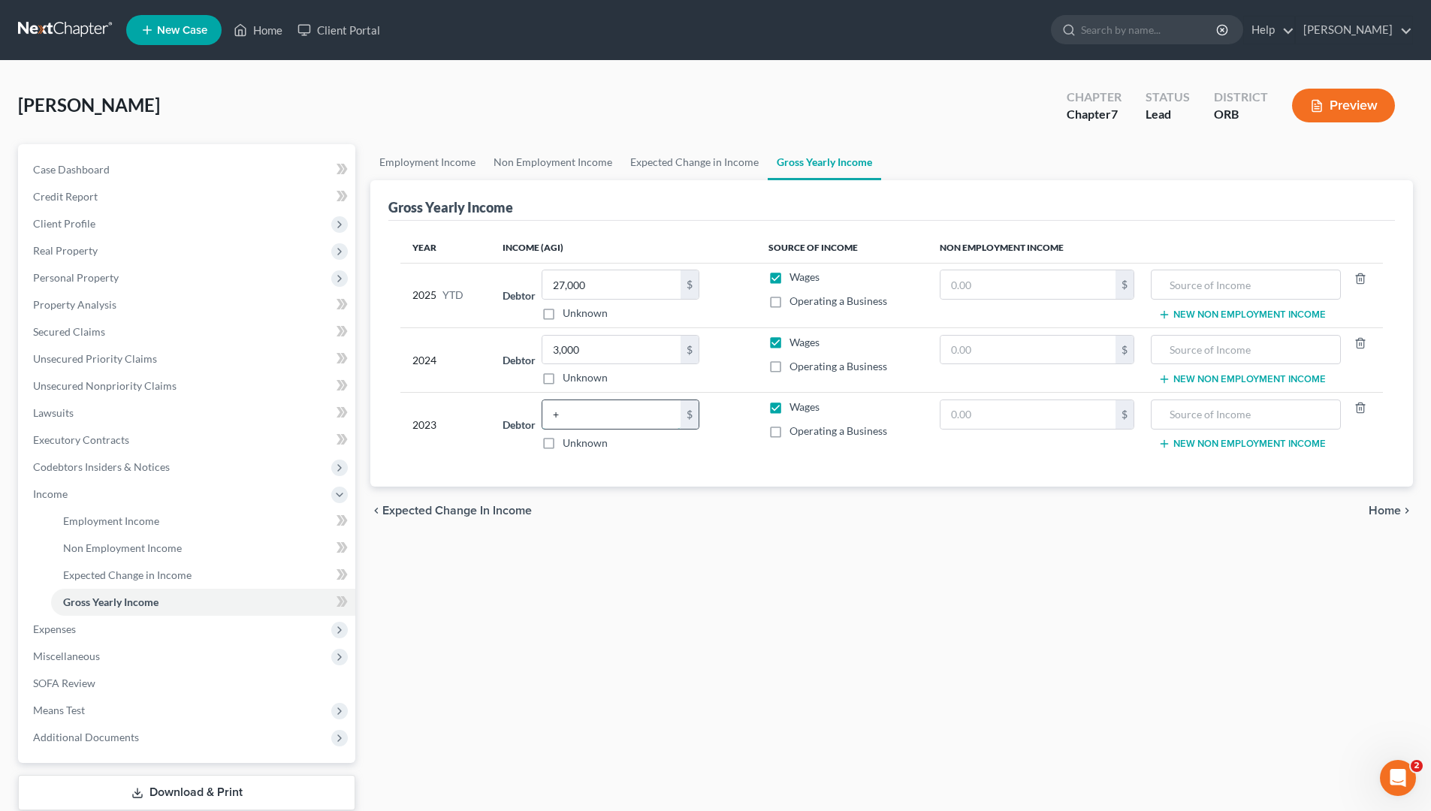
type input "0"
type input "3,000"
click at [1134, 286] on input "text" at bounding box center [1245, 284] width 173 height 29
type input "d"
type input "s"
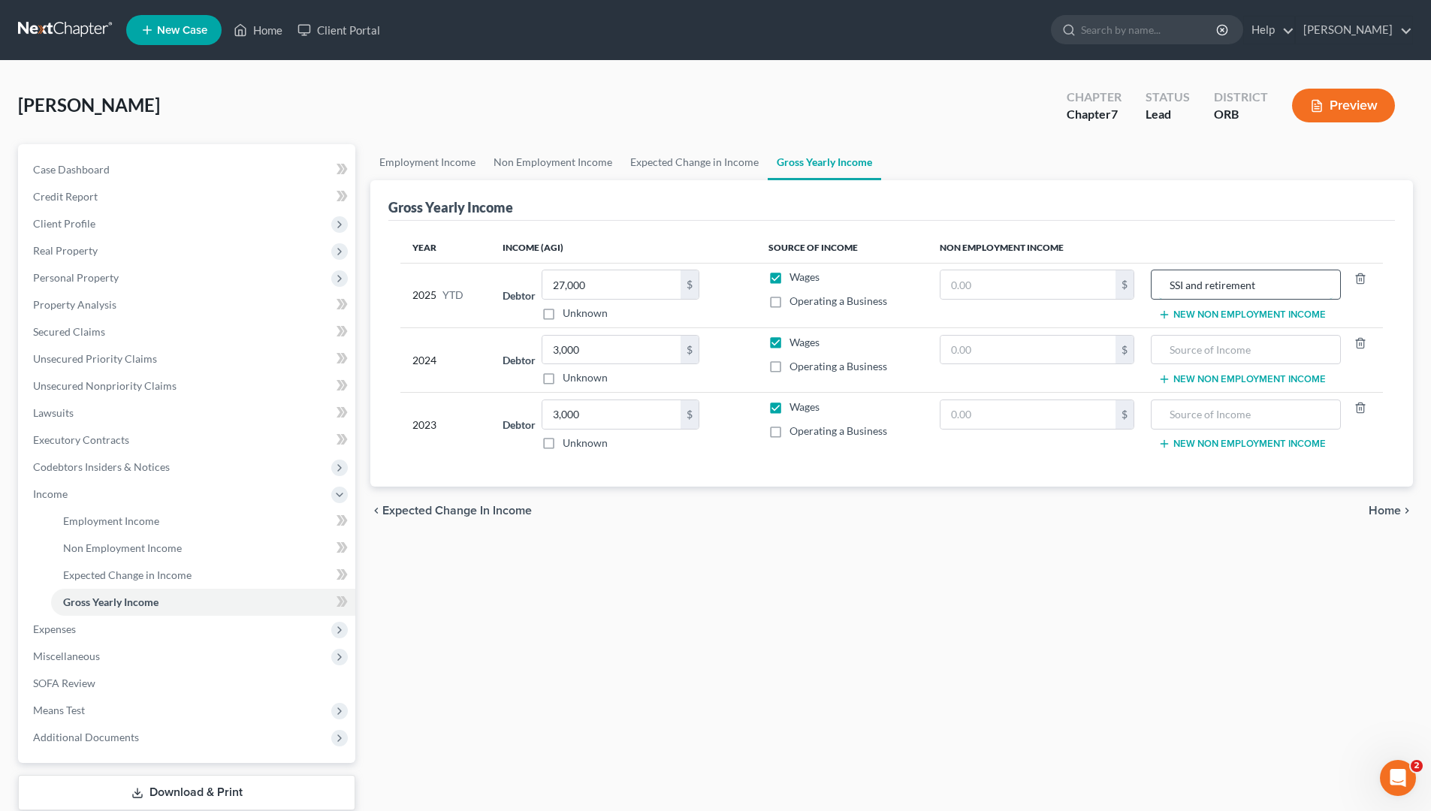
type input "SSI and retirement"
click at [1134, 354] on input "text" at bounding box center [1245, 350] width 173 height 29
type input "SSI and Retirement"
click at [1134, 421] on input "text" at bounding box center [1245, 414] width 173 height 29
type input "SSI and REtirement"
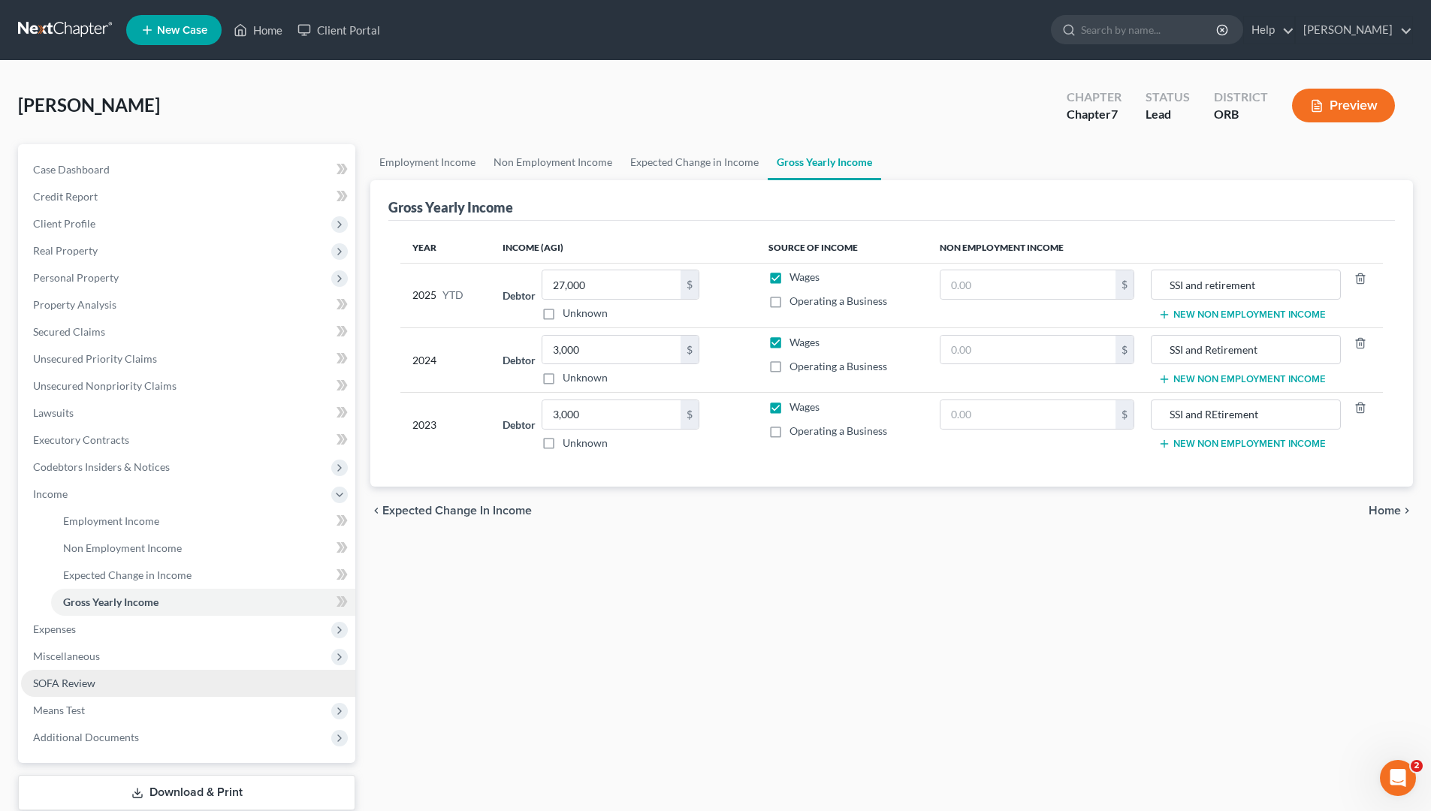
click at [225, 670] on link "SOFA Review" at bounding box center [188, 683] width 334 height 27
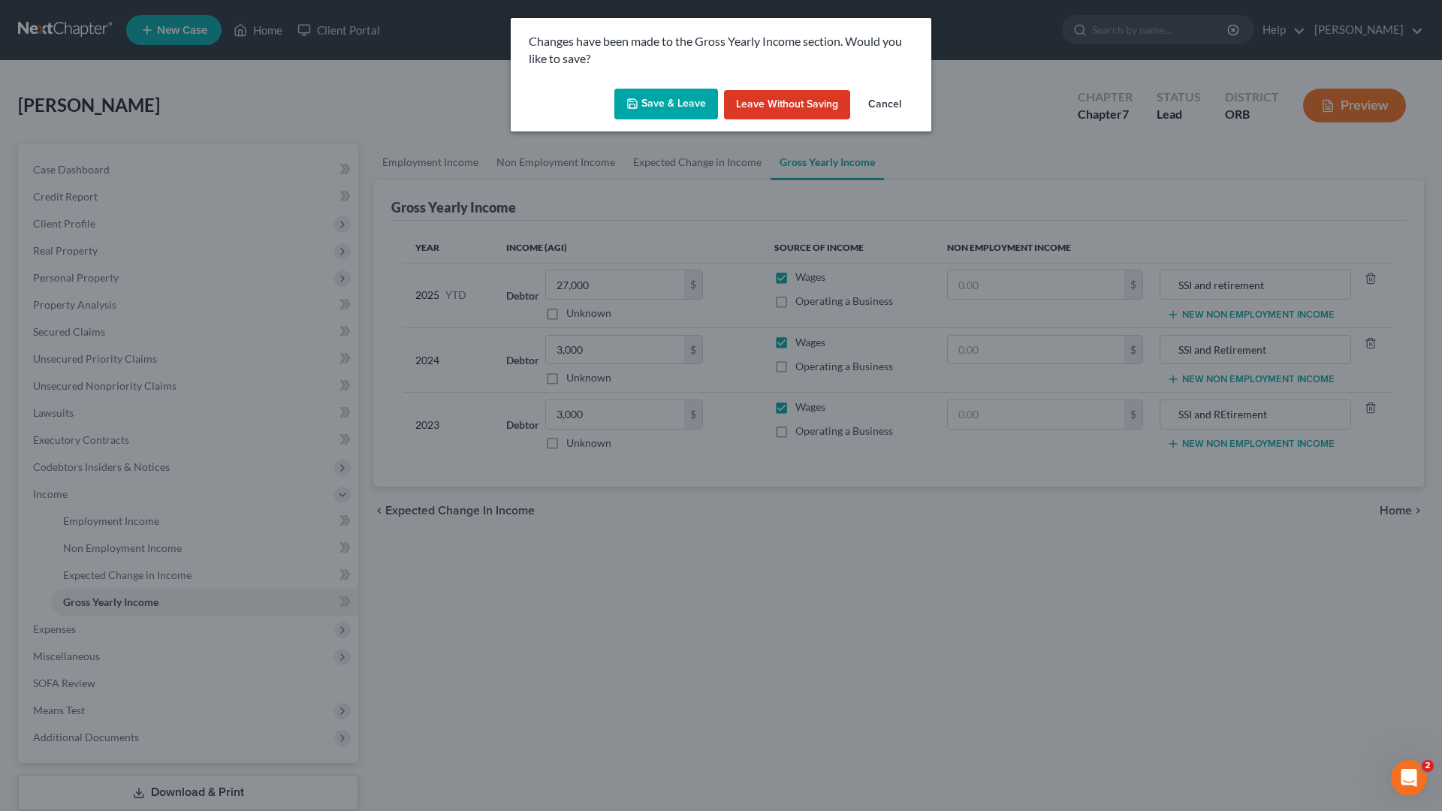
click at [659, 107] on button "Save & Leave" at bounding box center [666, 105] width 104 height 32
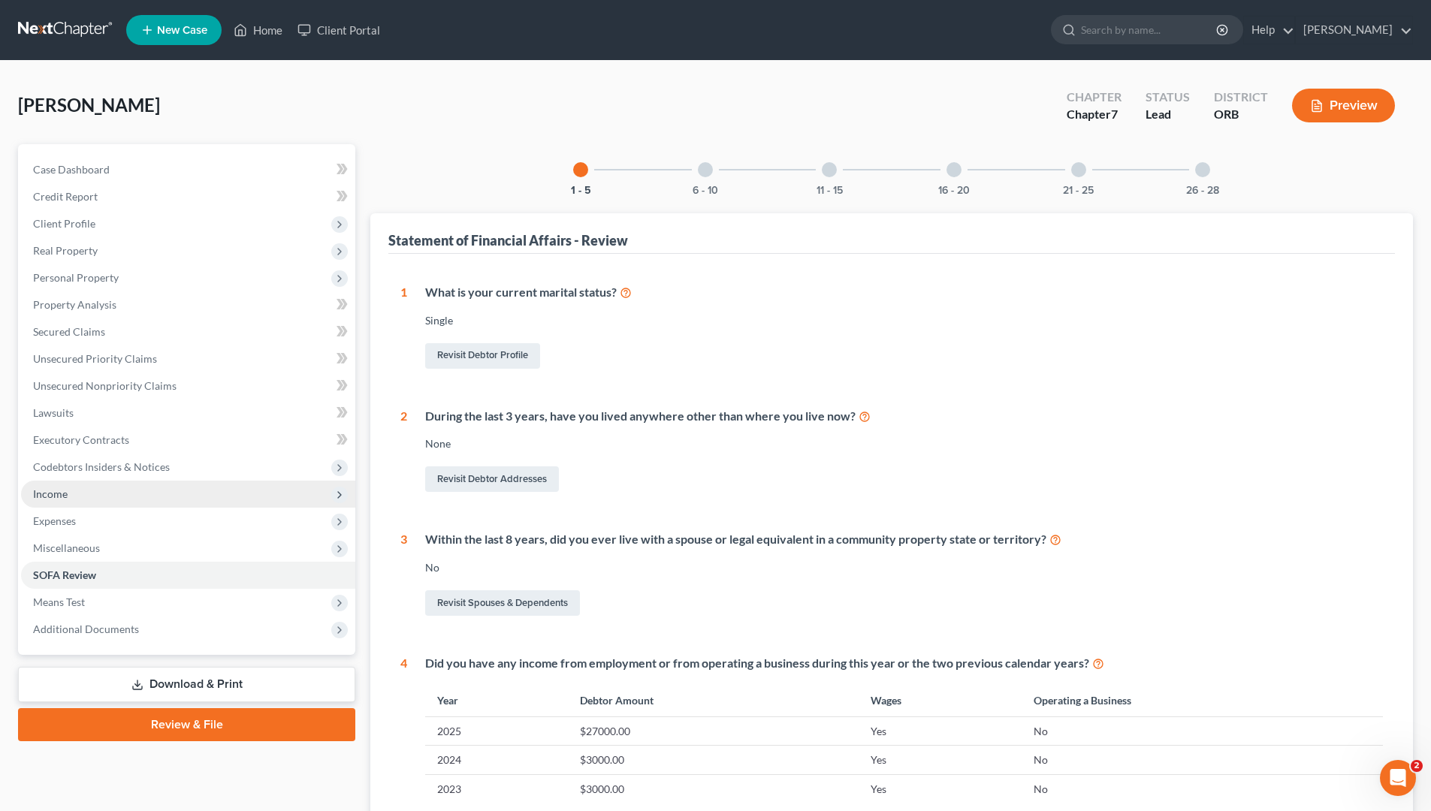
click at [127, 481] on span "Income" at bounding box center [188, 494] width 334 height 27
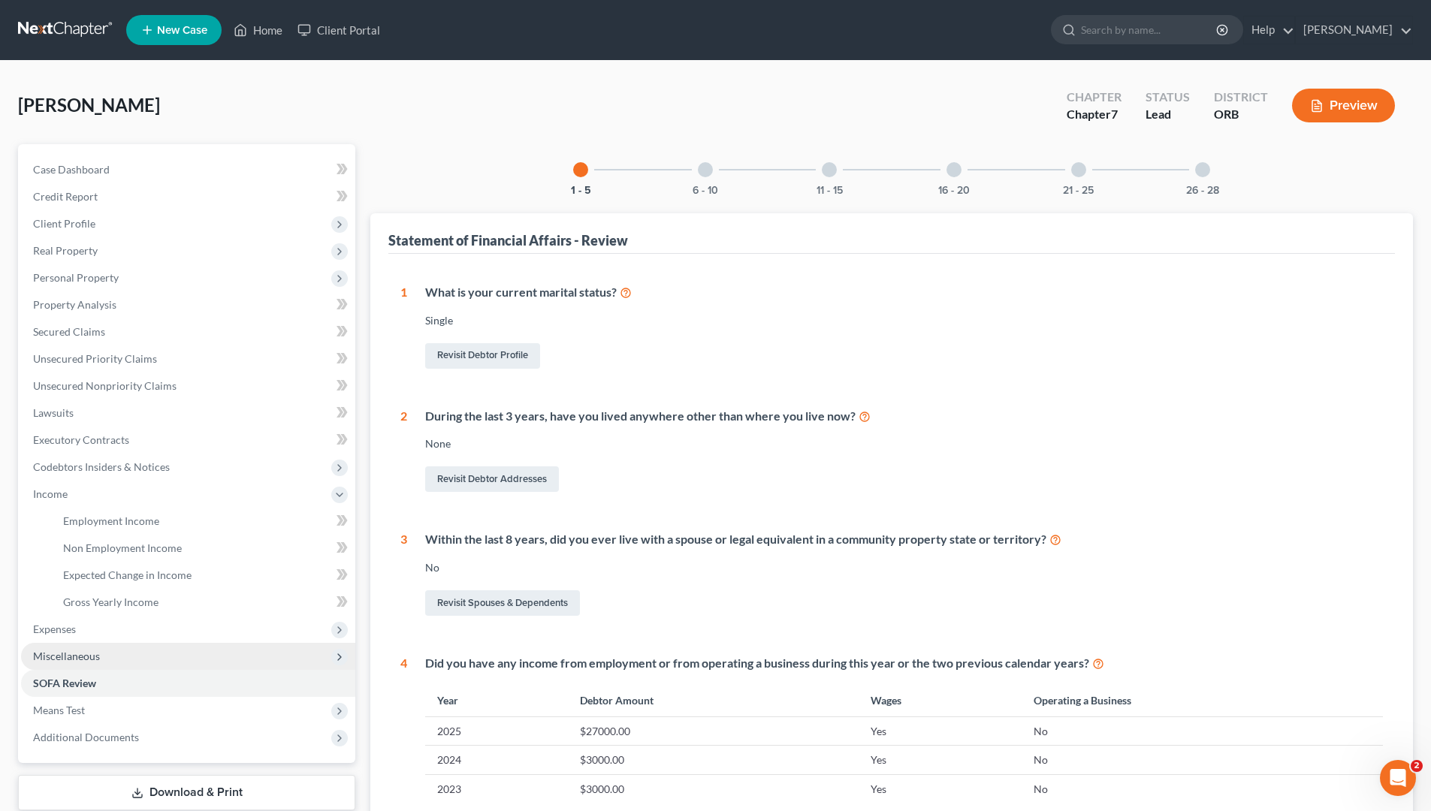
click at [217, 656] on span "Miscellaneous" at bounding box center [188, 656] width 334 height 27
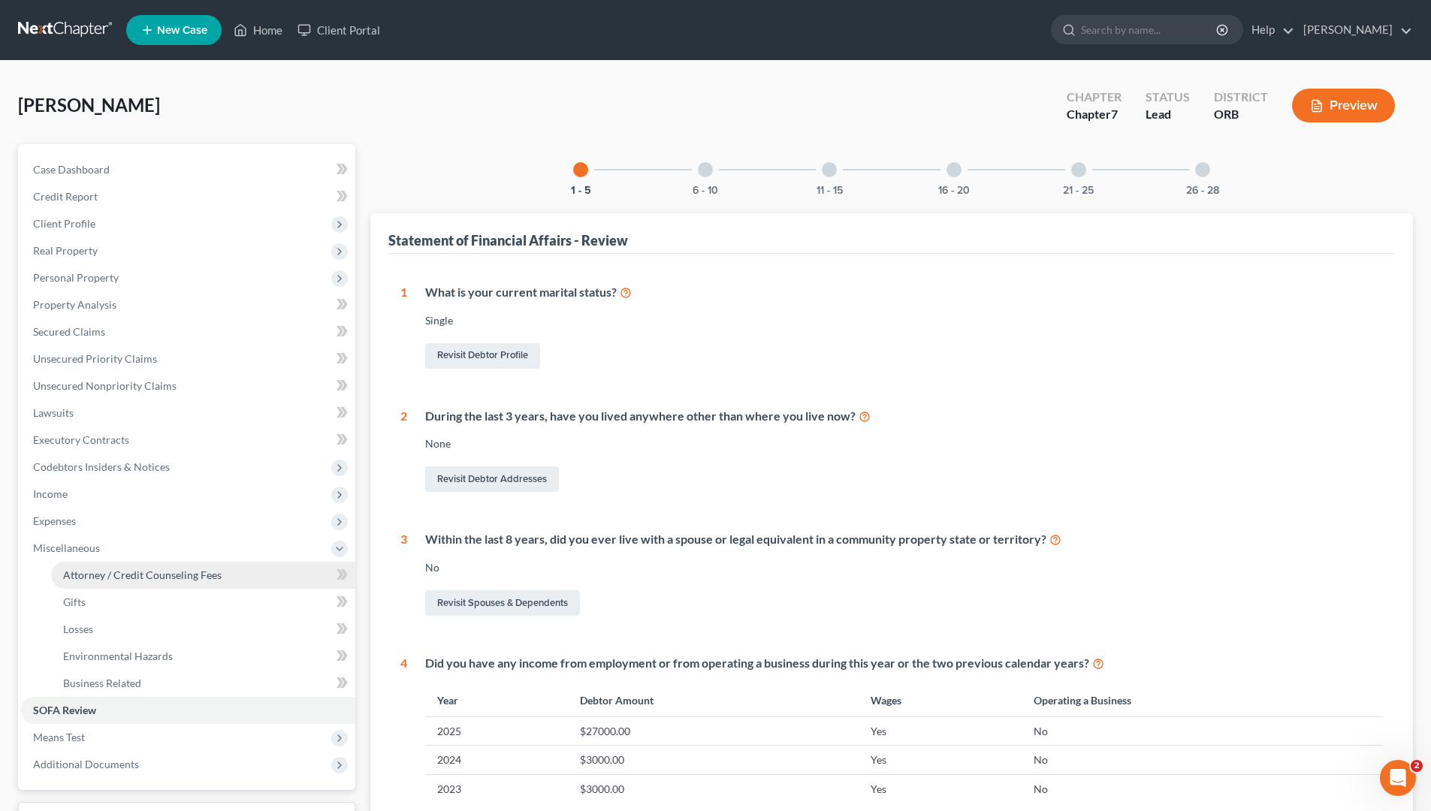
click at [215, 578] on span "Attorney / Credit Counseling Fees" at bounding box center [142, 575] width 158 height 13
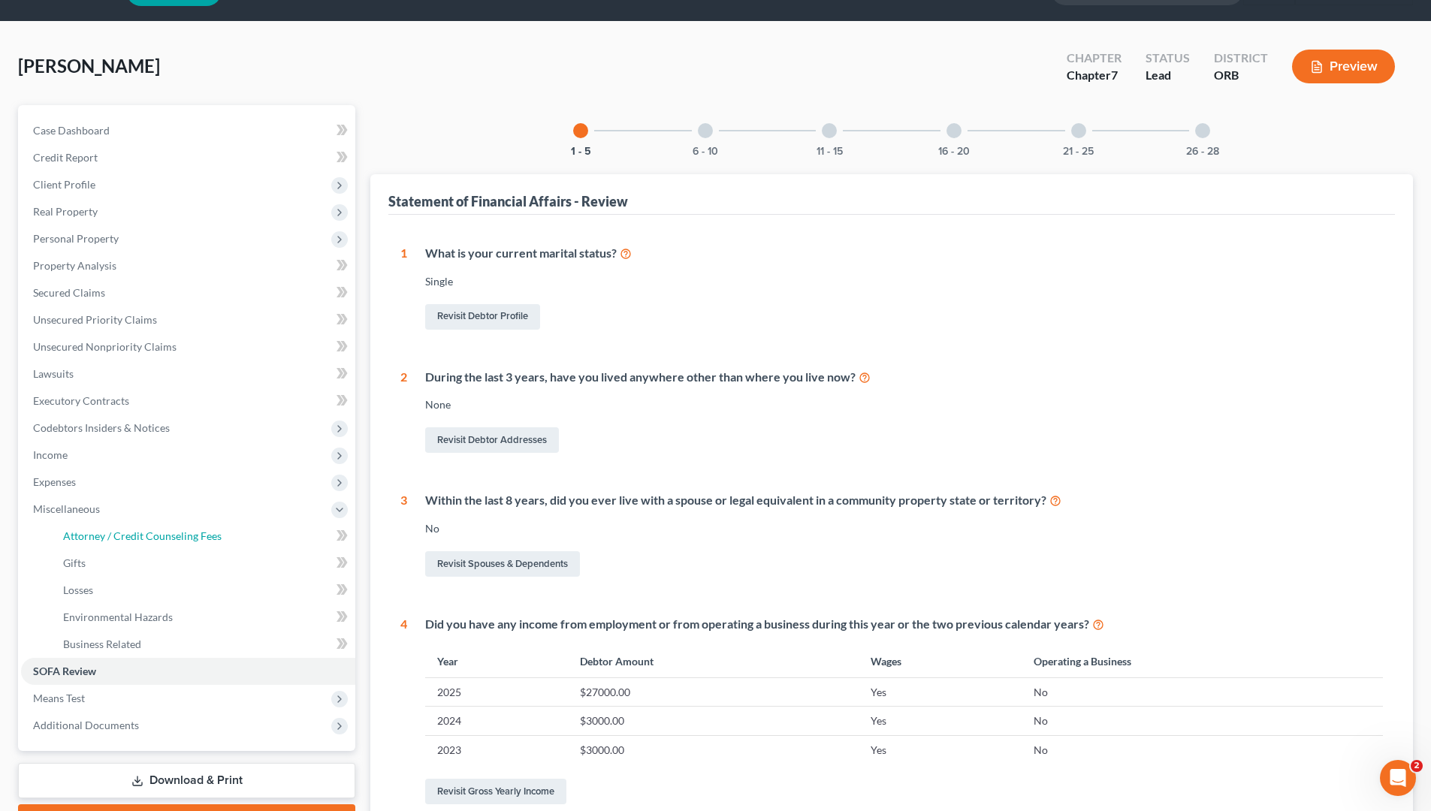
scroll to position [75, 0]
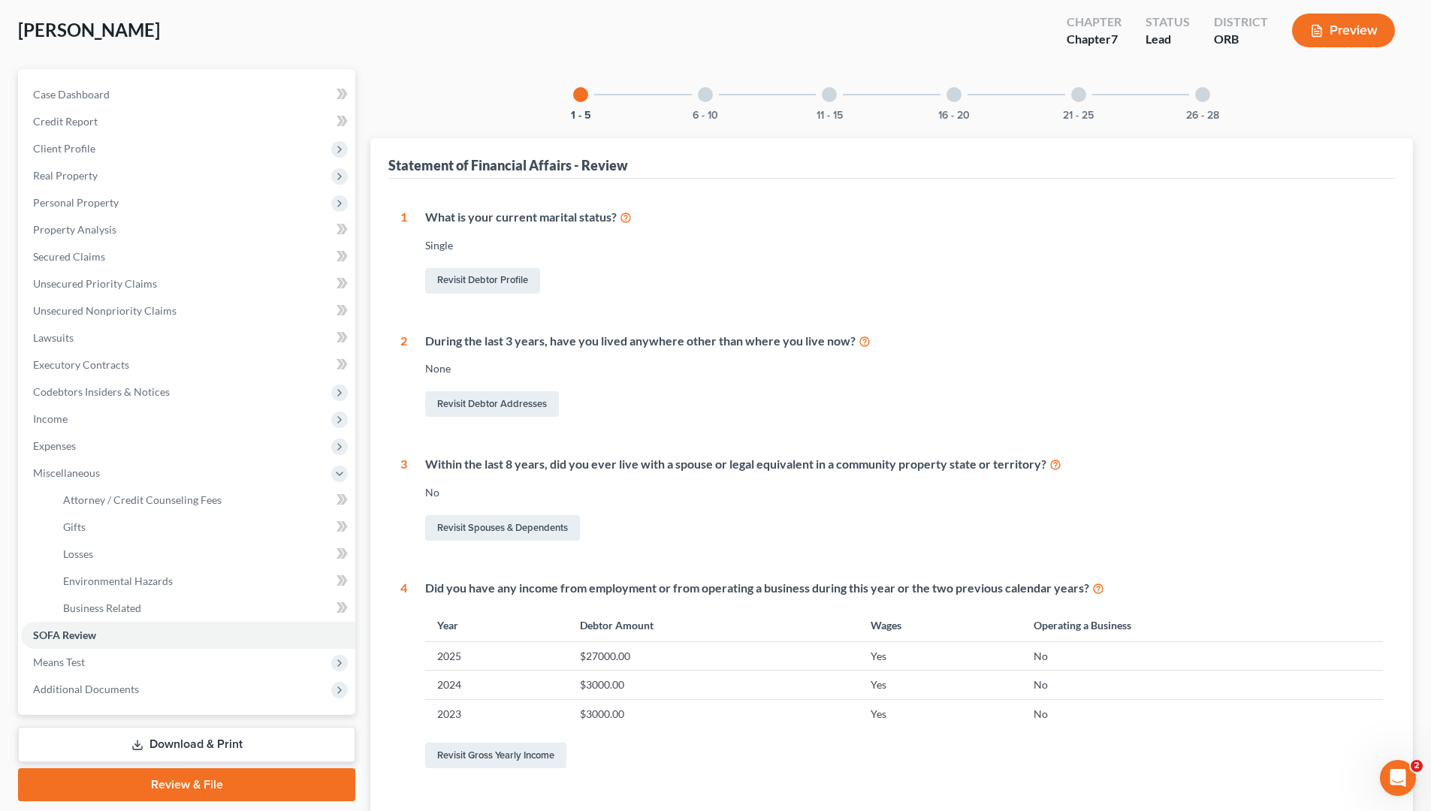
click at [621, 502] on div "Within the last 8 years, did you ever live with a spouse or legal equivalent in…" at bounding box center [895, 500] width 976 height 88
click at [78, 658] on span "Means Test" at bounding box center [59, 662] width 52 height 13
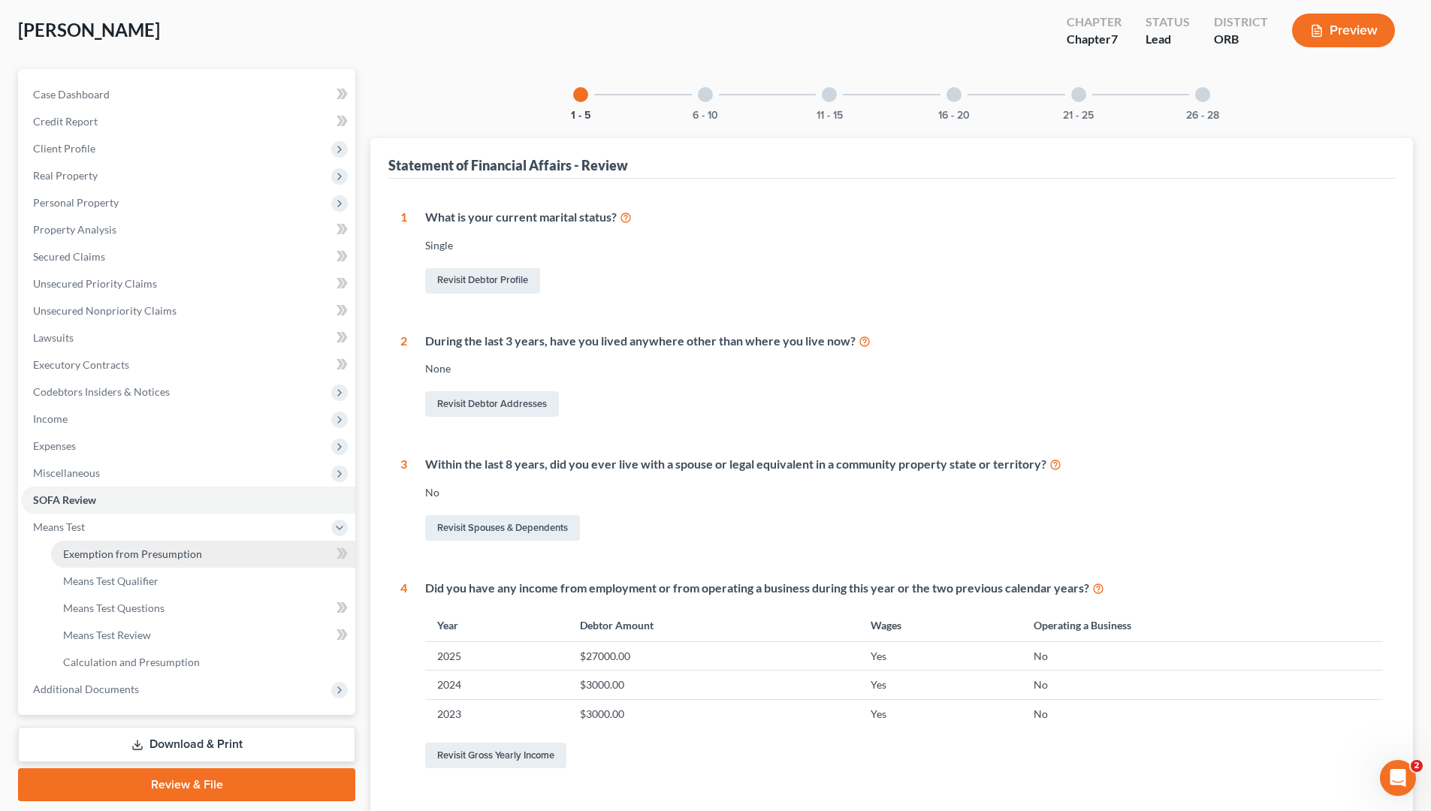
click at [268, 544] on link "Exemption from Presumption" at bounding box center [203, 554] width 304 height 27
click at [767, 362] on div "None" at bounding box center [904, 368] width 958 height 15
click at [197, 205] on span "Personal Property" at bounding box center [188, 202] width 334 height 27
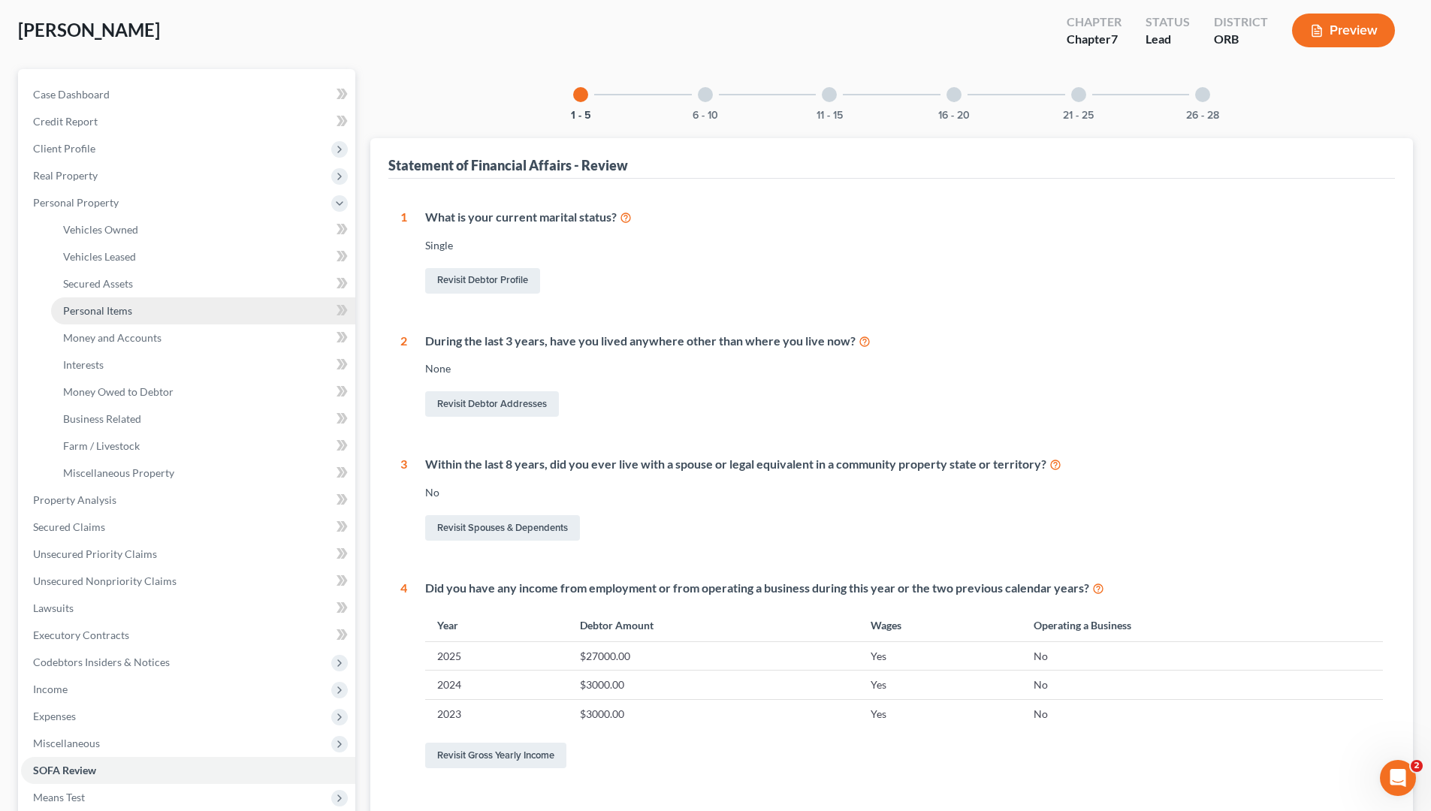
click at [238, 297] on link "Personal Items" at bounding box center [203, 310] width 304 height 27
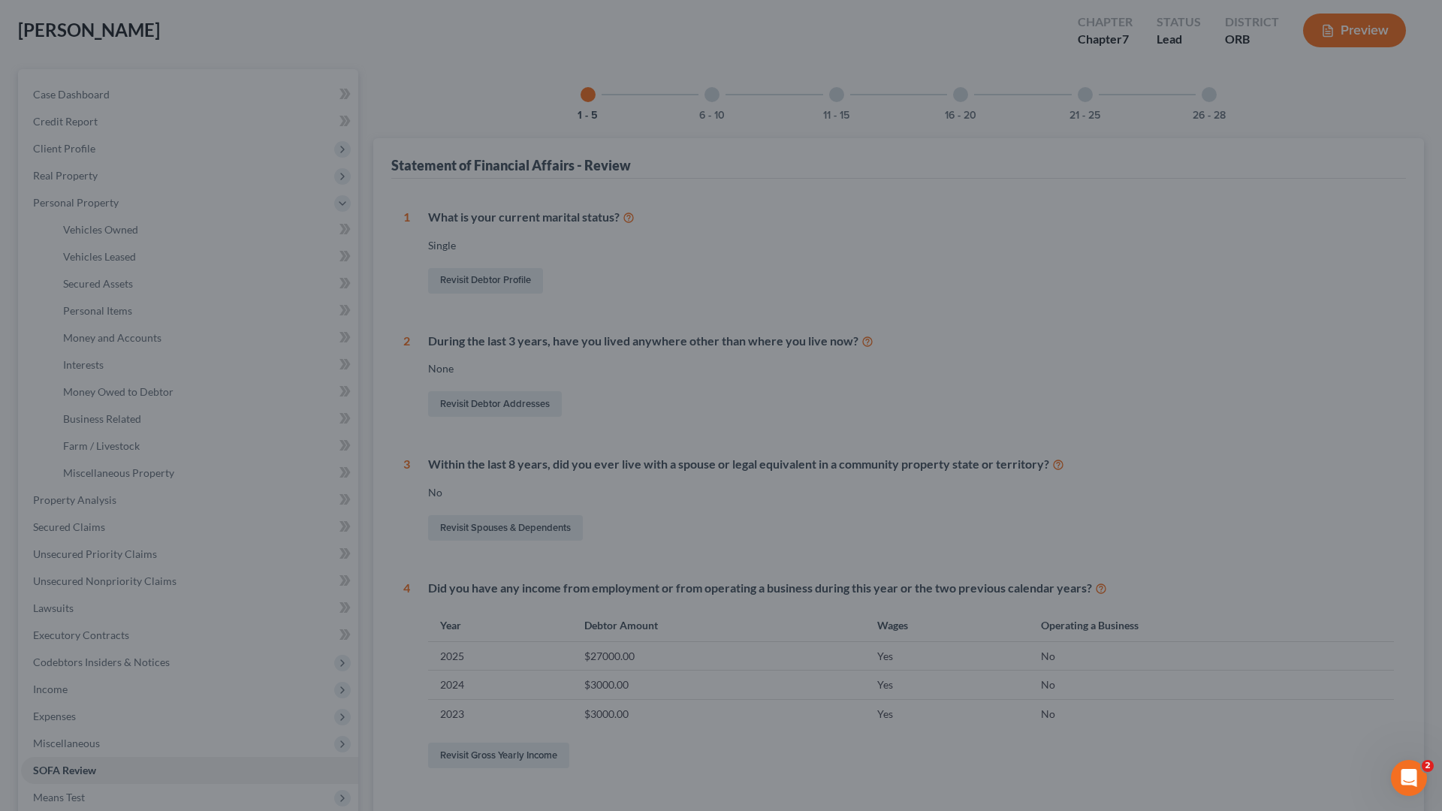
click at [755, 367] on div at bounding box center [721, 405] width 1442 height 811
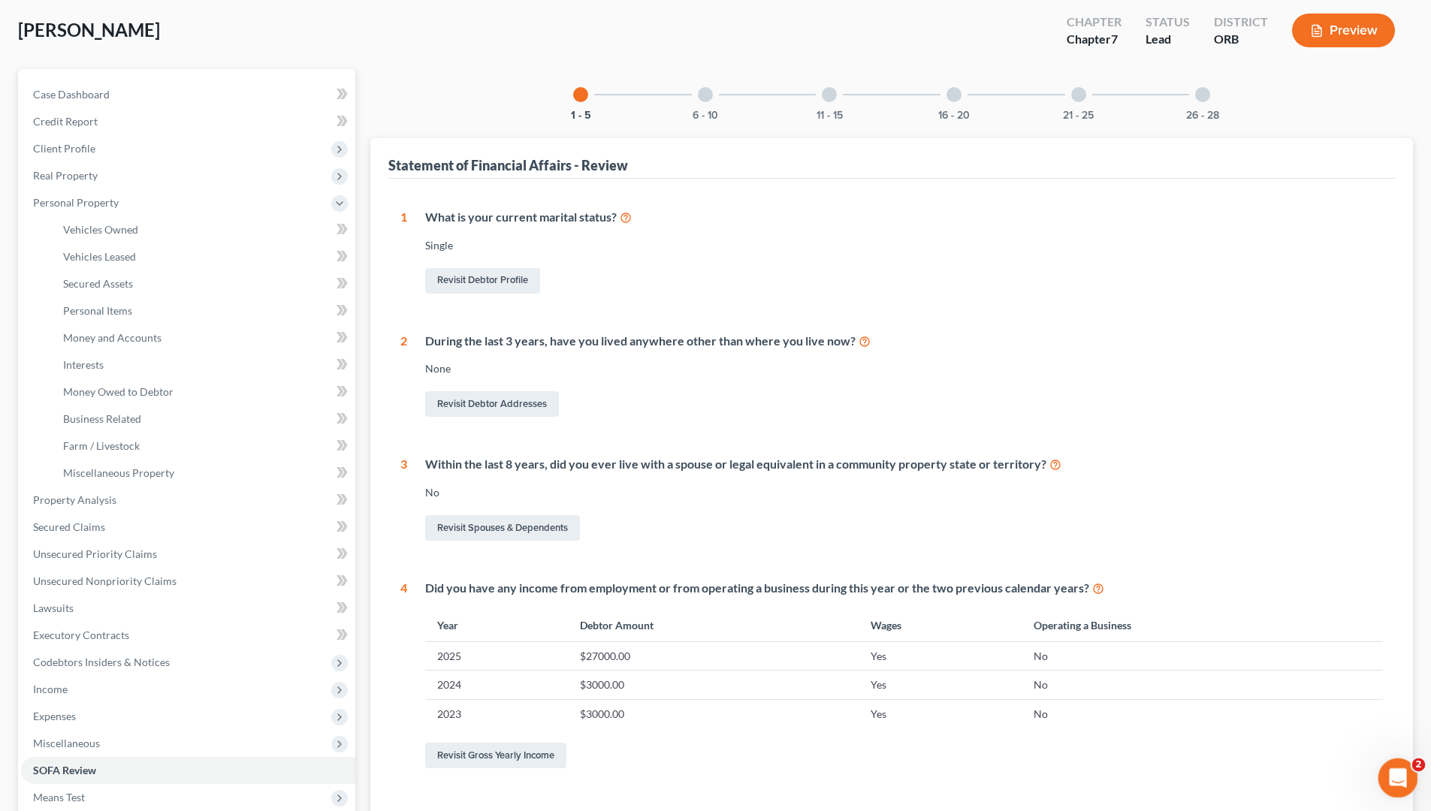
click at [1134, 693] on icon "Open Intercom Messenger" at bounding box center [1396, 776] width 25 height 25
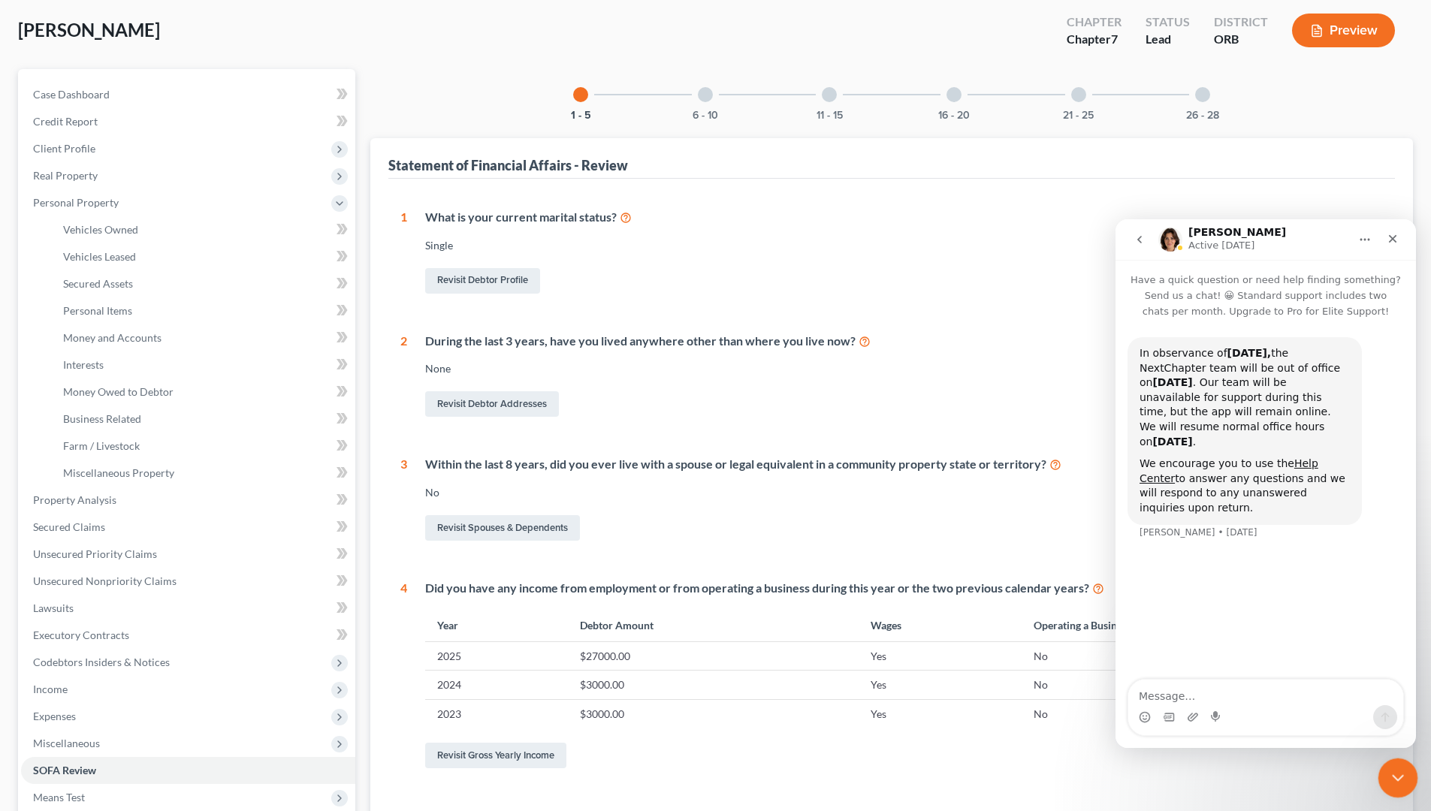
click at [1134, 693] on icon "Close Intercom Messenger" at bounding box center [1396, 776] width 18 height 18
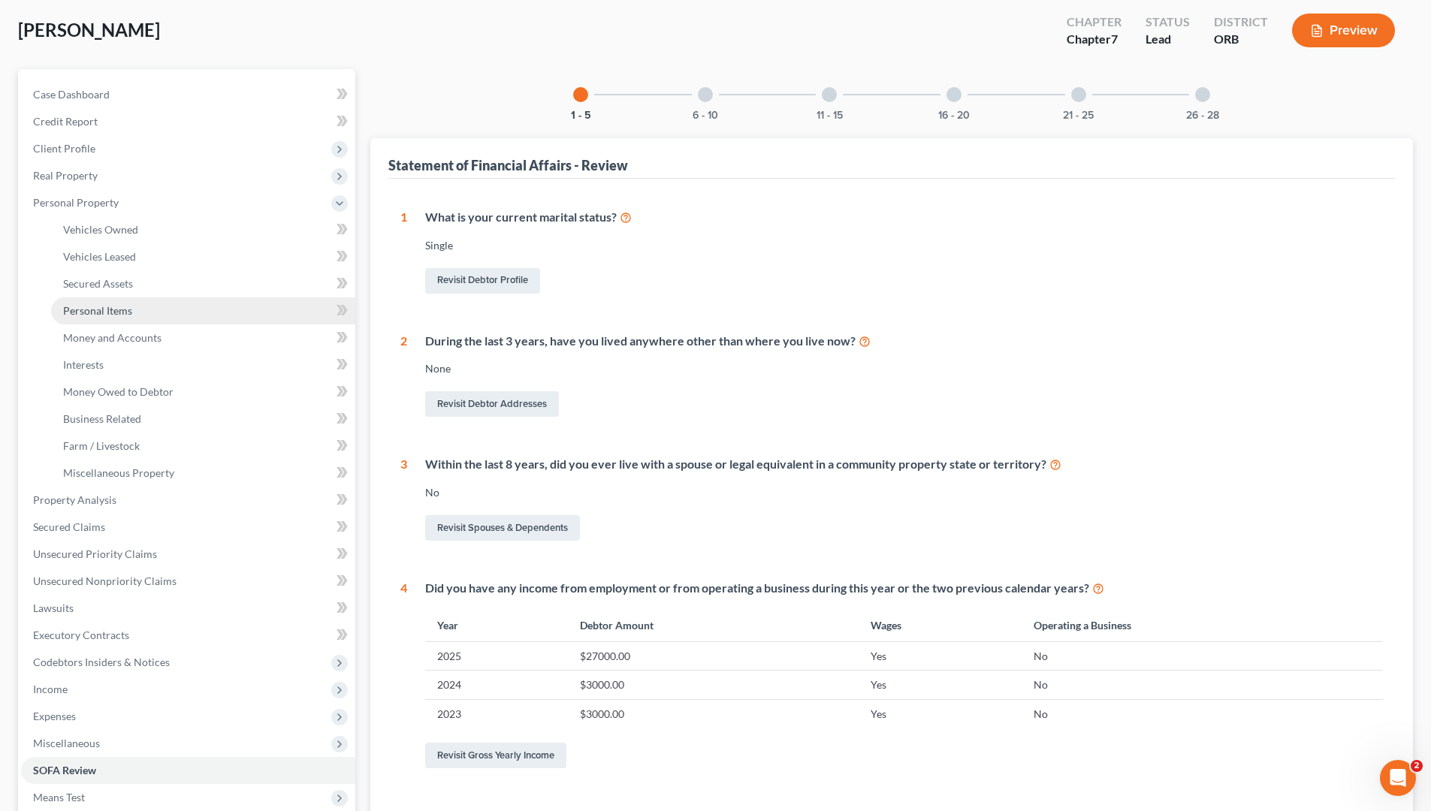
click at [105, 297] on link "Personal Items" at bounding box center [203, 310] width 304 height 27
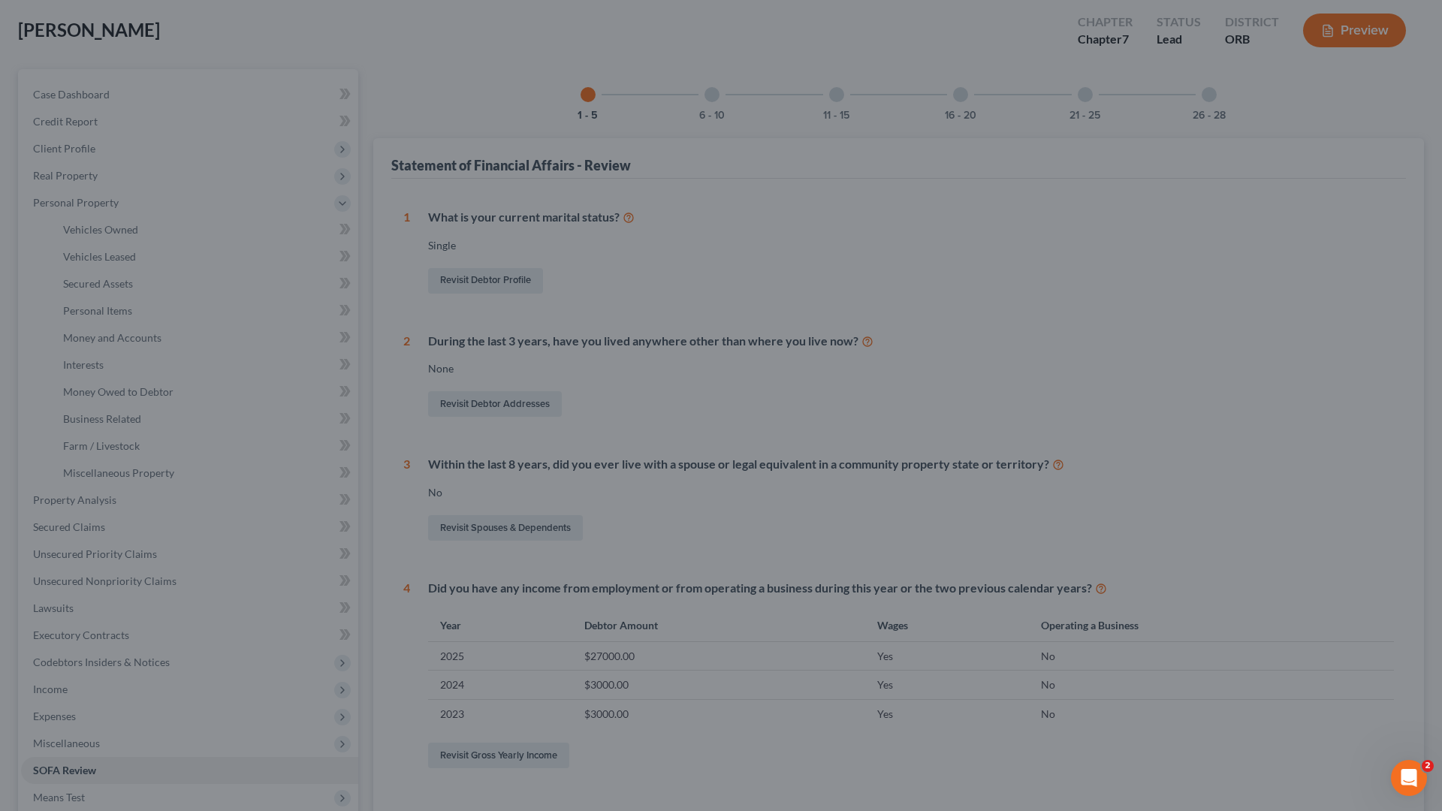
click at [937, 400] on div at bounding box center [721, 405] width 1442 height 811
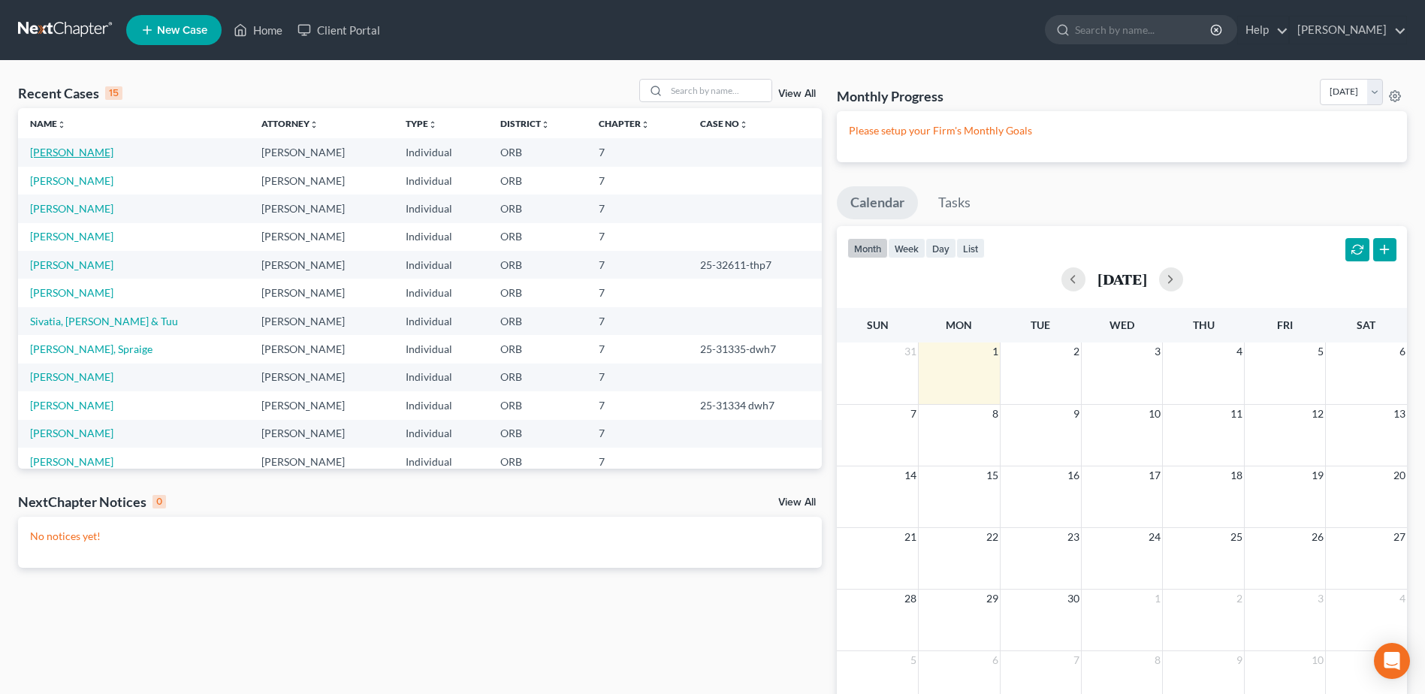
click at [58, 152] on link "[PERSON_NAME]" at bounding box center [71, 152] width 83 height 13
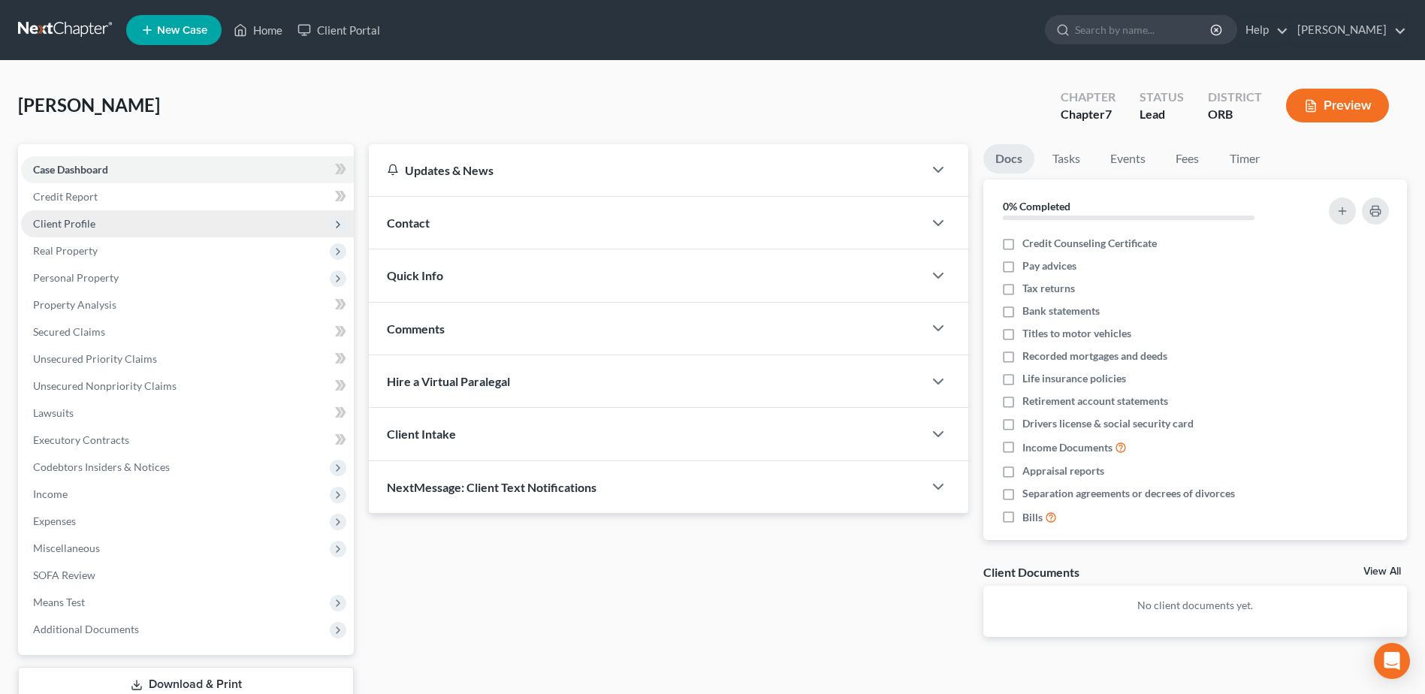
click at [246, 225] on span "Client Profile" at bounding box center [187, 223] width 333 height 27
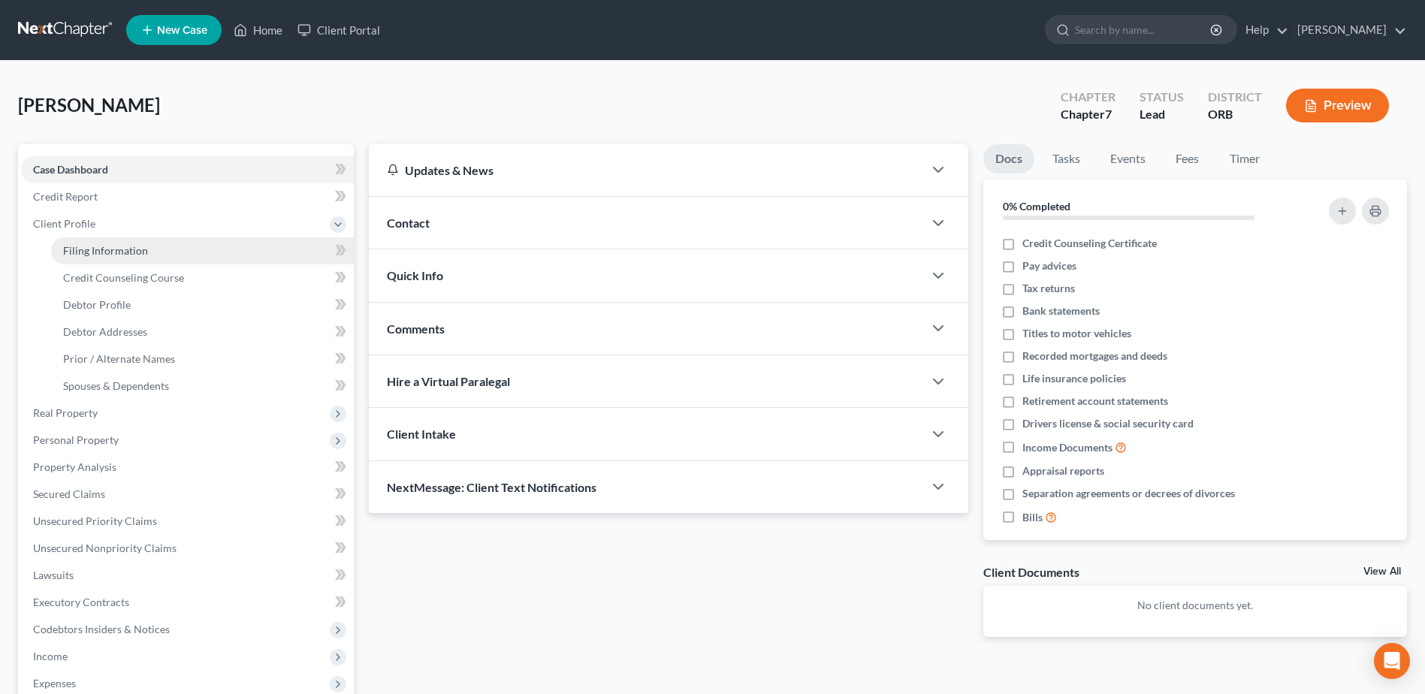
click at [279, 248] on link "Filing Information" at bounding box center [202, 250] width 303 height 27
select select "1"
select select "0"
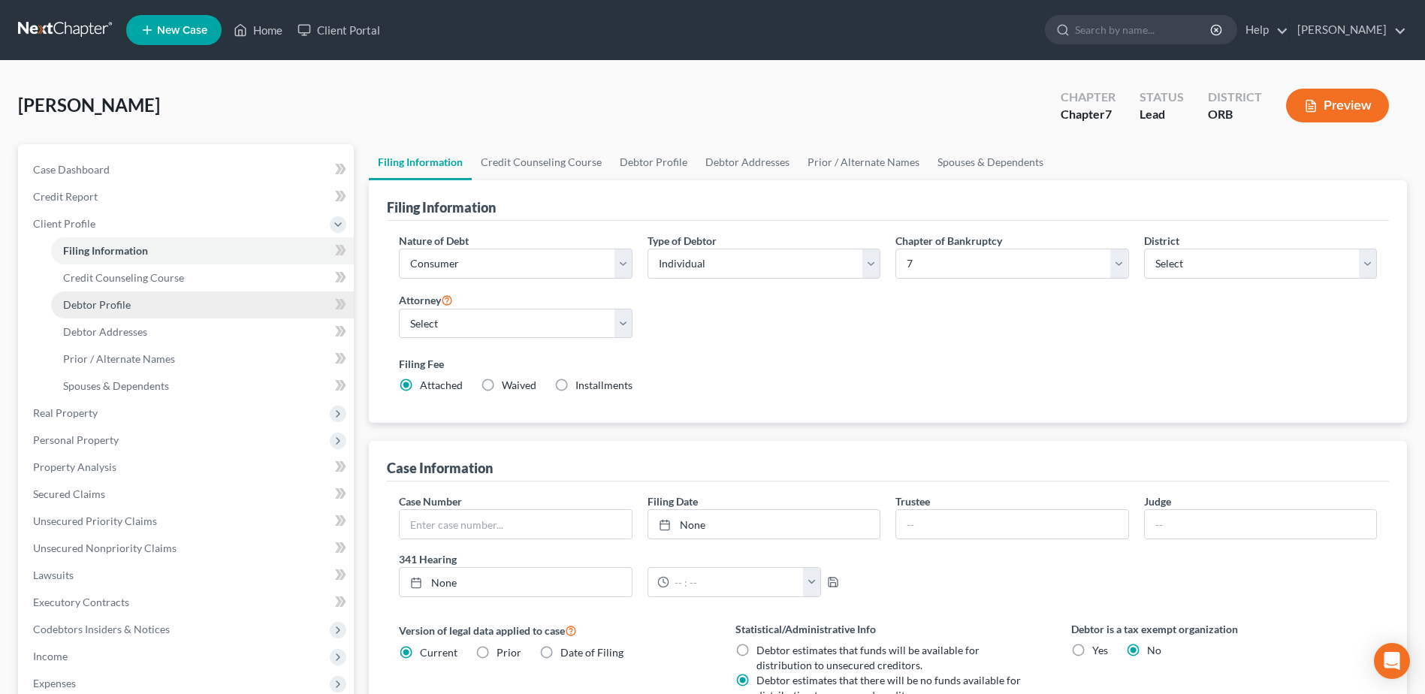
click at [101, 302] on span "Debtor Profile" at bounding box center [97, 304] width 68 height 13
select select "0"
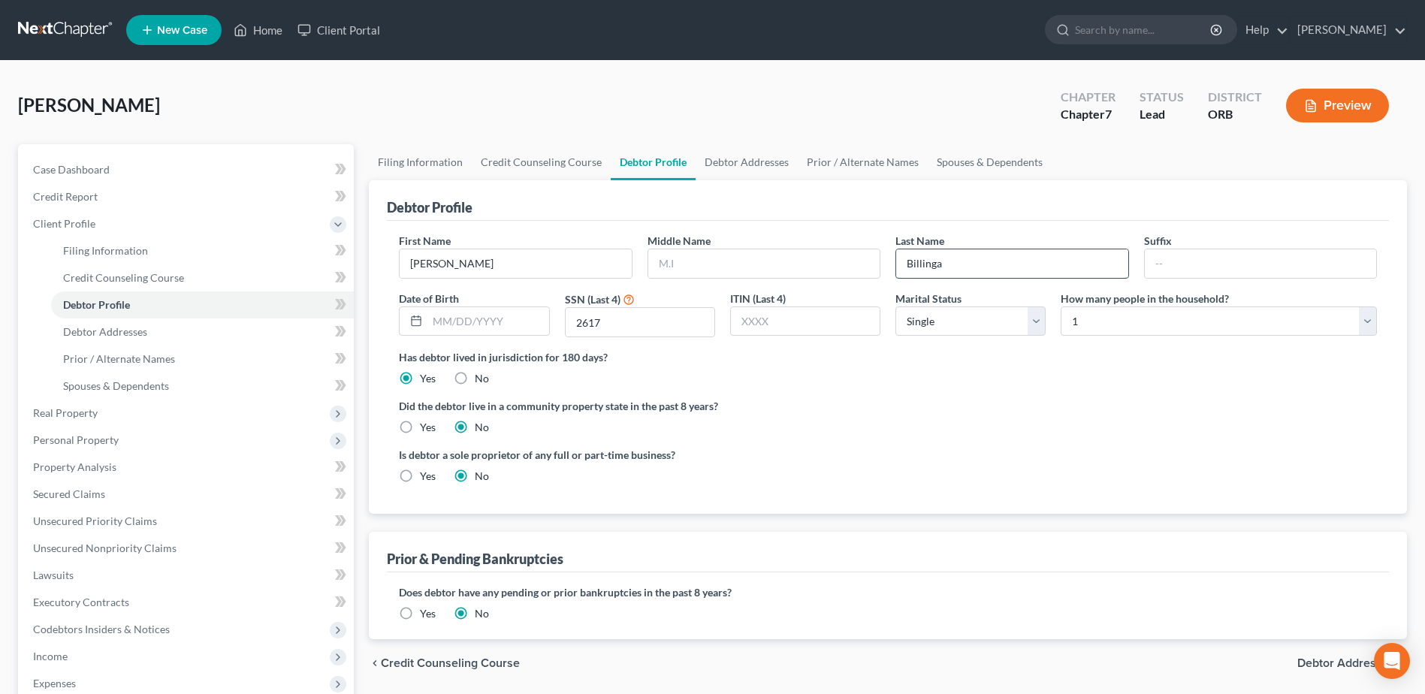
click at [956, 267] on input "Billinga" at bounding box center [1011, 263] width 231 height 29
type input "Billings"
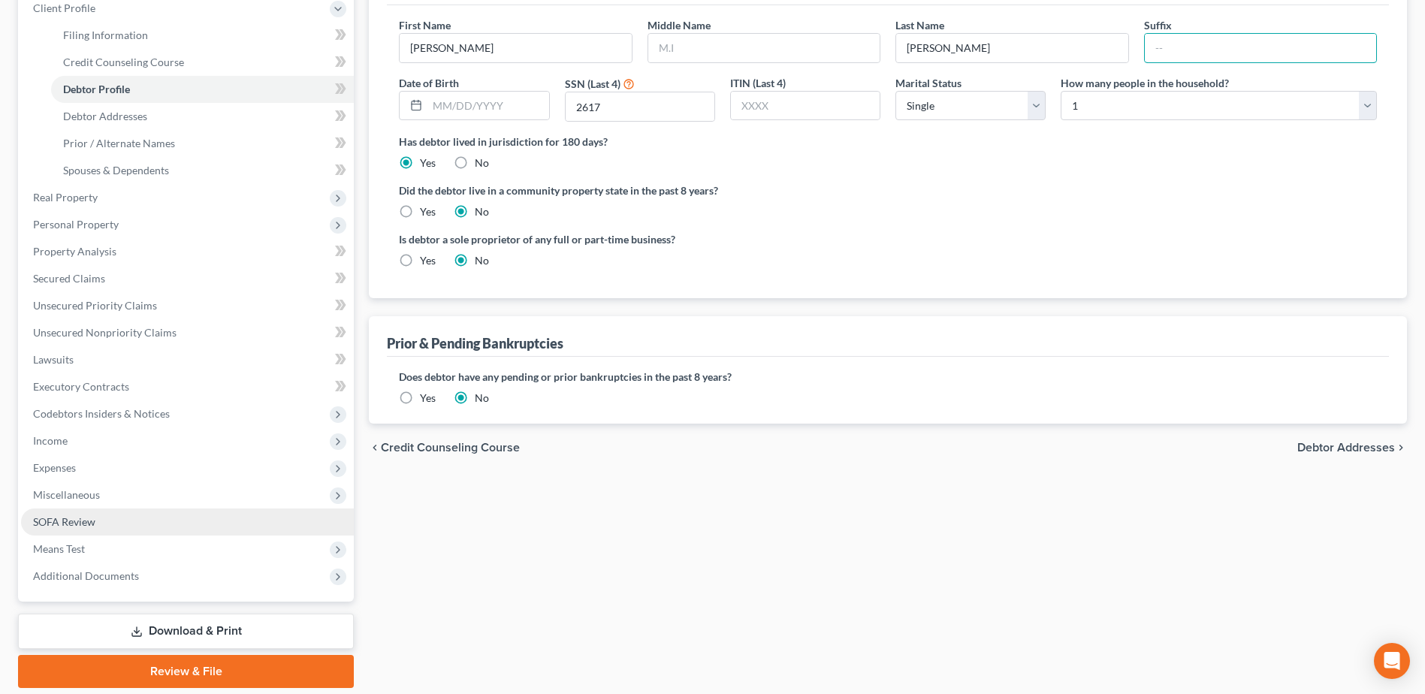
scroll to position [225, 0]
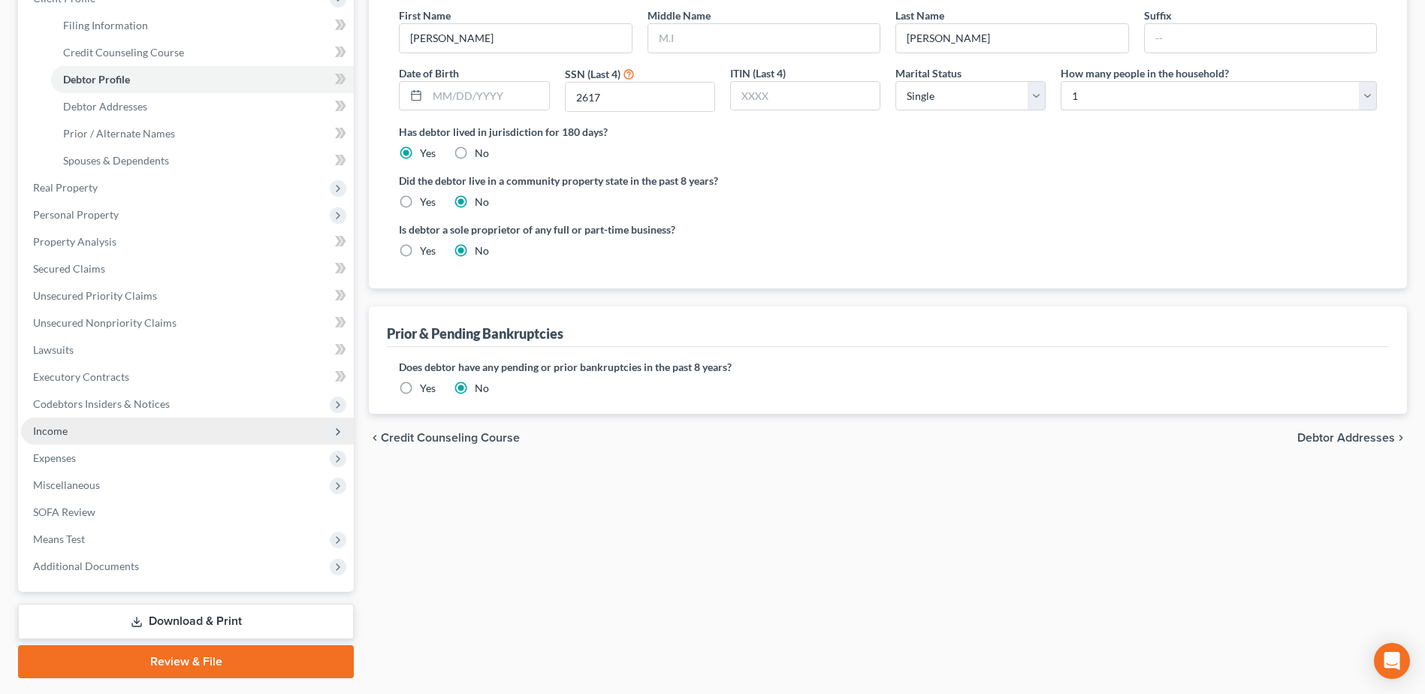
click at [149, 429] on span "Income" at bounding box center [187, 431] width 333 height 27
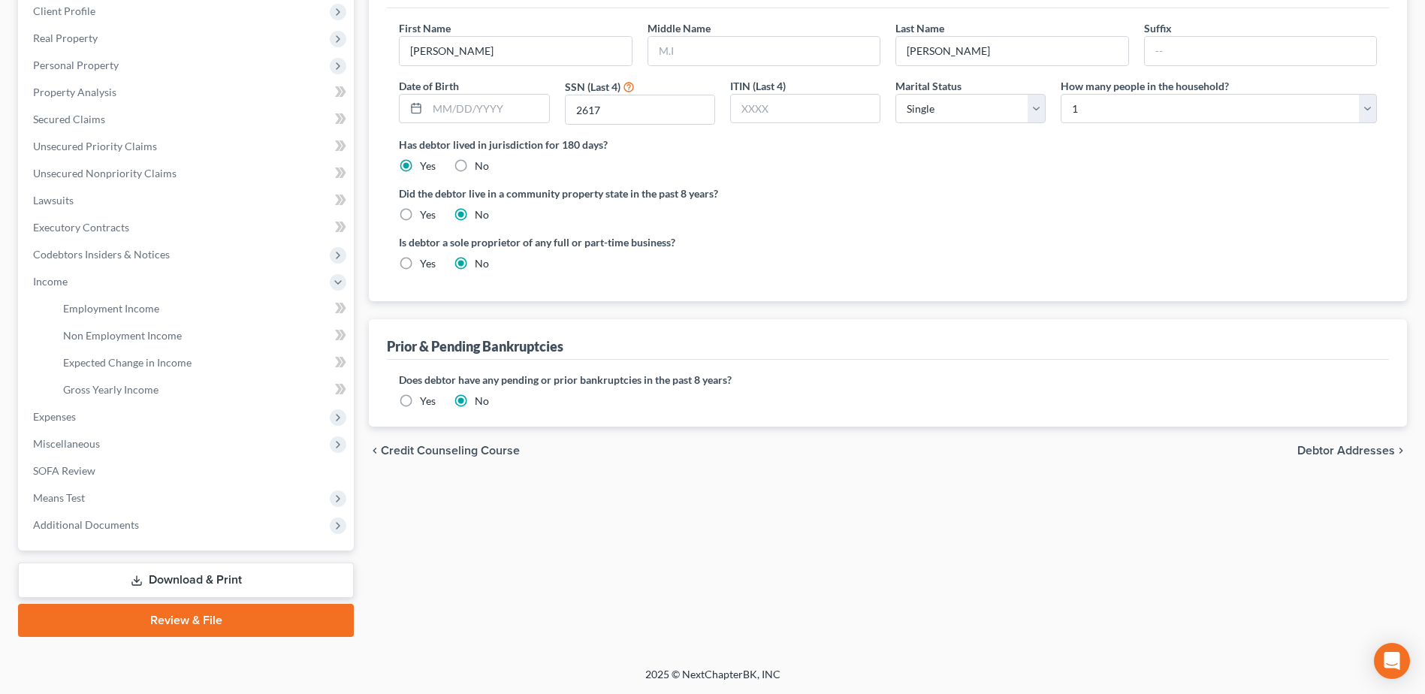
scroll to position [213, 0]
click at [157, 325] on link "Non Employment Income" at bounding box center [202, 335] width 303 height 27
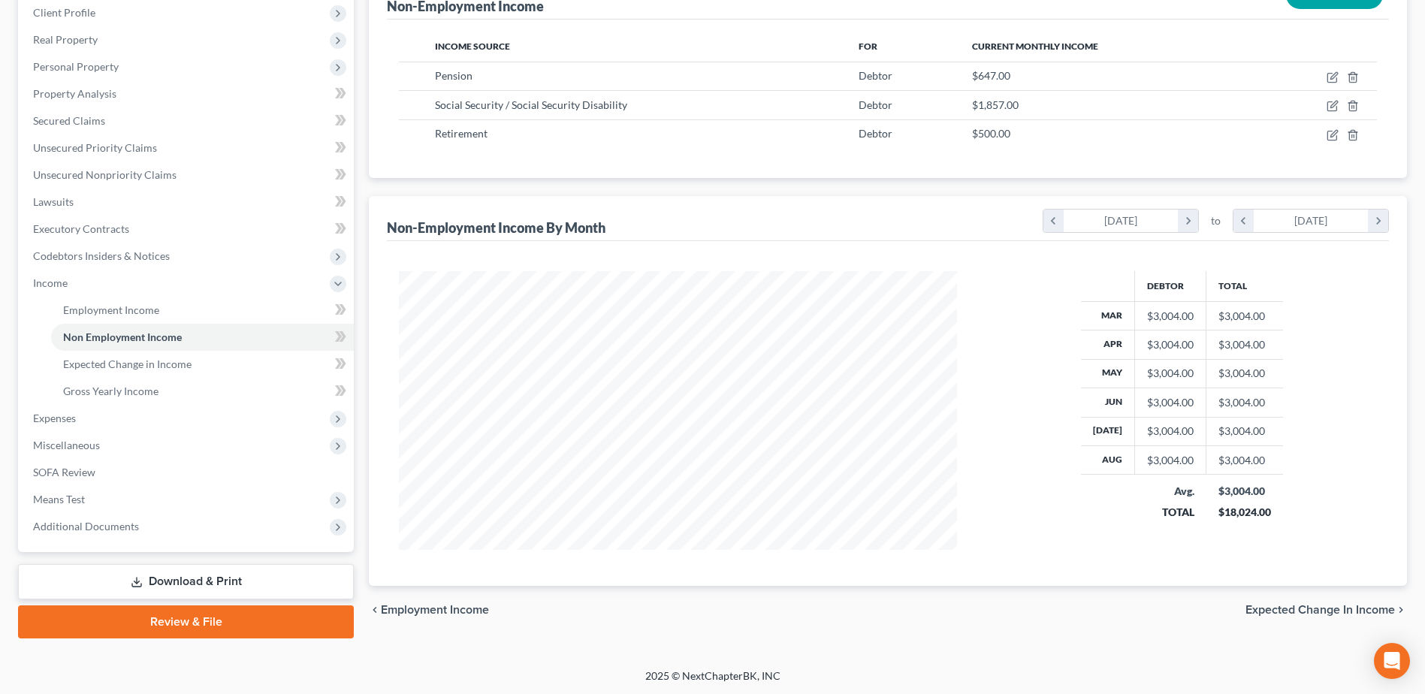
scroll to position [213, 0]
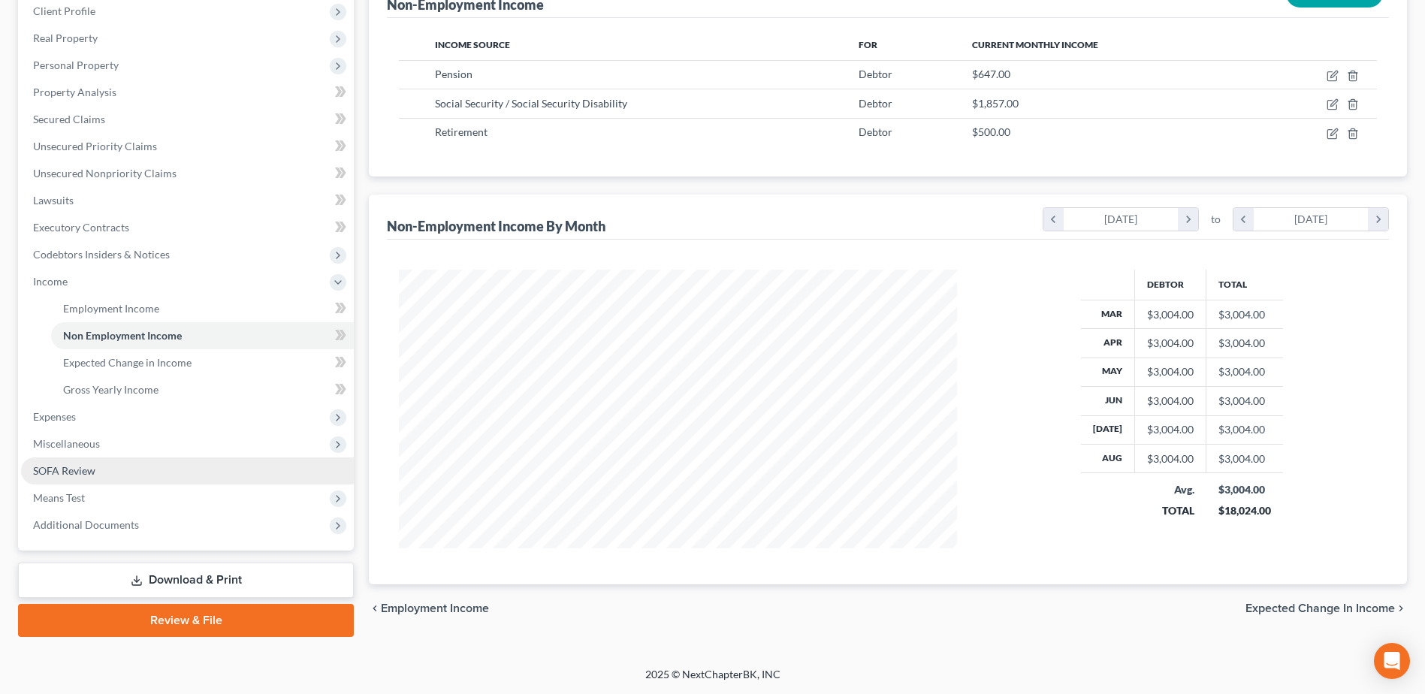
click at [129, 469] on link "SOFA Review" at bounding box center [187, 470] width 333 height 27
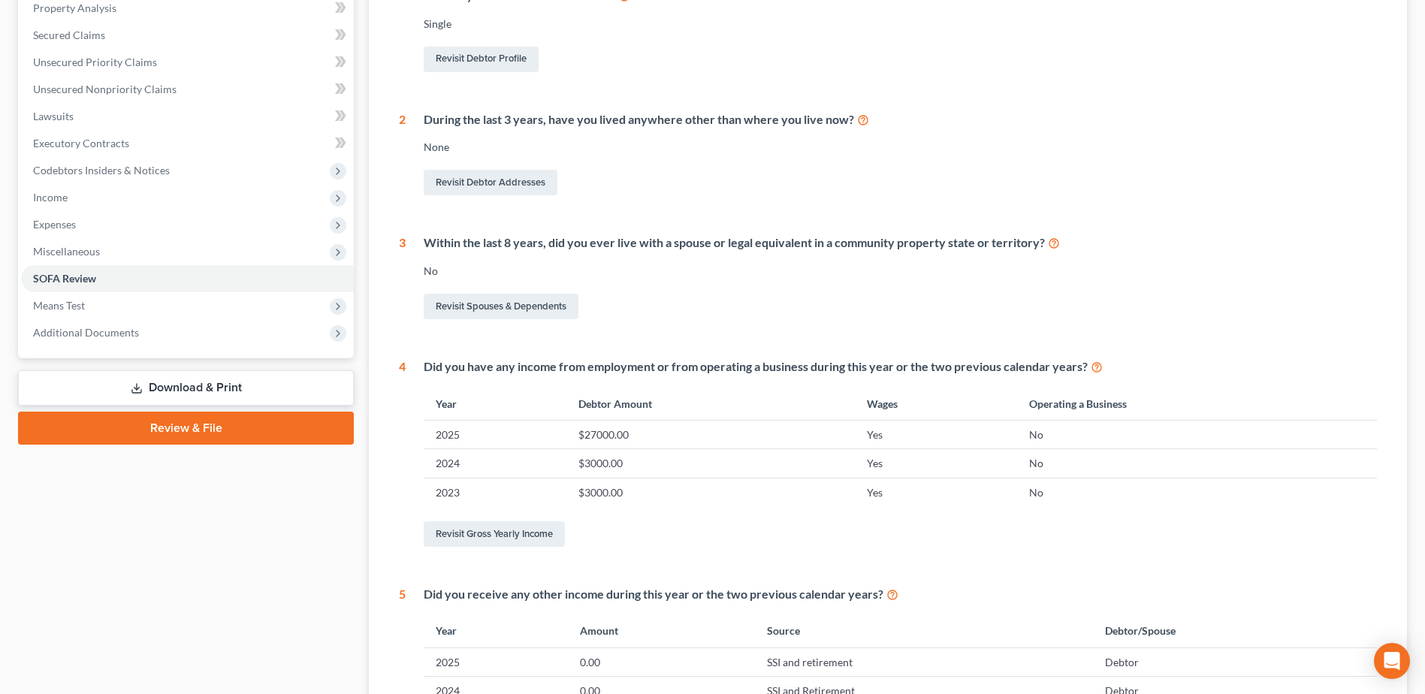
scroll to position [300, 0]
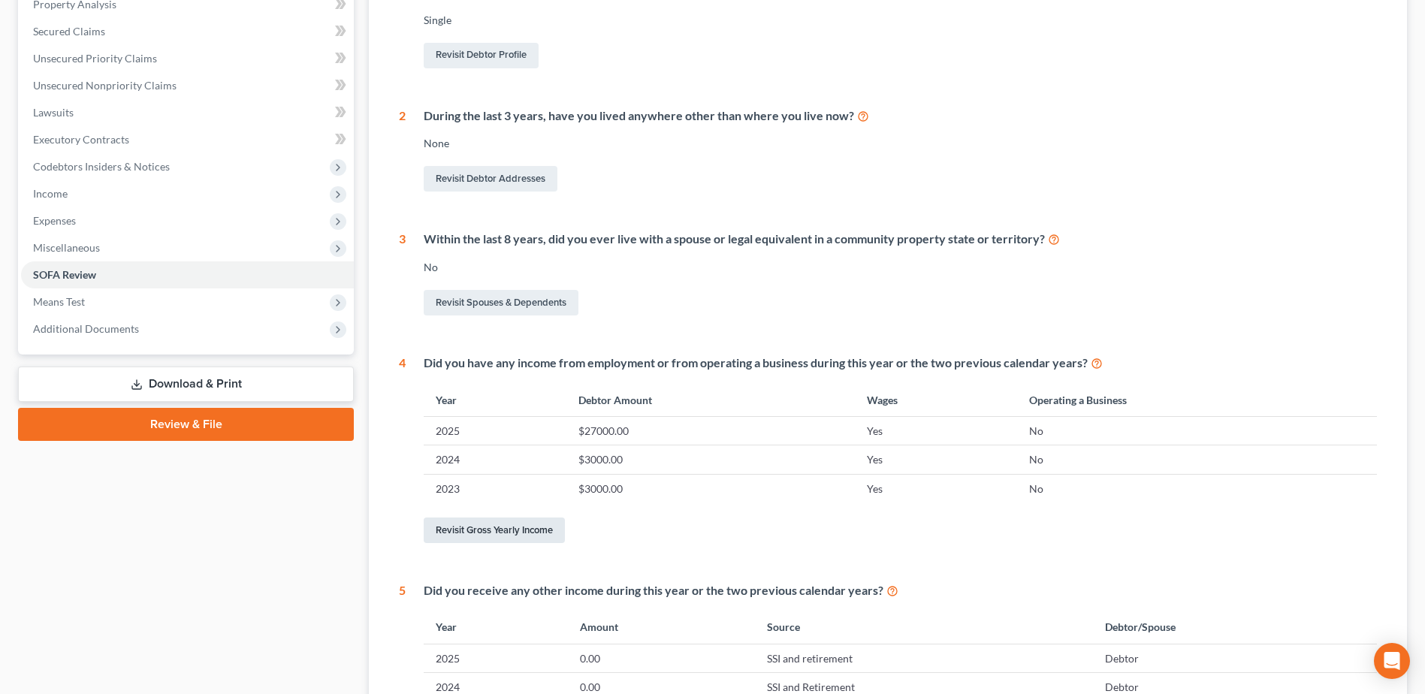
click at [501, 531] on link "Revisit Gross Yearly Income" at bounding box center [494, 531] width 141 height 26
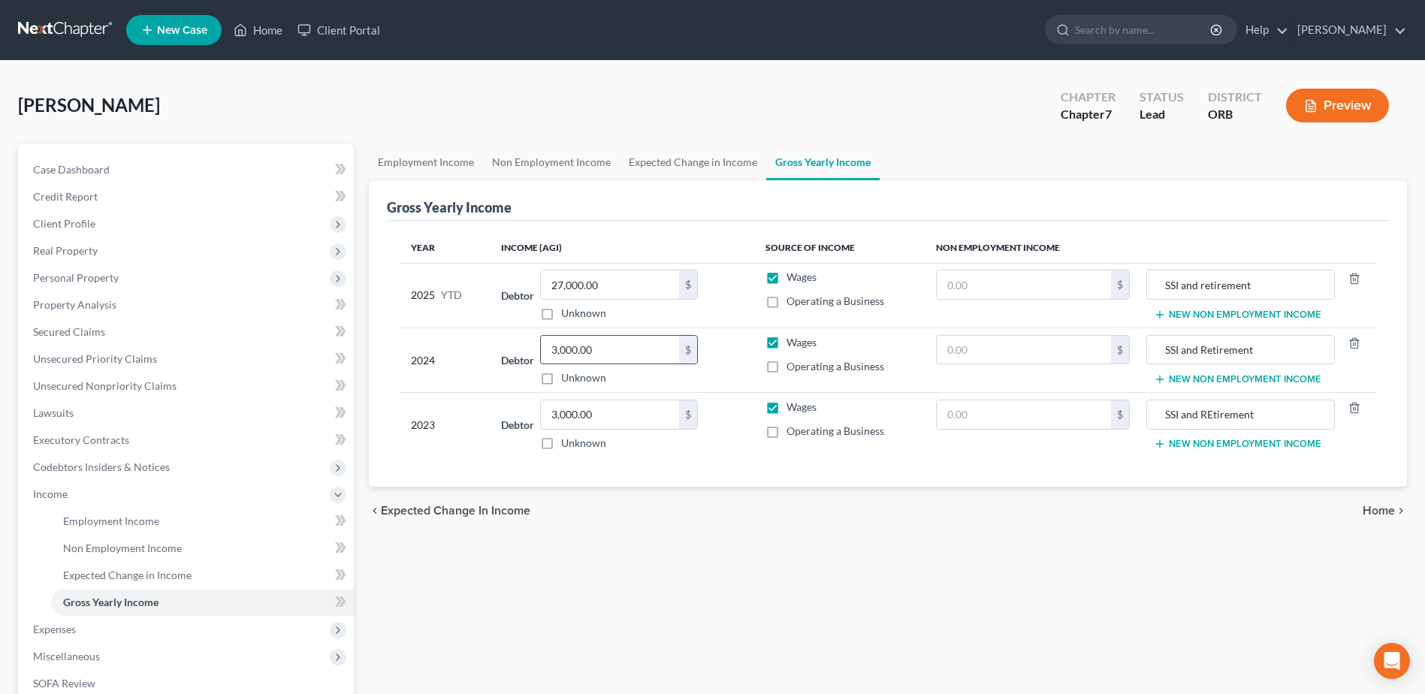
click at [621, 342] on input "3,000.00" at bounding box center [610, 350] width 138 height 29
type input "30,000.00"
click at [592, 424] on input "3,000.00" at bounding box center [610, 414] width 138 height 29
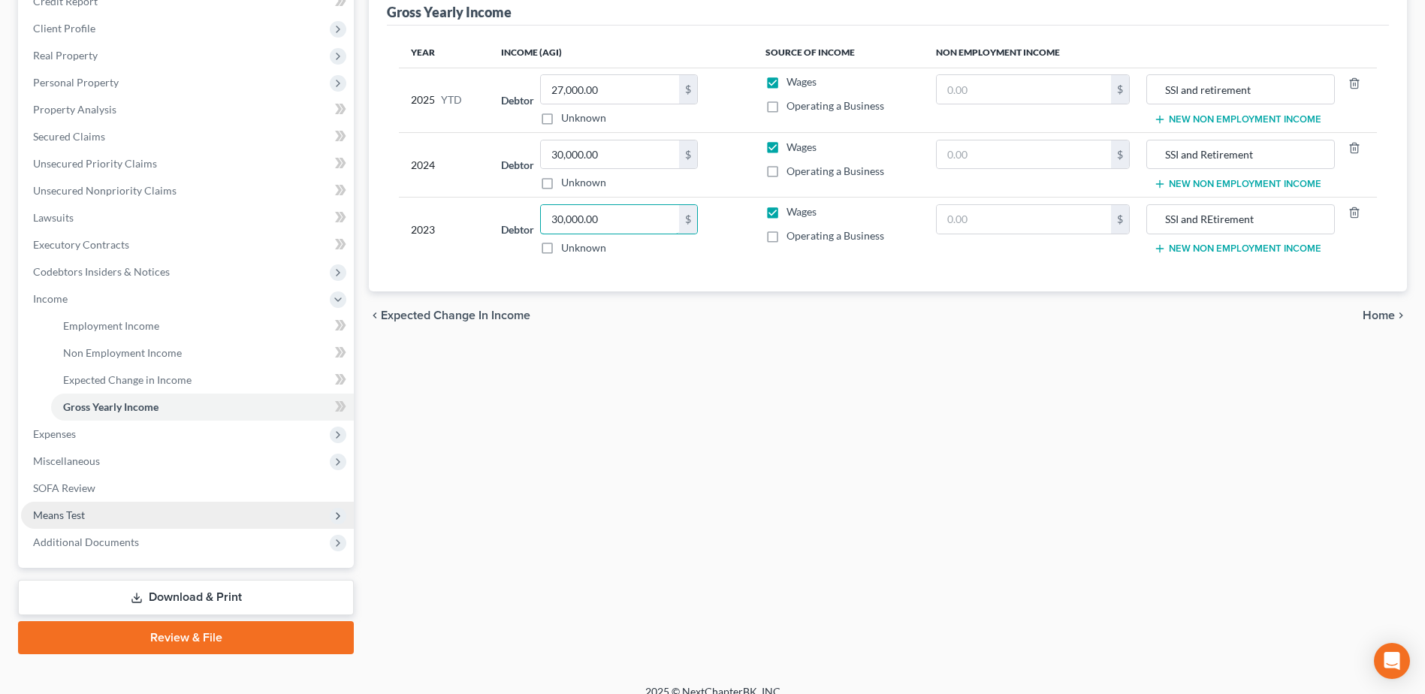
scroll to position [213, 0]
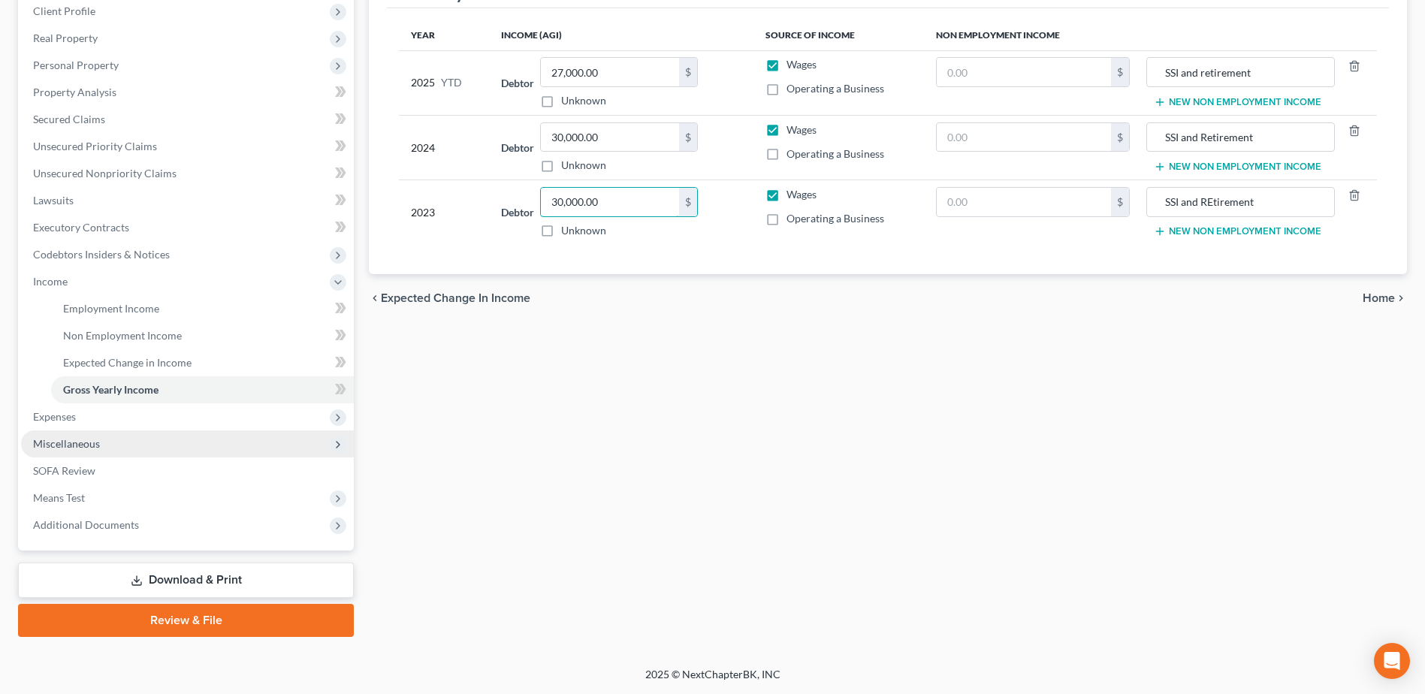
type input "30,000.00"
click at [218, 447] on span "Miscellaneous" at bounding box center [187, 443] width 333 height 27
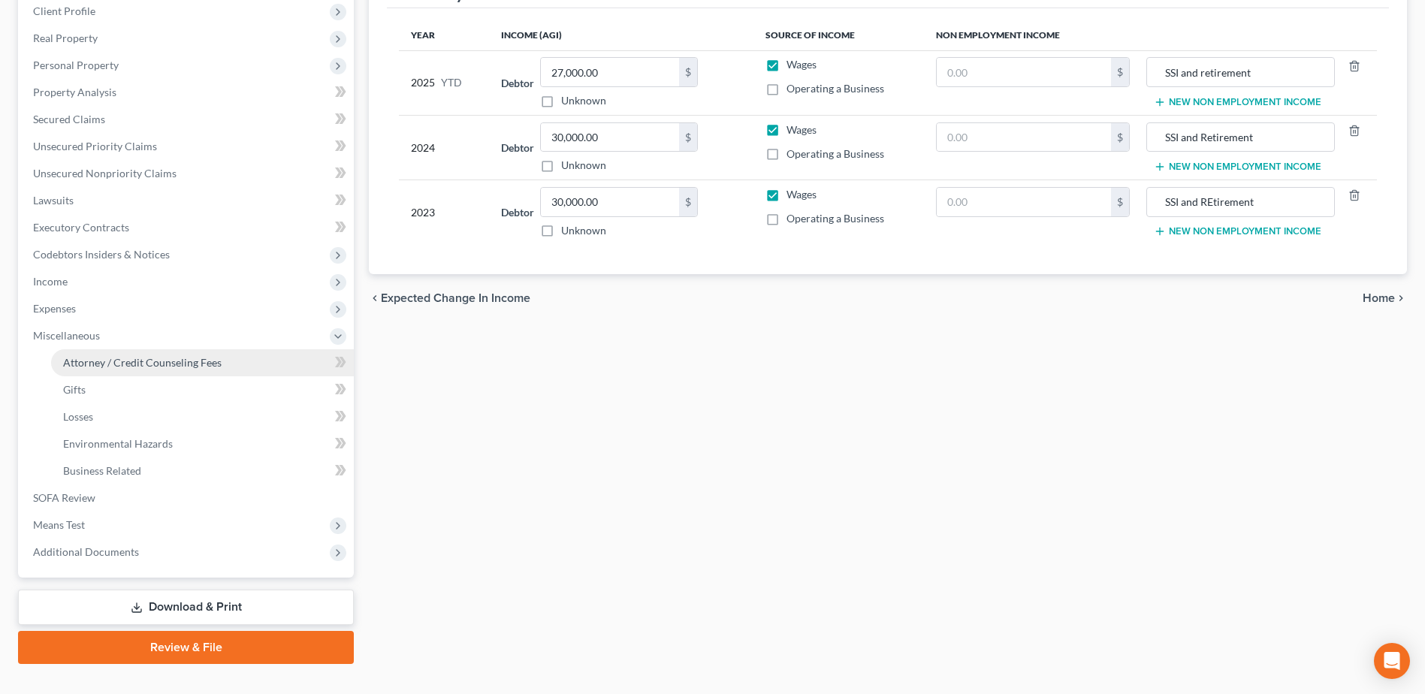
click at [237, 364] on link "Attorney / Credit Counseling Fees" at bounding box center [202, 362] width 303 height 27
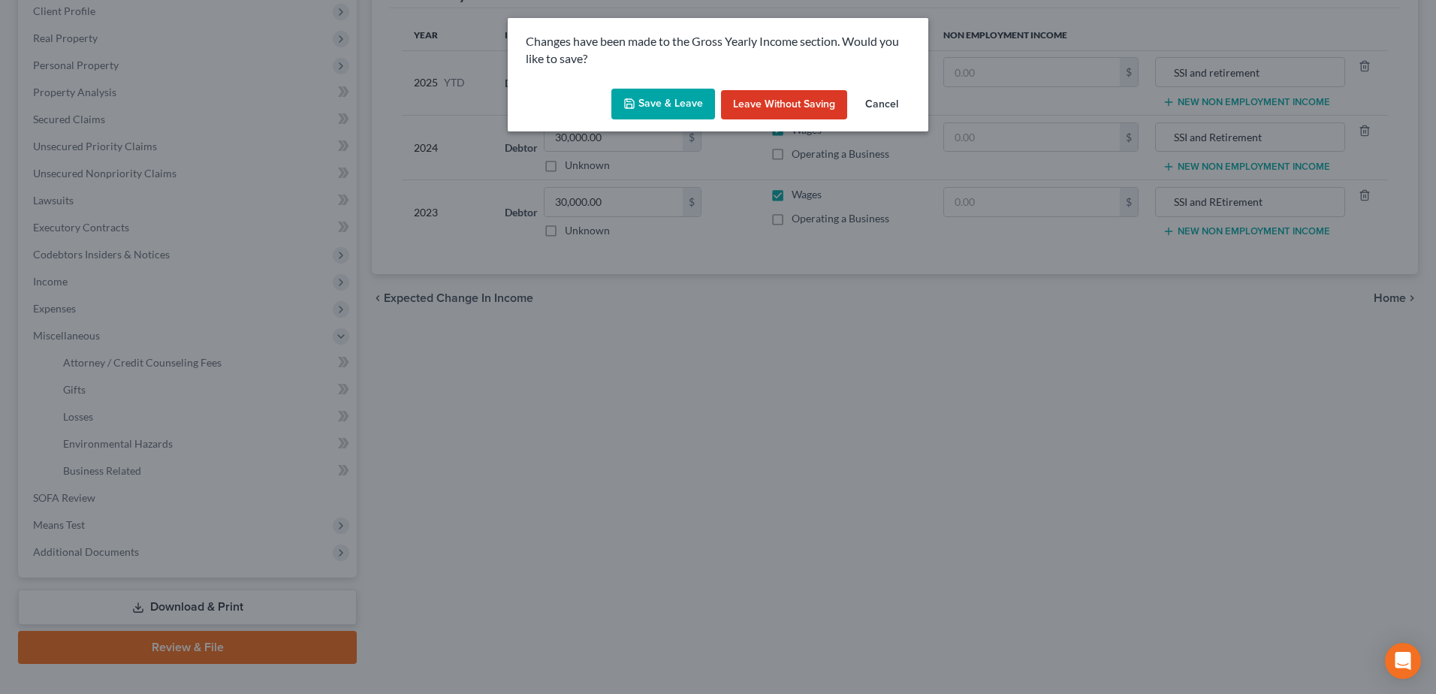
click at [705, 95] on button "Save & Leave" at bounding box center [663, 105] width 104 height 32
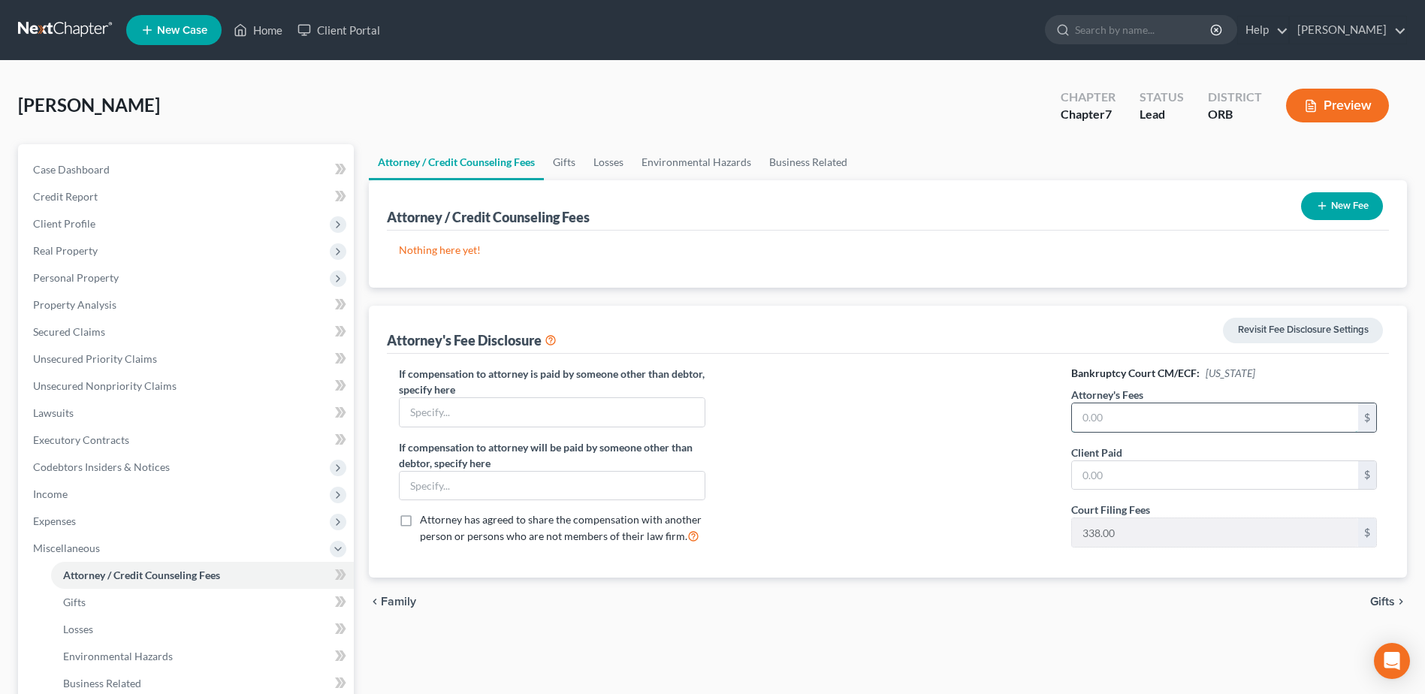
click at [1197, 415] on input "text" at bounding box center [1215, 417] width 286 height 29
type input "1,000"
click at [1252, 469] on input "text" at bounding box center [1215, 475] width 286 height 29
type input "1,000"
click at [1344, 205] on button "New Fee" at bounding box center [1342, 206] width 82 height 28
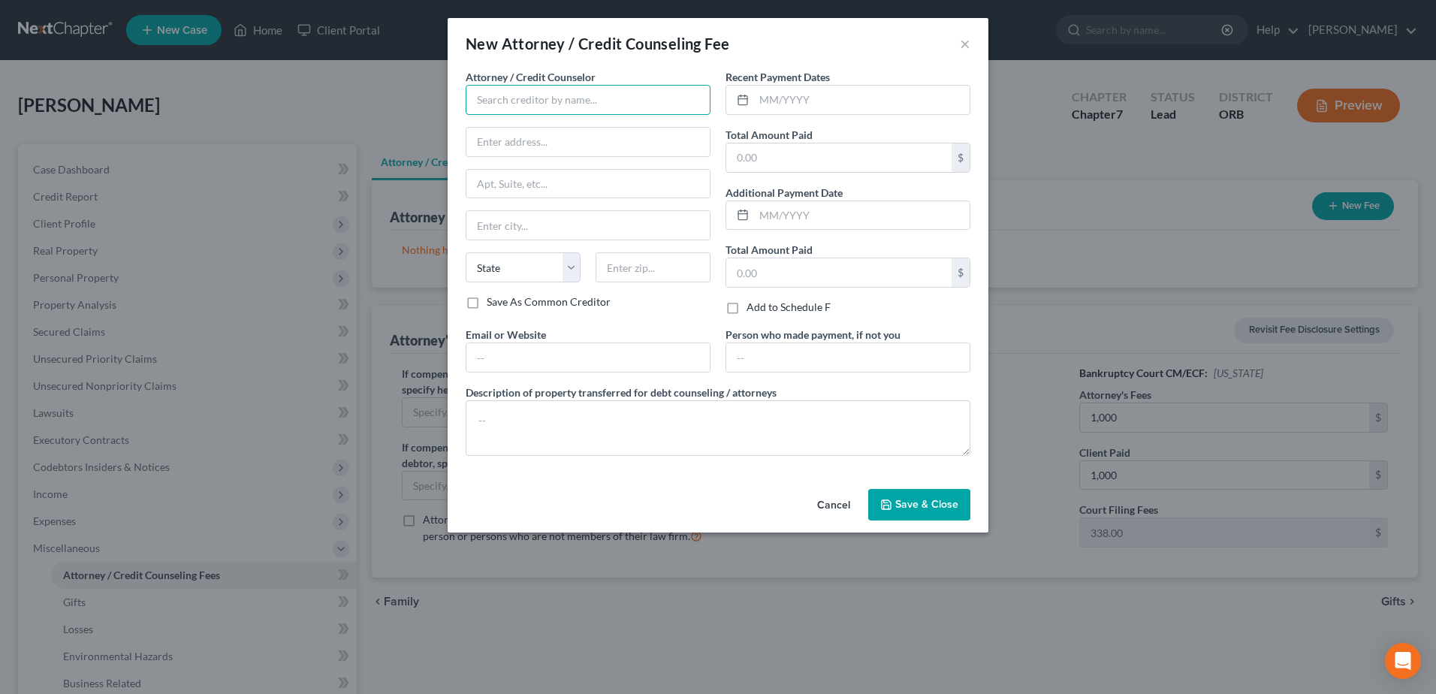
click at [629, 89] on input "text" at bounding box center [588, 100] width 245 height 30
type input "Jim Choi Attorney at Law"
type input "16323 SE Stark Street #3"
type input "Portland, OR 97233"
type input "[GEOGRAPHIC_DATA]"
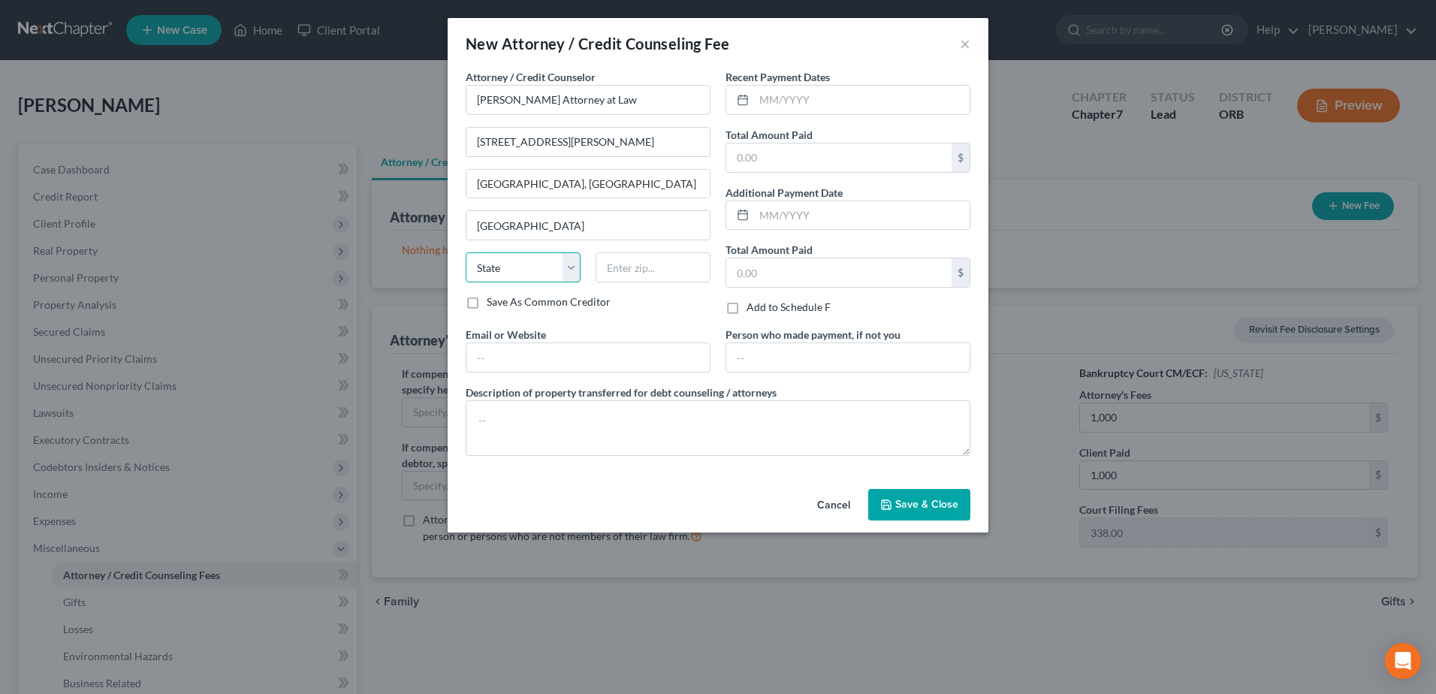
select select "38"
type input "97233"
type input "attorneyjimchoi@hotmail.com"
type input "151119592"
drag, startPoint x: 787, startPoint y: 149, endPoint x: 804, endPoint y: 161, distance: 21.0
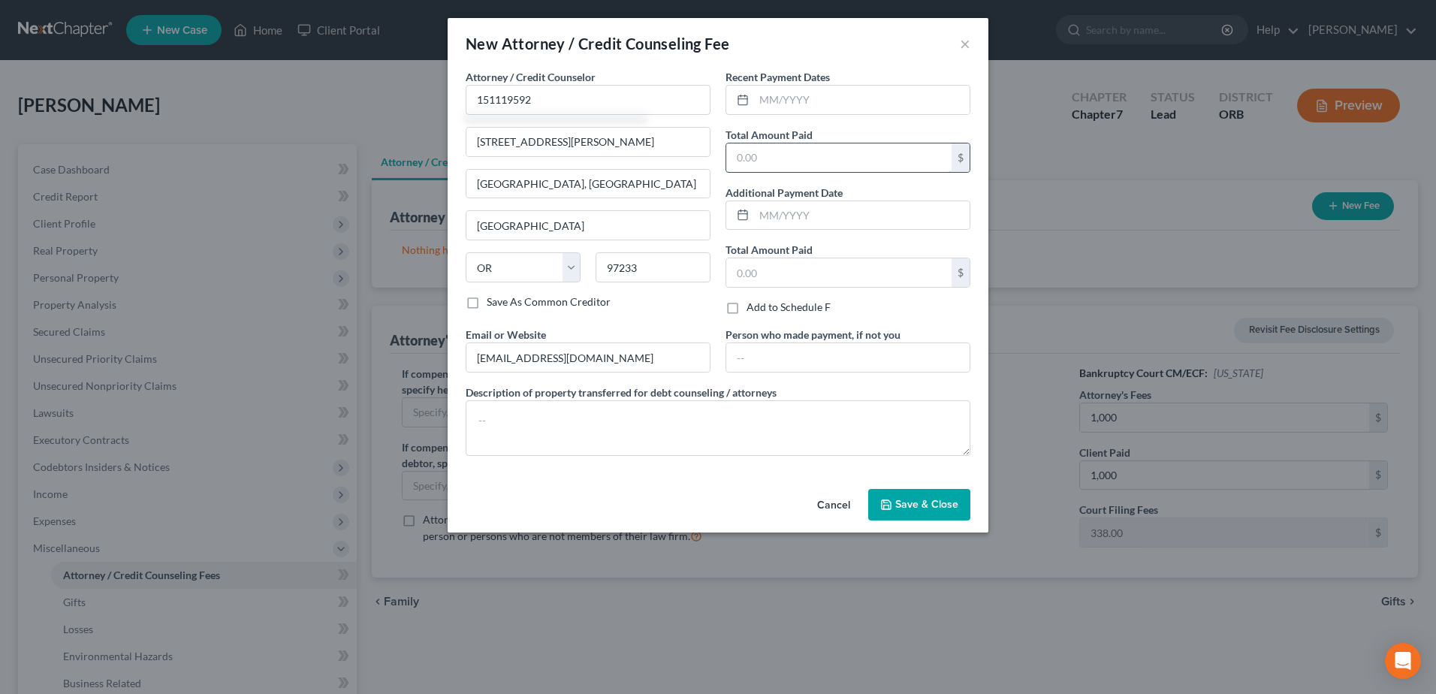
click at [787, 149] on input "text" at bounding box center [838, 157] width 225 height 29
type input "1,000"
click at [917, 490] on button "Save & Close" at bounding box center [919, 505] width 102 height 32
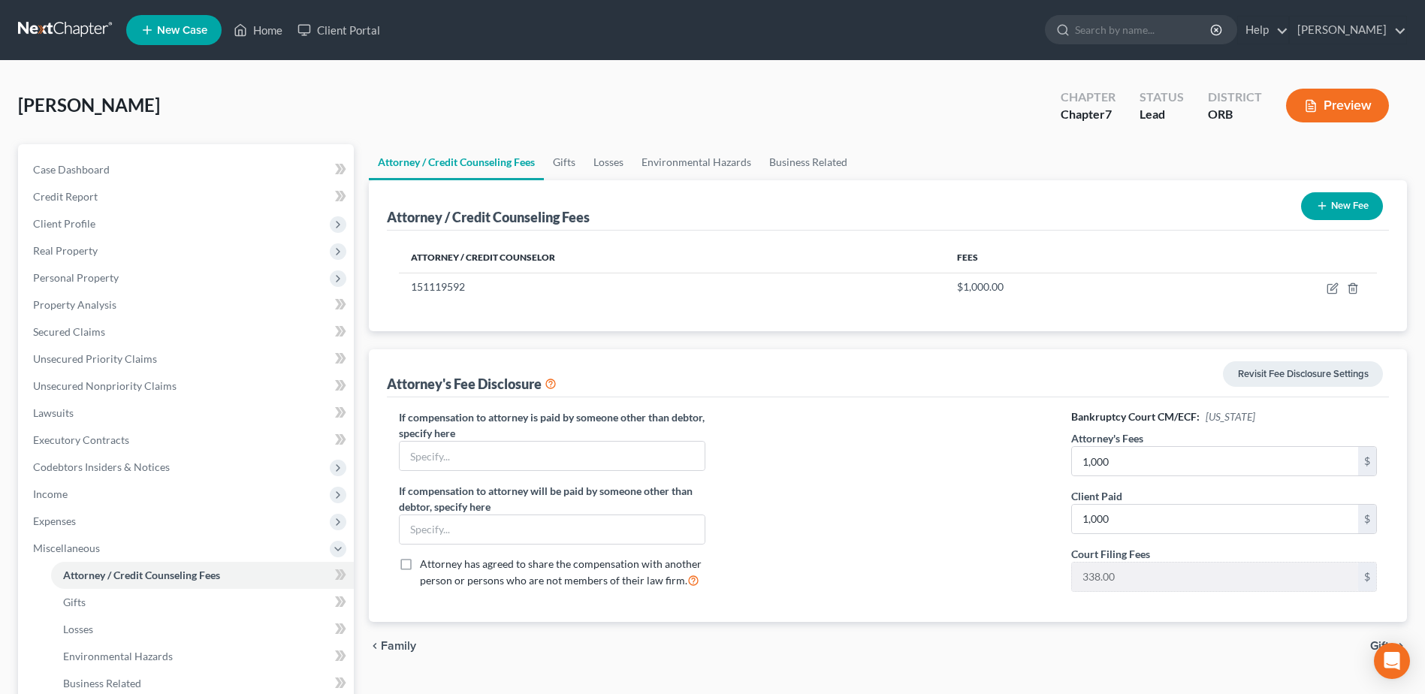
click at [911, 501] on div at bounding box center [888, 506] width 336 height 194
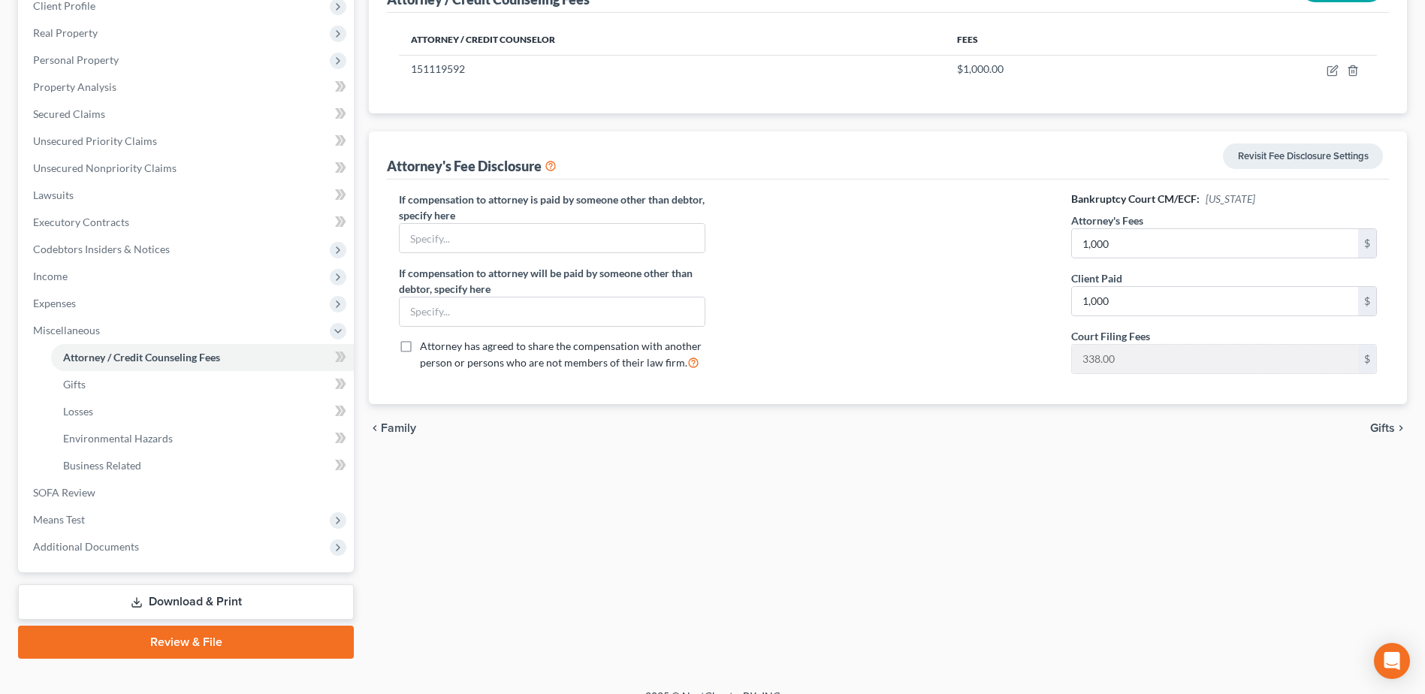
scroll to position [225, 0]
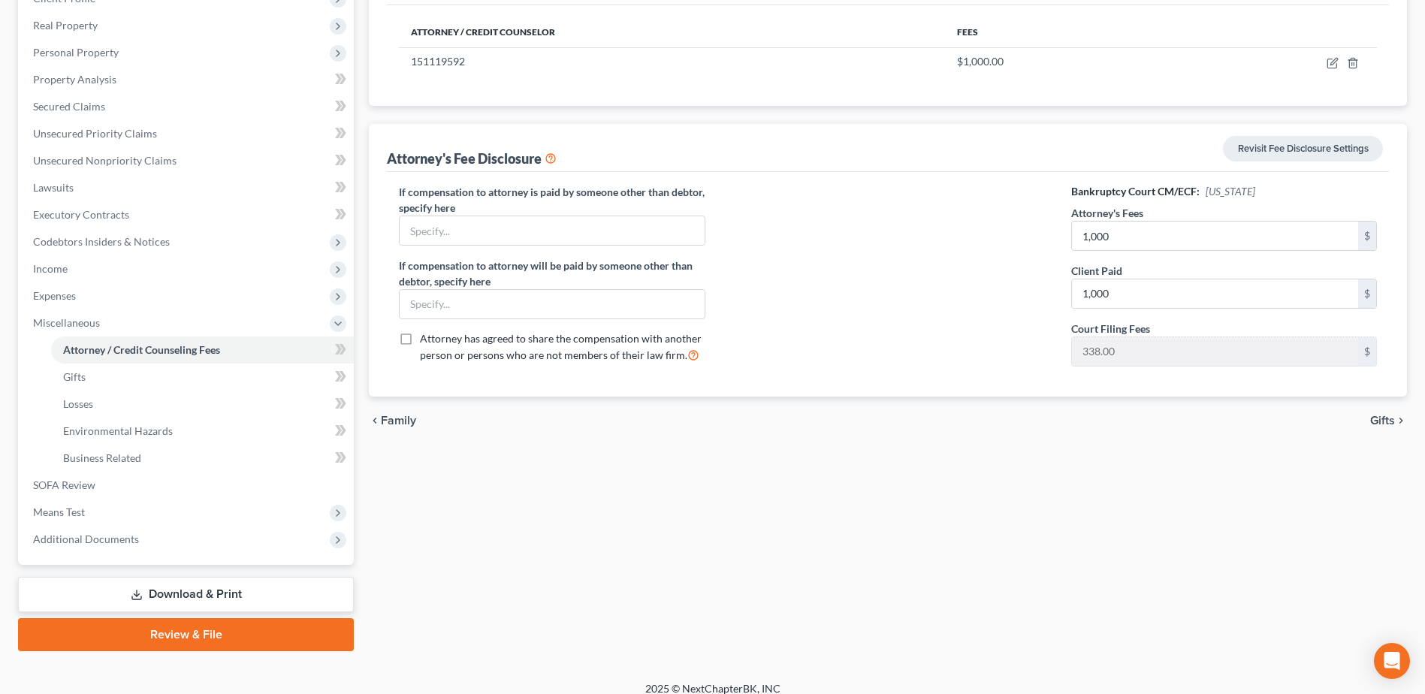
click at [186, 590] on link "Download & Print" at bounding box center [186, 594] width 336 height 35
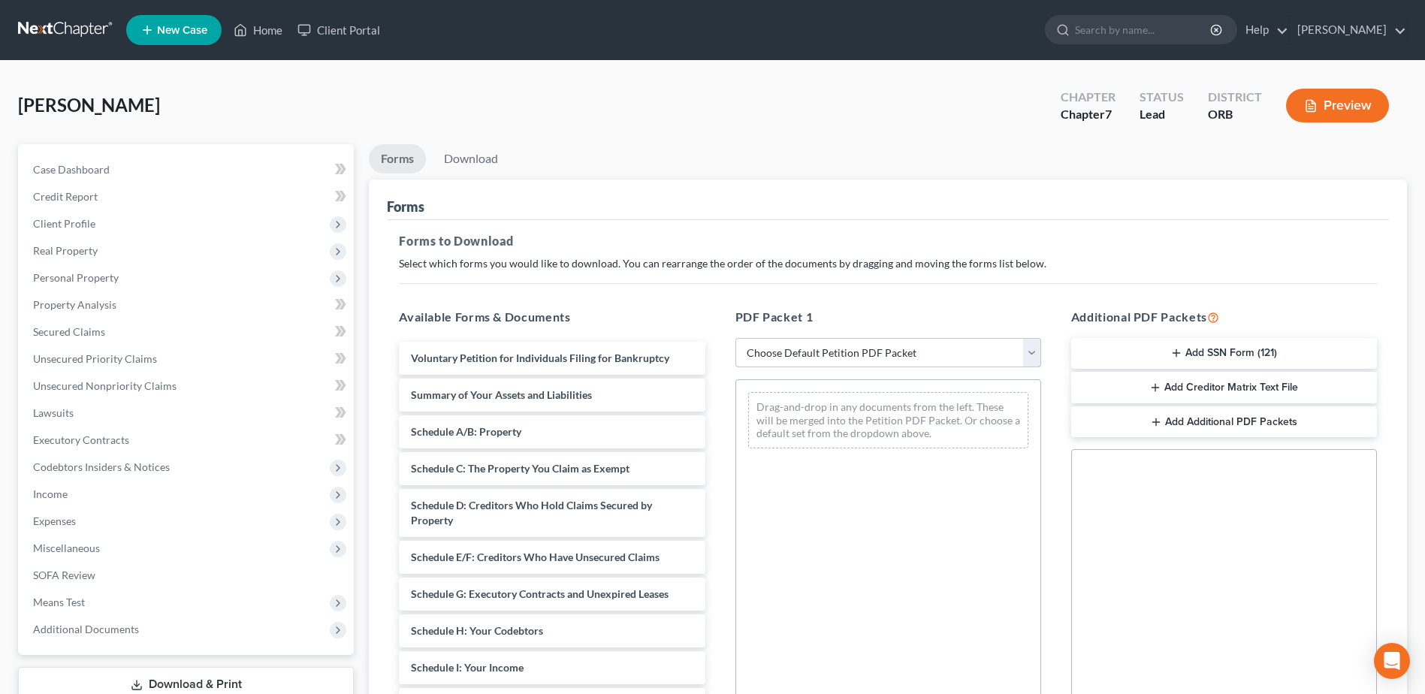
click at [774, 350] on select "Choose Default Petition PDF Packet Complete Bankruptcy Petition (all forms and …" at bounding box center [888, 353] width 306 height 30
select select "4"
click at [735, 338] on select "Choose Default Petition PDF Packet Complete Bankruptcy Petition (all forms and …" at bounding box center [888, 353] width 306 height 30
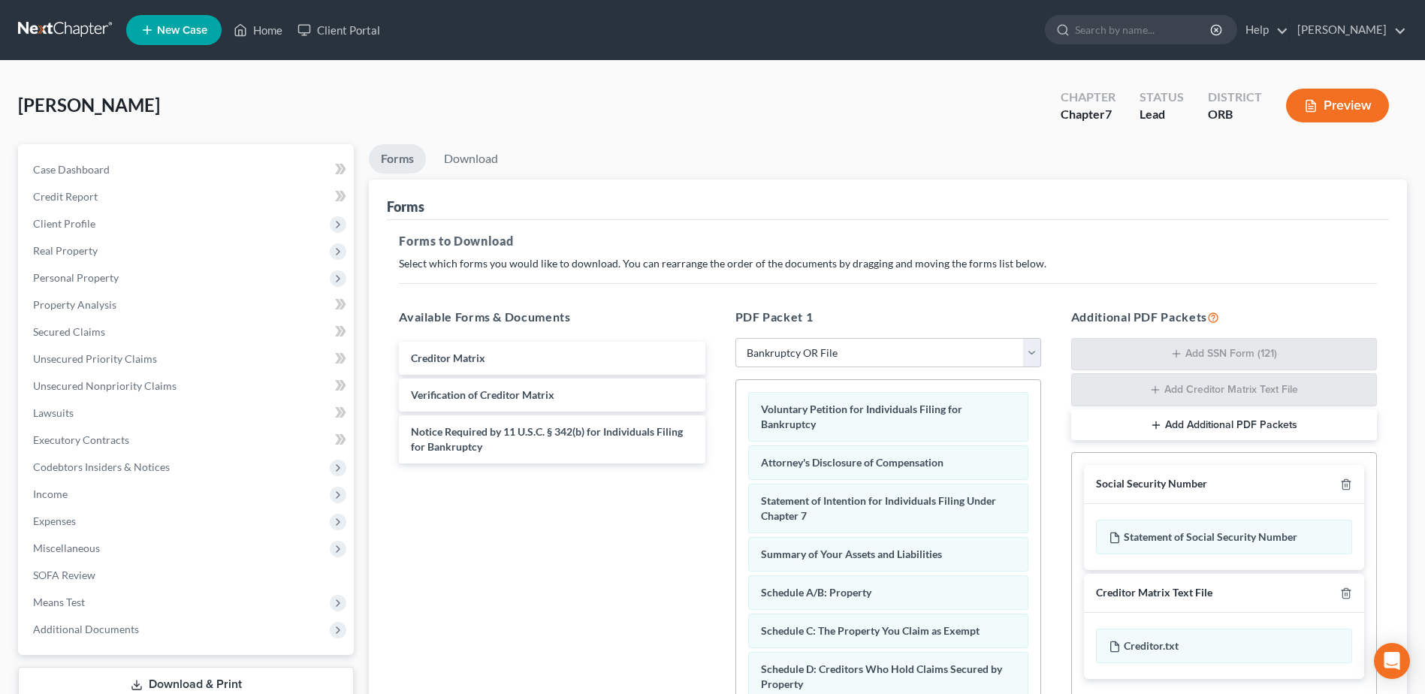
click at [1030, 265] on p "Select which forms you would like to download. You can rearrange the order of t…" at bounding box center [888, 263] width 978 height 15
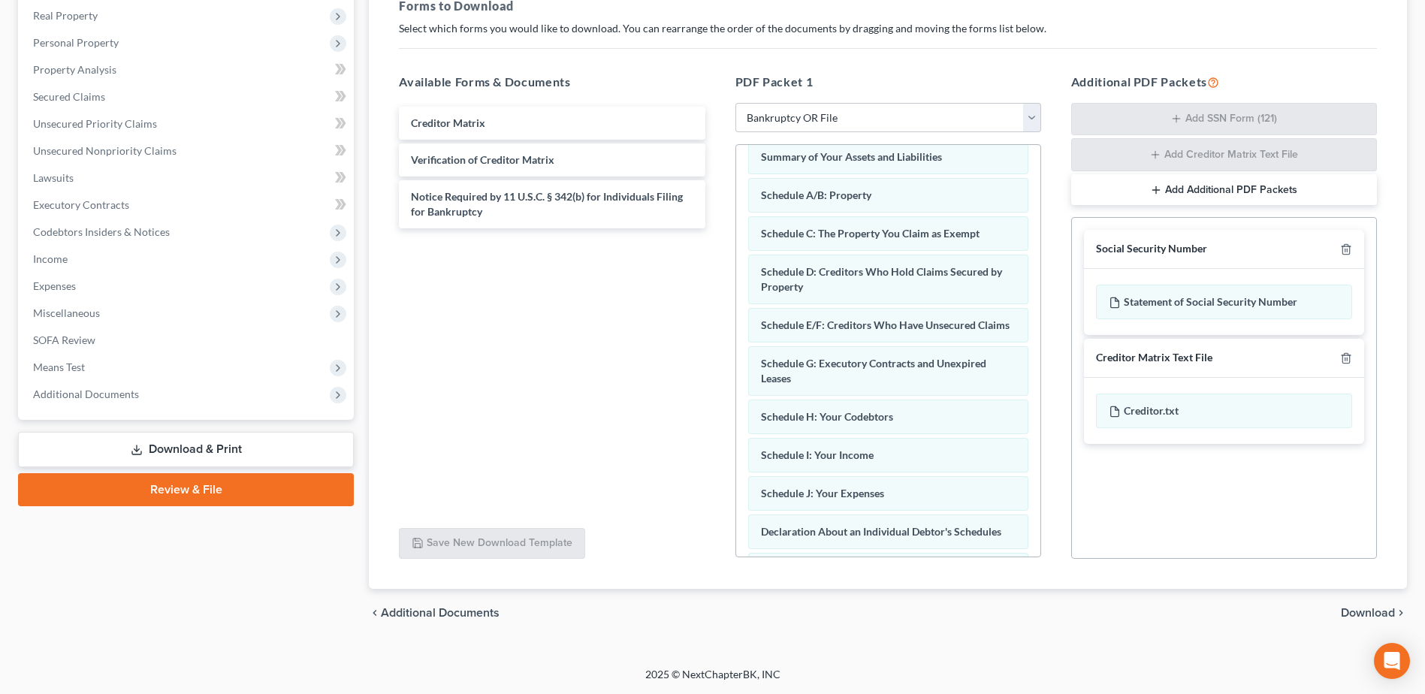
scroll to position [349, 0]
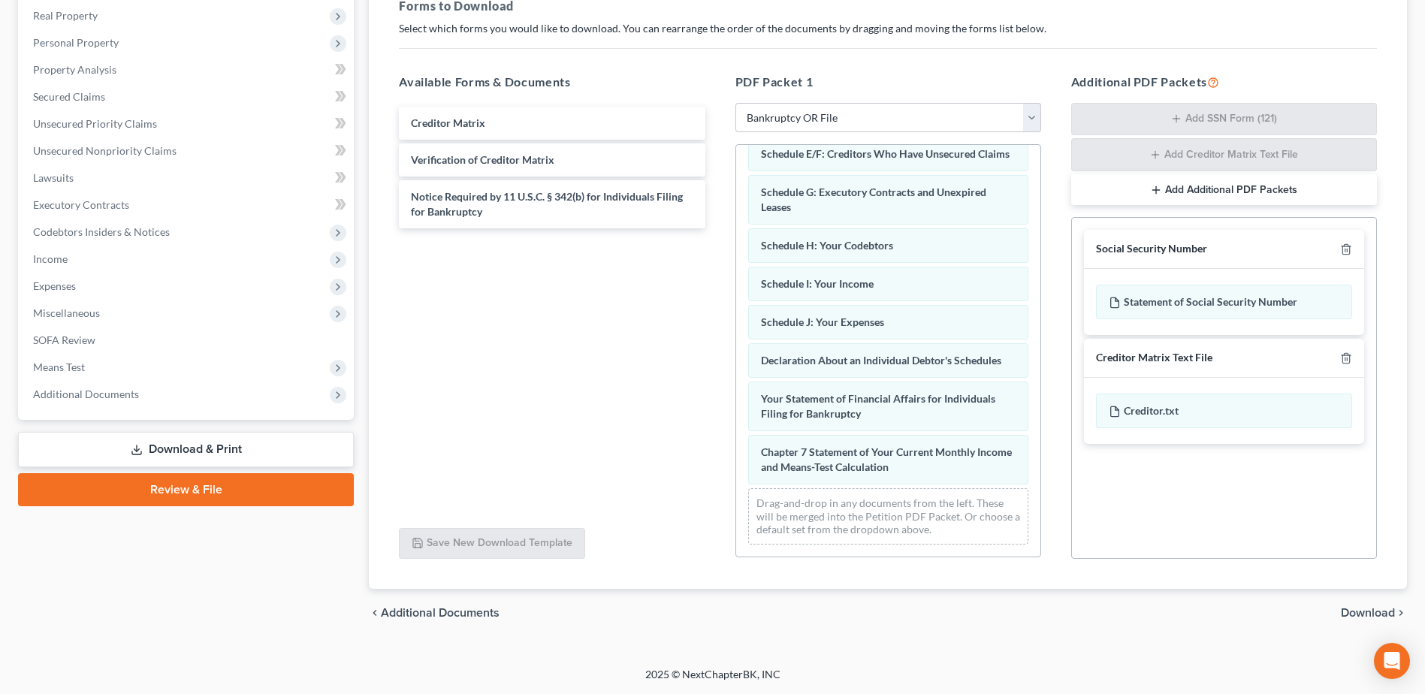
click at [1369, 612] on span "Download" at bounding box center [1368, 613] width 54 height 12
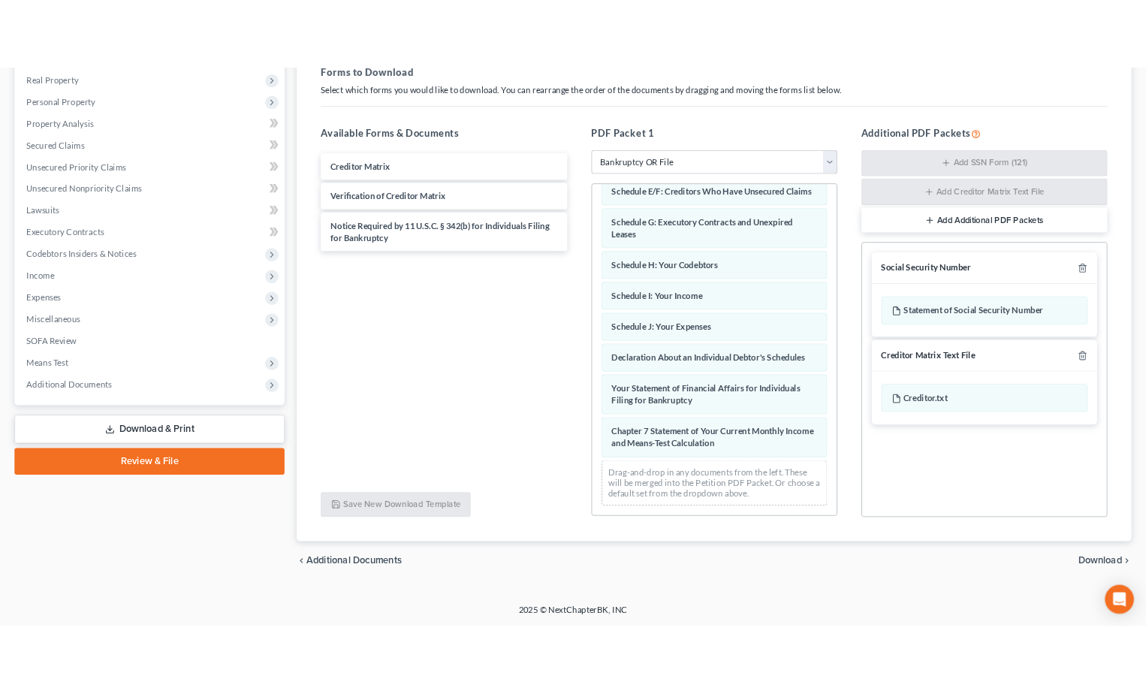
scroll to position [104, 0]
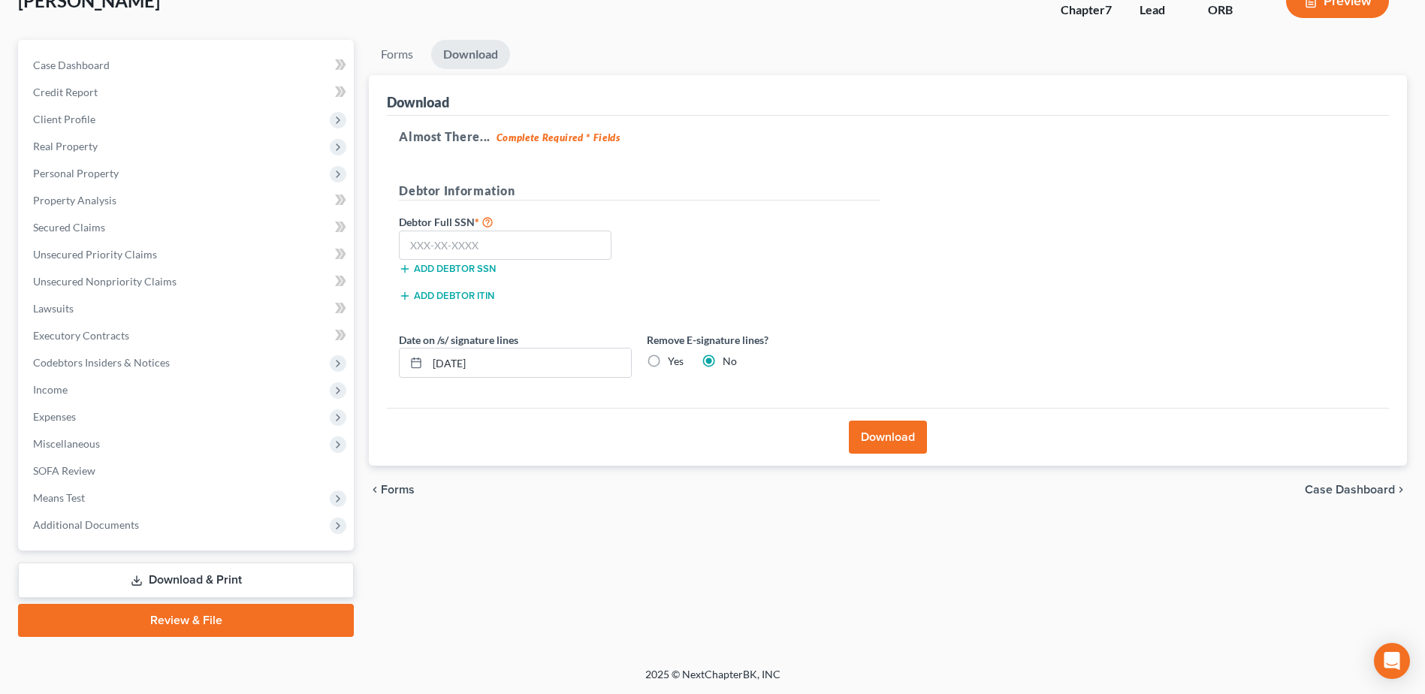
click at [553, 229] on label "Debtor Full SSN *" at bounding box center [515, 222] width 248 height 18
click at [554, 234] on input "text" at bounding box center [505, 246] width 213 height 30
type input "541-64-2917"
click at [922, 428] on button "Download" at bounding box center [888, 437] width 78 height 33
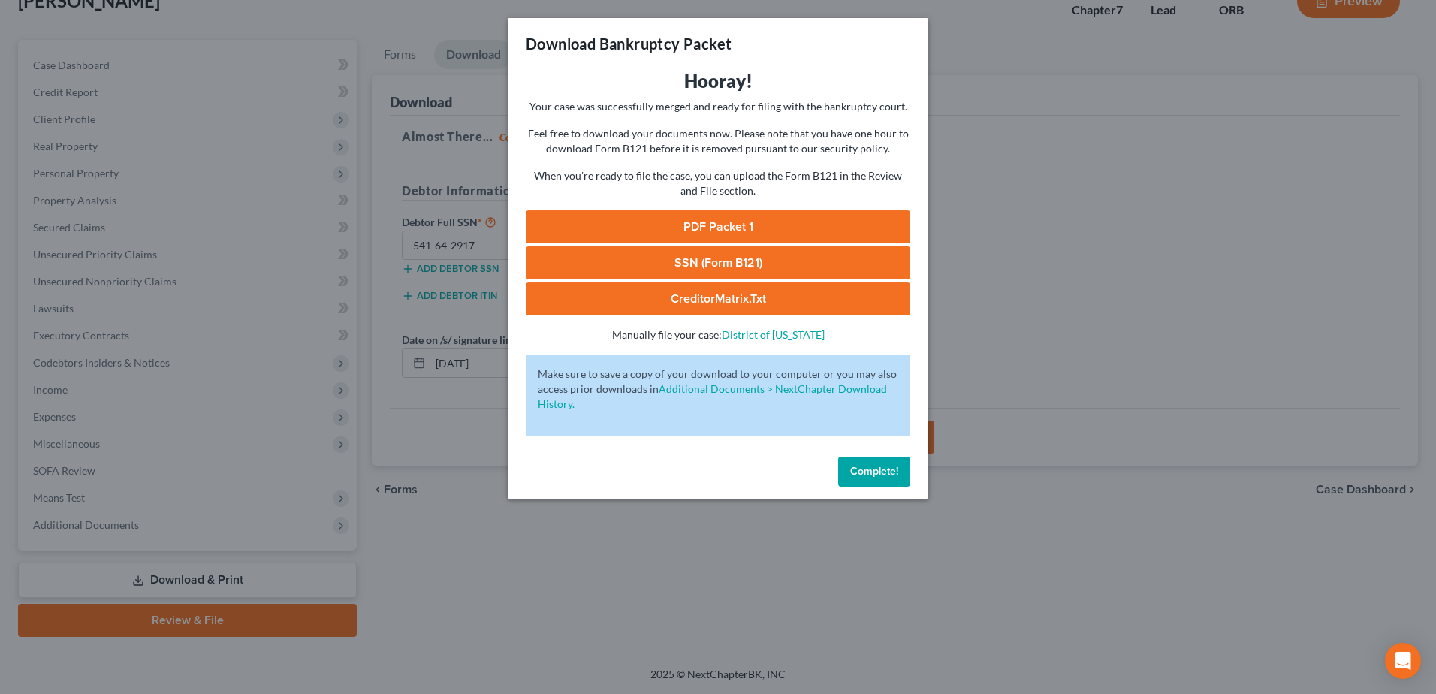
click at [756, 257] on link "SSN (Form B121)" at bounding box center [718, 262] width 385 height 33
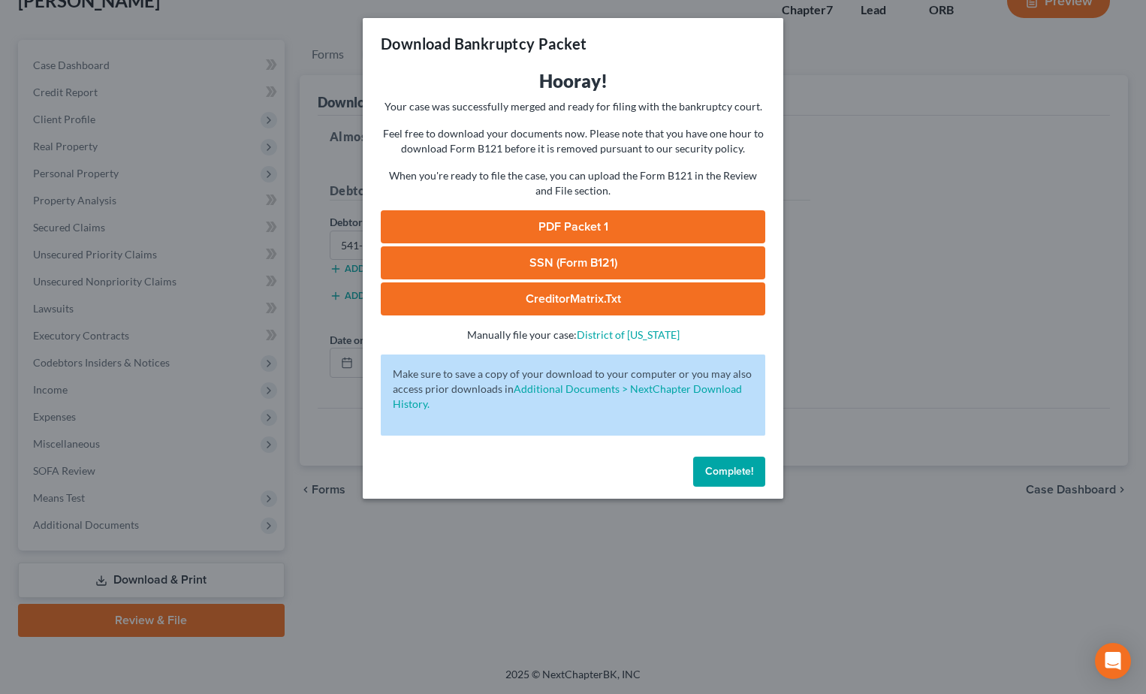
click at [633, 228] on link "PDF Packet 1" at bounding box center [573, 226] width 385 height 33
